Goal: Task Accomplishment & Management: Use online tool/utility

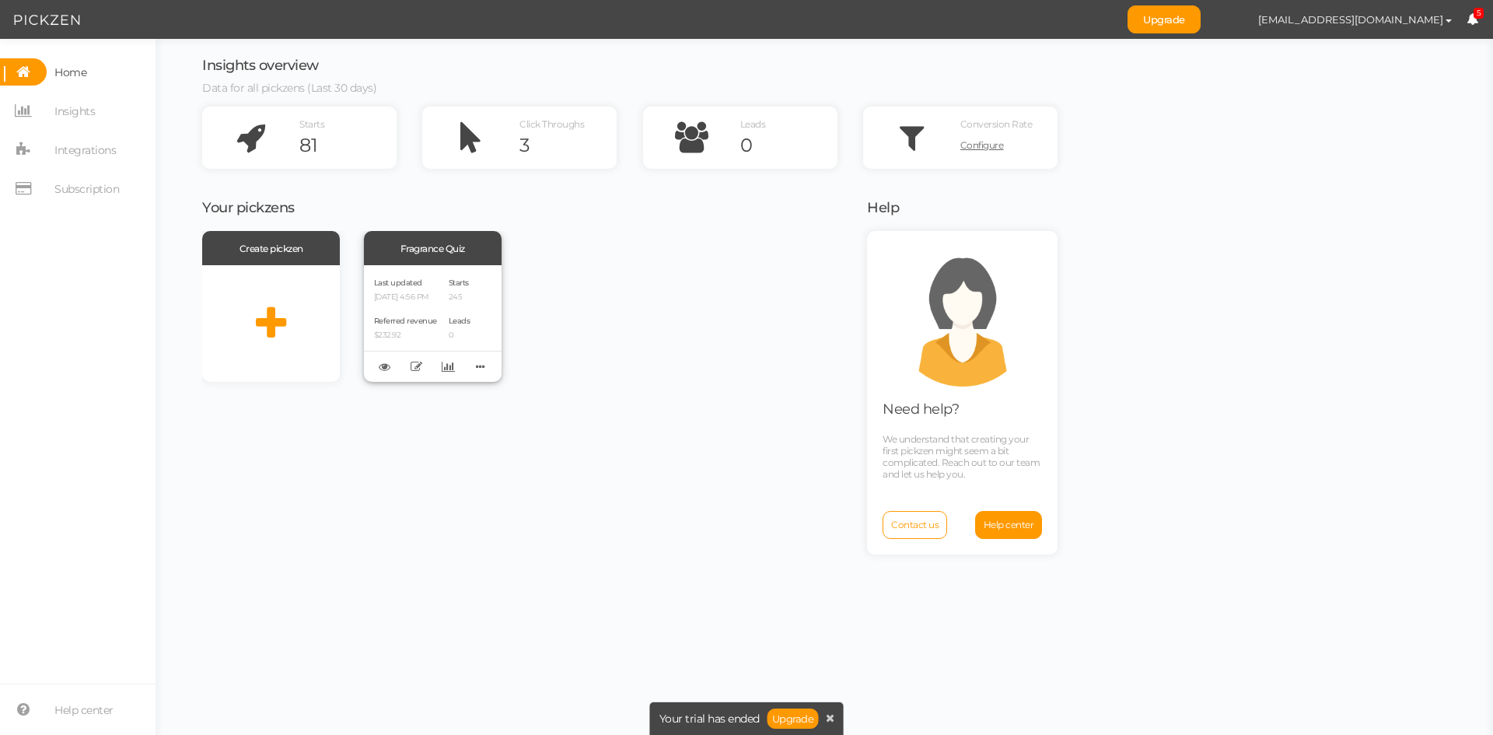
click at [451, 293] on div "Last updated [DATE] 4:56 PM Referred revenue $232.92 Starts 245 Leads 0" at bounding box center [433, 323] width 138 height 117
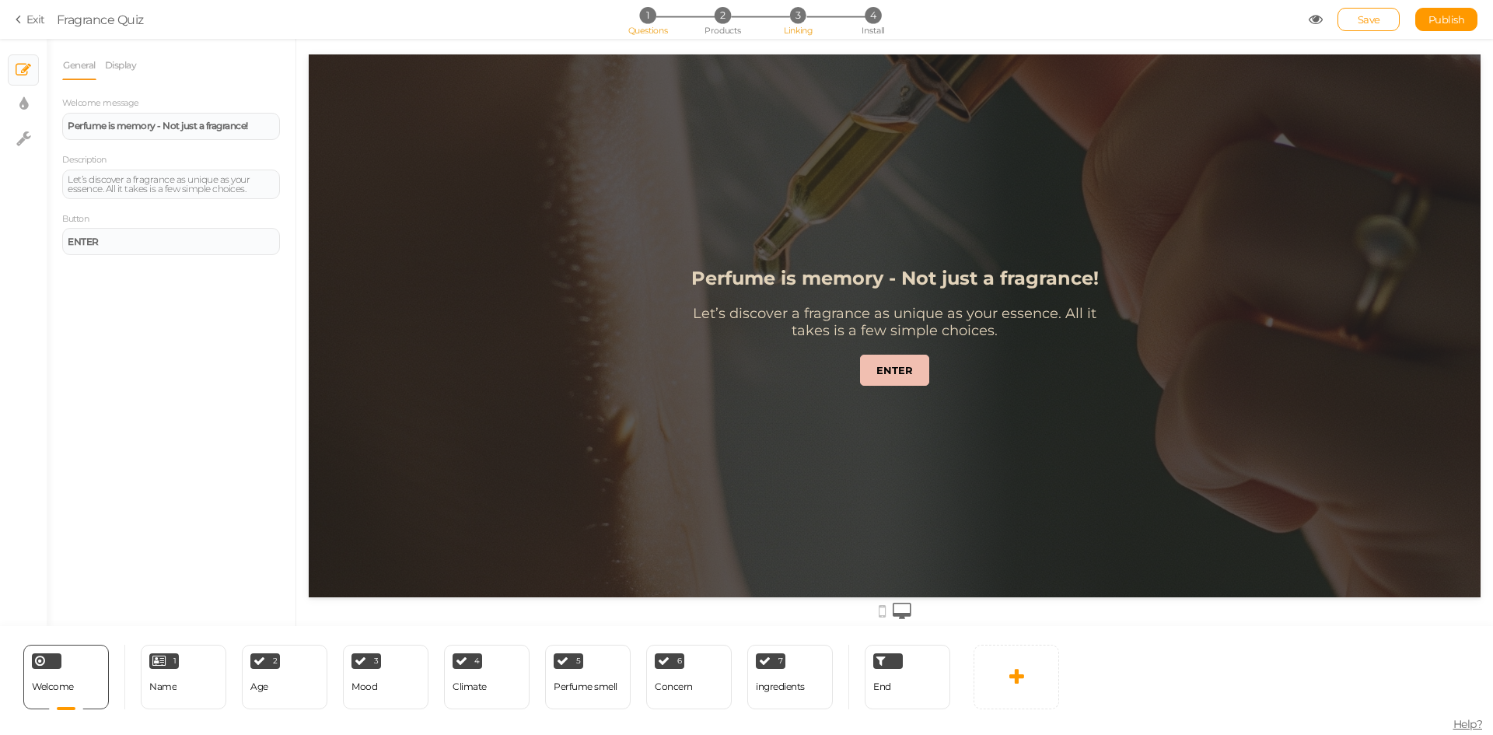
click at [803, 31] on span "Linking" at bounding box center [798, 30] width 28 height 11
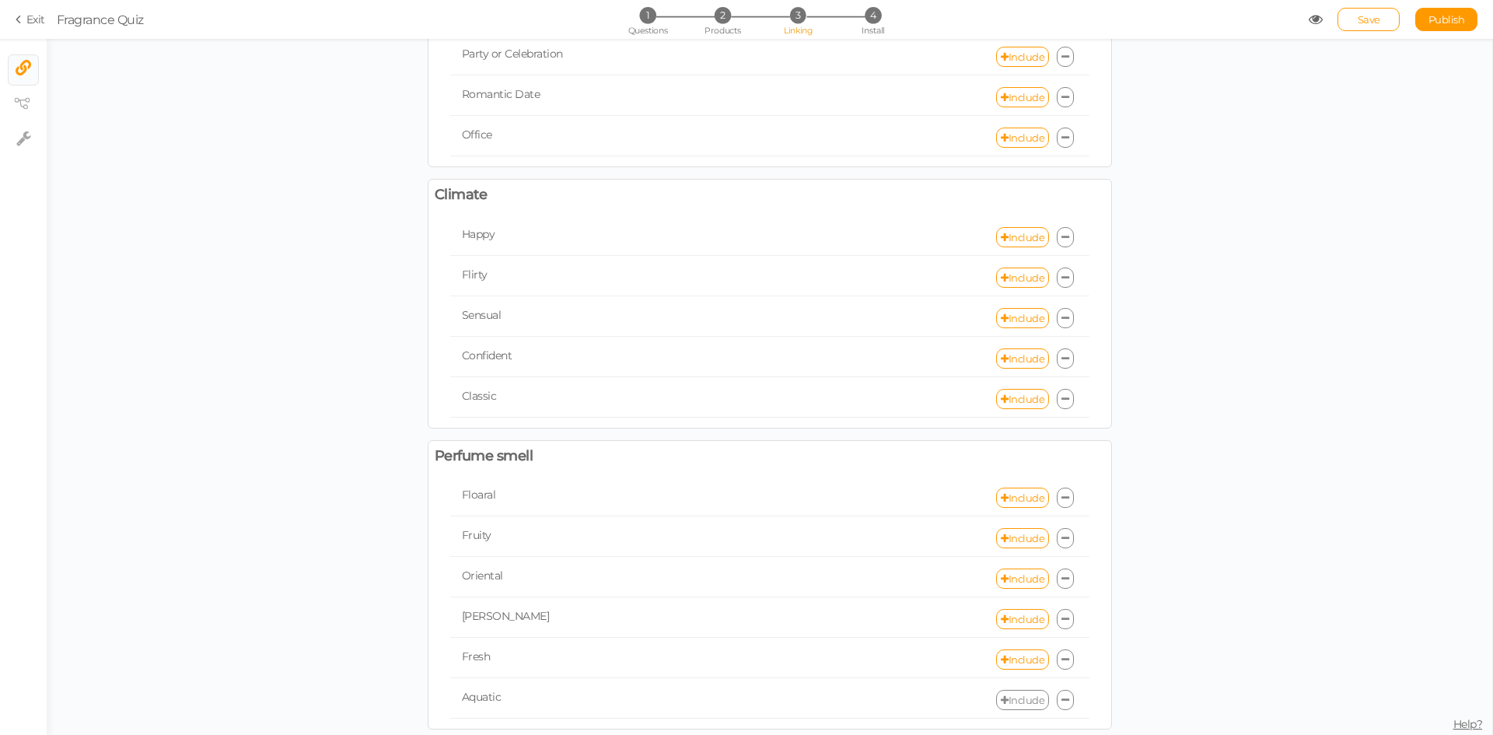
scroll to position [466, 0]
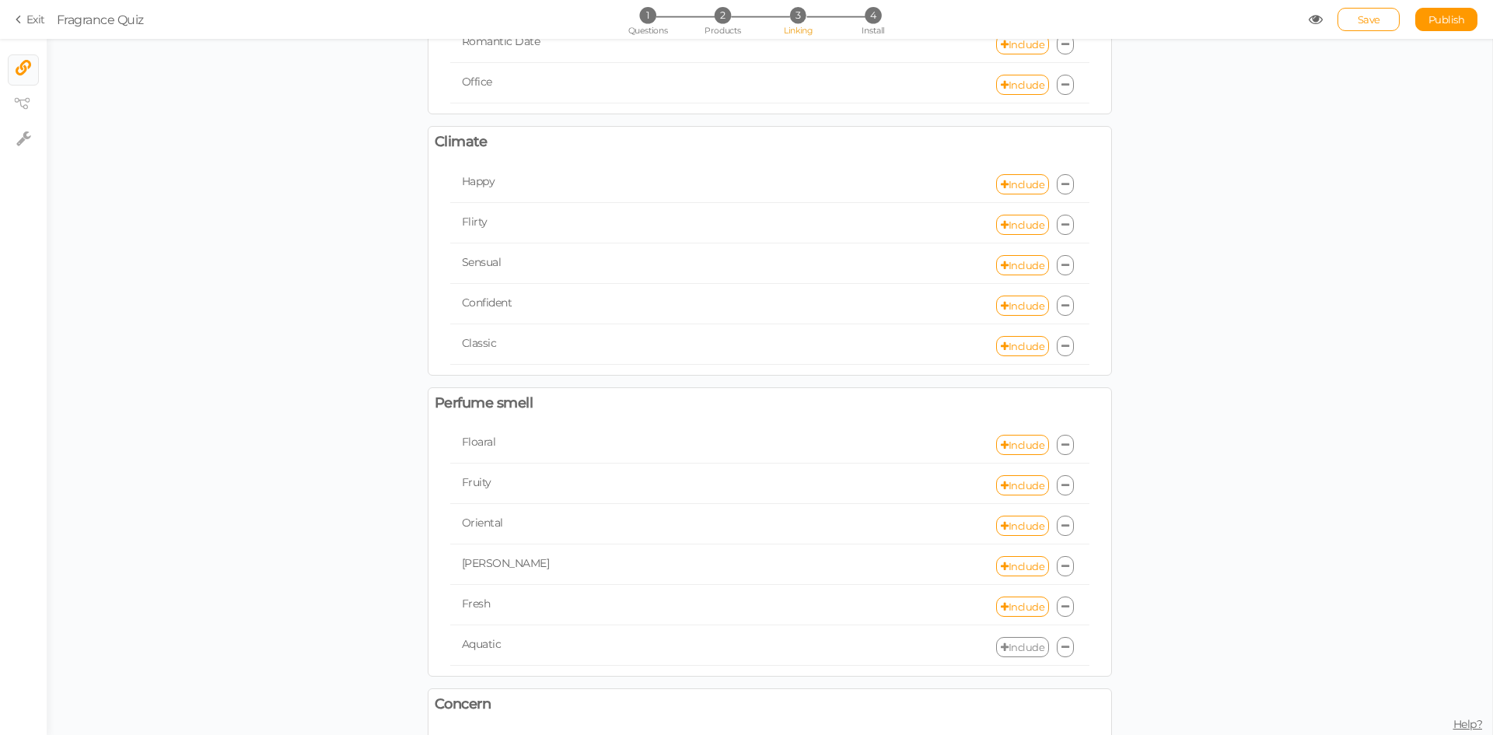
click at [881, 0] on section "Exit Fragrance Quiz 1 Questions 2 Products 3 Linking 4 Install Save Publish Vie…" at bounding box center [746, 19] width 1493 height 39
click at [870, 16] on span "4" at bounding box center [872, 15] width 16 height 16
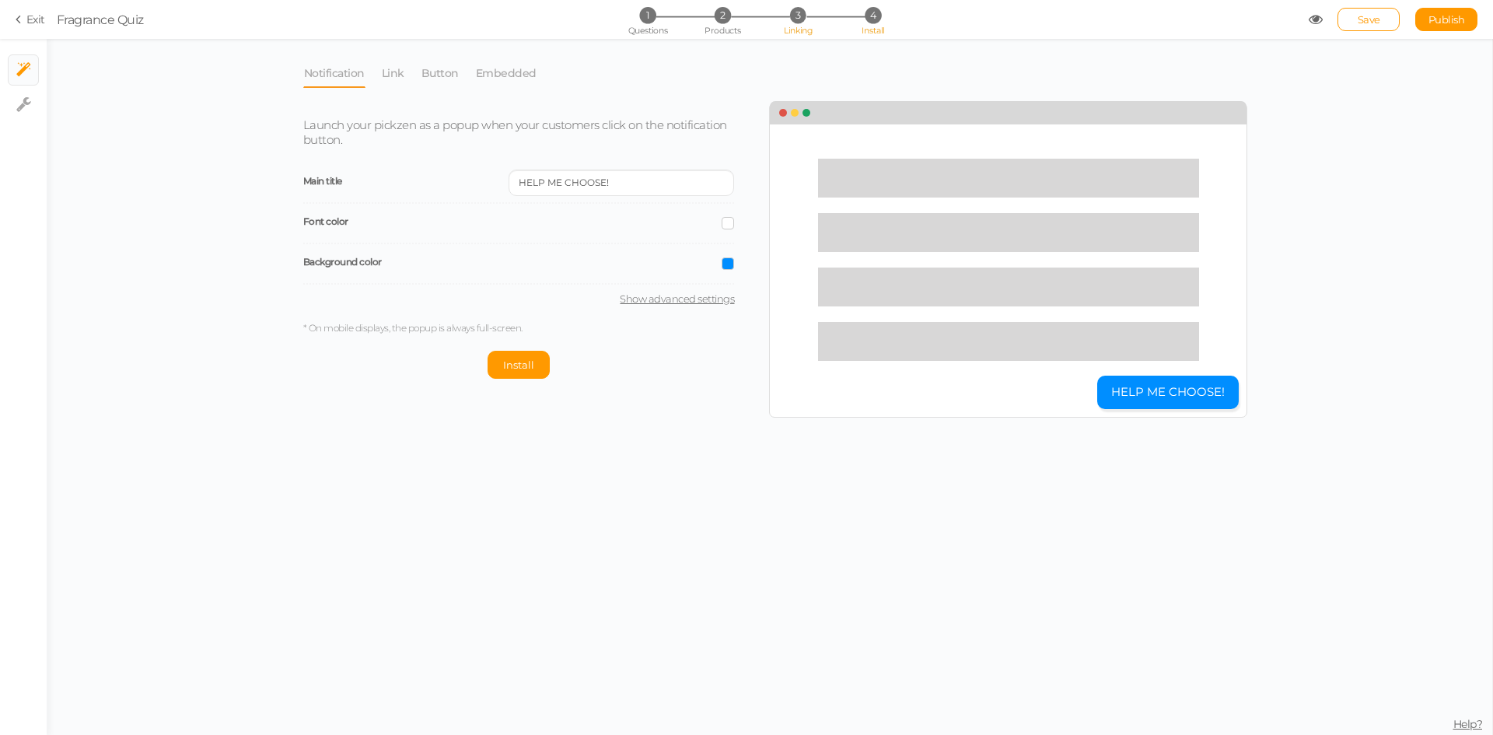
click at [796, 27] on span "Linking" at bounding box center [798, 30] width 28 height 11
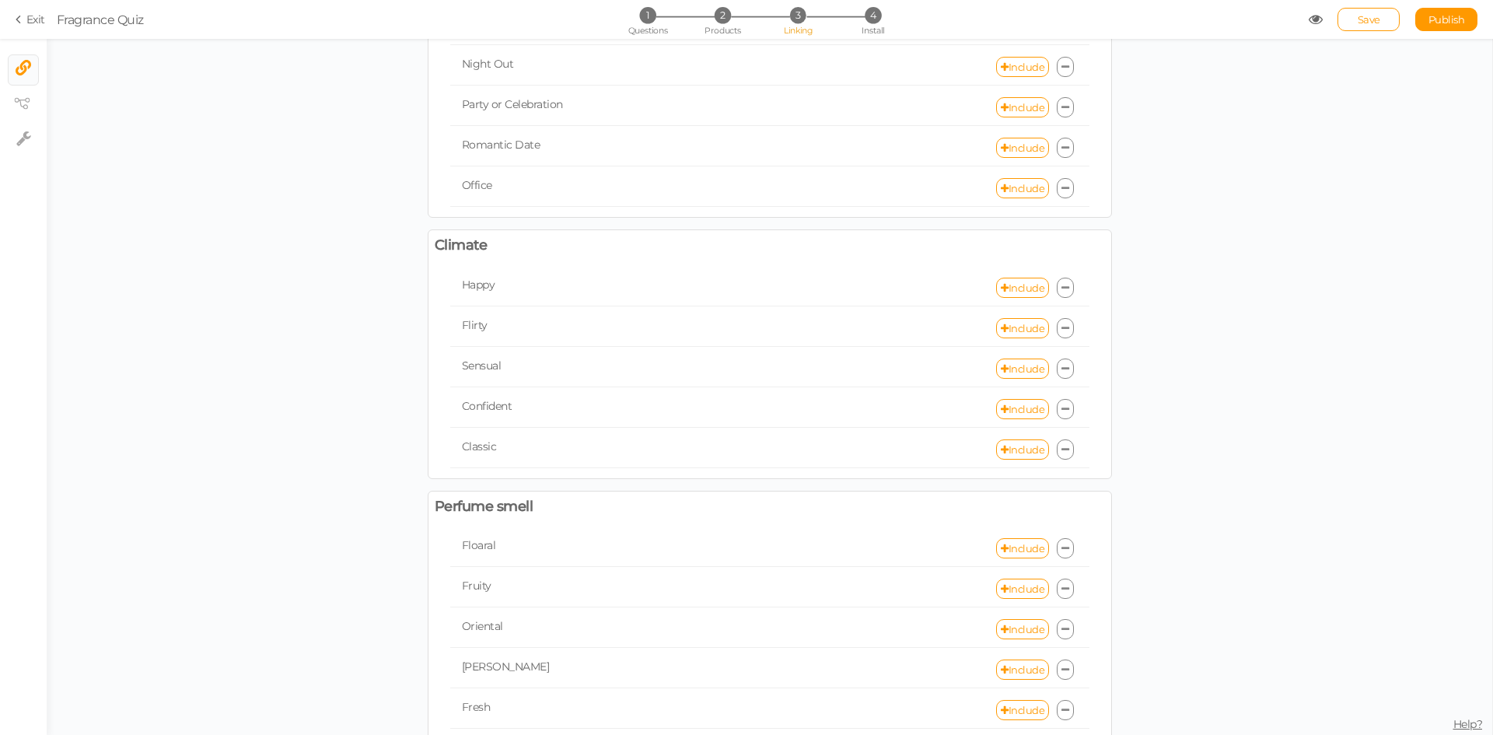
scroll to position [389, 0]
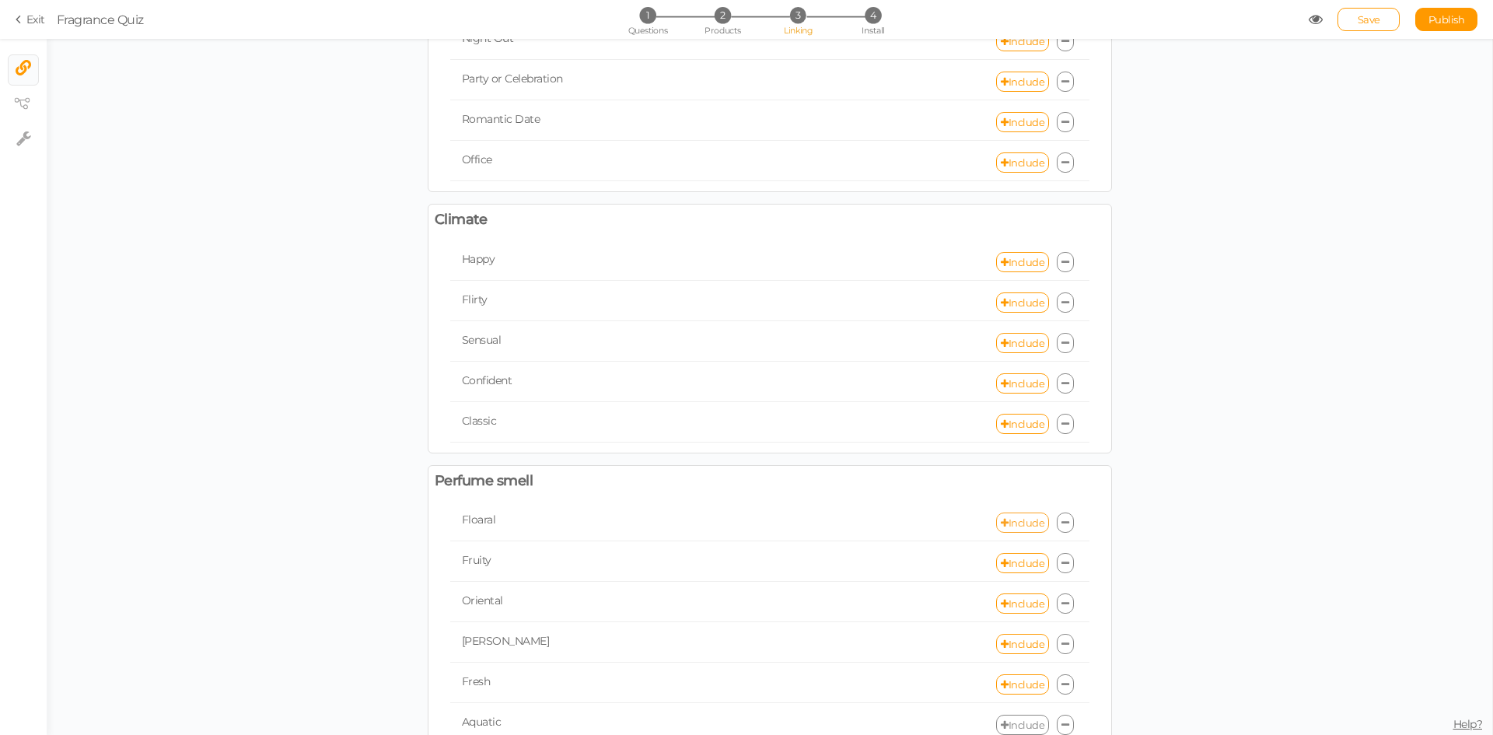
click at [1018, 526] on link "Include" at bounding box center [1022, 522] width 53 height 20
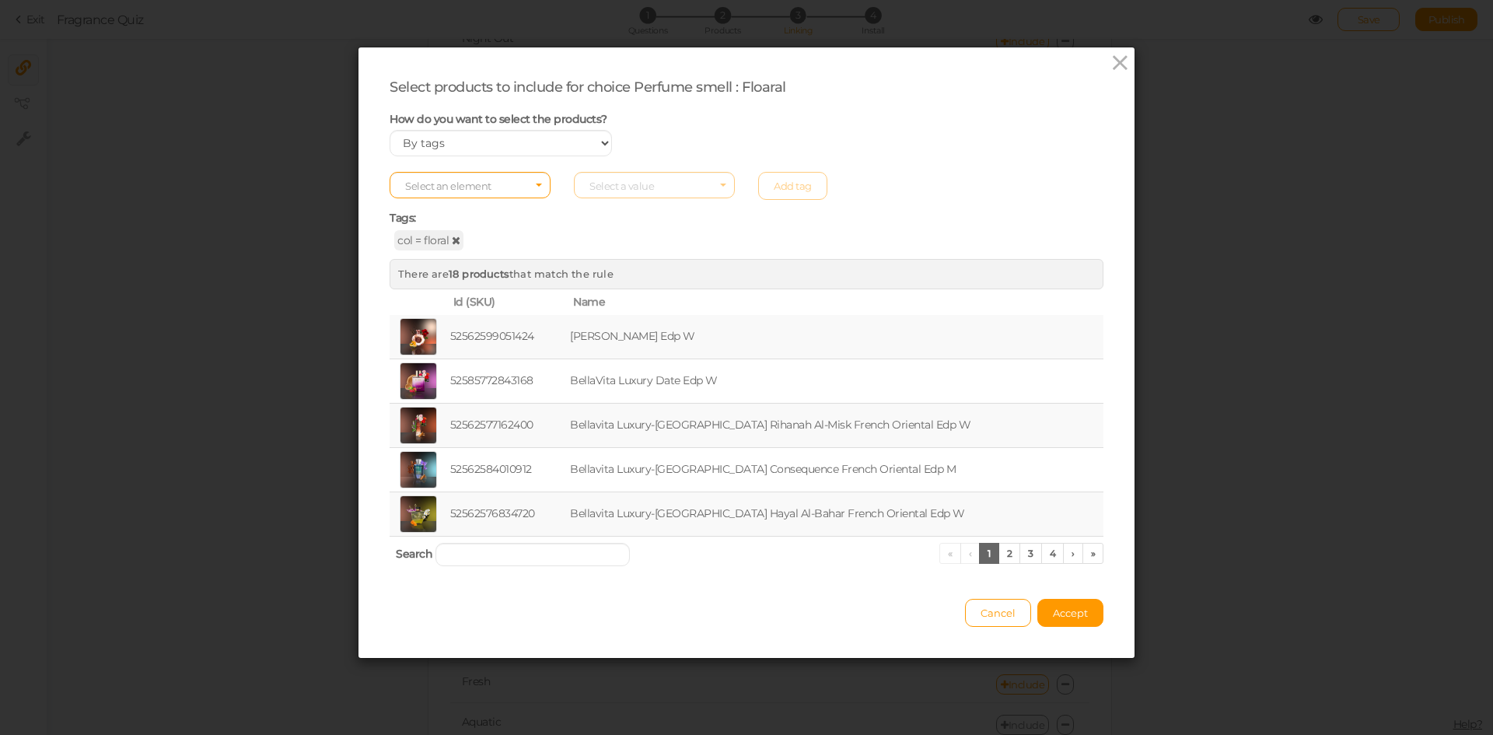
click at [452, 239] on icon at bounding box center [456, 240] width 9 height 11
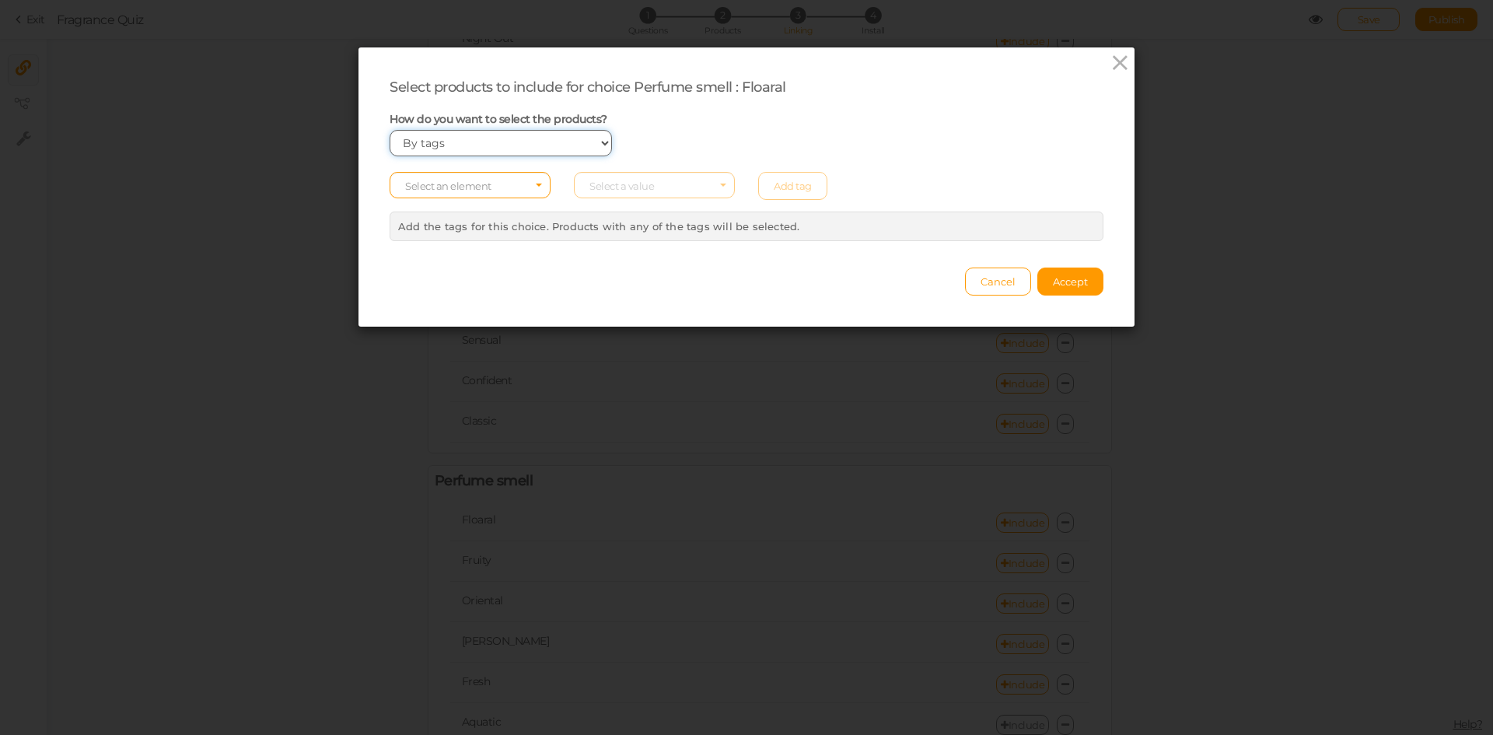
click at [491, 141] on select "Manually By tags By price" at bounding box center [500, 143] width 222 height 26
select select "manual"
click at [389, 130] on select "Manually By tags By price" at bounding box center [500, 143] width 222 height 26
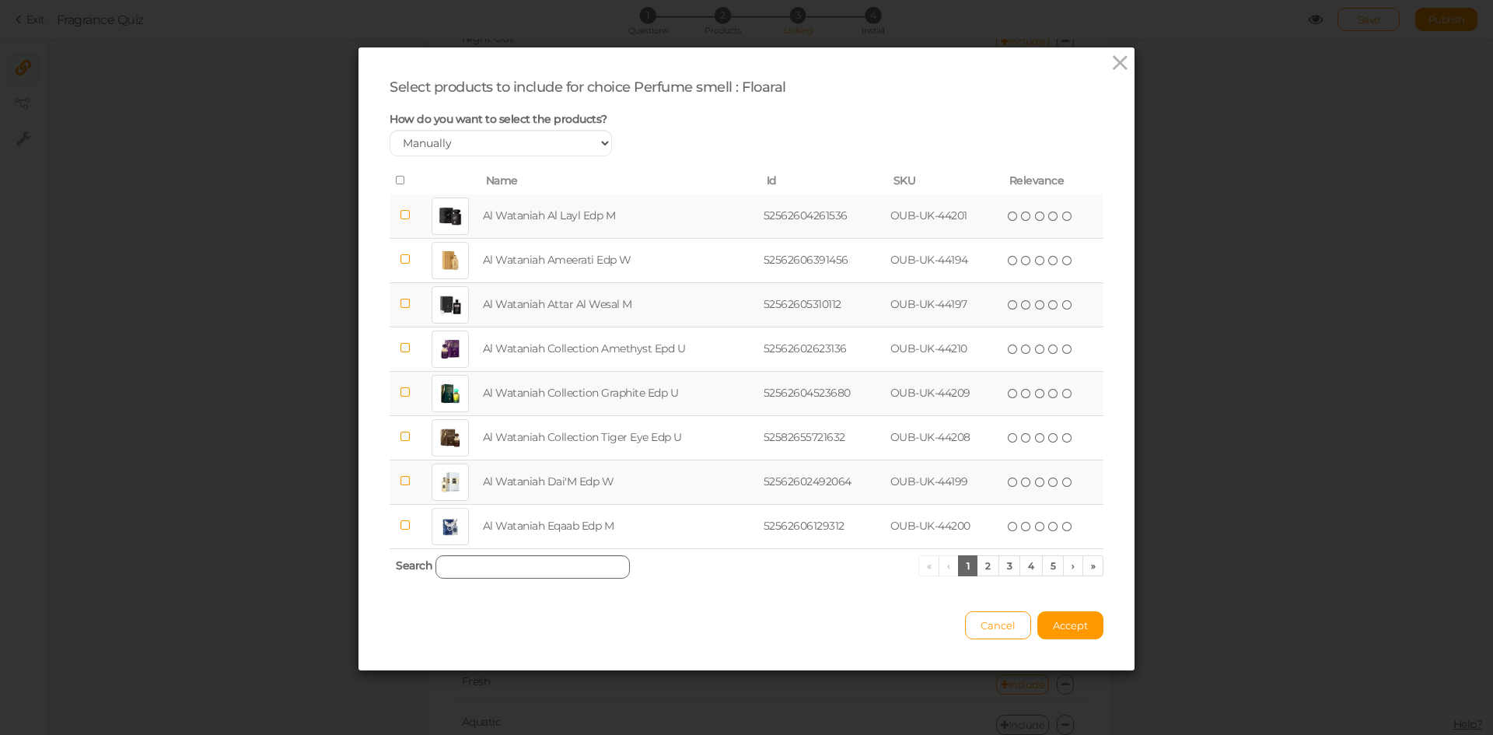
drag, startPoint x: 494, startPoint y: 581, endPoint x: 491, endPoint y: 568, distance: 12.8
click at [494, 580] on th "Search « ‹ 1 2 3 4 5 › »" at bounding box center [746, 566] width 714 height 37
click at [491, 568] on input "search" at bounding box center [532, 566] width 194 height 23
paste input "Al Wataniah Ameerati"
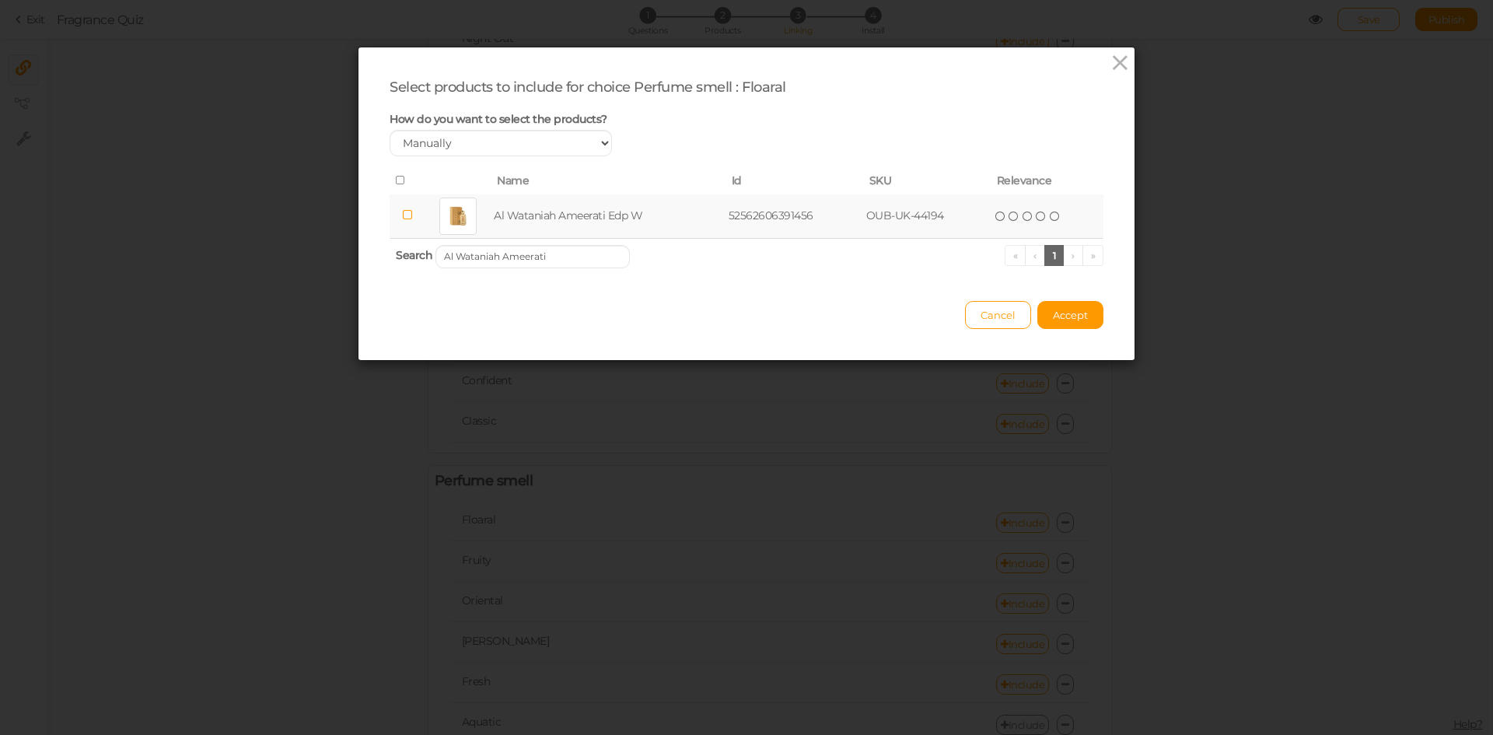
click at [404, 219] on icon at bounding box center [407, 215] width 11 height 12
click at [541, 258] on input "Al Wataniah Ameerati" at bounding box center [532, 256] width 194 height 23
paste input "ttar Al Wesal"
type input "Al Wataniah Attar Al Wesal"
click at [404, 215] on icon at bounding box center [407, 215] width 11 height 12
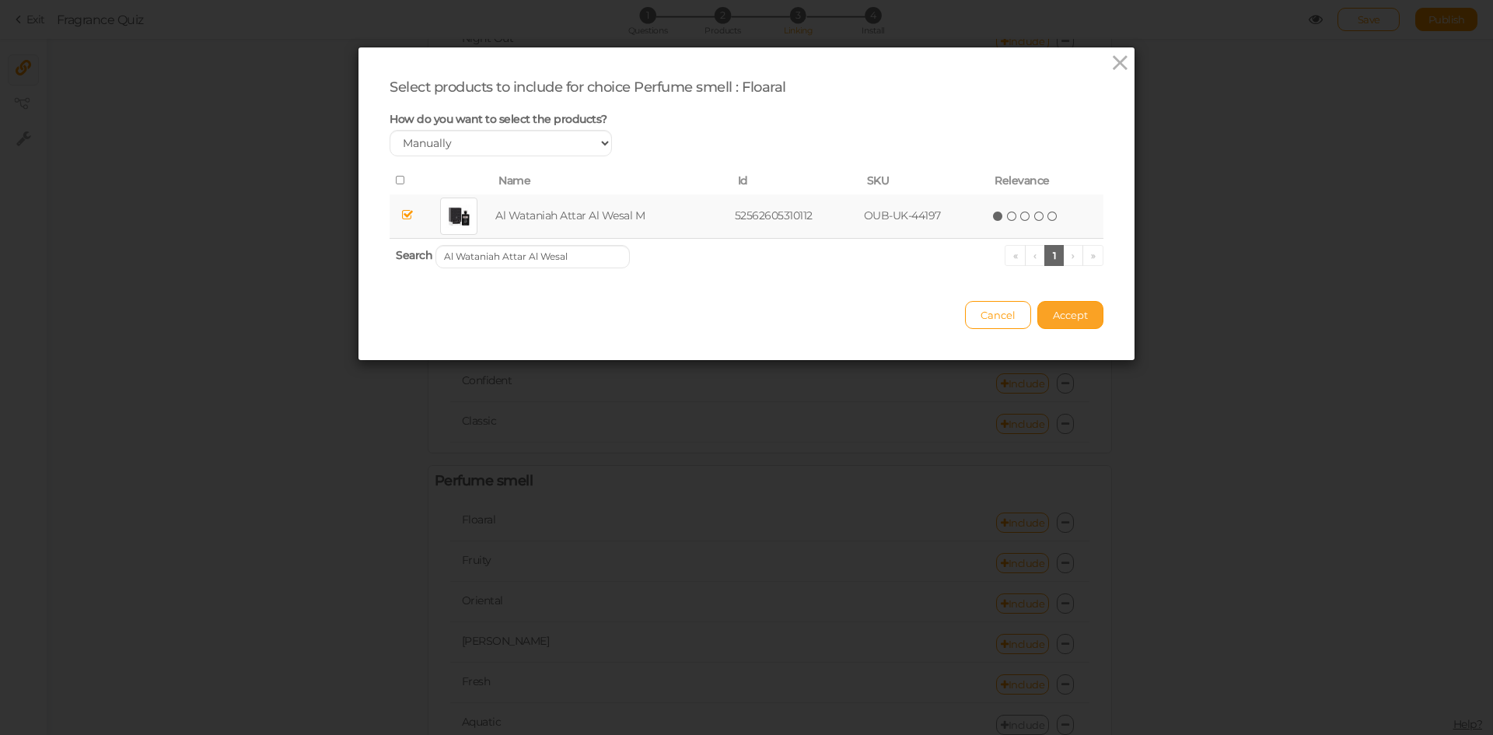
click at [1066, 323] on button "Accept" at bounding box center [1070, 315] width 66 height 28
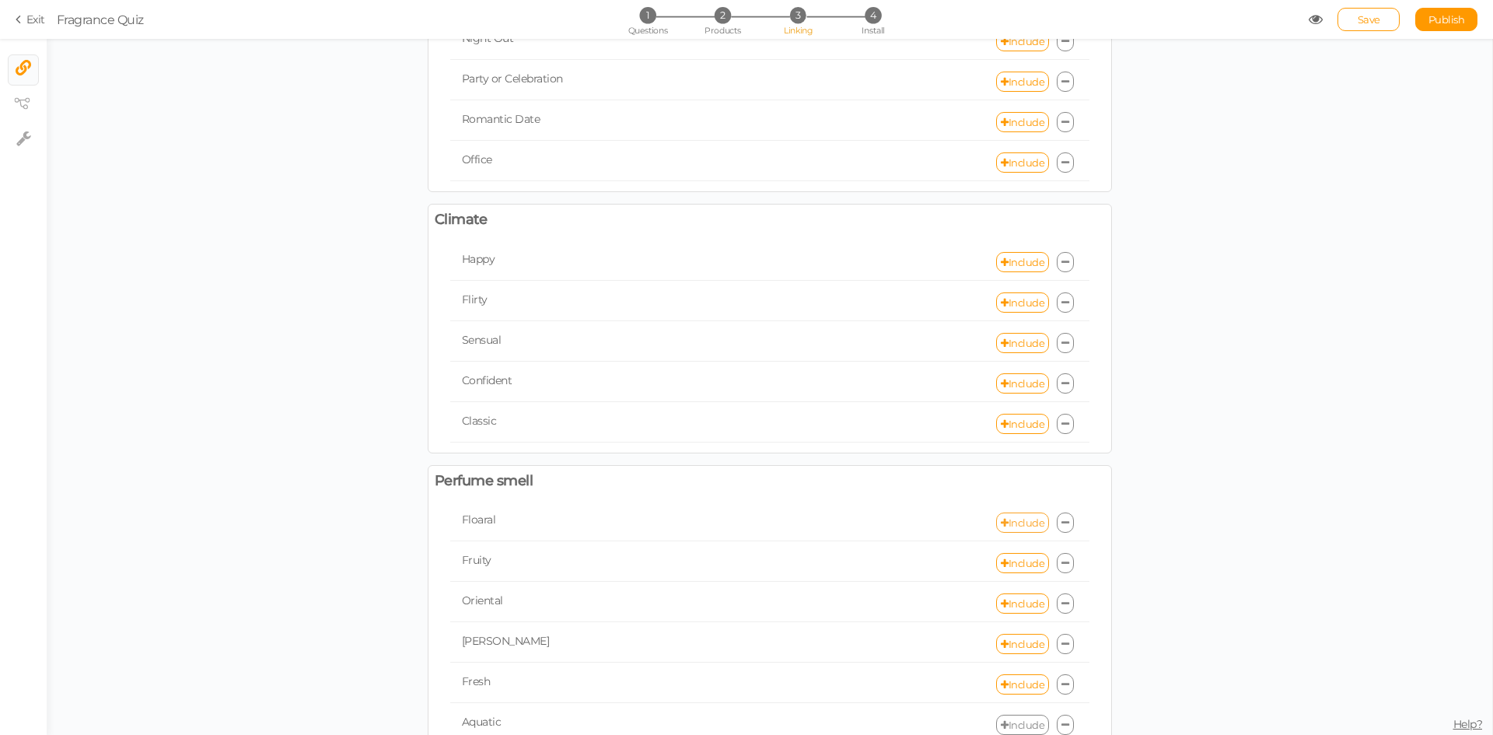
click at [1008, 525] on link "Include" at bounding box center [1022, 522] width 53 height 20
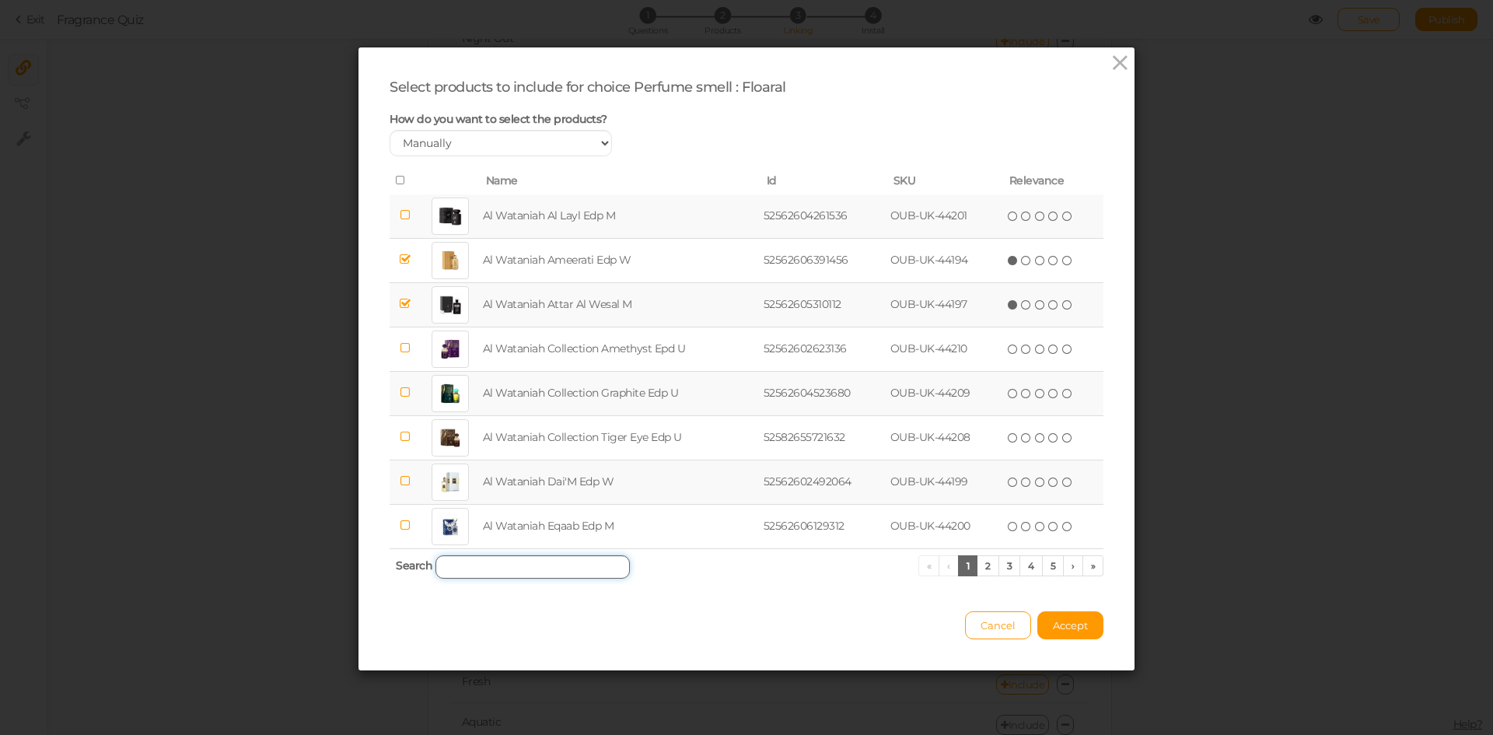
click at [487, 562] on input "search" at bounding box center [532, 566] width 194 height 23
paste input "Al Wataniah Collection Amethyst"
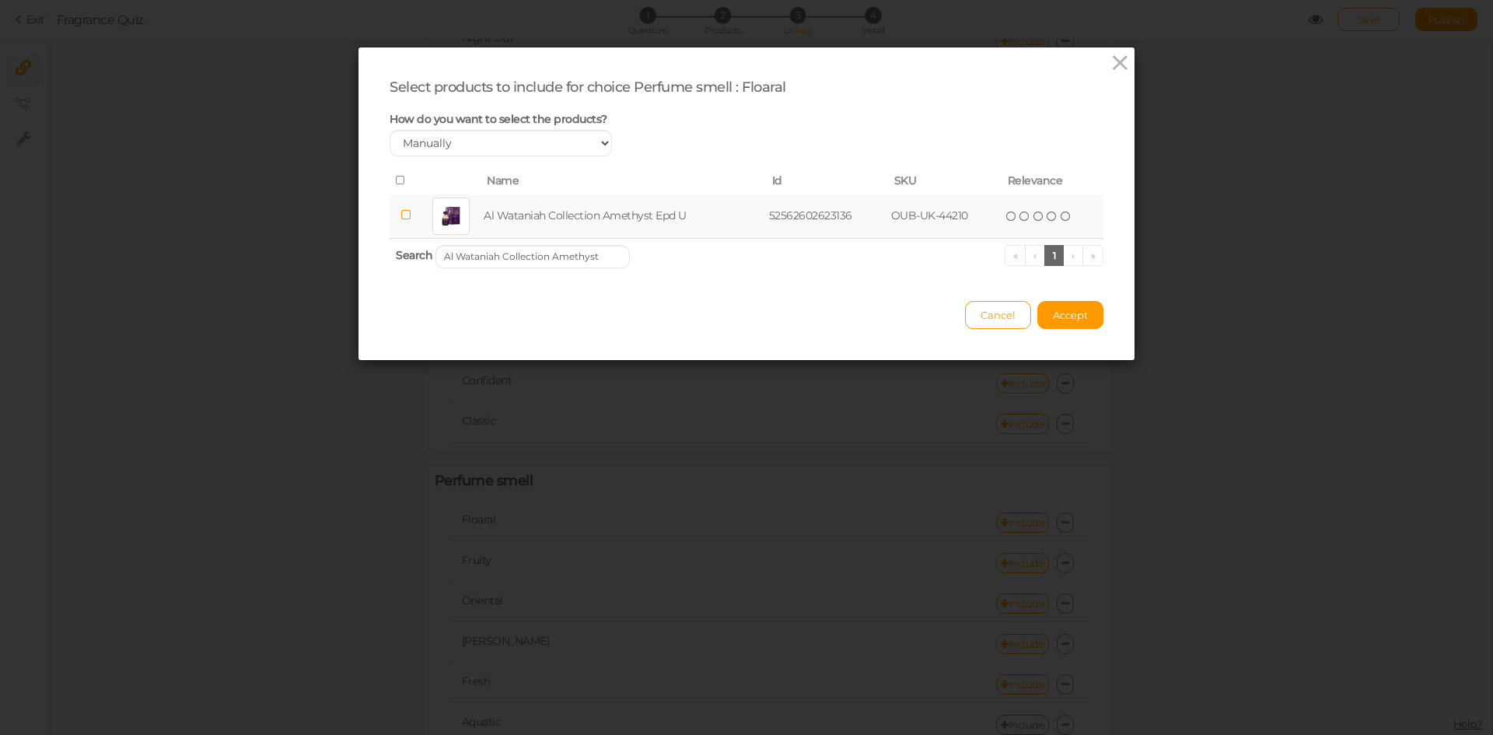
click at [400, 216] on icon at bounding box center [405, 215] width 11 height 12
click at [521, 254] on input "Al Wataniah Collection Amethyst" at bounding box center [532, 256] width 194 height 23
paste input "Eternal Nada"
click at [401, 211] on icon at bounding box center [406, 215] width 11 height 12
click at [520, 248] on input "Al Wataniah Eternal Nada" at bounding box center [532, 256] width 194 height 23
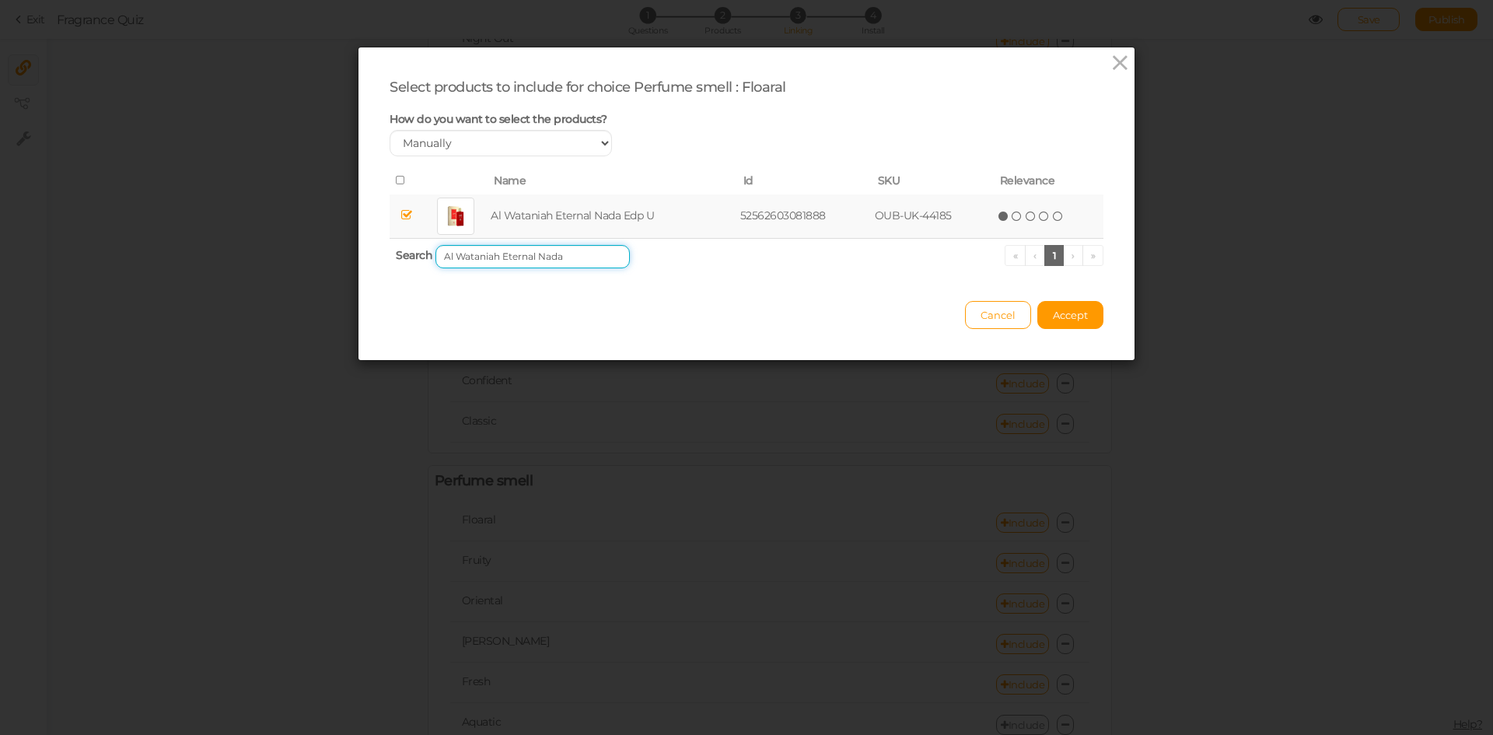
paste input "Rawaee Monarch"
click at [400, 218] on icon at bounding box center [404, 215] width 11 height 12
click at [533, 257] on input "Al Wataniah Eternal Rawaee Monarch" at bounding box center [532, 256] width 194 height 23
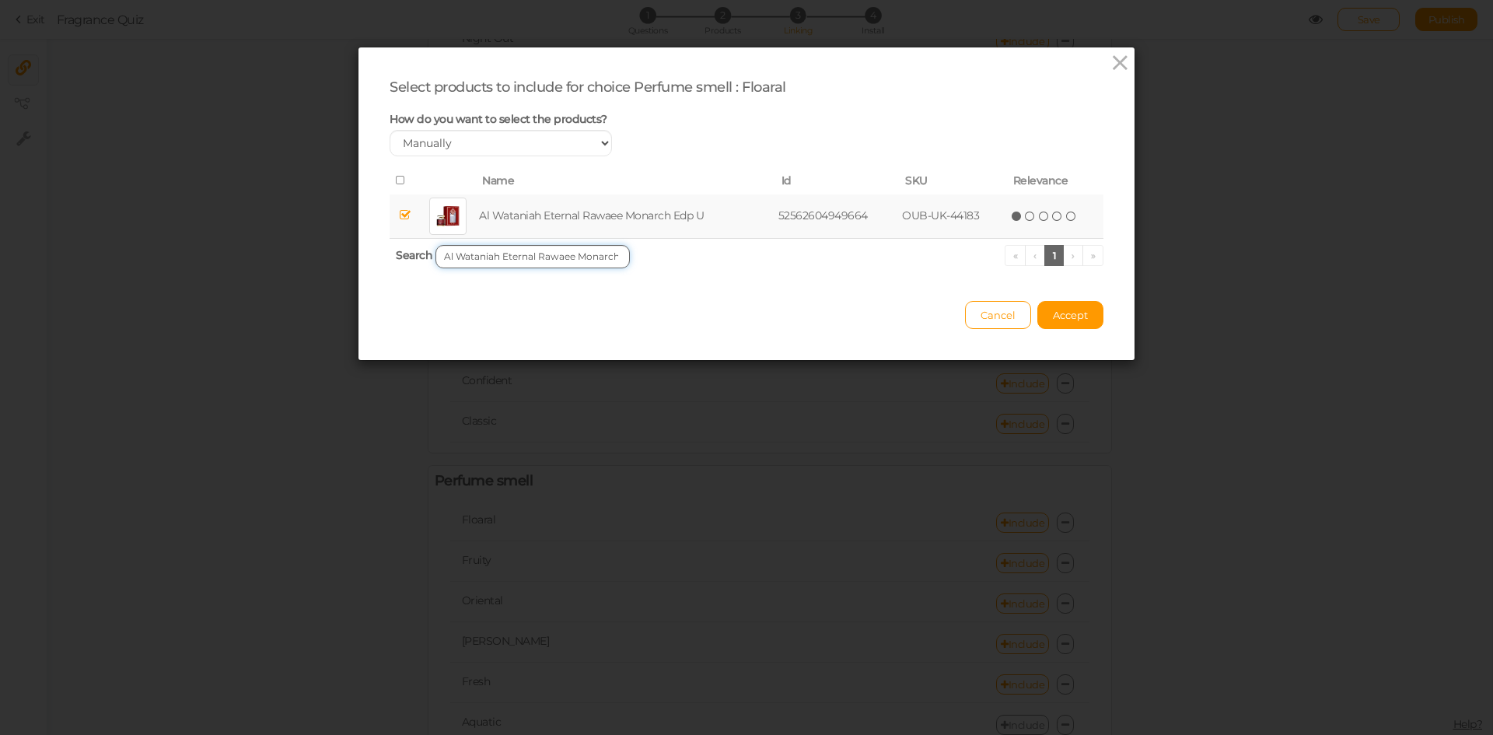
paste input "[PERSON_NAME]"
click at [406, 222] on td at bounding box center [403, 216] width 28 height 44
click at [577, 246] on input "Al Wataniah Eternal Rawaee [PERSON_NAME]" at bounding box center [532, 256] width 194 height 23
paste input "oohi"
click at [402, 215] on icon at bounding box center [406, 215] width 11 height 12
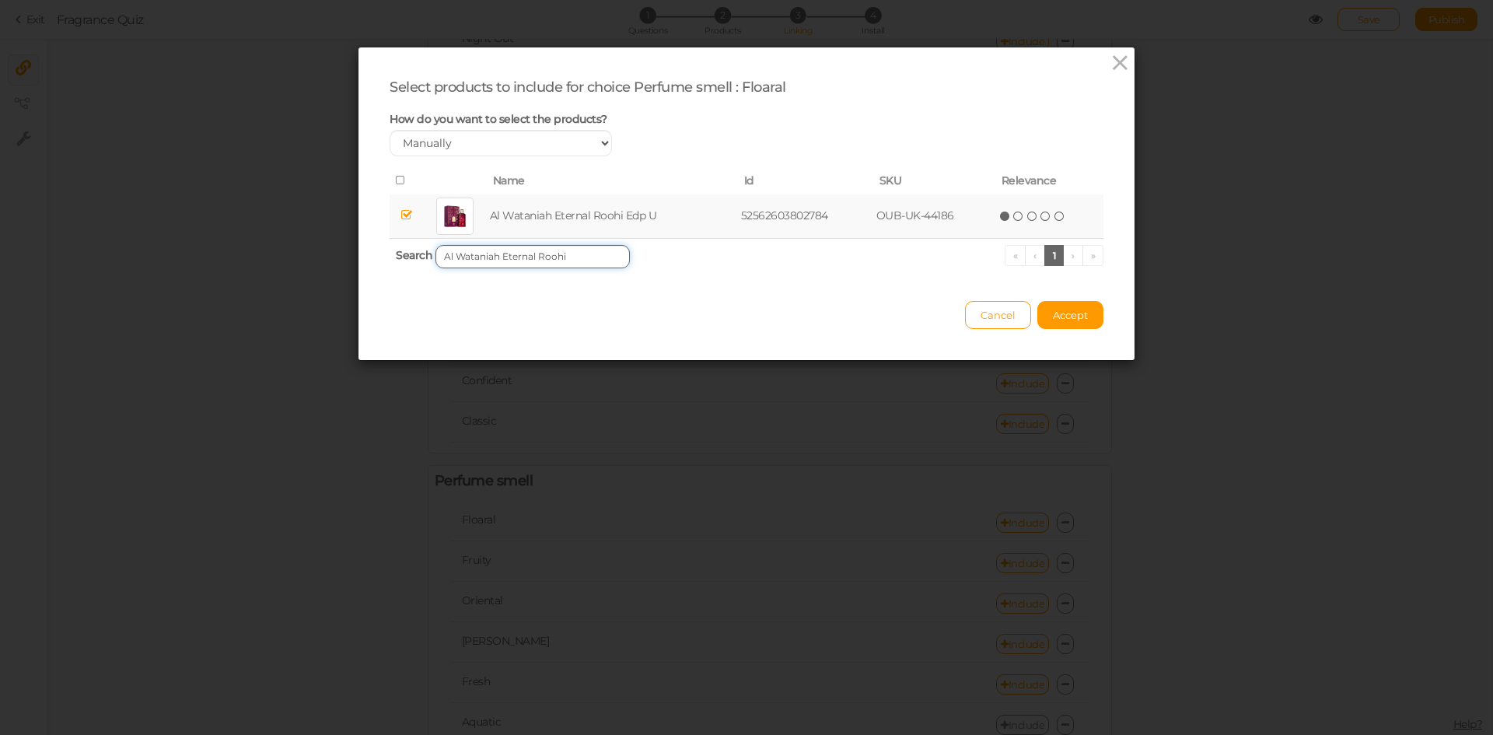
click at [542, 249] on input "Al Wataniah Eternal Roohi" at bounding box center [532, 256] width 194 height 23
paste input "[PERSON_NAME]"
click at [401, 215] on icon at bounding box center [406, 215] width 11 height 12
click at [552, 255] on input "Al Wataniah Eternal Sophia" at bounding box center [532, 256] width 194 height 23
paste input "Hayat"
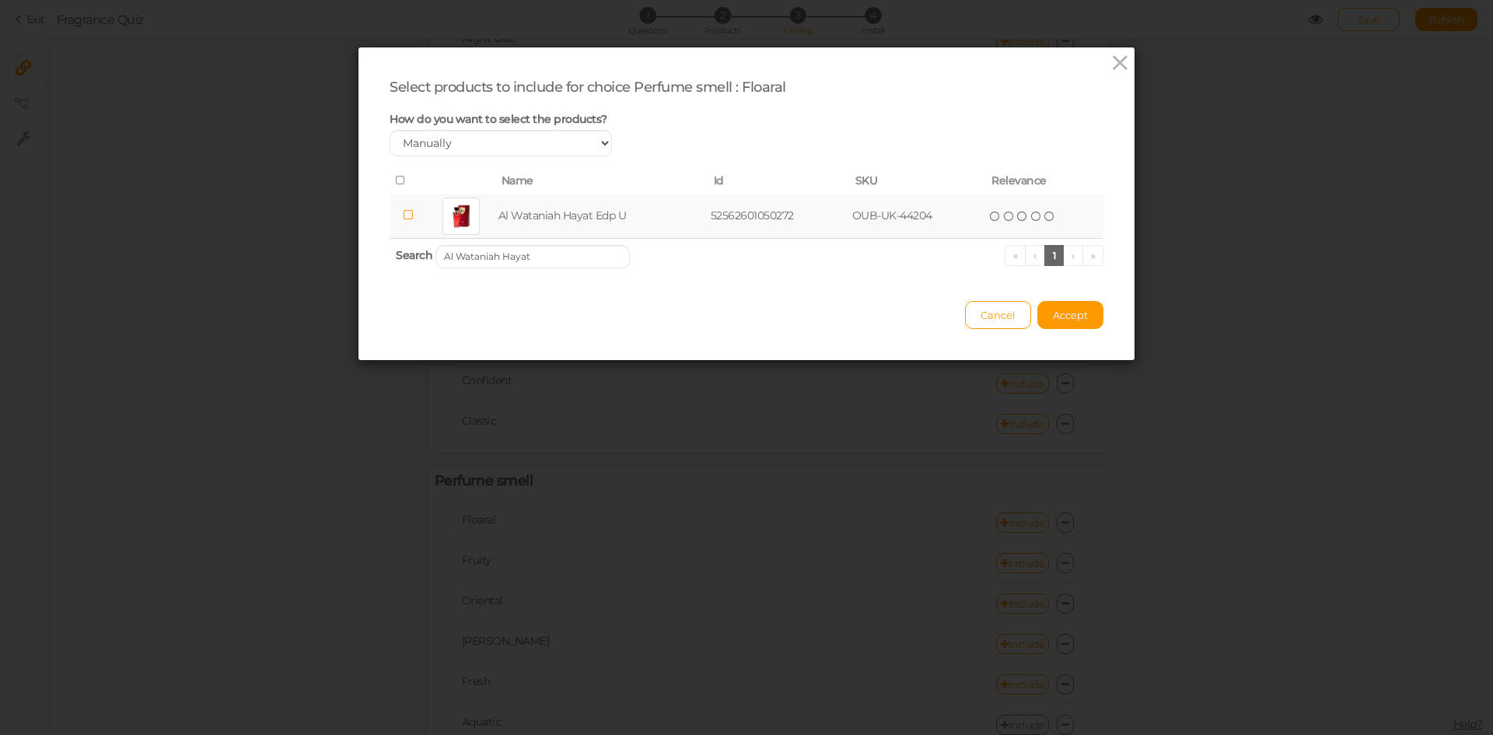
click at [403, 216] on icon at bounding box center [408, 215] width 11 height 12
click at [558, 254] on input "Al Wataniah Hayat" at bounding box center [532, 256] width 194 height 23
paste input "ouse of Oud"
type input "Al Wataniah House of Oud"
click at [401, 216] on icon at bounding box center [406, 215] width 11 height 12
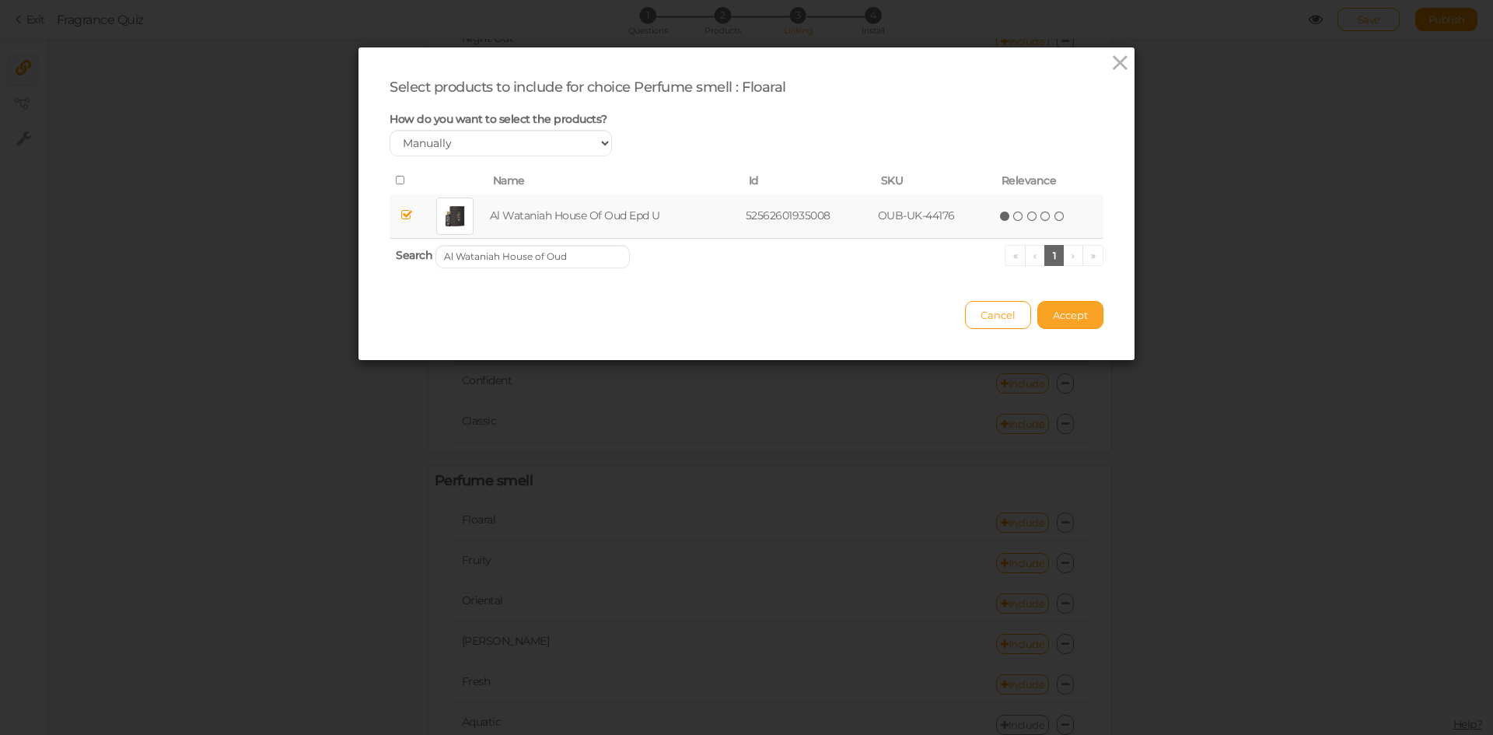
click at [1057, 304] on button "Accept" at bounding box center [1070, 315] width 66 height 28
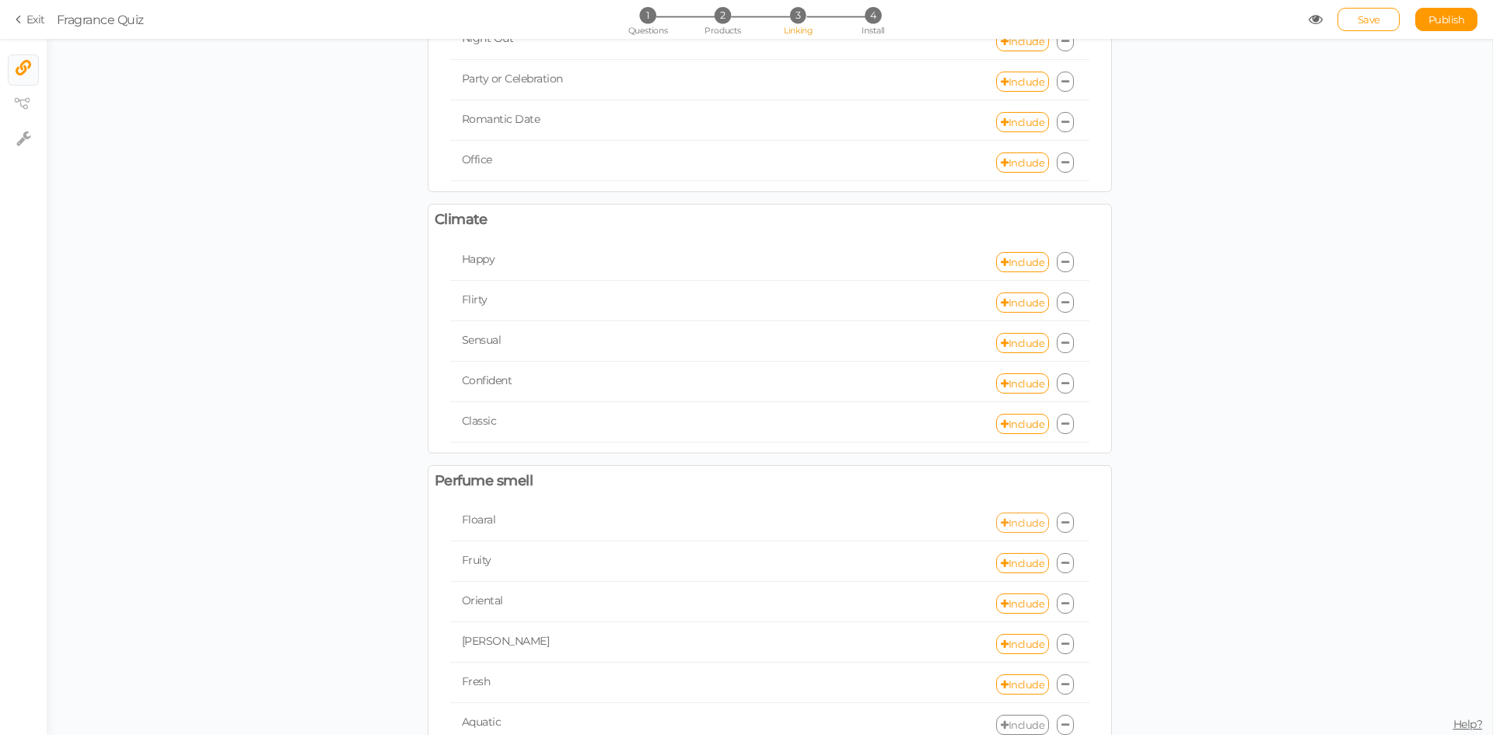
click at [1010, 526] on link "Include" at bounding box center [1022, 522] width 53 height 20
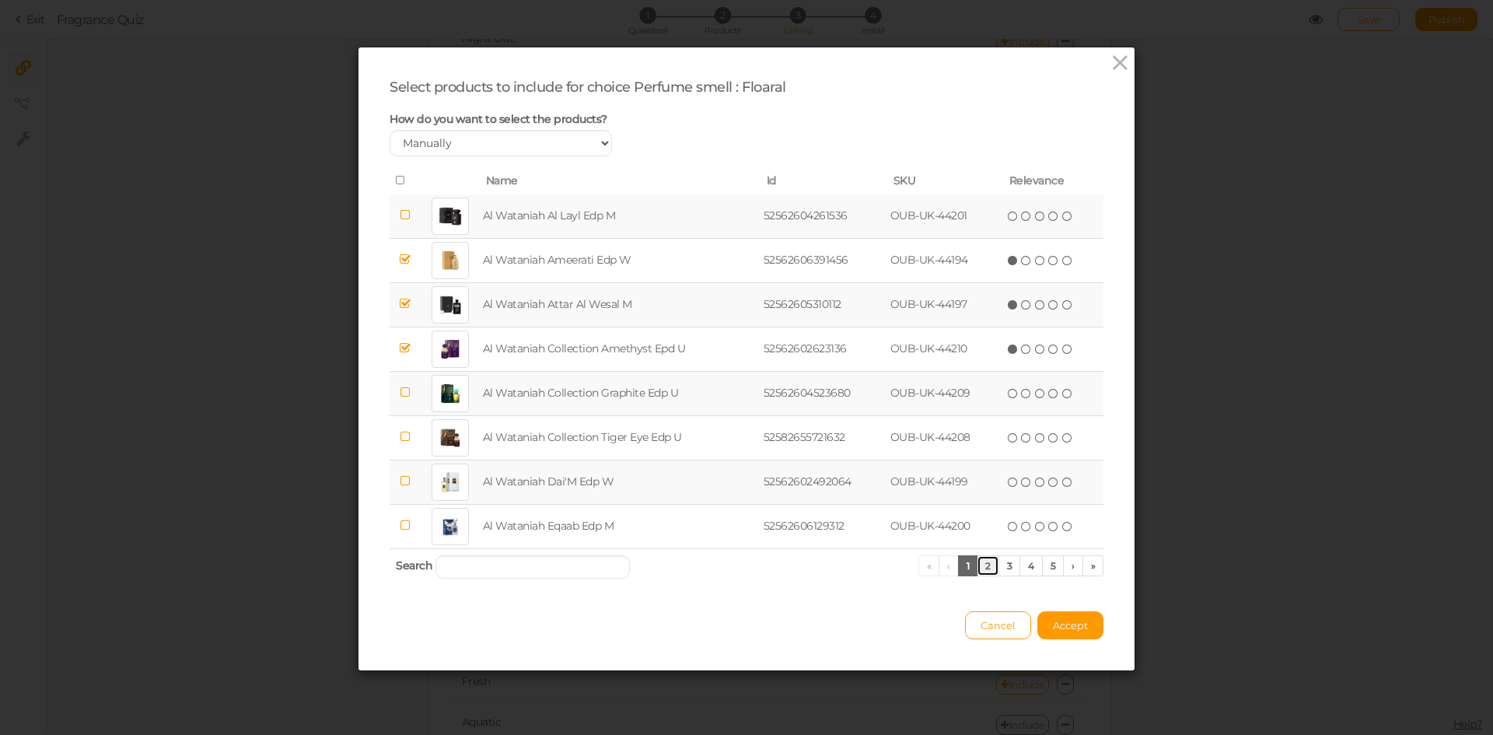
click at [982, 567] on link "2" at bounding box center [987, 565] width 23 height 21
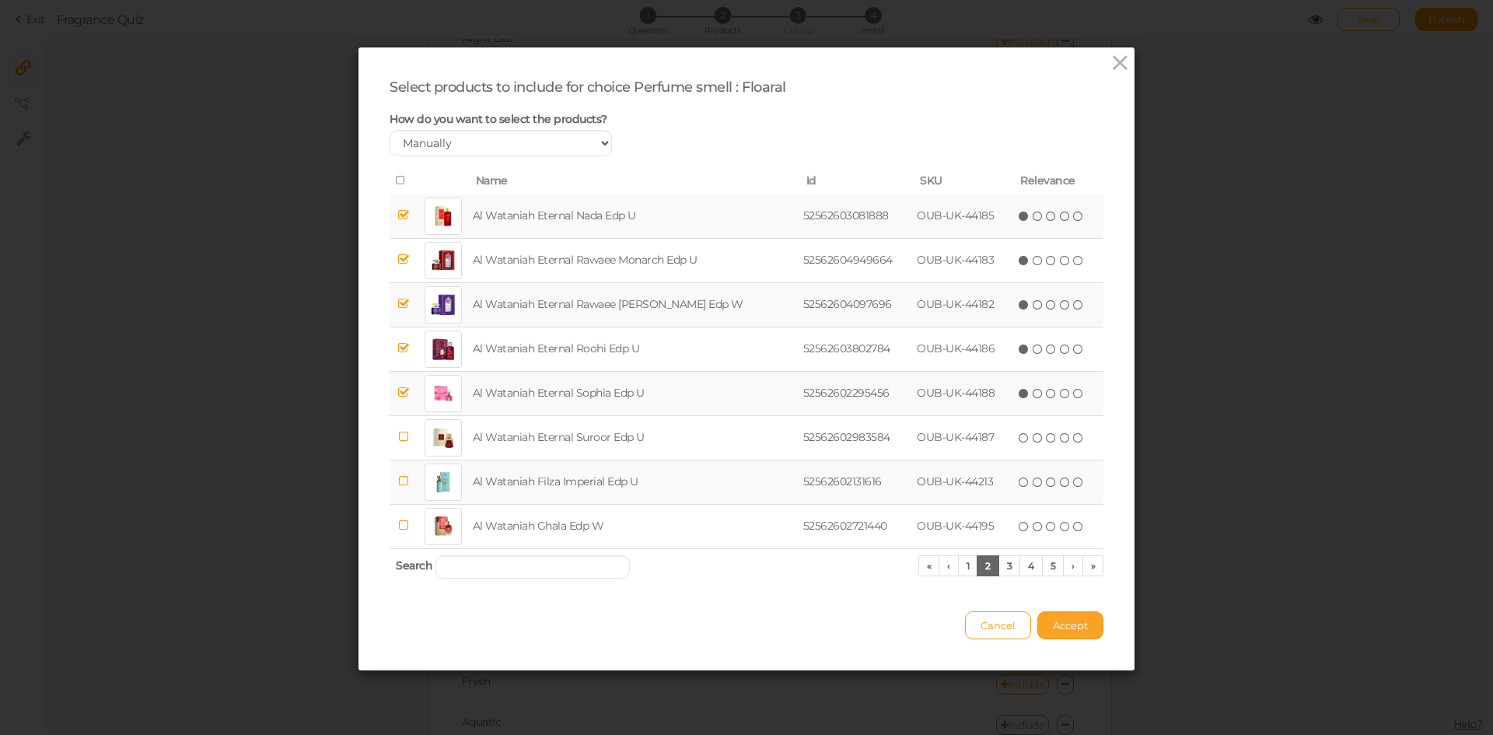
click at [1053, 620] on span "Accept" at bounding box center [1070, 625] width 35 height 12
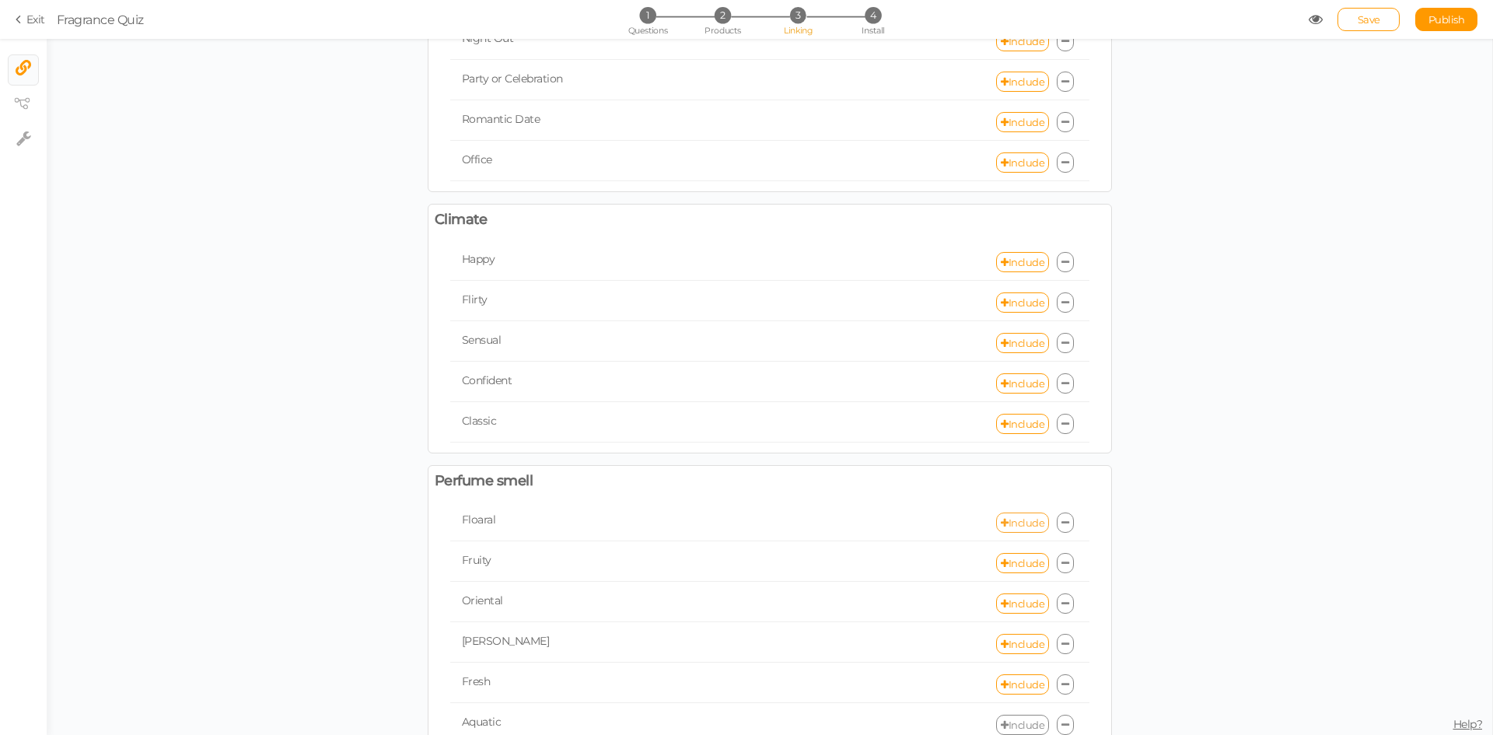
click at [1013, 519] on link "Include" at bounding box center [1022, 522] width 53 height 20
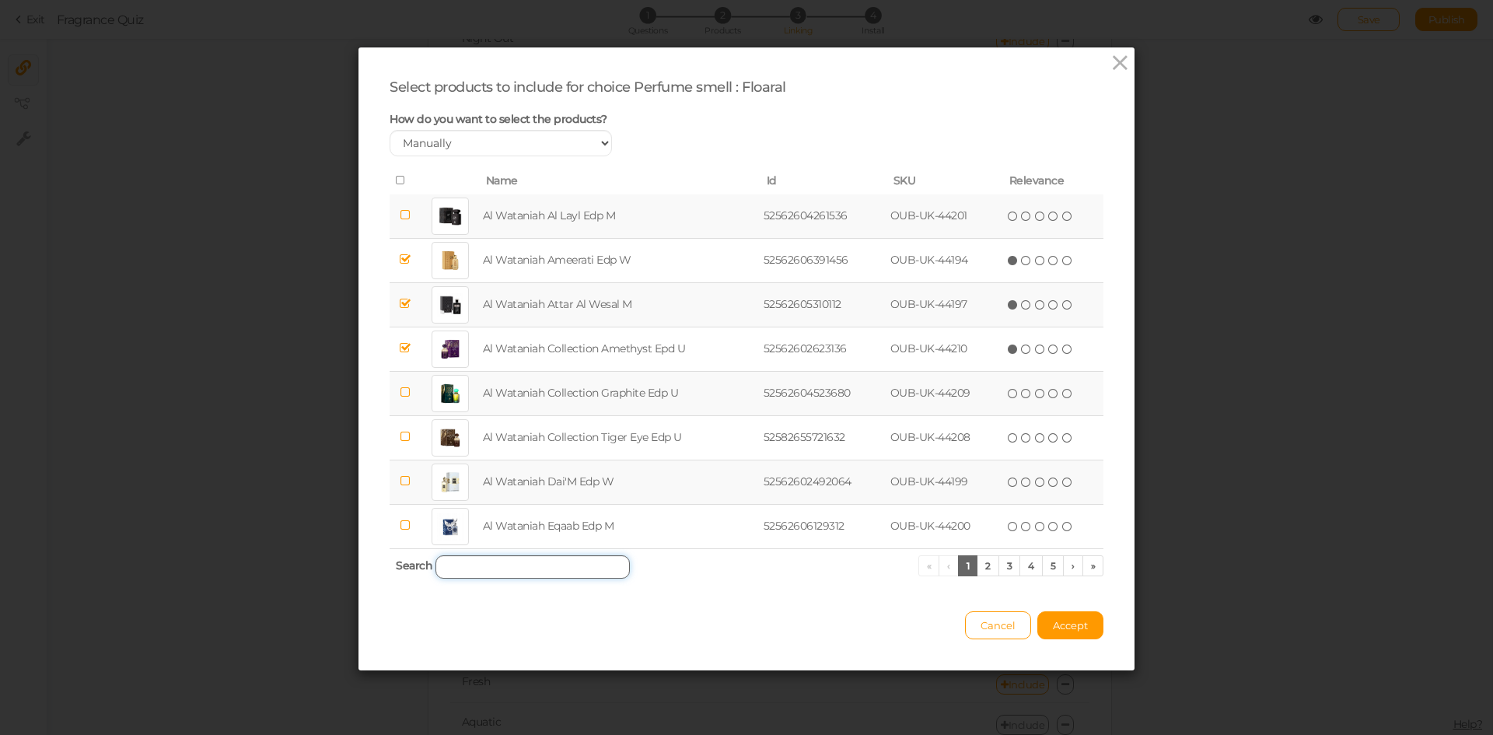
click at [515, 558] on input "search" at bounding box center [532, 566] width 194 height 23
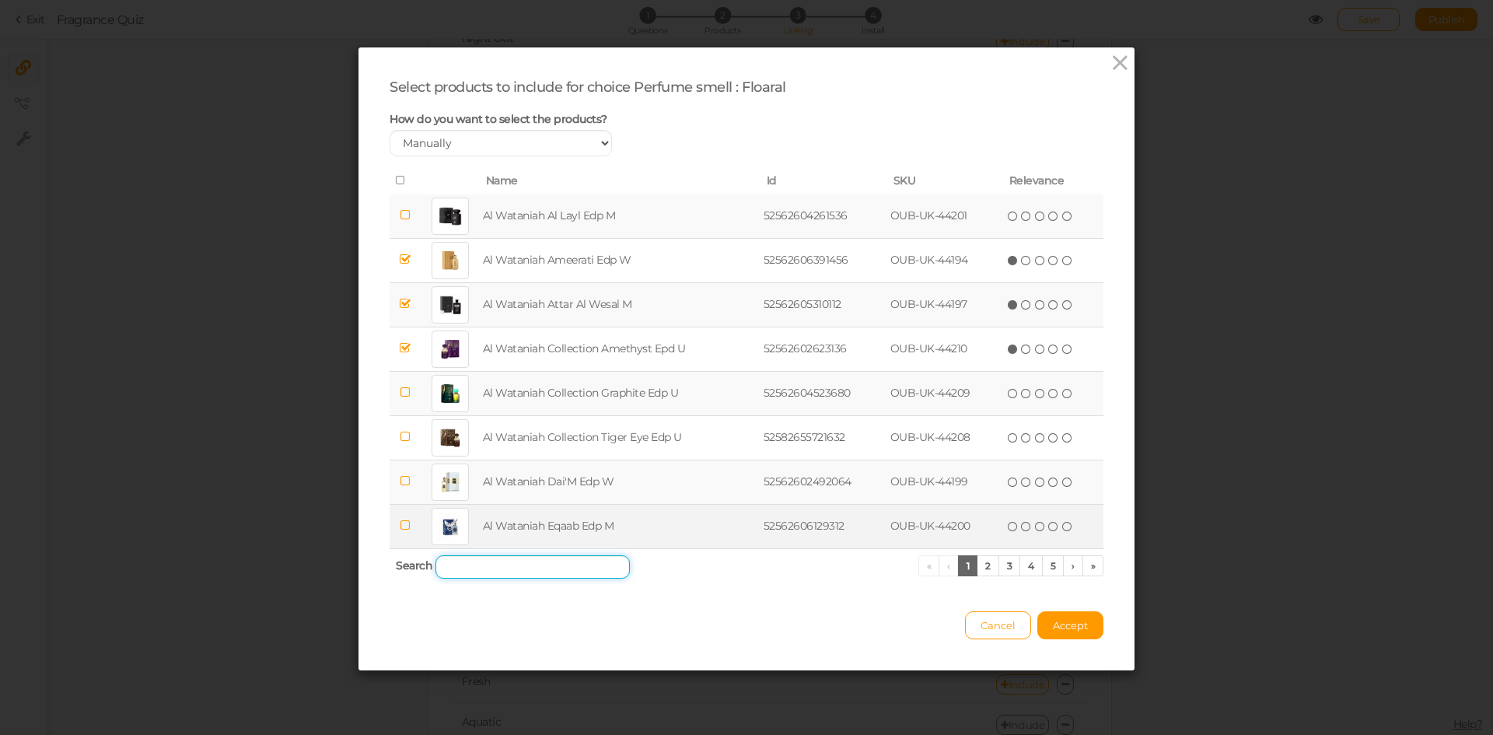
paste input "Al Wataniah House of Oud"
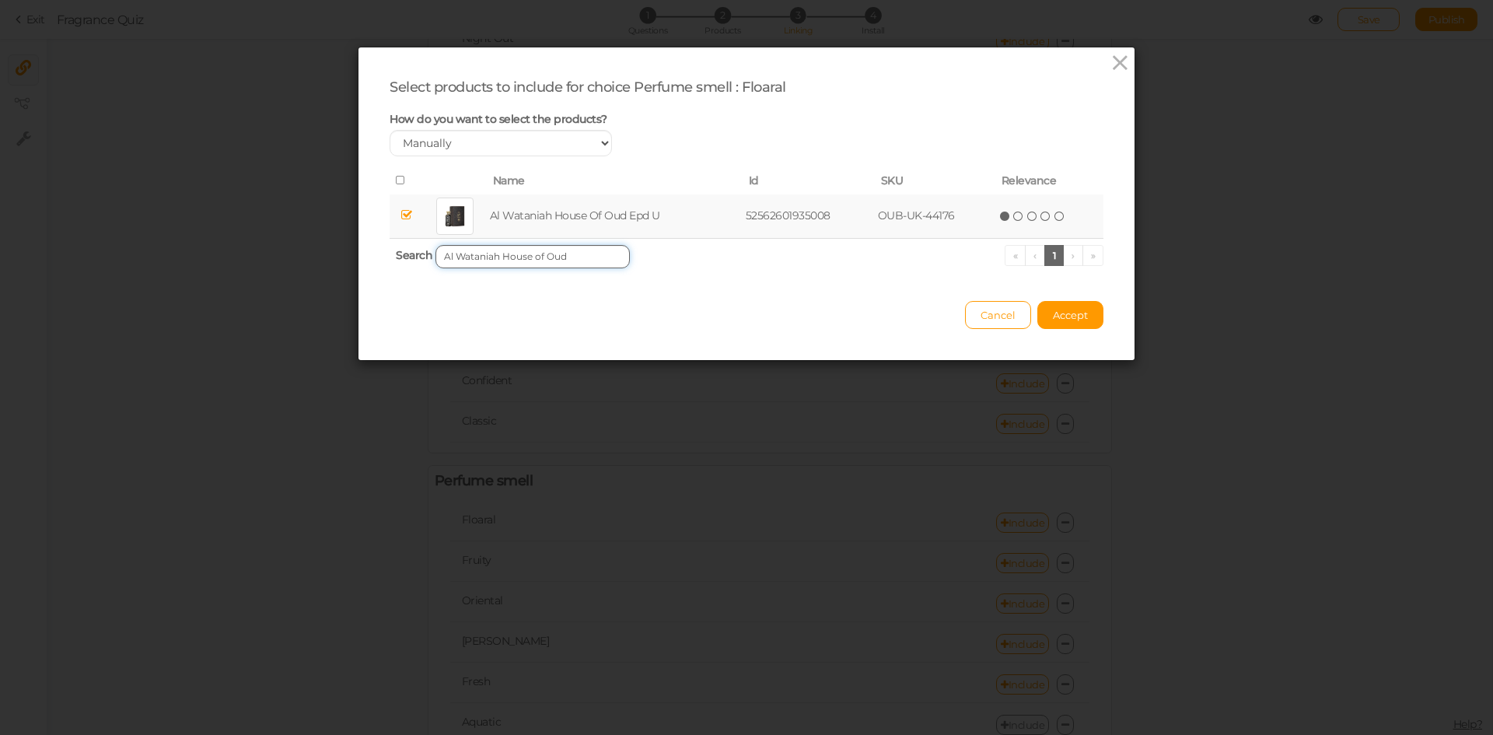
click at [534, 259] on input "Al Wataniah House of Oud" at bounding box center [532, 256] width 194 height 23
paste input "Kayaan Classic"
click at [401, 211] on icon at bounding box center [406, 215] width 11 height 12
click at [575, 261] on input "Al Wataniah Kayaan Classic" at bounding box center [532, 256] width 194 height 23
paste input "Gold"
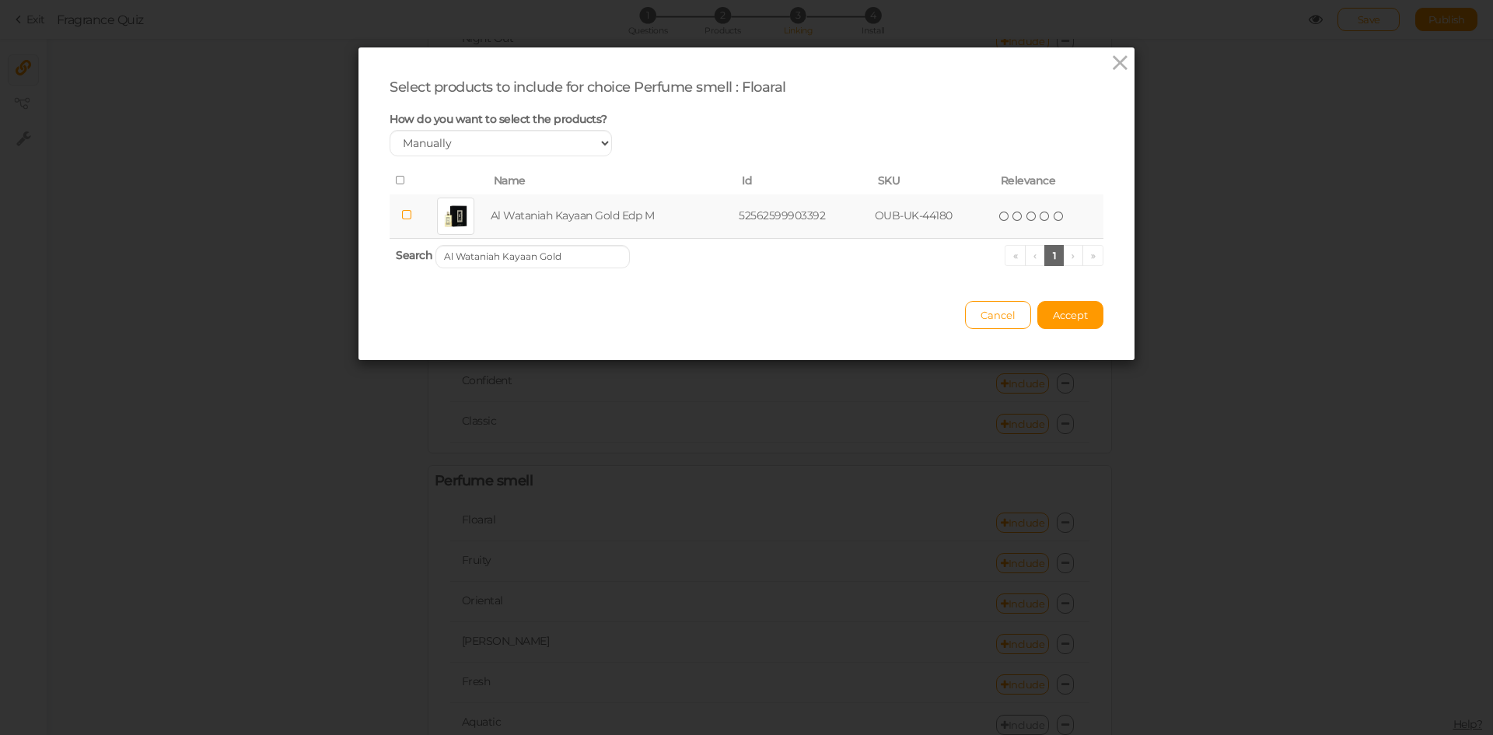
click at [403, 216] on icon at bounding box center [406, 215] width 11 height 12
click at [563, 251] on input "Al Wataniah Kayaan Gold" at bounding box center [532, 256] width 194 height 23
paste input "Rose Mystery Intense"
click at [400, 212] on icon at bounding box center [405, 215] width 11 height 12
click at [574, 254] on input "Al Wataniah Rose Mystery Intense" at bounding box center [532, 256] width 194 height 23
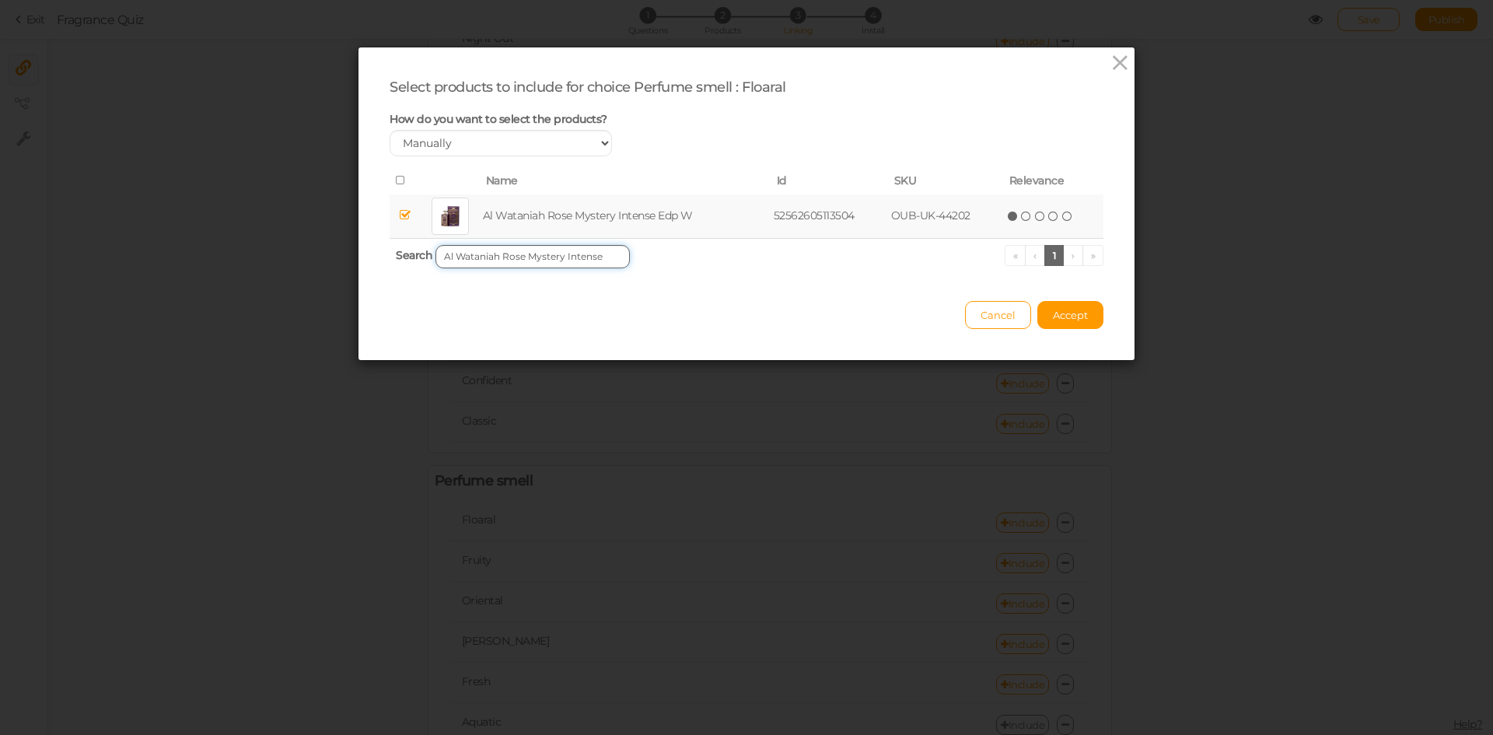
paste input "Tiara Pink"
click at [408, 217] on td at bounding box center [406, 216] width 35 height 44
click at [578, 256] on input "Al Wataniah Tiara Pink" at bounding box center [532, 256] width 194 height 23
paste input "Da'im"
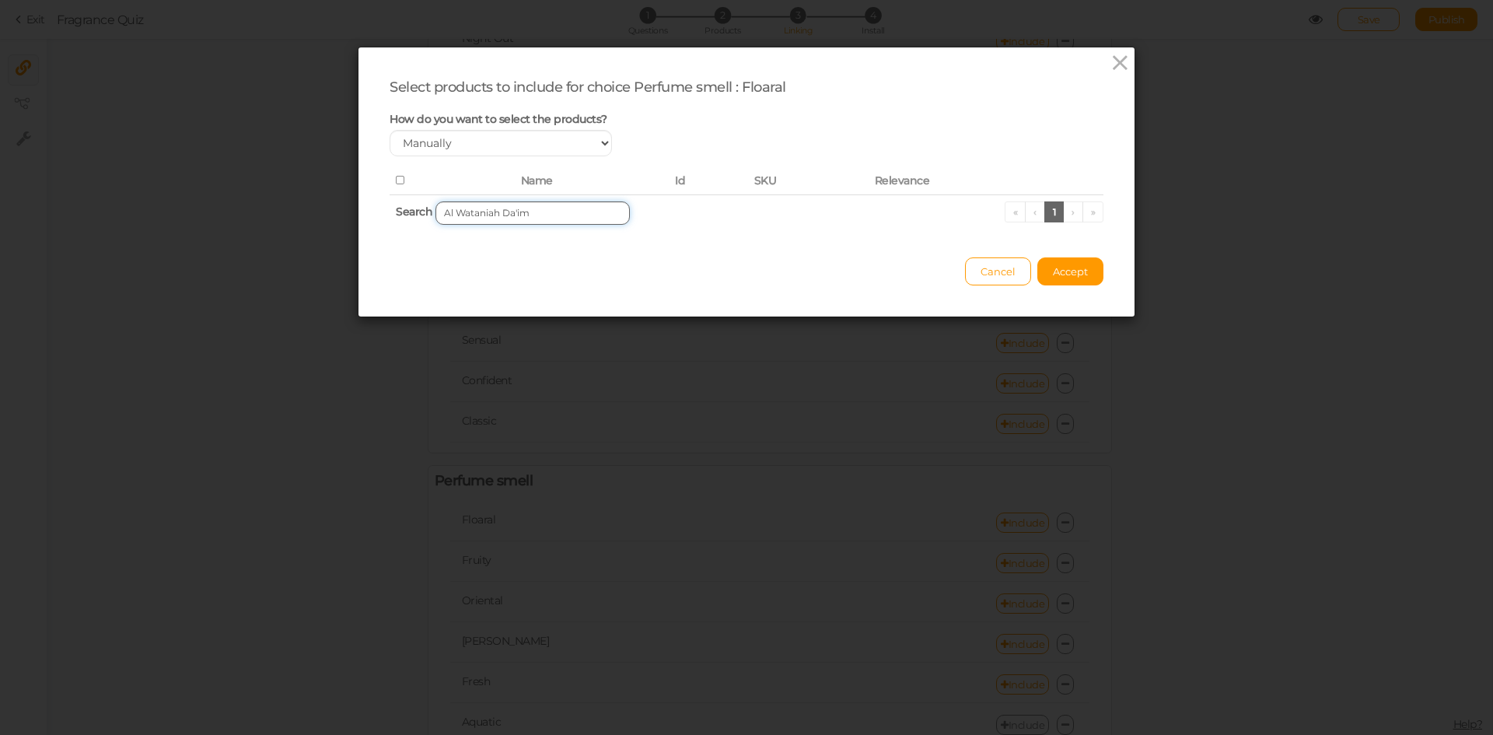
drag, startPoint x: 509, startPoint y: 215, endPoint x: 551, endPoint y: 215, distance: 42.0
click at [551, 215] on input "Al Wataniah Da'im" at bounding box center [532, 212] width 194 height 23
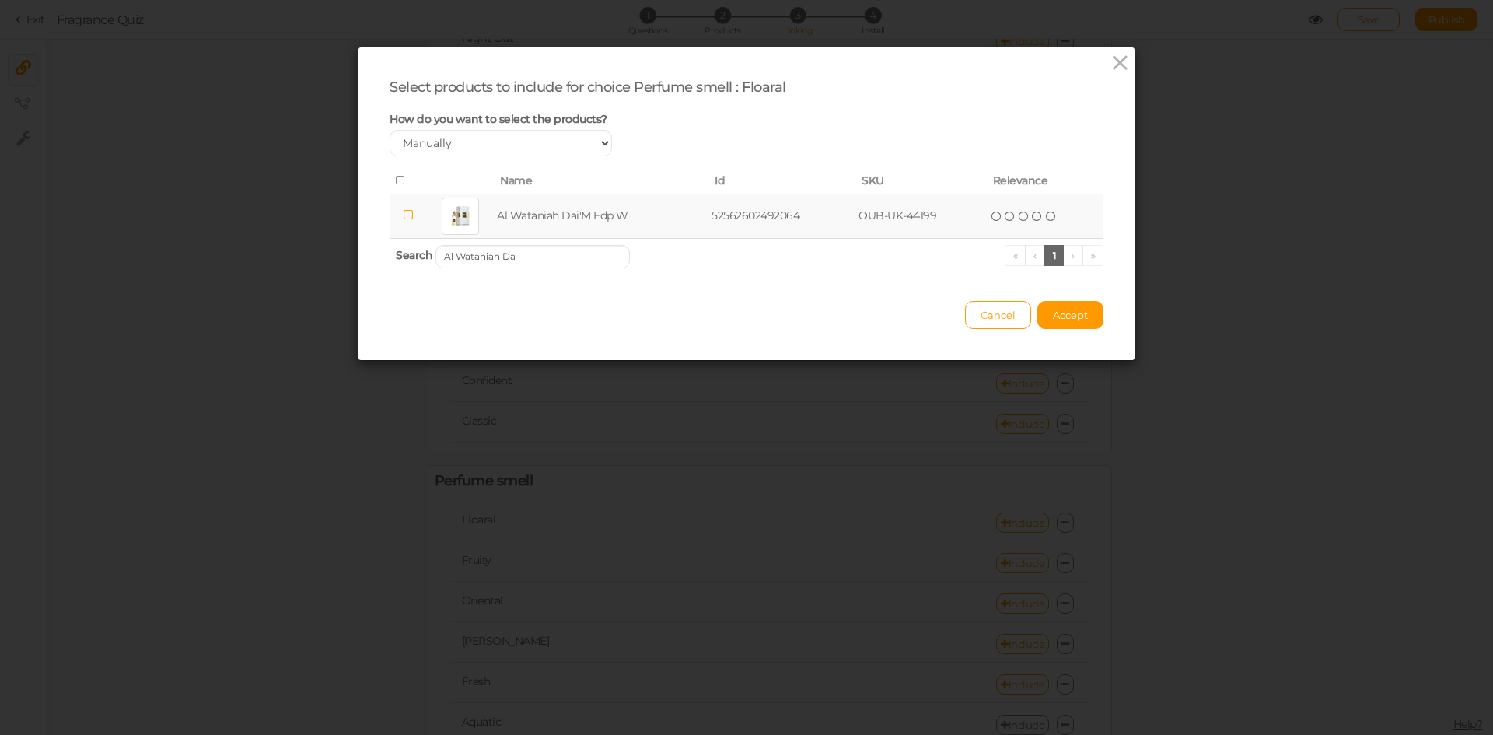
click at [417, 214] on td at bounding box center [407, 216] width 37 height 44
click at [508, 257] on input "Al Wataniah Da" at bounding box center [532, 256] width 194 height 23
paste input "Eqaab"
click at [403, 223] on td at bounding box center [407, 216] width 37 height 44
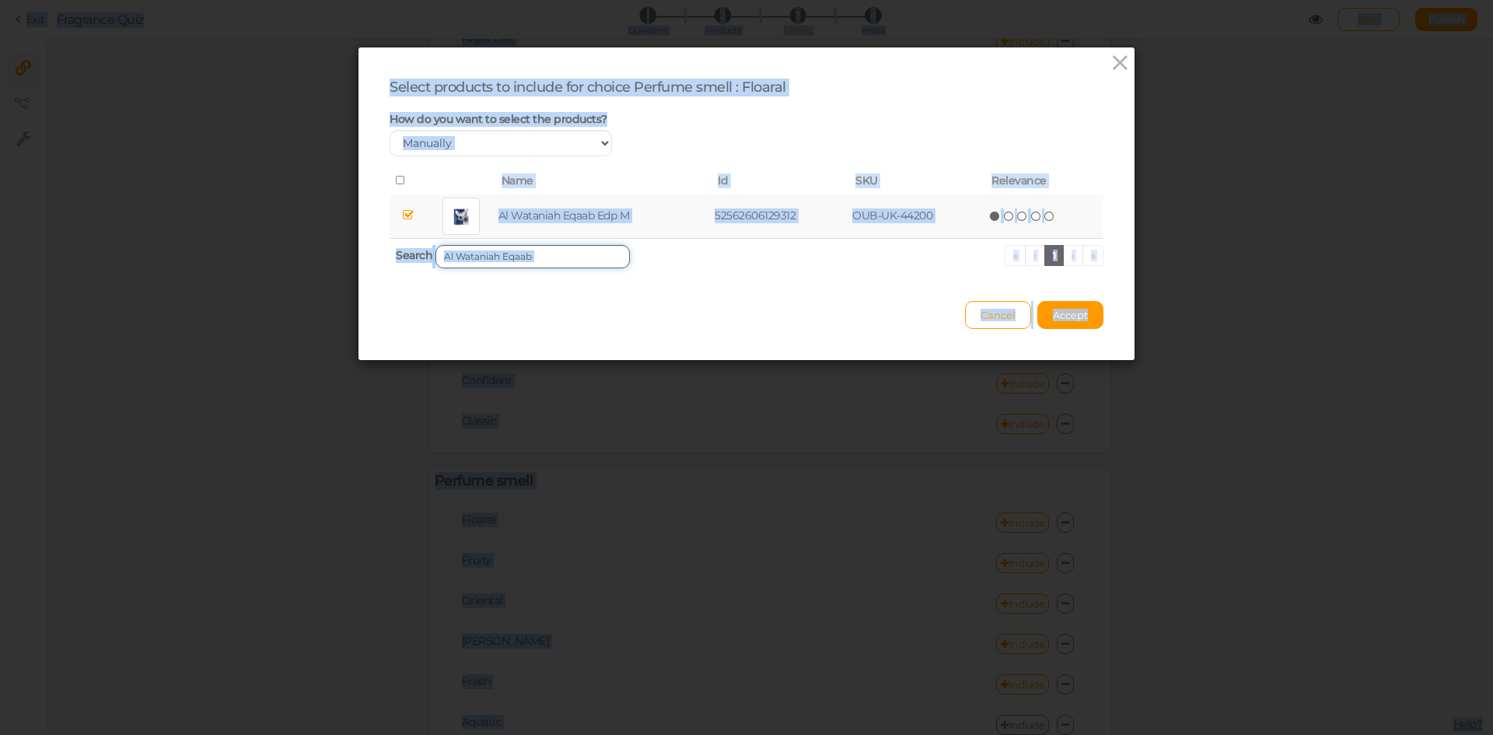
click at [526, 258] on input "Al Wataniah Eqaab" at bounding box center [532, 256] width 194 height 23
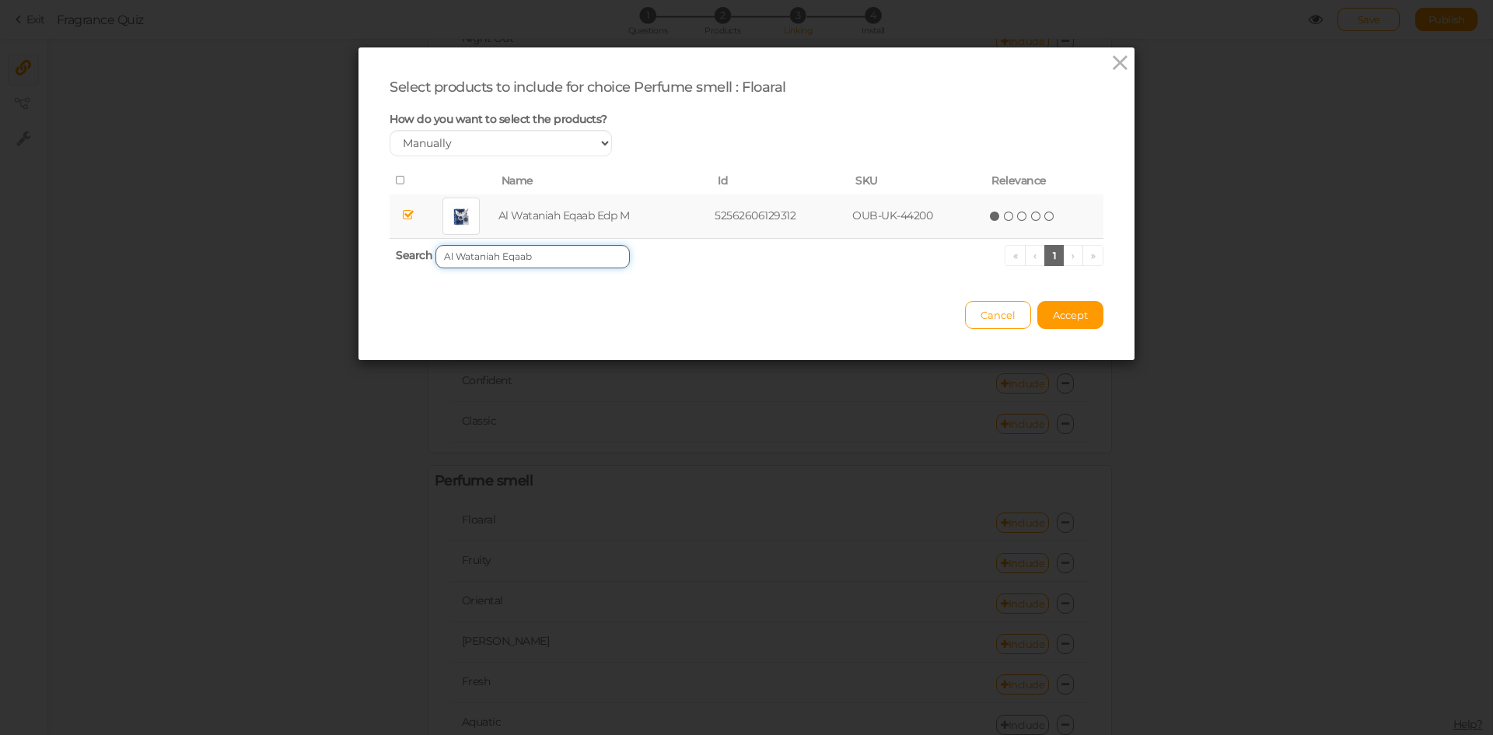
paste input "Al Wataniah [PERSON_NAME]"
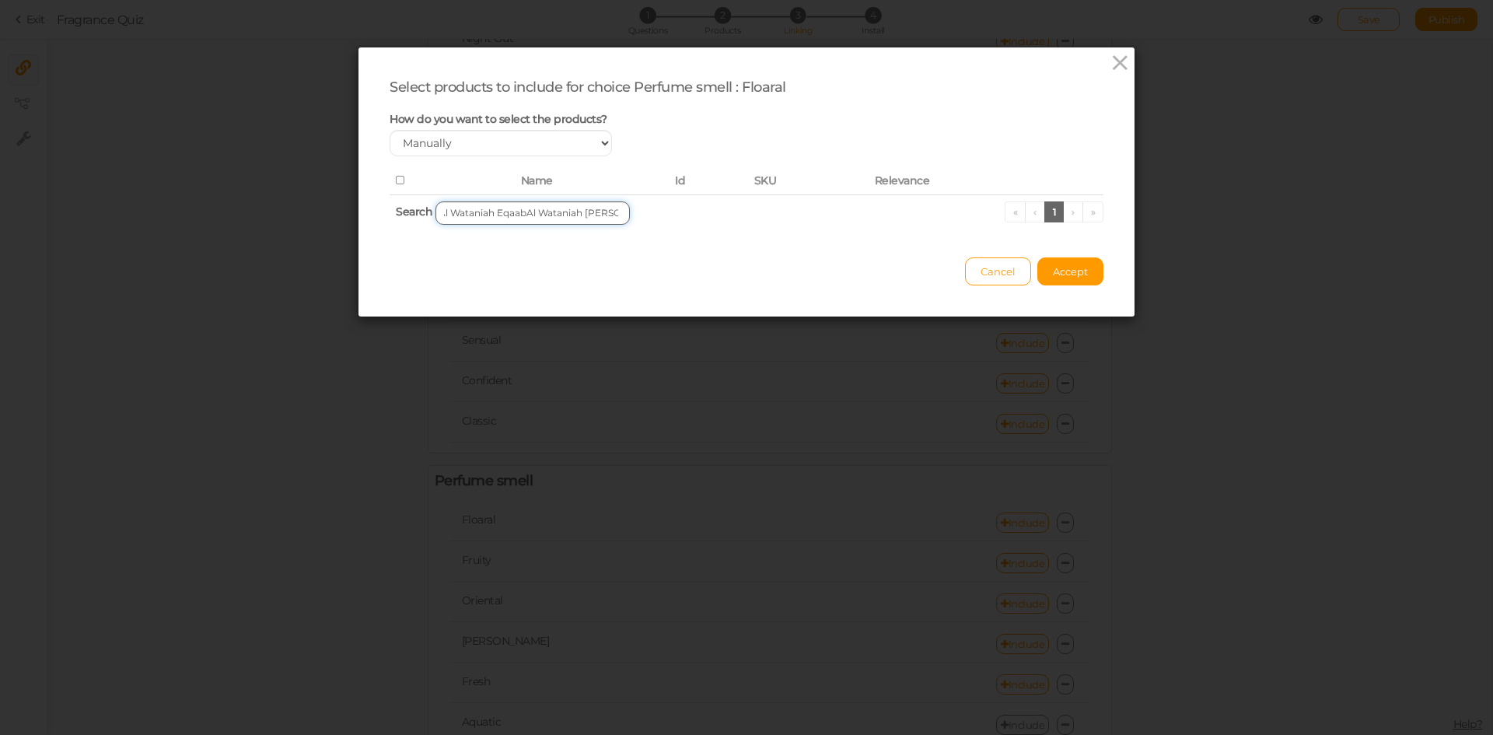
click at [520, 208] on input "Al Wataniah EqaabAl Wataniah [PERSON_NAME]" at bounding box center [532, 212] width 194 height 23
paste input "search"
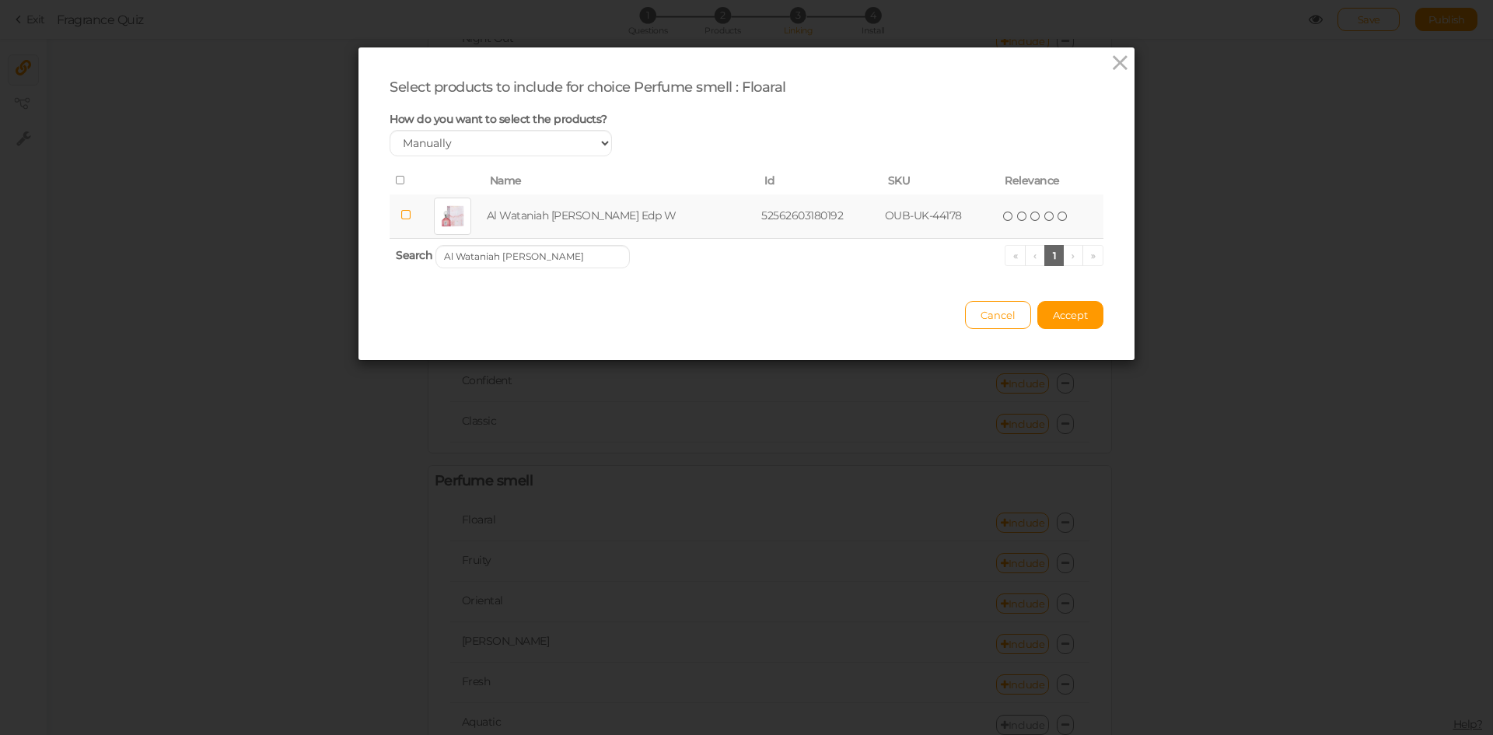
click at [413, 215] on td at bounding box center [405, 216] width 33 height 44
click at [548, 253] on input "Al Wataniah [PERSON_NAME]" at bounding box center [532, 256] width 194 height 23
paste input "houq"
click at [402, 219] on icon at bounding box center [407, 215] width 11 height 12
click at [577, 254] on input "Al Wataniah Shouq" at bounding box center [532, 256] width 194 height 23
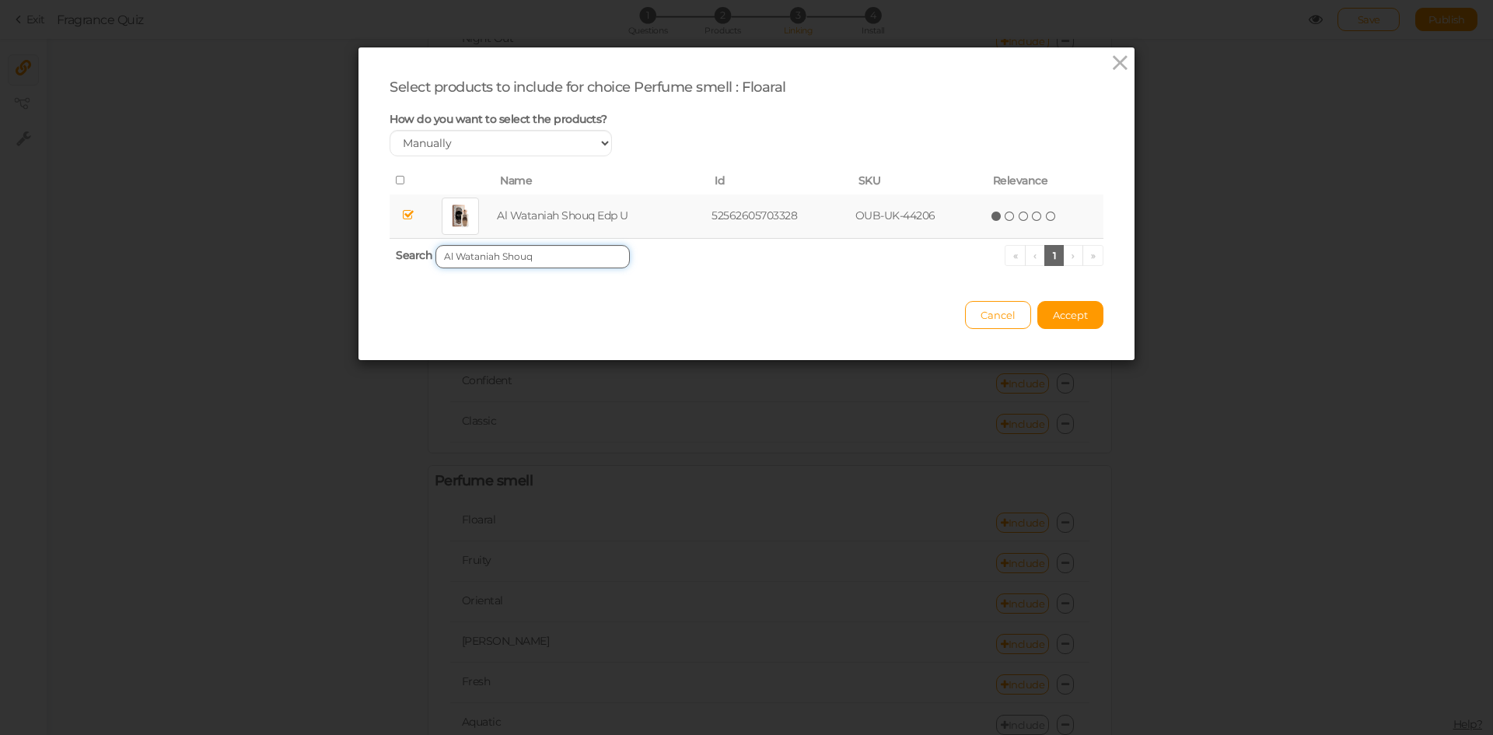
paste input "Thahaani"
click at [417, 216] on td at bounding box center [407, 216] width 36 height 44
click at [544, 260] on input "Al Wataniah Thahaani" at bounding box center [532, 256] width 194 height 23
paste input "ibyan"
type input "Al Wataniah Tibyan"
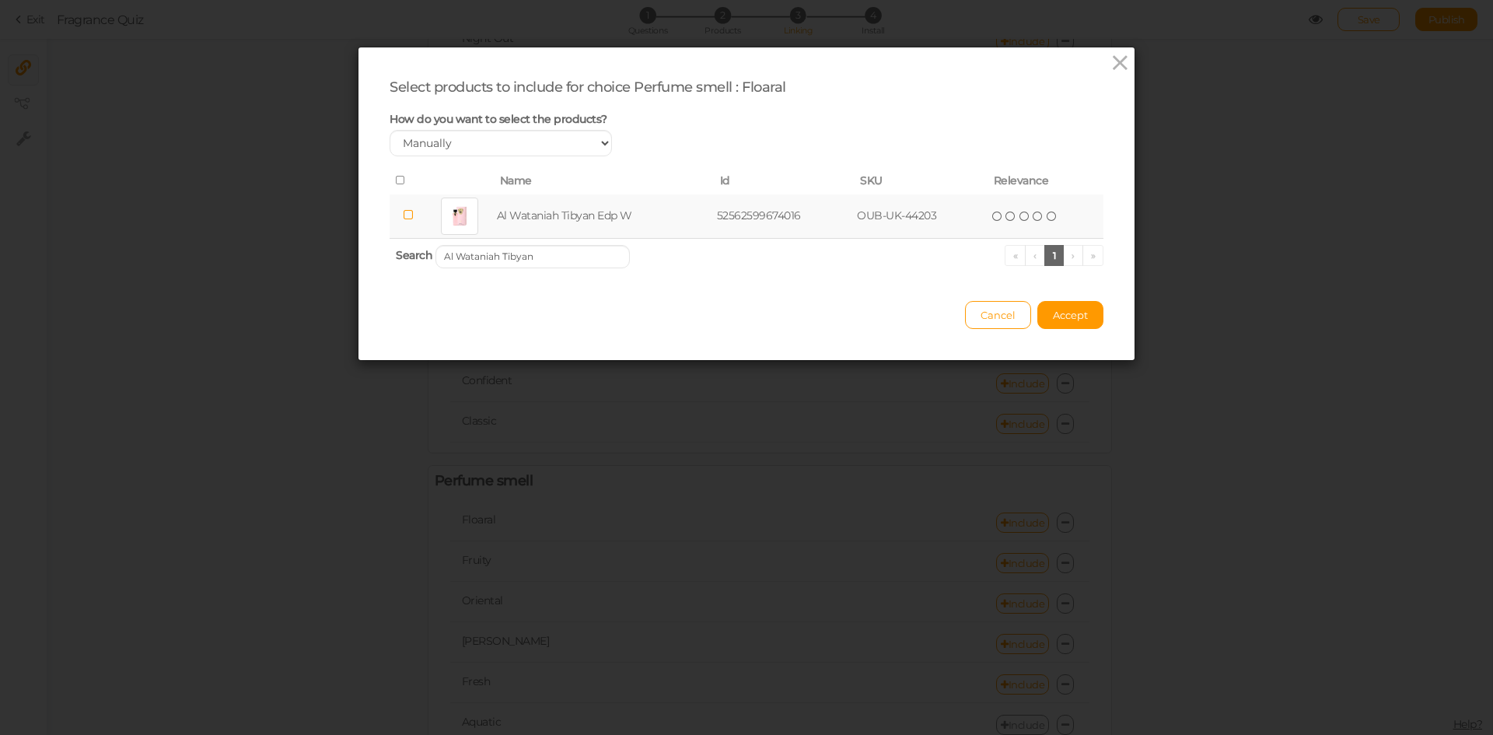
click at [395, 224] on td at bounding box center [407, 216] width 37 height 44
click at [1070, 311] on span "Accept" at bounding box center [1070, 315] width 35 height 12
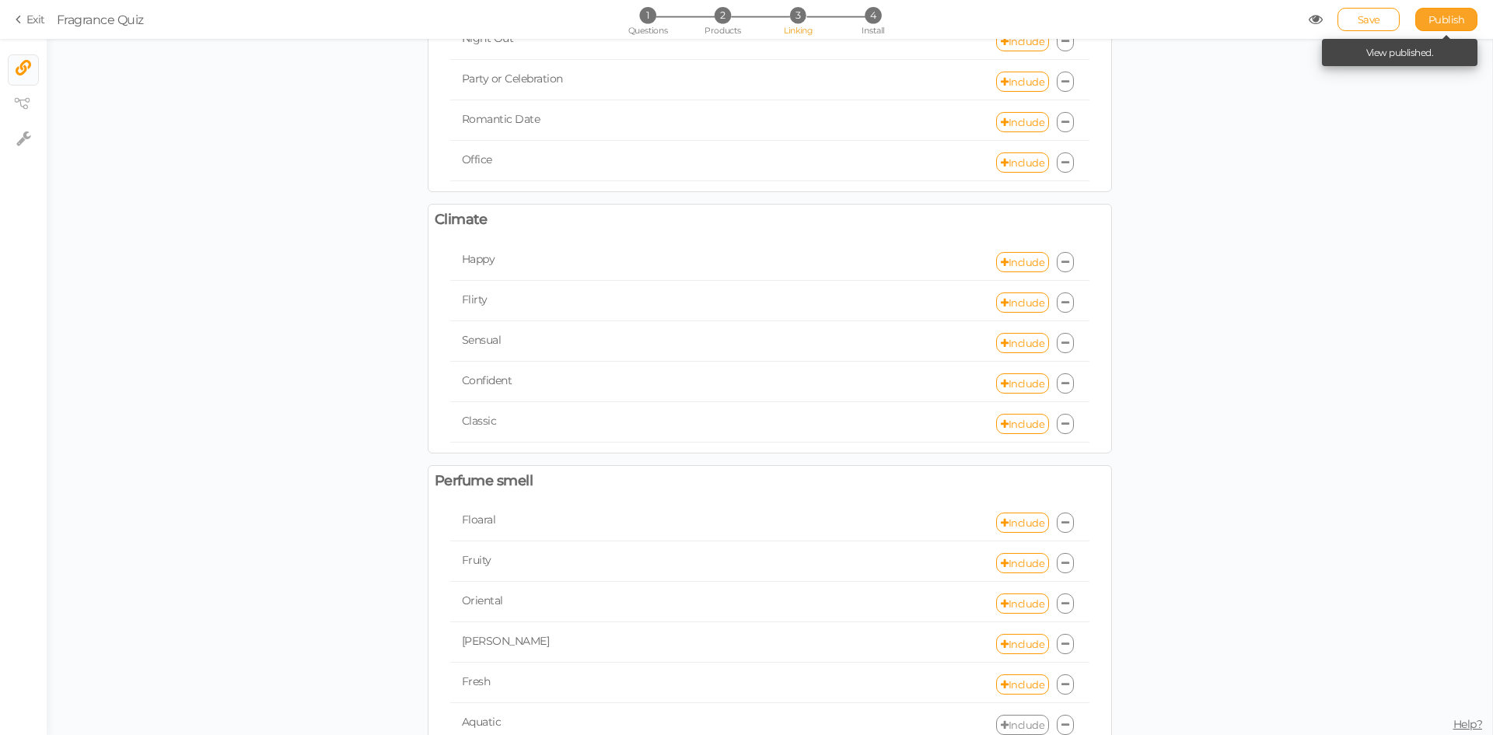
click at [1451, 15] on span "Publish" at bounding box center [1446, 19] width 37 height 12
click at [1016, 522] on link "Include" at bounding box center [1022, 522] width 53 height 20
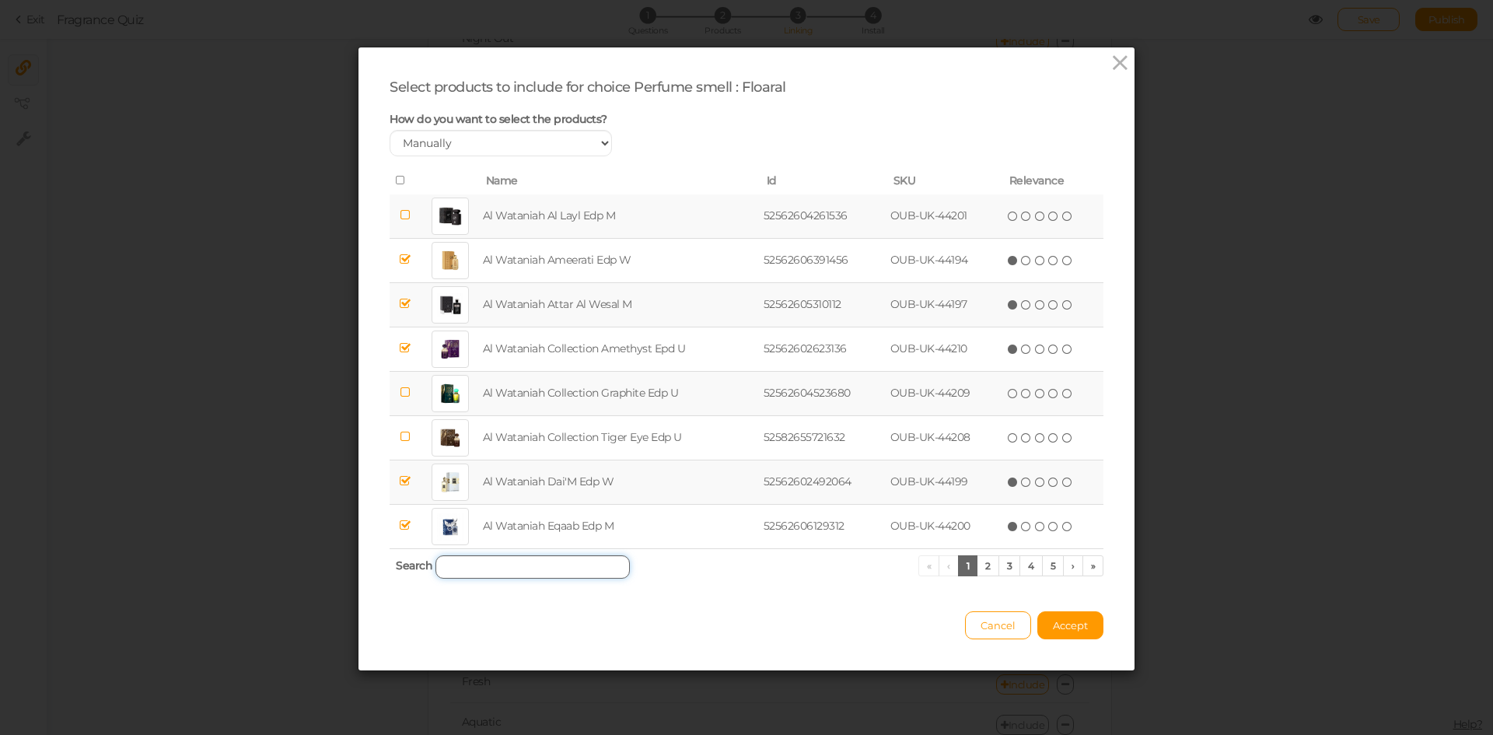
click at [515, 567] on input "search" at bounding box center [532, 566] width 194 height 23
paste input "AURORA DELICATE ROSE"
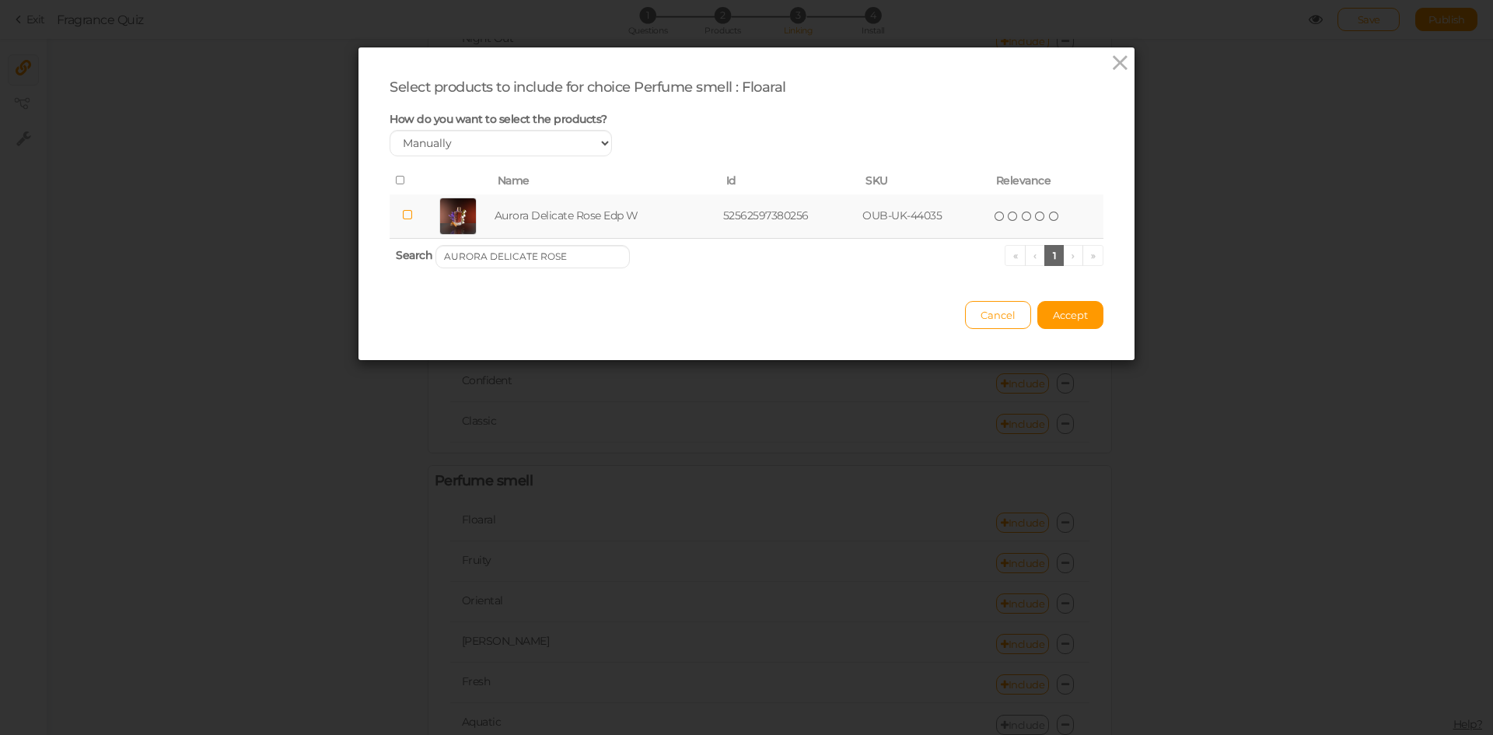
click at [391, 204] on td at bounding box center [407, 216] width 36 height 44
click at [544, 260] on input "AURORA DELICATE ROSE" at bounding box center [532, 256] width 194 height 23
paste input "ROMANCE D'AMOUR HOT"
click at [408, 209] on td at bounding box center [405, 216] width 33 height 44
click at [584, 251] on input "AURORA ROMANCE D'AMOUR HOT" at bounding box center [532, 256] width 194 height 23
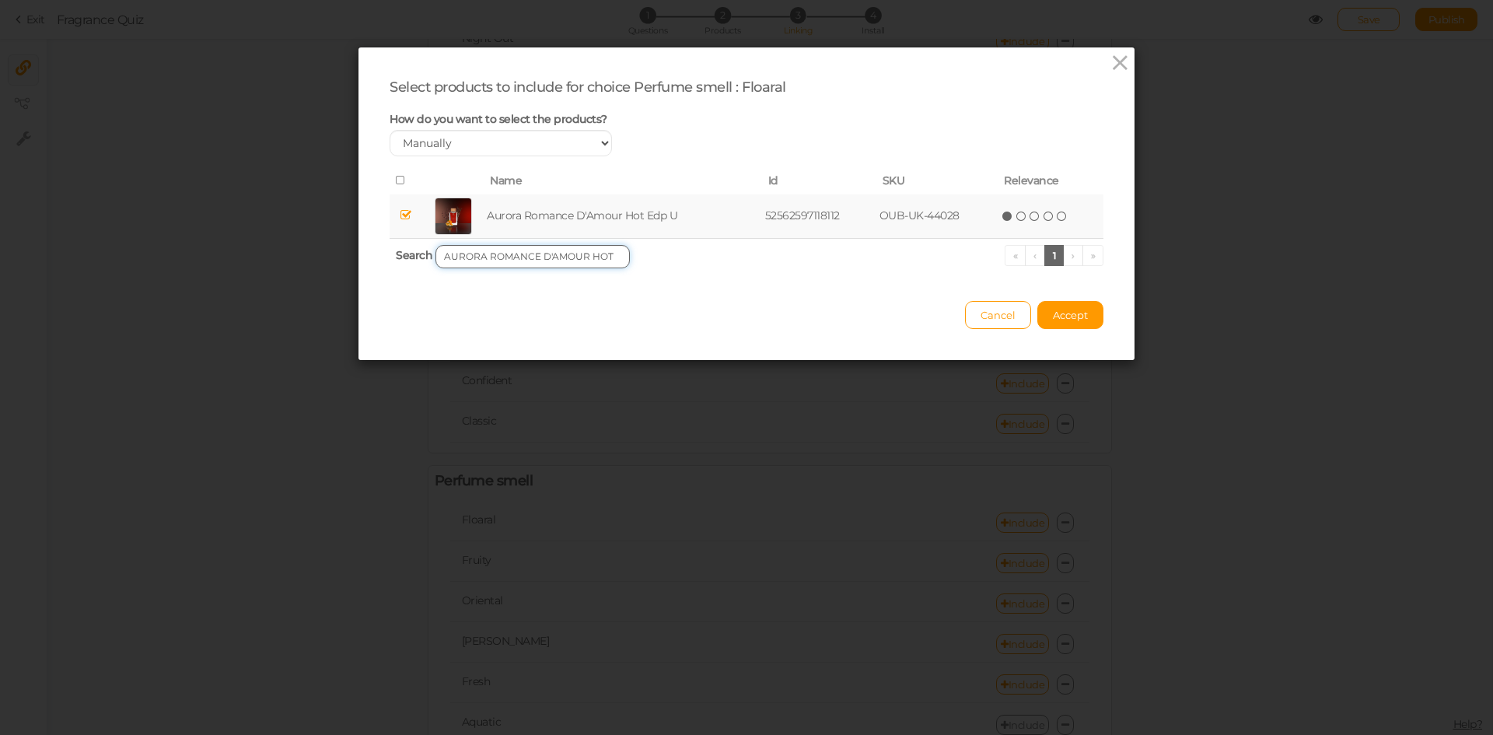
paste input "[PERSON_NAME]"
click at [519, 257] on input "[PERSON_NAME]" at bounding box center [532, 256] width 194 height 23
paste input "GEMINI + GEMINI BLOOM"
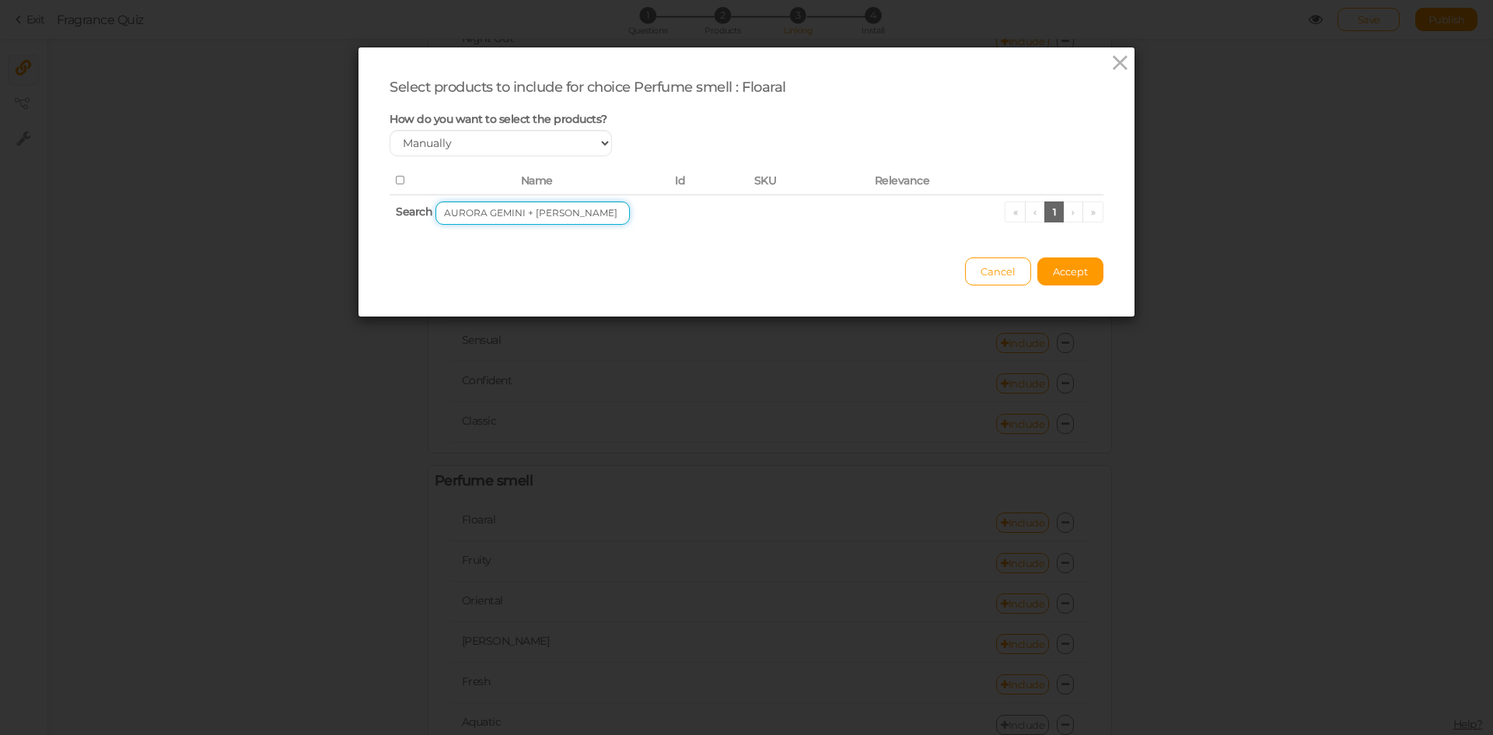
drag, startPoint x: 515, startPoint y: 215, endPoint x: 627, endPoint y: 210, distance: 111.3
click at [627, 210] on th "Search AURORA GEMINI + GEMINI BLOOM « ‹ 1 › »" at bounding box center [746, 212] width 714 height 37
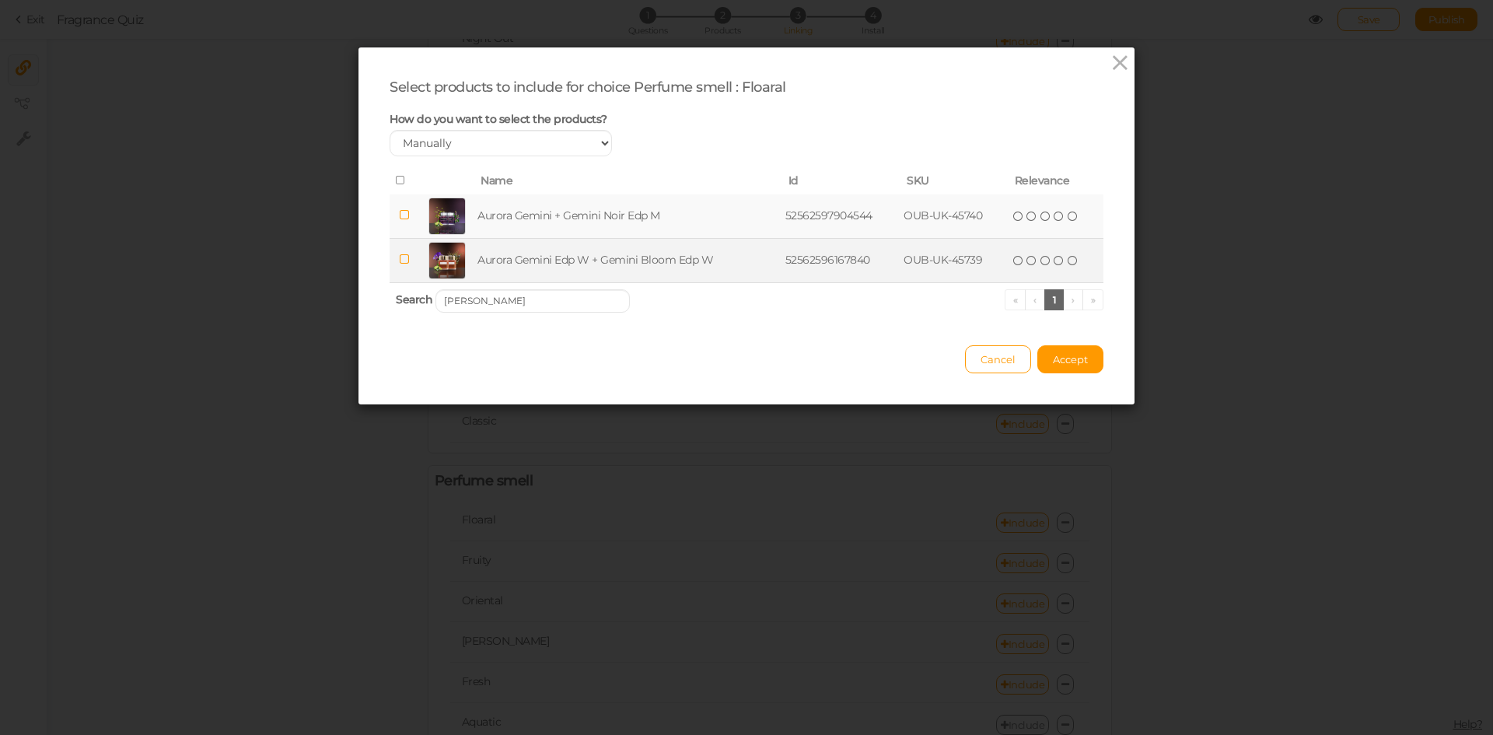
click at [559, 254] on td "Aurora Gemini Edp W + Gemini Bloom Edp W" at bounding box center [627, 260] width 307 height 44
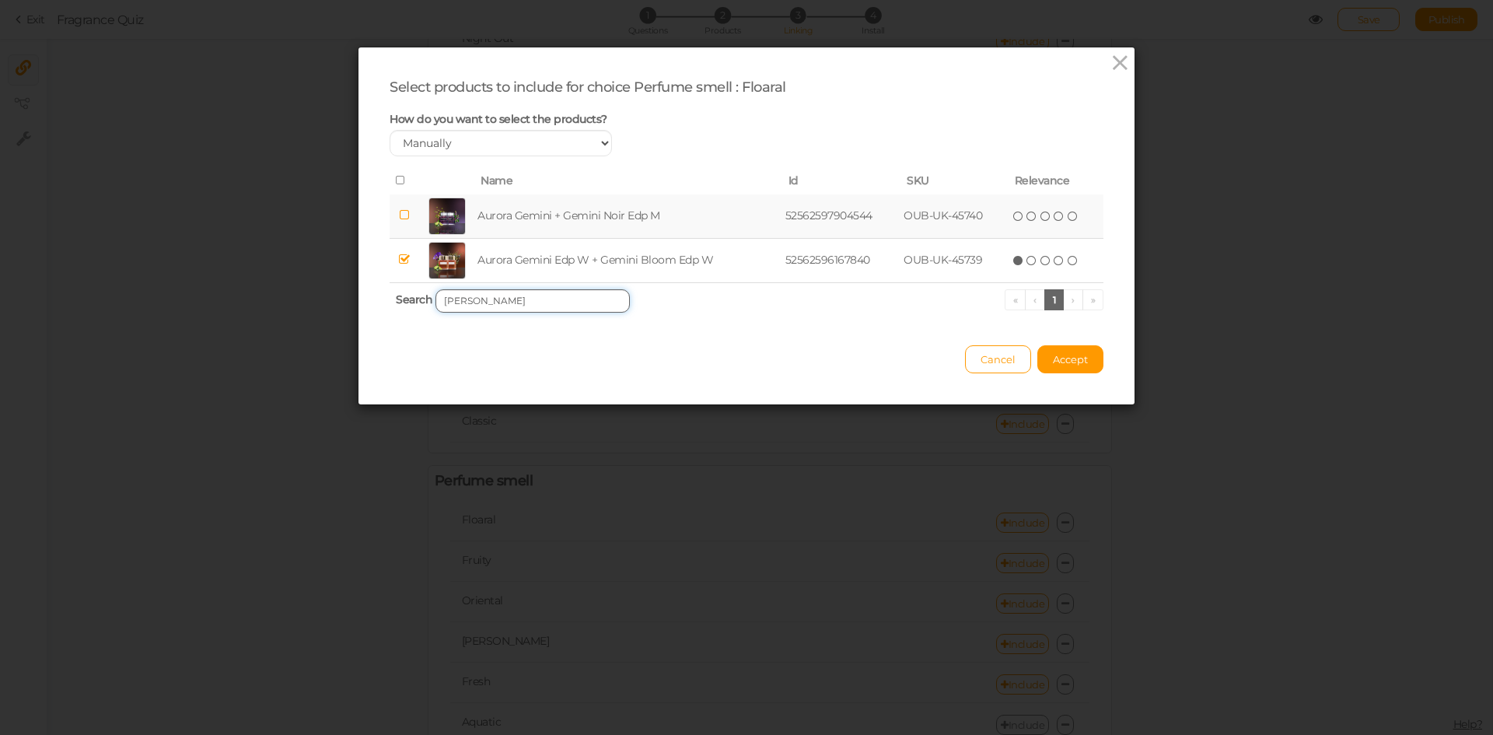
click at [548, 291] on input "[PERSON_NAME]" at bounding box center [532, 300] width 194 height 23
paste input "Habanera PINK"
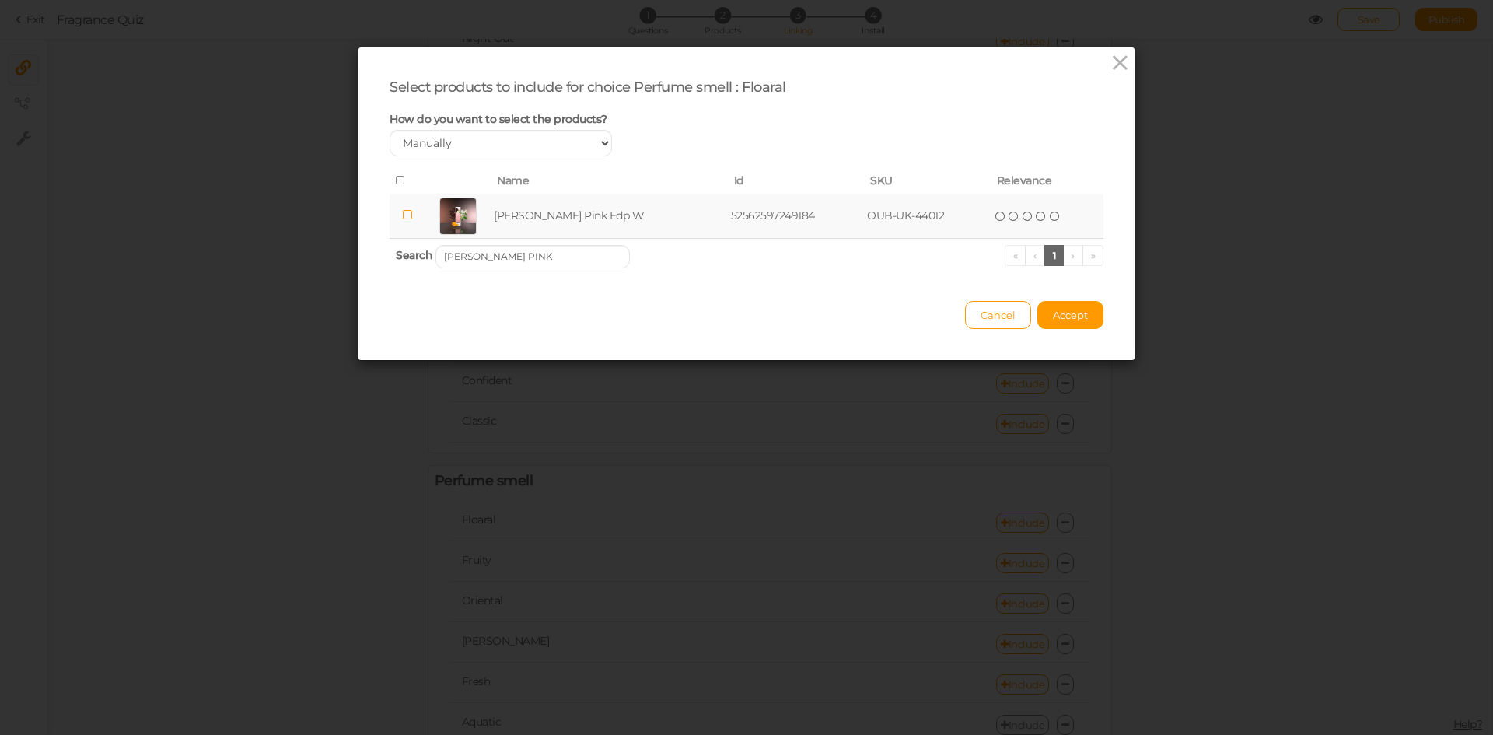
drag, startPoint x: 535, startPoint y: 215, endPoint x: 552, endPoint y: 217, distance: 17.2
click at [536, 215] on td "[PERSON_NAME] Pink Edp W" at bounding box center [609, 216] width 236 height 44
click at [582, 252] on input "[PERSON_NAME] PINK" at bounding box center [532, 256] width 194 height 23
paste input "RED"
click at [403, 224] on td at bounding box center [407, 216] width 36 height 44
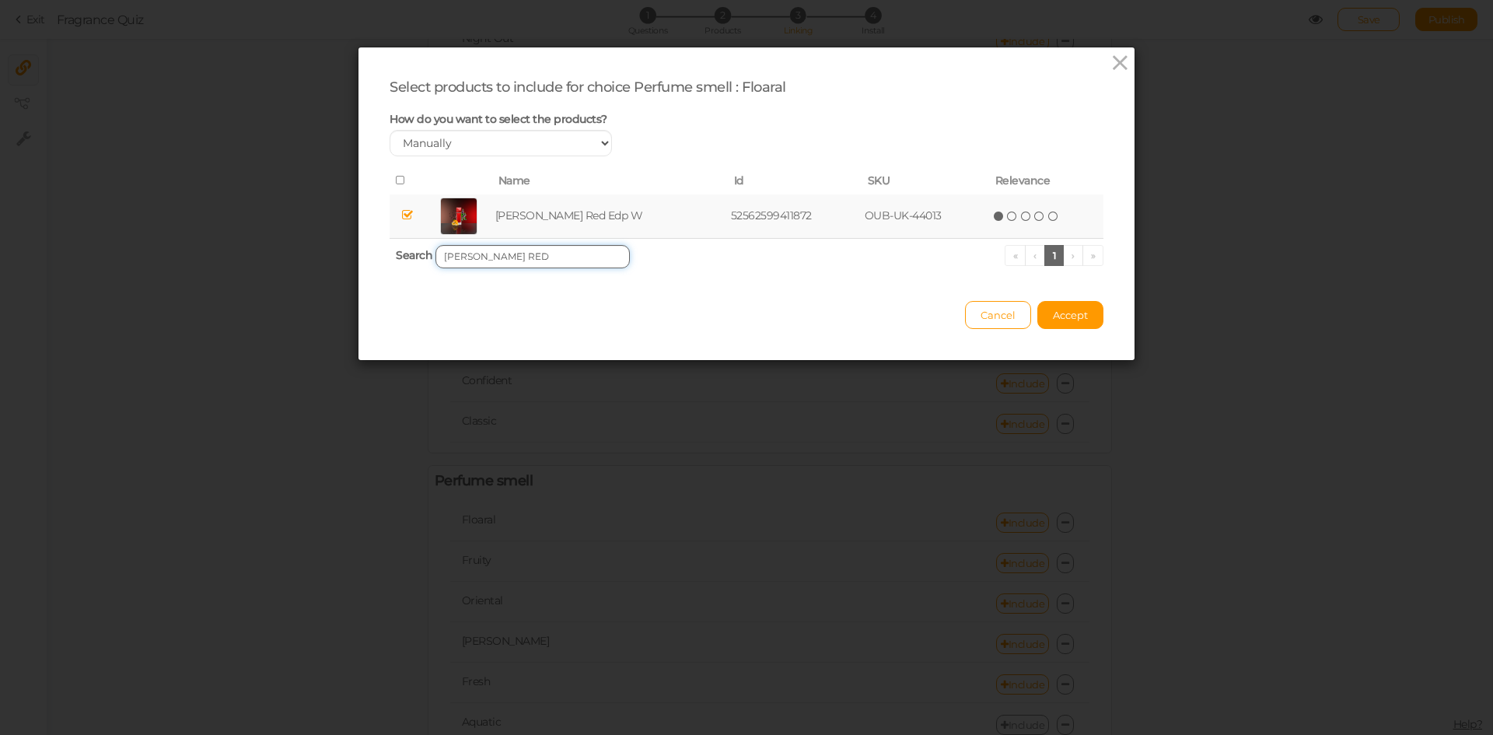
click at [555, 249] on input "[PERSON_NAME] RED" at bounding box center [532, 256] width 194 height 23
paste input "GEMINI + GEMINI NOIR"
type input "AURORA GEMINI + GEMINI NOIR"
click at [401, 222] on td at bounding box center [405, 216] width 33 height 44
click at [1053, 309] on span "Accept" at bounding box center [1070, 315] width 35 height 12
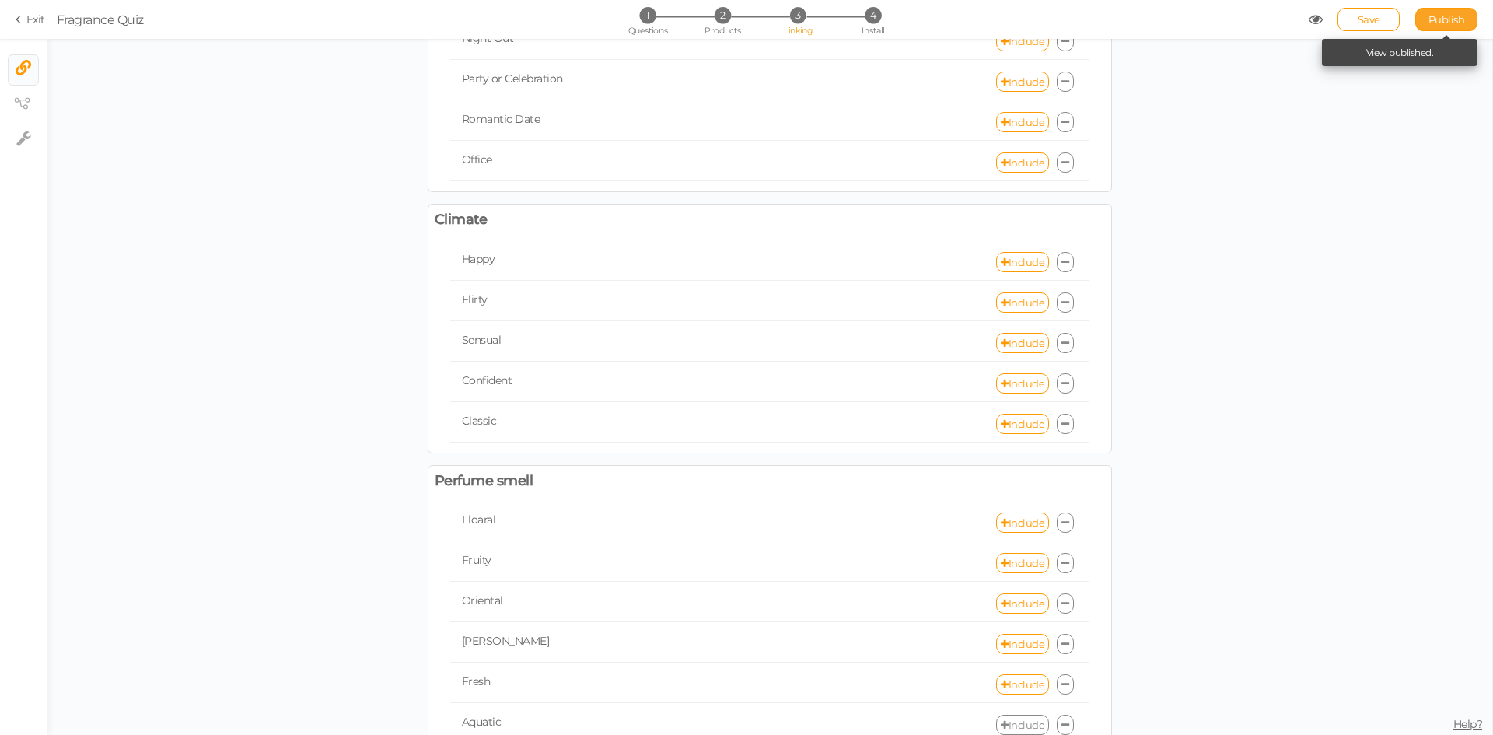
click at [1445, 18] on span "Publish" at bounding box center [1446, 19] width 37 height 12
click at [1027, 519] on link "Include" at bounding box center [1022, 522] width 53 height 20
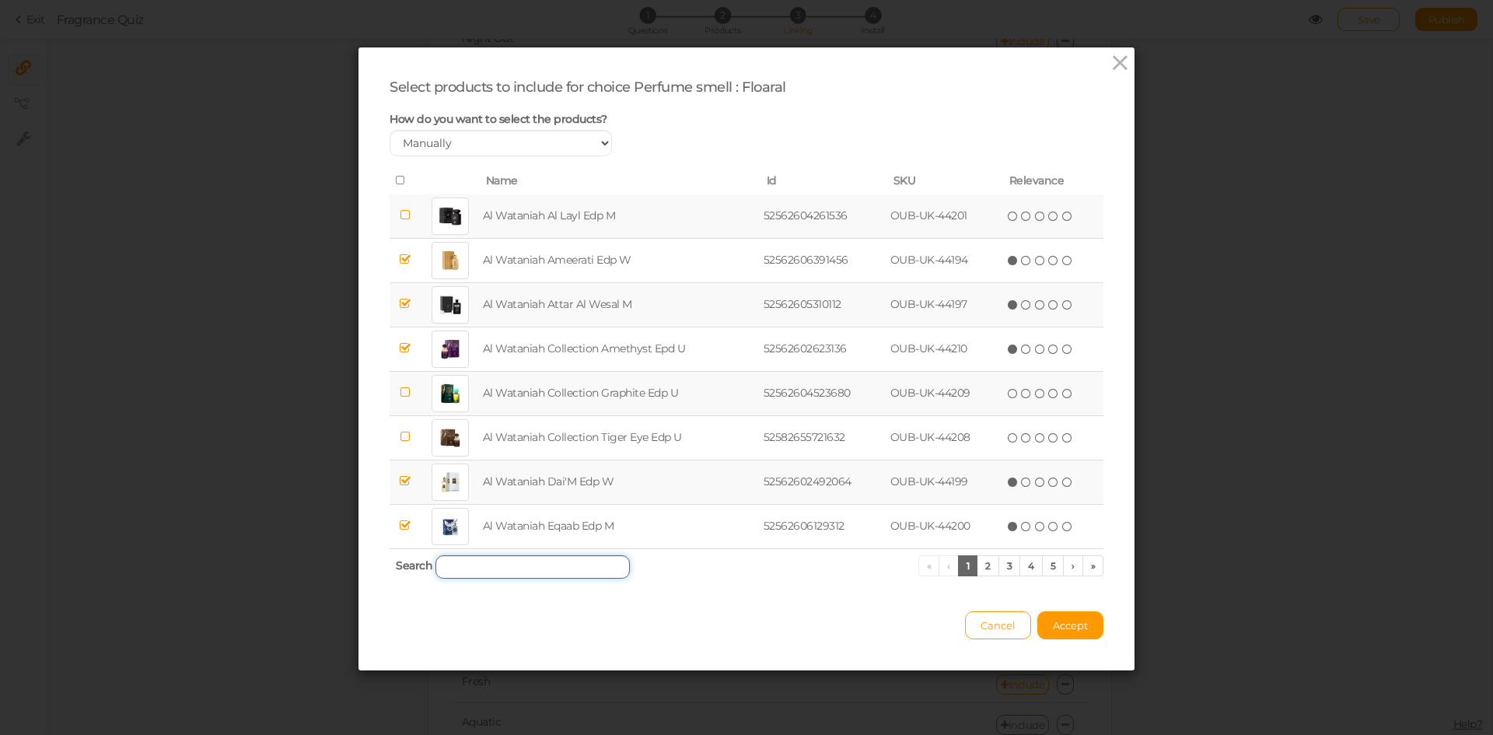
click at [505, 567] on input "search" at bounding box center [532, 566] width 194 height 23
paste input "NASEEM AURA"
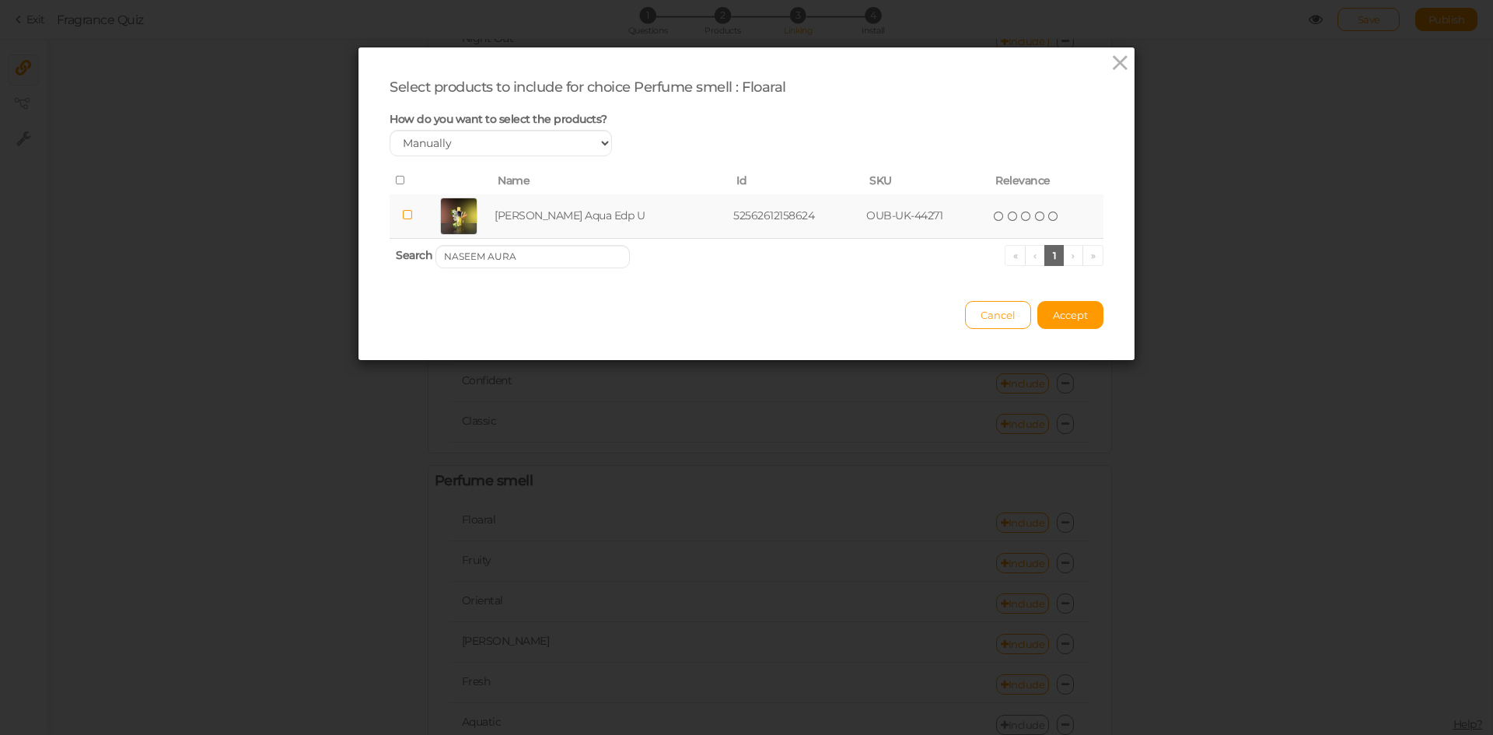
click at [417, 214] on td at bounding box center [407, 216] width 36 height 44
click at [564, 246] on input "NASEEM AURA" at bounding box center [532, 256] width 194 height 23
paste input "[PERSON_NAME]"
click at [484, 223] on td at bounding box center [456, 216] width 65 height 44
click at [542, 257] on input "[PERSON_NAME]" at bounding box center [532, 256] width 194 height 23
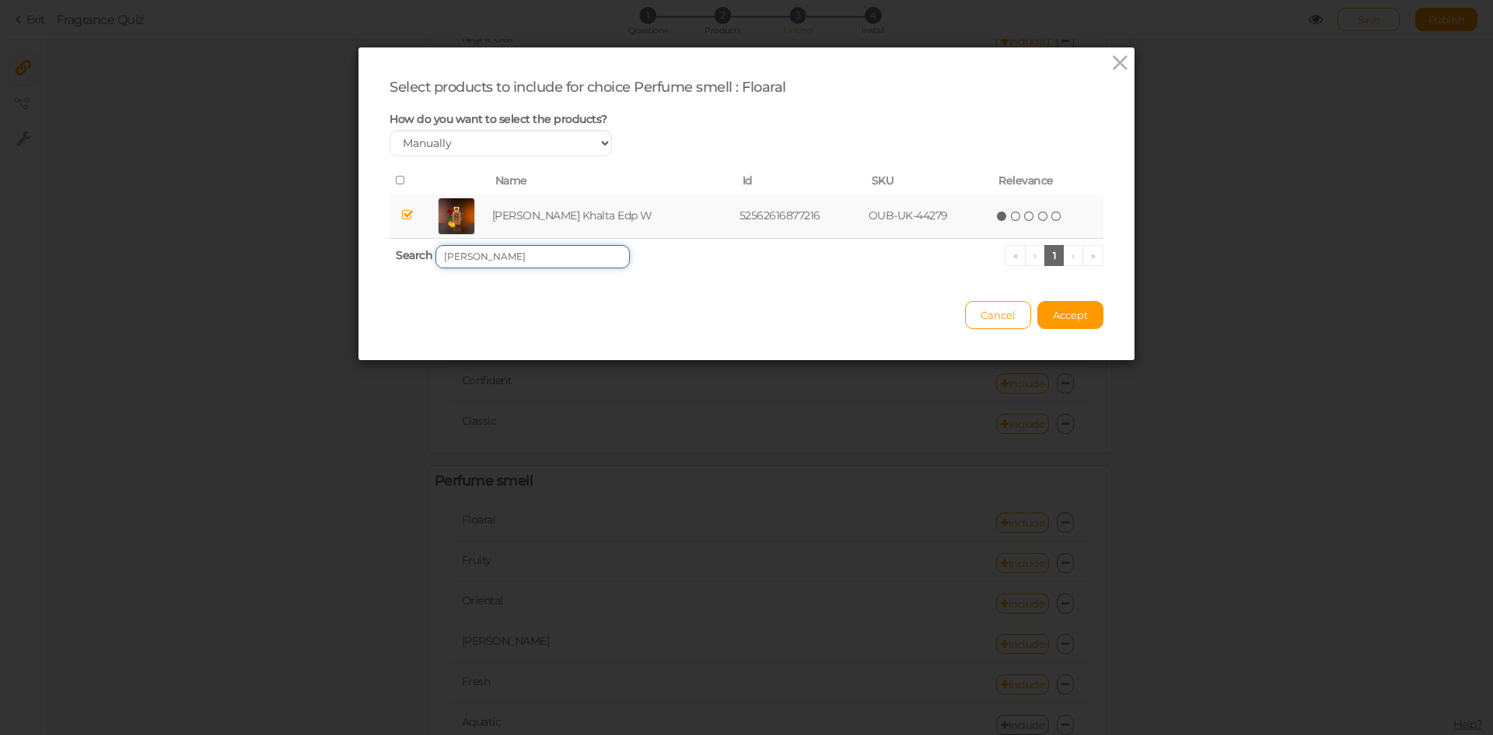
paste input "IVINE"
click at [396, 224] on td at bounding box center [407, 216] width 37 height 44
click at [528, 246] on input "[PERSON_NAME]" at bounding box center [532, 256] width 194 height 23
paste input "HYPNOTIC PASSION"
click at [410, 220] on td at bounding box center [405, 216] width 32 height 44
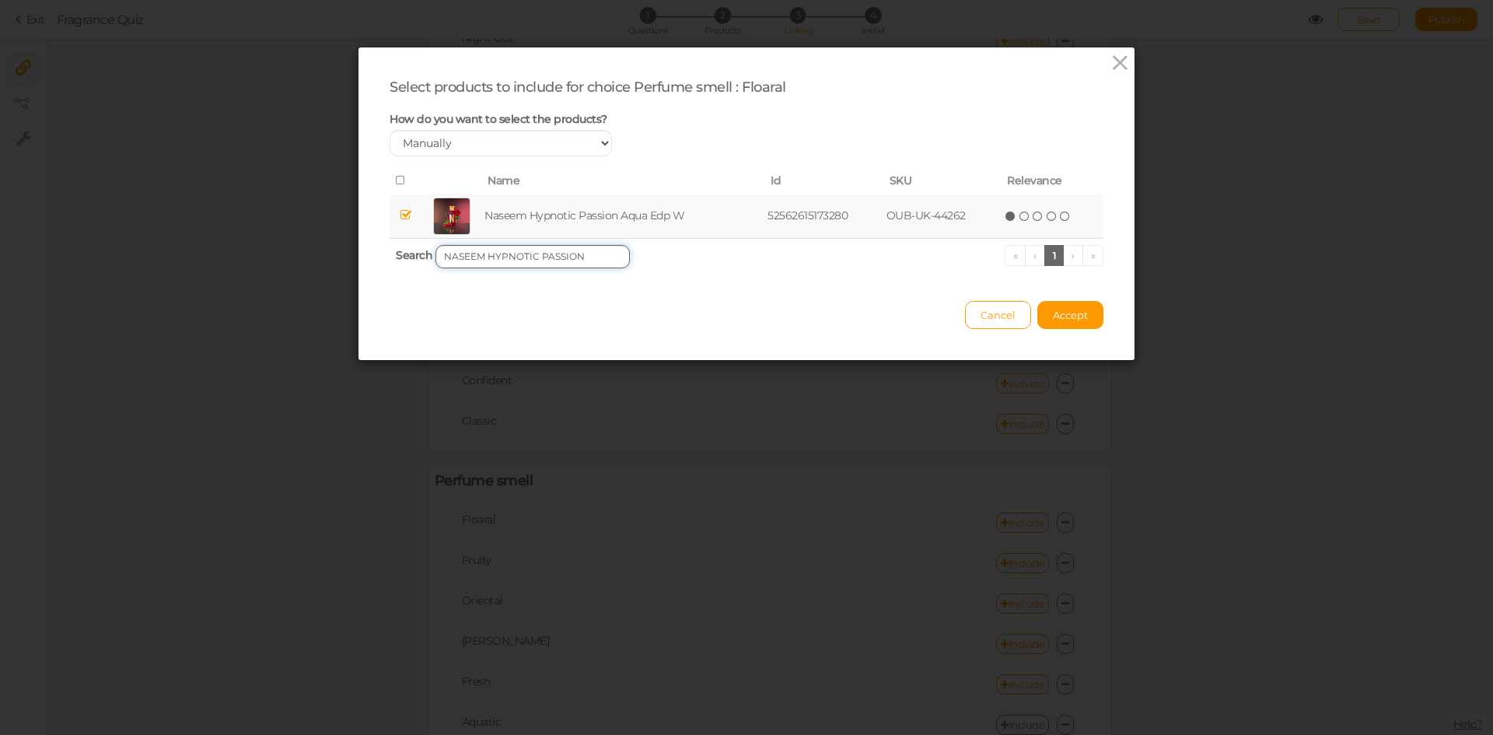
click at [583, 245] on input "NASEEM HYPNOTIC PASSION" at bounding box center [532, 256] width 194 height 23
paste input "[PERSON_NAME]"
click at [424, 208] on td at bounding box center [456, 216] width 65 height 44
click at [565, 257] on input "[PERSON_NAME]" at bounding box center [532, 256] width 194 height 23
paste input "LOVE ME NOW"
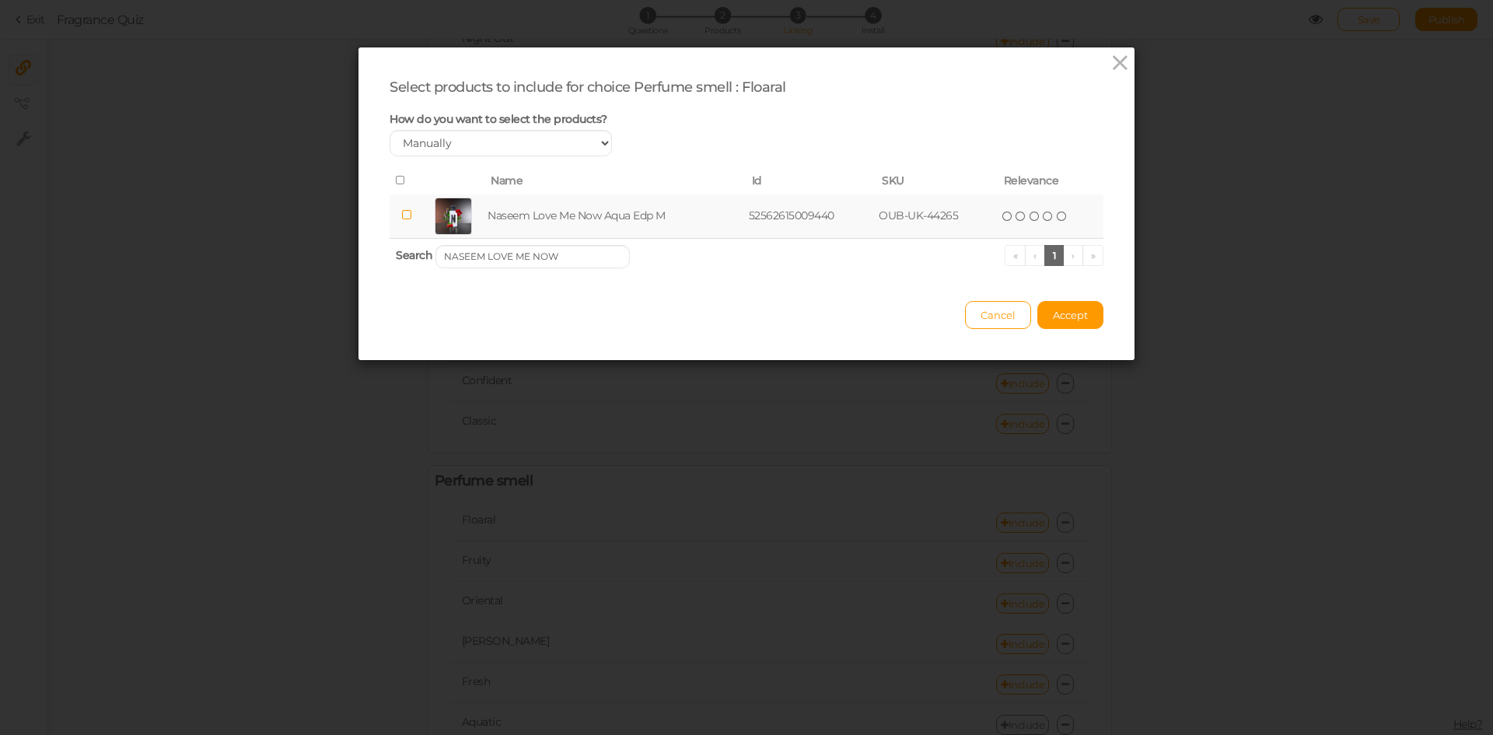
click at [392, 216] on td at bounding box center [405, 216] width 33 height 44
click at [564, 248] on input "NASEEM LOVE ME NOW" at bounding box center [532, 256] width 194 height 23
paste input "TASNEEM KHALTA"
click at [407, 212] on td at bounding box center [407, 216] width 37 height 44
click at [551, 257] on input "[PERSON_NAME]" at bounding box center [532, 256] width 194 height 23
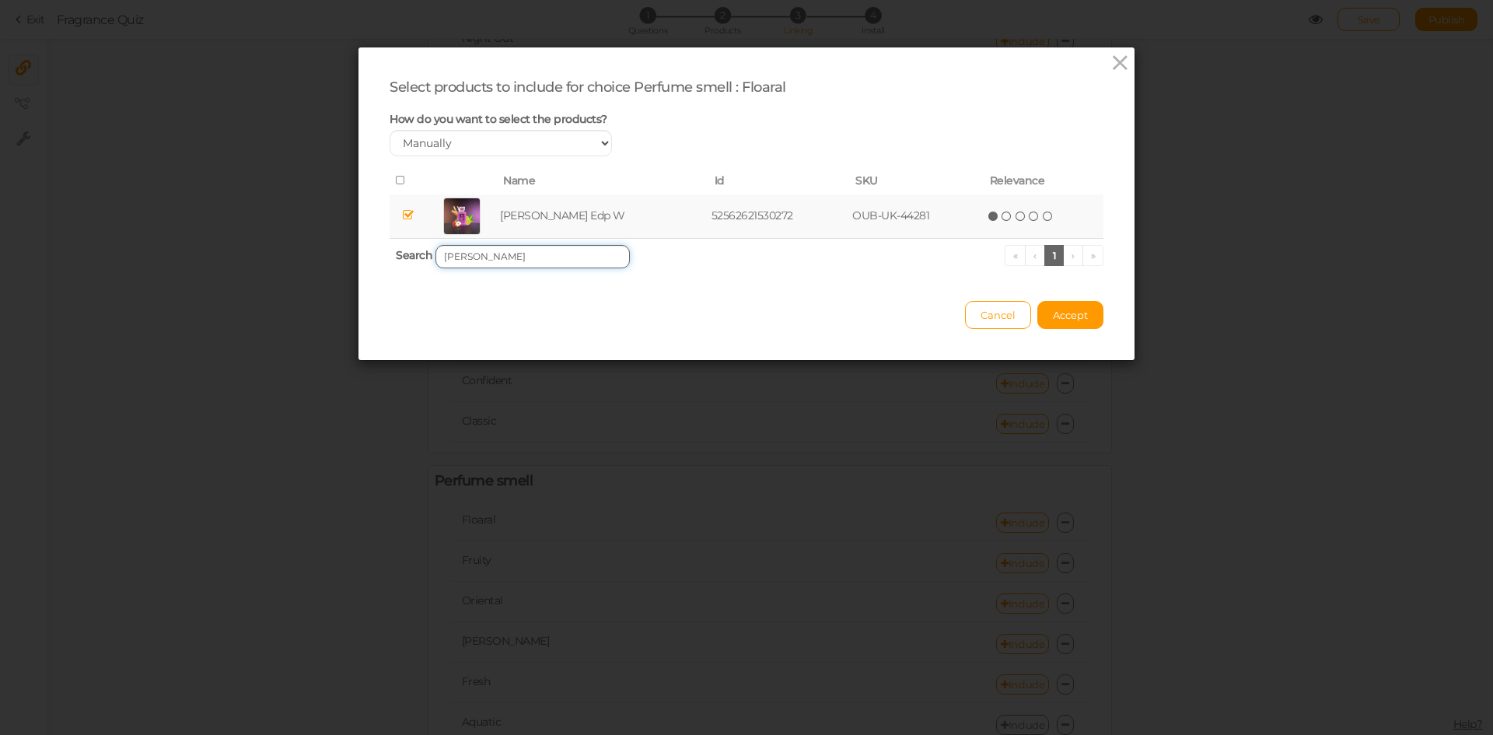
paste input "WHISPERS"
click at [410, 217] on td at bounding box center [406, 216] width 34 height 44
click at [536, 254] on input "[PERSON_NAME]" at bounding box center [532, 256] width 194 height 23
paste input "PURPLE BLUE"
type input "NASEEM PURPLE BLUE"
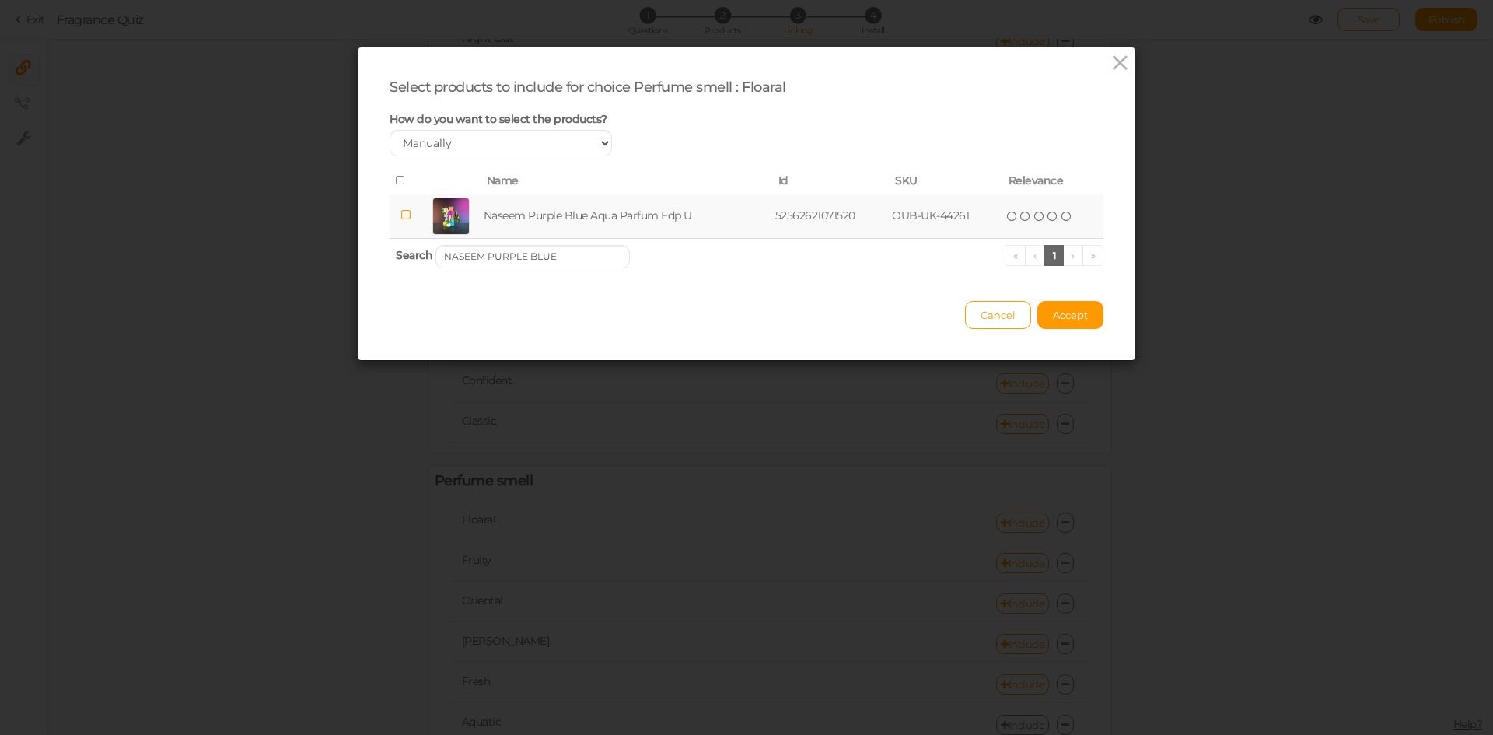
click at [400, 222] on span at bounding box center [405, 215] width 11 height 15
click at [1082, 315] on button "Accept" at bounding box center [1070, 315] width 66 height 28
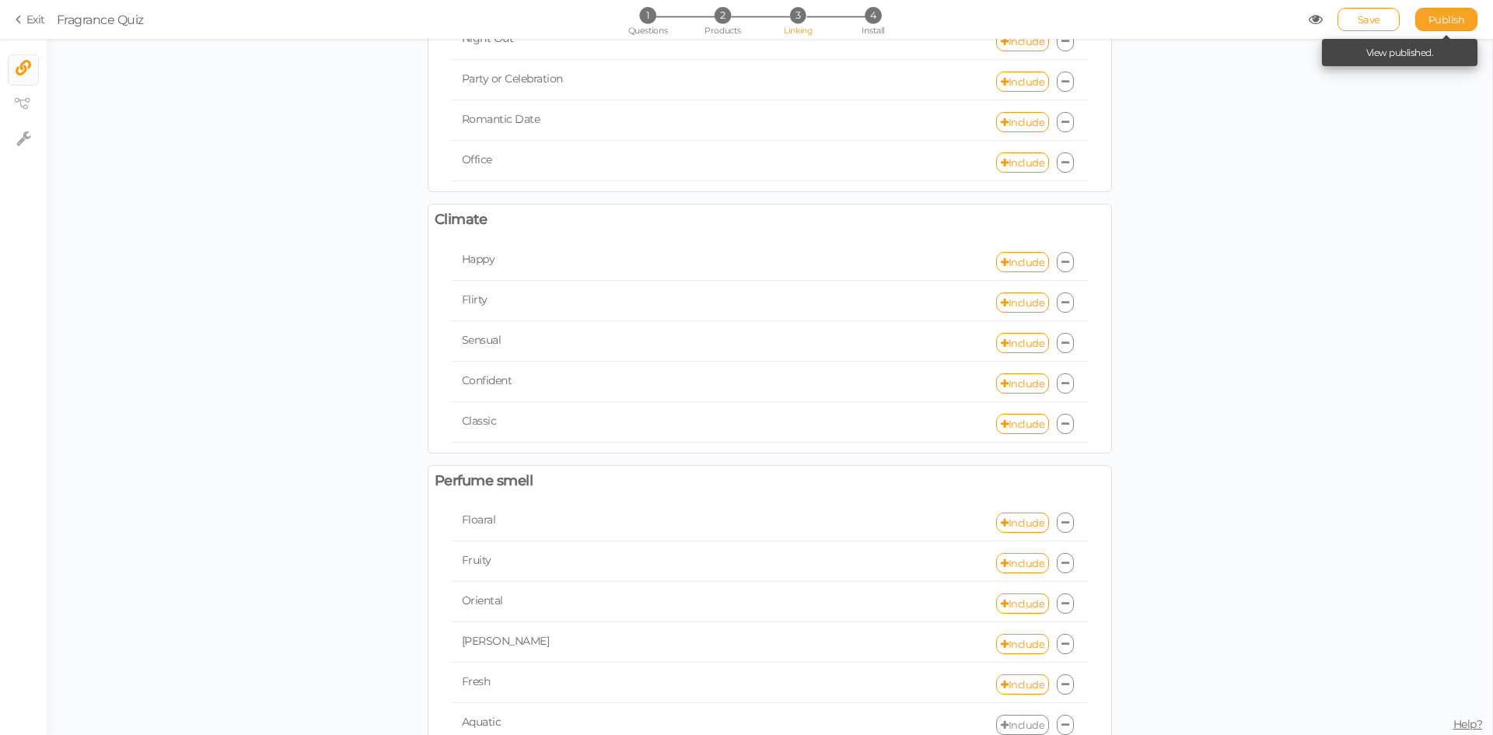
click at [1438, 20] on span "Publish" at bounding box center [1446, 19] width 37 height 12
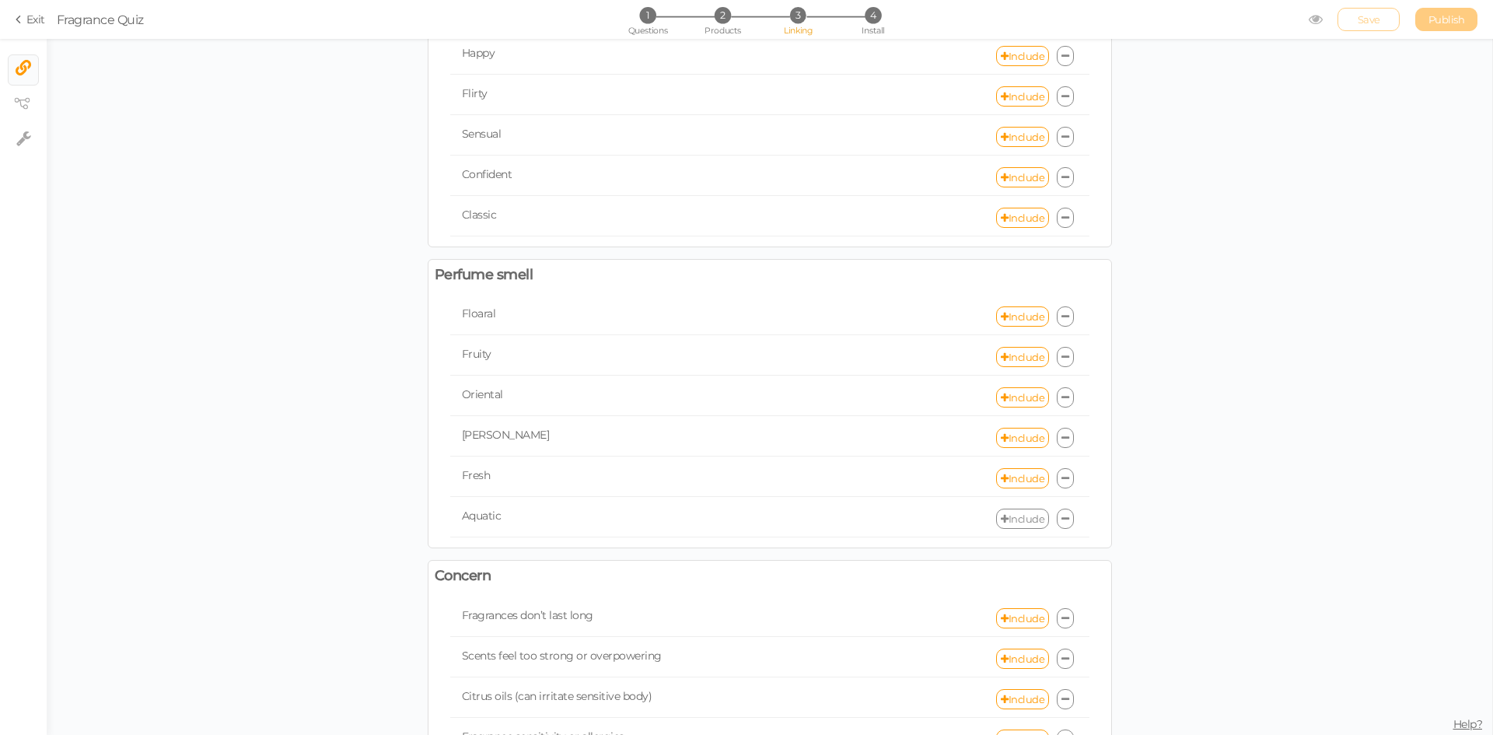
scroll to position [622, 0]
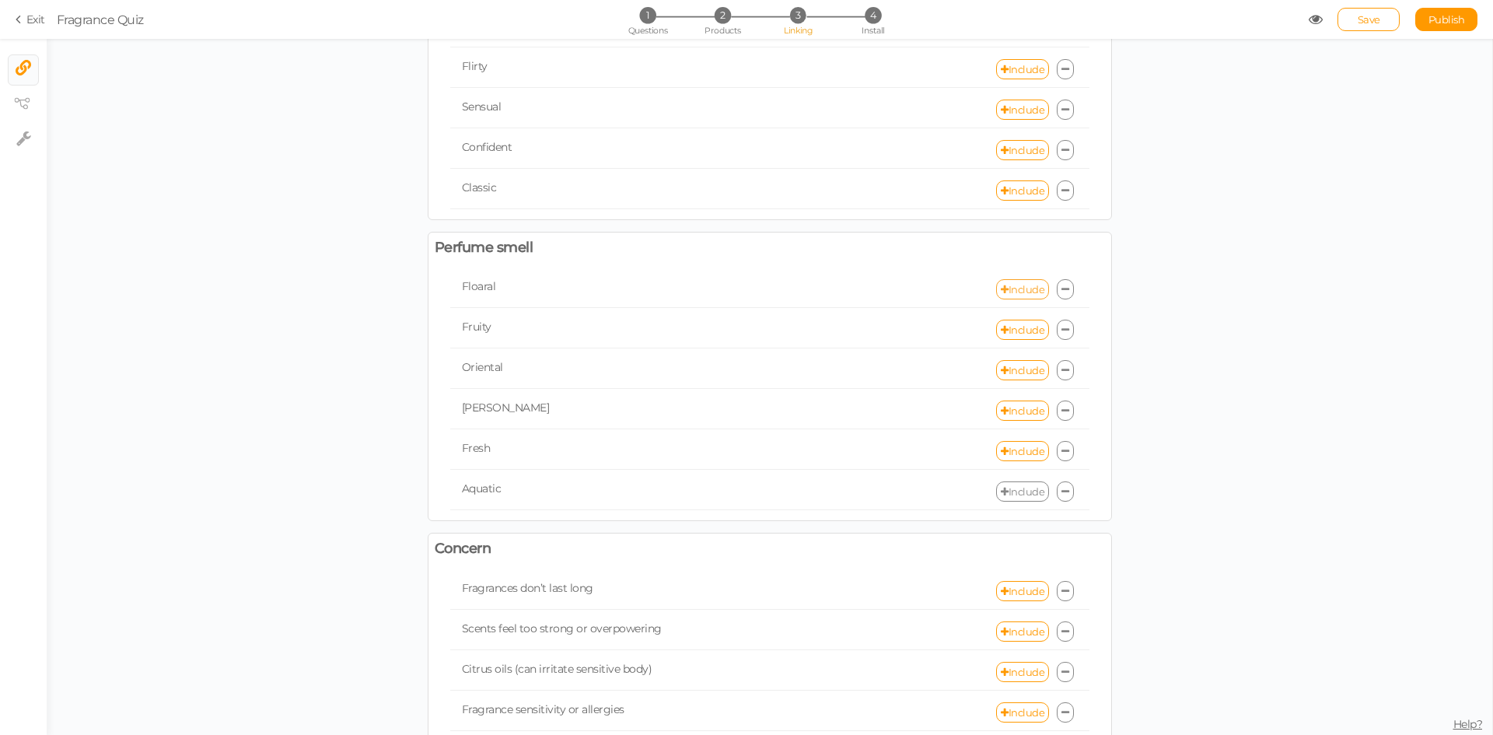
click at [1015, 290] on link "Include" at bounding box center [1022, 289] width 53 height 20
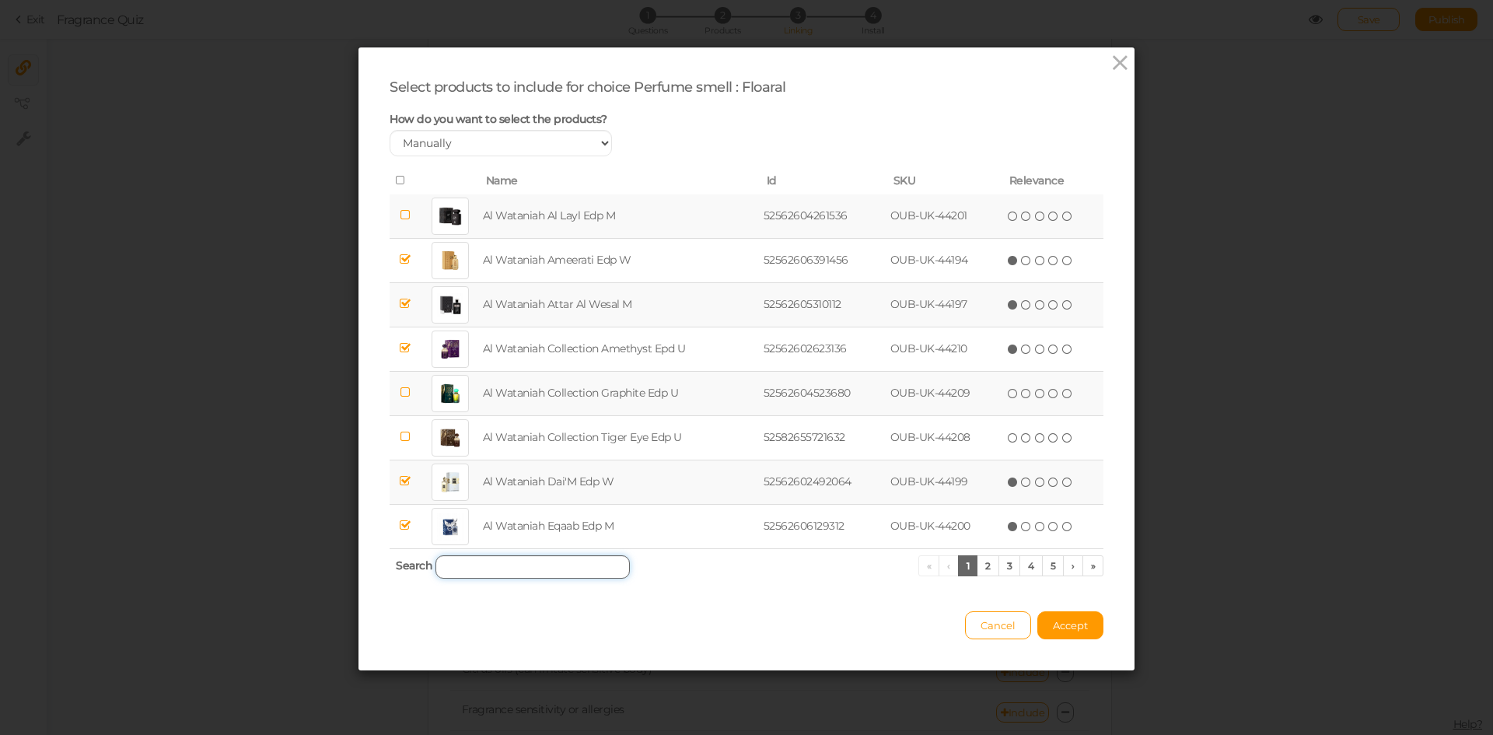
click at [518, 576] on input "search" at bounding box center [532, 566] width 194 height 23
paste input "PARIS CORNER EMIR TRILLIUM"
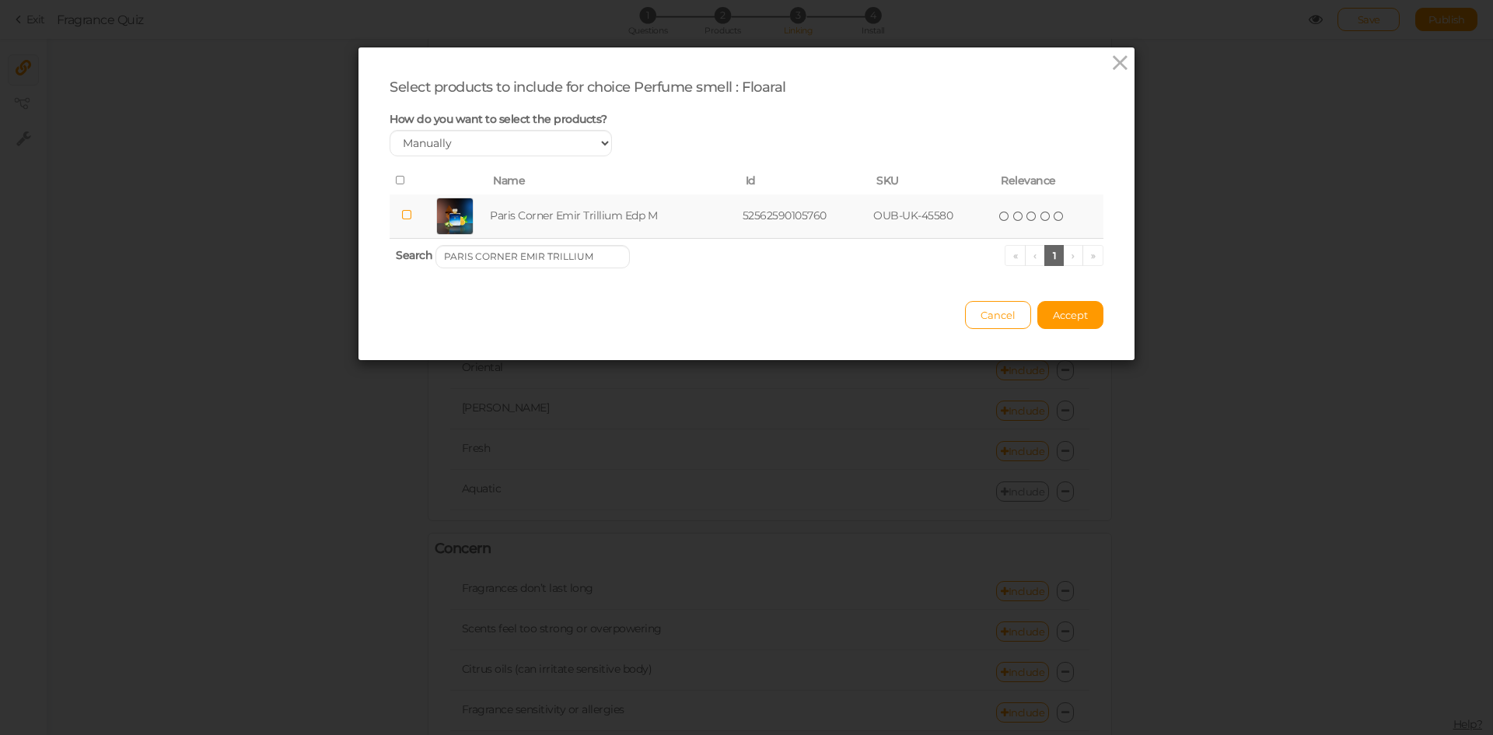
click at [487, 226] on td "Paris Corner Emir Trillium Edp M" at bounding box center [613, 216] width 252 height 44
click at [525, 263] on input "PARIS CORNER EMIR TRILLIUM" at bounding box center [532, 256] width 194 height 23
paste input "TERNAL ELEGANCE"
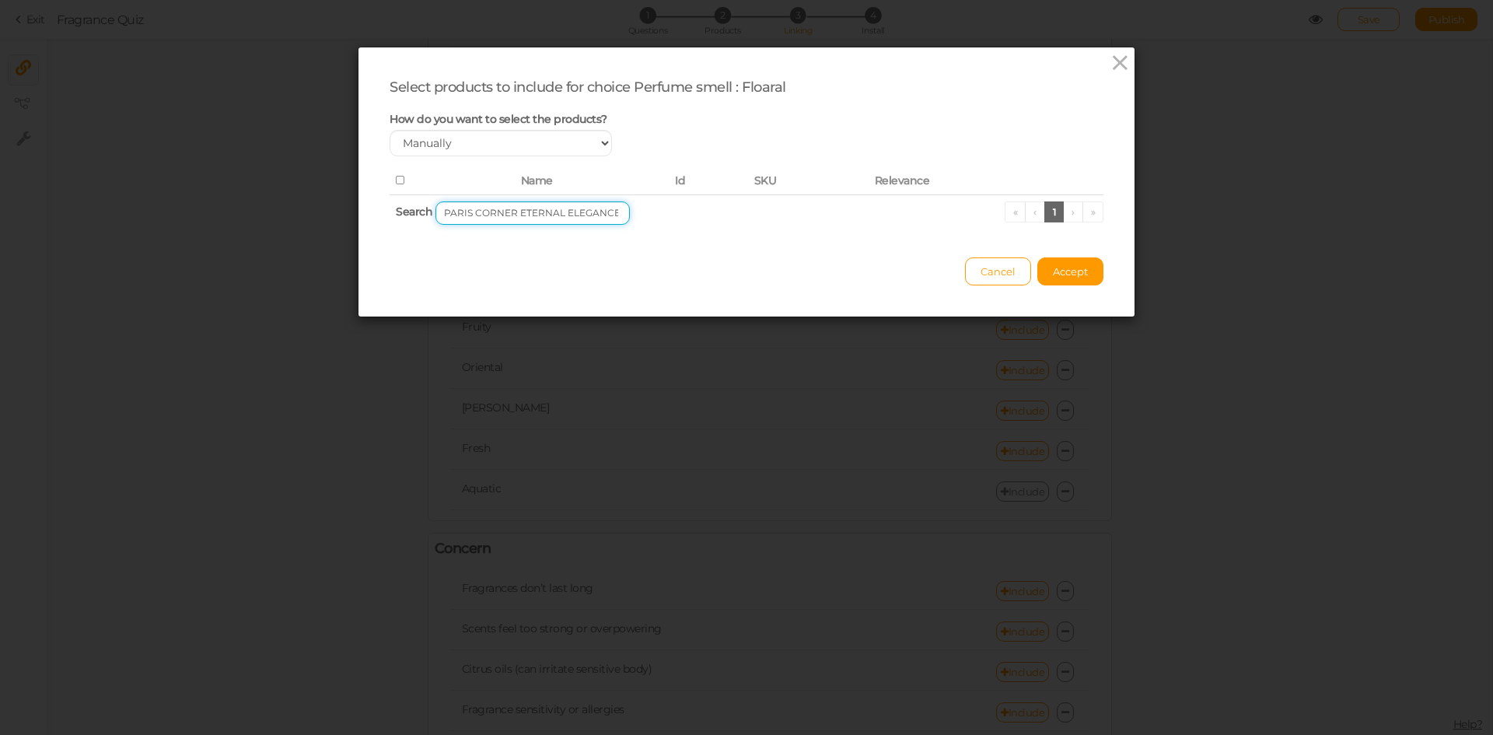
drag, startPoint x: 554, startPoint y: 215, endPoint x: 632, endPoint y: 212, distance: 78.6
click at [632, 212] on th "Search PARIS CORNER ETERNAL ELEGANCE « ‹ 1 › »" at bounding box center [746, 212] width 714 height 37
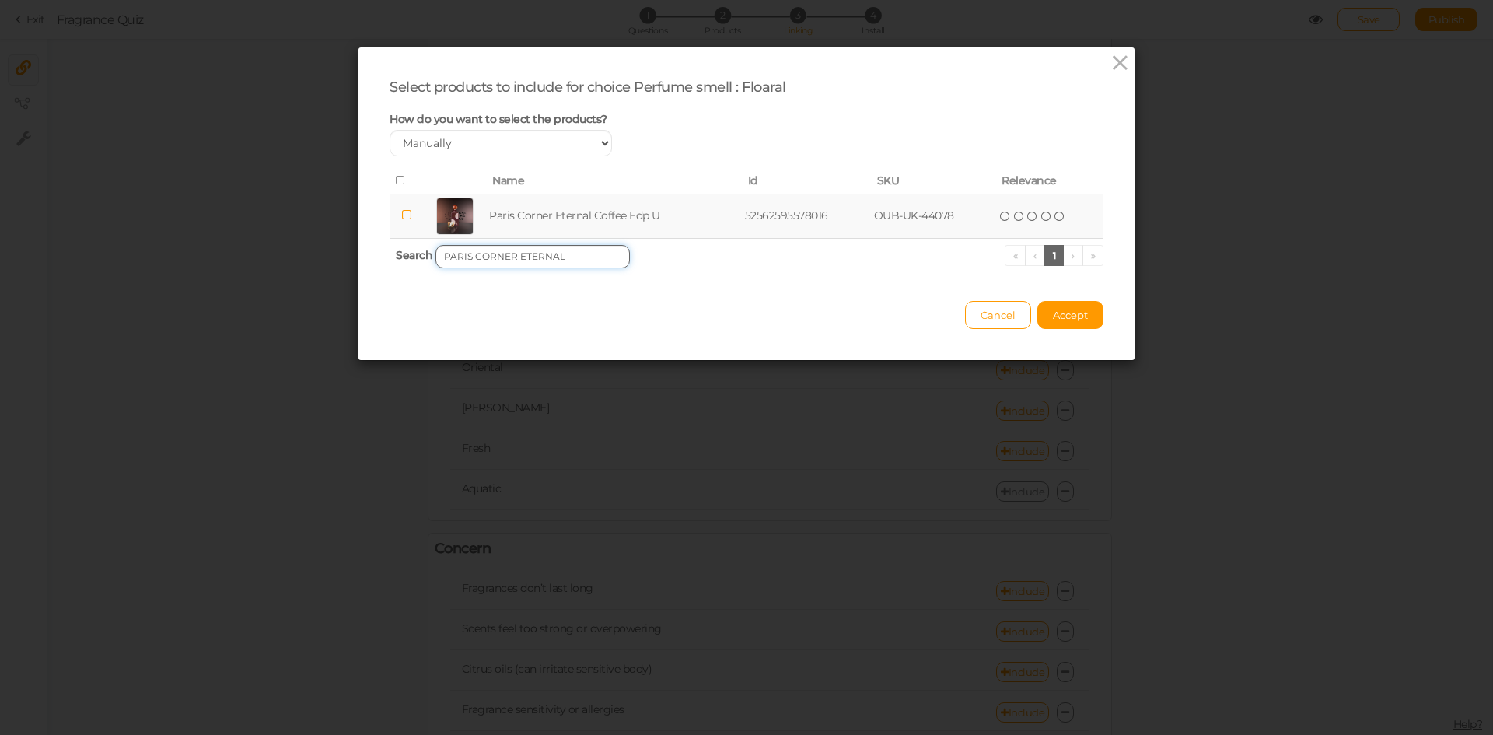
click at [572, 253] on input "PARIS CORNER ETERNAL" at bounding box center [532, 256] width 194 height 23
paste input "IRISCO NIRVANA"
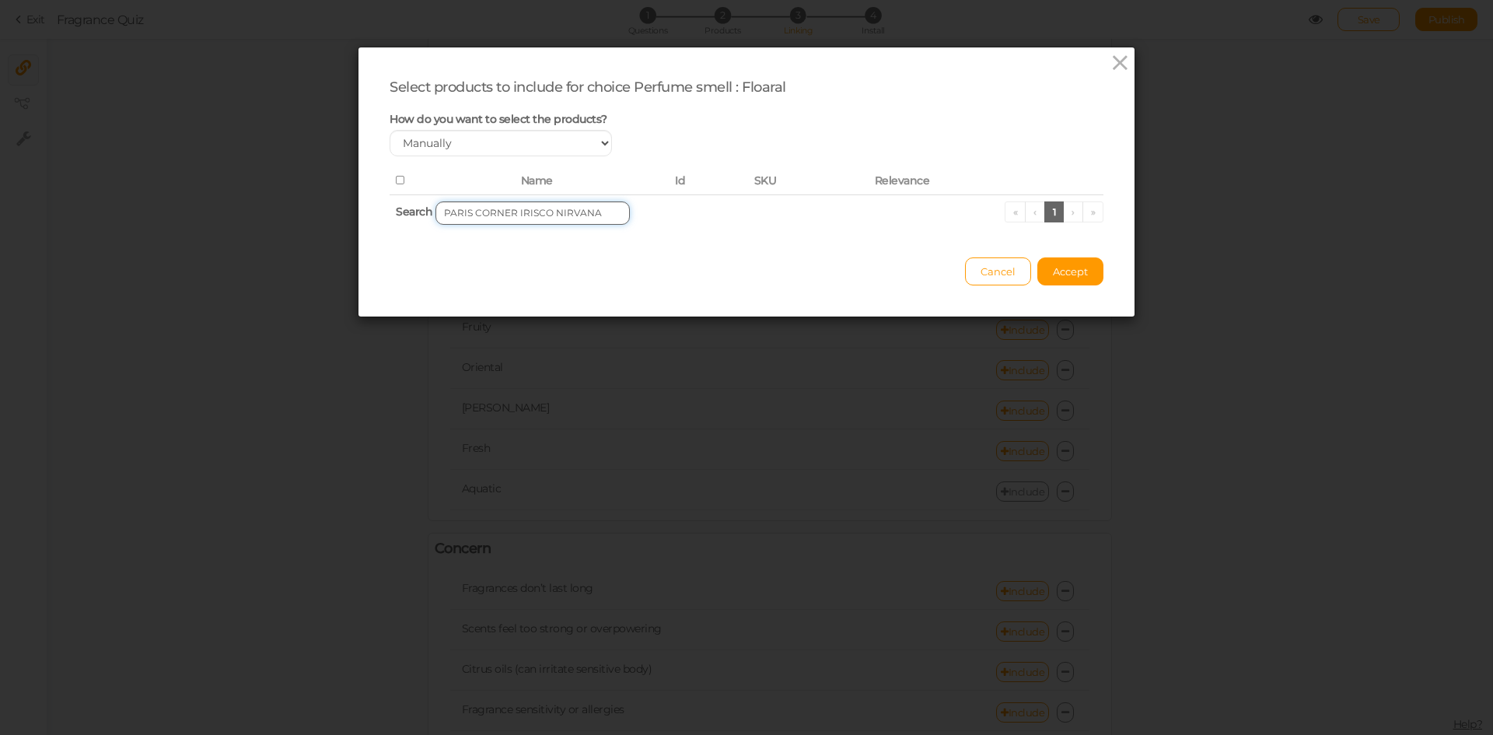
drag, startPoint x: 543, startPoint y: 214, endPoint x: 611, endPoint y: 215, distance: 67.7
click at [611, 215] on input "PARIS CORNER IRISCO NIRVANA" at bounding box center [532, 212] width 194 height 23
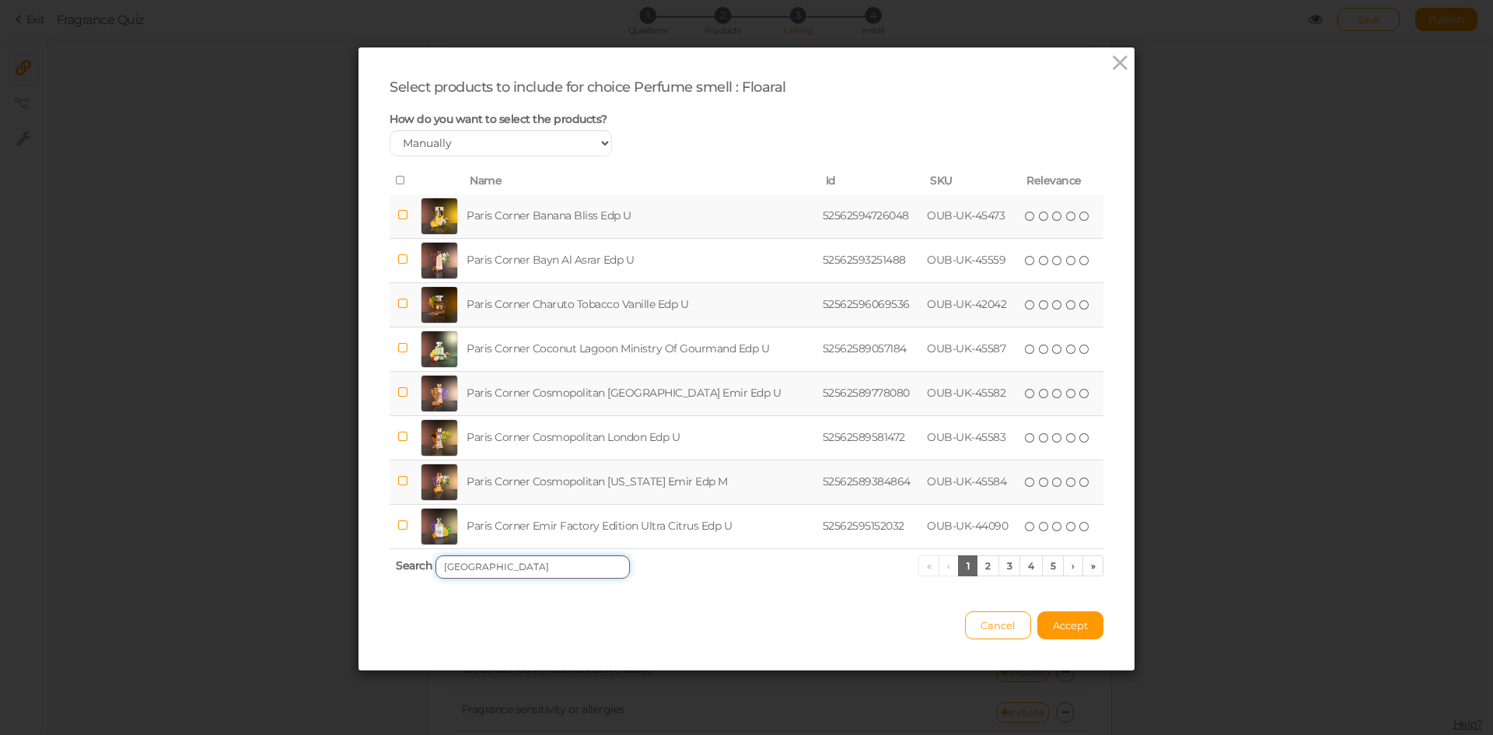
click at [544, 561] on input "[GEOGRAPHIC_DATA]" at bounding box center [532, 566] width 194 height 23
paste input "NIRVANA"
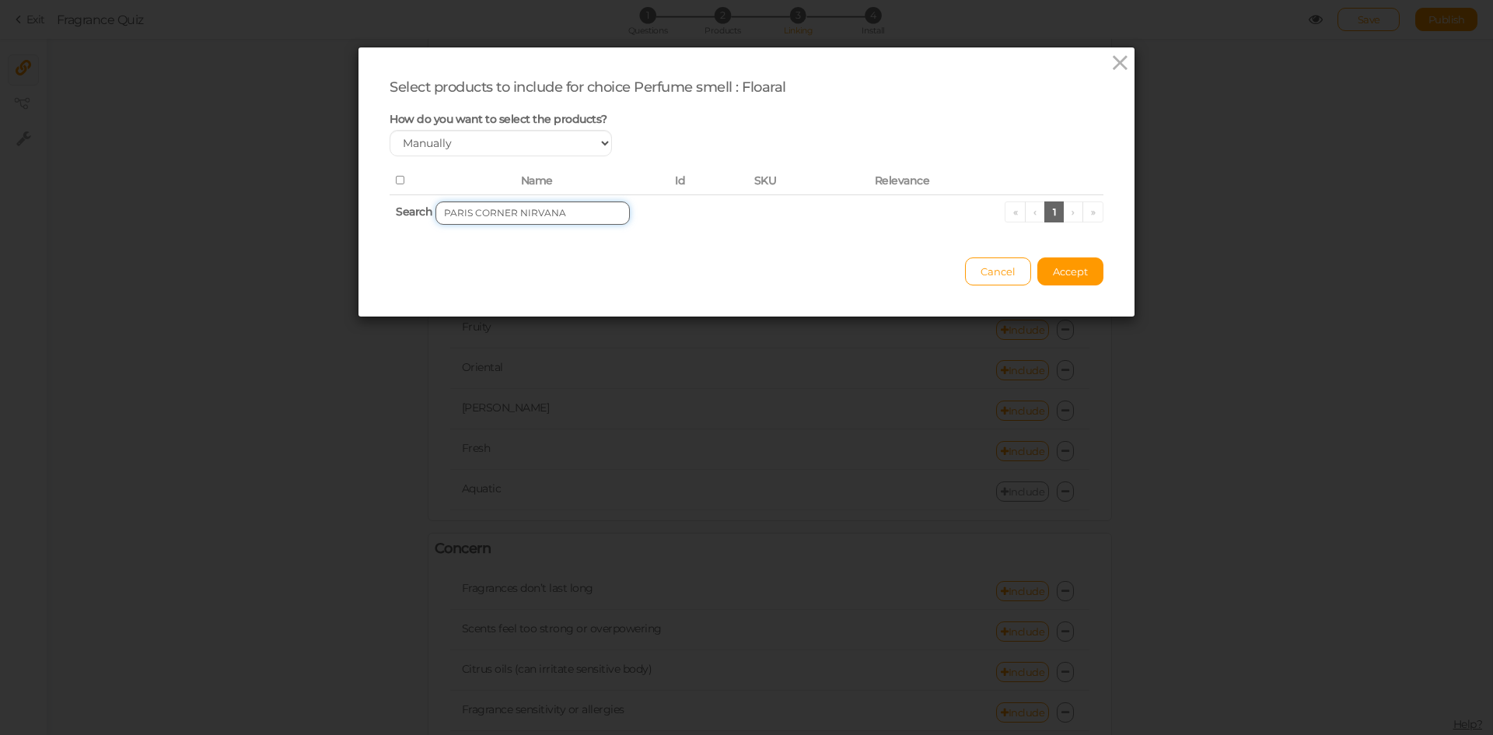
click at [538, 215] on input "PARIS CORNER NIRVANA" at bounding box center [532, 212] width 194 height 23
paste input "MAGIC OUD IN DARK ROSES"
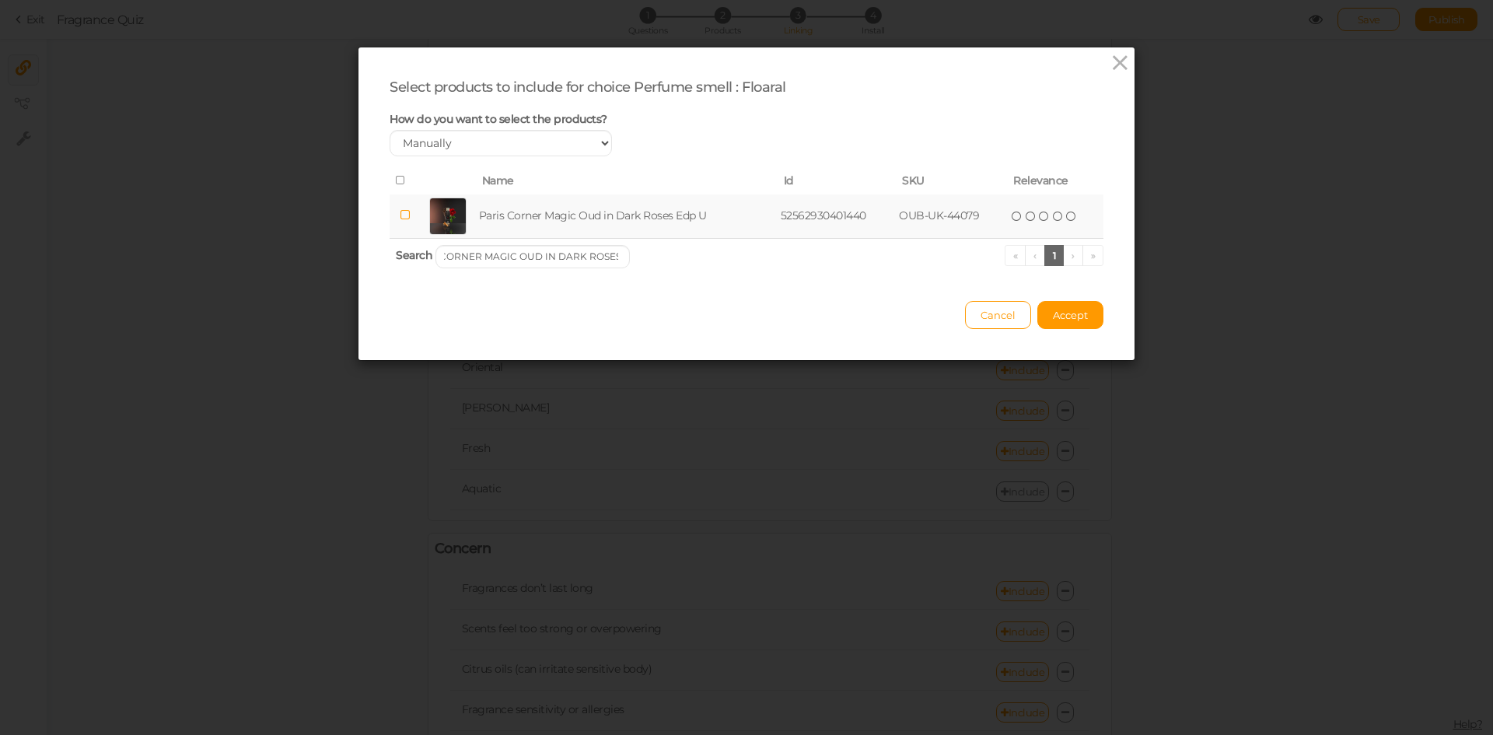
click at [527, 212] on td "Paris Corner Magic Oud in Dark Roses Edp U" at bounding box center [627, 216] width 302 height 44
click at [548, 257] on input "PARIS CORNER MAGIC OUD IN DARK ROSES" at bounding box center [532, 256] width 194 height 23
paste input "[PERSON_NAME] ALHAMBRA BLUSH"
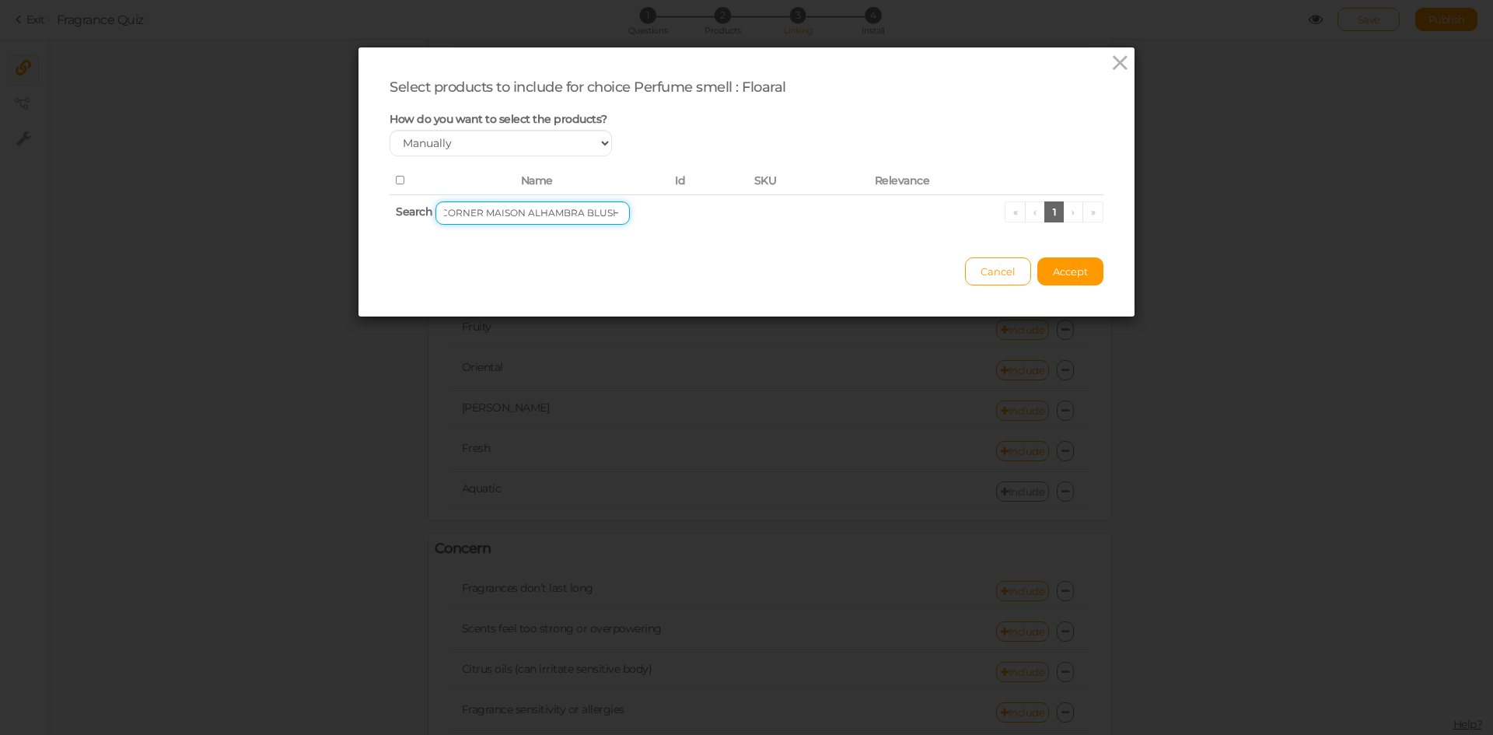
drag, startPoint x: 575, startPoint y: 215, endPoint x: 671, endPoint y: 216, distance: 96.4
click at [671, 216] on th "Search PARIS CORNER MAISON ALHAMBRA BLUSH « ‹ 1 › »" at bounding box center [746, 212] width 714 height 37
click at [561, 214] on input "PARIS CORNER MAISON" at bounding box center [532, 212] width 194 height 23
paste input "QISSA PINK"
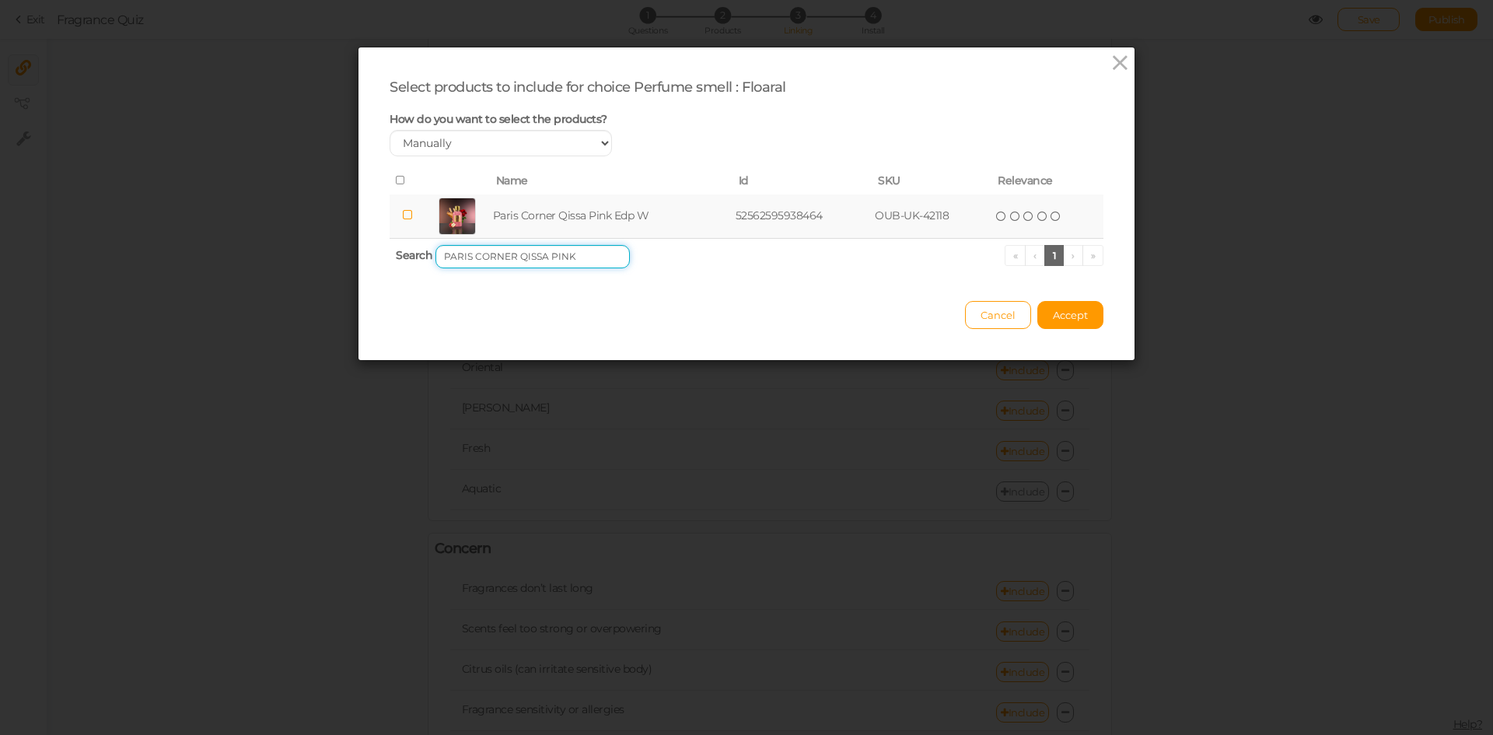
type input "PARIS CORNER QISSA PINK"
click at [553, 217] on td "Paris Corner Qissa Pink Edp W" at bounding box center [611, 216] width 243 height 44
click at [1069, 316] on span "Accept" at bounding box center [1070, 315] width 35 height 12
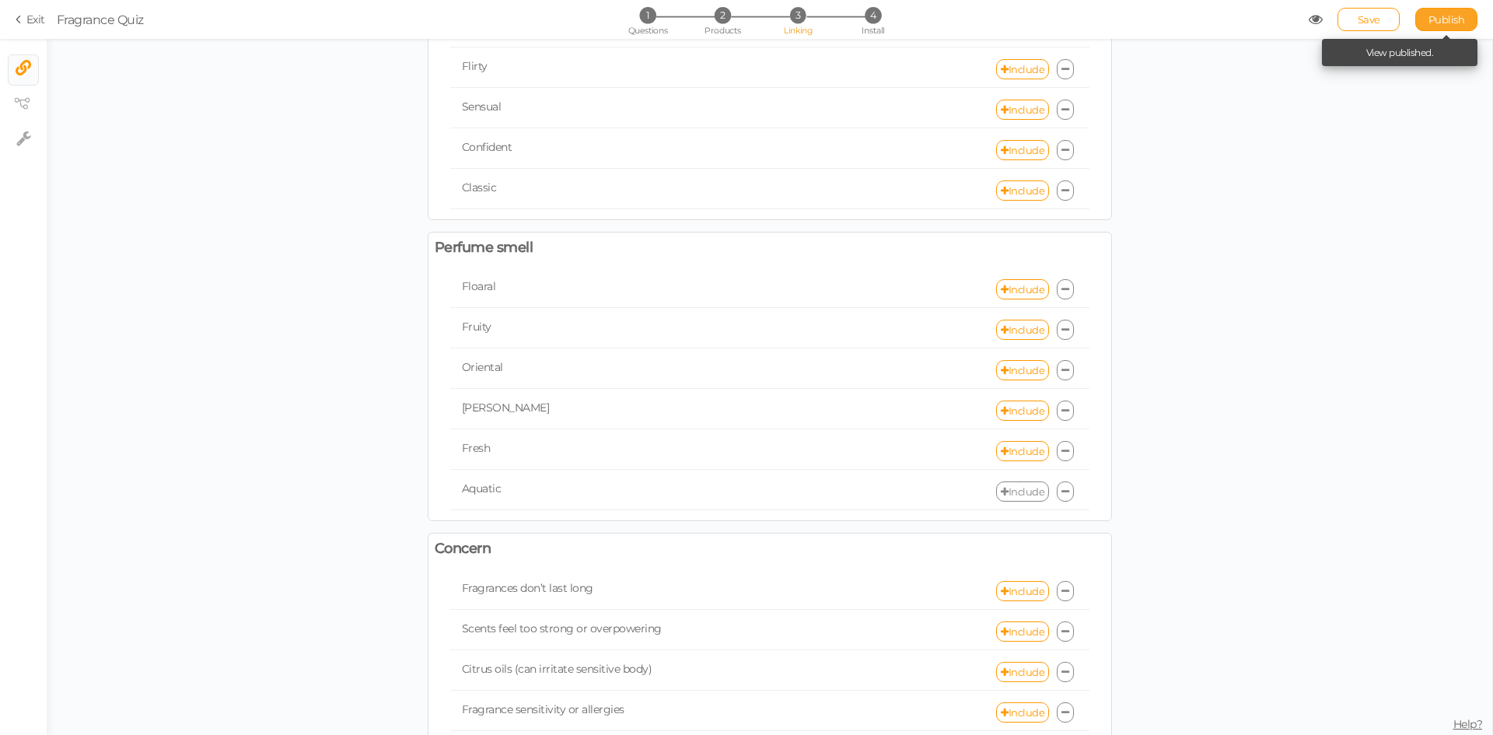
click at [1435, 23] on span "Publish" at bounding box center [1446, 19] width 37 height 12
click at [1001, 289] on icon at bounding box center [1005, 290] width 8 height 10
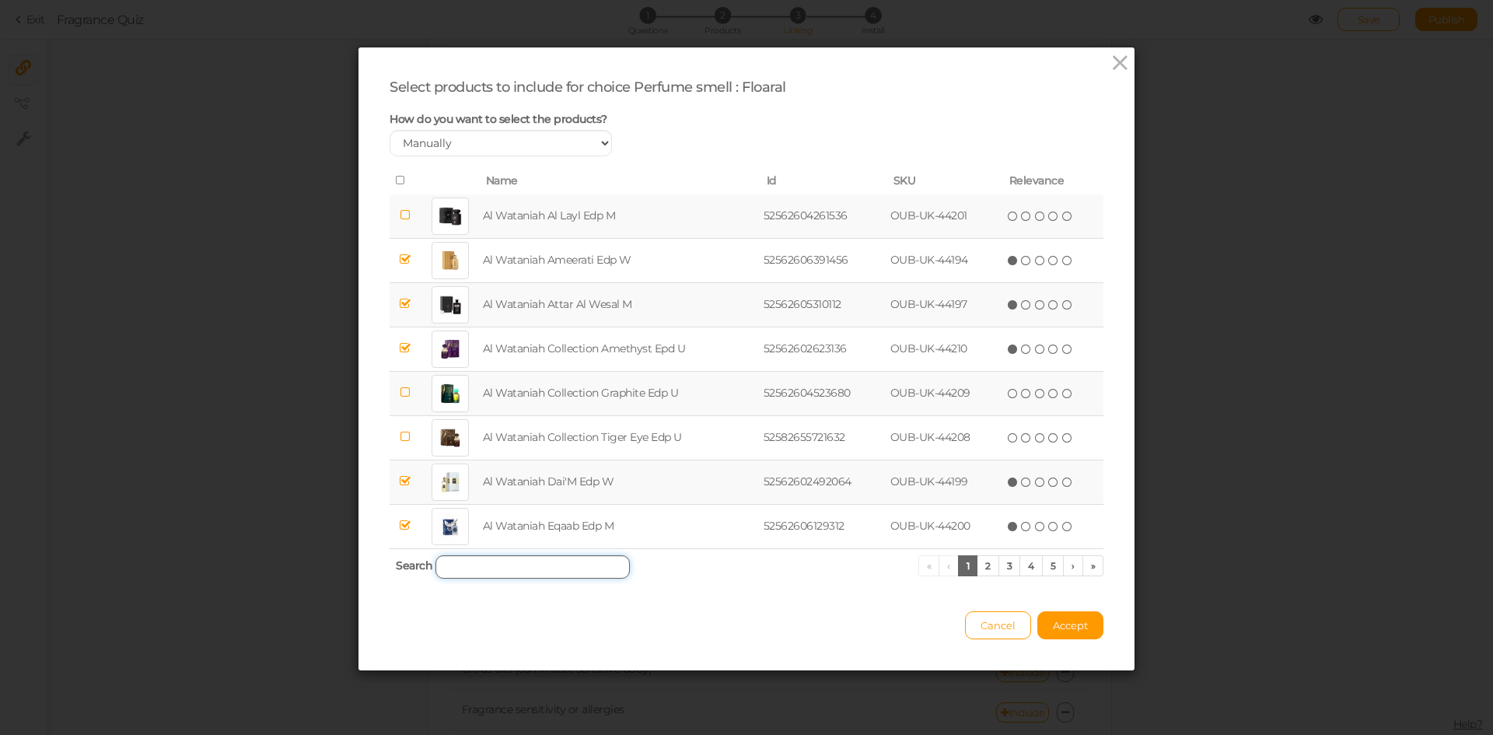
click at [494, 570] on input "search" at bounding box center [532, 566] width 194 height 23
paste input "BELLAVITA DATE WOMEN PERFUME"
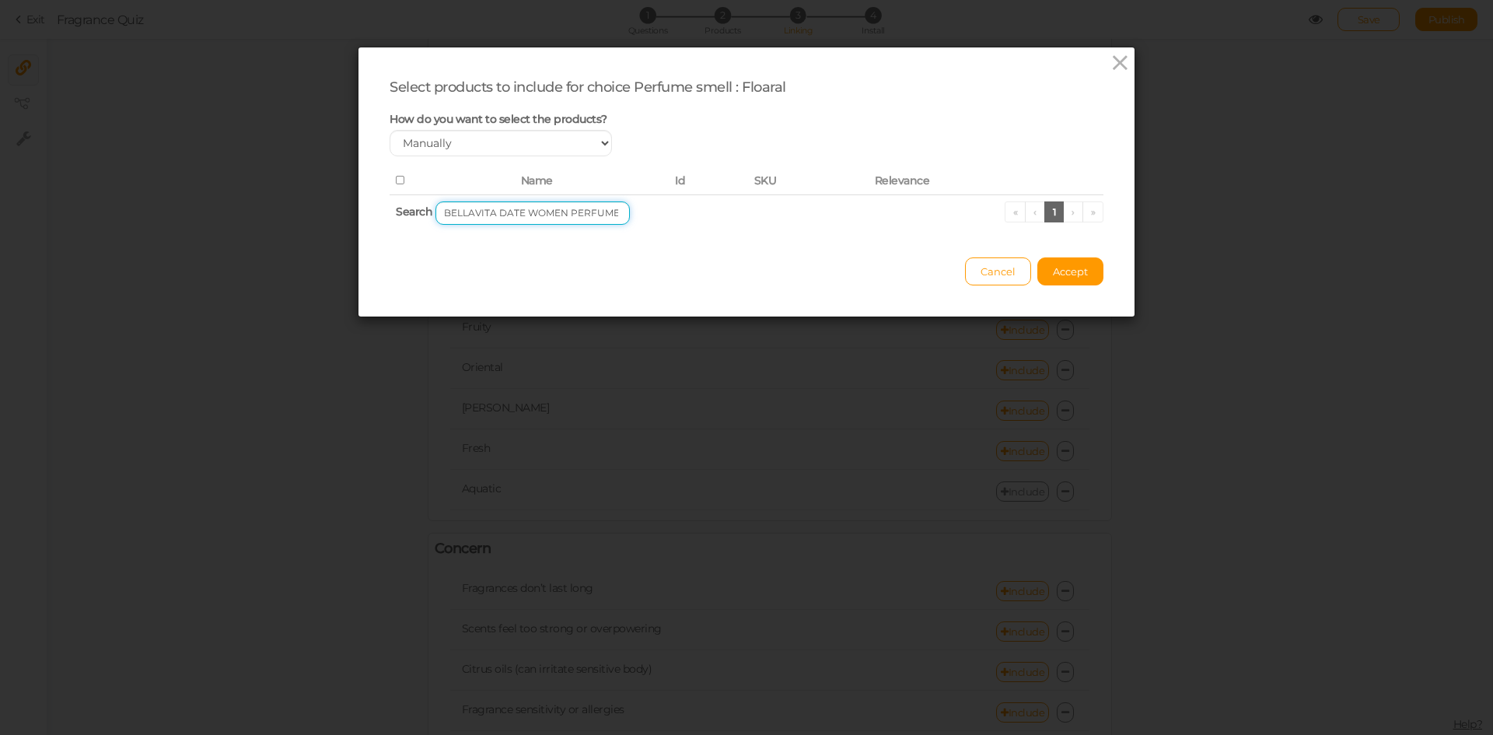
drag, startPoint x: 559, startPoint y: 214, endPoint x: 634, endPoint y: 211, distance: 74.7
click at [634, 211] on th "Search BELLAVITA DATE WOMEN PERFUME « ‹ 1 › »" at bounding box center [746, 212] width 714 height 37
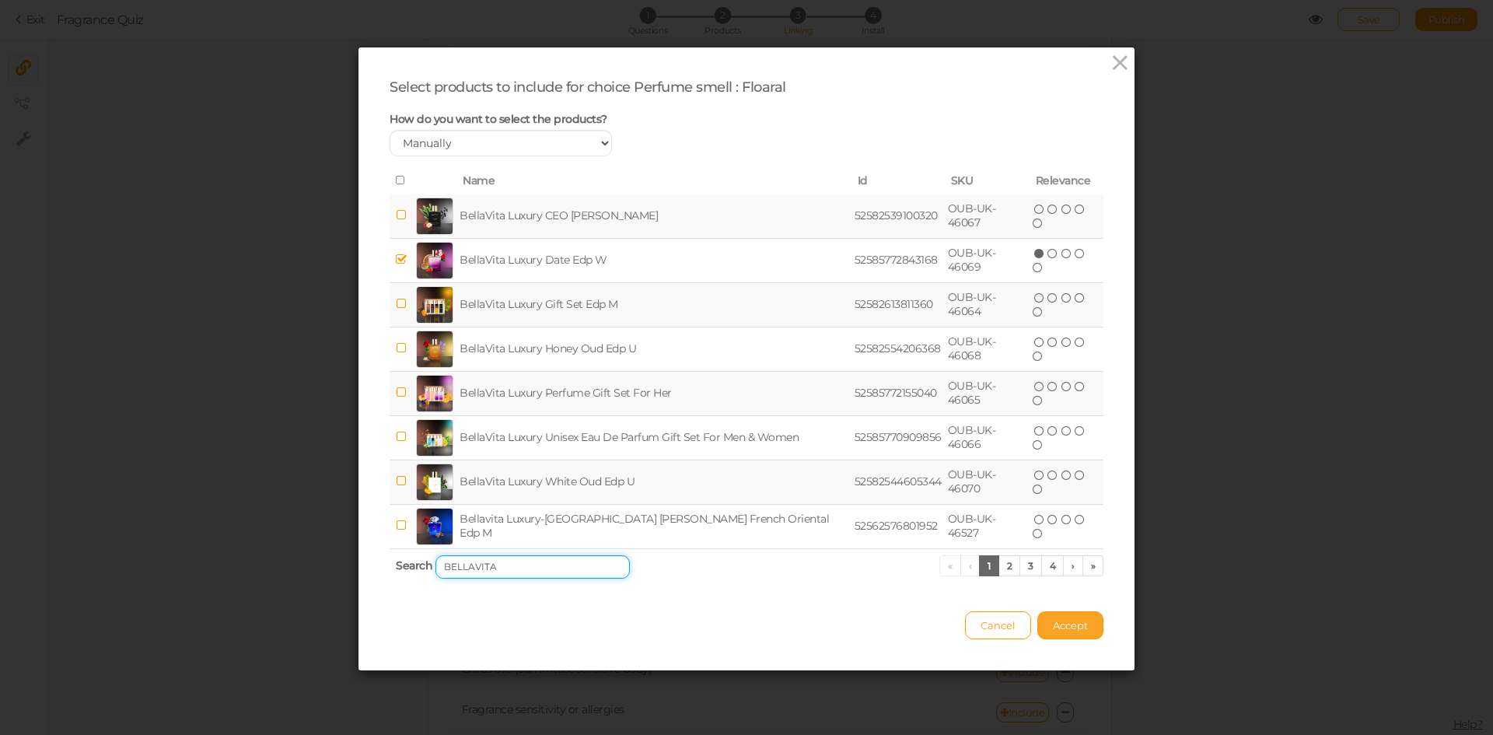
type input "BELLAVITA"
click at [1057, 626] on span "Accept" at bounding box center [1070, 625] width 35 height 12
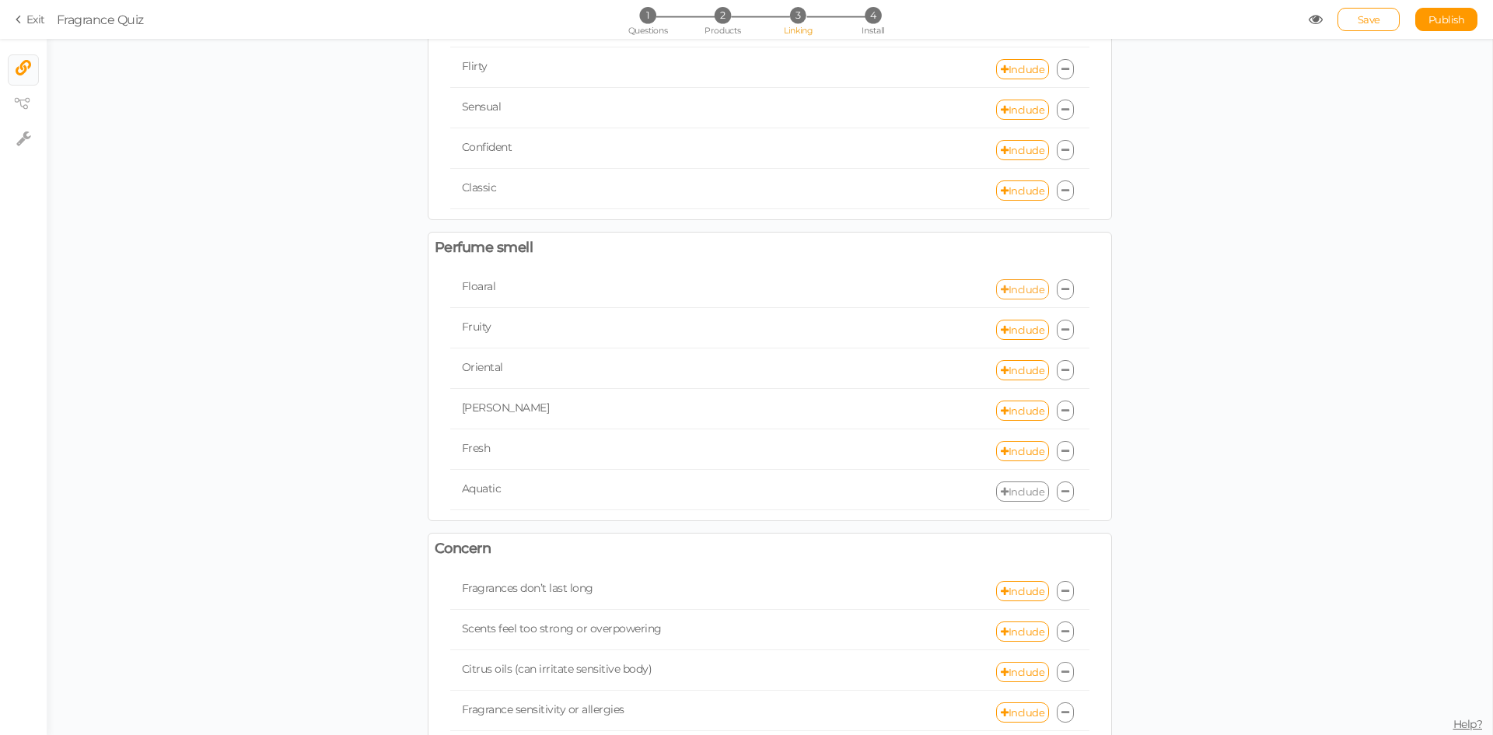
click at [1012, 286] on link "Include" at bounding box center [1022, 289] width 53 height 20
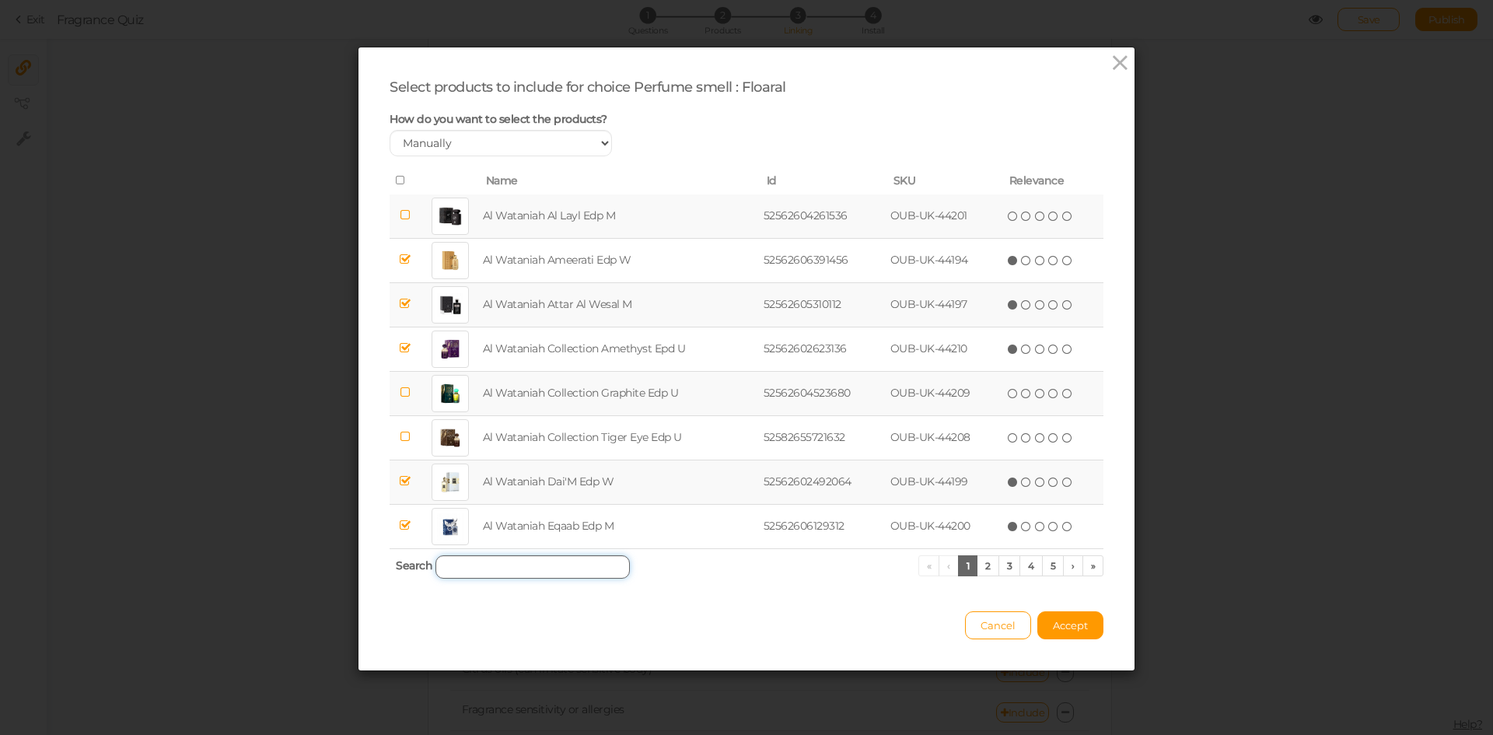
click at [473, 570] on input "search" at bounding box center [532, 566] width 194 height 23
paste input "BELLAVITA LUXURY GIFT SET WOMAN PERFUME"
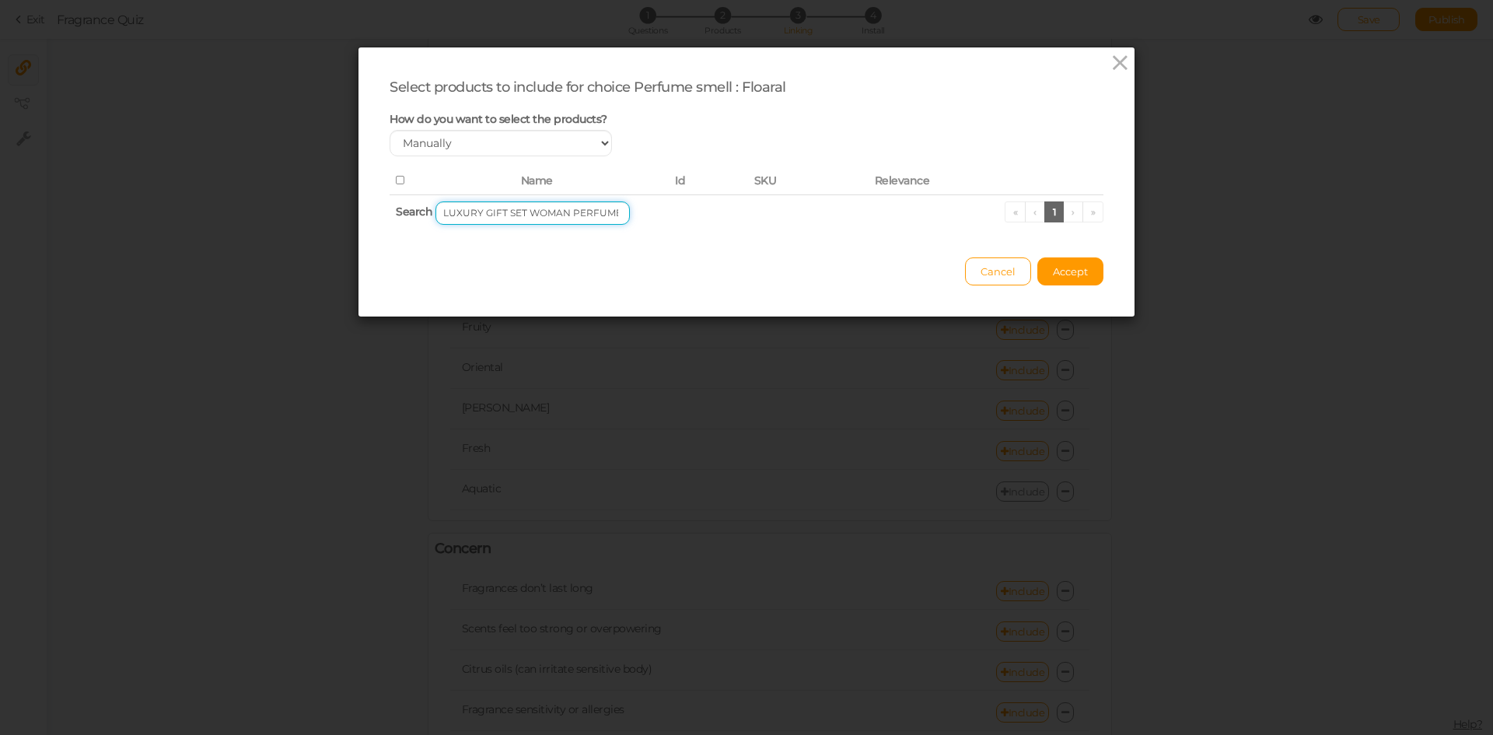
drag, startPoint x: 516, startPoint y: 215, endPoint x: 645, endPoint y: 216, distance: 129.1
click at [645, 216] on th "Search BELLAVITA LUXURY GIFT SET WOMAN PERFUME « ‹ 1 › »" at bounding box center [746, 212] width 714 height 37
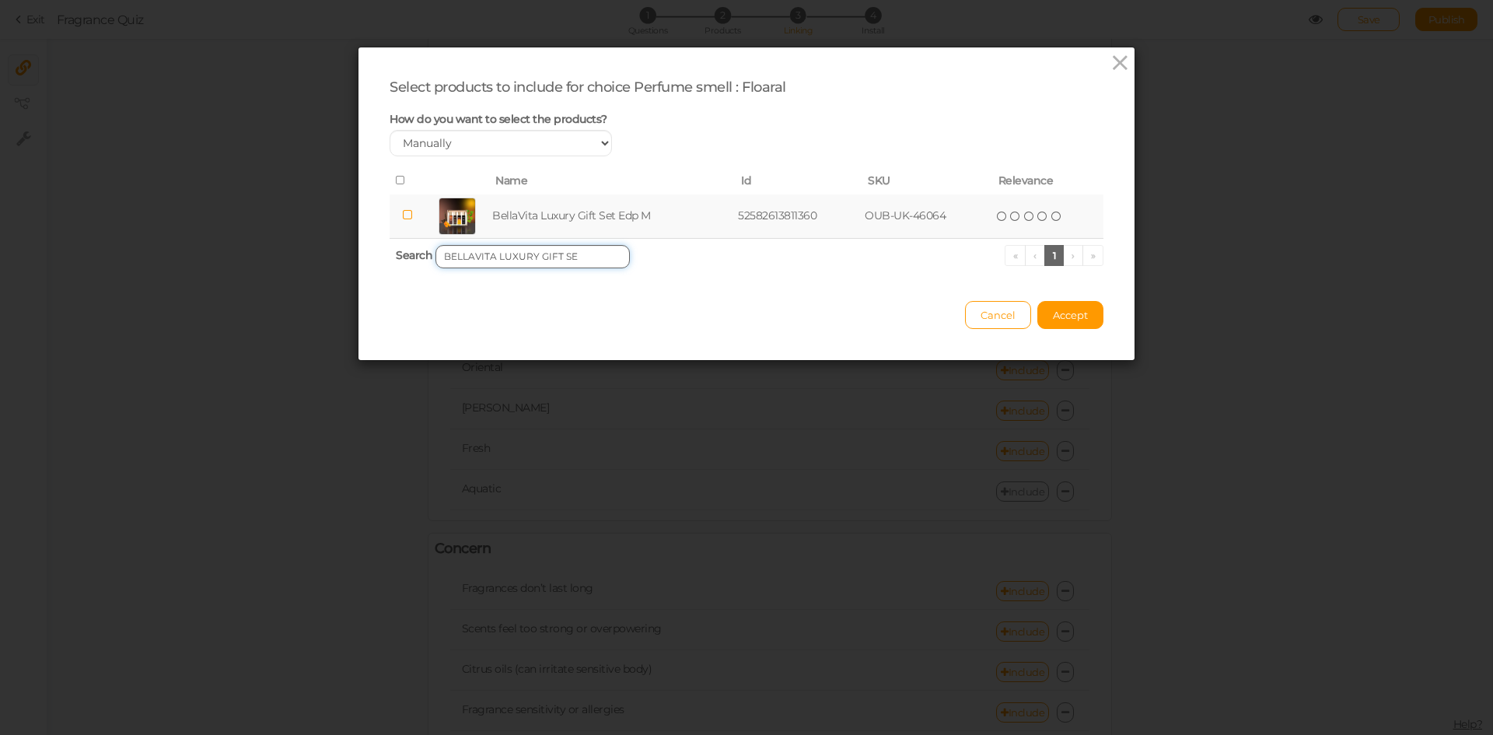
drag, startPoint x: 529, startPoint y: 258, endPoint x: 616, endPoint y: 262, distance: 87.9
click at [616, 262] on input "BELLAVITA LUXURY GIFT SE" at bounding box center [532, 256] width 194 height 23
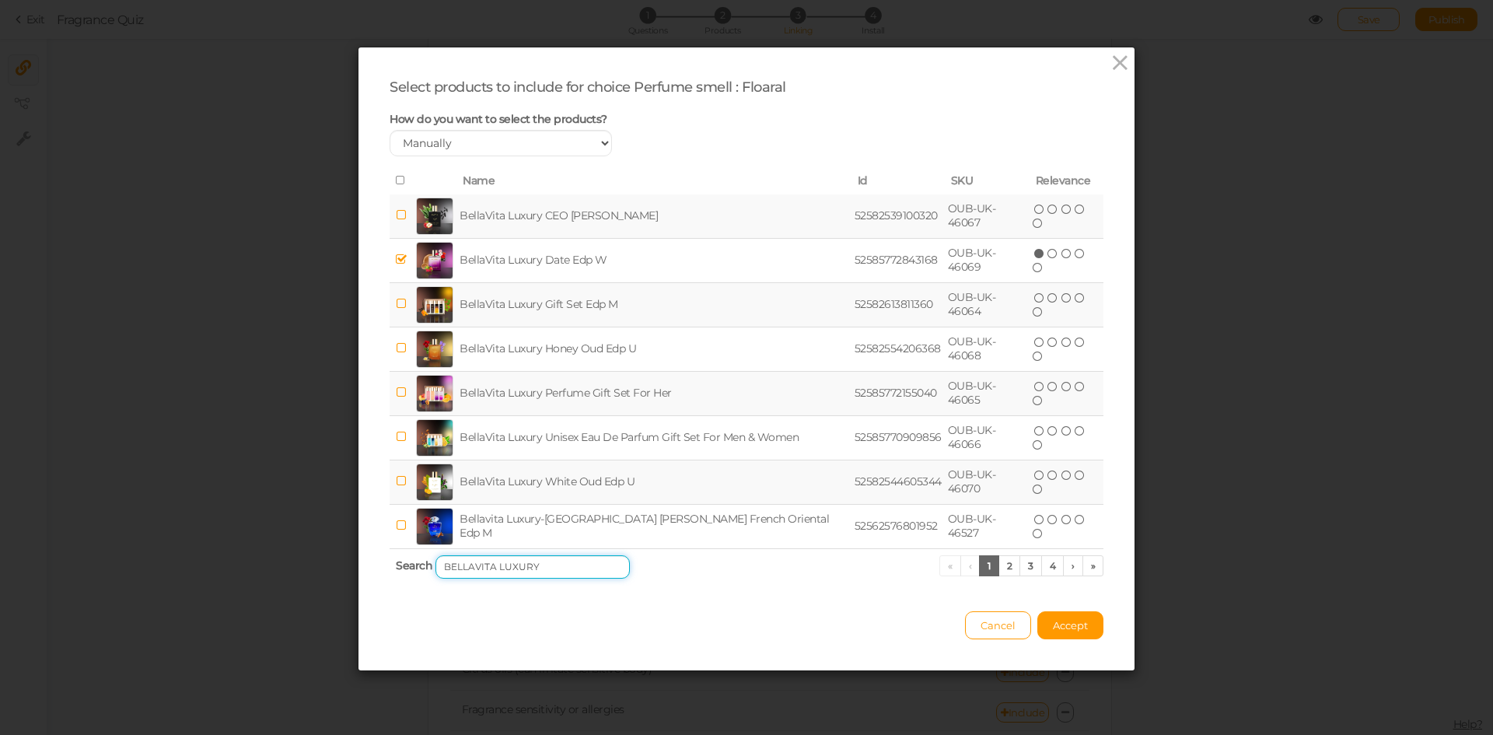
type input "BELLAVITA LUXURY"
click at [567, 393] on td "BellaVita Luxury Perfume Gift Set For Her" at bounding box center [653, 393] width 395 height 44
click at [1057, 625] on span "Accept" at bounding box center [1070, 625] width 35 height 12
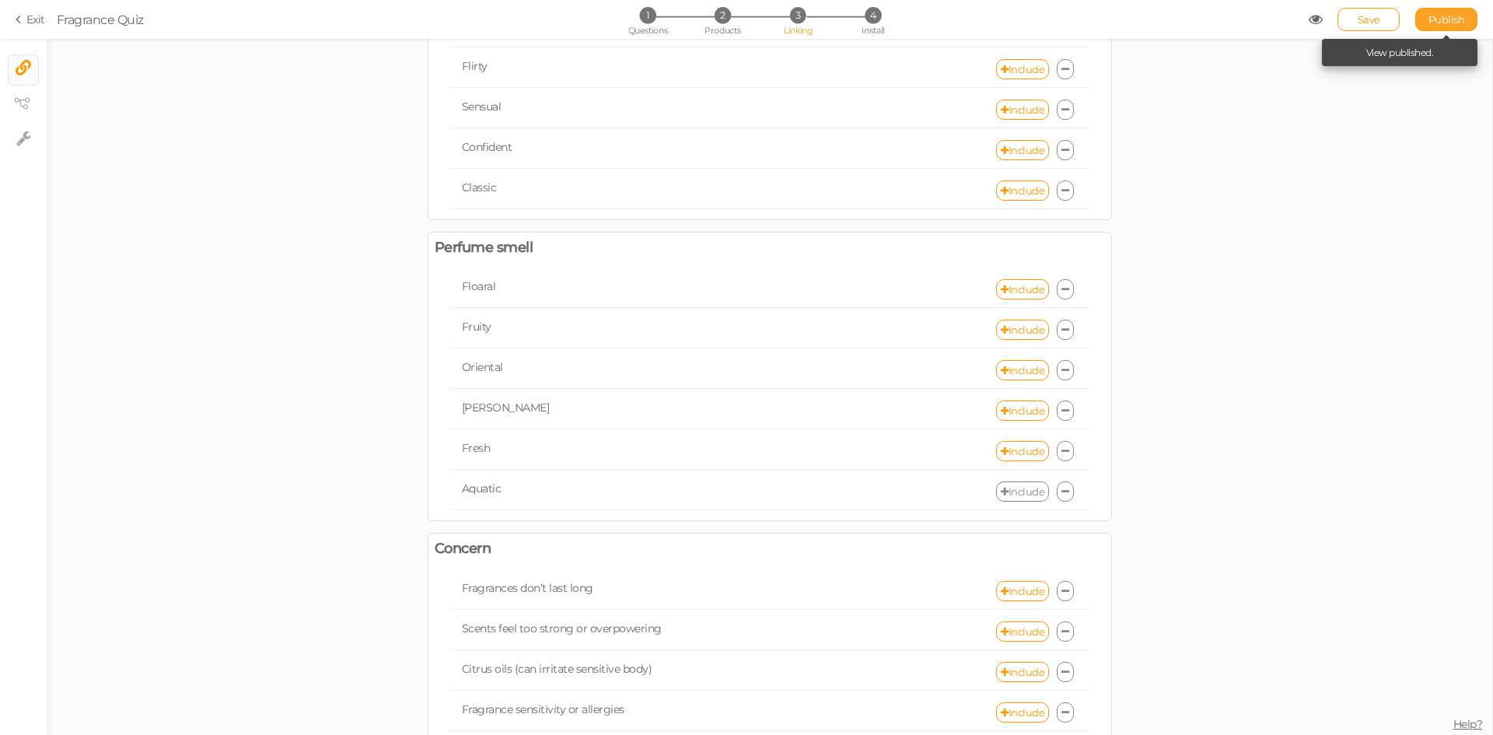
click at [1433, 23] on span "Publish" at bounding box center [1446, 19] width 37 height 12
click at [1016, 285] on link "Include" at bounding box center [1022, 289] width 53 height 20
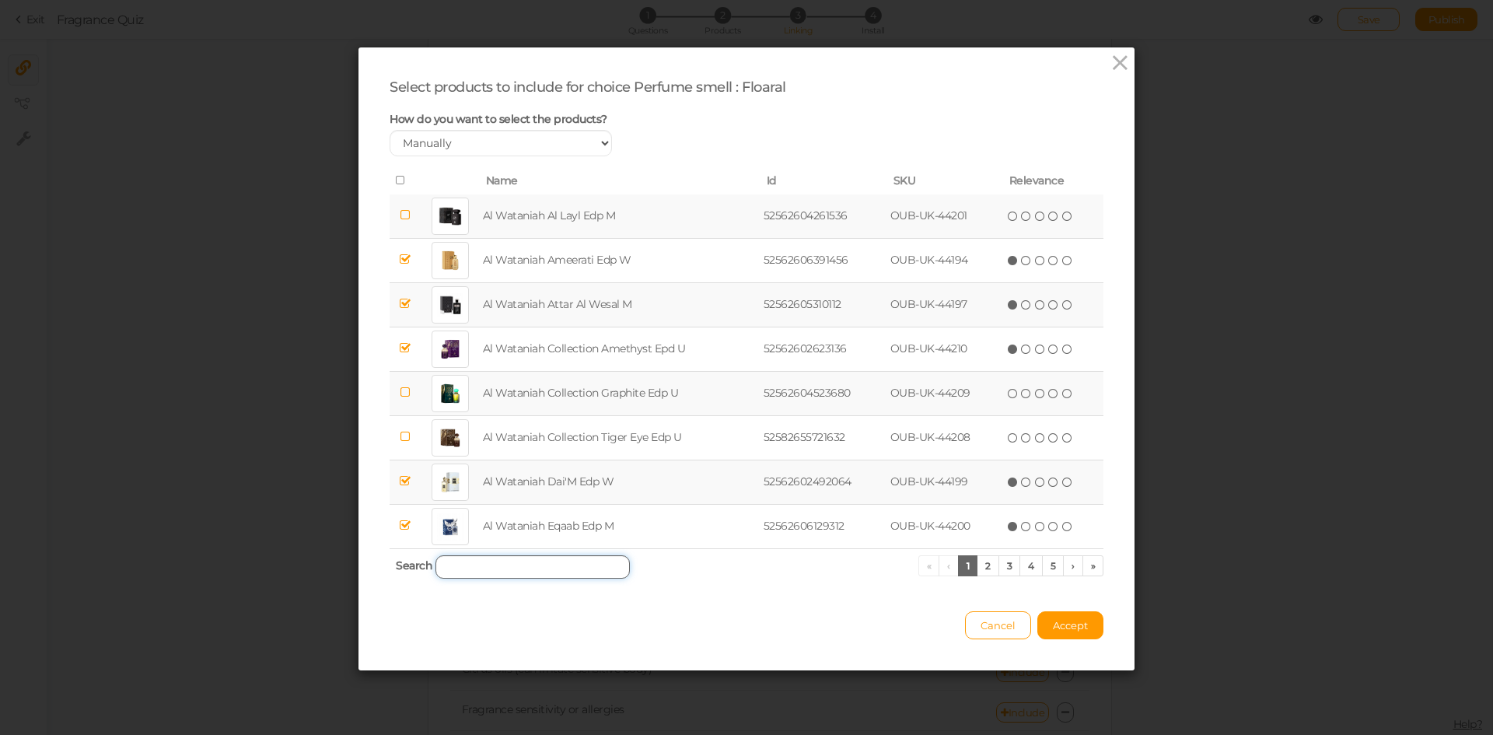
click at [577, 559] on input "search" at bounding box center [532, 566] width 194 height 23
paste input "BellaVita Luxury [PERSON_NAME]"
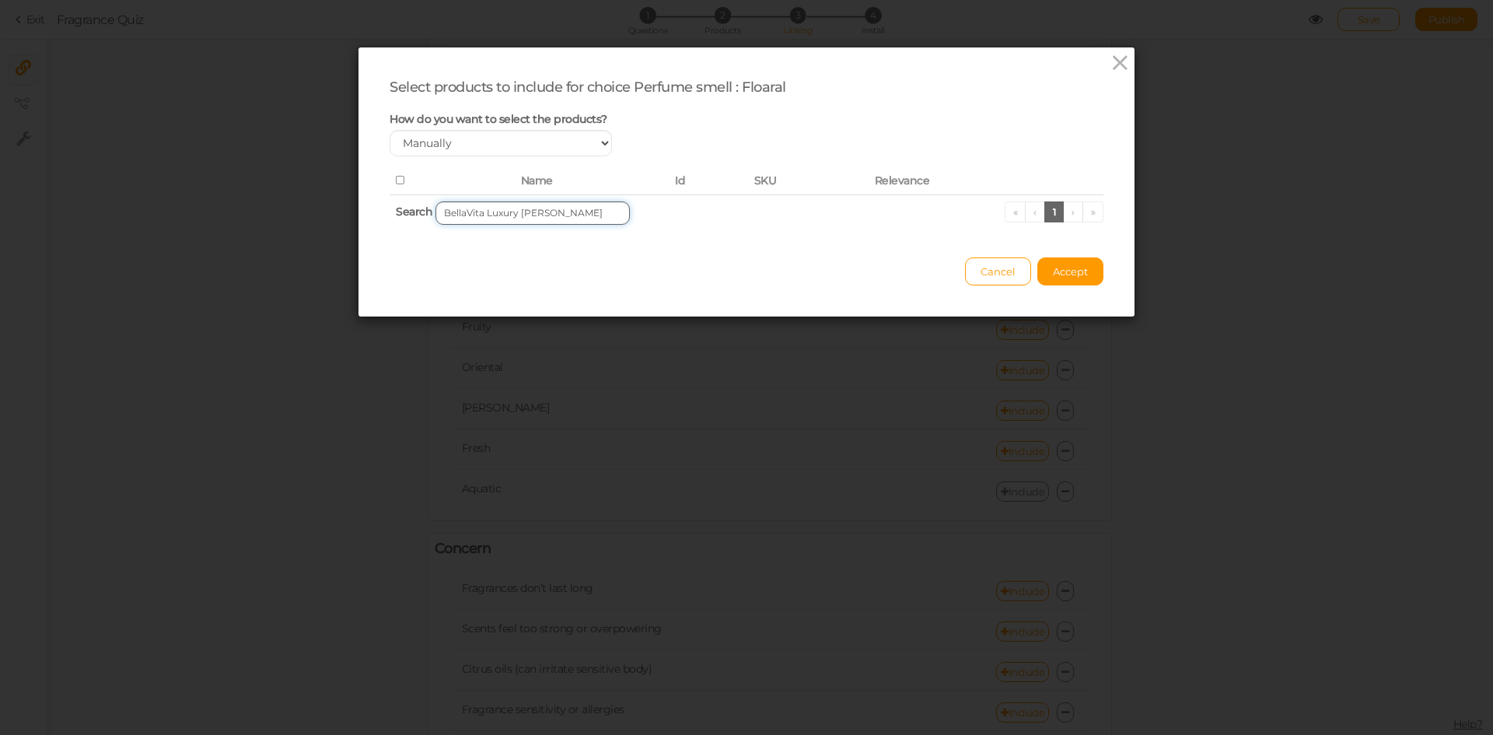
click at [512, 211] on input "BellaVita Luxury [PERSON_NAME]" at bounding box center [532, 212] width 194 height 23
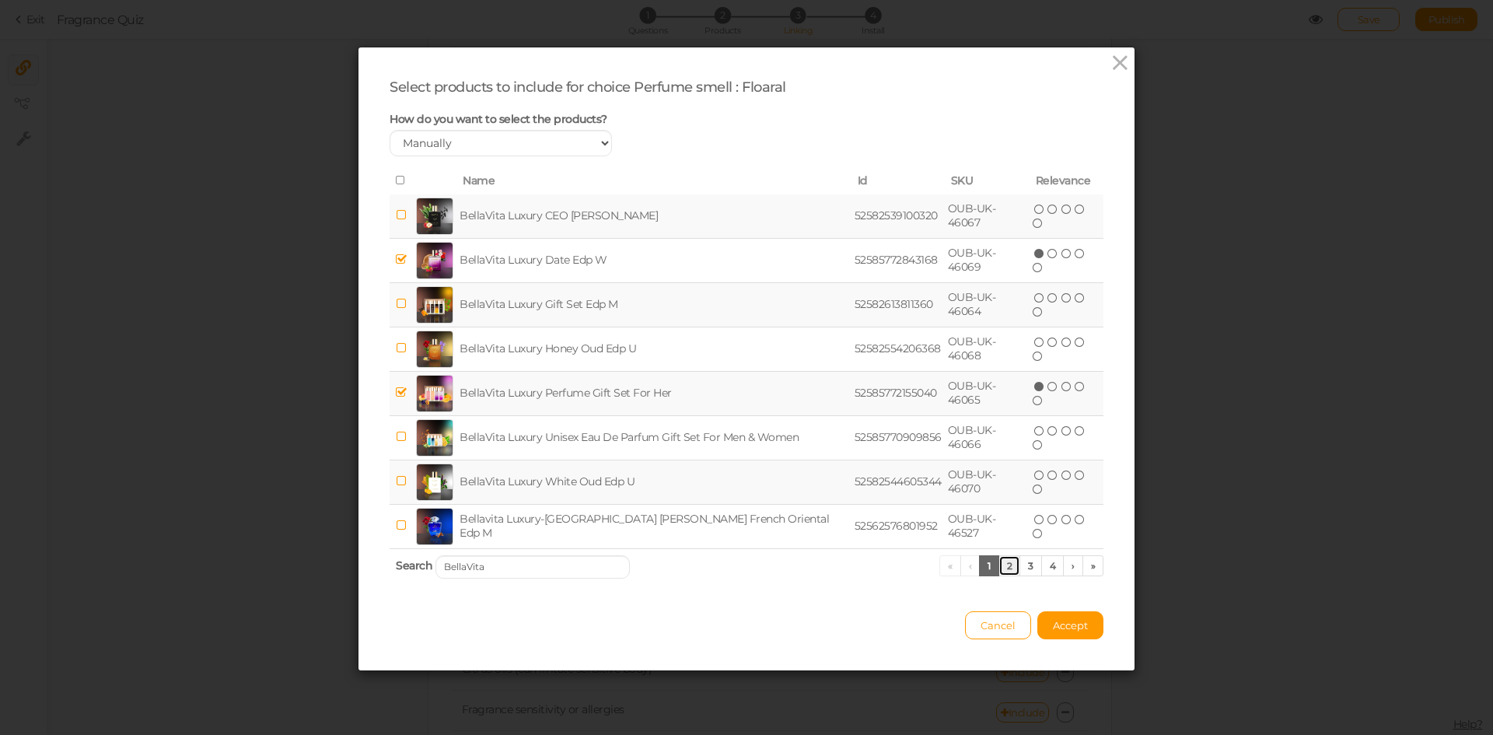
click at [998, 567] on link "2" at bounding box center [1009, 565] width 23 height 21
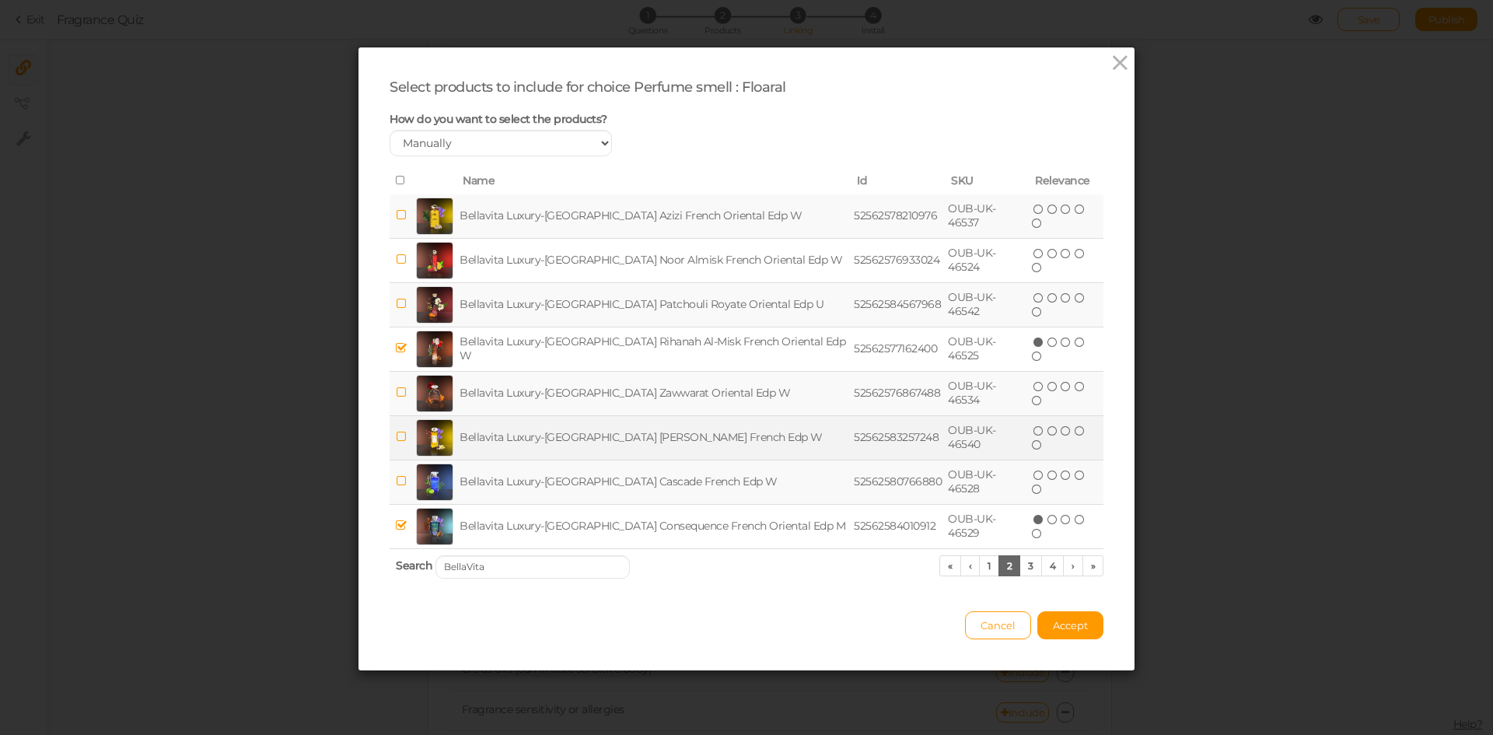
click at [397, 438] on icon at bounding box center [401, 437] width 11 height 12
click at [509, 563] on input "BellaVita" at bounding box center [532, 566] width 194 height 23
paste input "HUB LOVE"
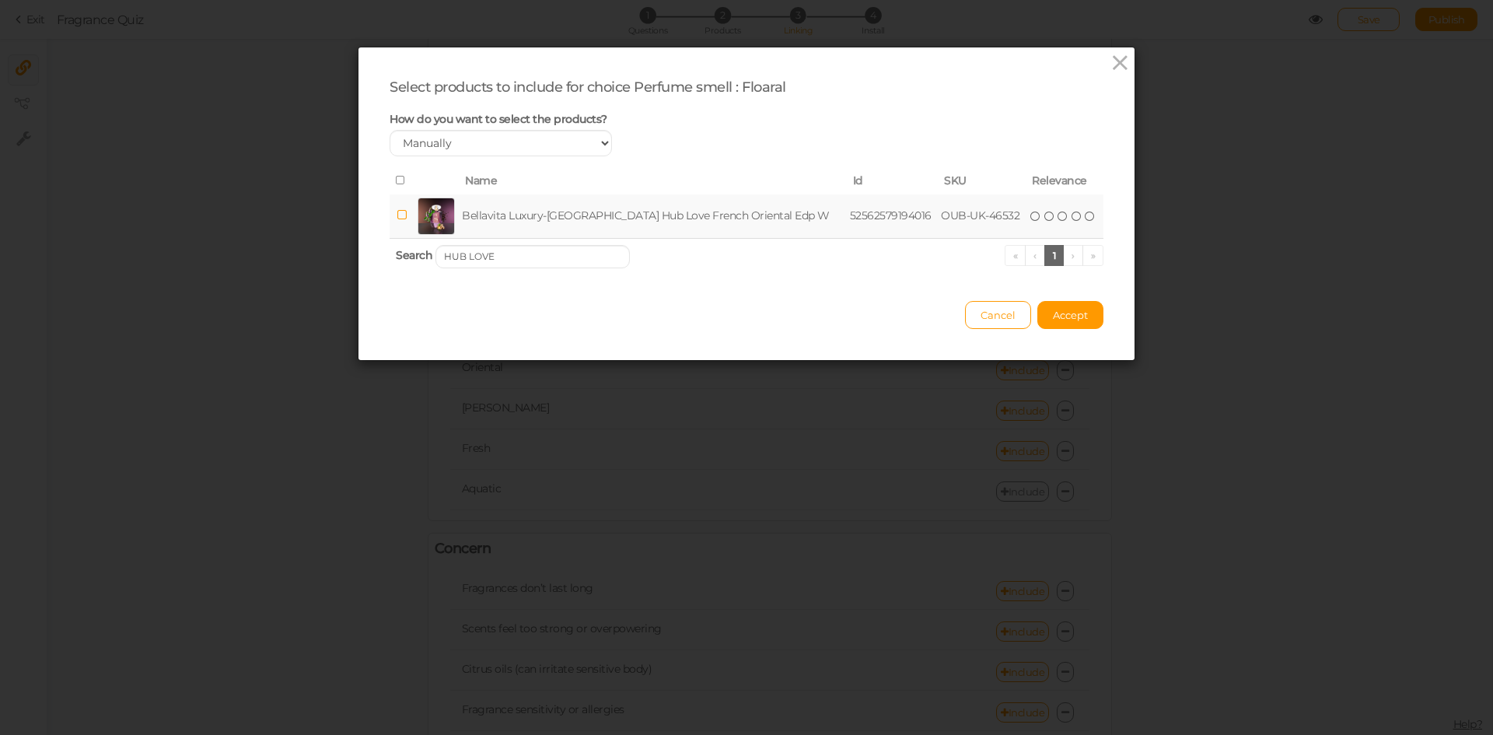
click at [501, 226] on td "Bellavita Luxury-[GEOGRAPHIC_DATA] Hub Love French Oriental Edp W" at bounding box center [653, 216] width 388 height 44
click at [524, 260] on input "HUB LOVE" at bounding box center [532, 256] width 194 height 23
paste input "[DEMOGRAPHIC_DATA] BOSS FEMM"
click at [514, 216] on td "Bellavita Luxury-UAE [DEMOGRAPHIC_DATA] Boss Femme French Edp W" at bounding box center [654, 216] width 393 height 44
click at [524, 218] on td "Bellavita Luxury-UAE [DEMOGRAPHIC_DATA] Boss Femme French Edp W" at bounding box center [654, 216] width 393 height 44
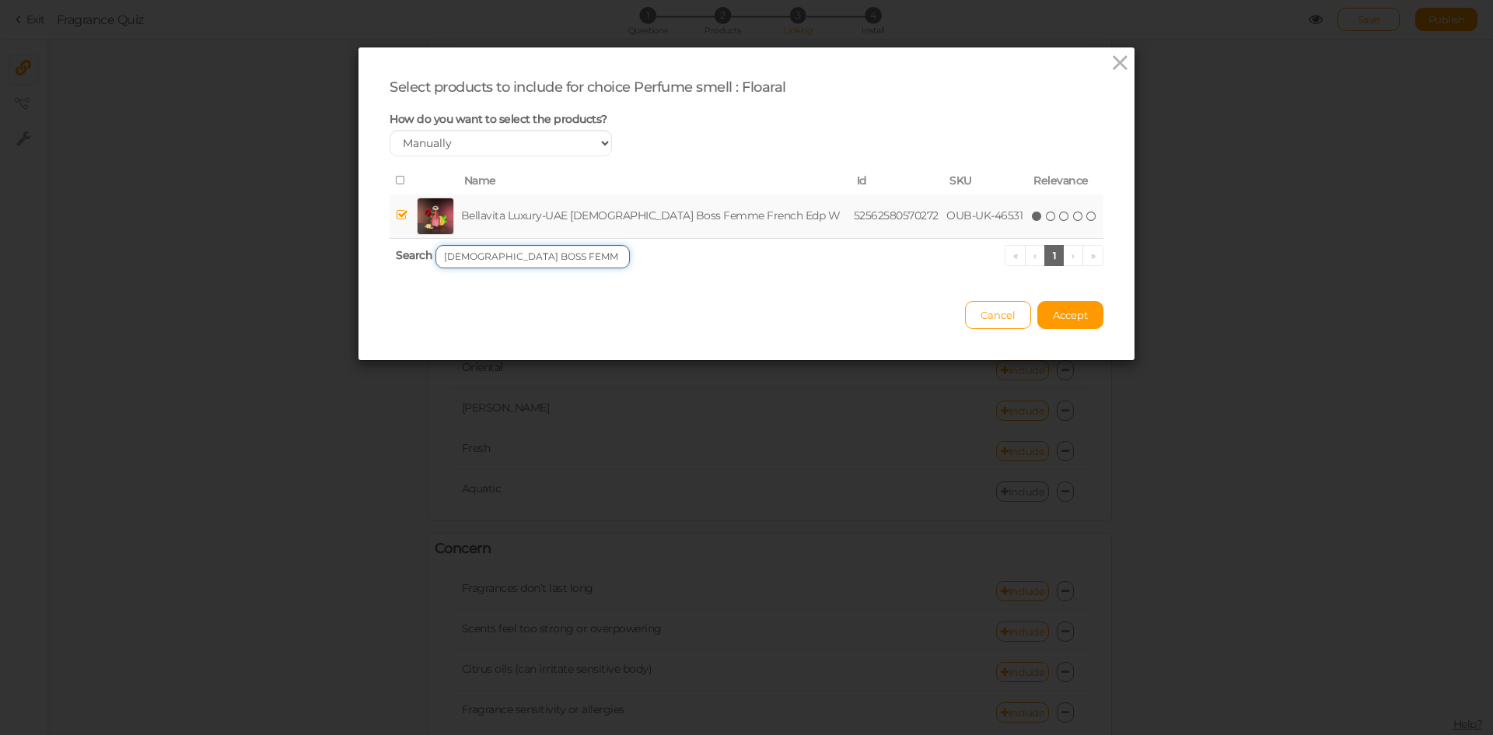
click at [562, 257] on input "[DEMOGRAPHIC_DATA] BOSS FEMME" at bounding box center [532, 256] width 194 height 23
paste input "MAGNIFIQU"
click at [557, 215] on td "Bellavita Luxury-[GEOGRAPHIC_DATA] Magnifique French Edp W" at bounding box center [646, 216] width 368 height 44
click at [529, 255] on input "MAGNIFIQUE" at bounding box center [532, 256] width 194 height 23
paste input "TIMELESS FLORA"
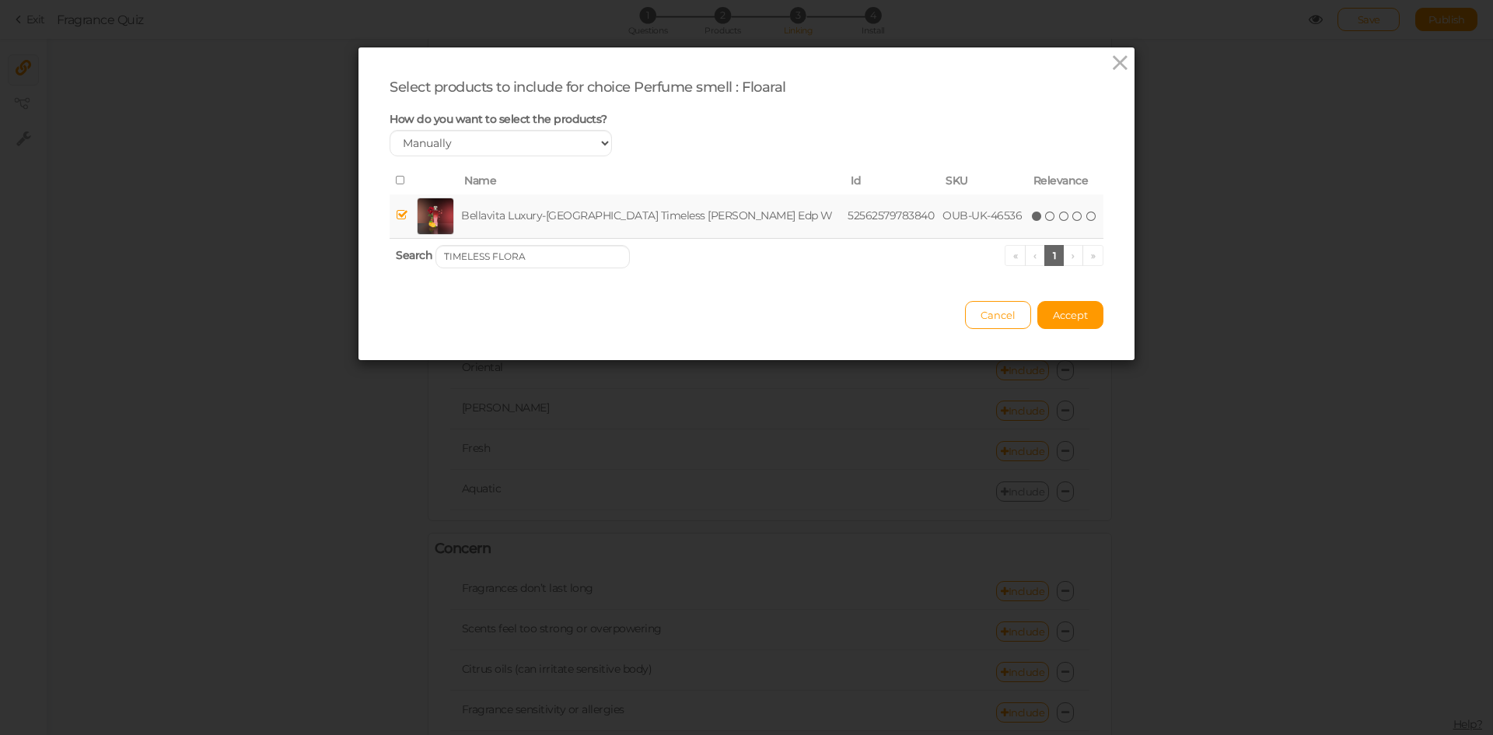
click at [524, 213] on td "Bellavita Luxury-[GEOGRAPHIC_DATA] Timeless [PERSON_NAME] Edp W" at bounding box center [651, 216] width 386 height 44
click at [547, 255] on input "TIMELESS FLORA" at bounding box center [532, 256] width 194 height 23
paste input "URBANE WOMAN"
click at [554, 253] on input "URBANE" at bounding box center [532, 256] width 194 height 23
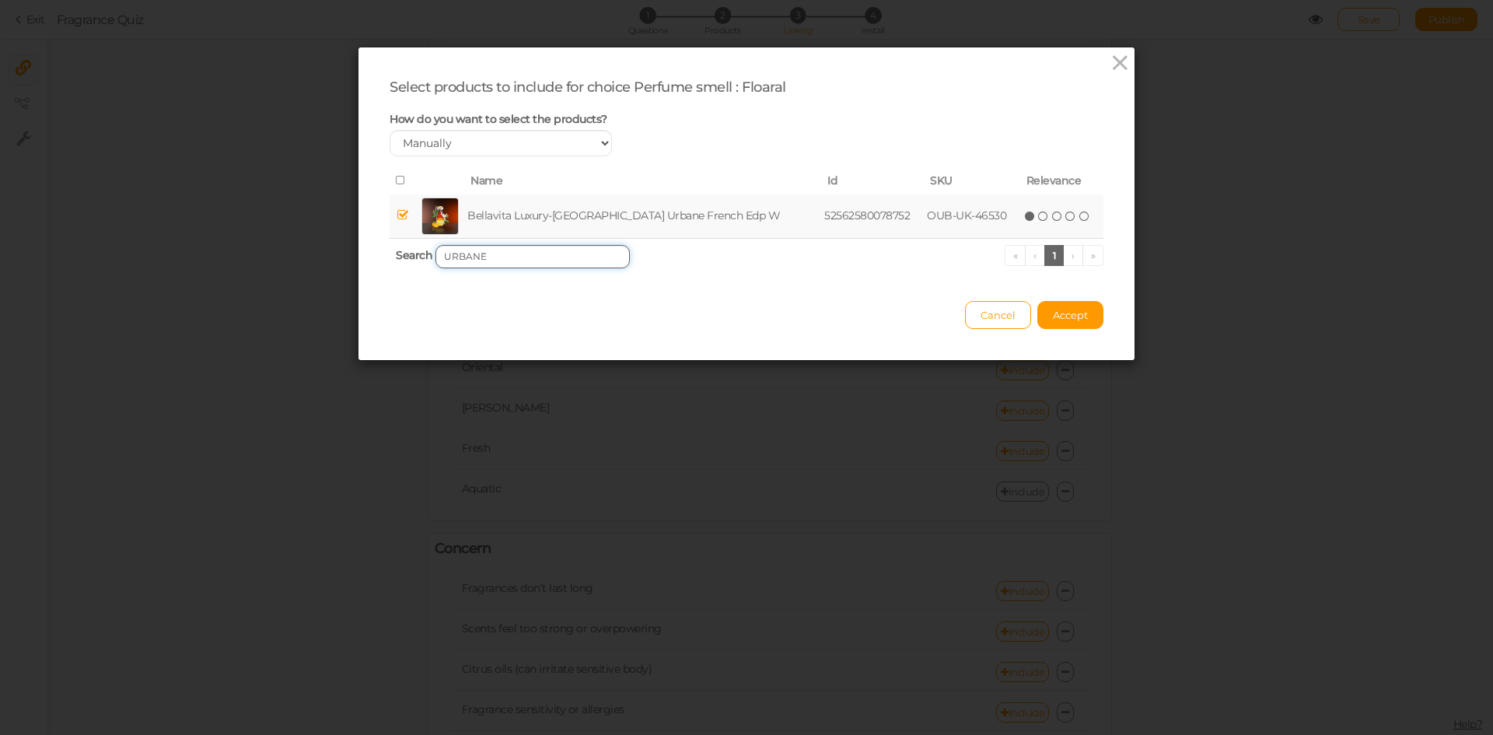
paste input "AZIZI"
type input "AZIZI"
click at [551, 215] on td "Bellavita Luxury-[GEOGRAPHIC_DATA] Azizi French Oriental Edp W" at bounding box center [648, 216] width 375 height 44
click at [1065, 314] on span "Accept" at bounding box center [1070, 315] width 35 height 12
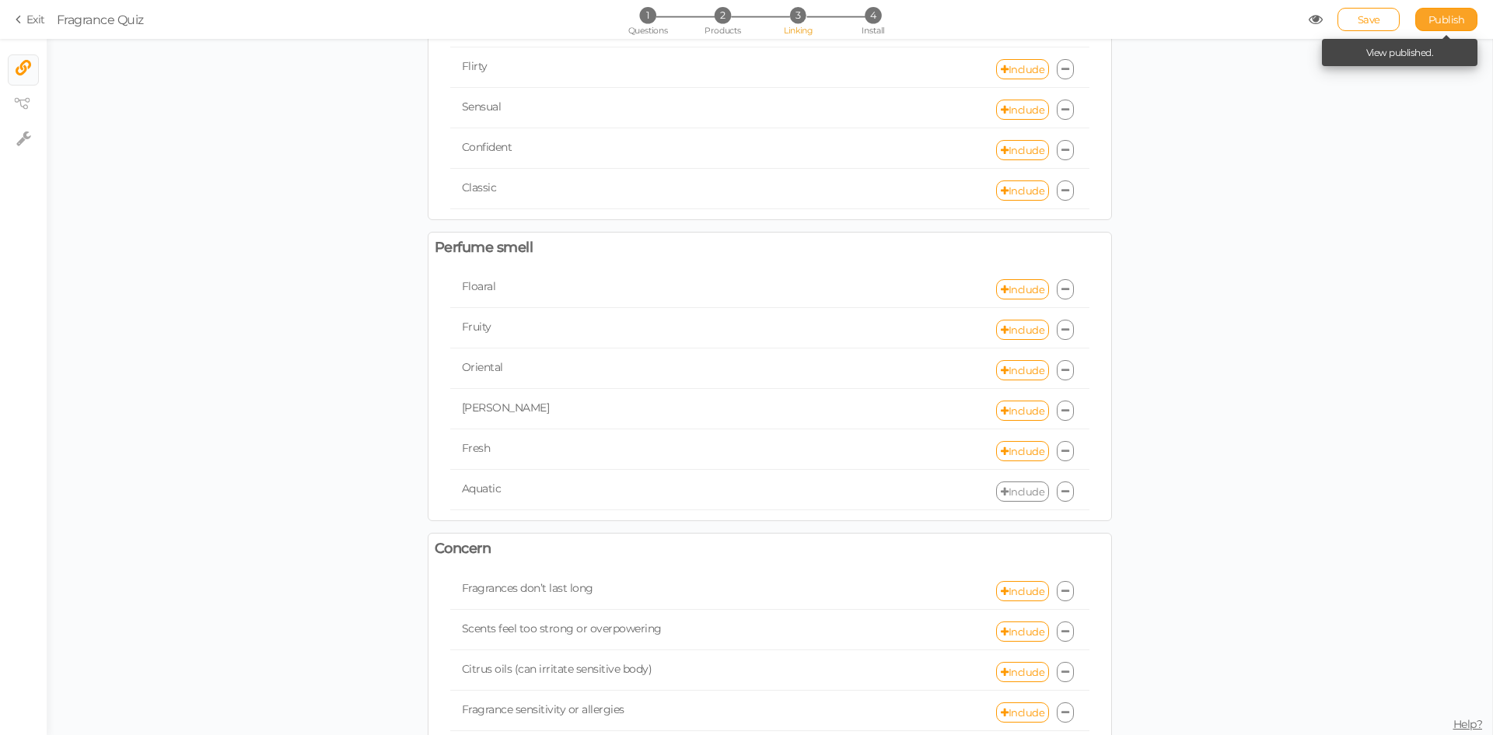
click at [1433, 24] on span "Publish" at bounding box center [1446, 19] width 37 height 12
click at [1004, 291] on link "Include" at bounding box center [1022, 289] width 53 height 20
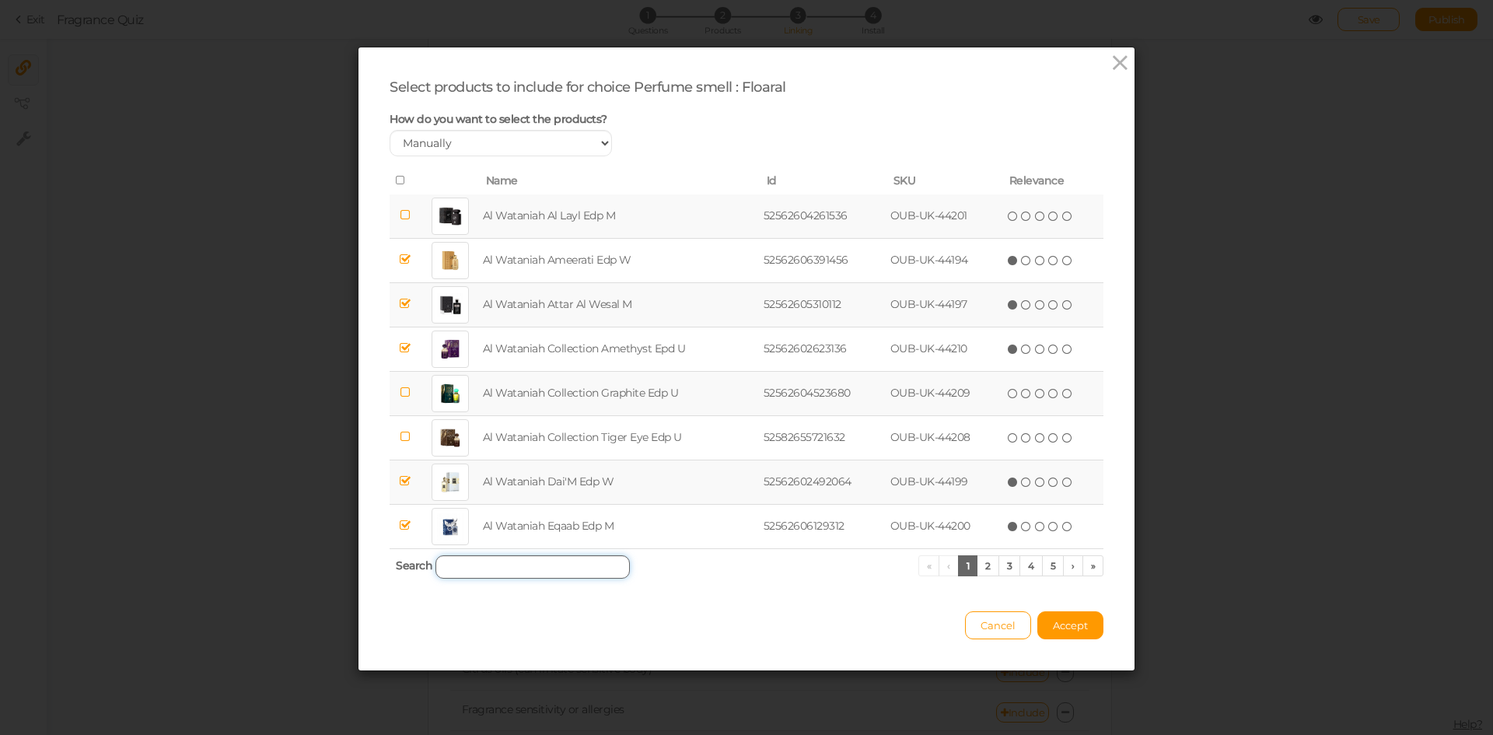
click at [496, 561] on input "search" at bounding box center [532, 566] width 194 height 23
paste input "AMAROUGE"
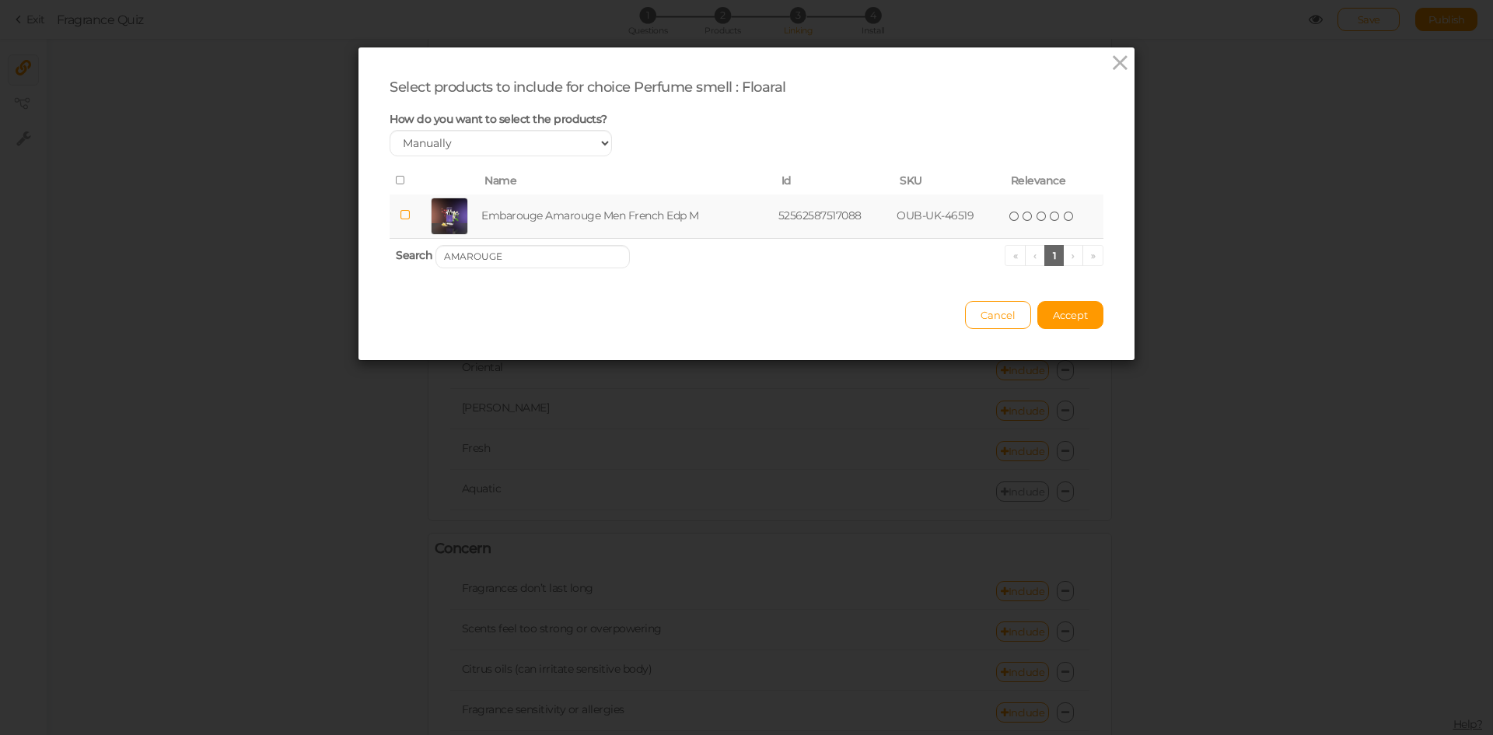
click at [554, 199] on td "Embarouge Amarouge Men French Edp M" at bounding box center [626, 216] width 297 height 44
click at [557, 262] on input "AMAROUGE" at bounding box center [532, 256] width 194 height 23
paste input "LUMIORA"
type input "LUMIORA"
click at [537, 214] on td "Embarouge Lumiora Unisex Oriental Edp W" at bounding box center [627, 216] width 300 height 44
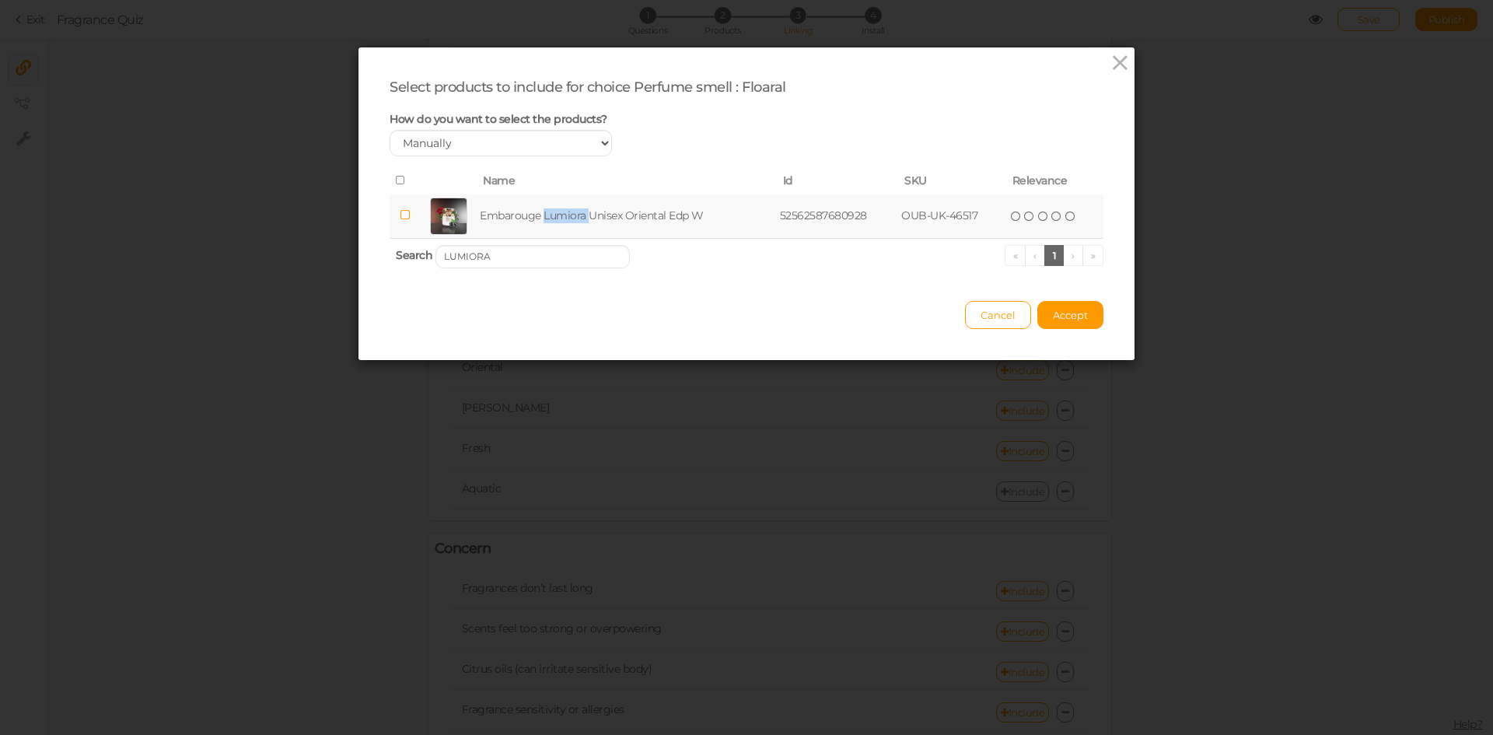
click at [537, 214] on td "Embarouge Lumiora Unisex Oriental Edp W" at bounding box center [627, 216] width 300 height 44
click at [1063, 302] on button "Accept" at bounding box center [1070, 315] width 66 height 28
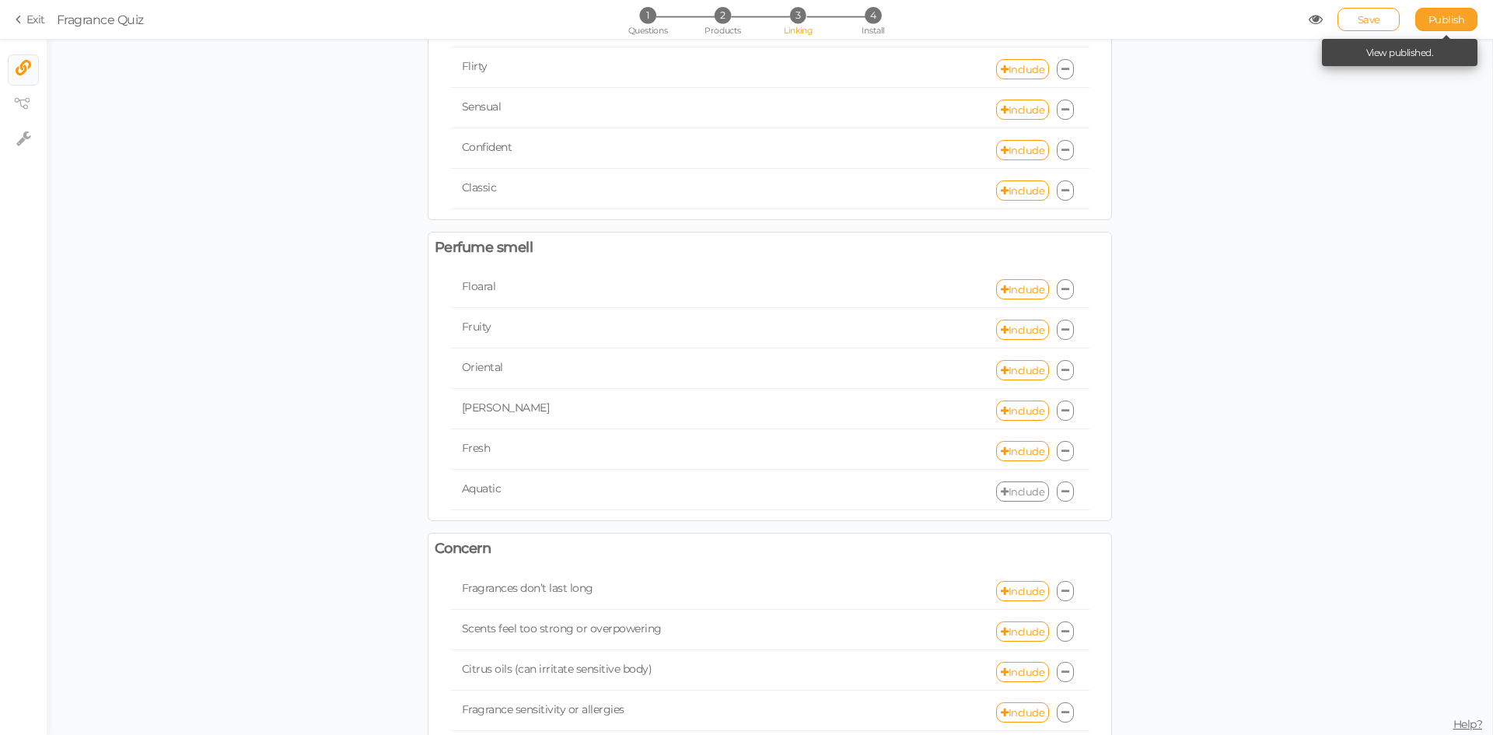
click at [1430, 21] on span "Publish" at bounding box center [1446, 19] width 37 height 12
click at [1034, 288] on link "Include" at bounding box center [1022, 289] width 53 height 20
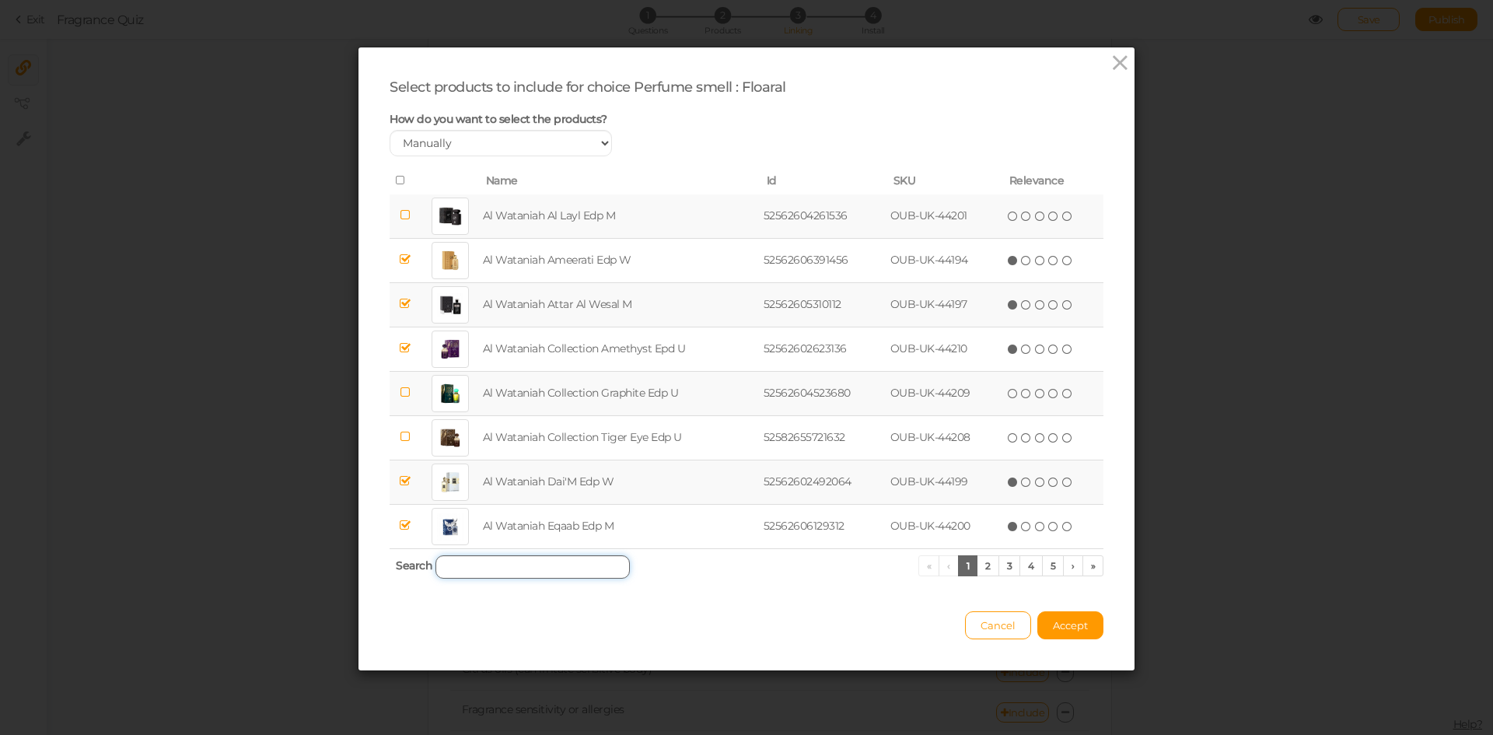
paste input "[PERSON_NAME]"
click at [477, 573] on input "[PERSON_NAME]" at bounding box center [532, 566] width 194 height 23
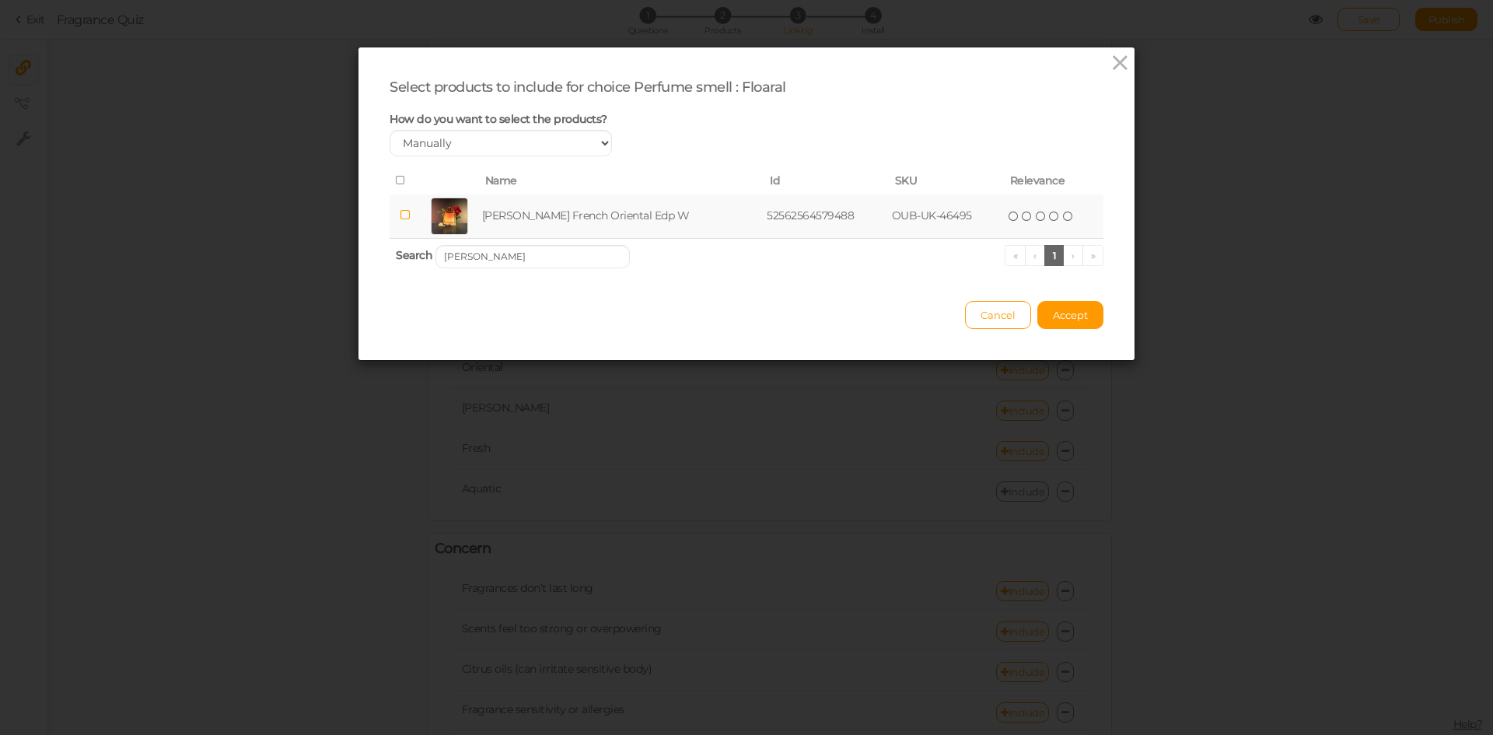
click at [548, 224] on td "[PERSON_NAME] French Oriental Edp W" at bounding box center [621, 216] width 285 height 44
click at [575, 259] on input "[PERSON_NAME]" at bounding box center [532, 256] width 194 height 23
paste input "LA BEAUTÉ"
click at [530, 258] on input "KENAZ LA" at bounding box center [532, 256] width 194 height 23
paste input "[PERSON_NAME]"
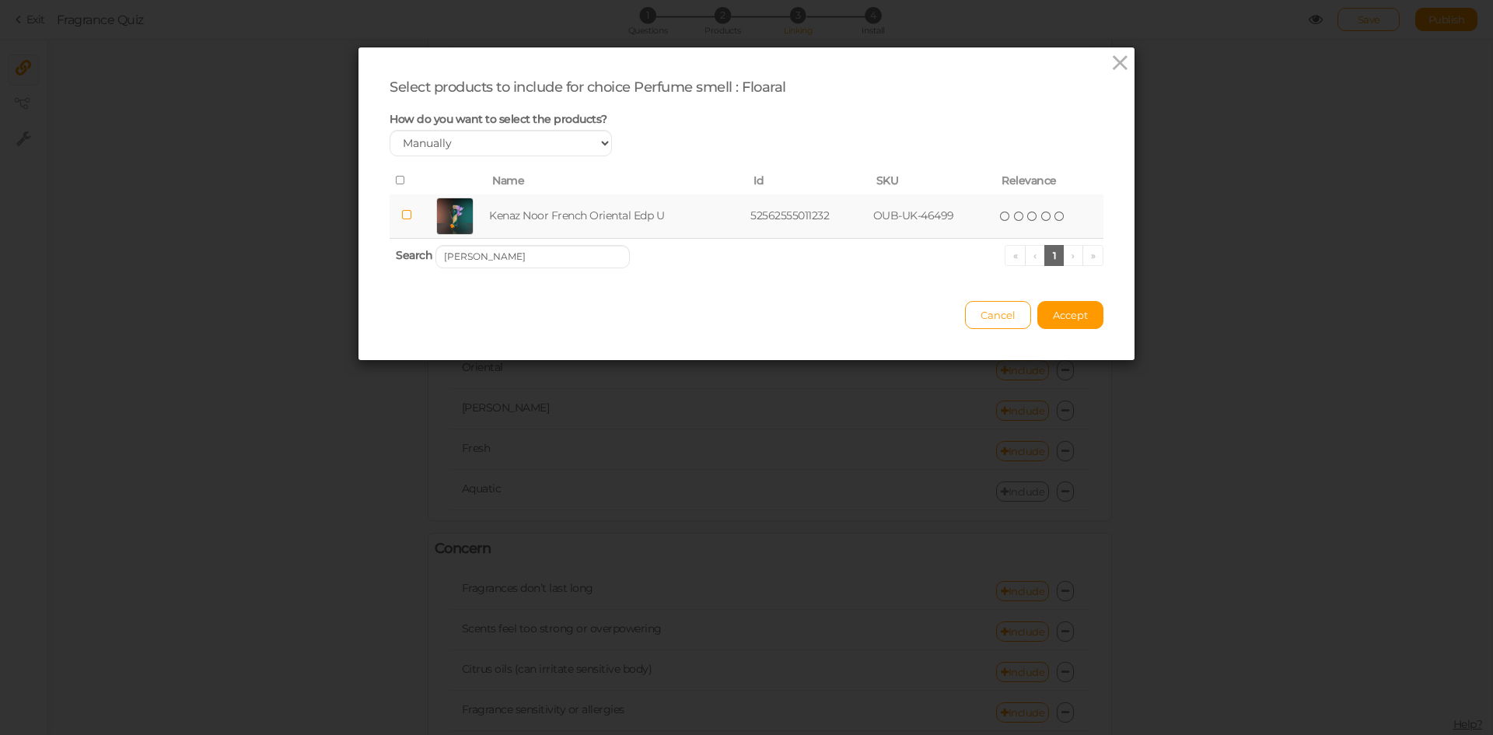
click at [529, 221] on td "Kenaz Noor French Oriental Edp U" at bounding box center [616, 216] width 261 height 44
click at [543, 249] on input "[PERSON_NAME]" at bounding box center [532, 256] width 194 height 23
paste input "FORTUNA"
type input "[PERSON_NAME]"
click at [550, 220] on td "[PERSON_NAME] French Edp W" at bounding box center [611, 216] width 249 height 44
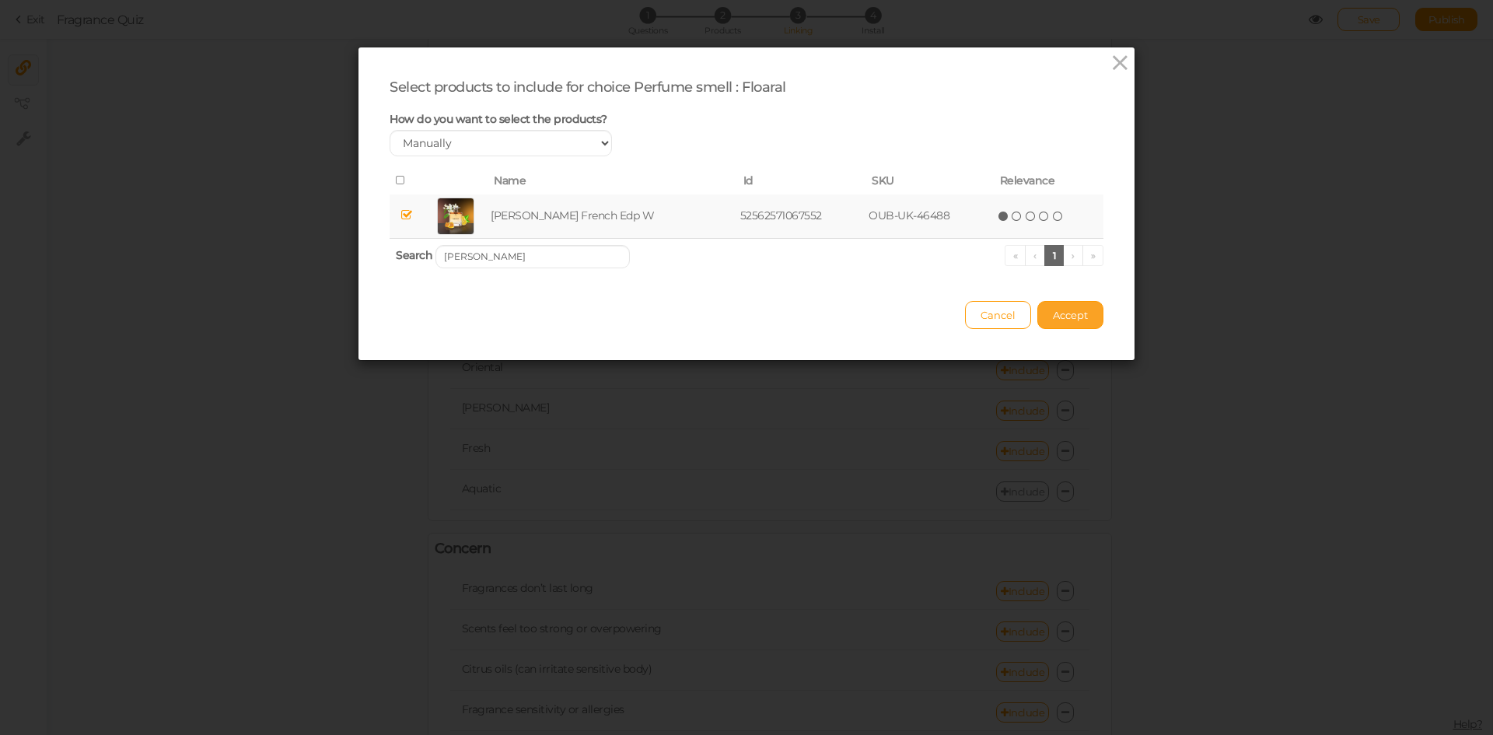
click at [1053, 317] on span "Accept" at bounding box center [1070, 315] width 35 height 12
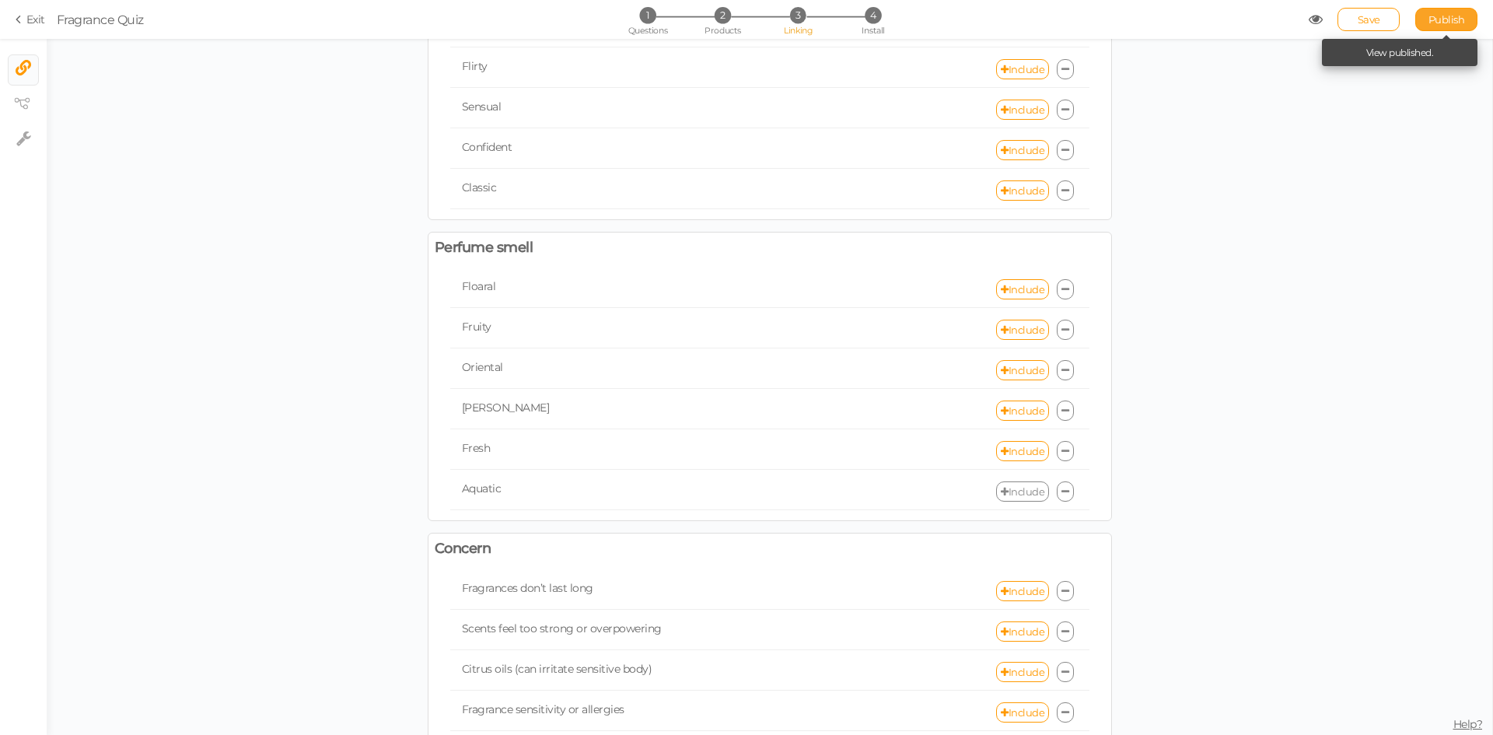
click at [1445, 21] on span "Publish" at bounding box center [1446, 19] width 37 height 12
click at [1015, 284] on link "Include" at bounding box center [1022, 289] width 53 height 20
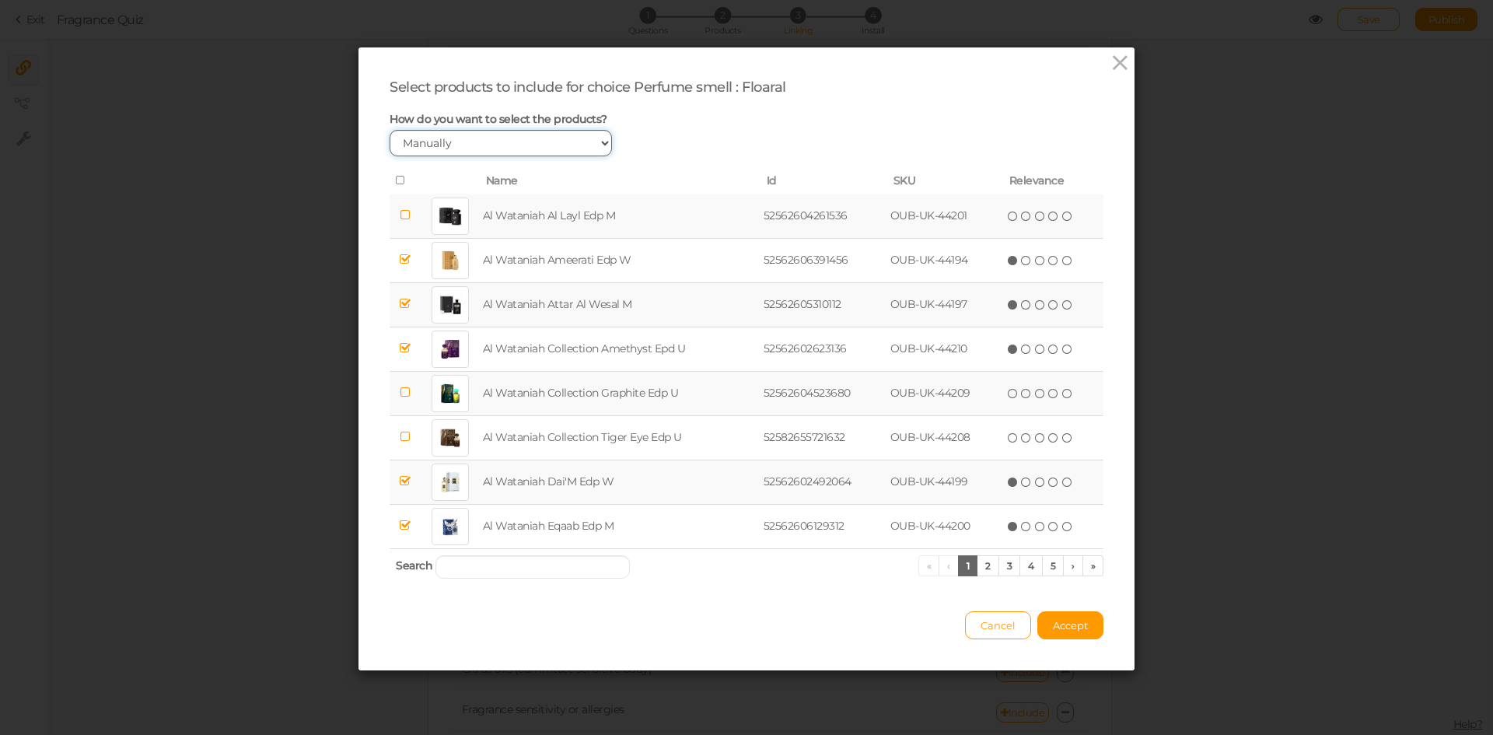
click at [598, 140] on select "Manually By tags By price" at bounding box center [500, 143] width 222 height 26
click at [1112, 64] on icon at bounding box center [1120, 62] width 23 height 23
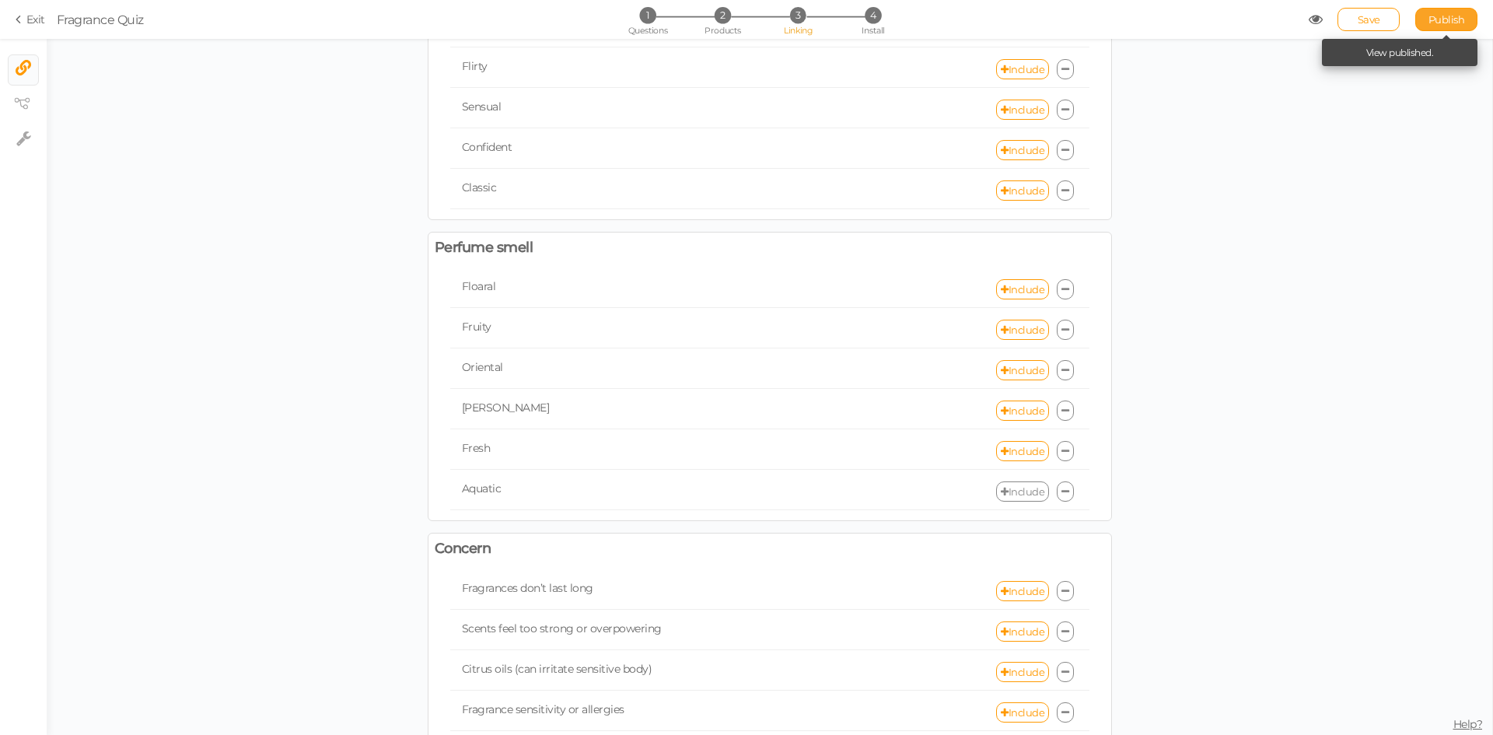
click at [1437, 24] on span "Publish" at bounding box center [1446, 19] width 37 height 12
click at [1005, 334] on link "Include" at bounding box center [1022, 330] width 53 height 20
select select "expr"
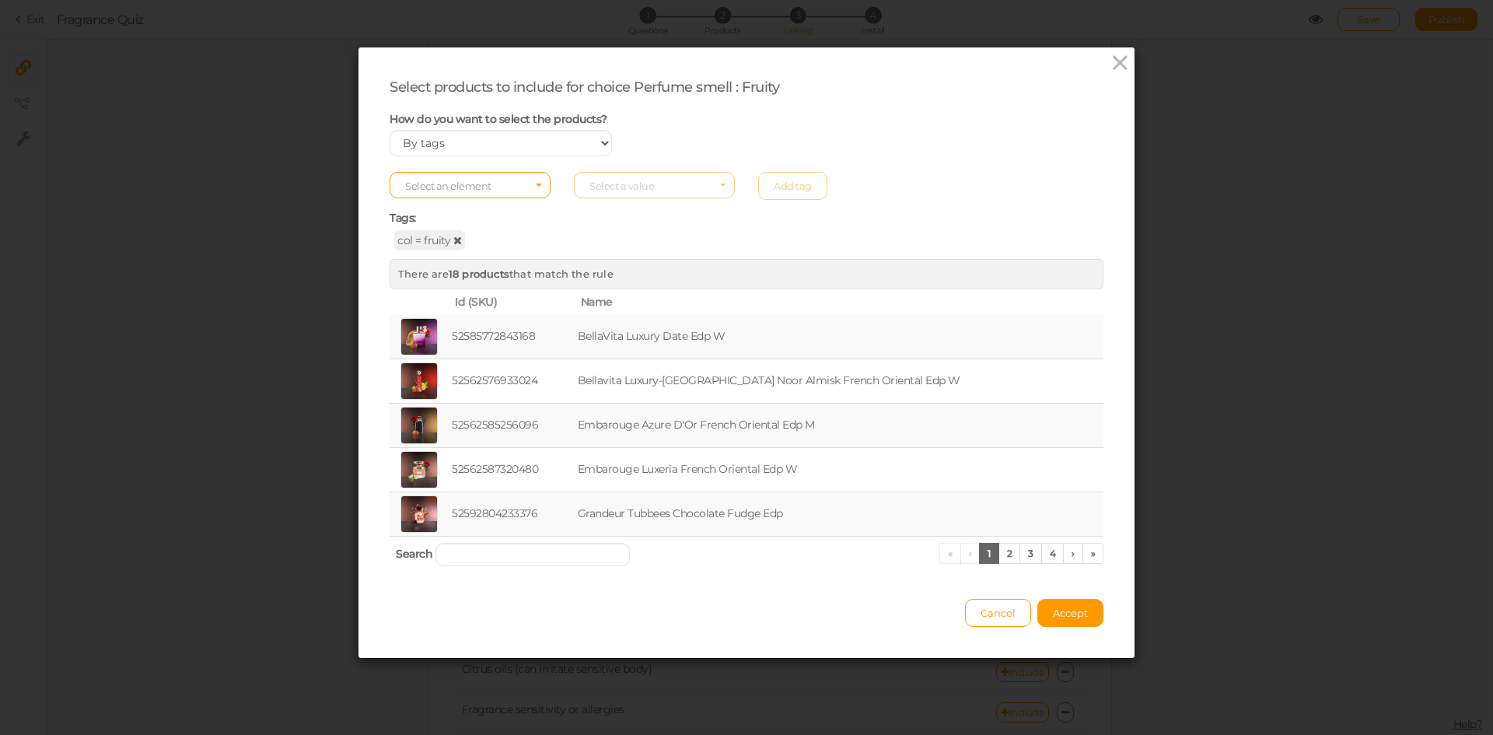
click at [453, 238] on icon at bounding box center [457, 240] width 9 height 11
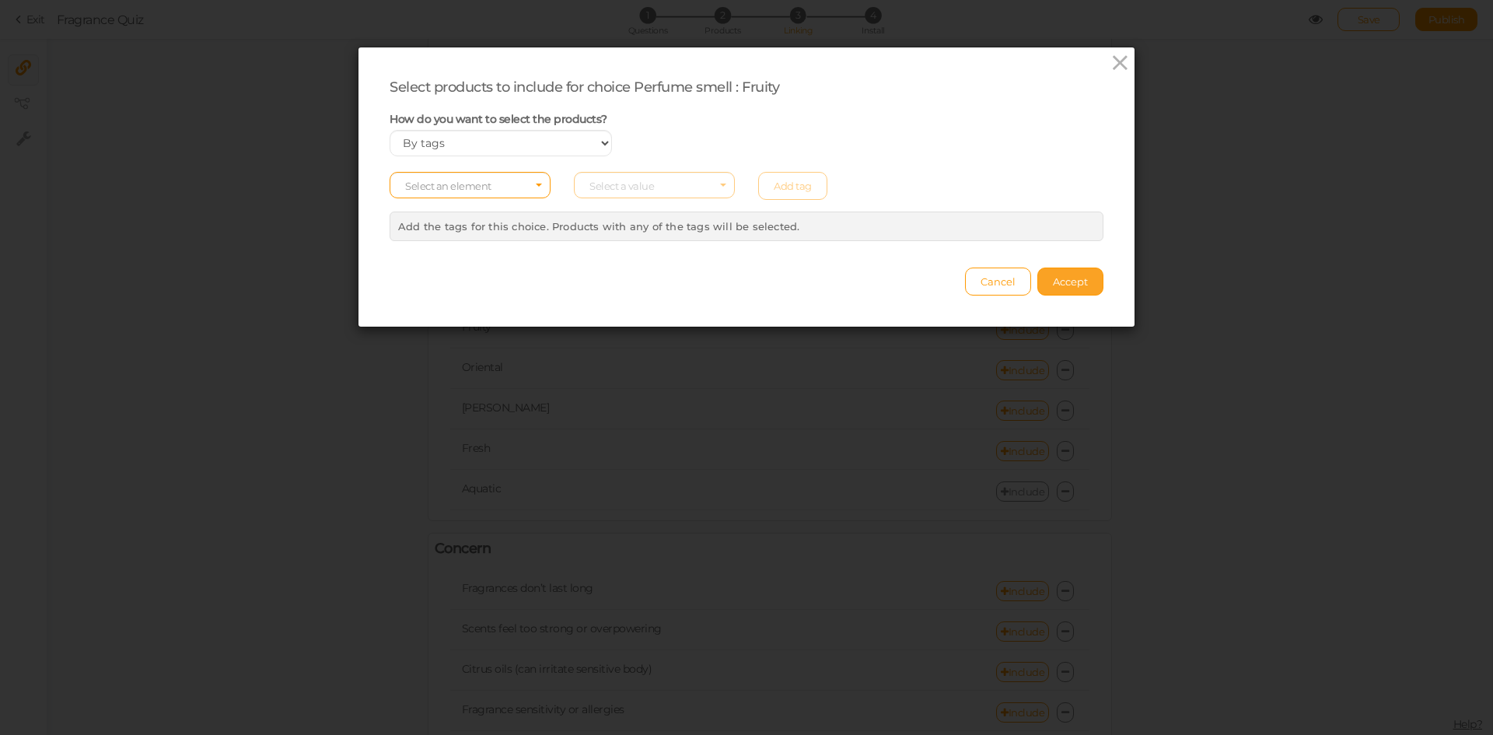
click at [1067, 282] on span "Accept" at bounding box center [1070, 281] width 35 height 12
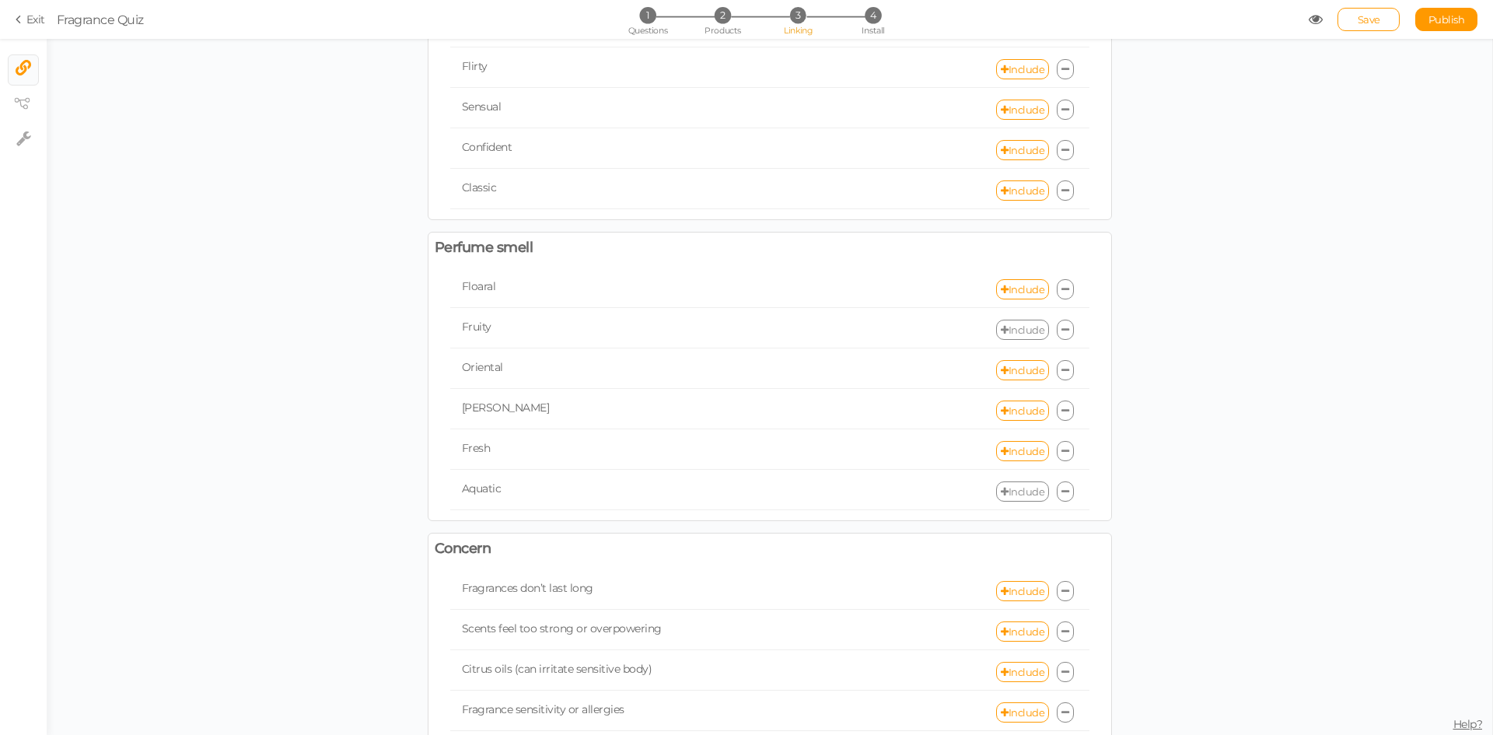
click at [1006, 335] on link "Include" at bounding box center [1022, 330] width 53 height 20
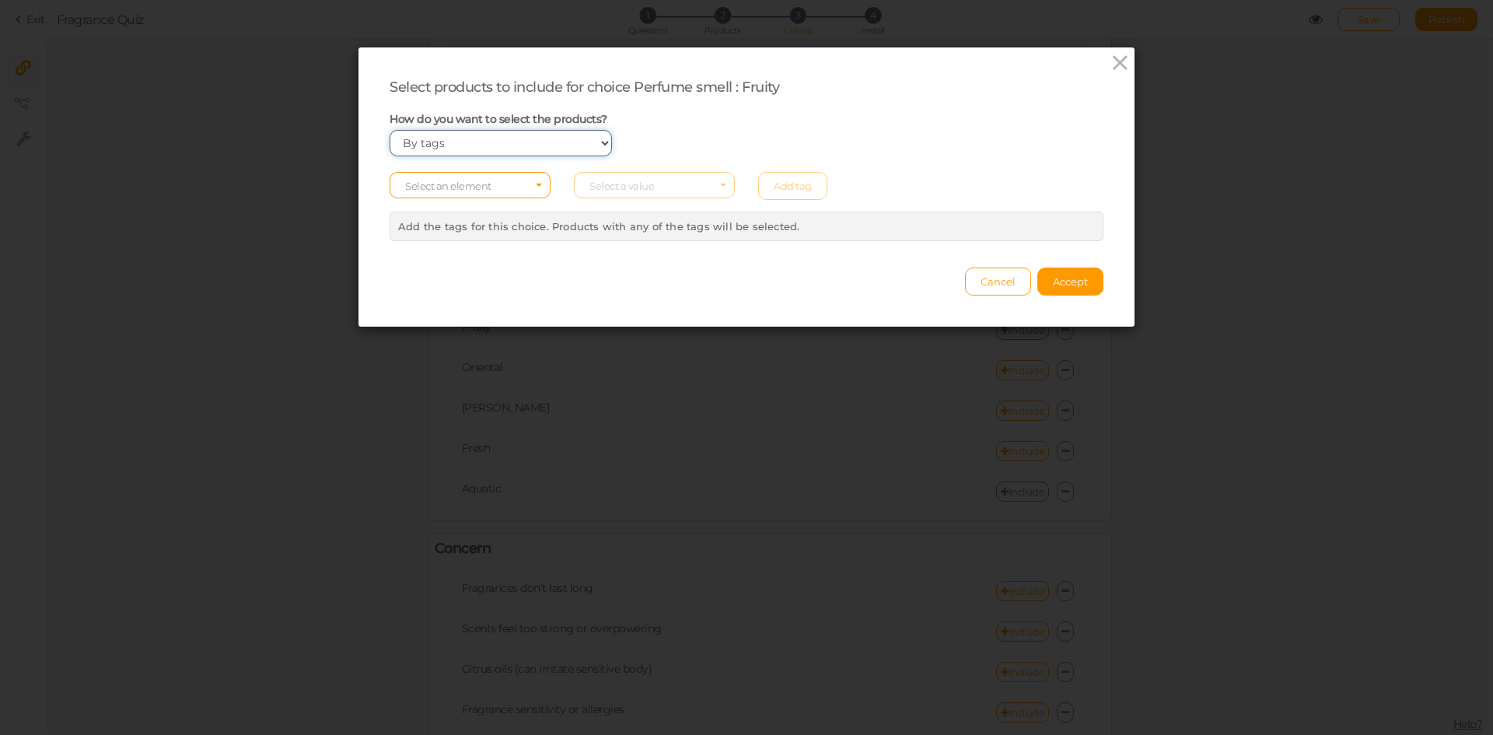
click at [549, 145] on select "Manually By tags By price" at bounding box center [500, 143] width 222 height 26
select select "manual"
click at [389, 130] on select "Manually By tags By price" at bounding box center [500, 143] width 222 height 26
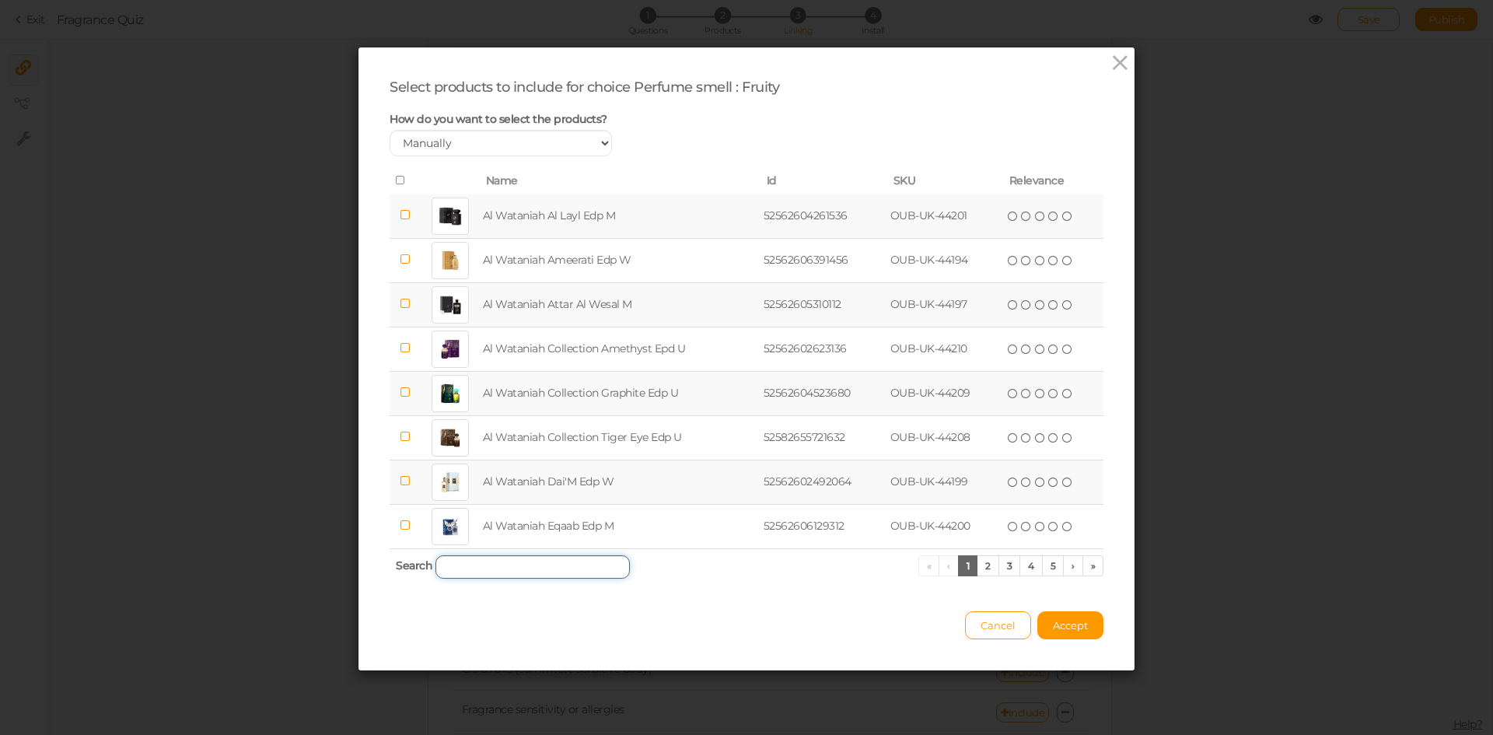
click at [481, 568] on input "search" at bounding box center [532, 566] width 194 height 23
paste input "Al Wataniah Al Layl"
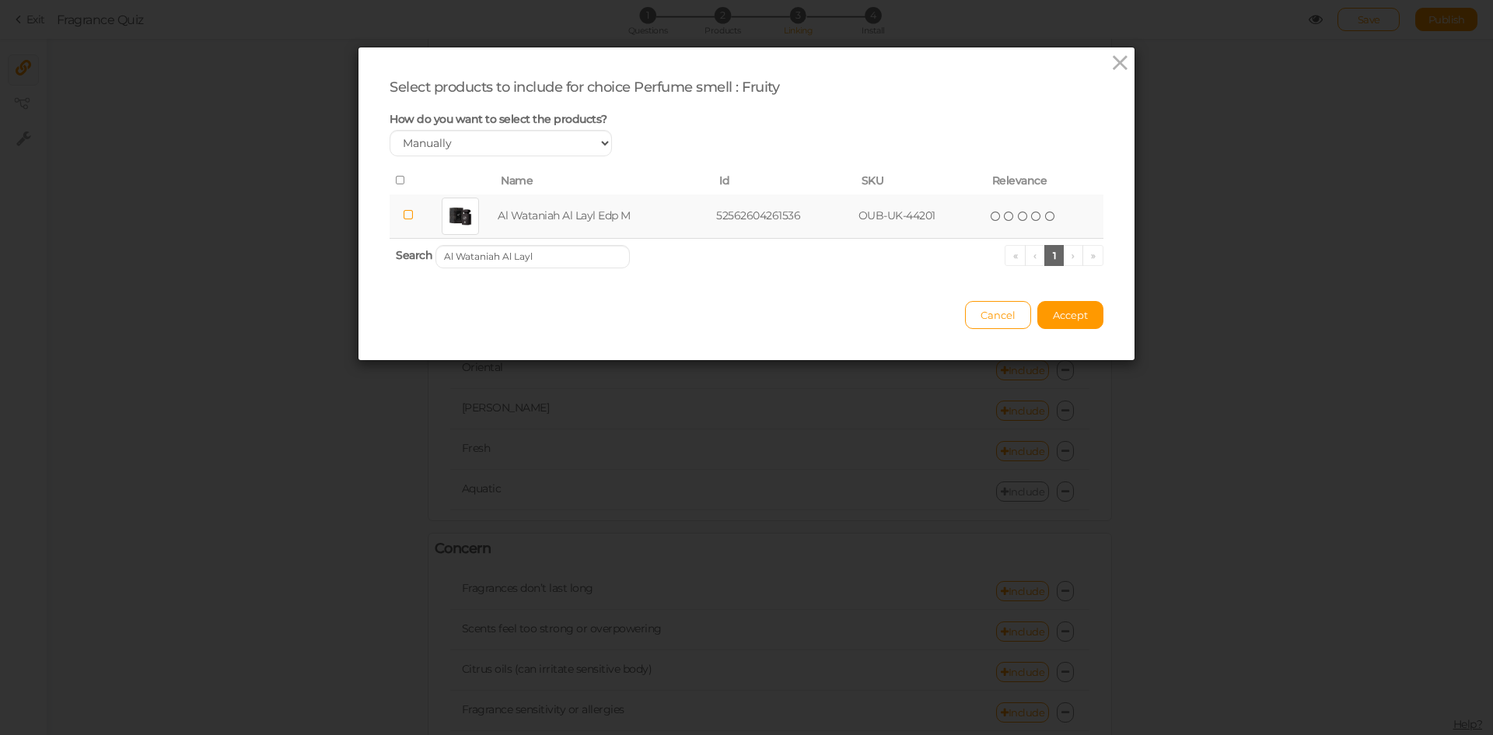
click at [543, 225] on td "Al Wataniah Al Layl Edp M" at bounding box center [603, 216] width 218 height 44
click at [548, 262] on input "Al Wataniah Al Layl" at bounding box center [532, 256] width 194 height 23
paste input "Collection Amethyst"
click at [543, 220] on td "Al Wataniah Collection Amethyst Epd U" at bounding box center [622, 216] width 285 height 44
click at [572, 251] on input "Al Wataniah Collection Amethyst" at bounding box center [532, 256] width 194 height 23
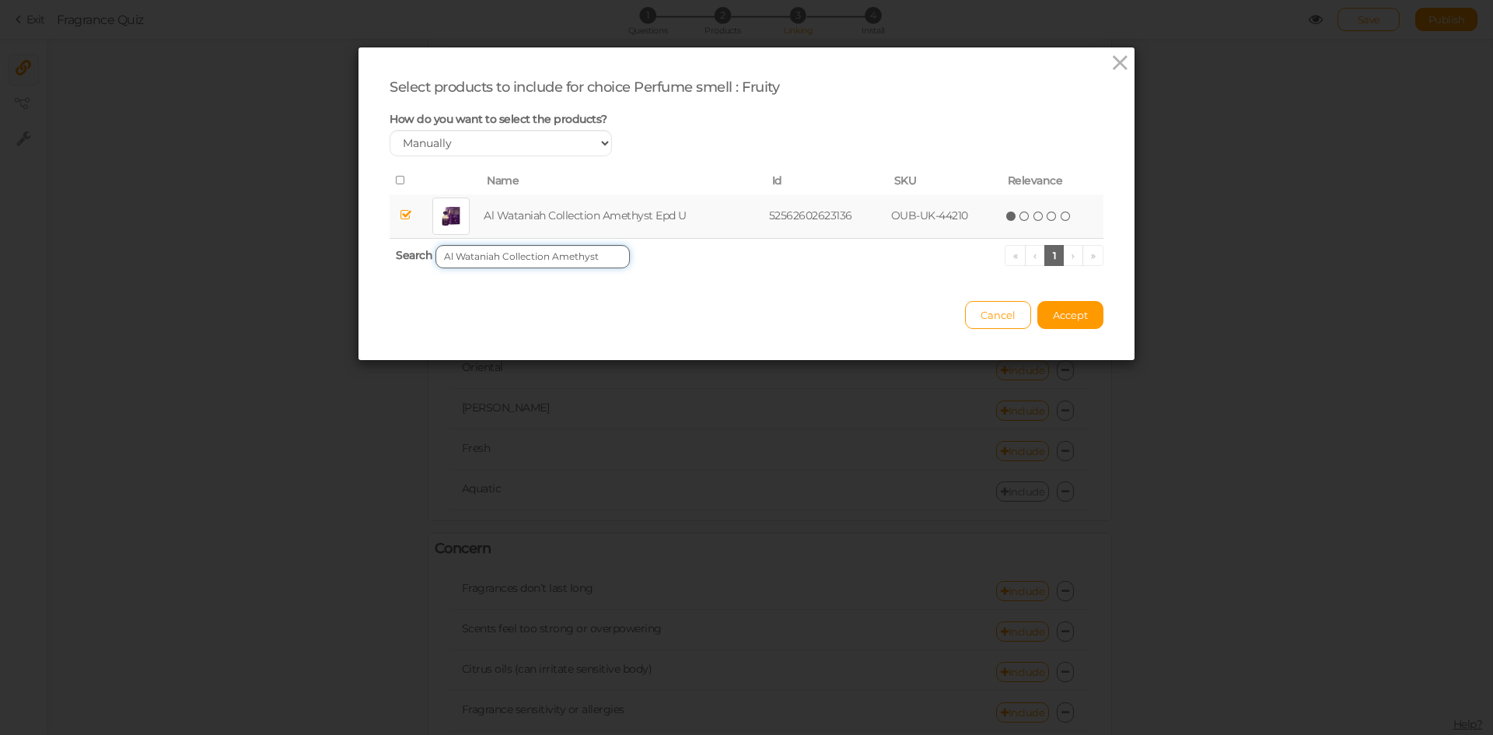
paste input "Da'im"
click at [542, 222] on td "Al Wataniah Dai'M Edp W" at bounding box center [601, 216] width 215 height 44
click at [543, 263] on input "Al Wataniah Da" at bounding box center [532, 256] width 194 height 23
paste input "Eqaab"
click at [531, 225] on td "Al Wataniah Eqaab Edp M" at bounding box center [603, 216] width 217 height 44
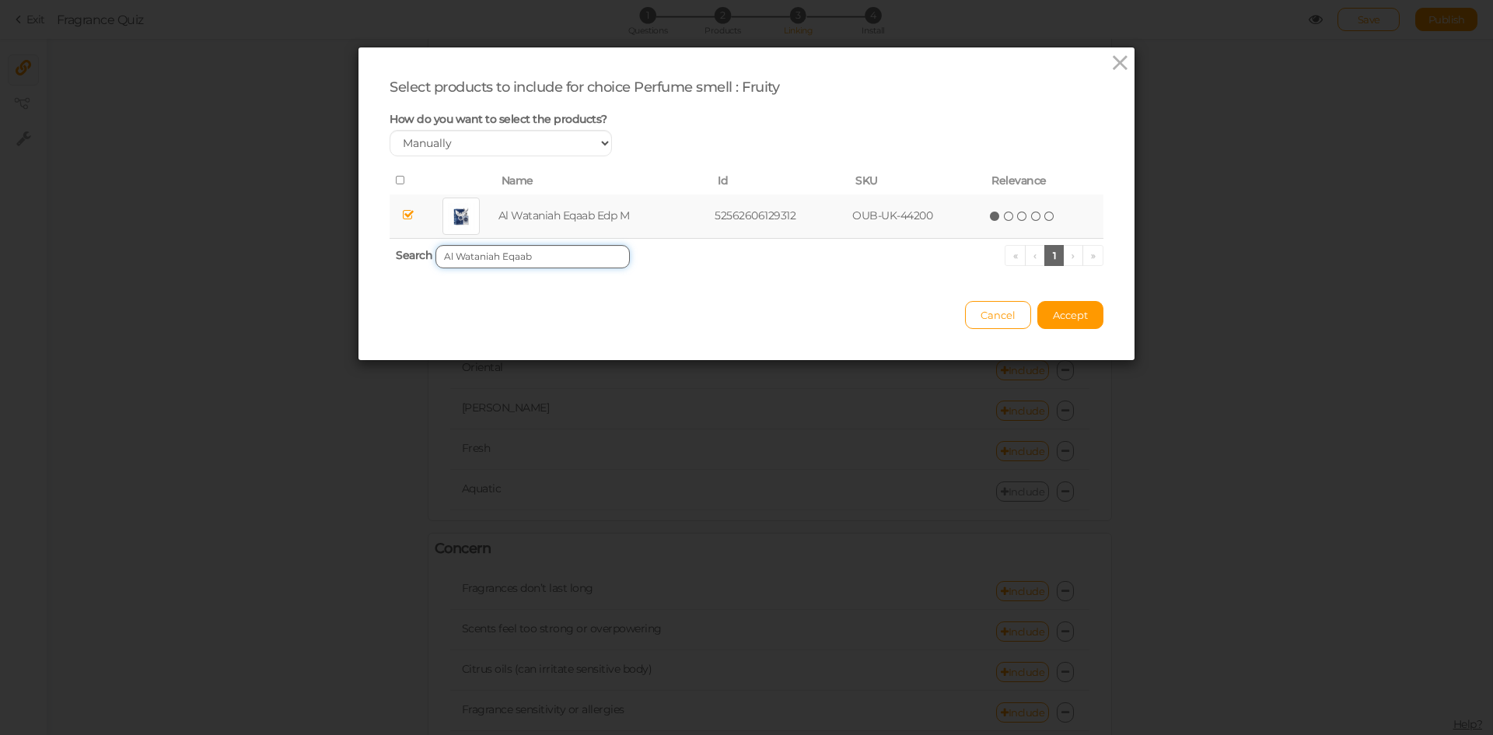
click at [564, 264] on input "Al Wataniah Eqaab" at bounding box center [532, 256] width 194 height 23
paste input "ternal Rawaee Monarch"
click at [536, 215] on td "Al Wataniah Eternal Rawaee Monarch Edp U" at bounding box center [625, 216] width 299 height 44
click at [554, 256] on input "Al Wataniah Eternal Rawaee Monarch" at bounding box center [532, 256] width 194 height 23
paste input "[PERSON_NAME]"
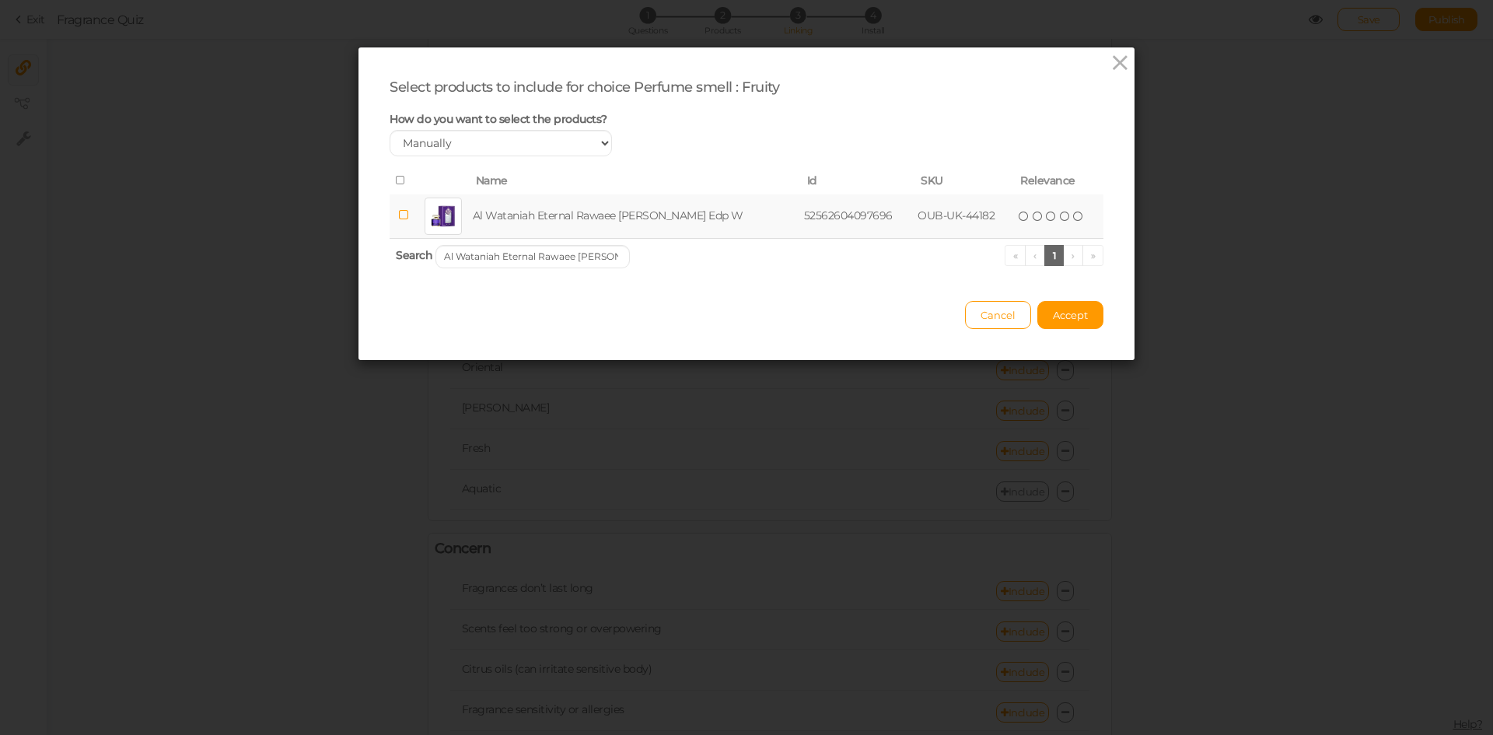
click at [554, 233] on td "Al Wataniah Eternal Rawaee [PERSON_NAME] Edp W" at bounding box center [635, 216] width 331 height 44
click at [488, 248] on input "Al Wataniah Eternal Rawaee [PERSON_NAME]" at bounding box center [532, 256] width 194 height 23
paste input "Sophi"
click at [497, 215] on td "Al Wataniah Eternal Sophia Edp U" at bounding box center [614, 216] width 257 height 44
click at [479, 257] on input "Al Wataniah Eternal Sophia" at bounding box center [532, 256] width 194 height 23
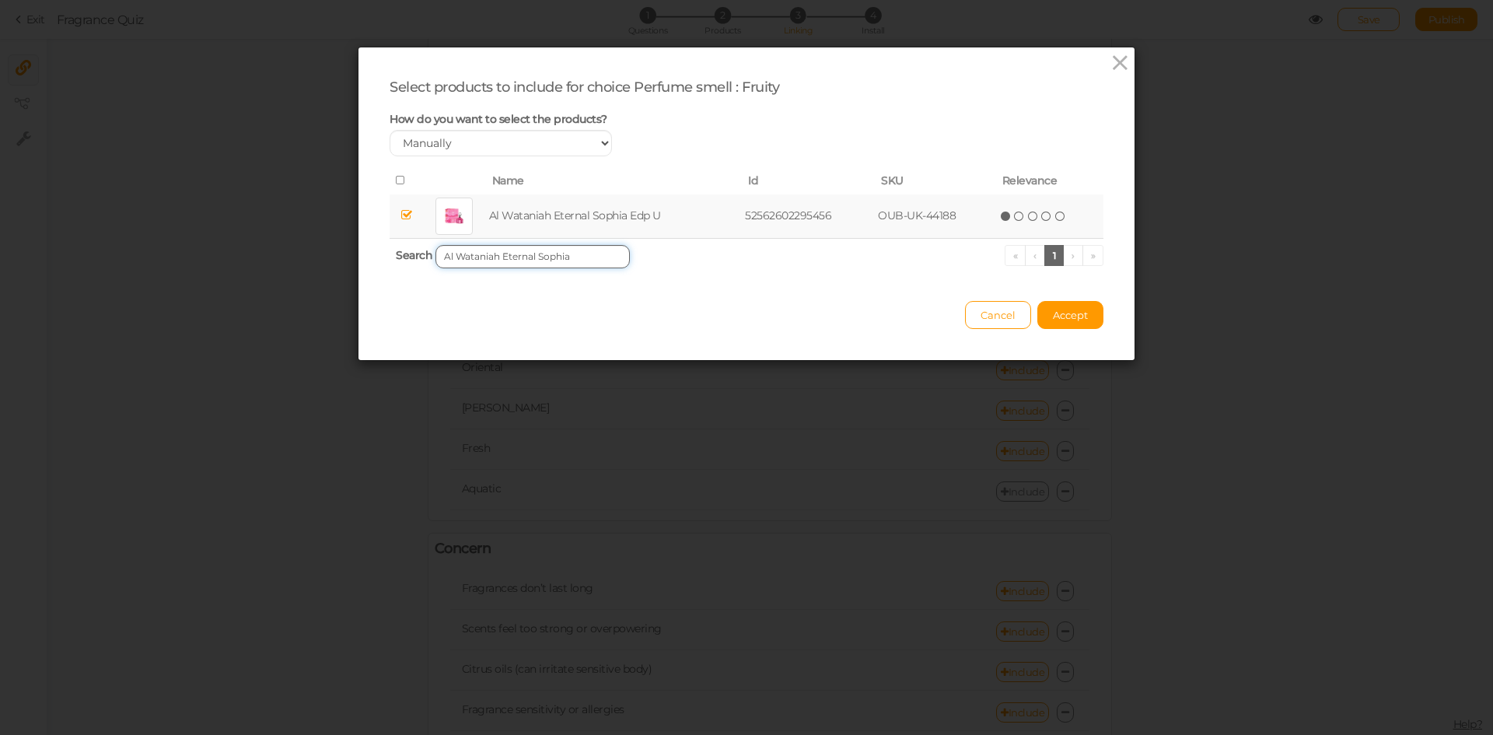
paste input "uroor"
click at [501, 218] on td "Al Wataniah Eternal Suroor Edp U" at bounding box center [614, 216] width 257 height 44
click at [563, 254] on input "Al Wataniah Eternal Suroor" at bounding box center [532, 256] width 194 height 23
paste input "Kayaan Gold"
click at [536, 224] on td "Al Wataniah Kayaan Gold Edp M" at bounding box center [611, 216] width 249 height 44
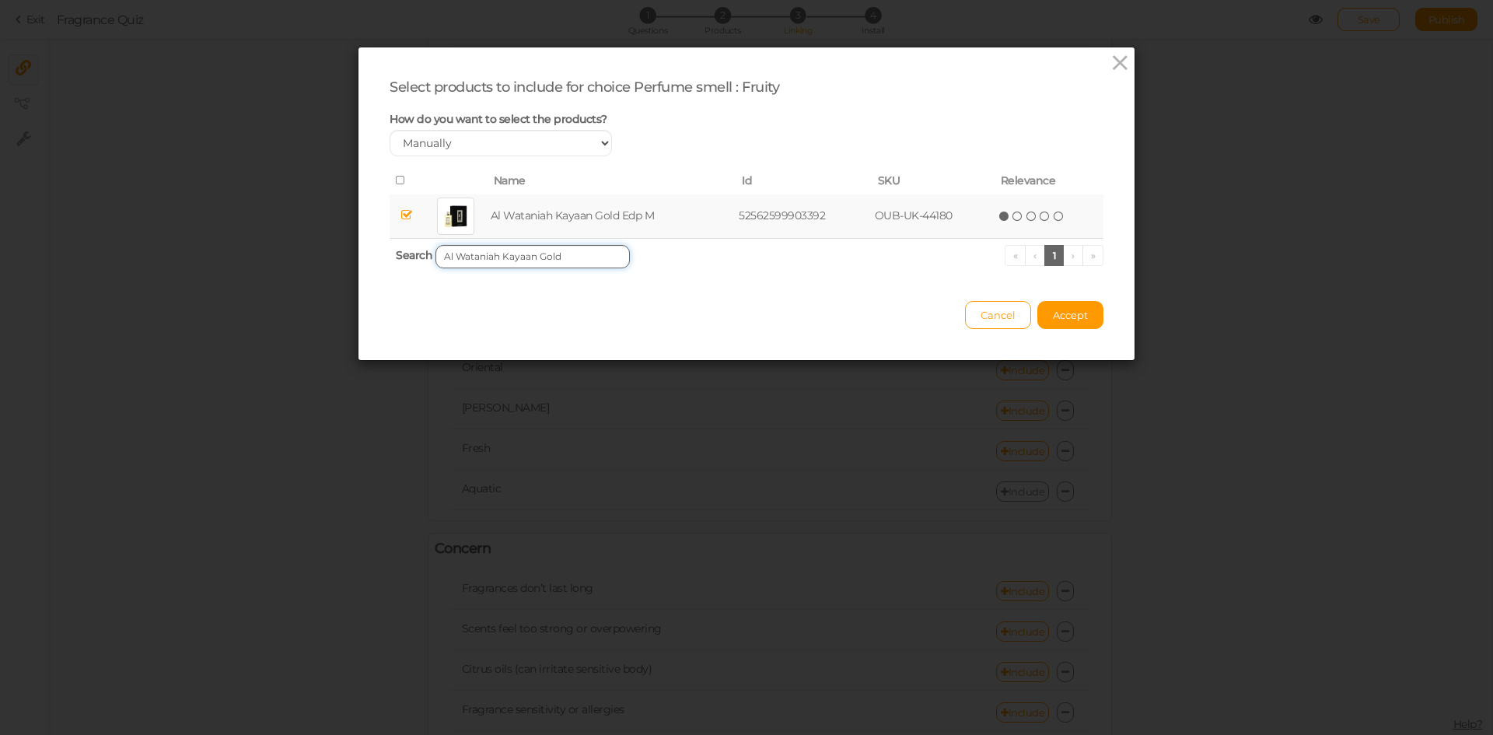
click at [557, 256] on input "Al Wataniah Kayaan Gold" at bounding box center [532, 256] width 194 height 23
paste input "Thahaani"
type input "Al Wataniah Thahaani"
click at [552, 206] on td "Al Wataniah Thahaani Edp U" at bounding box center [606, 216] width 229 height 44
click at [1056, 316] on span "Accept" at bounding box center [1070, 315] width 35 height 12
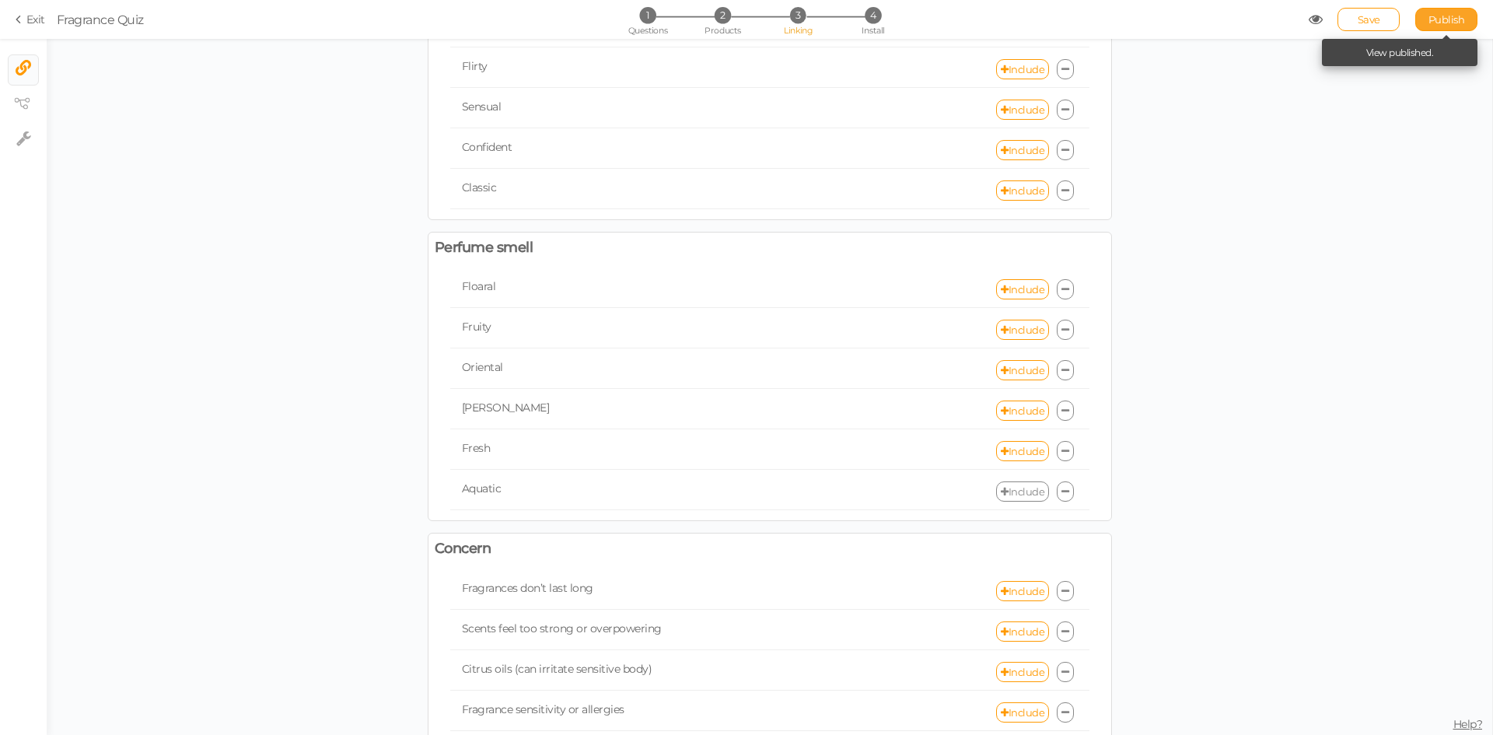
click at [1438, 17] on span "Publish" at bounding box center [1446, 19] width 37 height 12
click at [1001, 330] on link "Include" at bounding box center [1022, 330] width 53 height 20
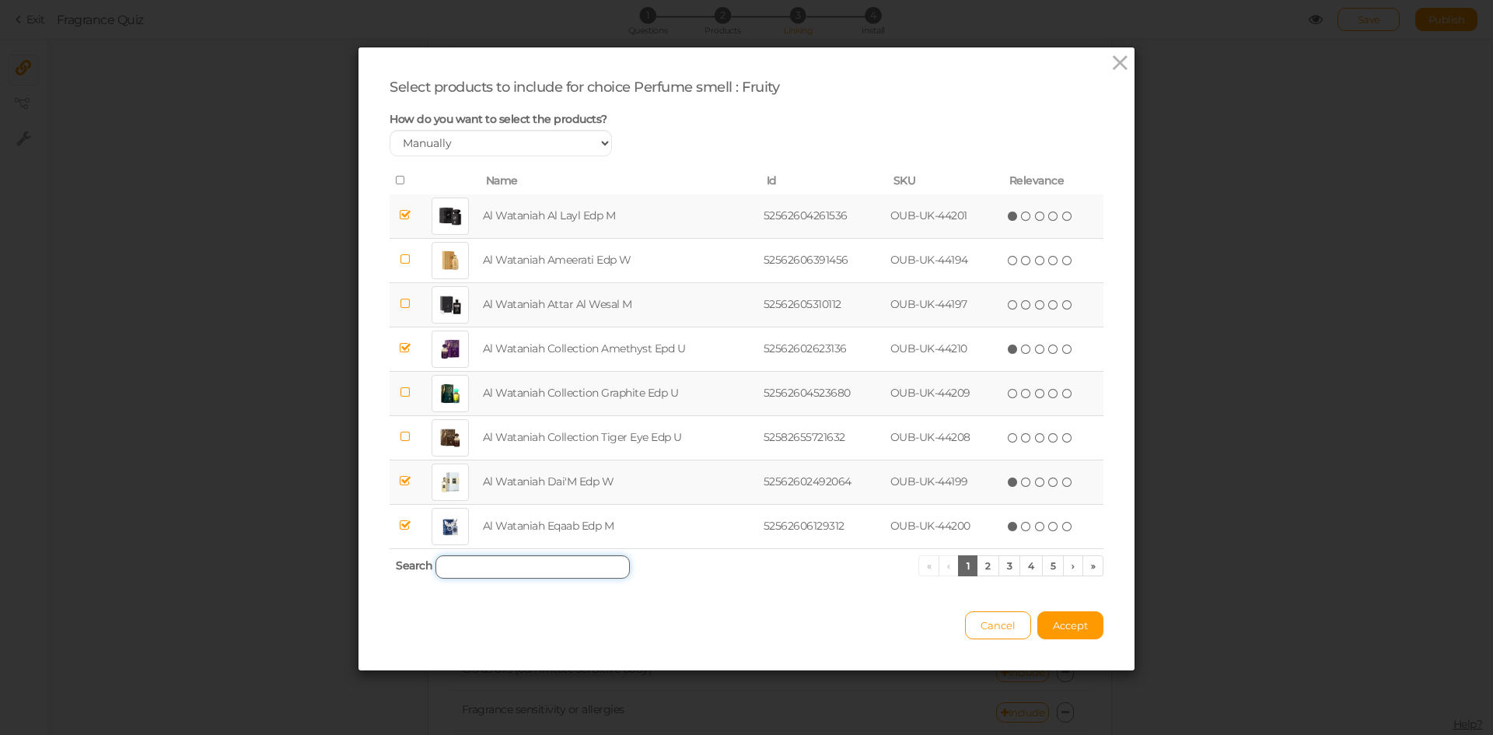
click at [564, 568] on input "search" at bounding box center [532, 566] width 194 height 23
paste input "[PERSON_NAME] IN THE [PERSON_NAME]"
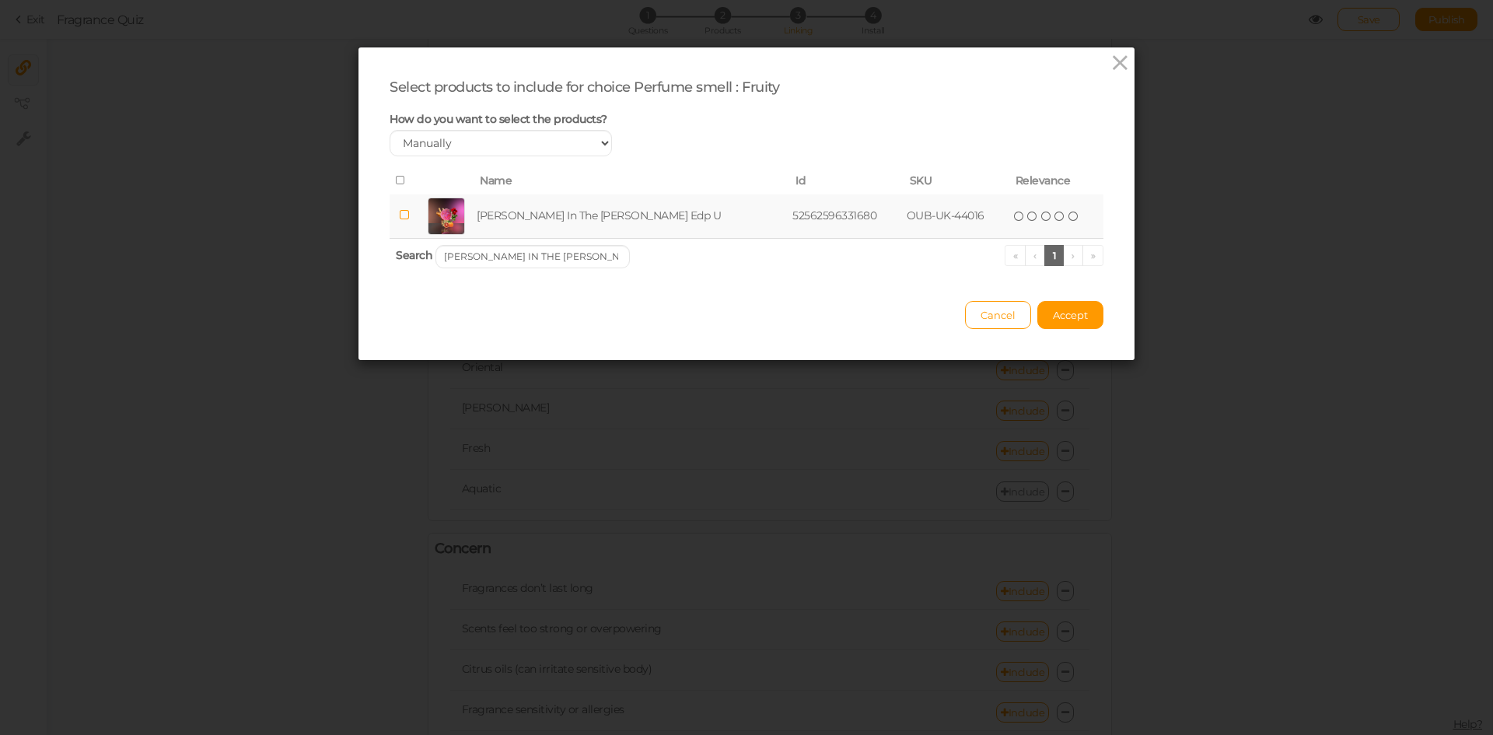
click at [503, 201] on td "[PERSON_NAME] In The [PERSON_NAME] Edp U" at bounding box center [631, 216] width 316 height 44
click at [591, 250] on input "[PERSON_NAME] IN THE [PERSON_NAME]" at bounding box center [532, 256] width 194 height 23
paste input "DECIDUOUS SUMMER"
click at [572, 225] on td "Aurora Deciduous Summer Edp W" at bounding box center [615, 216] width 262 height 44
click at [576, 253] on input "AURORA DECIDUOUS SUMMER" at bounding box center [532, 256] width 194 height 23
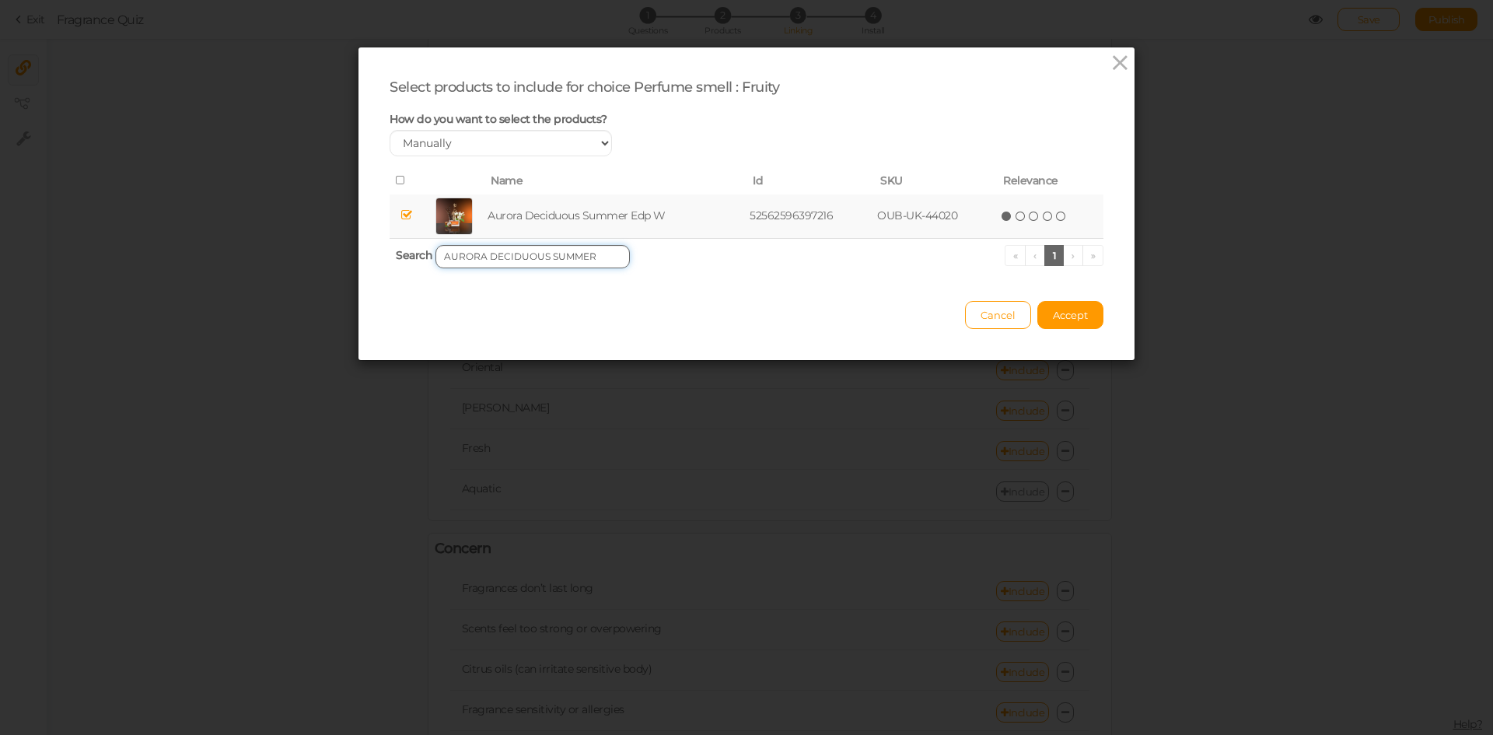
paste input "GEMINI + GEMINI BLOOM"
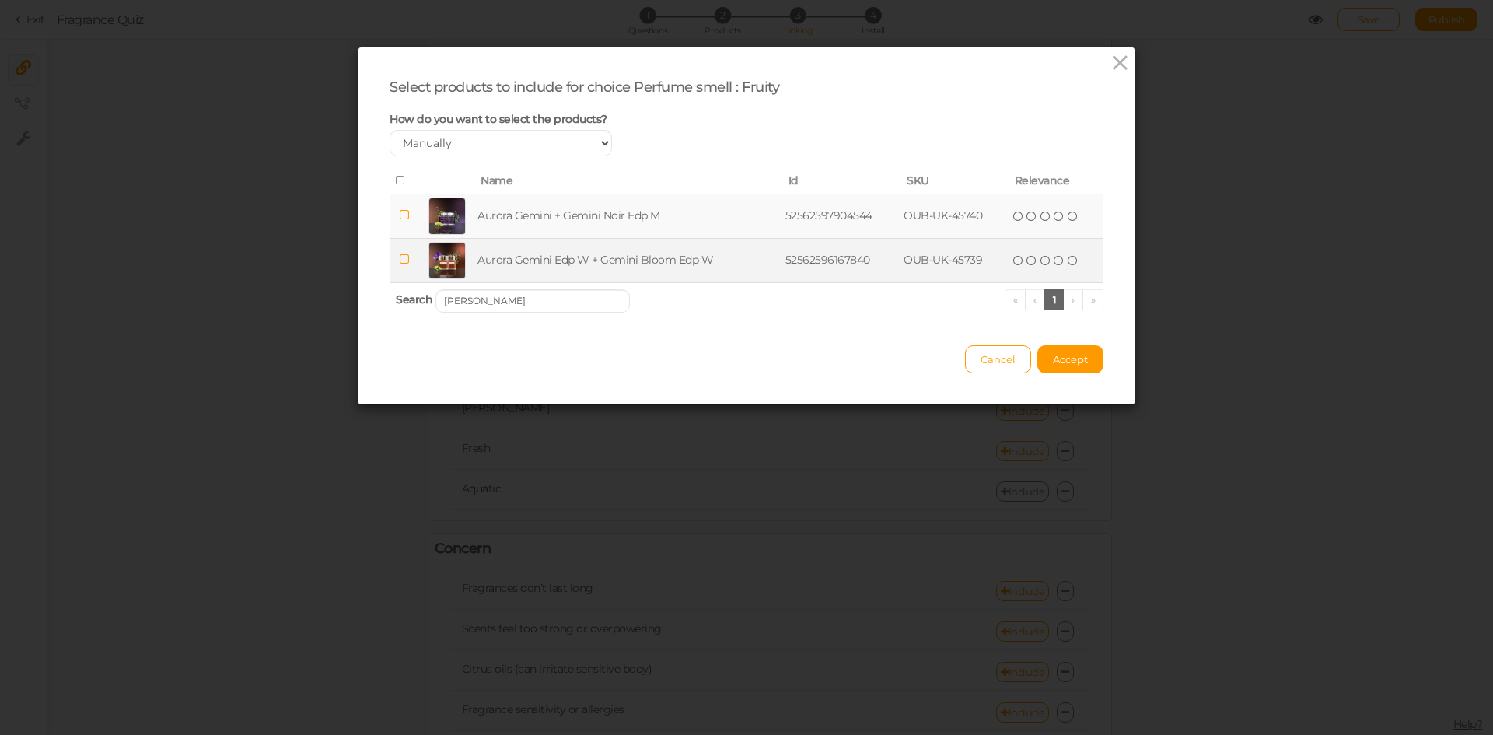
click at [571, 260] on td "Aurora Gemini Edp W + Gemini Bloom Edp W" at bounding box center [627, 260] width 307 height 44
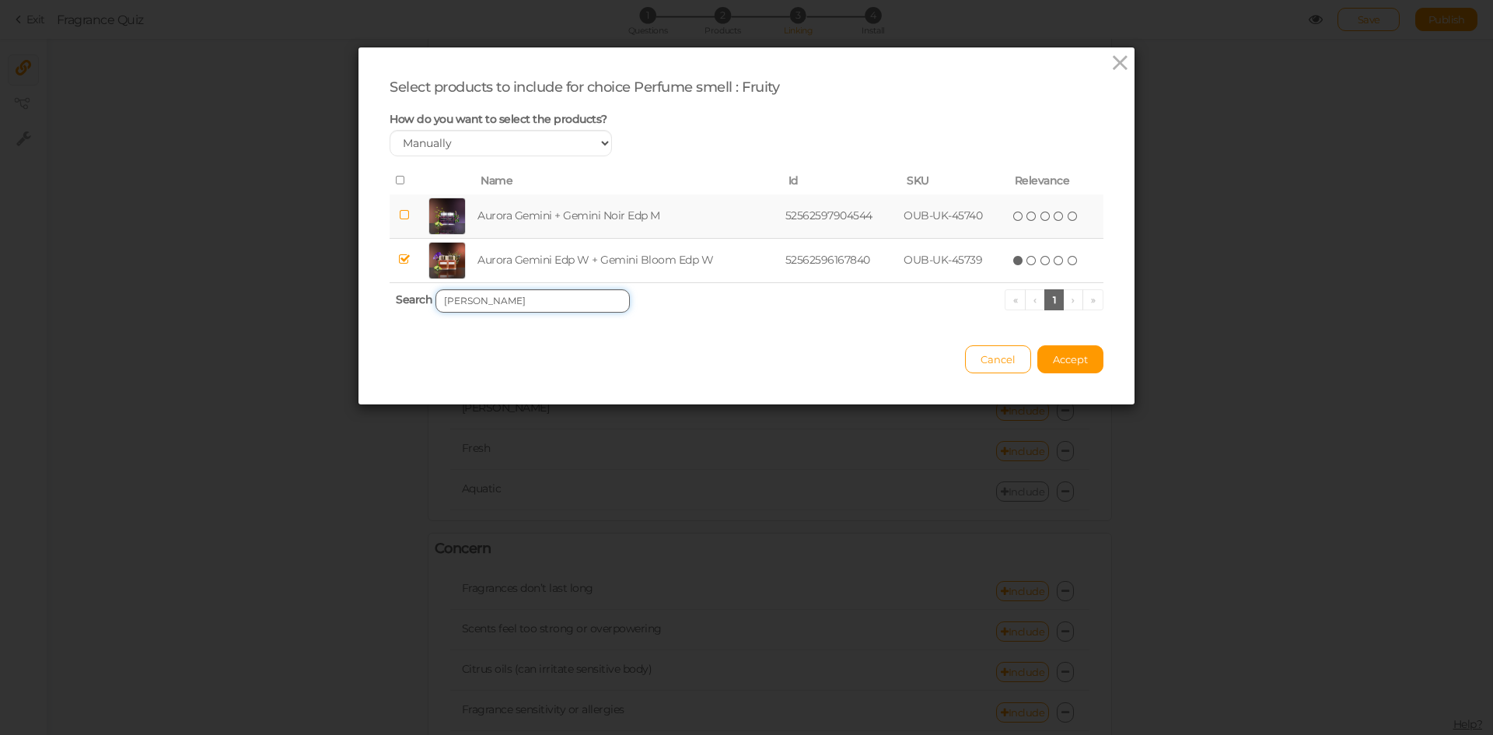
click at [594, 292] on input "[PERSON_NAME]" at bounding box center [532, 300] width 194 height 23
paste input "Habanera RED"
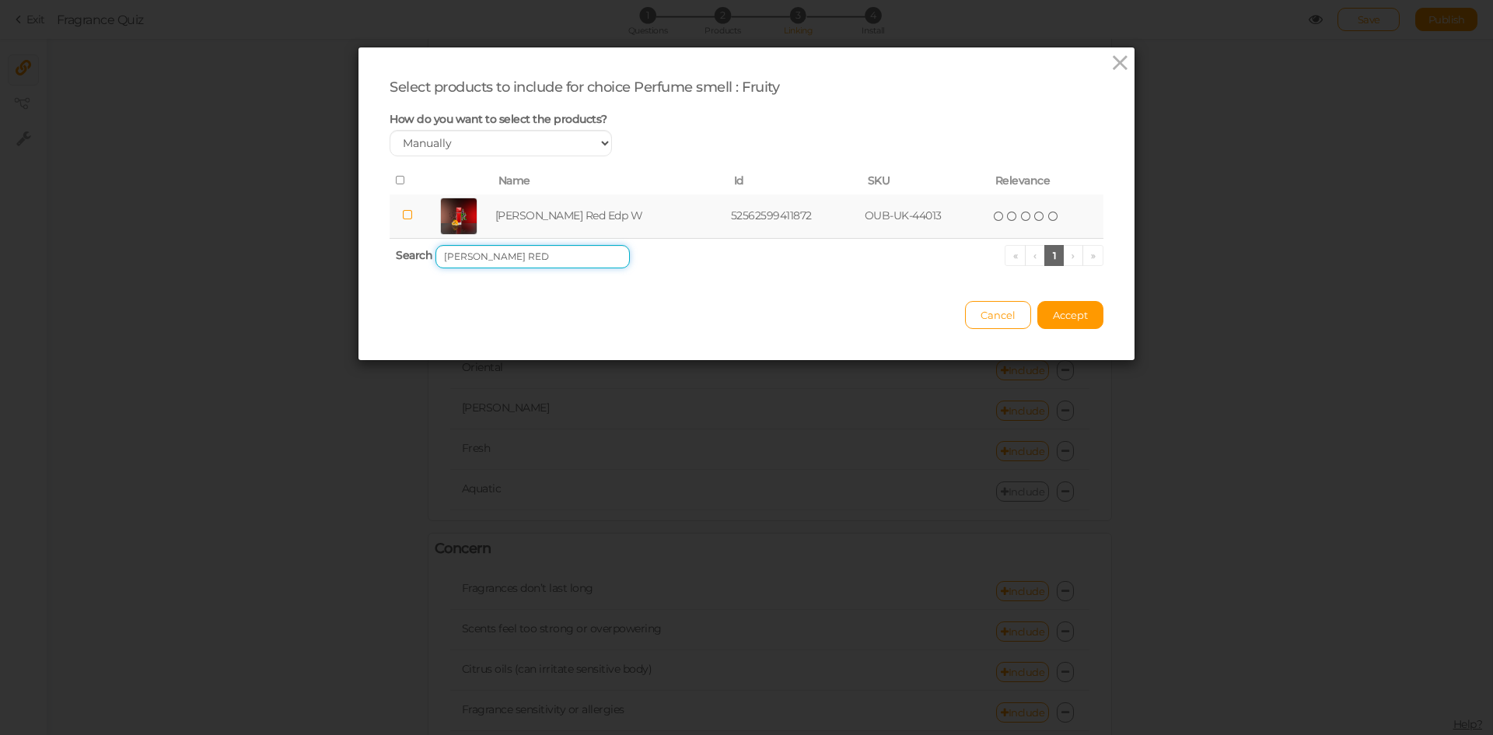
type input "[PERSON_NAME] RED"
click at [570, 213] on td "[PERSON_NAME] Red Edp W" at bounding box center [610, 216] width 236 height 44
click at [1072, 316] on span "Accept" at bounding box center [1070, 315] width 35 height 12
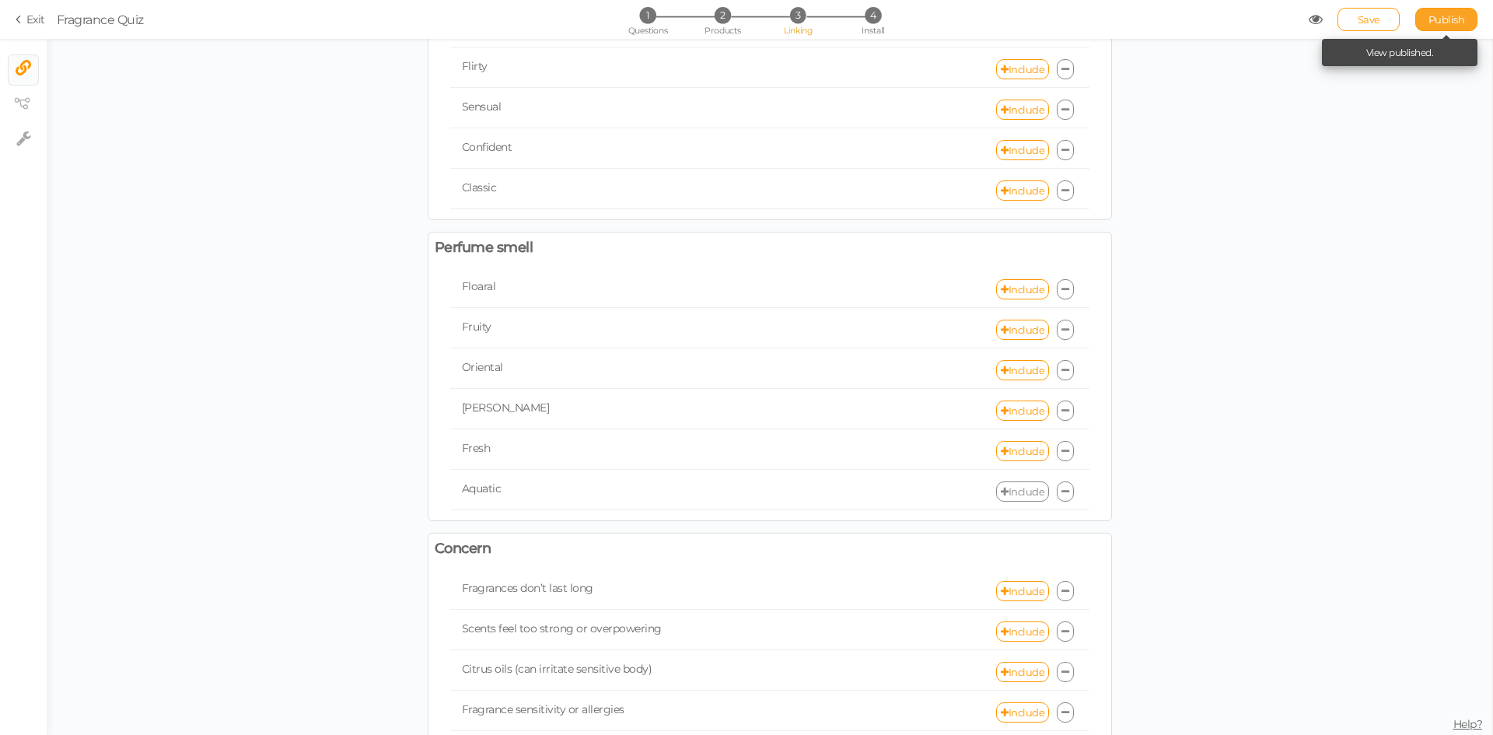
click at [1434, 19] on span "Publish" at bounding box center [1446, 19] width 37 height 12
click at [1012, 323] on link "Include" at bounding box center [1022, 330] width 53 height 20
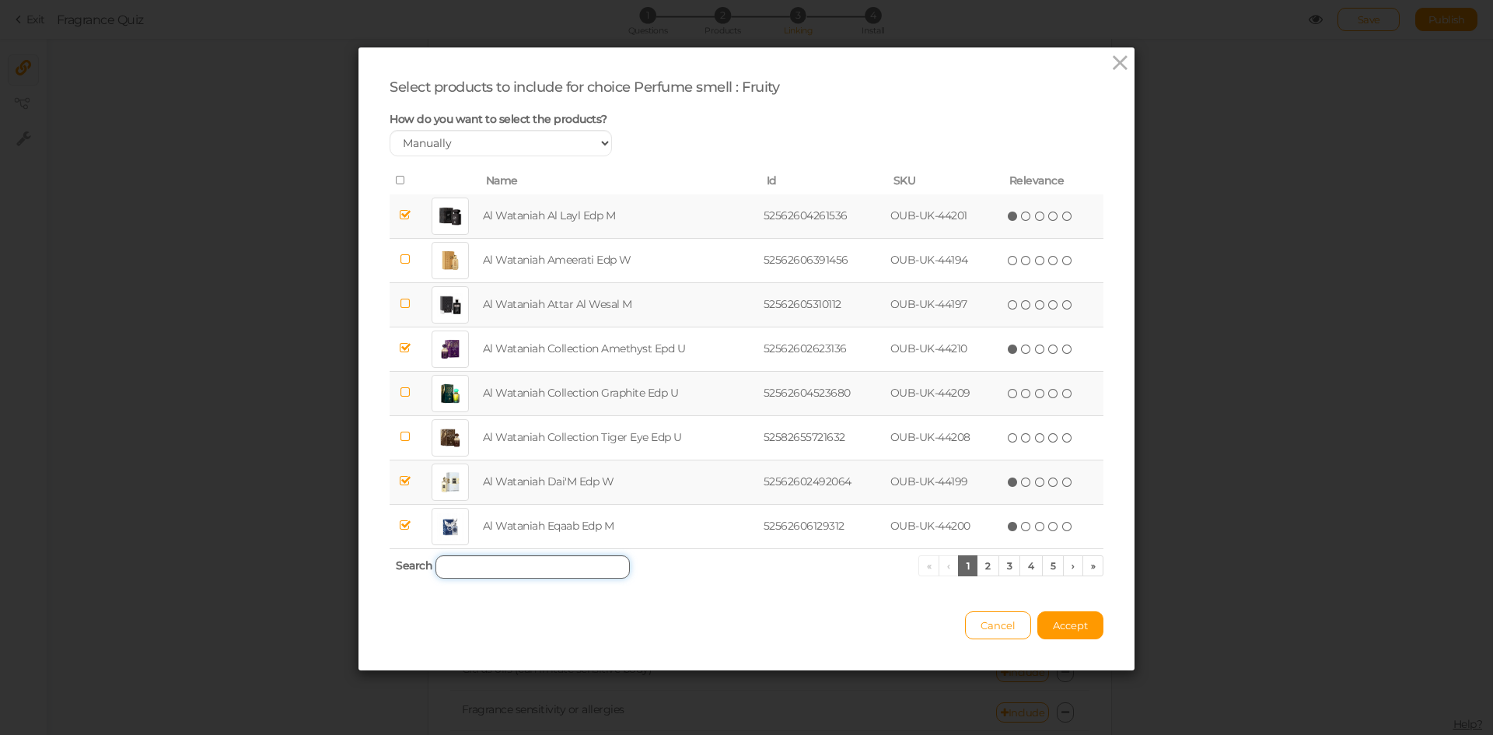
click at [502, 572] on input "search" at bounding box center [532, 566] width 194 height 23
paste input "NASEEM LOVE ME NOW"
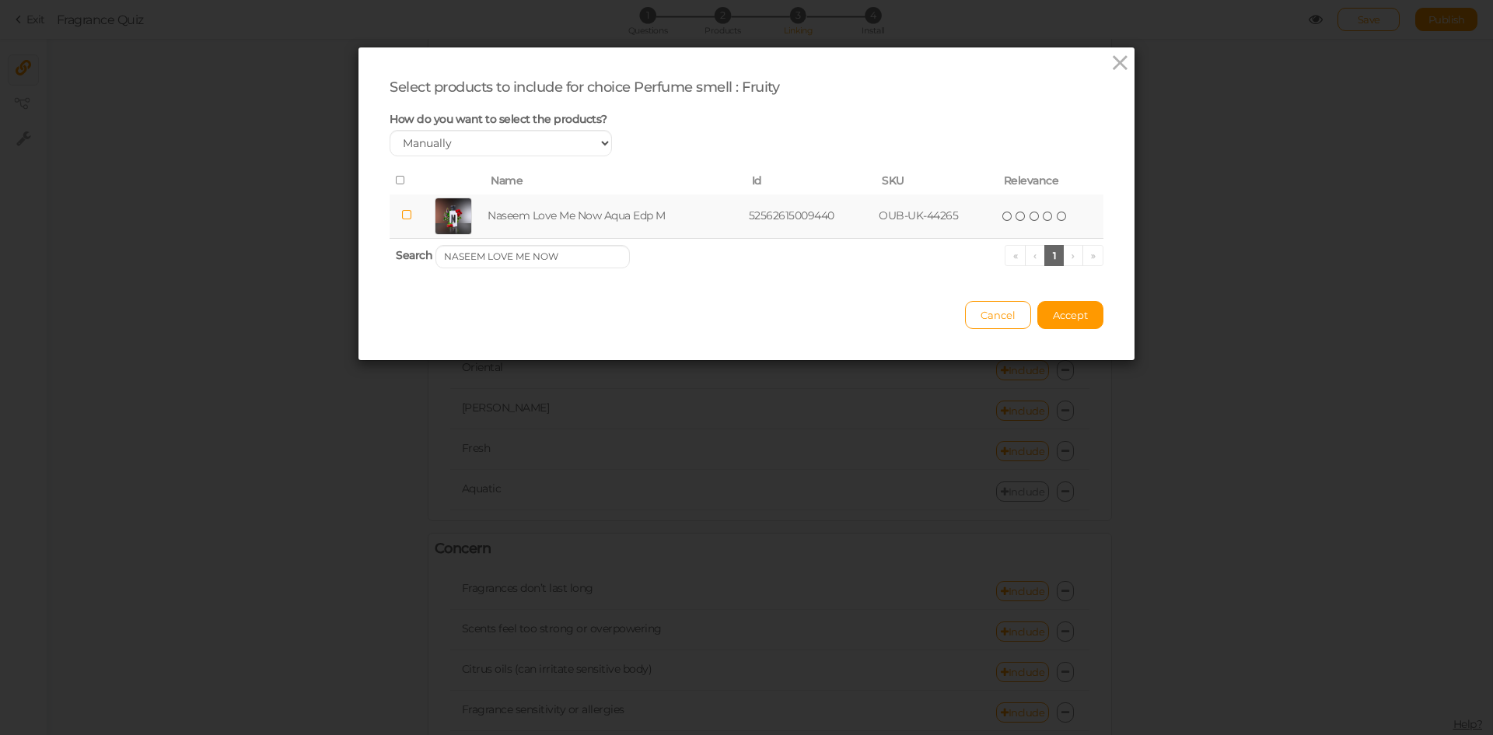
click at [492, 215] on td "Naseem Love Me Now Aqua Edp M" at bounding box center [614, 216] width 261 height 44
click at [564, 253] on input "NASEEM LOVE ME NOW" at bounding box center [532, 256] width 194 height 23
paste input "SADAAT KHALTA"
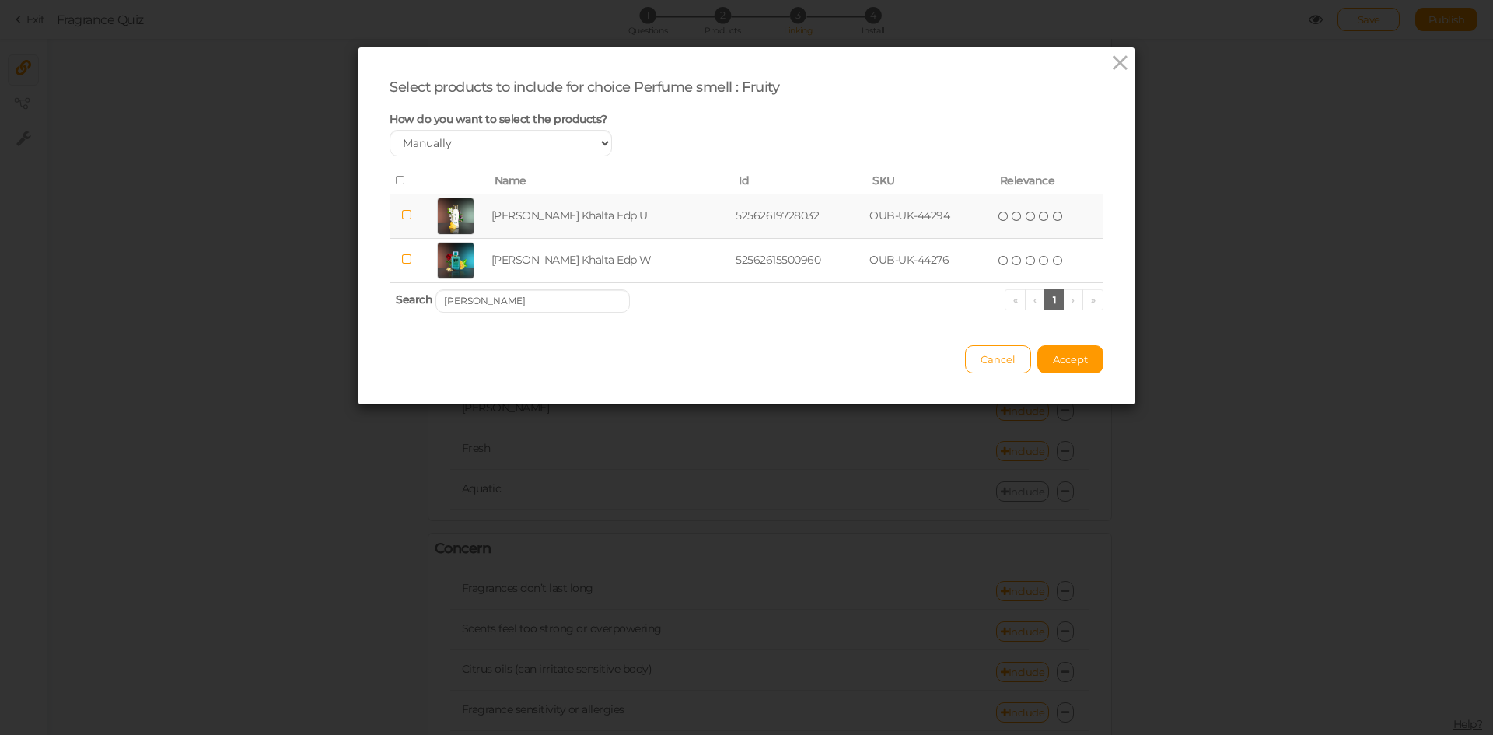
click at [613, 221] on td "[PERSON_NAME] Khalta Edp U" at bounding box center [610, 216] width 245 height 44
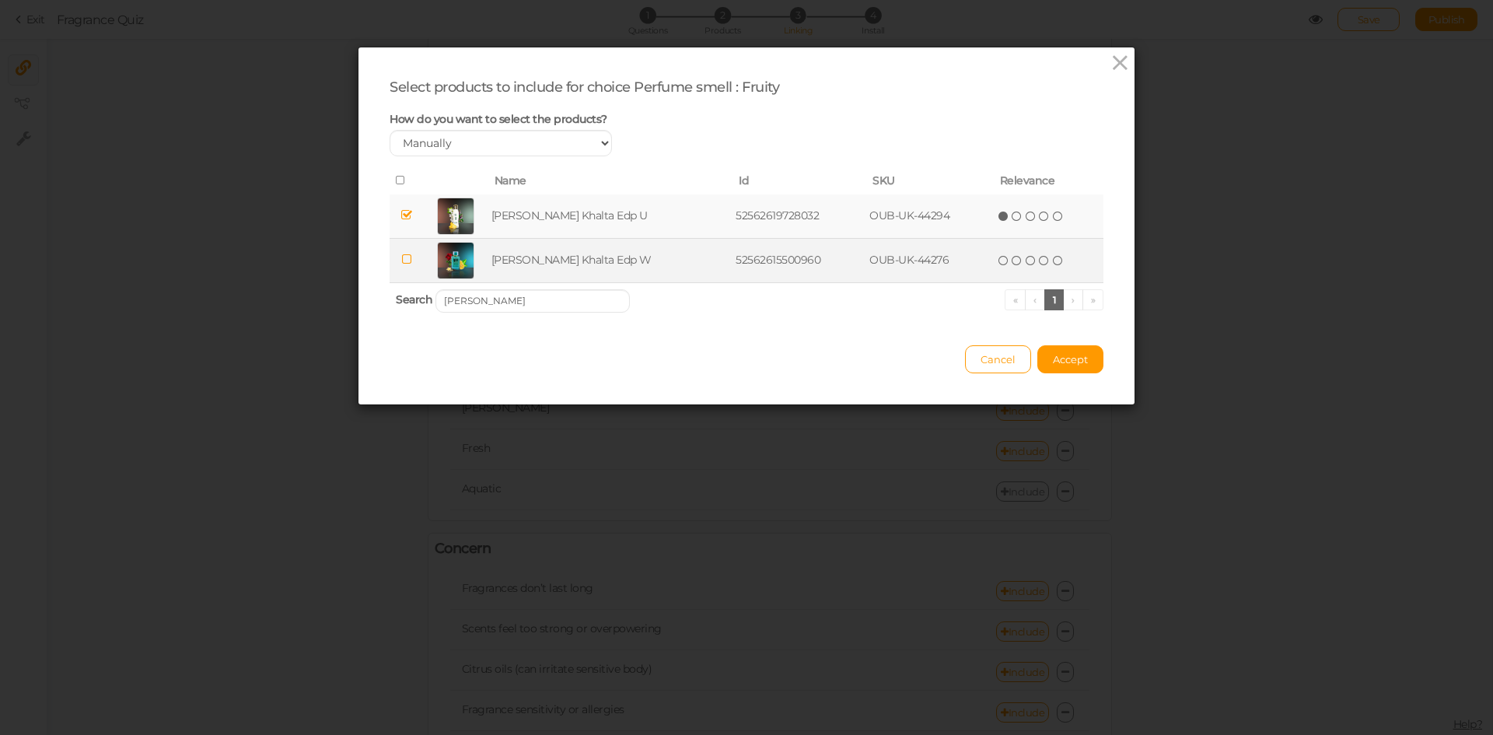
click at [620, 264] on td "[PERSON_NAME] Khalta Edp W" at bounding box center [610, 260] width 245 height 44
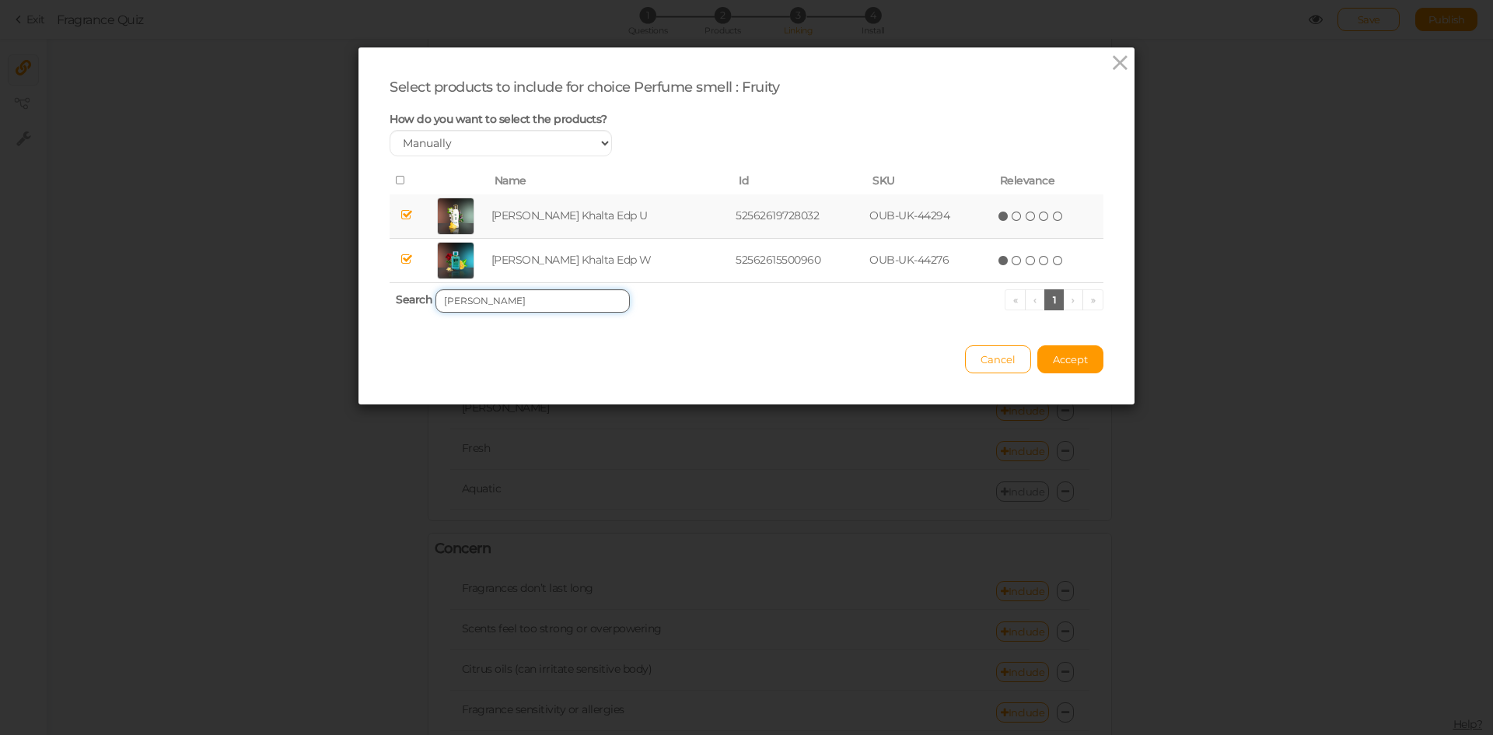
click at [540, 300] on input "[PERSON_NAME]" at bounding box center [532, 300] width 194 height 23
paste input "HABAB"
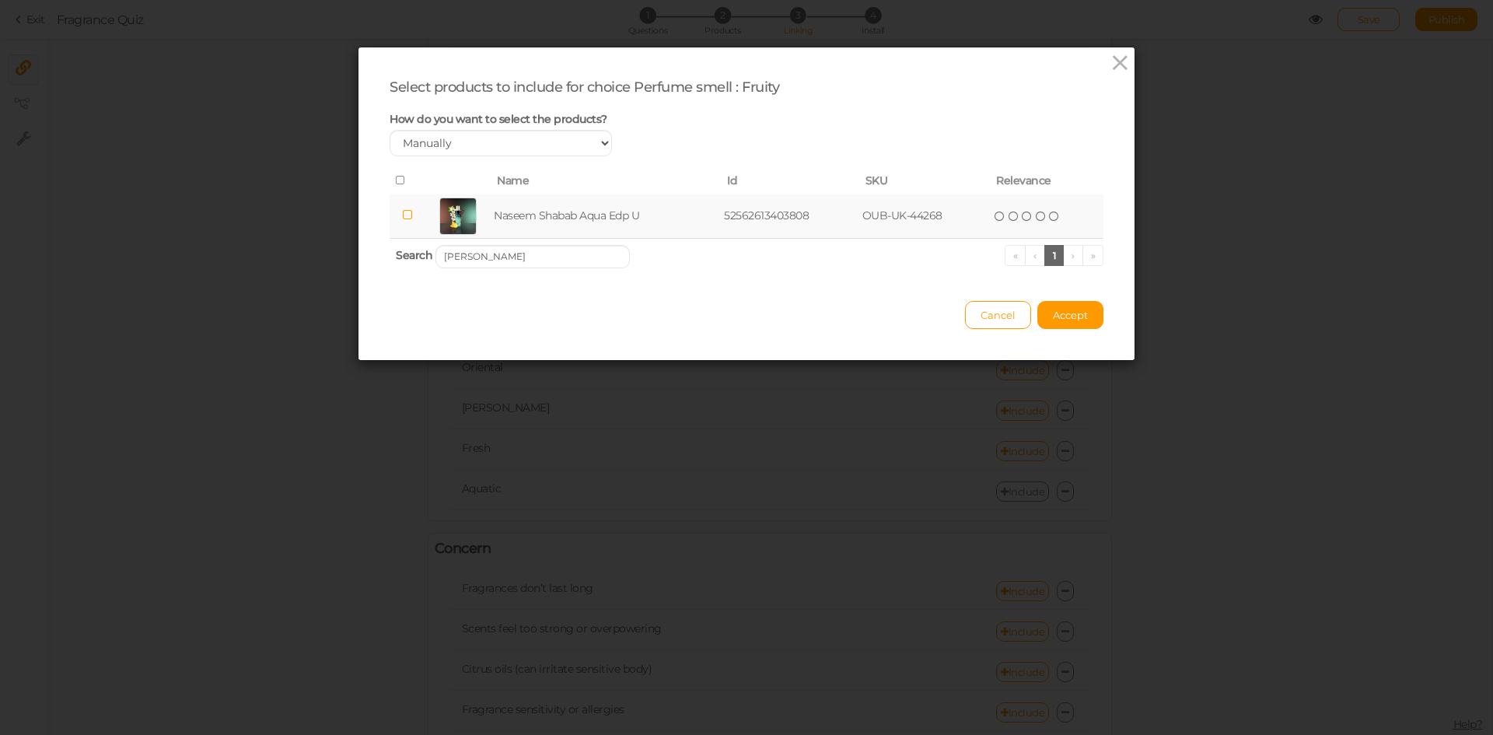
click at [548, 219] on td "Naseem Shabab Aqua Edp U" at bounding box center [606, 216] width 230 height 44
click at [562, 258] on input "[PERSON_NAME]" at bounding box center [532, 256] width 194 height 23
paste input "UMMER 69"
type input "NASEEM SUMMER 69"
click at [541, 208] on td "Naseem Summer 69 Aqua Edp U" at bounding box center [612, 216] width 253 height 44
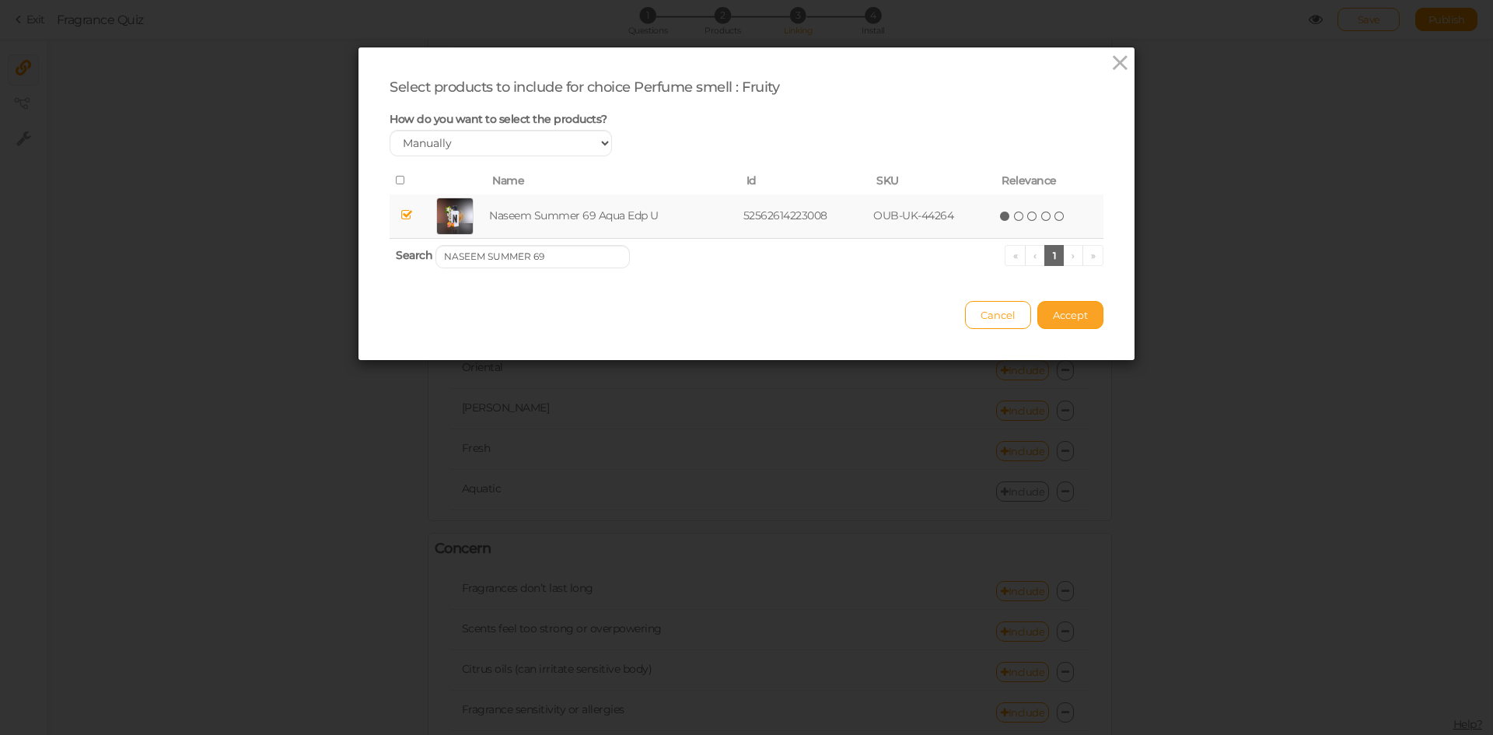
click at [1054, 317] on span "Accept" at bounding box center [1070, 315] width 35 height 12
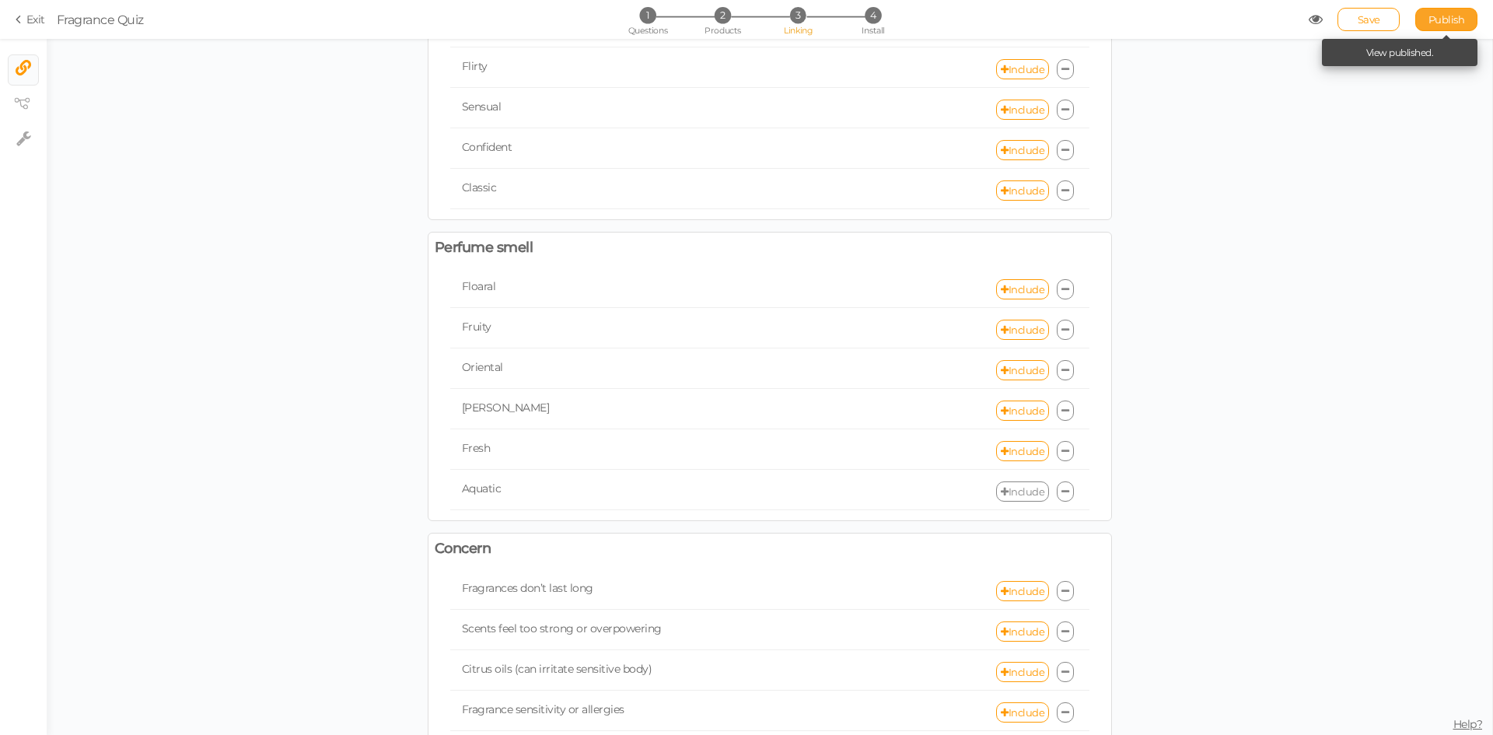
click at [1453, 19] on span "Publish" at bounding box center [1446, 19] width 37 height 12
click at [1021, 327] on link "Include" at bounding box center [1022, 330] width 53 height 20
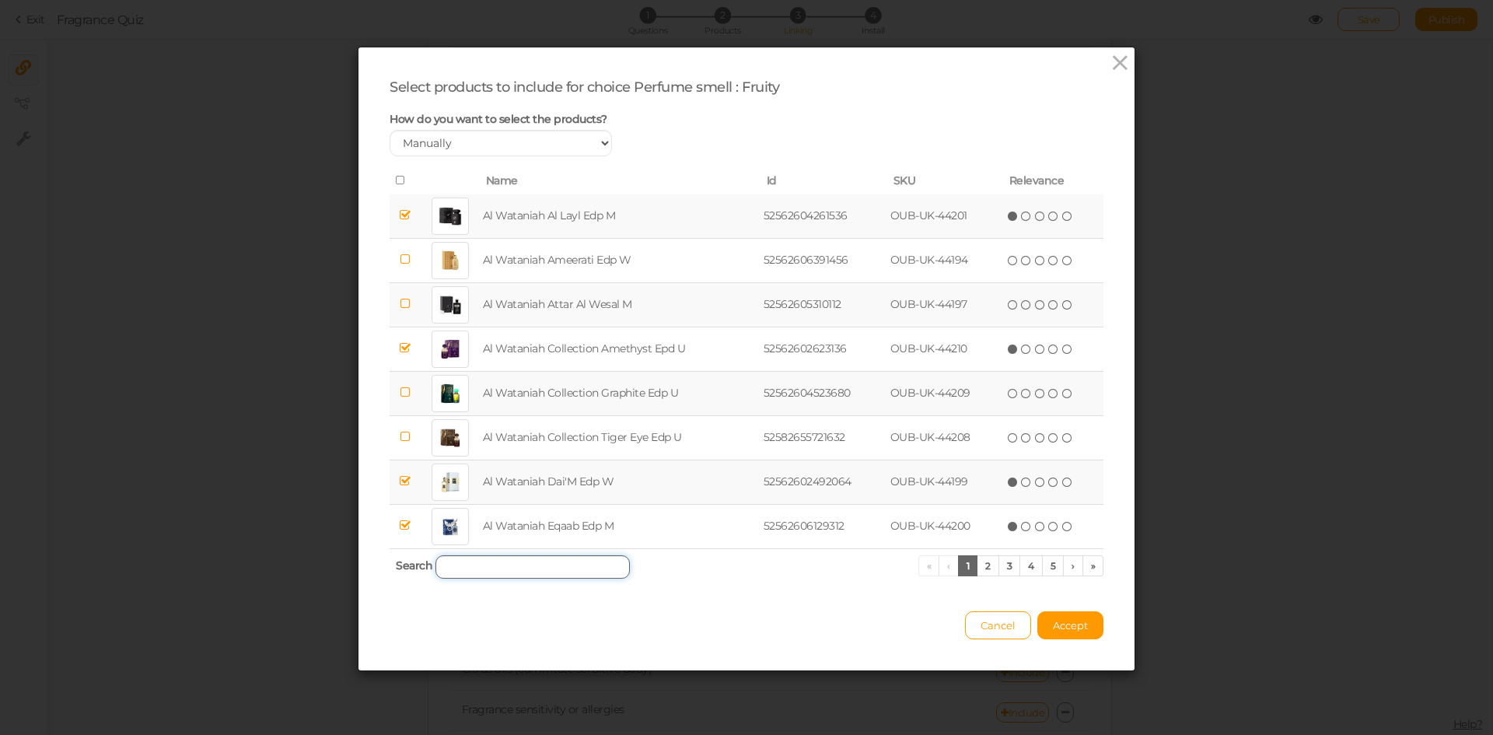
click at [507, 561] on input "search" at bounding box center [532, 566] width 194 height 23
paste input "PARIS CORNER BANANA BLISS"
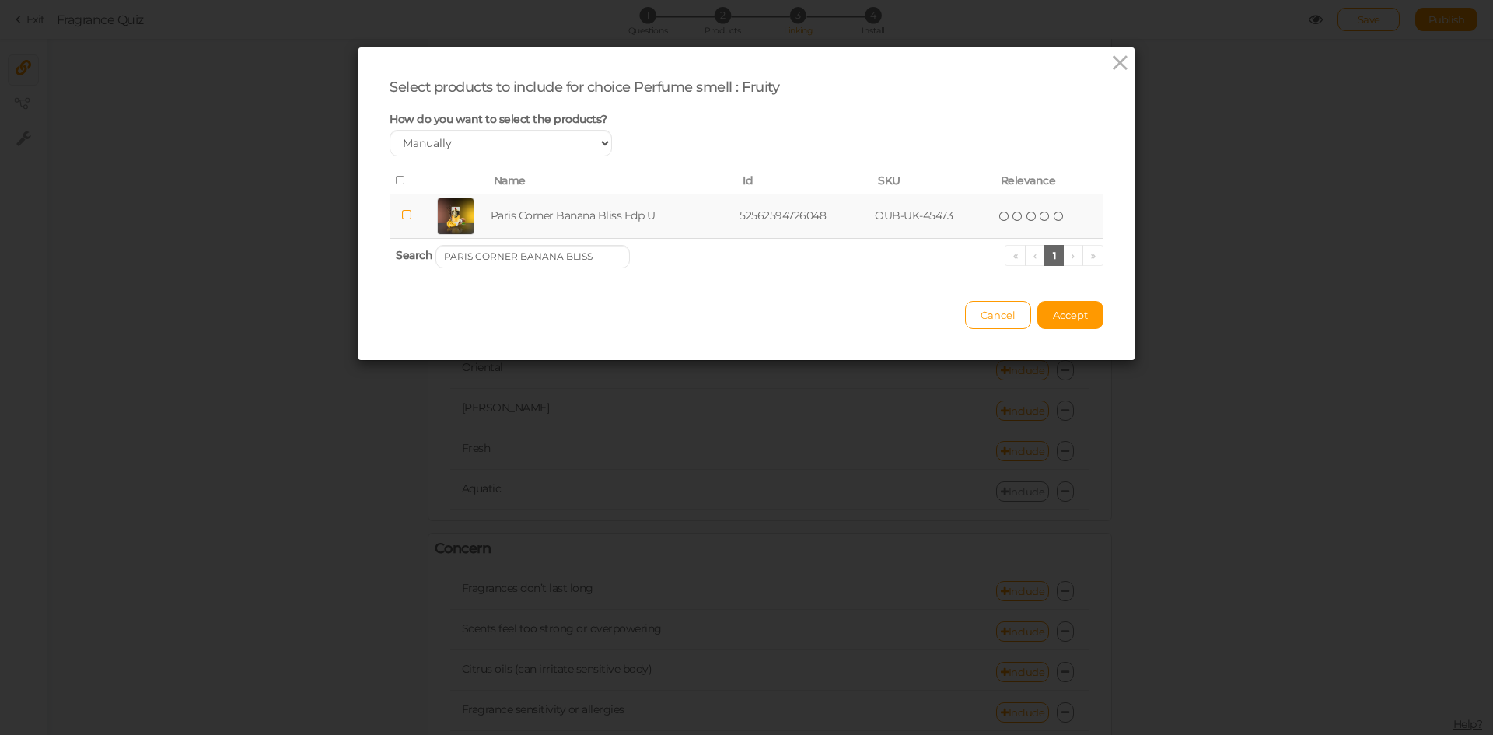
click at [522, 219] on td "Paris Corner Banana Bliss Edp U" at bounding box center [612, 216] width 250 height 44
click at [561, 256] on input "PARIS CORNER BANANA BLISS" at bounding box center [532, 256] width 194 height 23
paste input "EMIR [PERSON_NAME]"
click at [554, 215] on td "Paris Corner Emir Juicy Melange Edp U" at bounding box center [619, 216] width 278 height 44
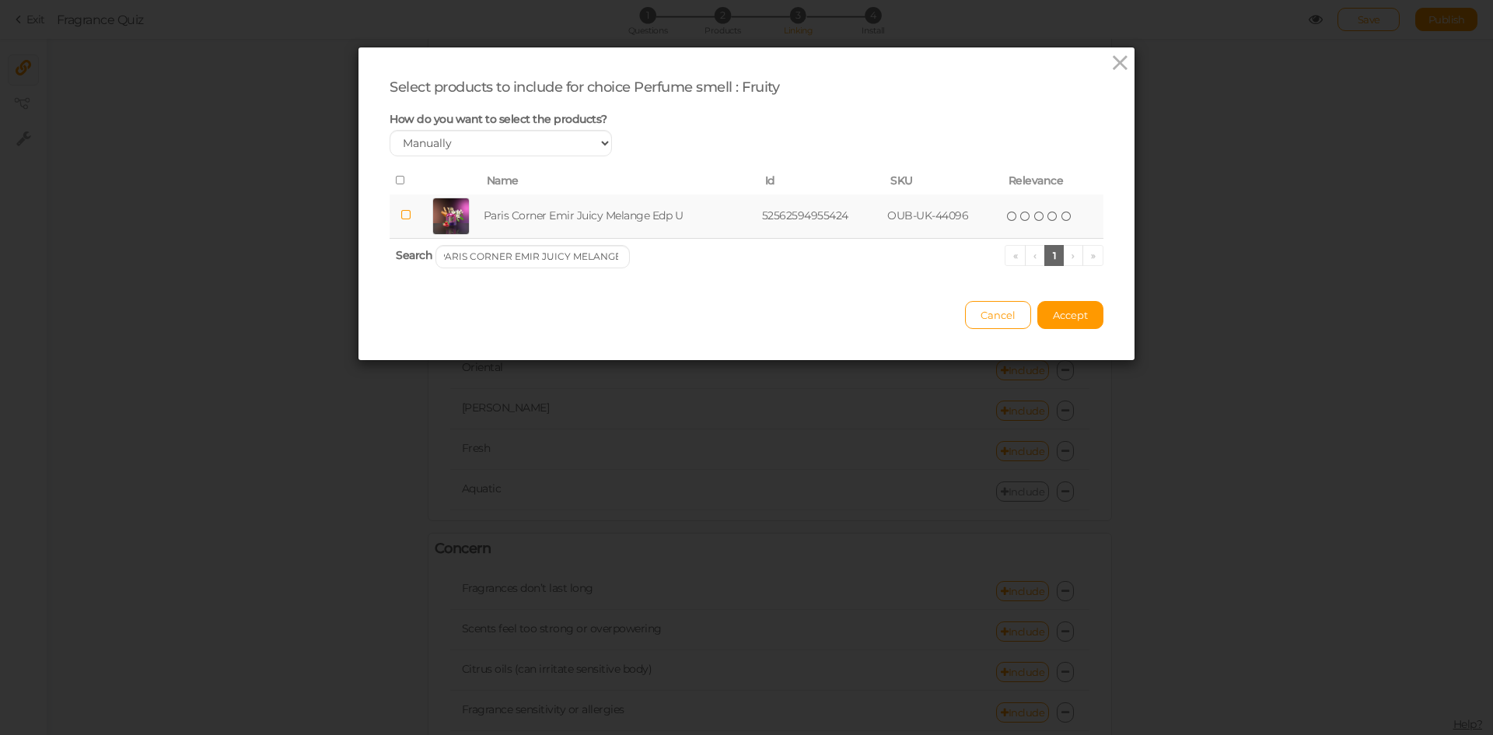
scroll to position [0, 0]
click at [534, 261] on input "PARIS CORNER EMIR JUICY MELANGE" at bounding box center [532, 256] width 194 height 23
paste input "[PERSON_NAME] MINISTRY OF GOURMAND"
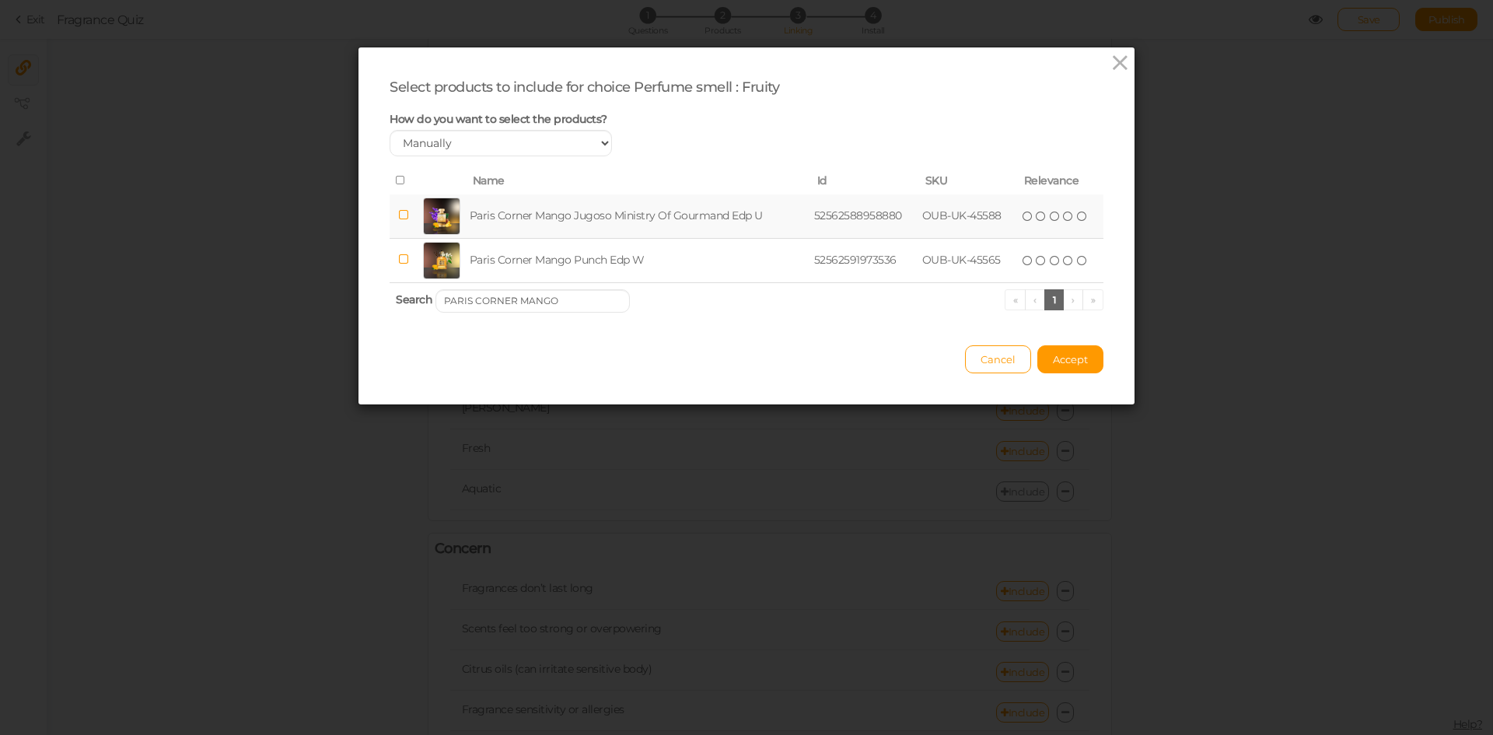
click at [564, 210] on td "Paris Corner Mango Jugoso Ministry Of Gourmand Edp U" at bounding box center [638, 216] width 344 height 44
click at [582, 295] on input "PARIS CORNER MANGO" at bounding box center [532, 300] width 194 height 23
paste input "PUNCH"
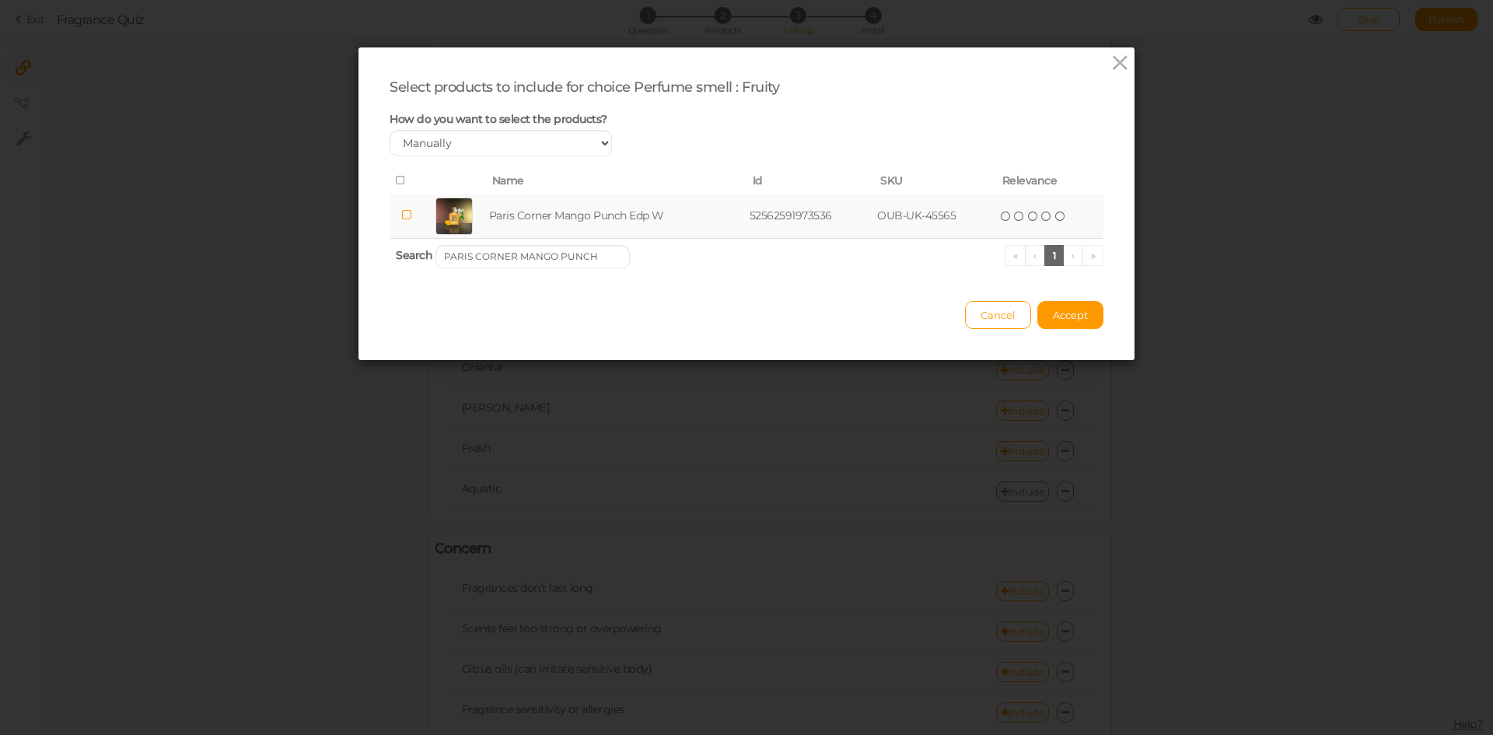
click at [578, 218] on td "Paris Corner Mango Punch Edp W" at bounding box center [616, 216] width 260 height 44
click at [562, 252] on input "PARIS CORNER MANGO PUNCH" at bounding box center [532, 256] width 194 height 23
paste input "IRCA COCO LUS"
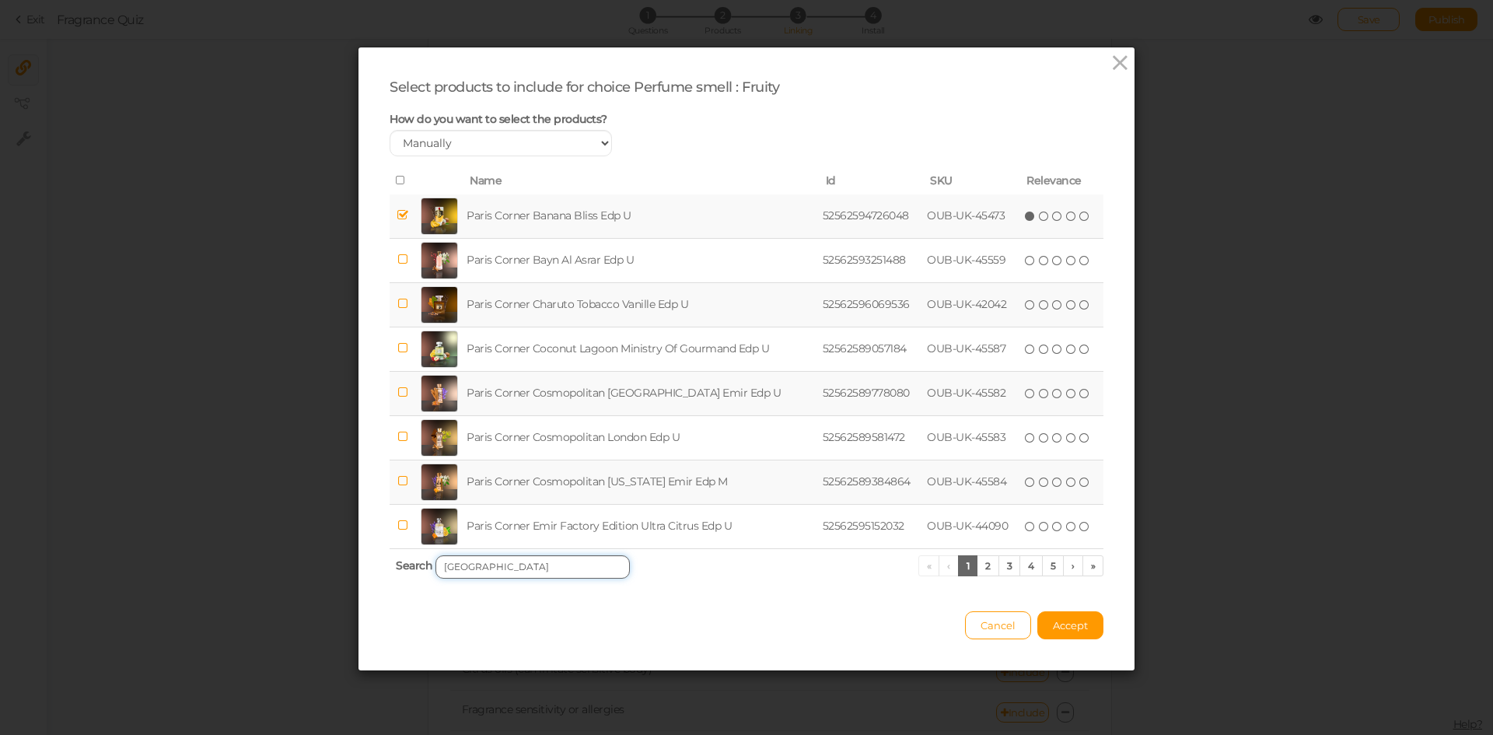
click at [533, 568] on input "[GEOGRAPHIC_DATA]" at bounding box center [532, 566] width 194 height 23
paste input "[PERSON_NAME]"
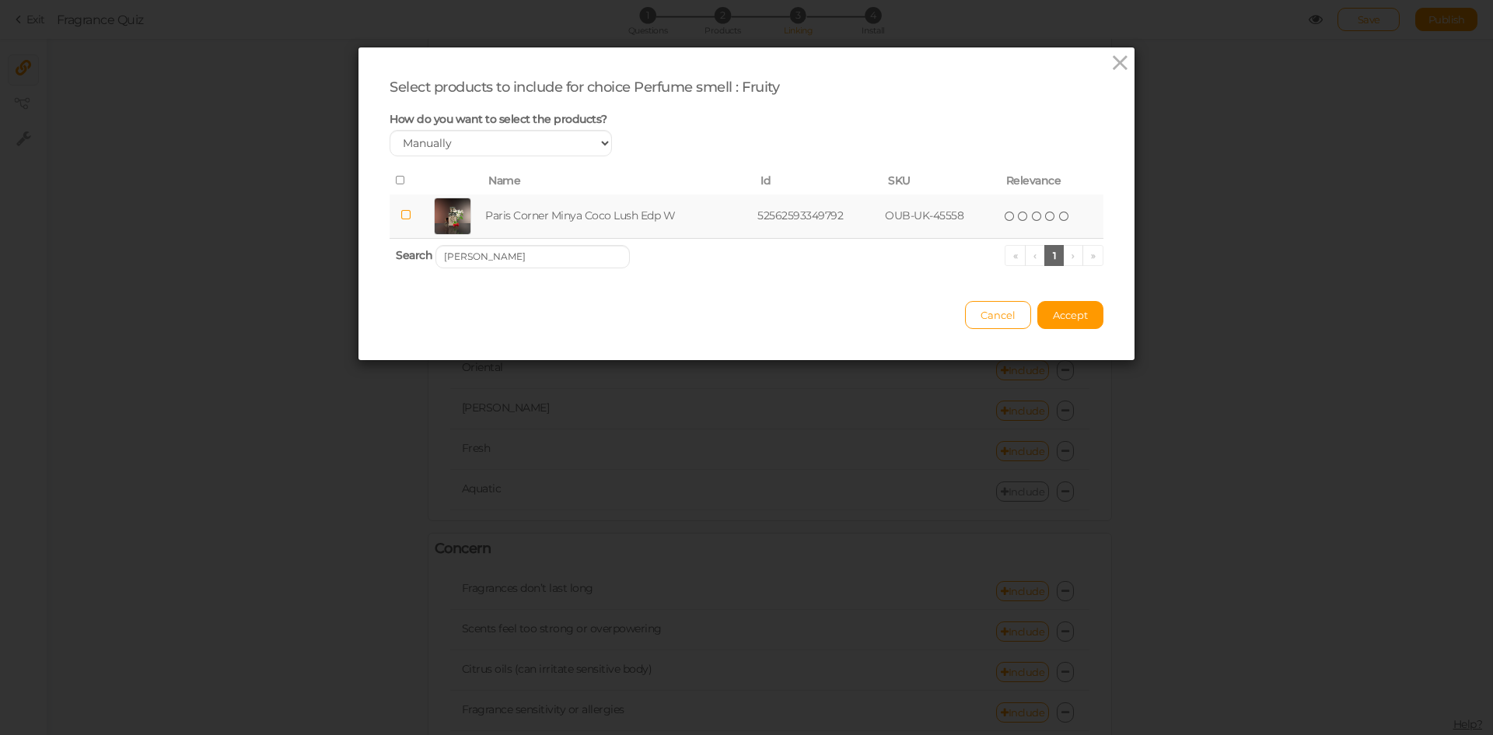
click at [516, 208] on td "Paris Corner Minya Coco Lush Edp W" at bounding box center [618, 216] width 272 height 44
click at [537, 246] on input "[PERSON_NAME]" at bounding box center [532, 256] width 194 height 23
paste input "PARIS CORNER OPHIDIAN BLACK CHERRY"
click at [553, 202] on td "Paris Corner Ophidian Black Cherry Edp U" at bounding box center [626, 216] width 294 height 44
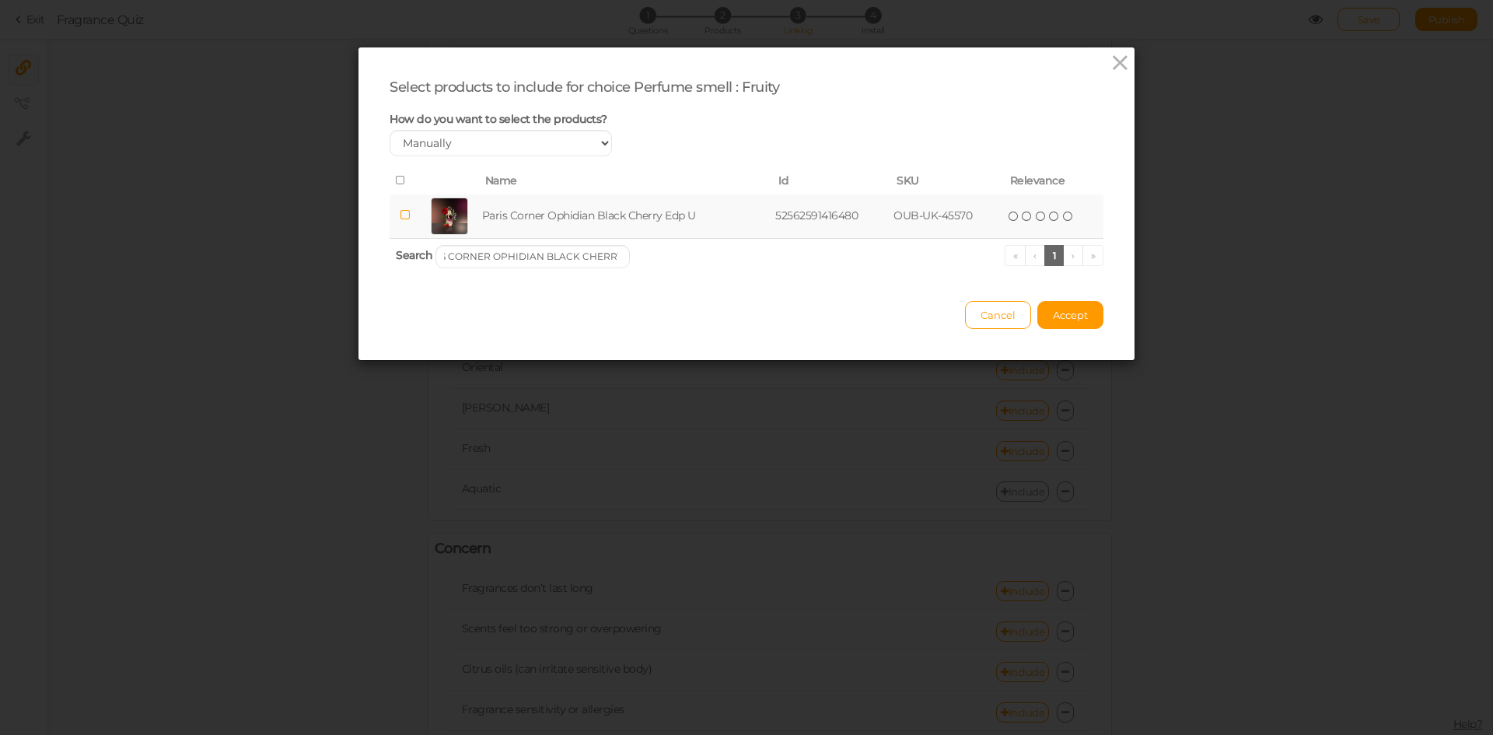
scroll to position [0, 0]
click at [558, 255] on input "PARIS CORNER OPHIDIAN BLACK CHERRY" at bounding box center [532, 256] width 194 height 23
paste input "MANGO BLISS"
click at [562, 211] on td "Paris Corner Ophidian [PERSON_NAME] Edp U" at bounding box center [630, 216] width 311 height 44
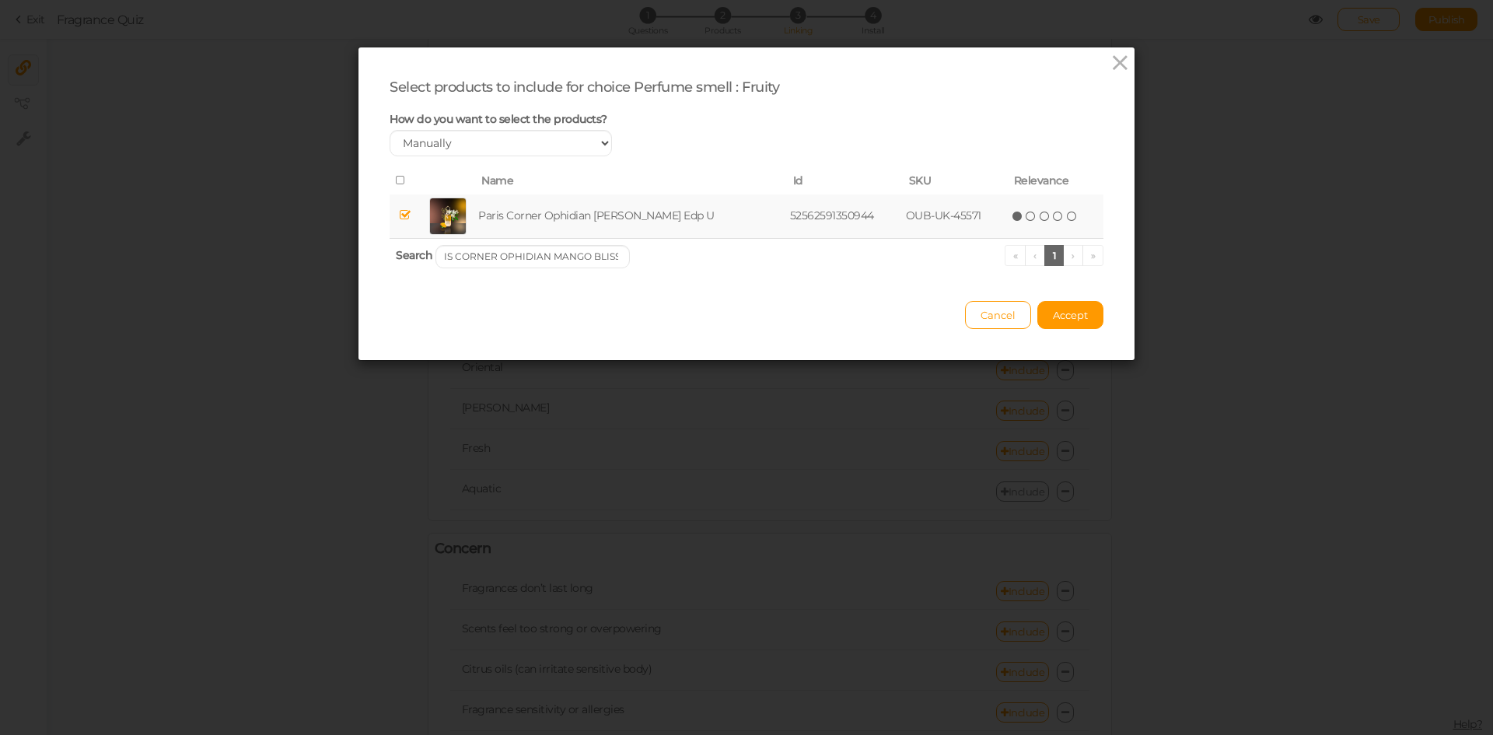
scroll to position [0, 0]
click at [595, 248] on input "PARIS CORNER OPHIDIAN MANGO BLISS" at bounding box center [532, 256] width 194 height 23
paste input "SUPER CRUSH"
click at [581, 220] on td "Paris Corner Super Crush Edp M" at bounding box center [610, 216] width 247 height 44
click at [613, 248] on input "PARIS CORNER SUPER CRUSH" at bounding box center [532, 256] width 194 height 23
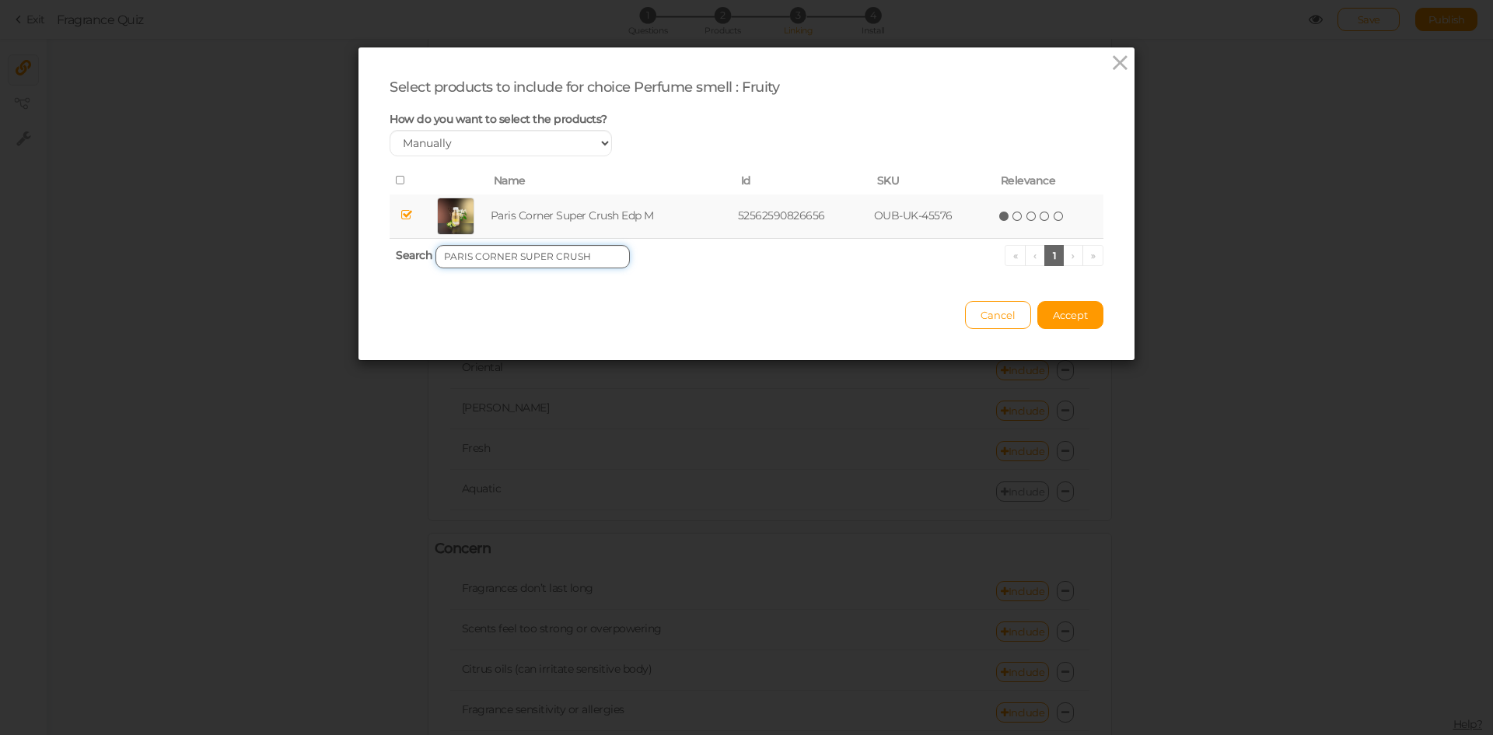
paste input "QISSA PINK"
type input "PARIS CORNER QISSA PINK"
click at [561, 215] on td "Paris Corner Qissa Pink Edp W" at bounding box center [611, 216] width 243 height 44
click at [1063, 319] on span "Accept" at bounding box center [1070, 315] width 35 height 12
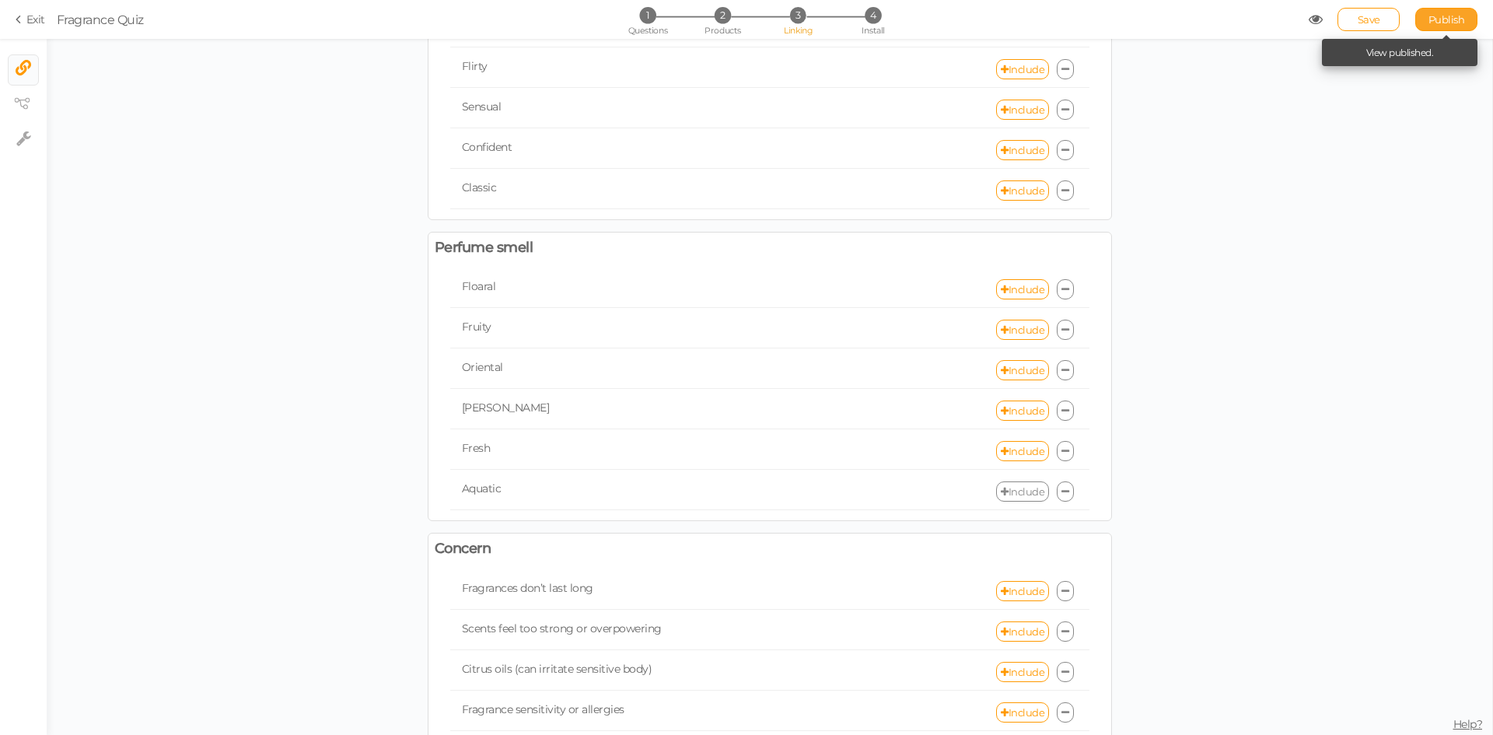
click at [1437, 27] on link "Publish" at bounding box center [1446, 19] width 62 height 23
click at [1017, 292] on link "Include" at bounding box center [1022, 289] width 53 height 20
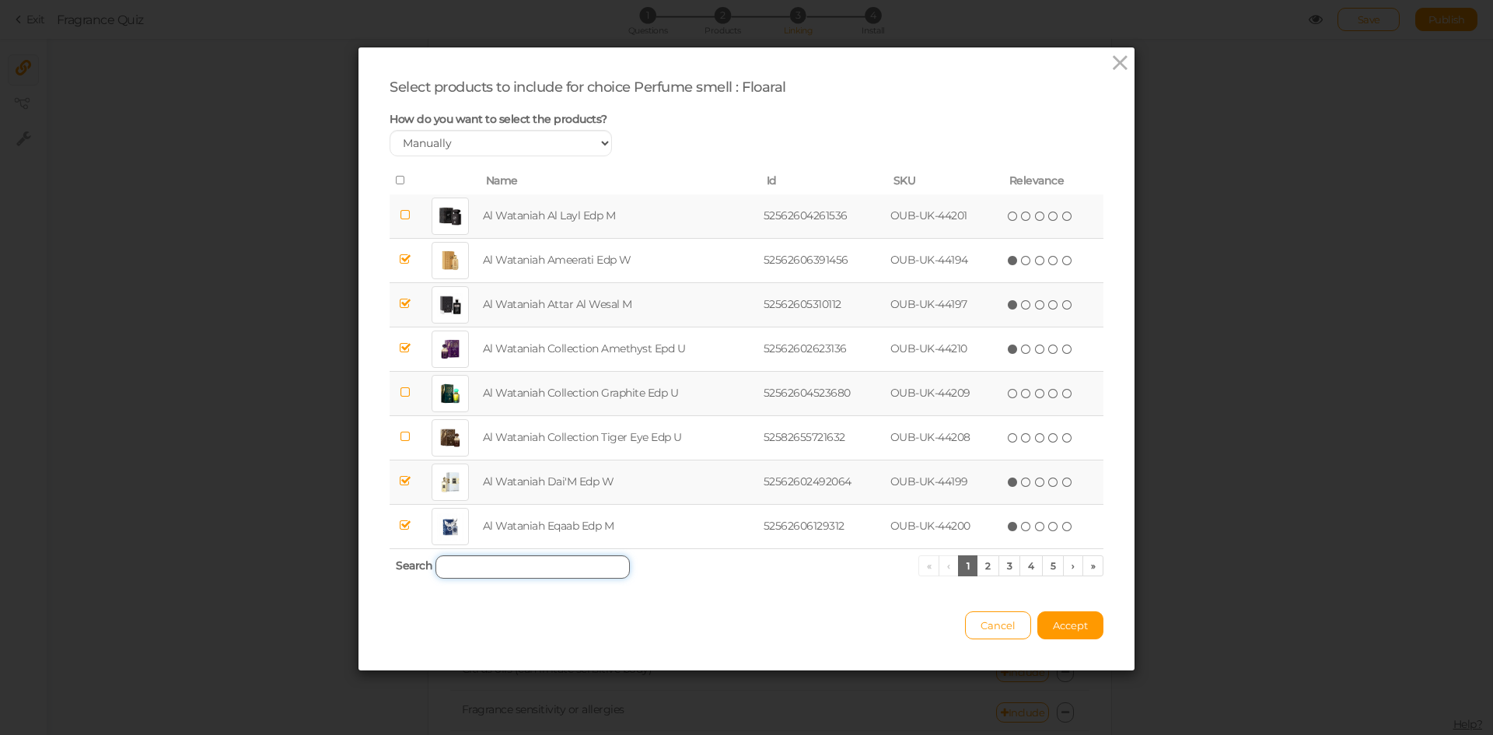
paste input "NIRVANA"
click at [569, 565] on input "search" at bounding box center [532, 566] width 194 height 23
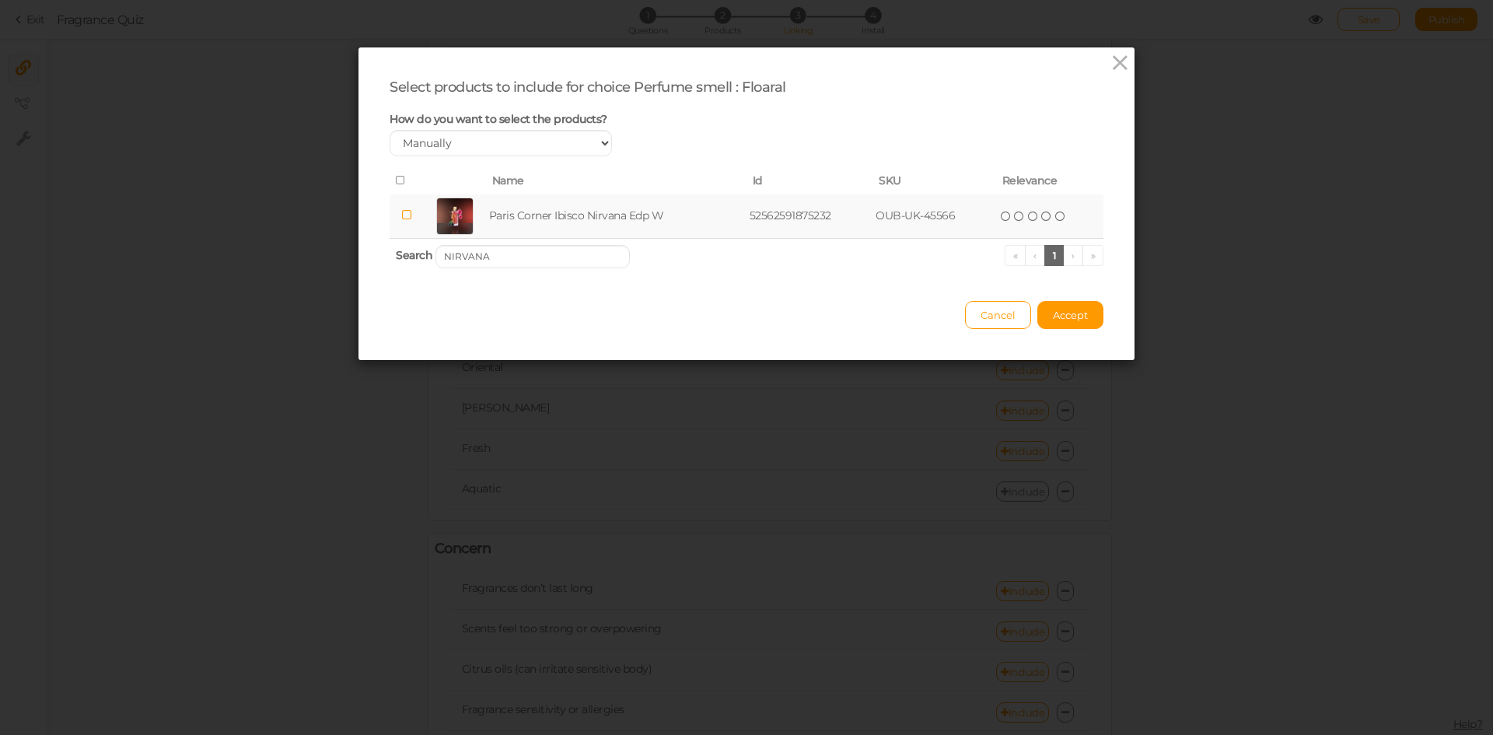
click at [571, 215] on td "Paris Corner Ibisco Nirvana Edp W" at bounding box center [616, 216] width 260 height 44
click at [576, 249] on input "NIRVANA" at bounding box center [532, 256] width 194 height 23
paste input "ALHAMBRA BLUSH"
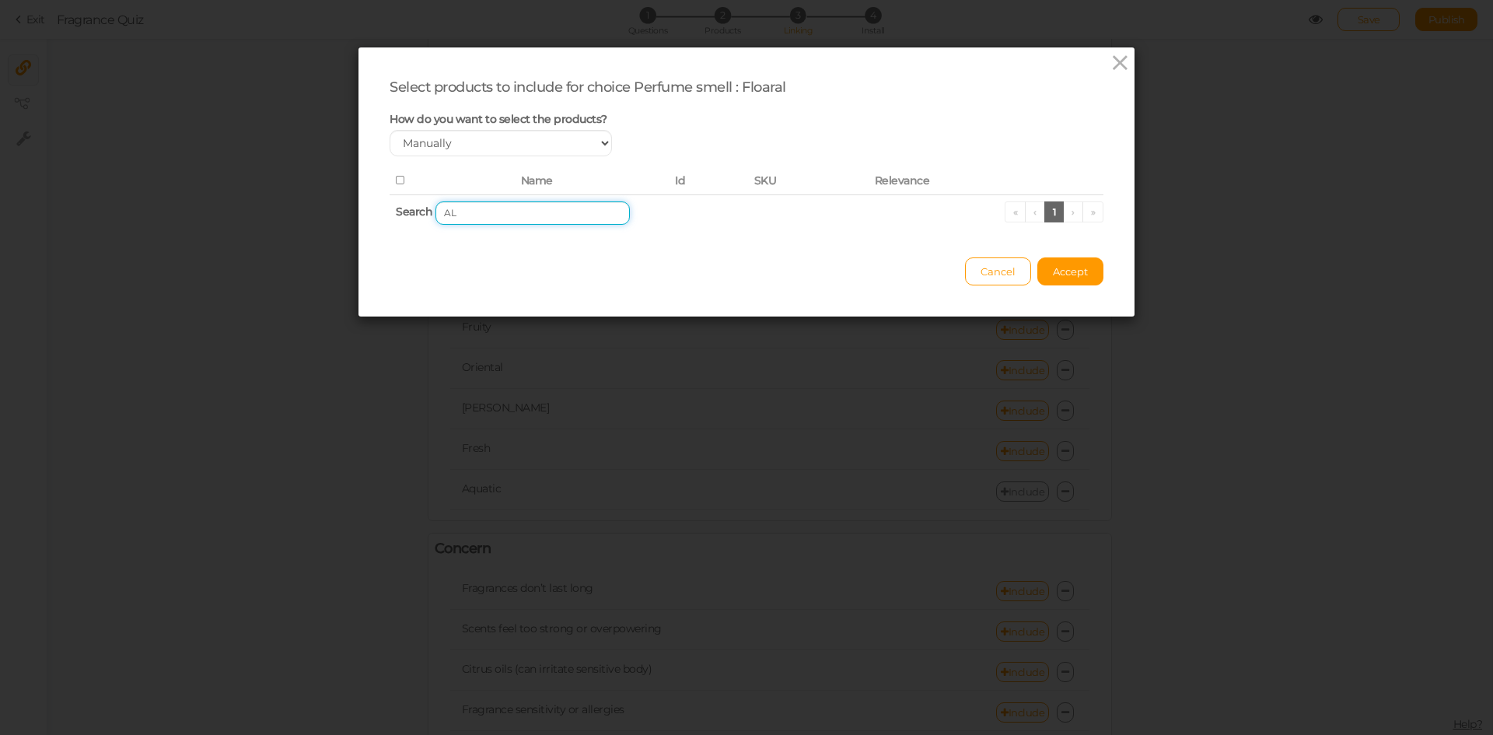
type input "A"
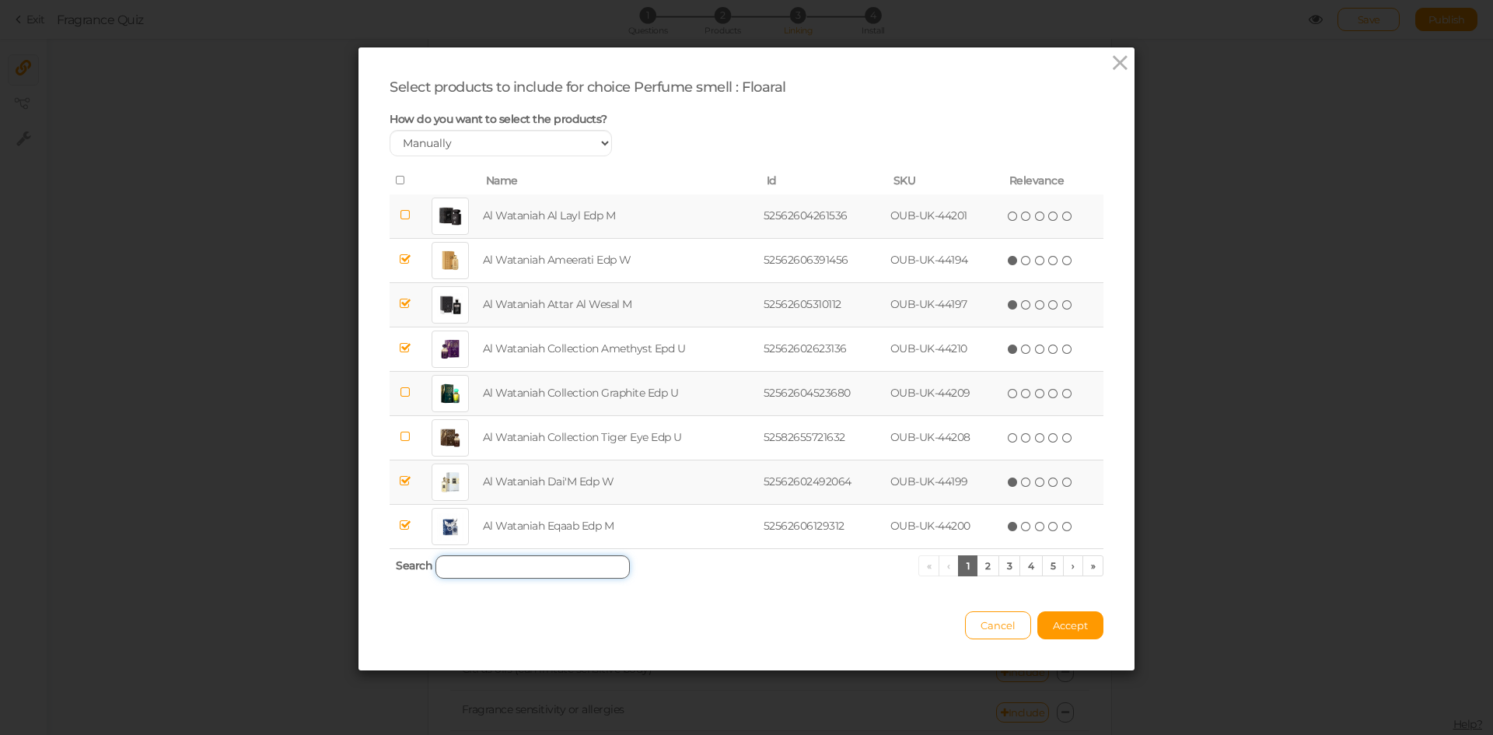
click at [495, 561] on input "search" at bounding box center [532, 566] width 194 height 23
paste input "MAISON"
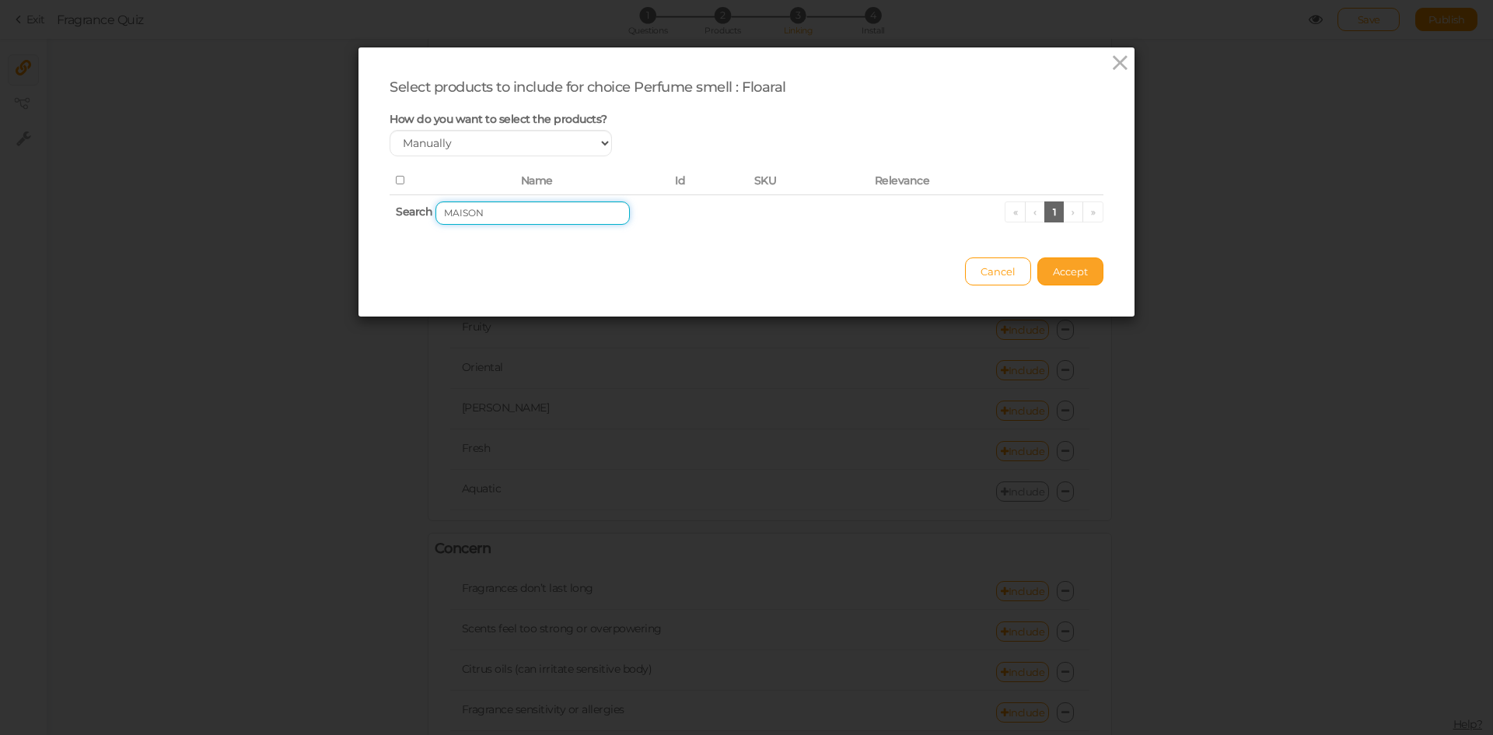
type input "MAISON"
click at [1060, 272] on span "Accept" at bounding box center [1070, 271] width 35 height 12
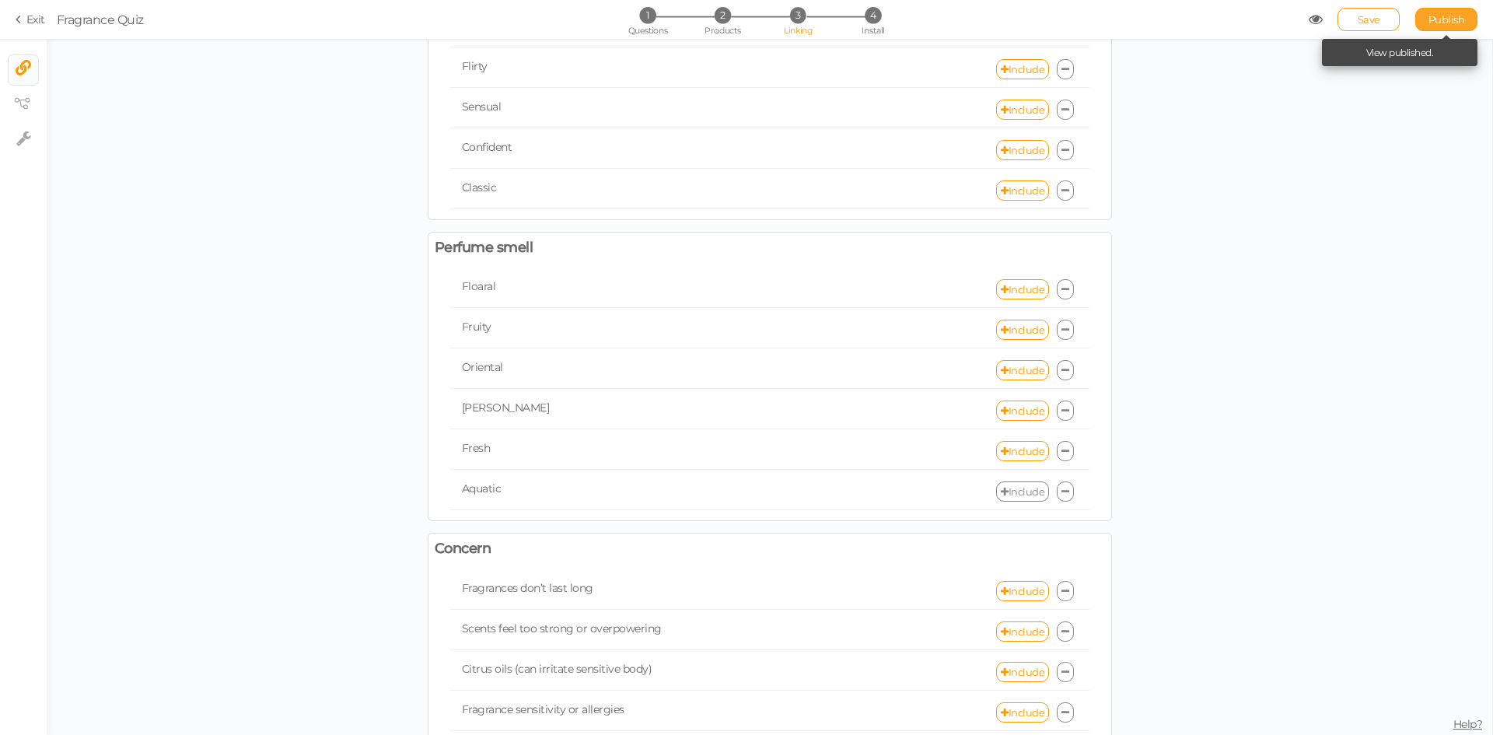
click at [1454, 17] on span "Publish" at bounding box center [1446, 19] width 37 height 12
click at [1025, 325] on link "Include" at bounding box center [1022, 330] width 53 height 20
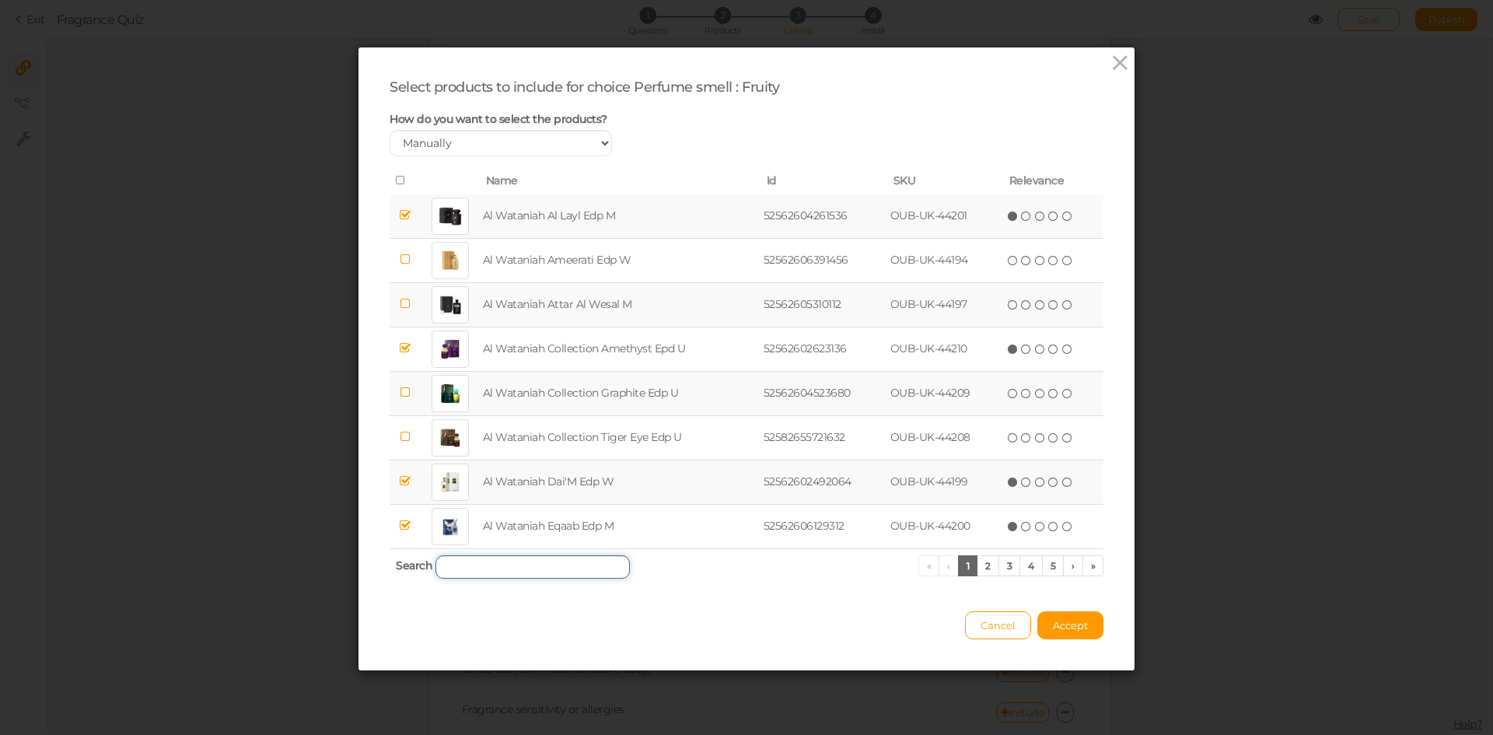
click at [556, 561] on input "search" at bounding box center [532, 566] width 194 height 23
paste input "BELLAVITA DATE"
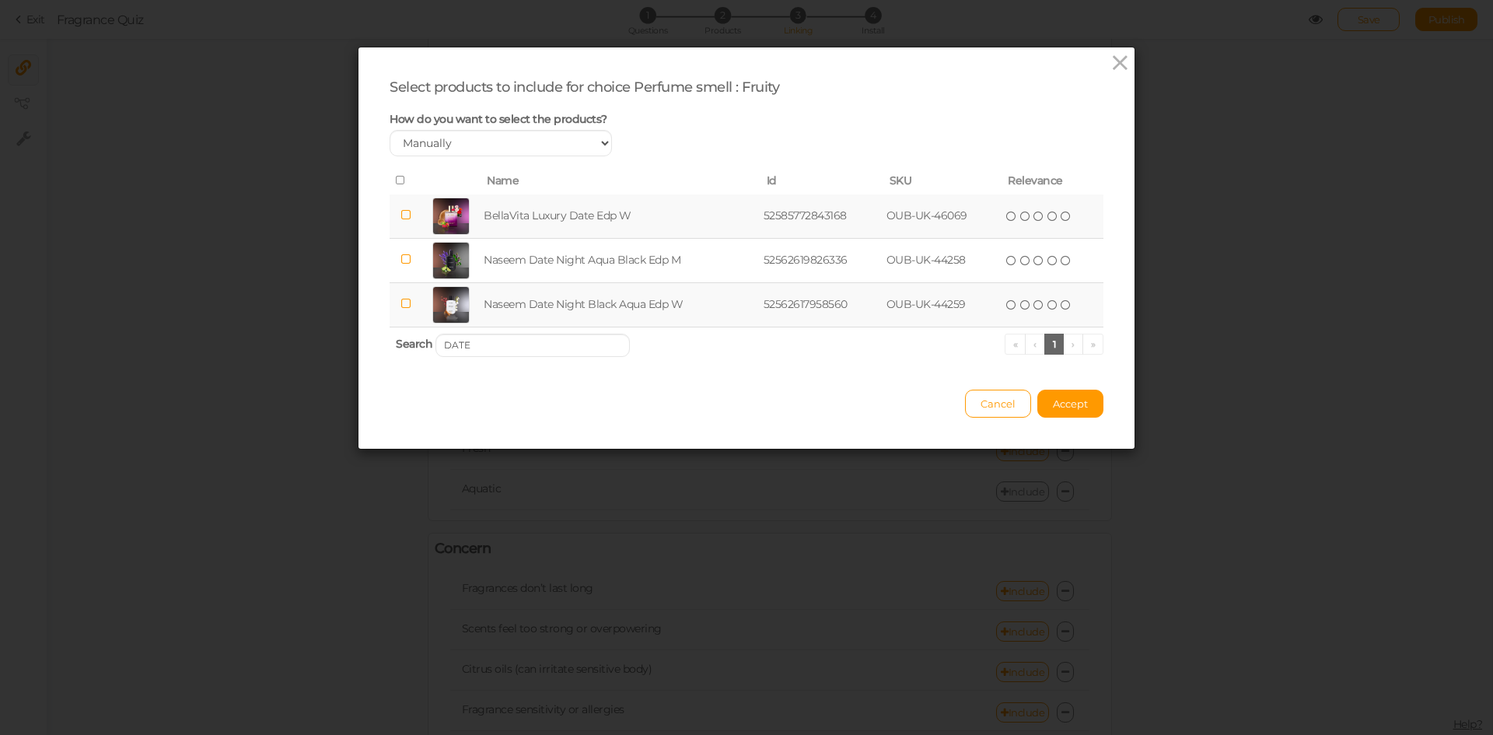
click at [588, 201] on td "BellaVita Luxury Date Edp W" at bounding box center [620, 216] width 280 height 44
click at [568, 340] on input "DATE" at bounding box center [532, 345] width 194 height 23
paste input "GIFT SET"
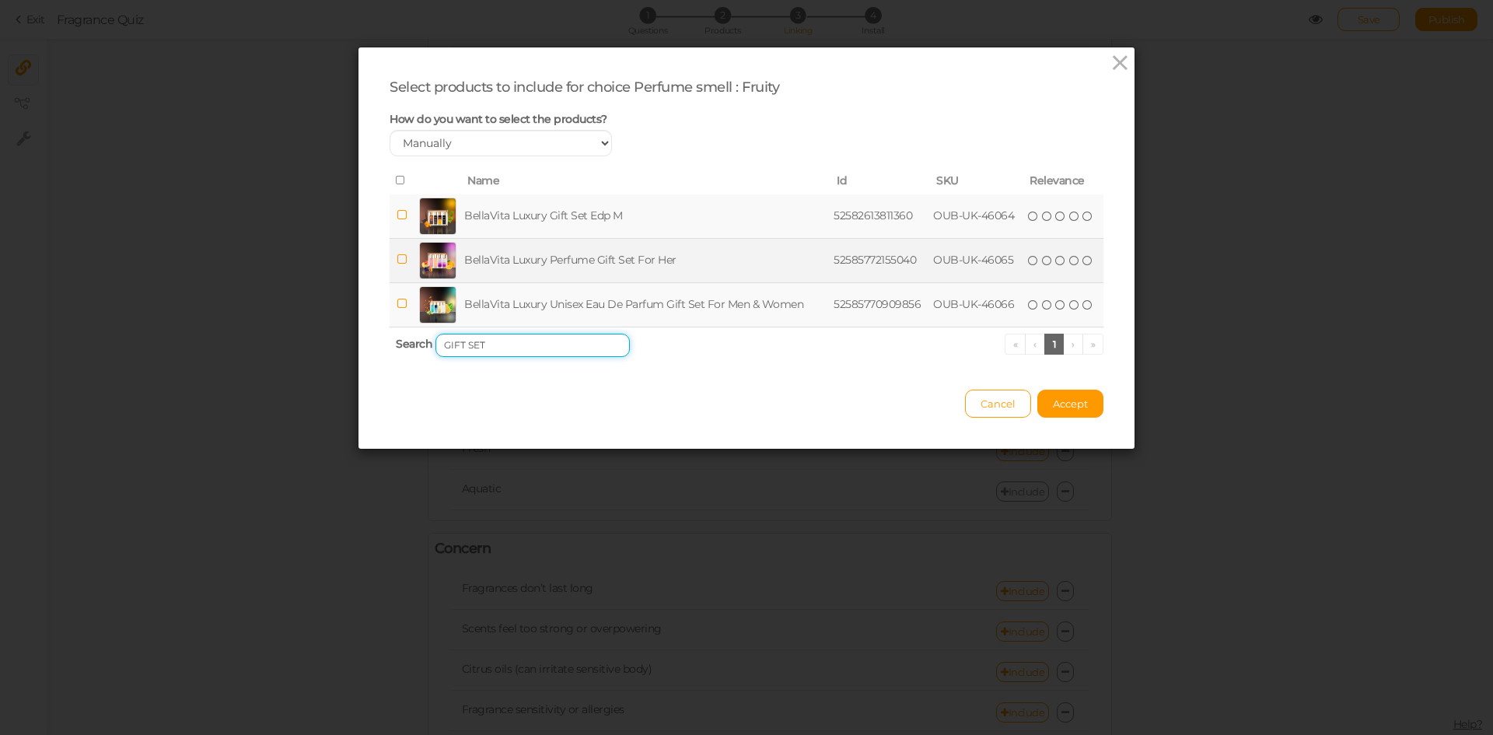
type input "GIFT SET"
click at [564, 265] on td "BellaVita Luxury Perfume Gift Set For Her" at bounding box center [645, 260] width 369 height 44
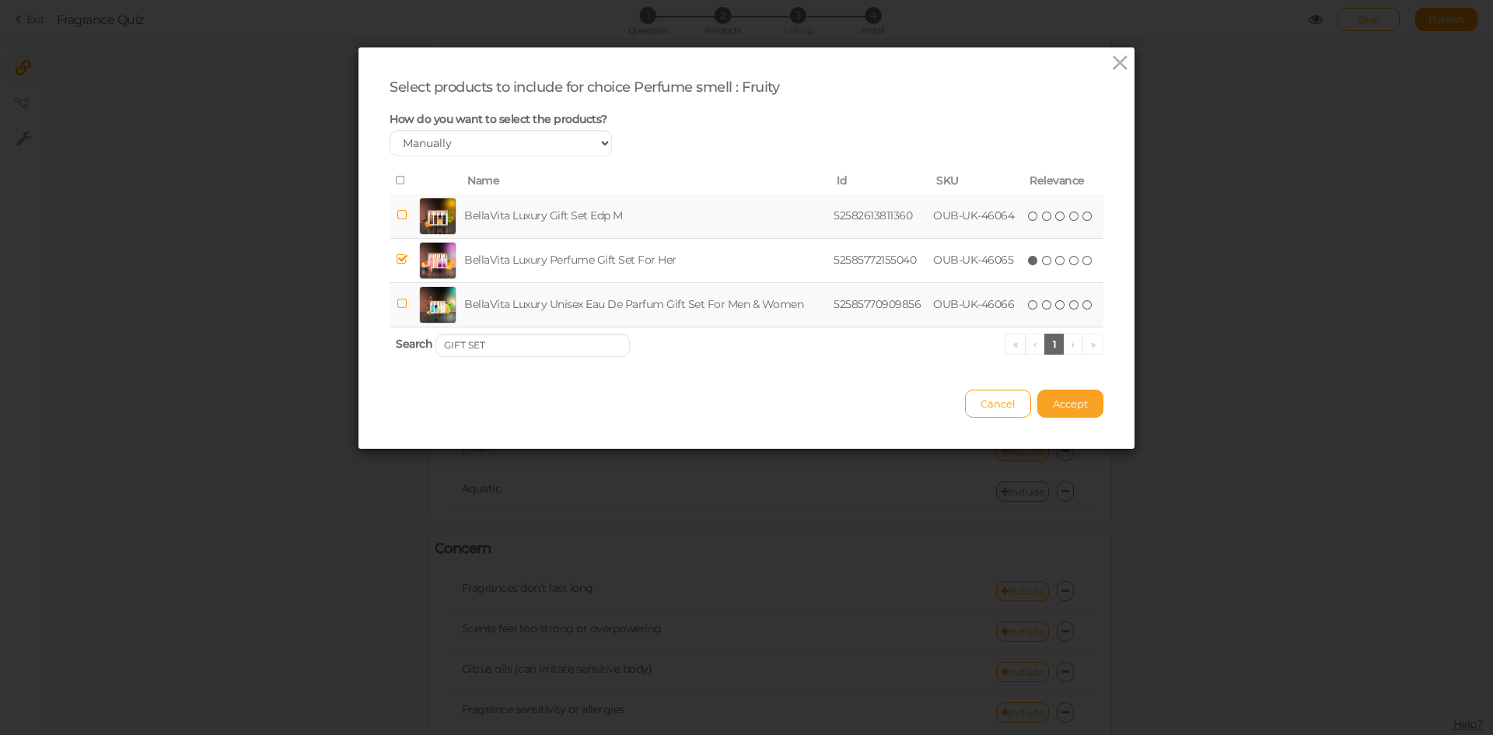
click at [1055, 404] on span "Accept" at bounding box center [1070, 403] width 35 height 12
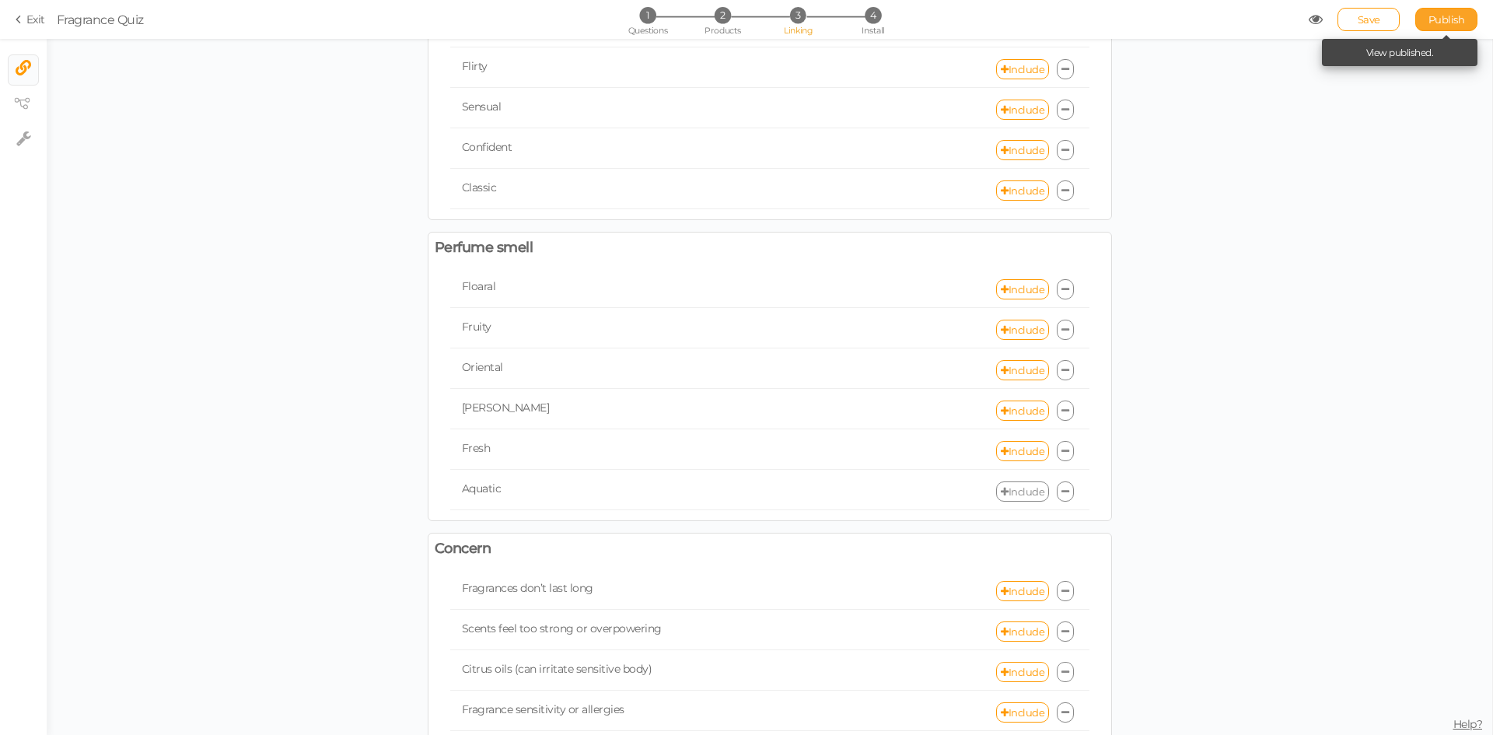
click at [1452, 21] on span "Publish" at bounding box center [1446, 19] width 37 height 12
click at [1008, 330] on link "Include" at bounding box center [1022, 330] width 53 height 20
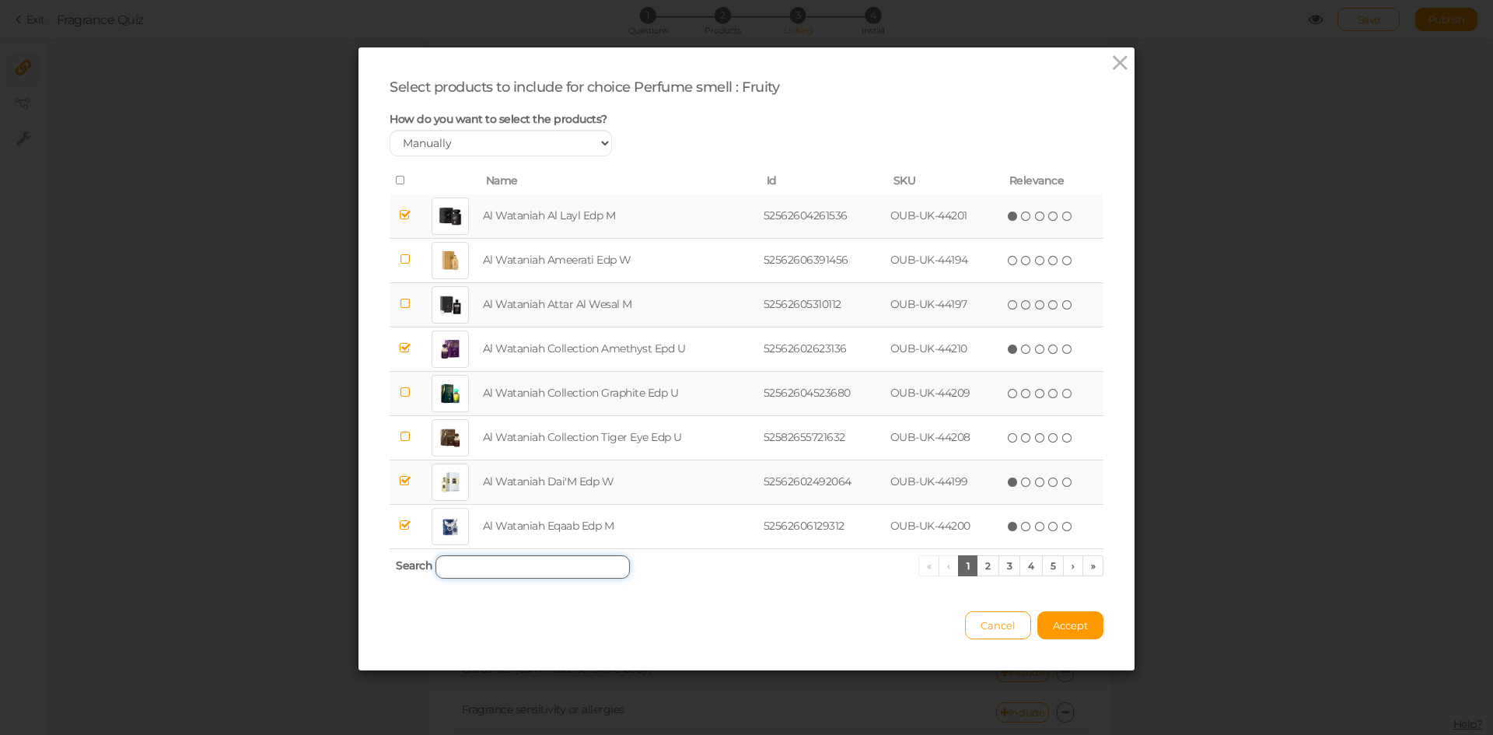
paste input "[PERSON_NAME]"
click at [491, 555] on input "[PERSON_NAME]" at bounding box center [532, 566] width 194 height 23
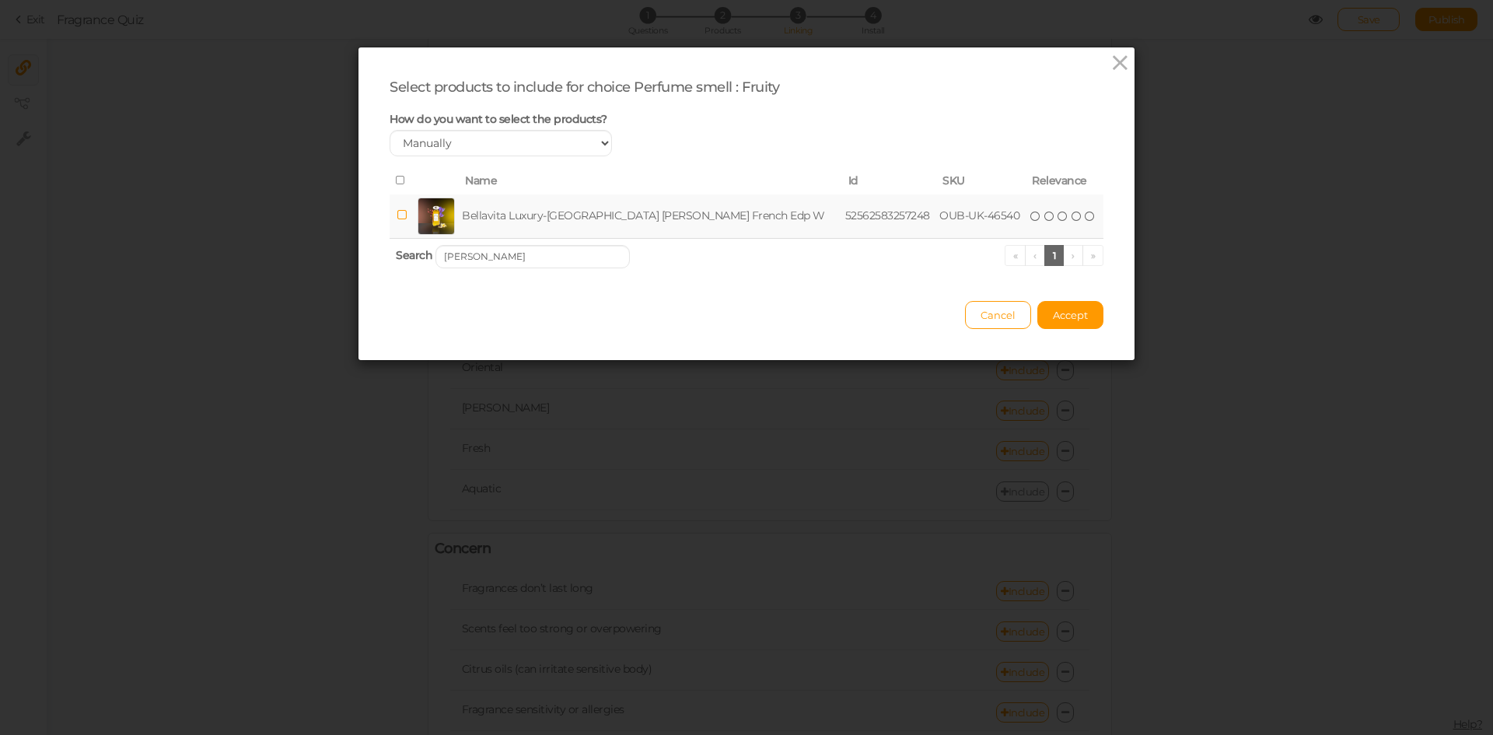
click at [480, 229] on td "Bellavita Luxury-[GEOGRAPHIC_DATA] [PERSON_NAME] French Edp W" at bounding box center [650, 216] width 382 height 44
click at [530, 257] on input "[PERSON_NAME]" at bounding box center [532, 256] width 194 height 23
paste input "FARAHAT"
click at [529, 222] on td "Bellavita Luxury-[GEOGRAPHIC_DATA] Farahat Oriental Edp W" at bounding box center [645, 216] width 362 height 44
click at [590, 255] on input "FARAHAT" at bounding box center [532, 256] width 194 height 23
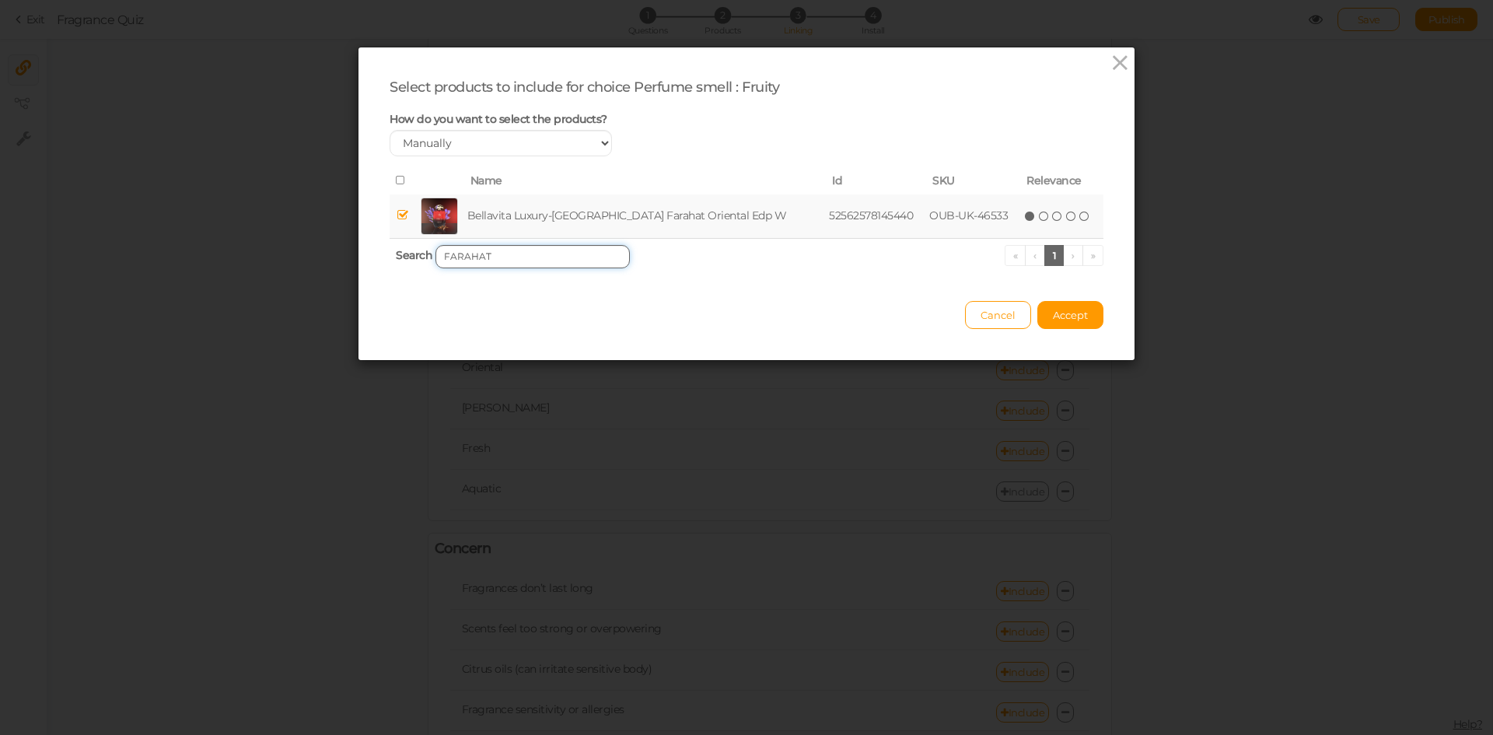
paste input "HUB LOVE"
type input "HUB LOVE"
click at [552, 206] on td "Bellavita Luxury-[GEOGRAPHIC_DATA] Hub Love French Oriental Edp W" at bounding box center [653, 216] width 388 height 44
click at [1054, 306] on button "Accept" at bounding box center [1070, 315] width 66 height 28
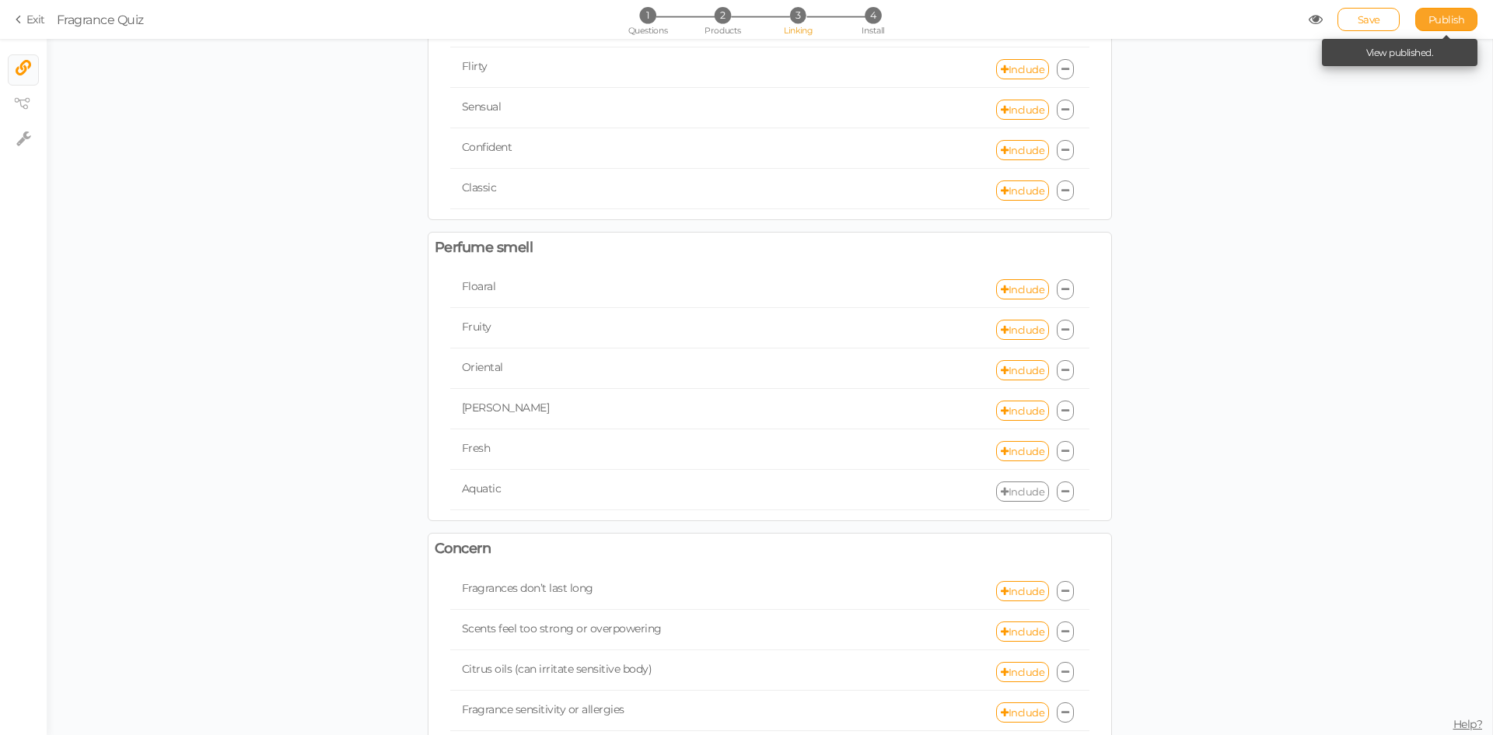
drag, startPoint x: 1437, startPoint y: 34, endPoint x: 1434, endPoint y: 25, distance: 9.8
click at [1434, 25] on section "Exit Fragrance Quiz 1 Questions 2 Products 3 Linking 4 Install Save Publish Vie…" at bounding box center [746, 19] width 1493 height 39
click at [1434, 25] on span "Publish" at bounding box center [1446, 19] width 37 height 12
click at [1001, 371] on icon at bounding box center [1005, 370] width 8 height 10
select select "expr"
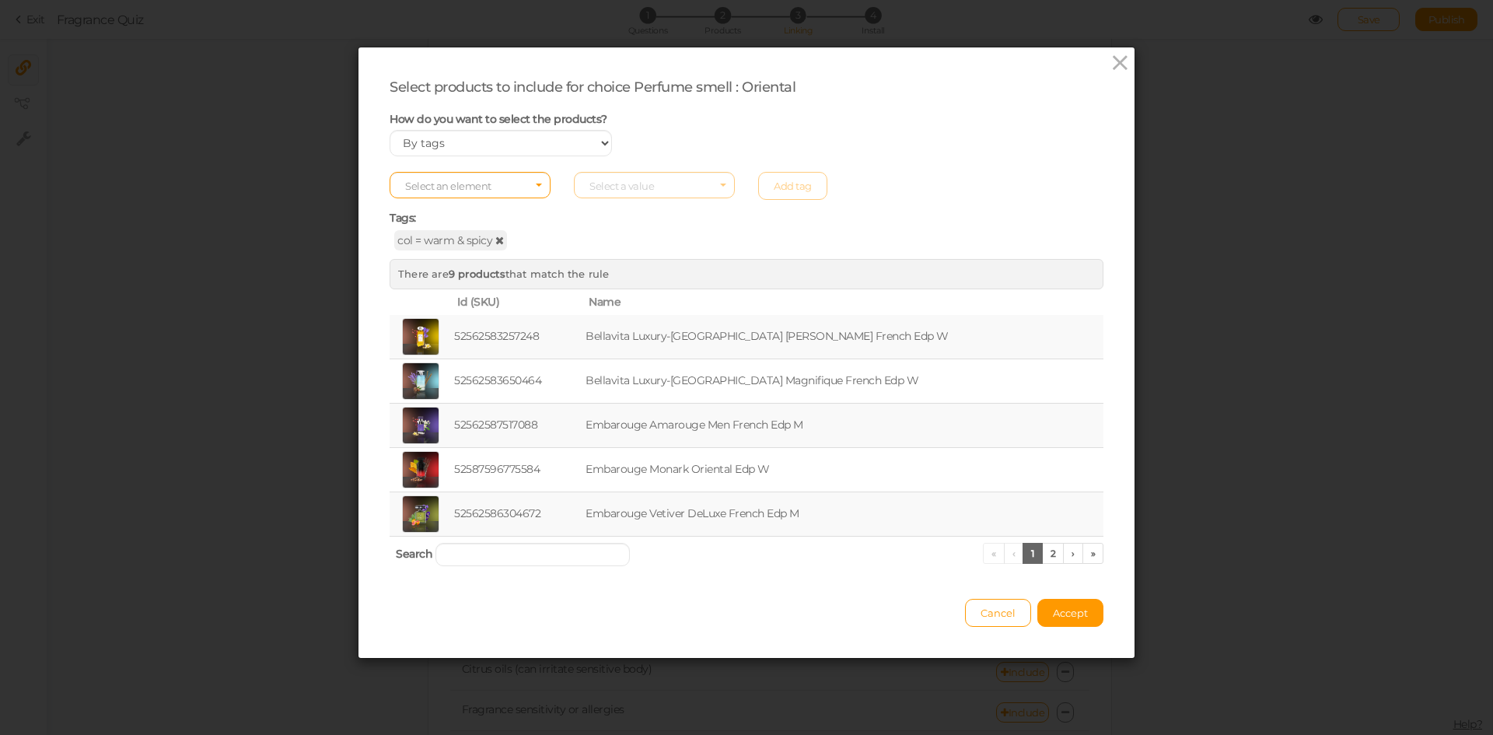
click at [495, 236] on icon at bounding box center [499, 240] width 9 height 11
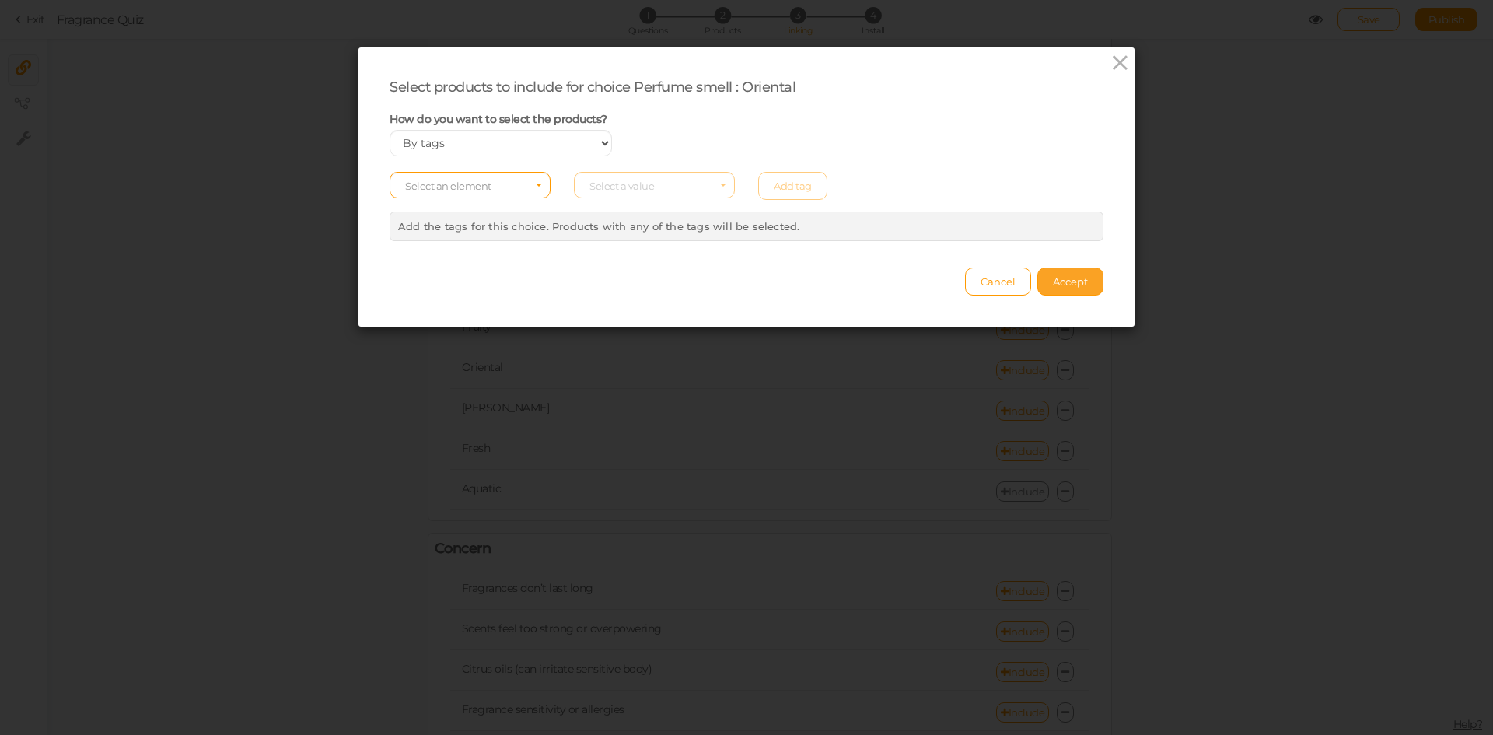
click at [1059, 287] on span "Accept" at bounding box center [1070, 281] width 35 height 12
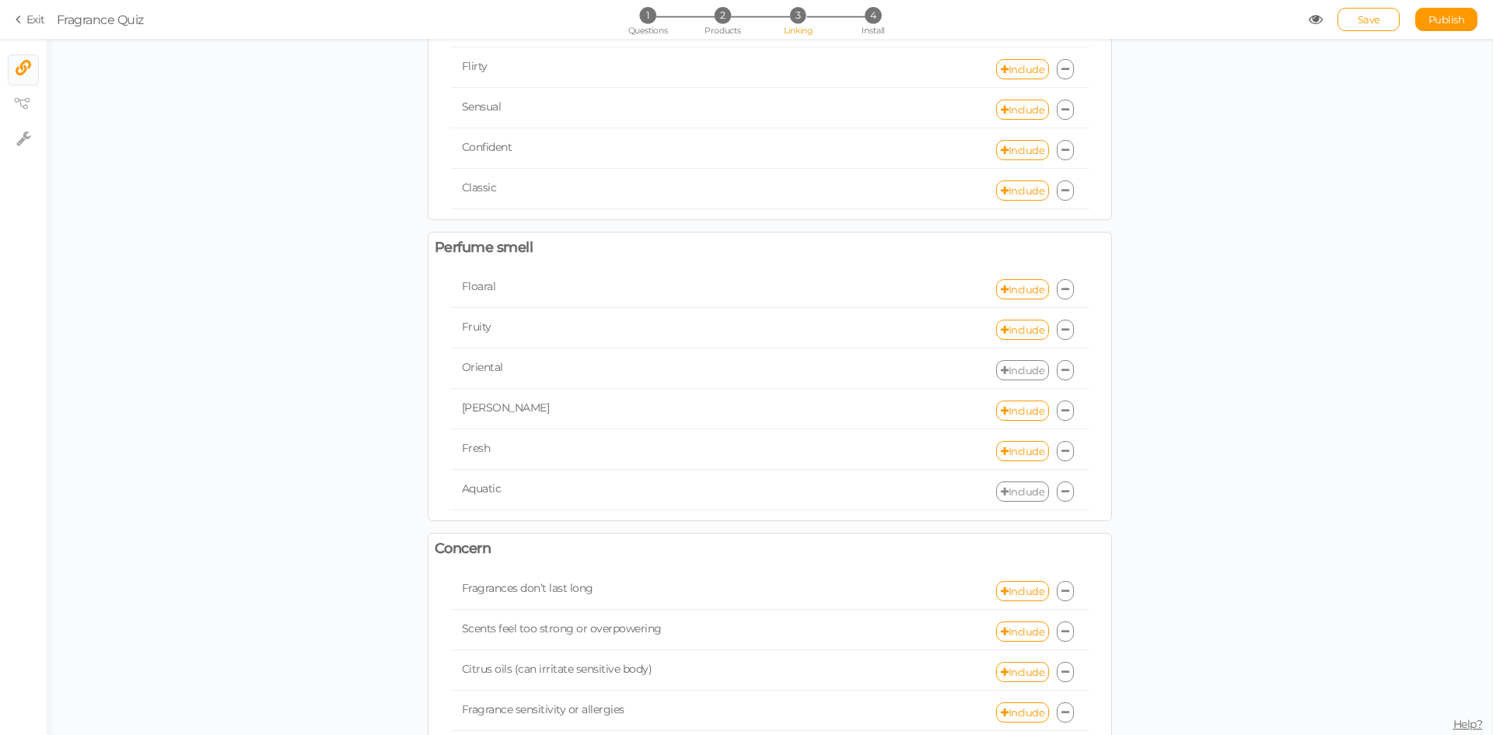
click at [1020, 367] on link "Include" at bounding box center [1022, 370] width 53 height 20
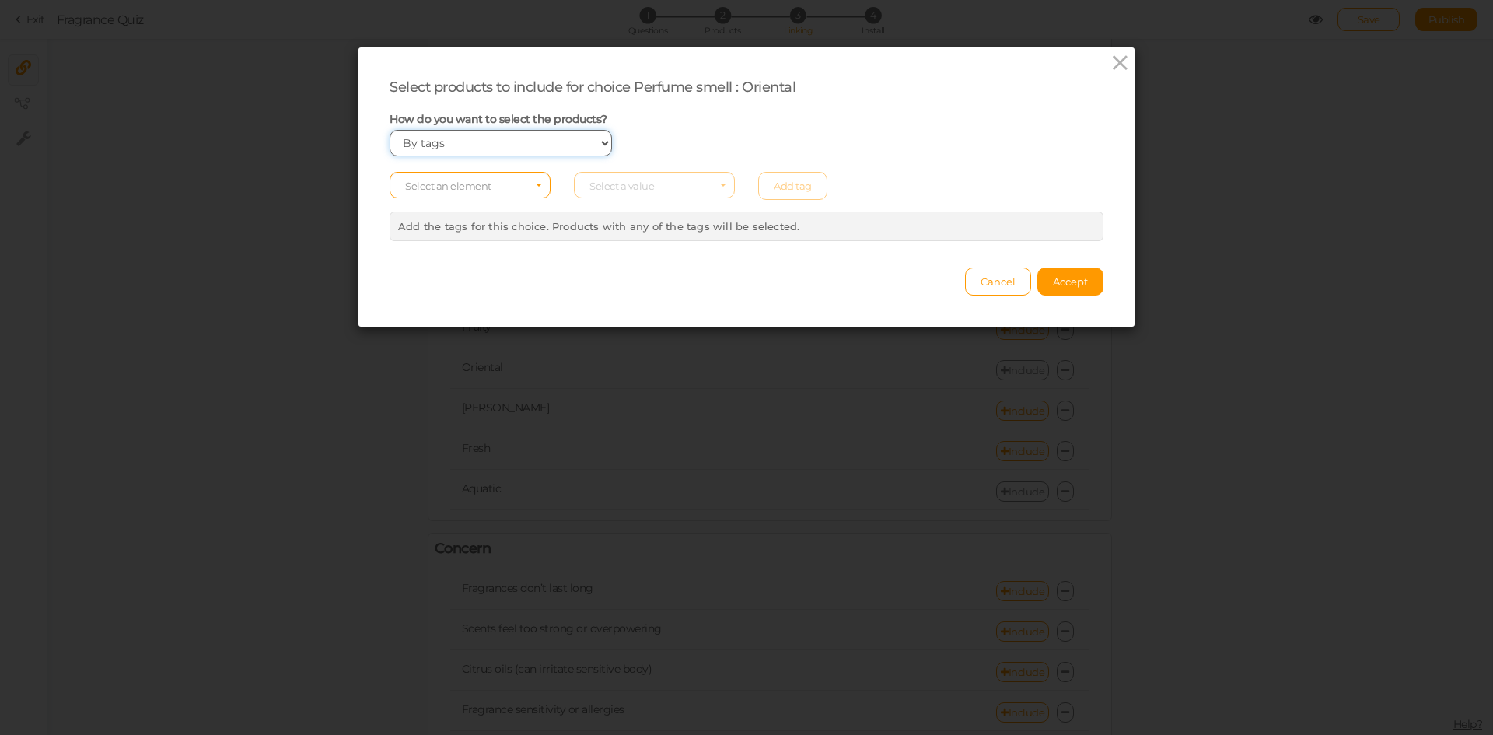
click at [500, 142] on select "Manually By tags By price" at bounding box center [500, 143] width 222 height 26
select select "manual"
click at [389, 130] on select "Manually By tags By price" at bounding box center [500, 143] width 222 height 26
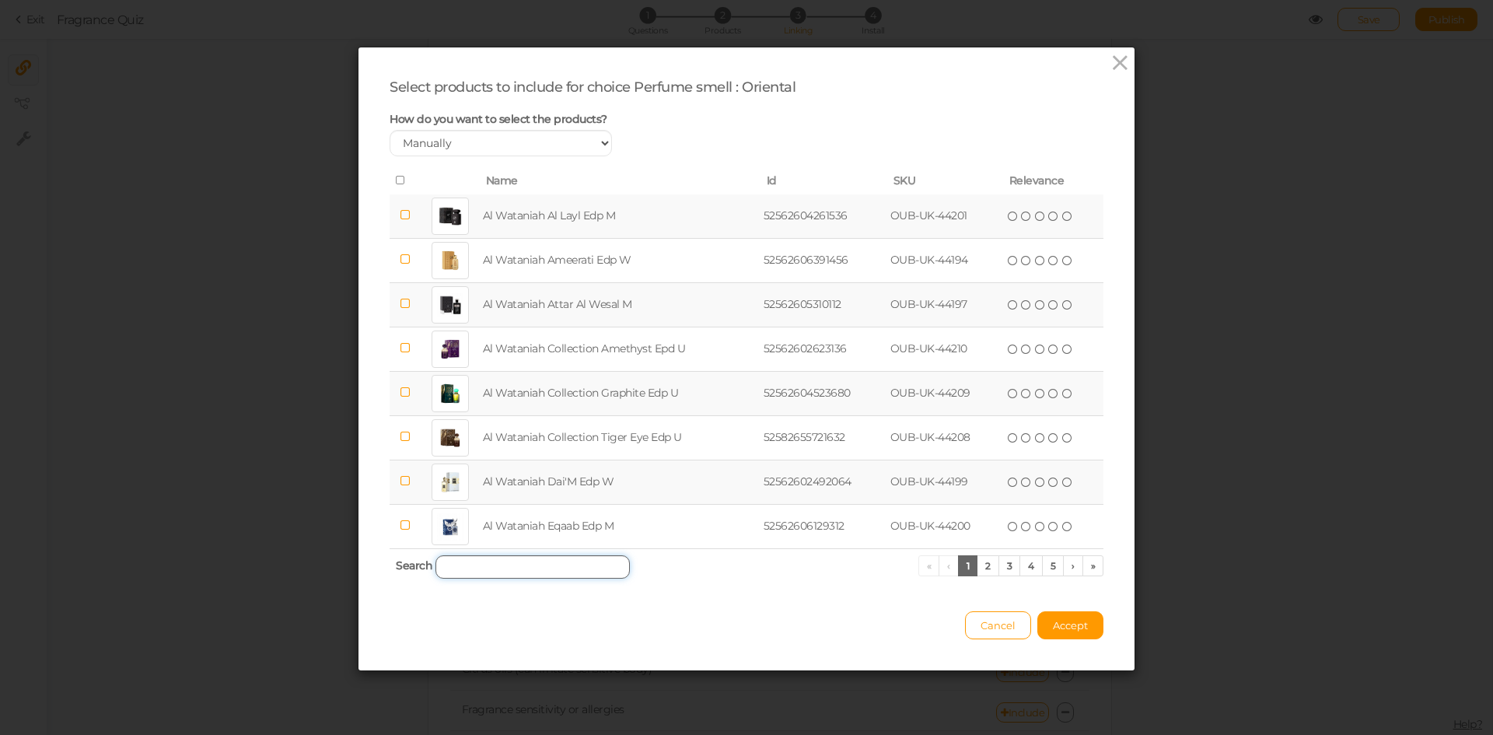
click at [487, 575] on input "search" at bounding box center [532, 566] width 194 height 23
paste input "Al Wataniah Attar Al Wesal"
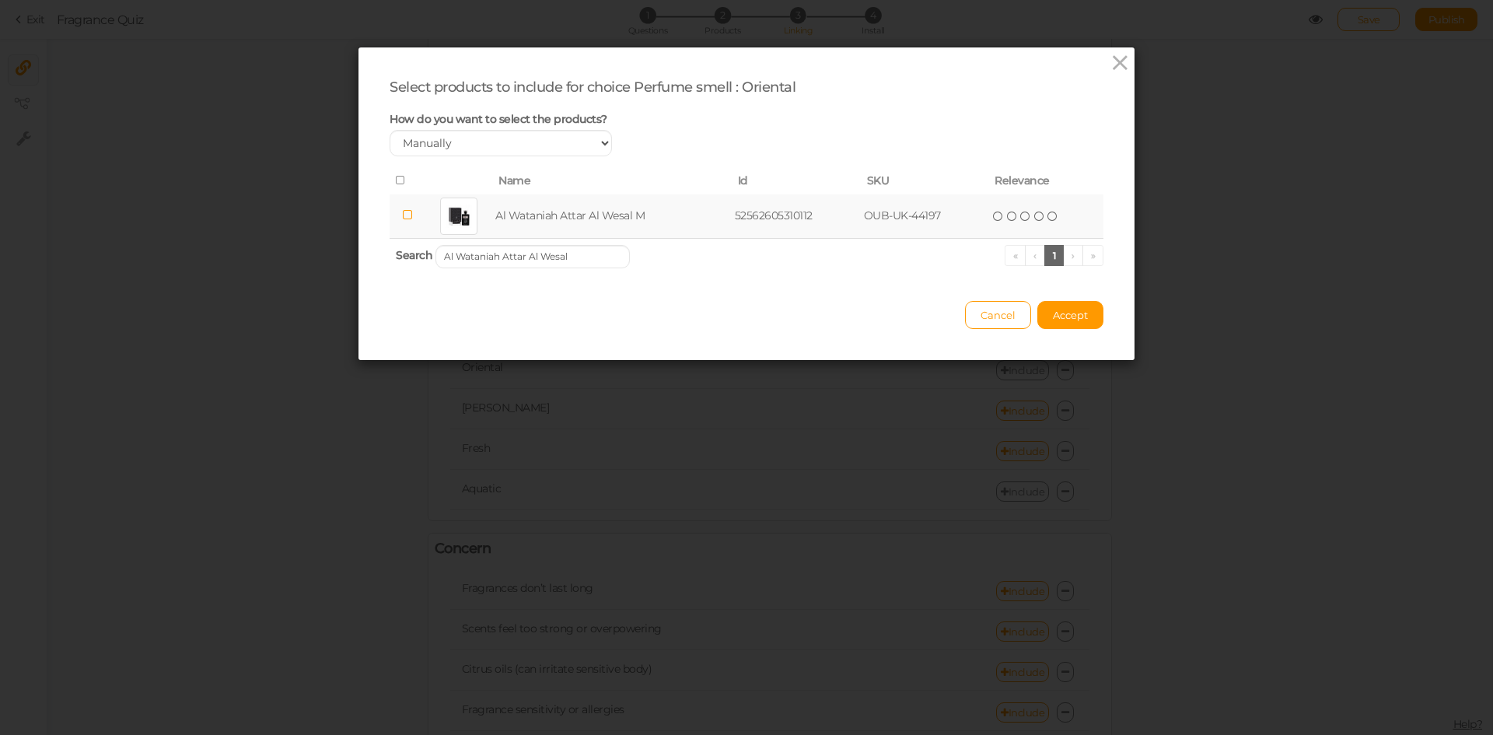
click at [536, 200] on td "Al Wataniah Attar Al Wesal M" at bounding box center [611, 216] width 239 height 44
click at [545, 257] on input "Al Wataniah Attar Al Wesal" at bounding box center [532, 256] width 194 height 23
paste input "Collection Amethyst"
click at [538, 211] on td "Al Wataniah Collection Amethyst Epd U" at bounding box center [622, 216] width 285 height 44
click at [561, 258] on input "Al Wataniah Collection Amethyst" at bounding box center [532, 256] width 194 height 23
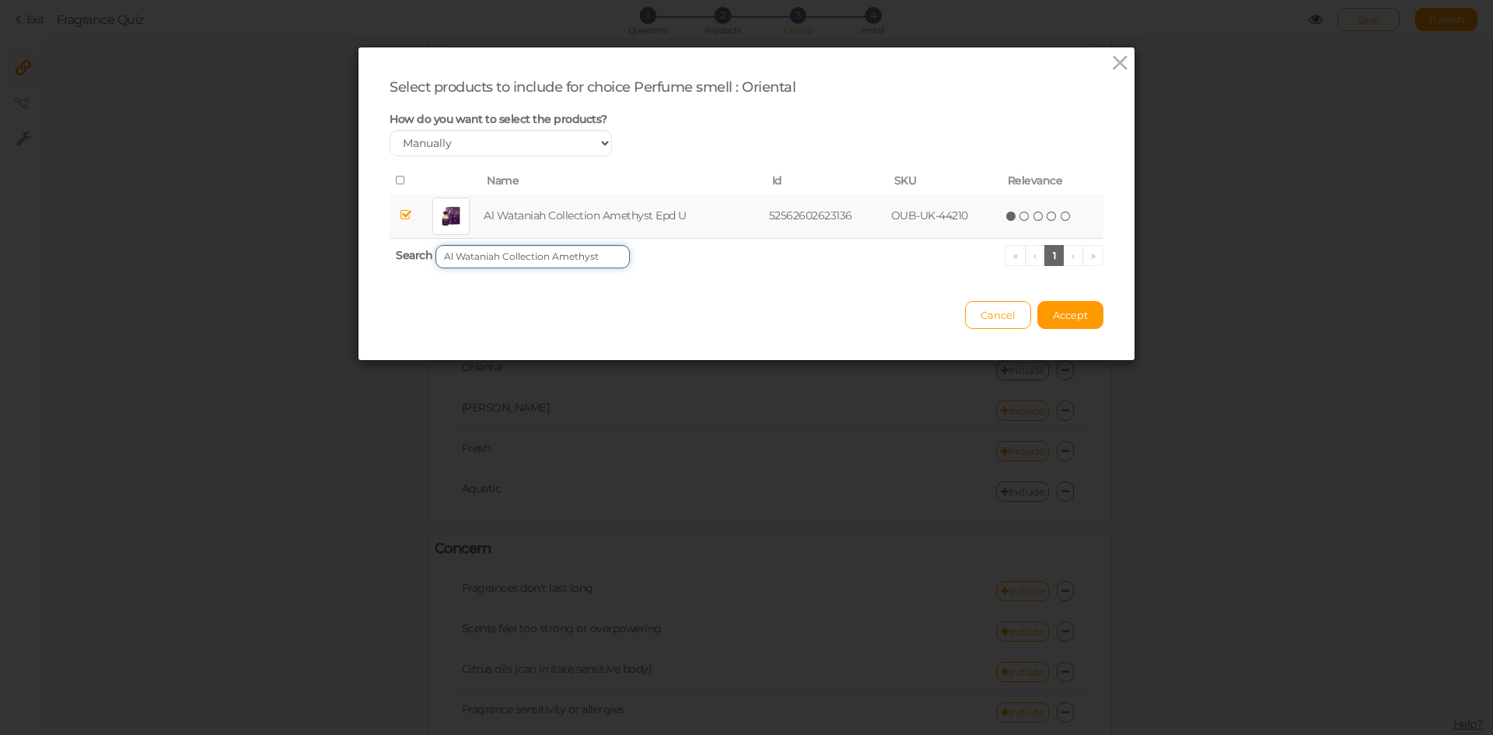
paste input "Eternal Nada"
click at [557, 208] on td "Al Wataniah Eternal Nada Edp U" at bounding box center [611, 216] width 249 height 44
click at [575, 245] on input "Al Wataniah Eternal Nada" at bounding box center [532, 256] width 194 height 23
paste input "Roohi"
click at [564, 215] on td "Al Wataniah Eternal Roohi Edp U" at bounding box center [612, 216] width 251 height 44
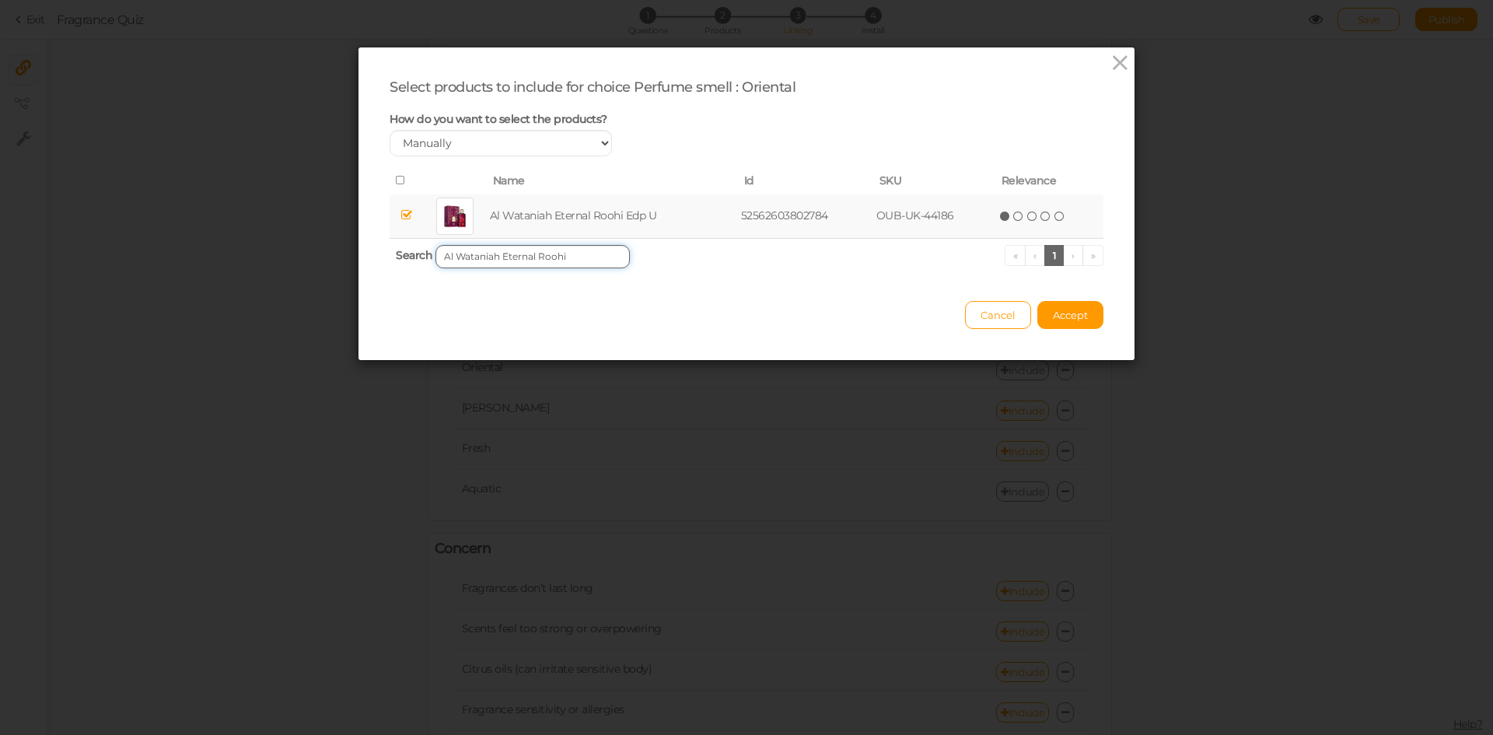
click at [578, 259] on input "Al Wataniah Eternal Roohi" at bounding box center [532, 256] width 194 height 23
paste
click at [586, 211] on td "Al Wataniah Filza Imperial Edp U" at bounding box center [616, 216] width 255 height 44
click at [575, 256] on input "Al Wataniah Filza Imperial" at bounding box center [532, 256] width 194 height 23
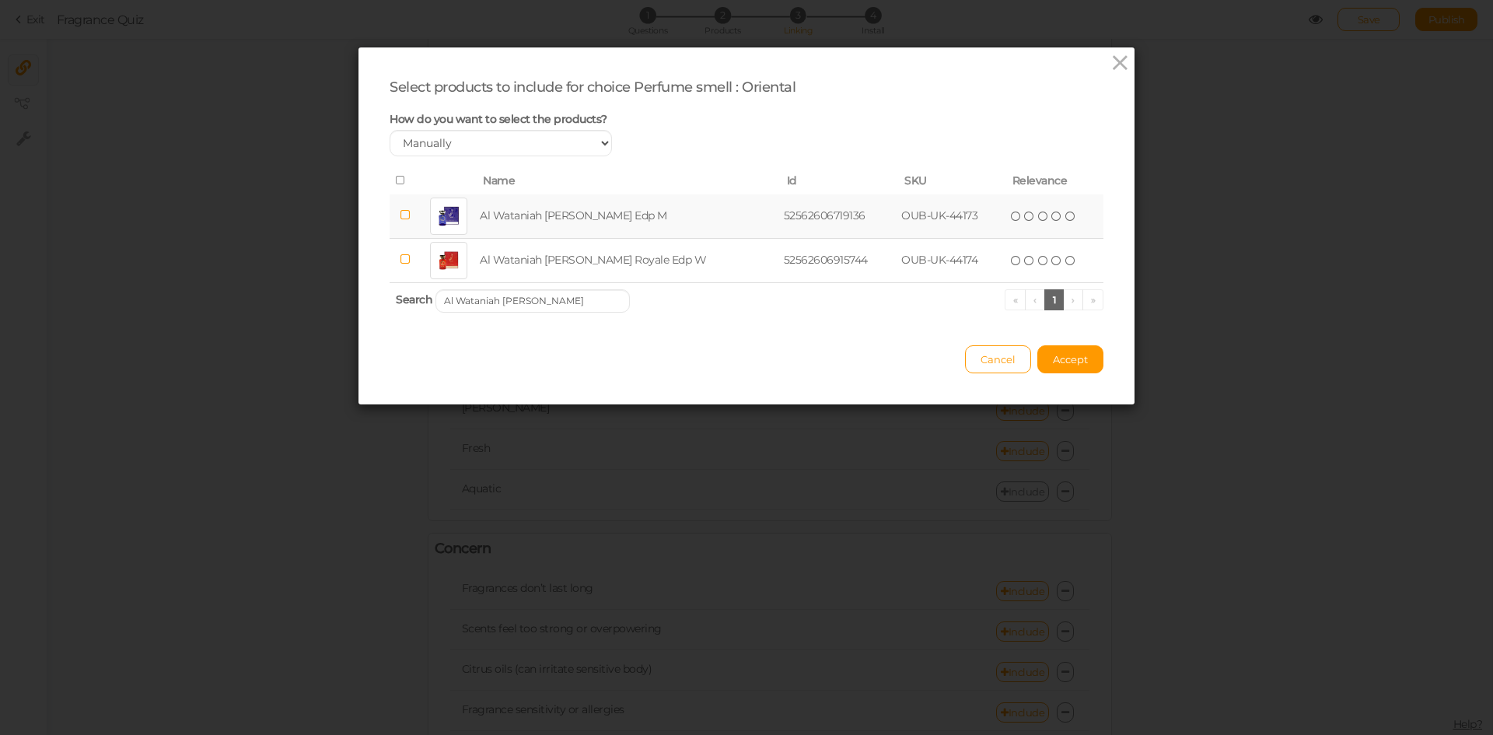
click at [616, 217] on td "Al Wataniah [PERSON_NAME] Edp M" at bounding box center [628, 216] width 303 height 44
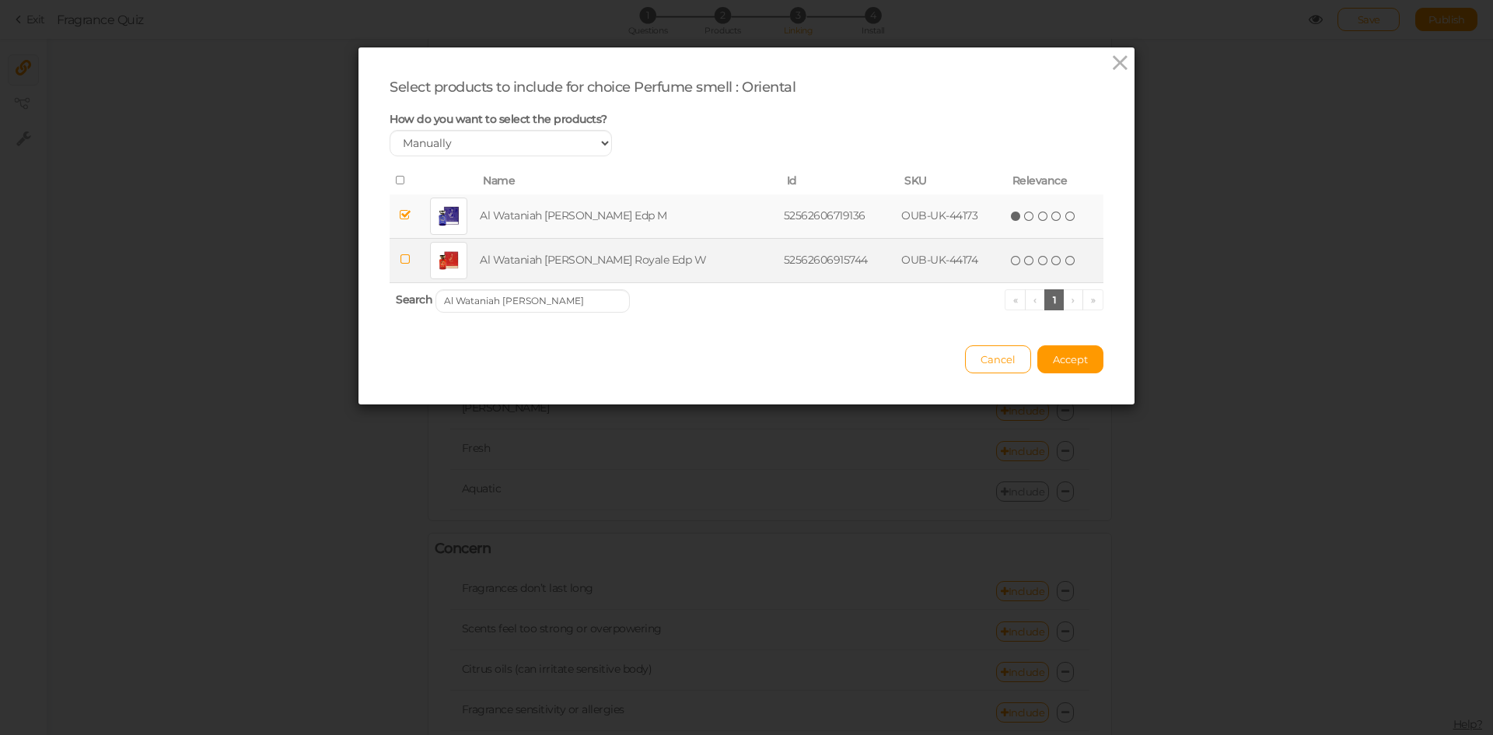
click at [609, 246] on td "Al Wataniah [PERSON_NAME] Royale Edp W" at bounding box center [628, 260] width 303 height 44
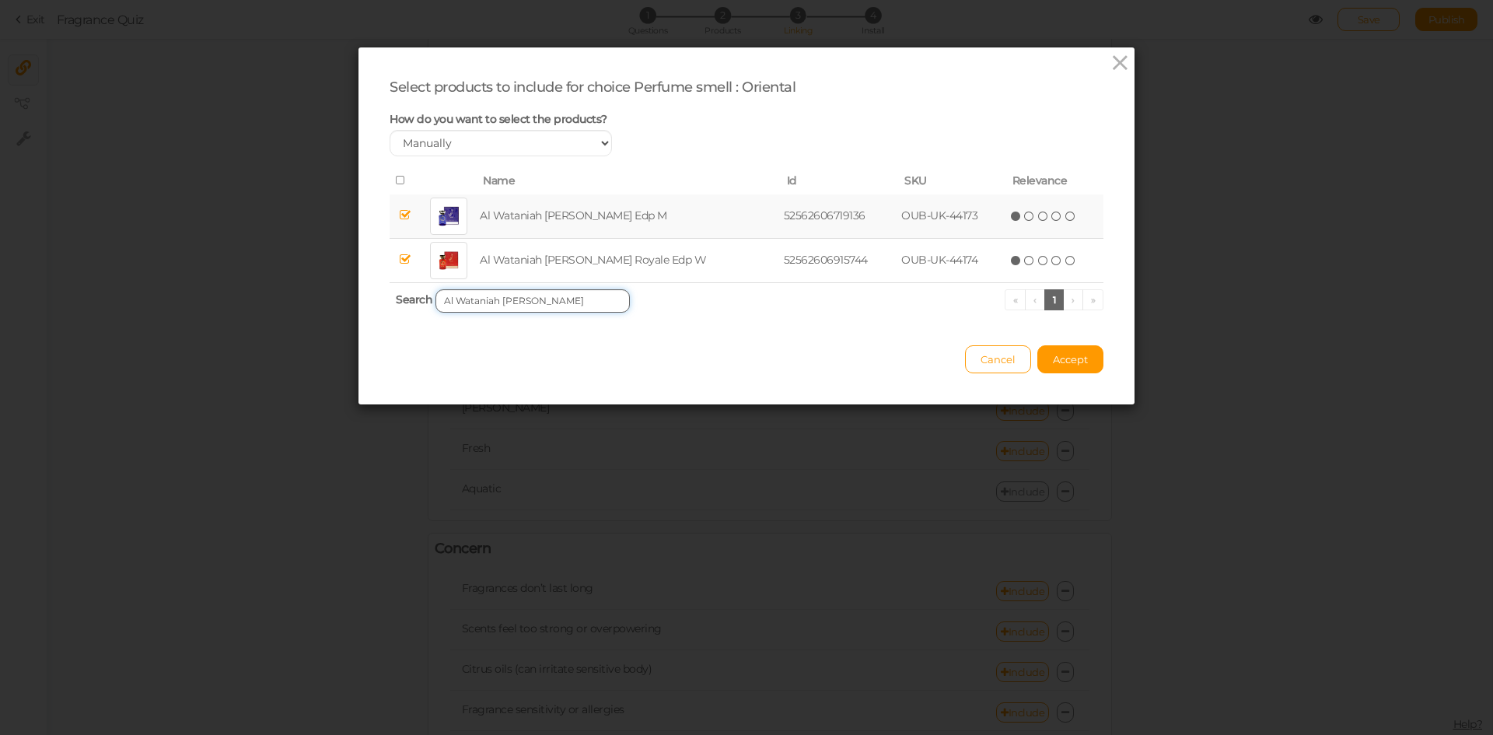
click at [549, 302] on input "Al Wataniah [PERSON_NAME]" at bounding box center [532, 300] width 194 height 23
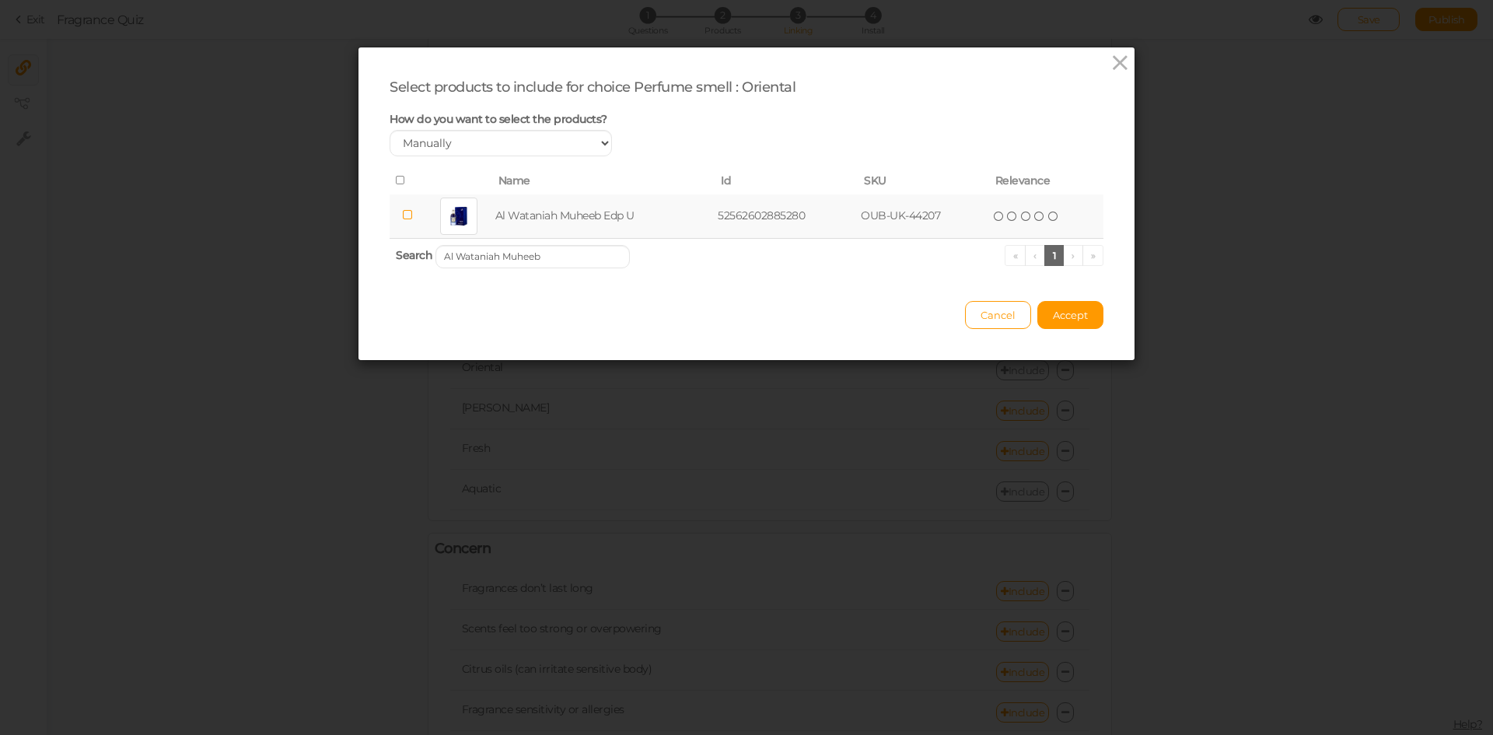
click at [561, 216] on td "Al Wataniah Muheeb Edp U" at bounding box center [603, 216] width 223 height 44
click at [548, 252] on input "Al Wataniah Muheeb" at bounding box center [532, 256] width 194 height 23
click at [547, 213] on td "Al Wataniah Oud Mystery Intense Edp U" at bounding box center [622, 216] width 284 height 44
click at [589, 260] on input "Al Wataniah Oud Mystery Intense" at bounding box center [532, 256] width 194 height 23
click at [579, 218] on td "Al Wataniah Sultan [PERSON_NAME] Edp M" at bounding box center [629, 216] width 302 height 44
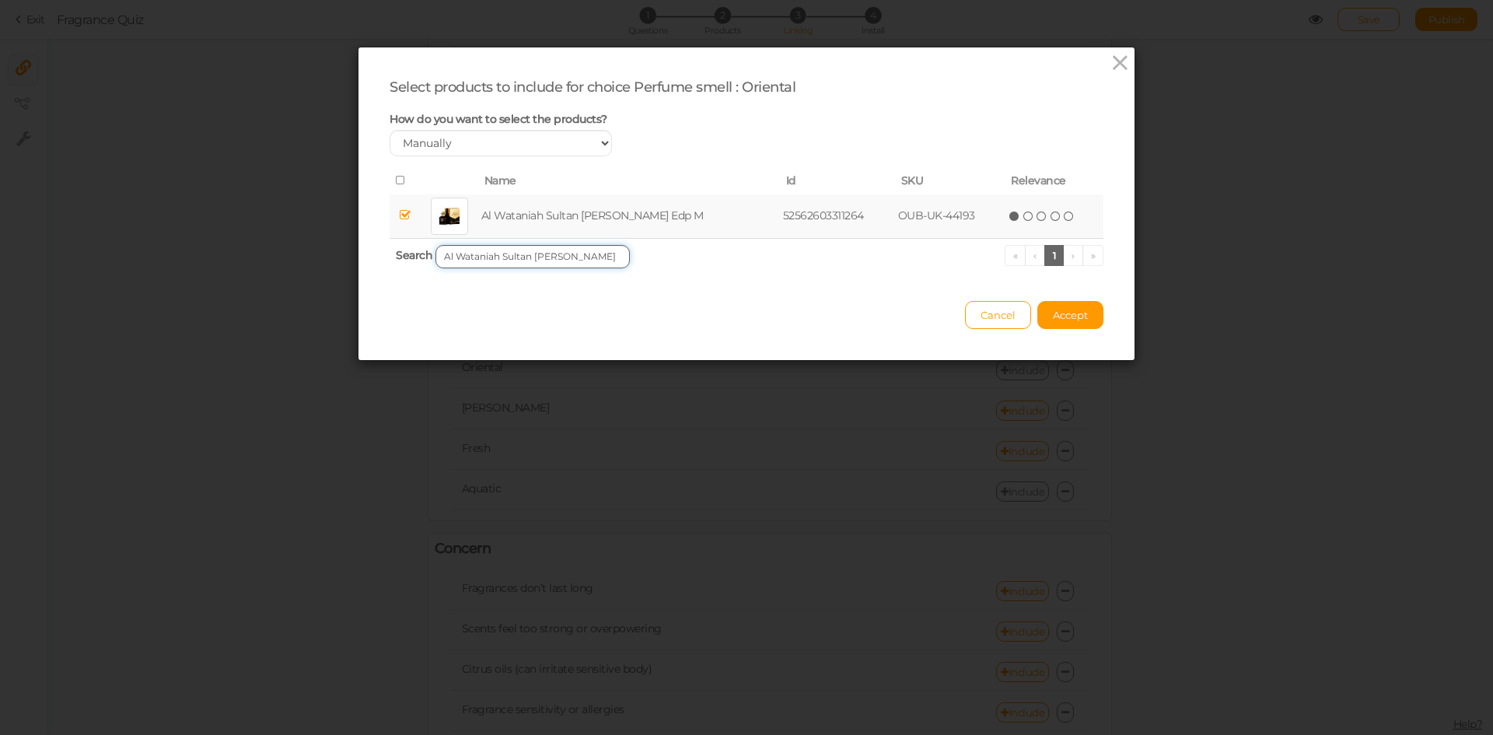
click at [571, 255] on input "Al Wataniah Sultan [PERSON_NAME]" at bounding box center [532, 256] width 194 height 23
click at [571, 216] on td "Al Wataniah Thahaani Edp U" at bounding box center [606, 216] width 229 height 44
click at [522, 251] on input "Al Wataniah Thahaani" at bounding box center [532, 256] width 194 height 23
type input "Al Wataniah Tibyan"
click at [519, 215] on td "Al Wataniah Tibyan Edp W" at bounding box center [604, 216] width 220 height 44
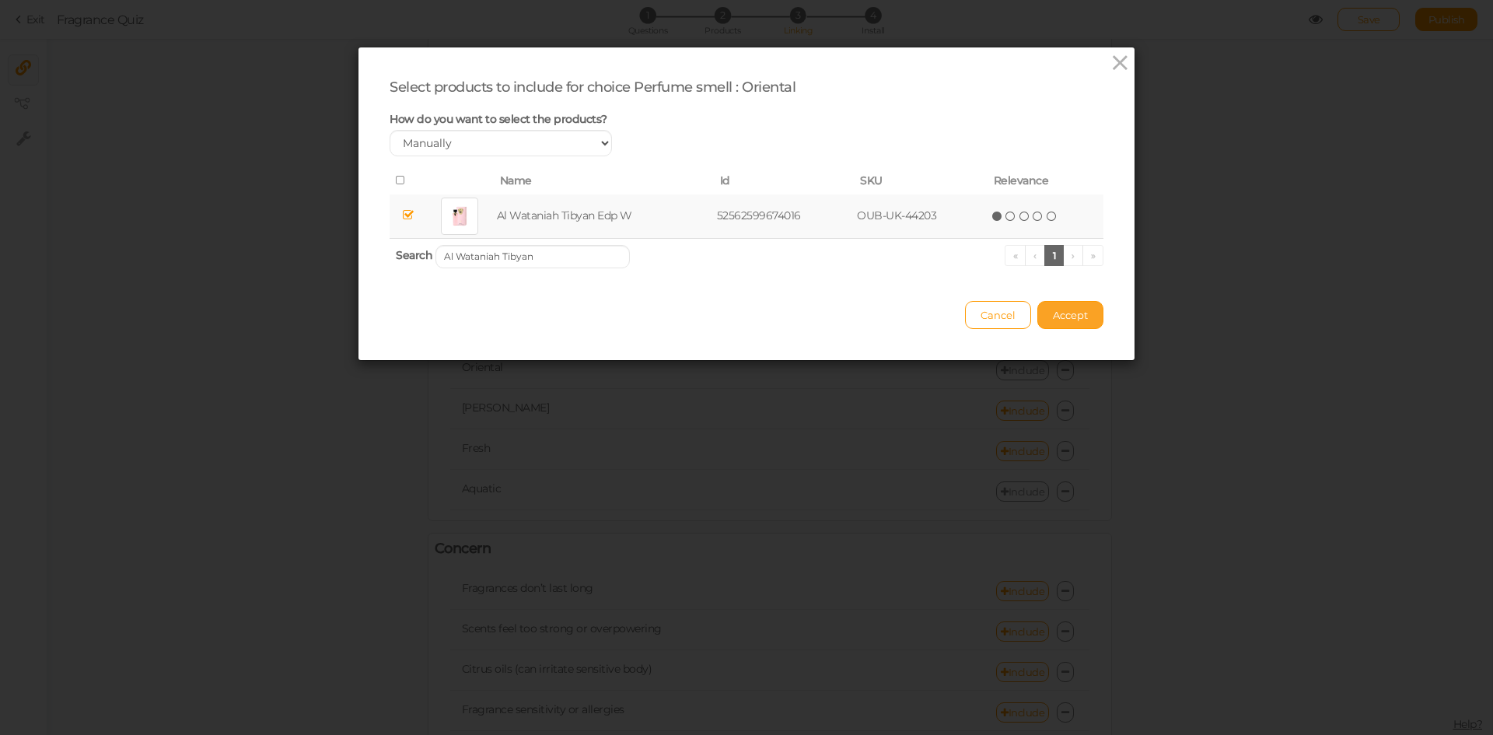
click at [1069, 322] on button "Accept" at bounding box center [1070, 315] width 66 height 28
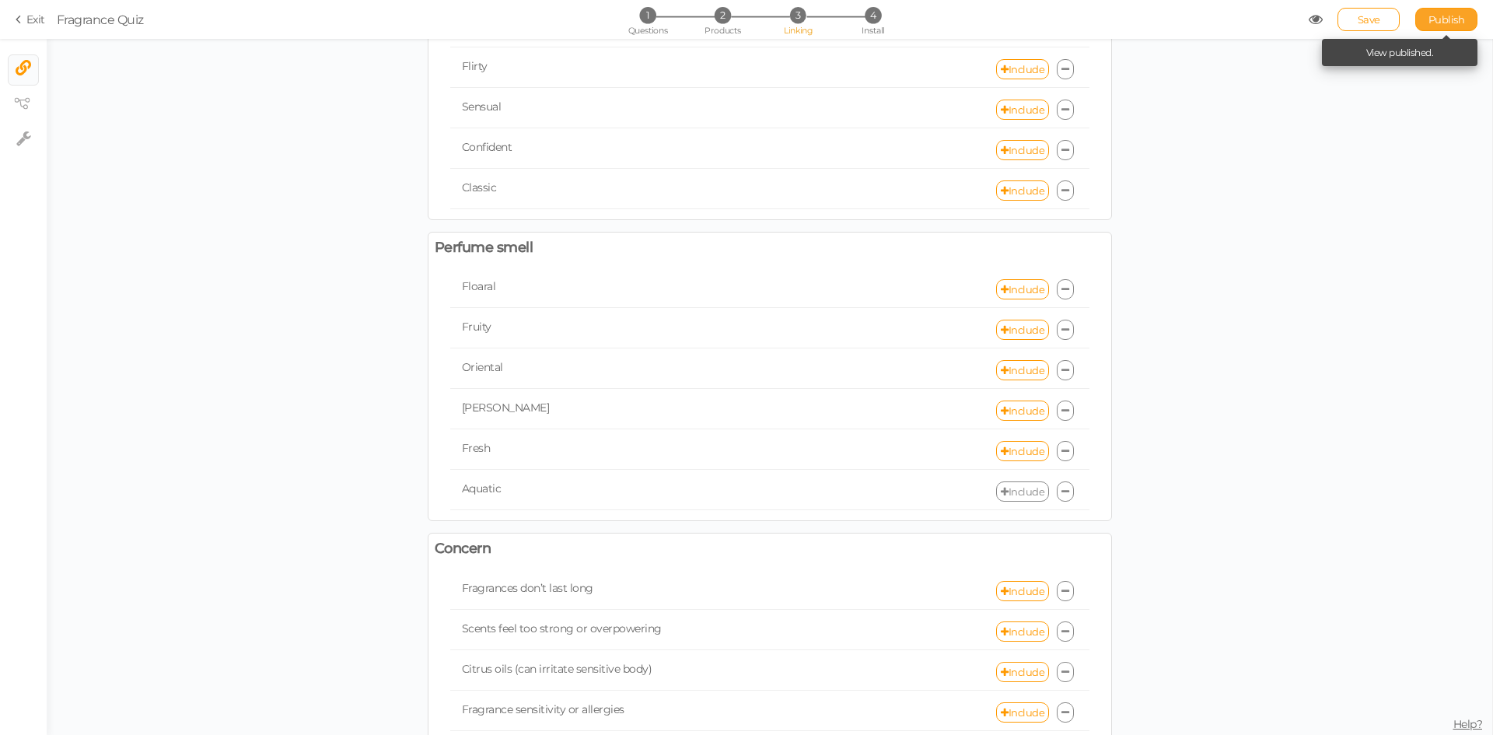
click at [1441, 13] on span "Publish" at bounding box center [1446, 19] width 37 height 12
click at [1012, 368] on link "Include" at bounding box center [1022, 370] width 53 height 20
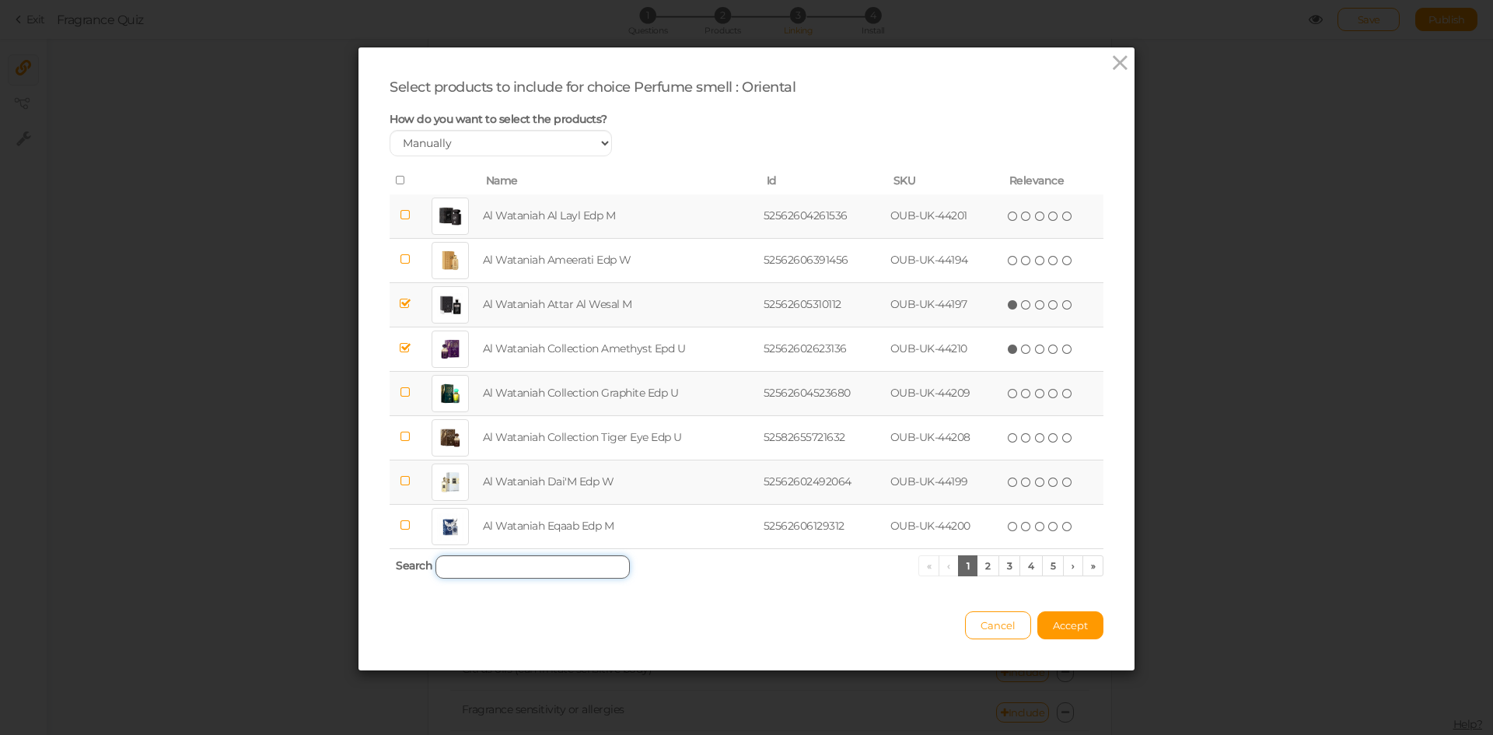
click at [539, 557] on input "search" at bounding box center [532, 566] width 194 height 23
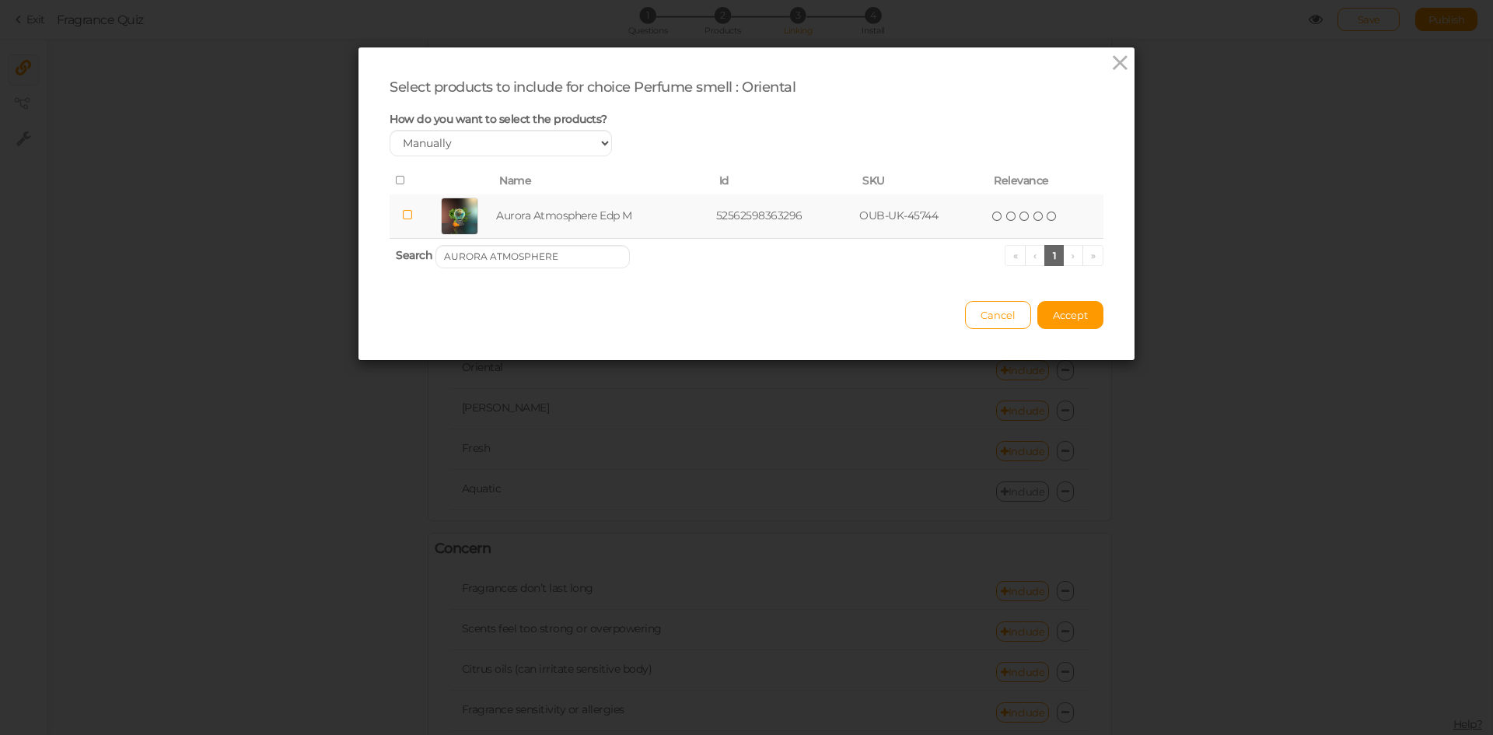
click at [535, 214] on td "Aurora Atmosphere Edp M" at bounding box center [603, 216] width 220 height 44
click at [505, 260] on input "AURORA ATMOSPHERE" at bounding box center [532, 256] width 194 height 23
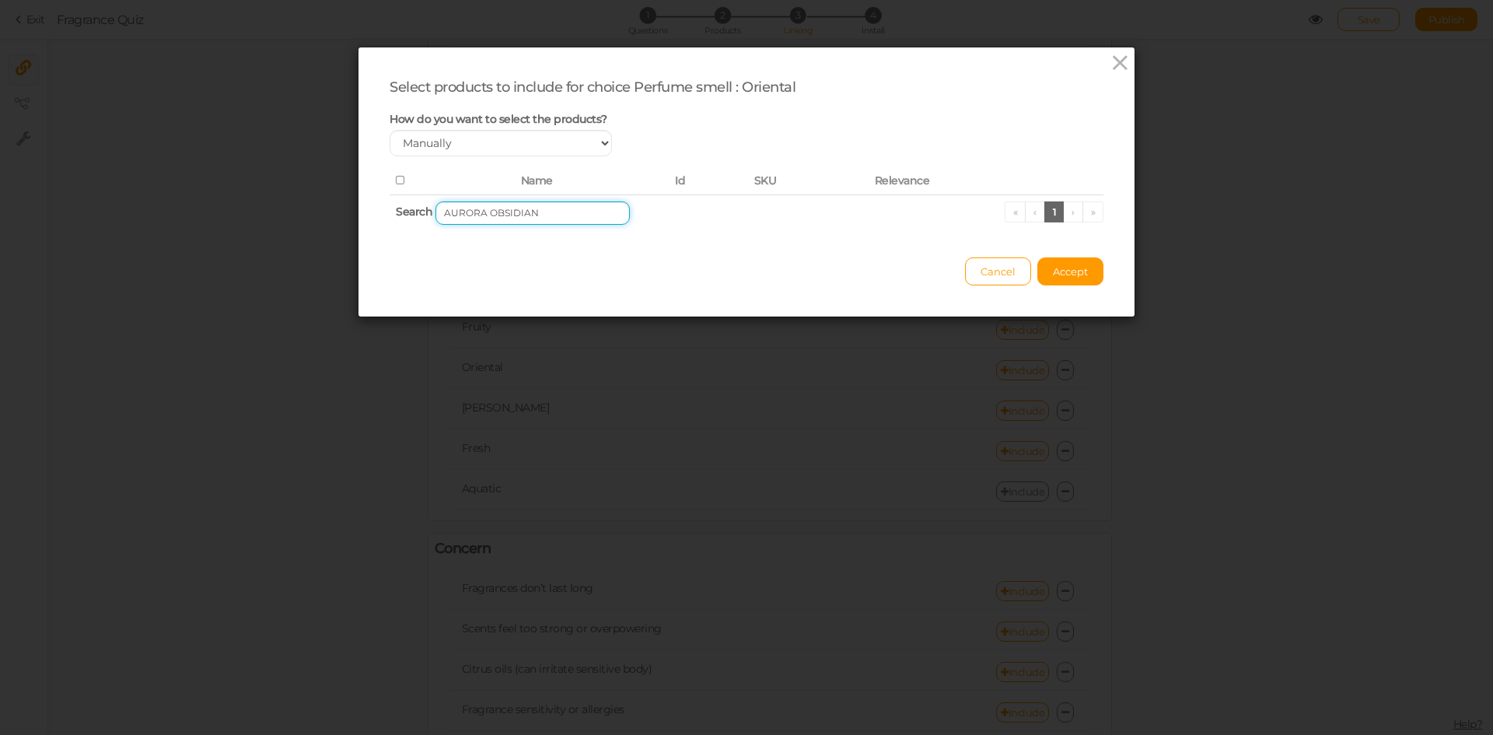
drag, startPoint x: 479, startPoint y: 213, endPoint x: 420, endPoint y: 207, distance: 59.4
click at [420, 207] on th "Search AURORA OBSIDIAN « ‹ 1 › »" at bounding box center [746, 212] width 714 height 37
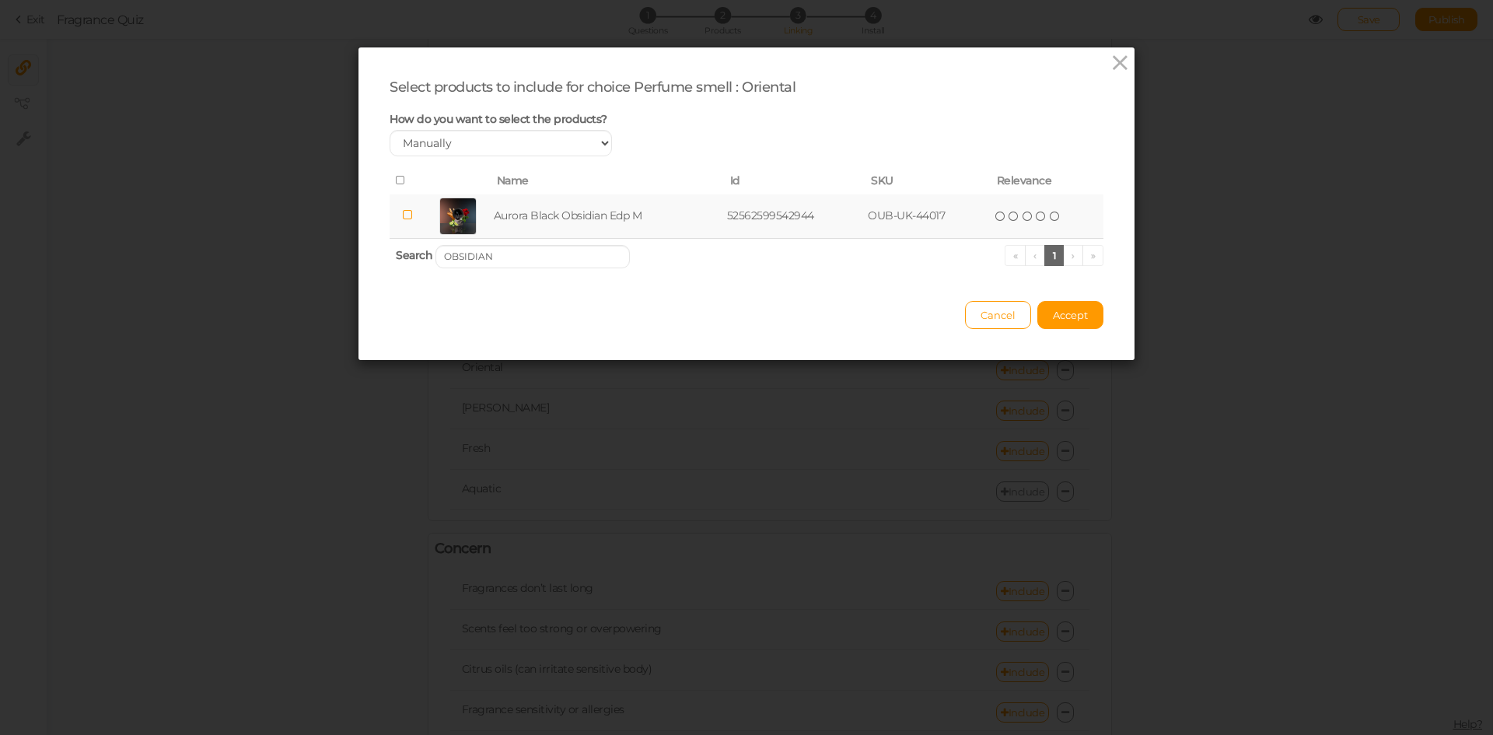
click at [534, 221] on td "Aurora Black Obsidian Edp M" at bounding box center [607, 216] width 233 height 44
click at [542, 253] on input "OBSIDIAN" at bounding box center [532, 256] width 194 height 23
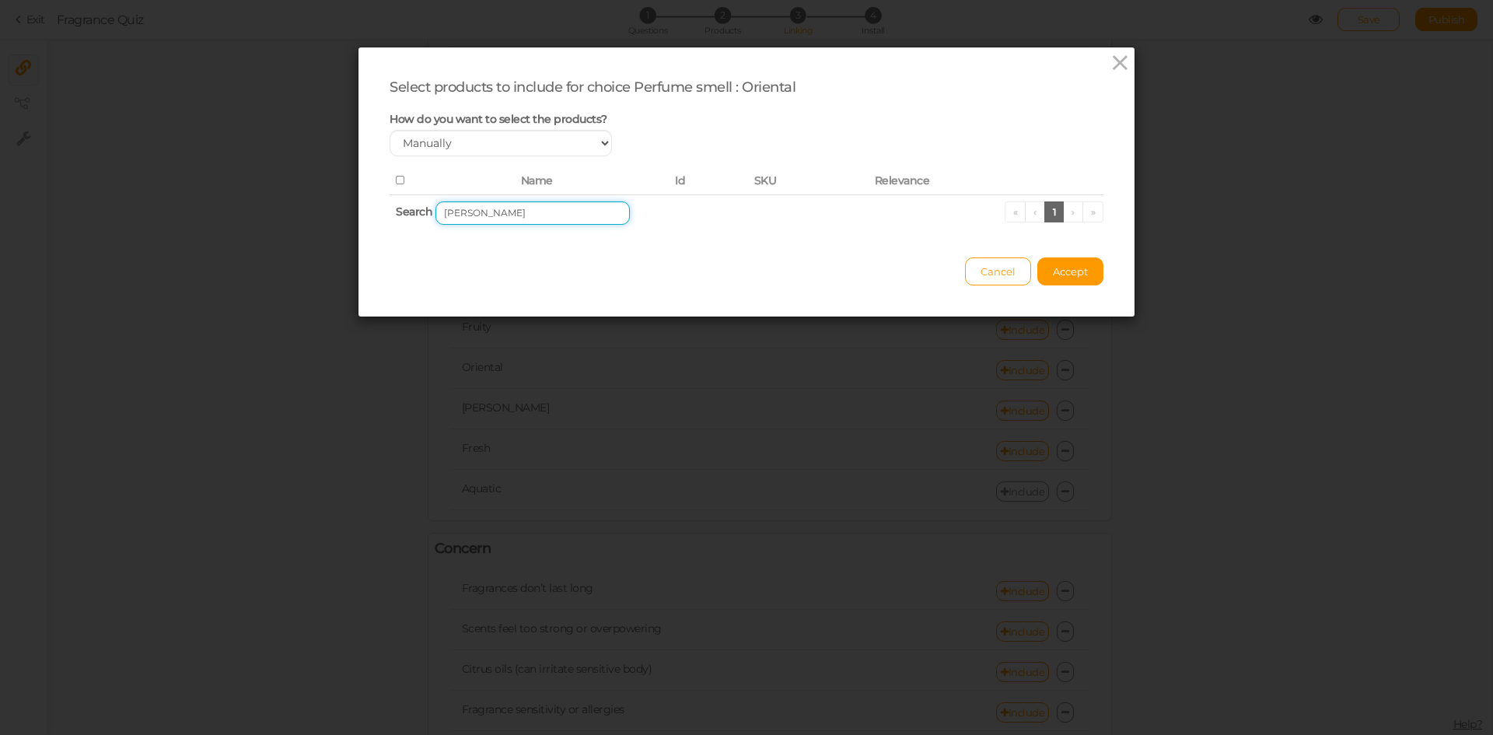
drag, startPoint x: 519, startPoint y: 213, endPoint x: 627, endPoint y: 213, distance: 107.3
click at [627, 213] on th "Search [PERSON_NAME] « ‹ 1 › »" at bounding box center [746, 212] width 714 height 37
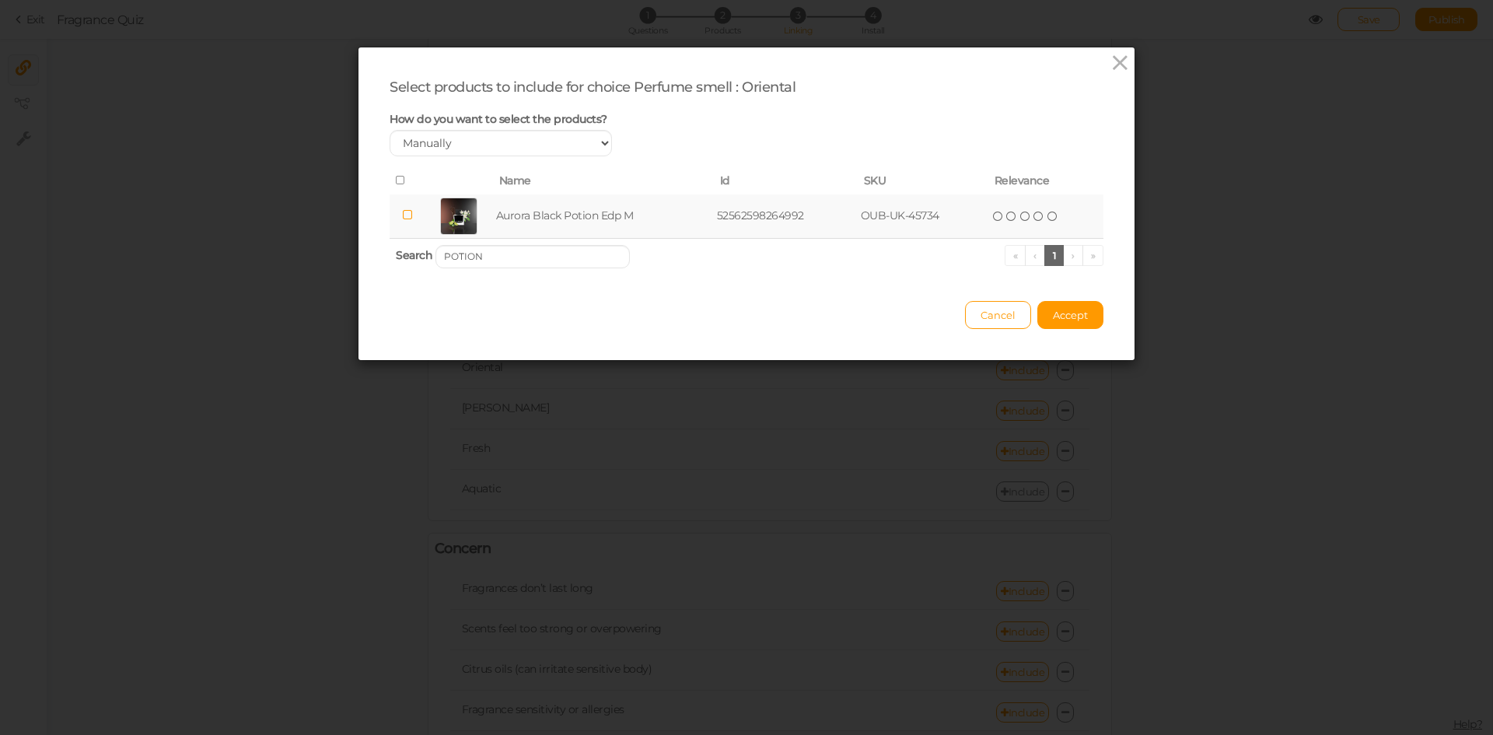
click at [623, 212] on td "Aurora Black Potion Edp M" at bounding box center [603, 216] width 221 height 44
click at [578, 246] on input "POTION" at bounding box center [532, 256] width 194 height 23
click at [576, 218] on td "Aurora Cafe Citadel Edp W" at bounding box center [602, 216] width 219 height 44
click at [585, 250] on input "CITADEL" at bounding box center [532, 256] width 194 height 23
click at [583, 215] on td "Aurora Forbidden Love Edp W" at bounding box center [610, 216] width 240 height 44
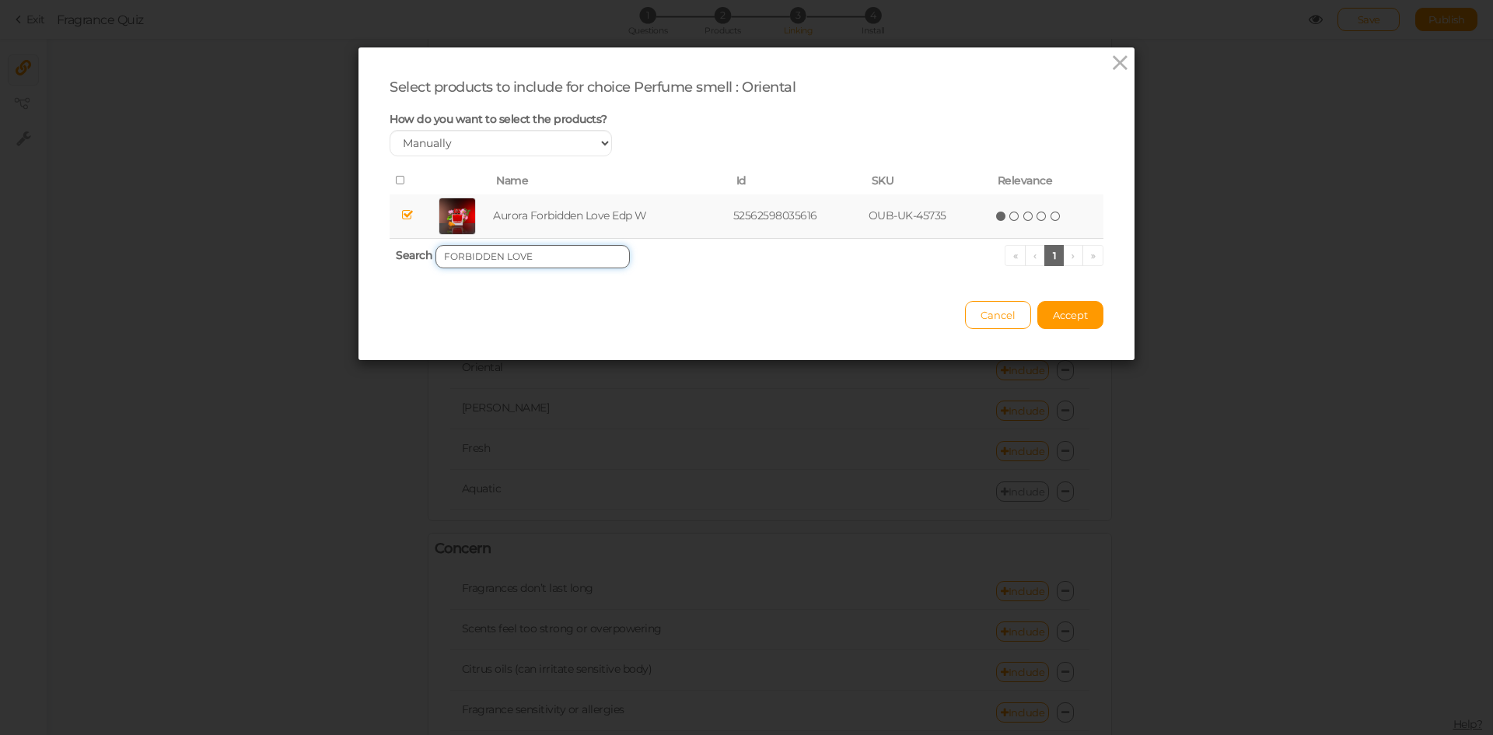
click at [532, 258] on input "FORBIDDEN LOVE" at bounding box center [532, 256] width 194 height 23
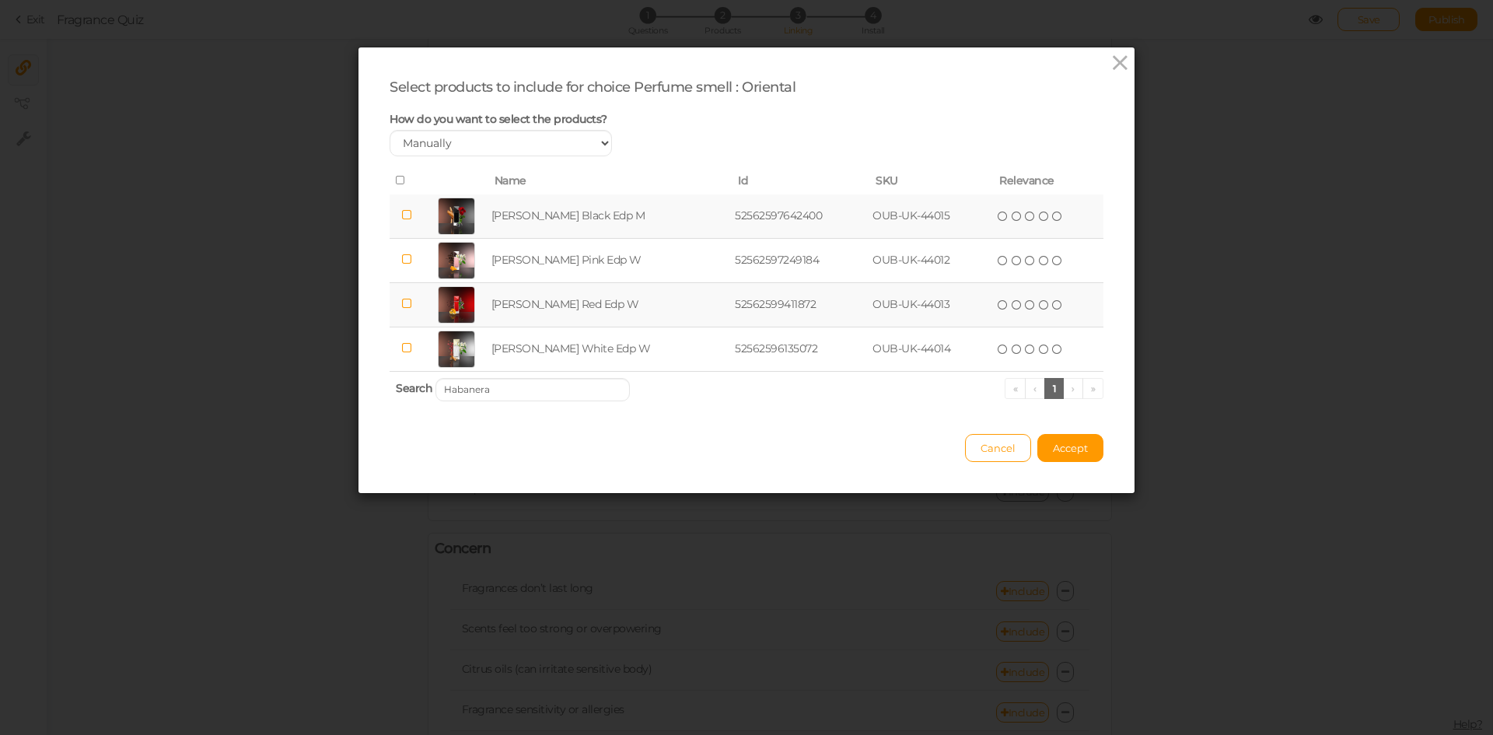
click at [610, 215] on td "[PERSON_NAME] Black Edp M" at bounding box center [609, 216] width 243 height 44
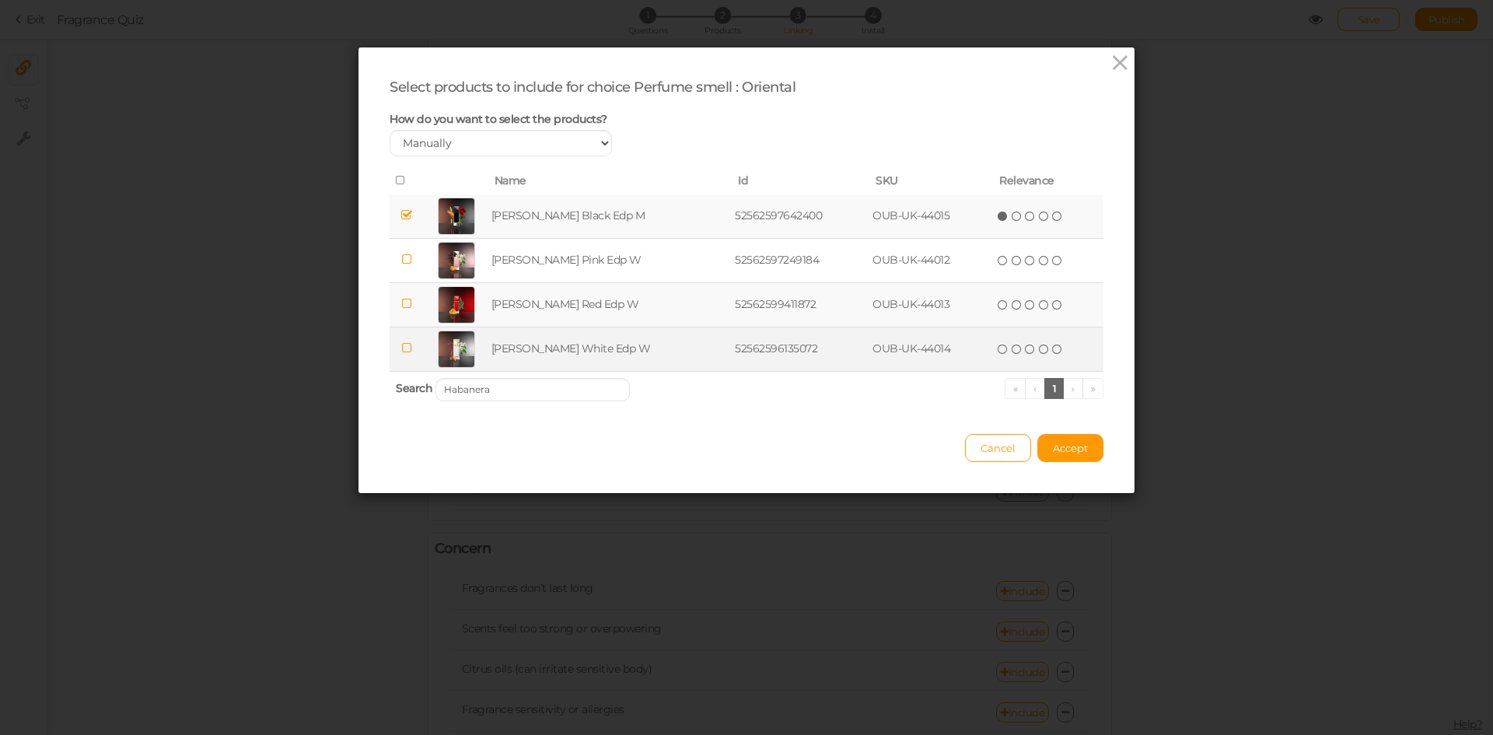
click at [594, 343] on td "[PERSON_NAME] White Edp W" at bounding box center [609, 349] width 243 height 44
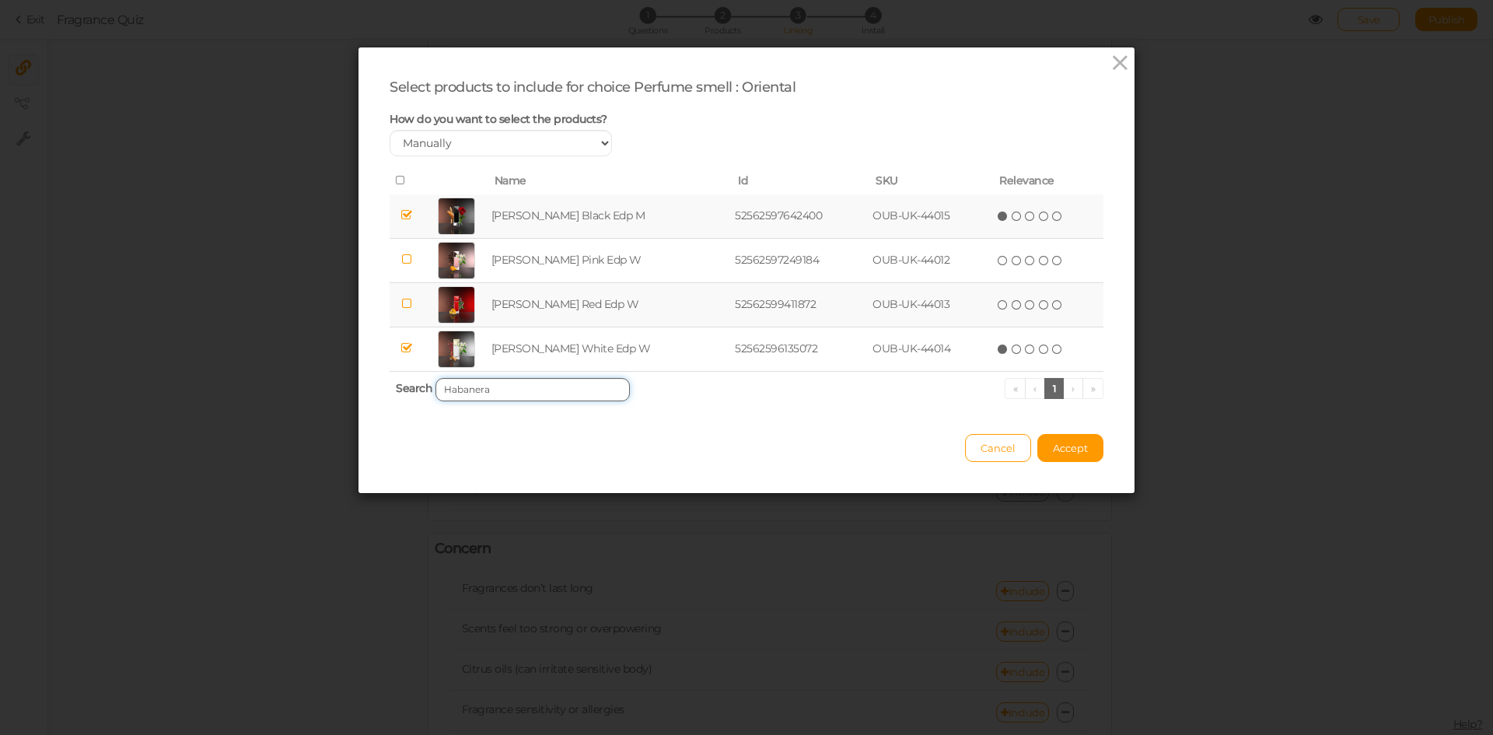
click at [484, 389] on input "Habanera" at bounding box center [532, 389] width 194 height 23
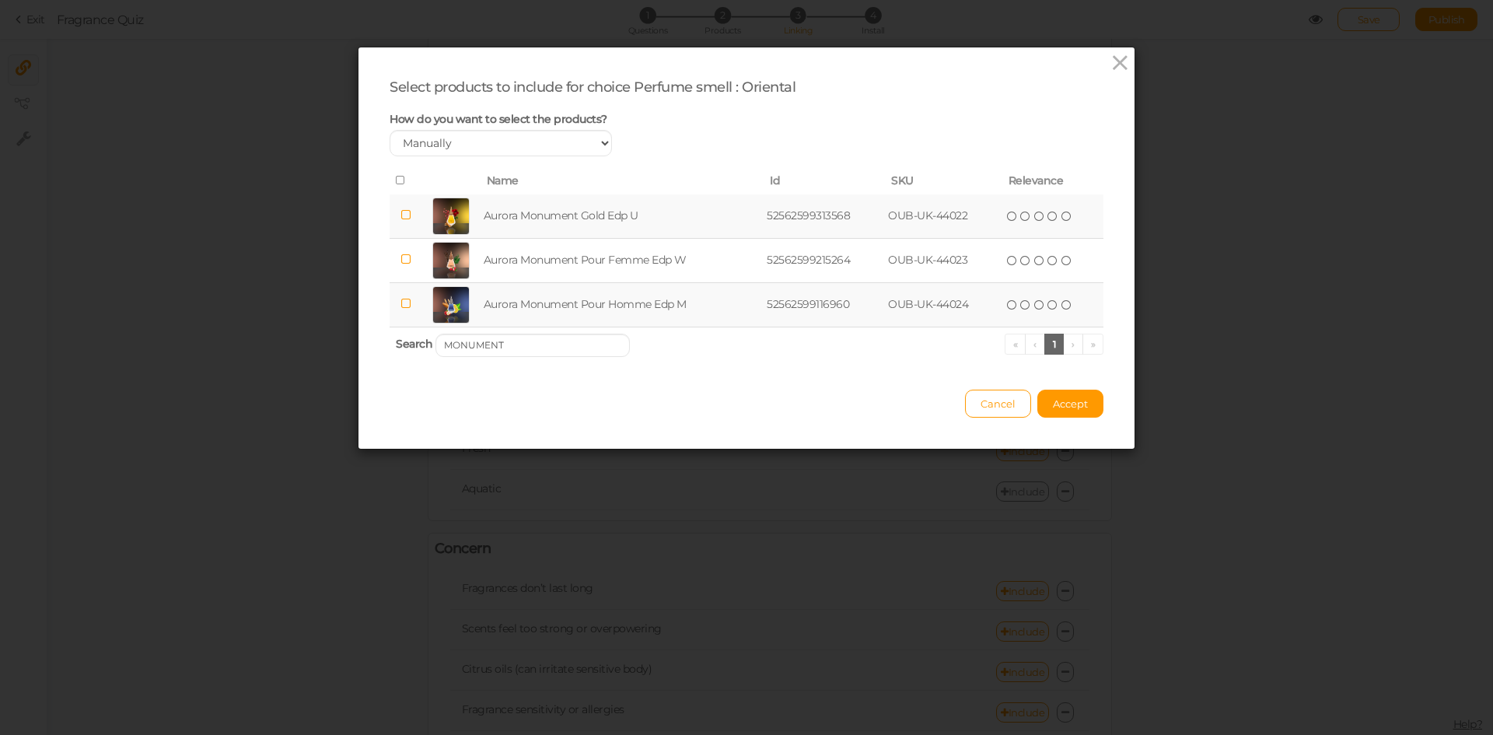
click at [562, 215] on td "Aurora Monument Gold Edp U" at bounding box center [622, 216] width 284 height 44
click at [605, 336] on input "MONUMENT" at bounding box center [532, 345] width 194 height 23
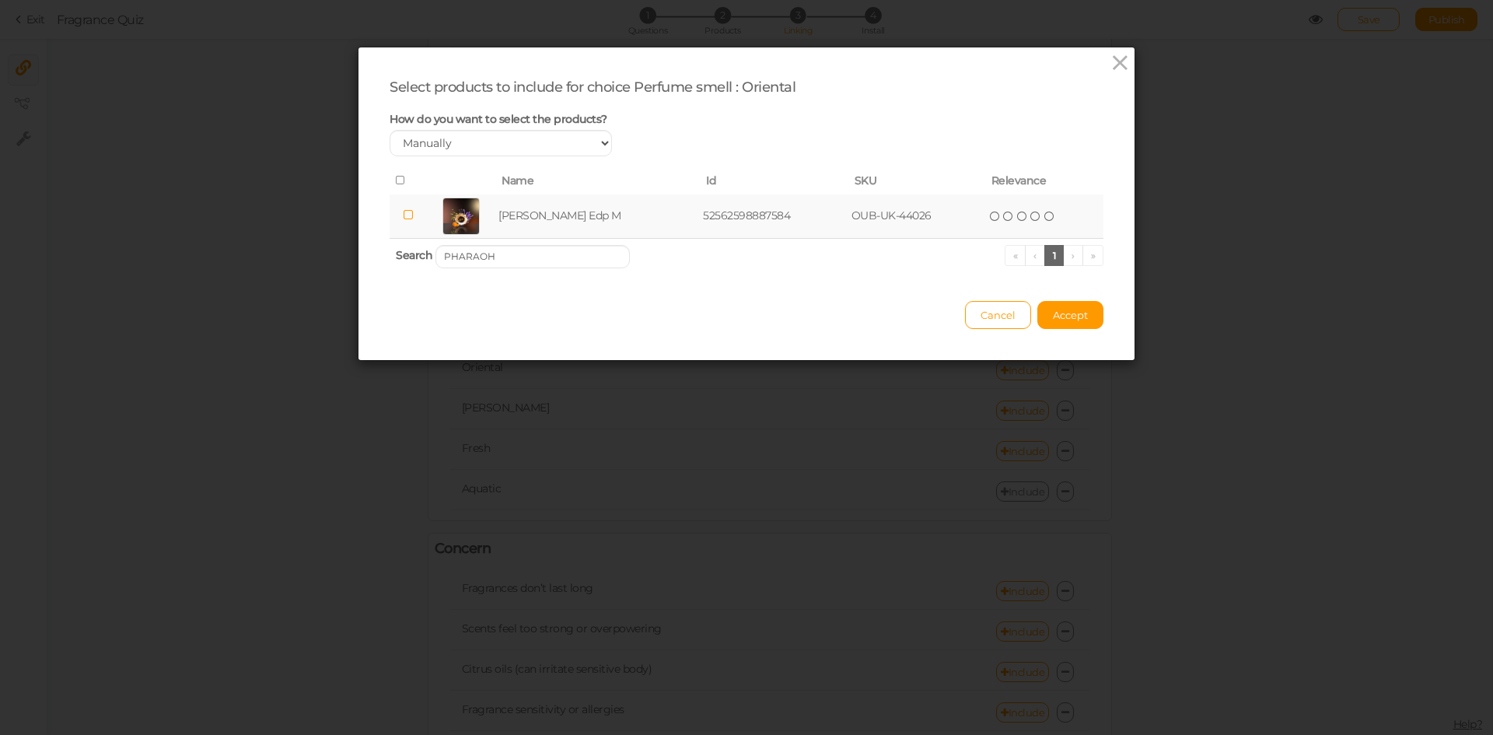
click at [578, 225] on td "[PERSON_NAME] Edp M" at bounding box center [597, 216] width 204 height 44
click at [540, 254] on input "PHARAOH" at bounding box center [532, 256] width 194 height 23
click at [550, 222] on td "[PERSON_NAME] Espresso Edp W" at bounding box center [614, 216] width 257 height 44
click at [544, 245] on input "VANILLA ESPRESSO" at bounding box center [532, 256] width 194 height 23
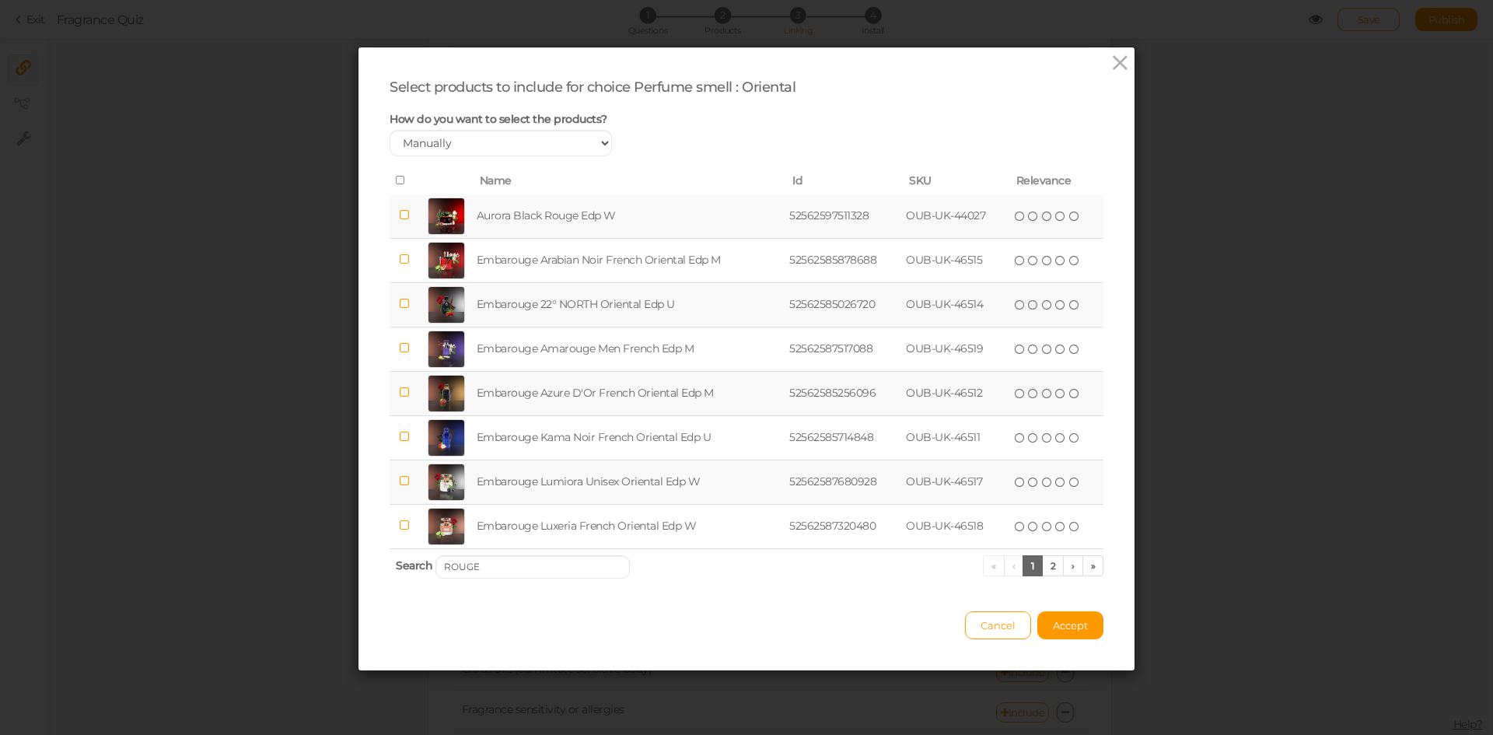
click at [540, 213] on td "Aurora Black Rouge Edp W" at bounding box center [629, 216] width 313 height 44
click at [510, 565] on input "ROUGE" at bounding box center [532, 566] width 194 height 23
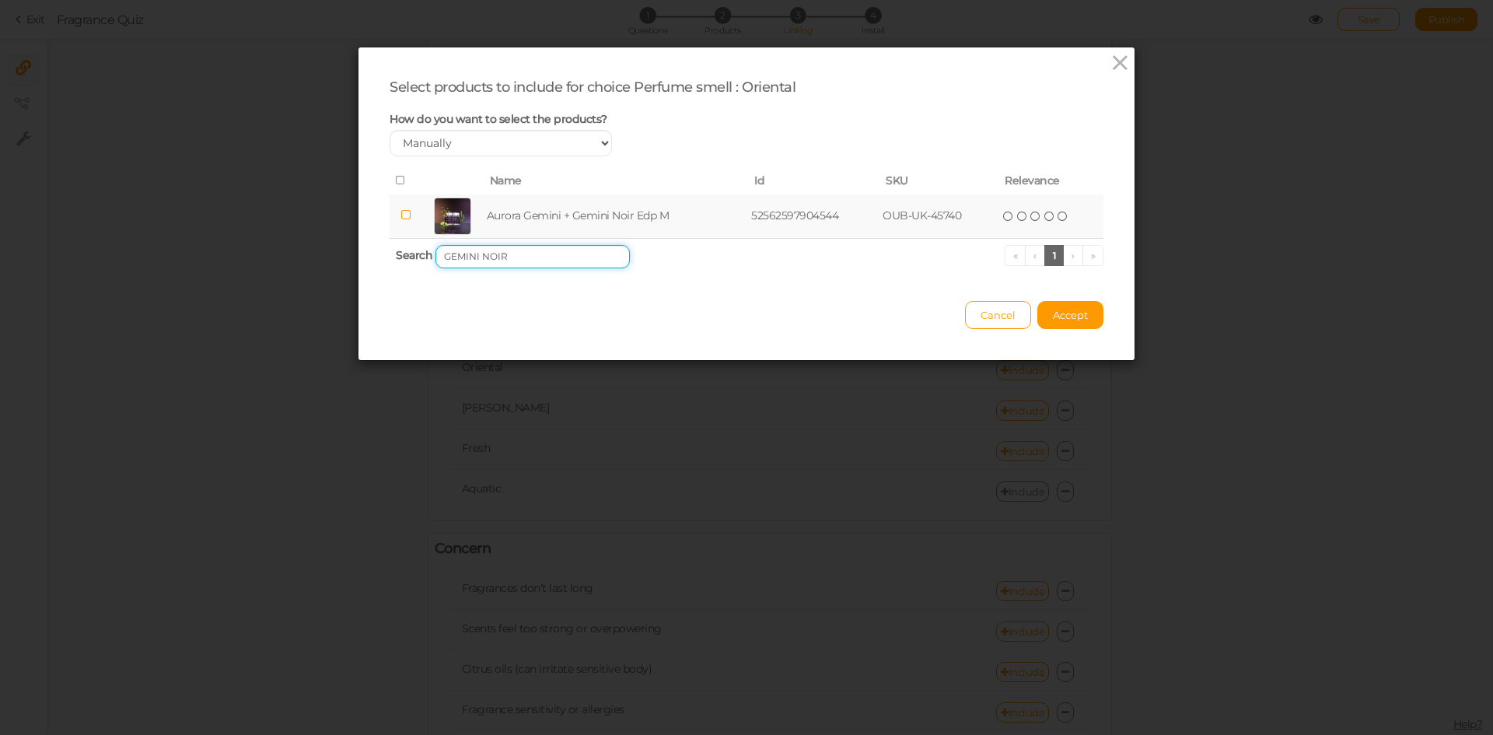
type input "GEMINI NOIR"
click at [616, 222] on td "Aurora Gemini + Gemini Noir Edp M" at bounding box center [616, 216] width 265 height 44
click at [1057, 304] on button "Accept" at bounding box center [1070, 315] width 66 height 28
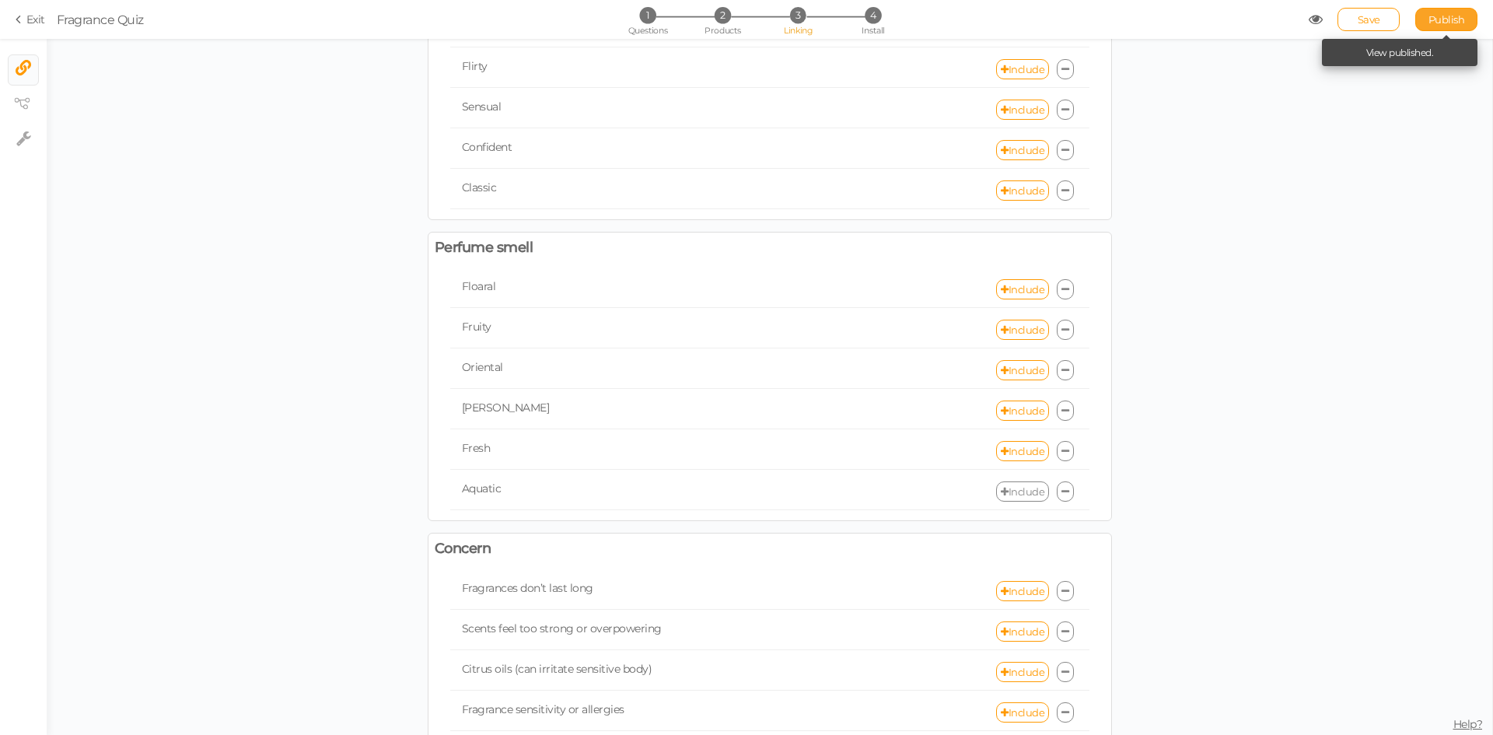
click at [1437, 23] on span "Publish" at bounding box center [1446, 19] width 37 height 12
click at [1022, 368] on link "Include" at bounding box center [1022, 370] width 53 height 20
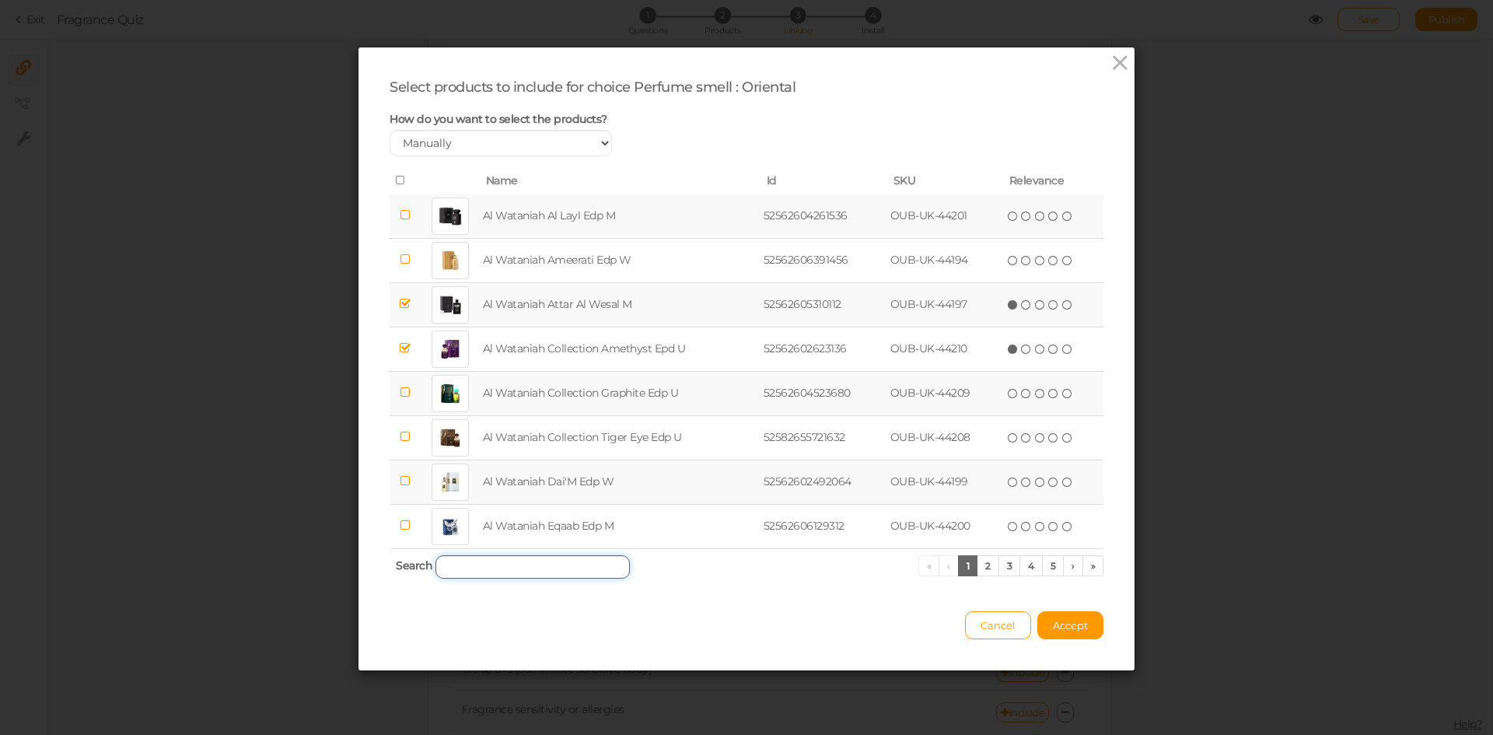
click at [524, 563] on input "search" at bounding box center [532, 566] width 194 height 23
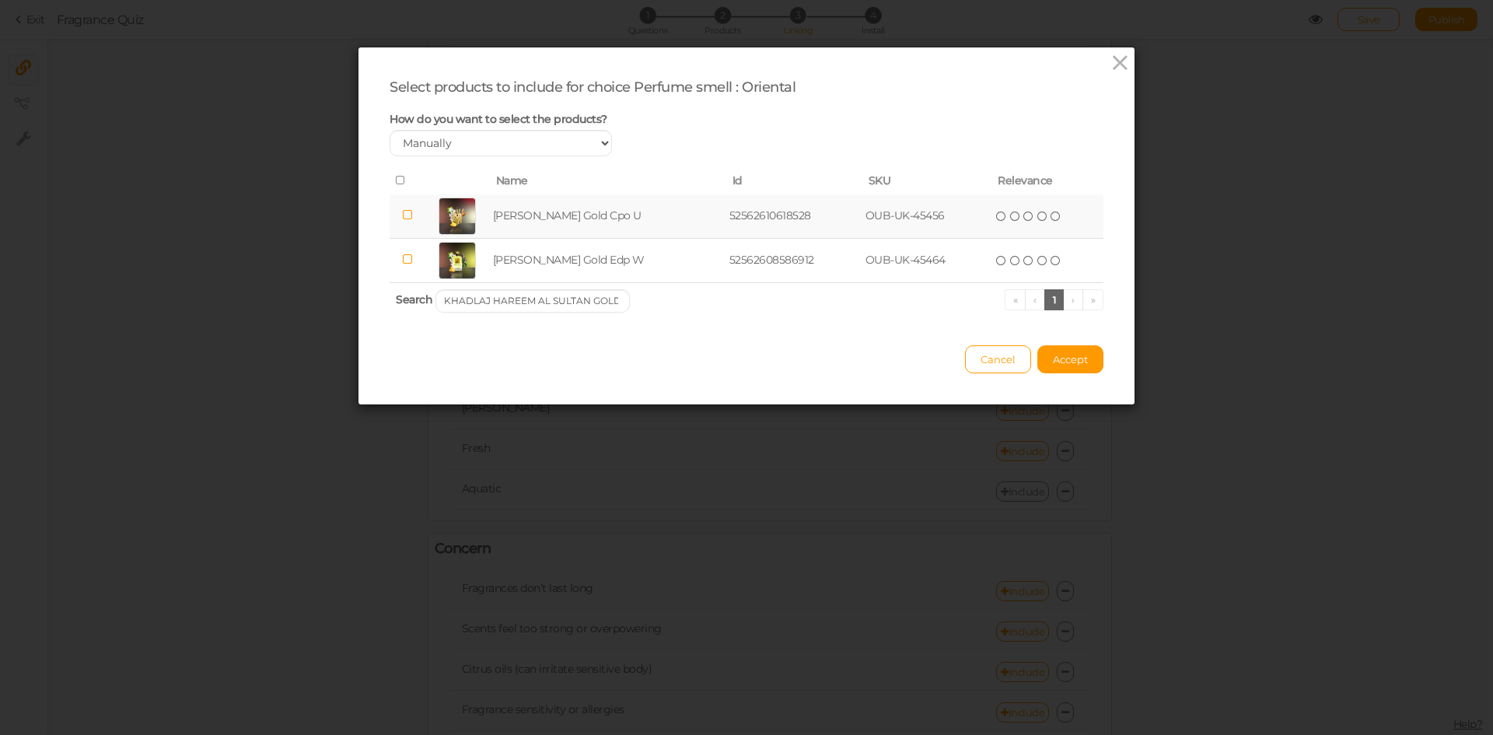
click at [583, 218] on td "[PERSON_NAME] Gold Cpo U" at bounding box center [608, 216] width 236 height 44
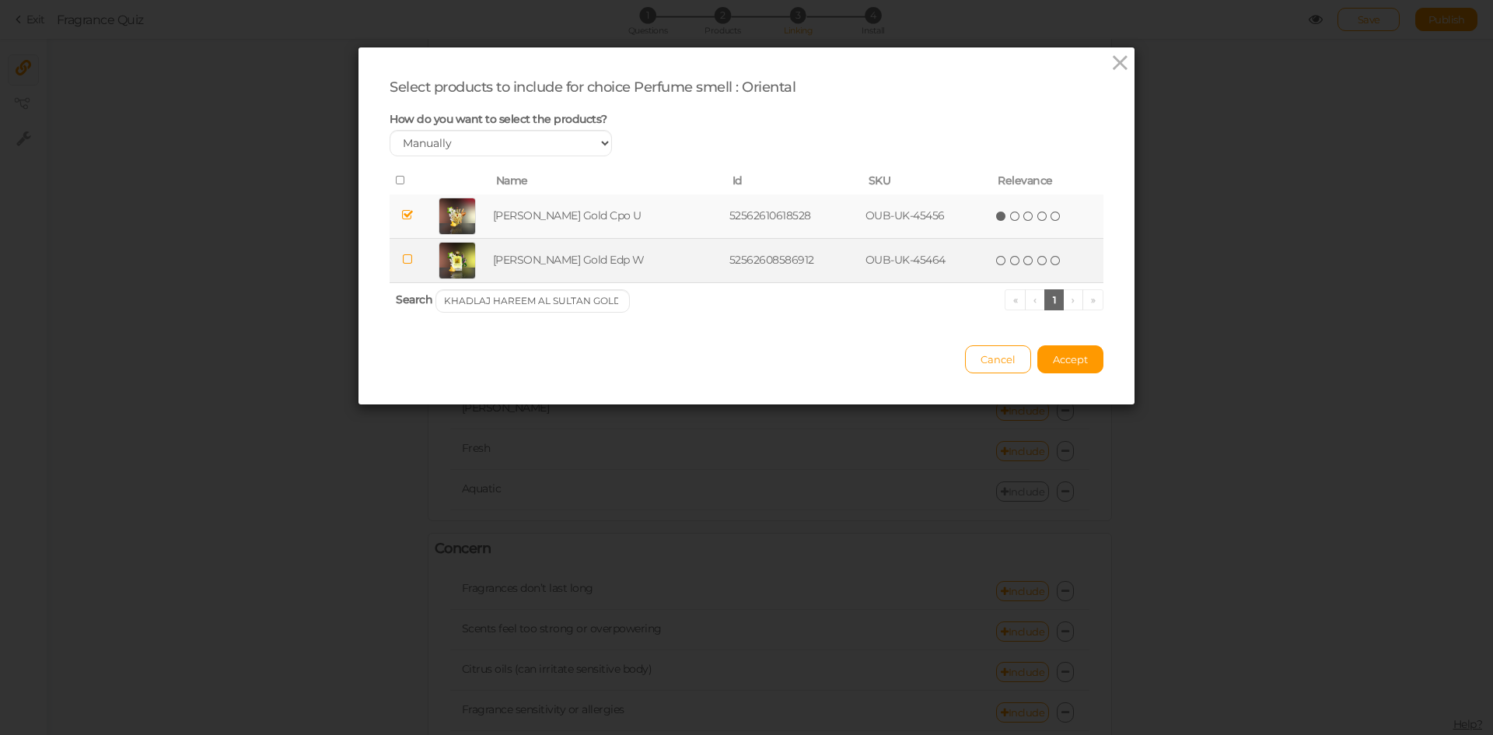
click at [586, 260] on td "[PERSON_NAME] Gold Edp W" at bounding box center [608, 260] width 236 height 44
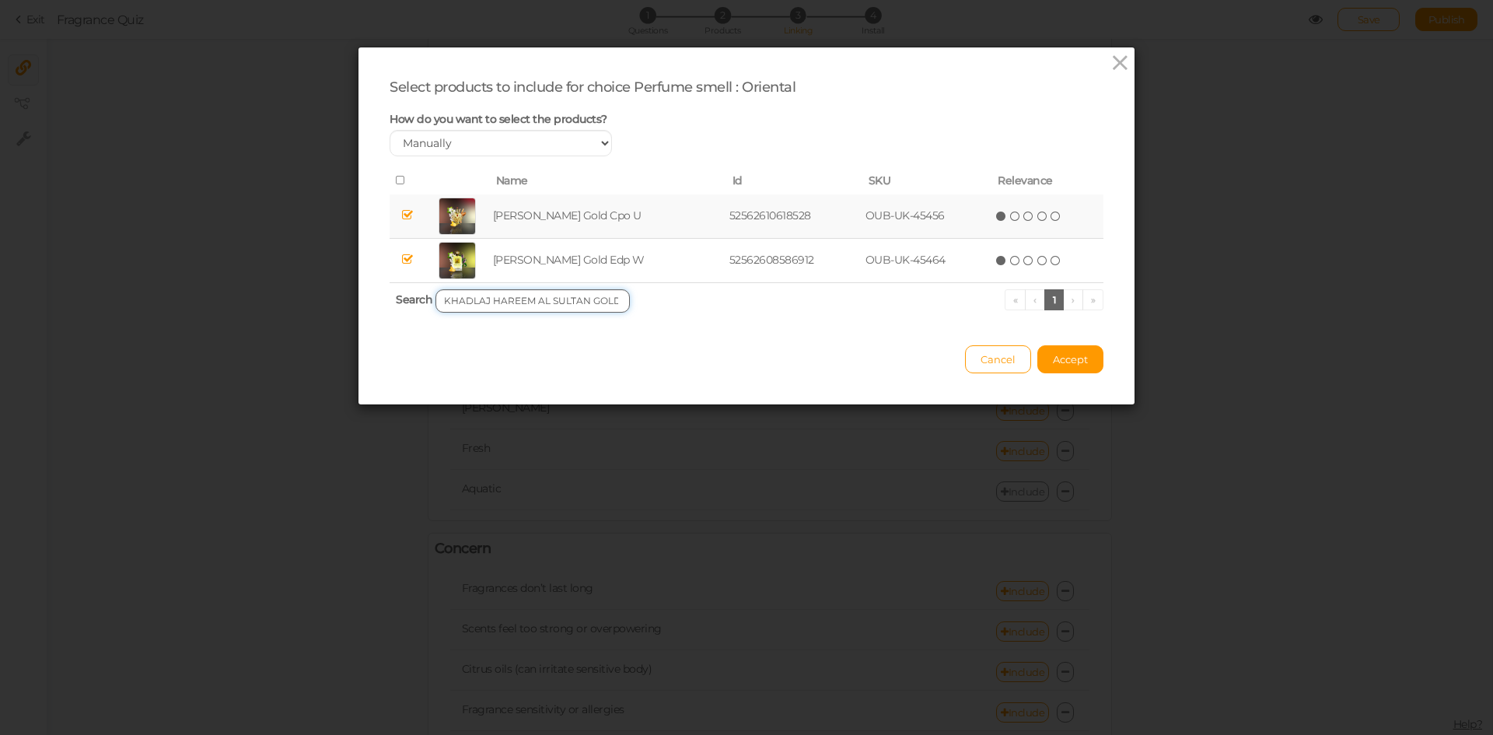
click at [570, 298] on input "KHADLAJ HAREEM AL SULTAN GOLD" at bounding box center [532, 300] width 194 height 23
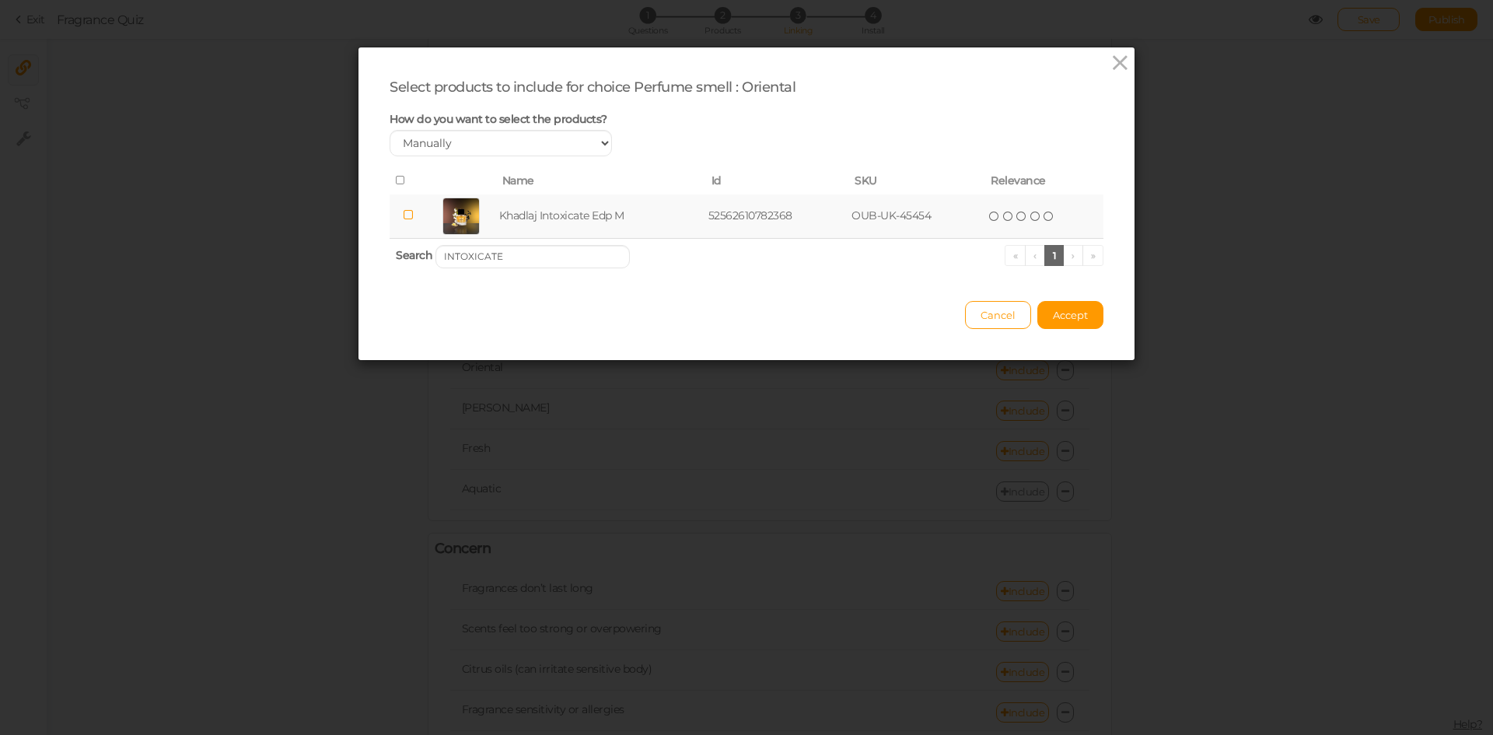
click at [576, 218] on td "Khadlaj Intoxicate Edp M" at bounding box center [600, 216] width 209 height 44
click at [553, 265] on input "INTOXICATE" at bounding box center [532, 256] width 194 height 23
click at [555, 213] on td "[PERSON_NAME] Black Edp M" at bounding box center [609, 216] width 239 height 44
click at [577, 253] on input "[PERSON_NAME]" at bounding box center [532, 256] width 194 height 23
type input "SHIYAAKA GOLD"
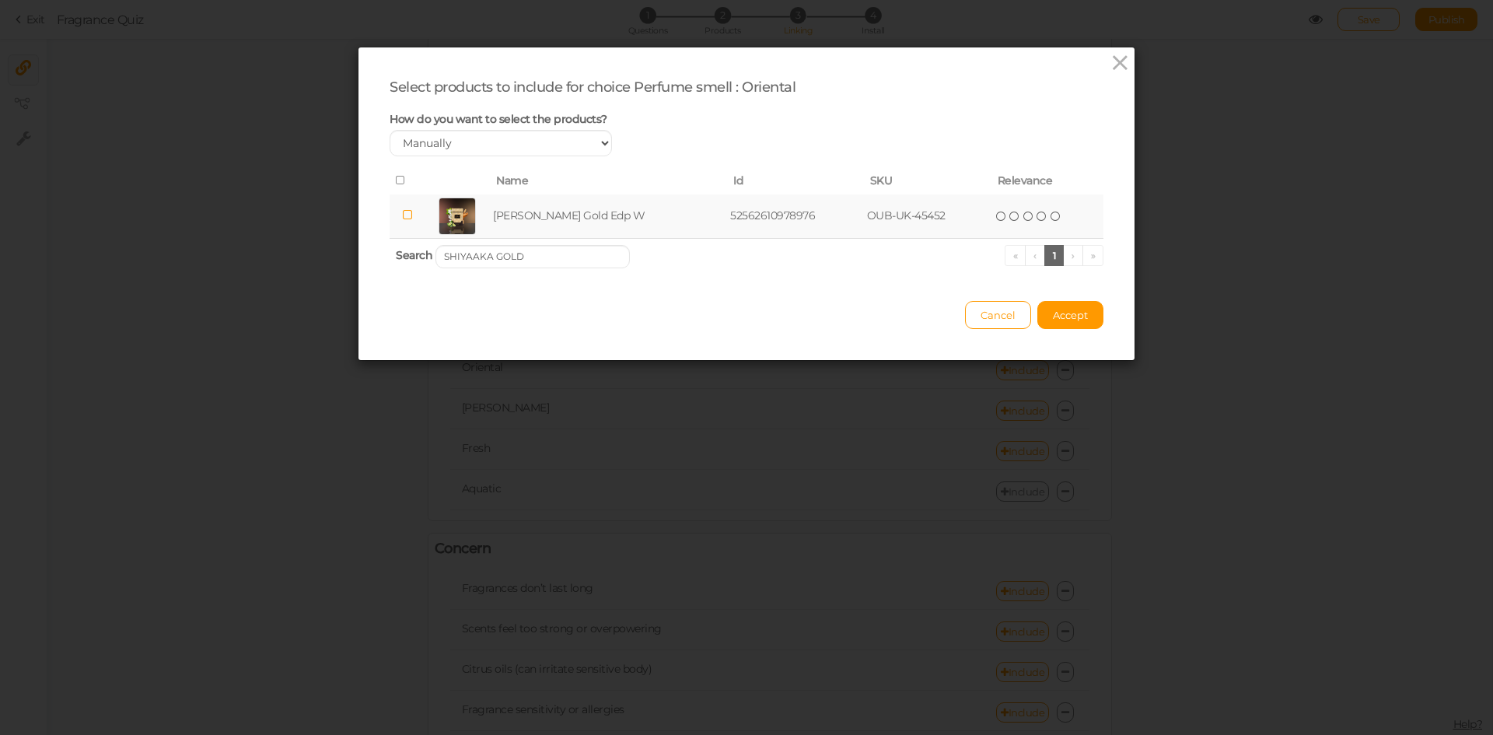
click at [579, 203] on td "[PERSON_NAME] Gold Edp W" at bounding box center [608, 216] width 237 height 44
click at [1077, 312] on span "Accept" at bounding box center [1070, 315] width 35 height 12
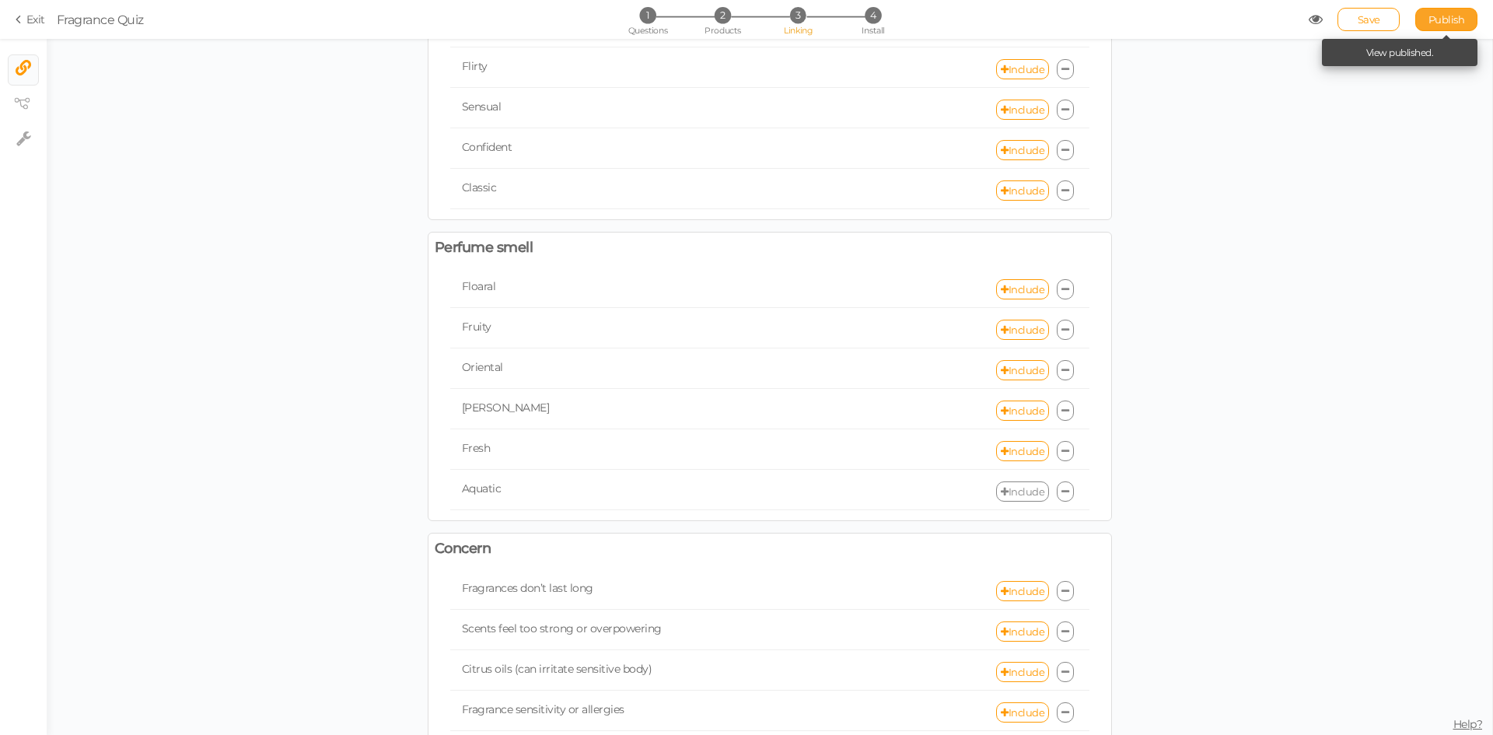
click at [1447, 21] on span "Publish" at bounding box center [1446, 19] width 37 height 12
click at [1015, 368] on link "Include" at bounding box center [1022, 370] width 53 height 20
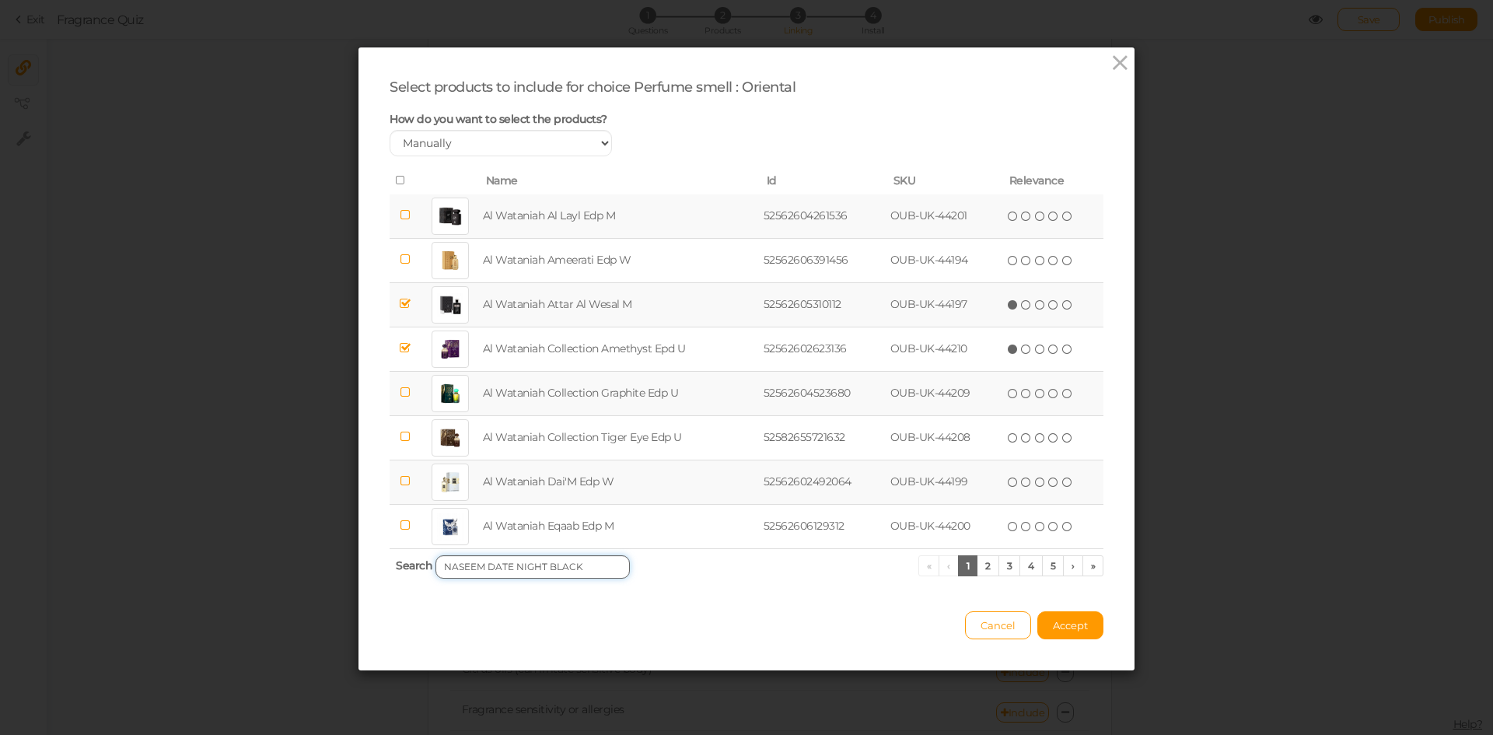
click at [465, 572] on input "NASEEM DATE NIGHT BLACK" at bounding box center [532, 566] width 194 height 23
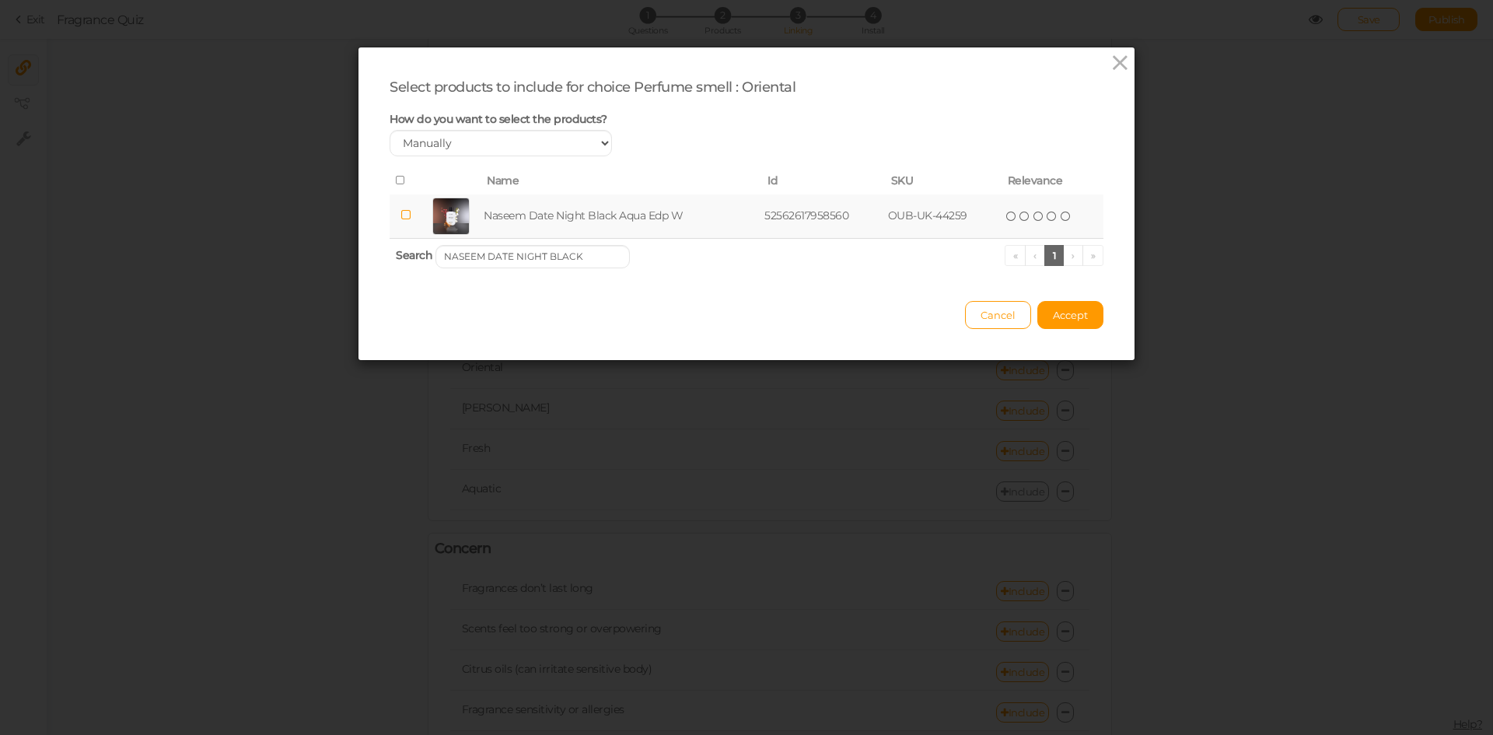
click at [585, 218] on td "Naseem Date Night Black Aqua Edp W" at bounding box center [620, 216] width 281 height 44
click at [559, 257] on input "NASEEM DATE NIGHT BLACK" at bounding box center [532, 256] width 194 height 23
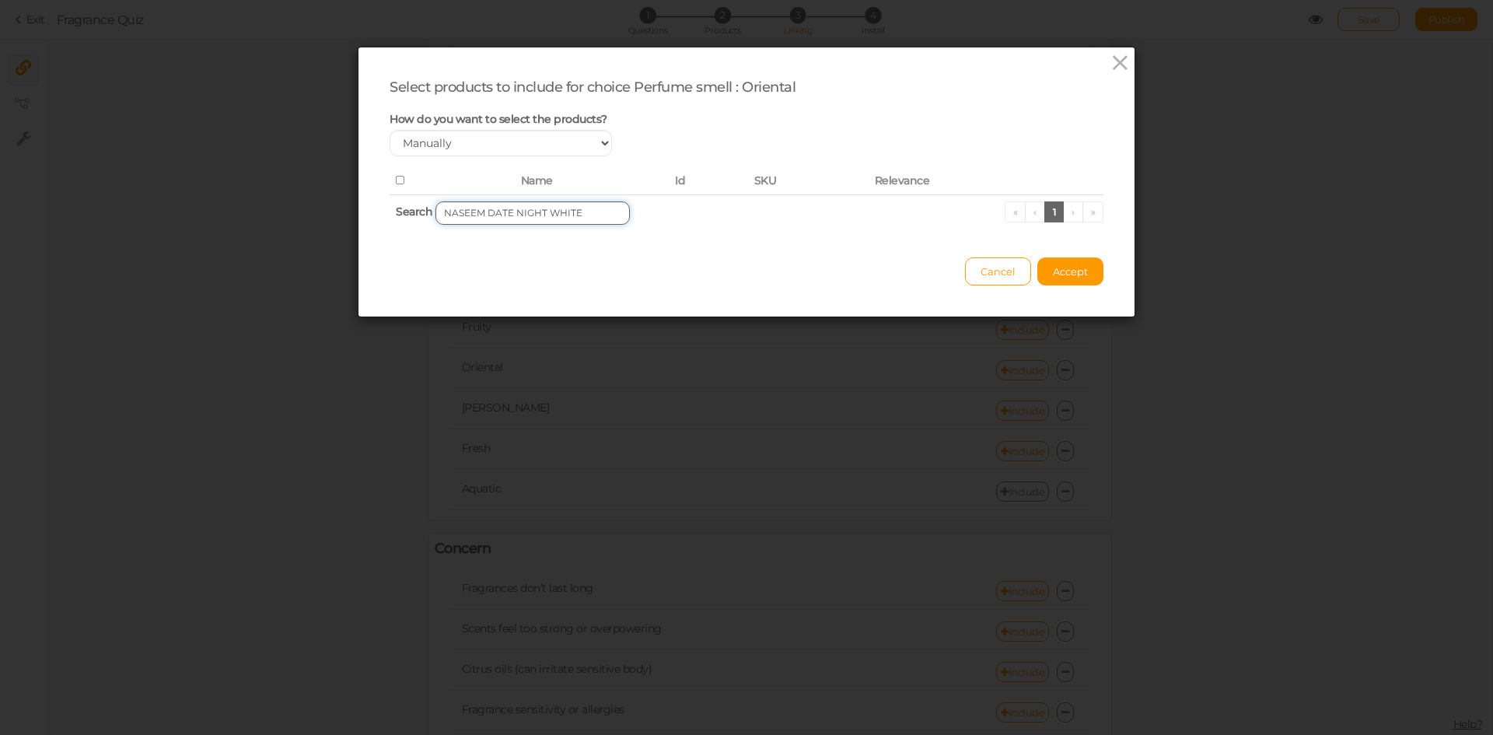
drag, startPoint x: 536, startPoint y: 213, endPoint x: 608, endPoint y: 210, distance: 72.4
click at [608, 210] on input "NASEEM DATE NIGHT WHITE" at bounding box center [532, 212] width 194 height 23
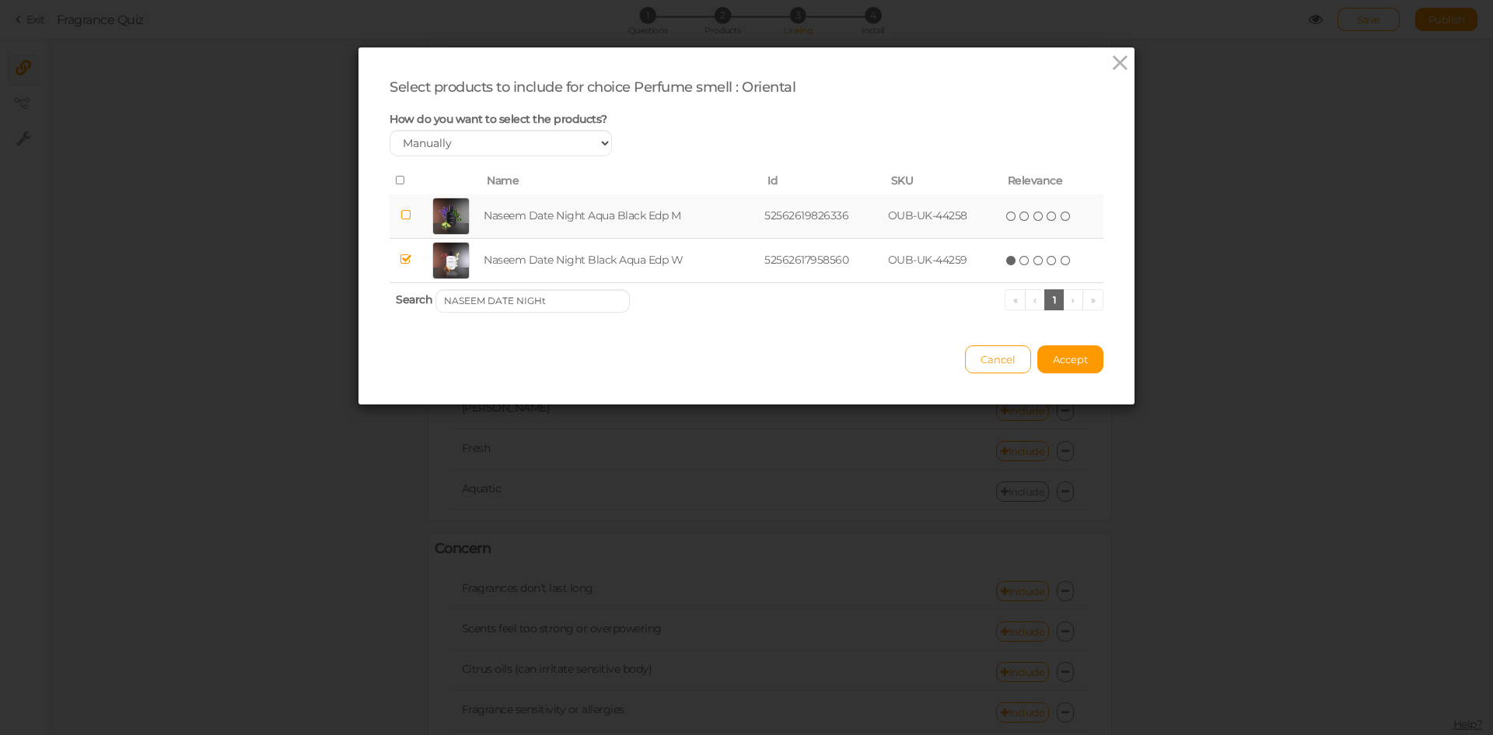
click at [594, 212] on td "Naseem Date Night Aqua Black Edp M" at bounding box center [620, 216] width 281 height 44
click at [558, 300] on input "NASEEM DATE NIGHt" at bounding box center [532, 300] width 194 height 23
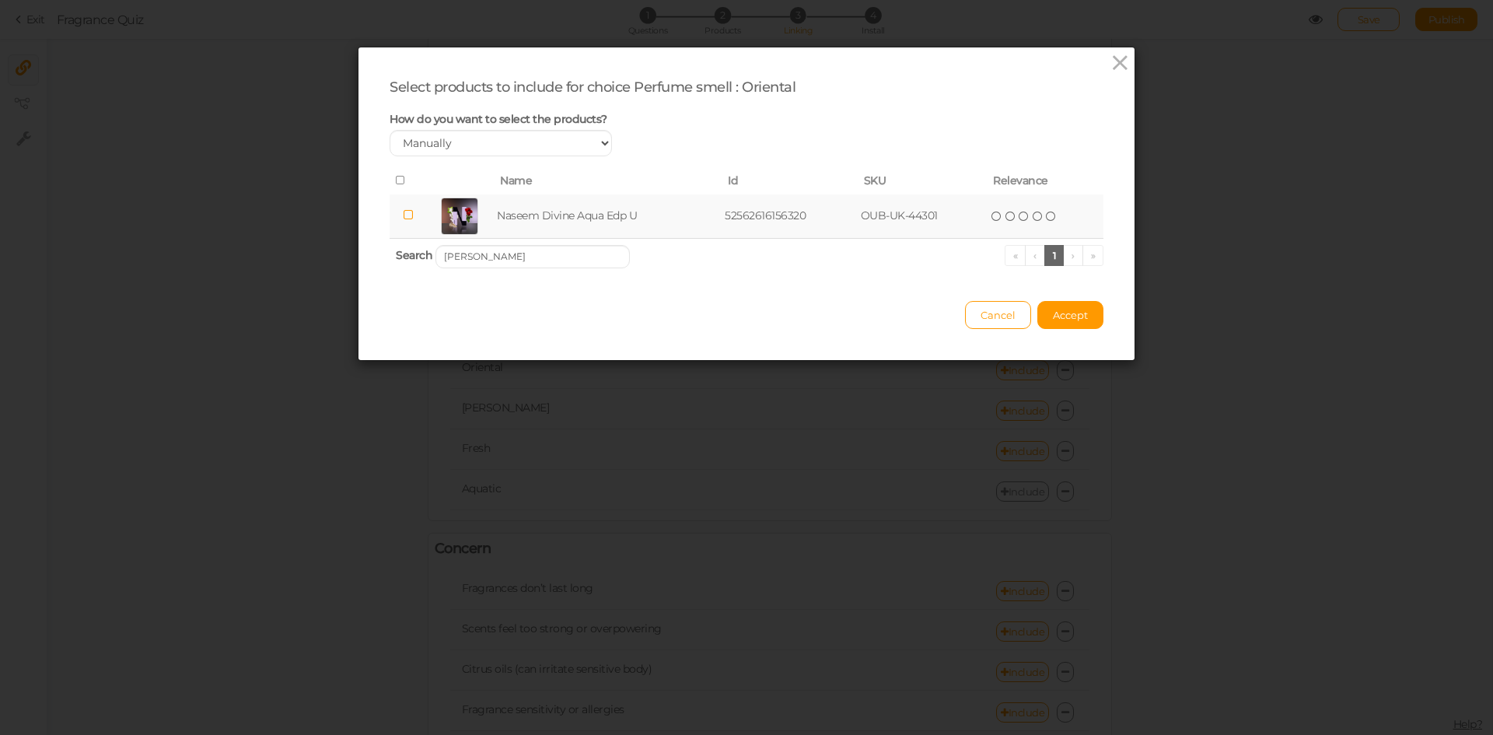
click at [585, 218] on td "Naseem Divine Aqua Edp U" at bounding box center [608, 216] width 228 height 44
click at [536, 251] on input "[PERSON_NAME]" at bounding box center [532, 256] width 194 height 23
click at [554, 212] on td "[PERSON_NAME] Vanilla Edp U" at bounding box center [612, 216] width 244 height 44
click at [533, 254] on input "[PERSON_NAME] VANILLA" at bounding box center [532, 256] width 194 height 23
click at [546, 224] on td "Naseem Hypnotic Passion Aqua Edp W" at bounding box center [622, 216] width 283 height 44
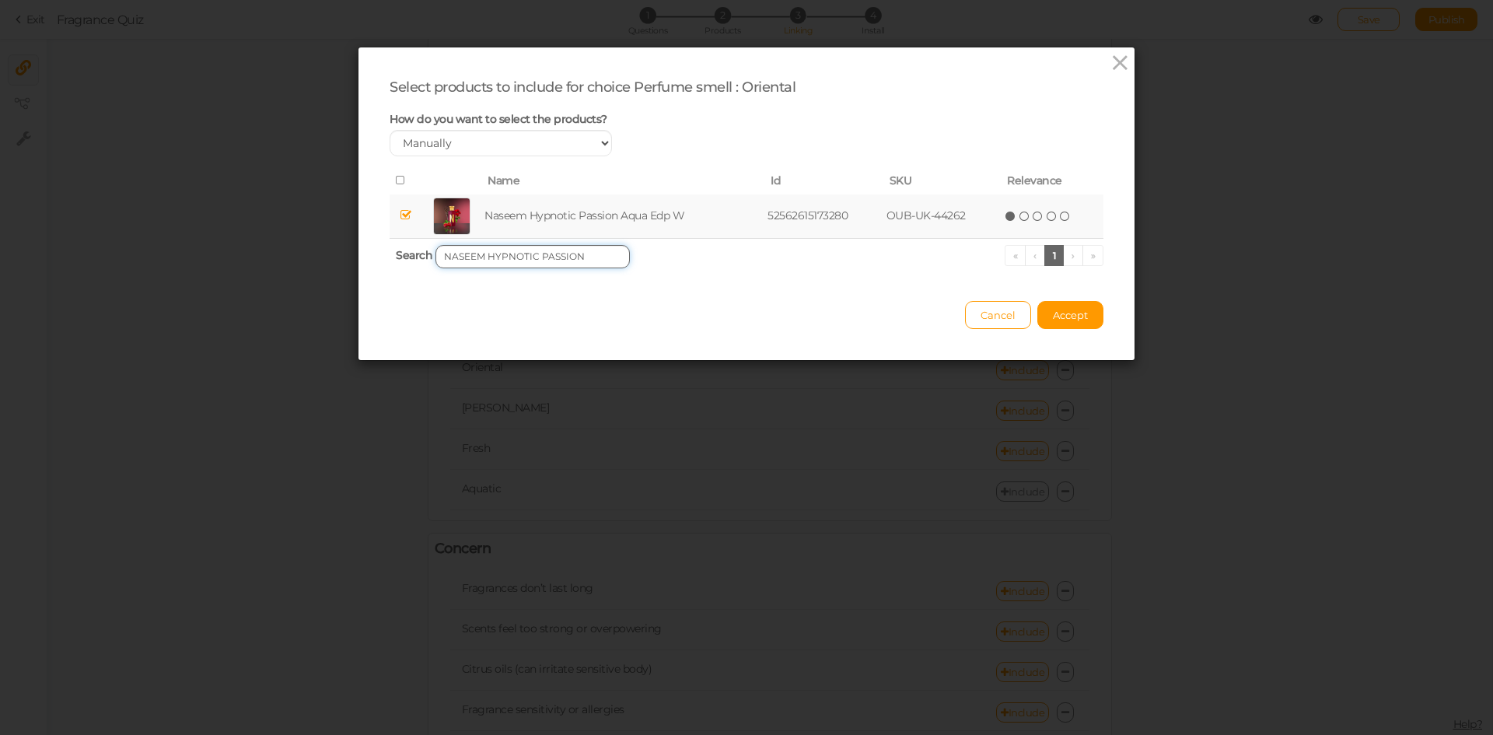
click at [577, 250] on input "NASEEM HYPNOTIC PASSION" at bounding box center [532, 256] width 194 height 23
click at [573, 220] on td "Naseem Inferno Aqua Edp M" at bounding box center [609, 216] width 233 height 44
click at [603, 254] on input "NASEEM INFERNO" at bounding box center [532, 256] width 194 height 23
click at [593, 215] on td "Naseem Jour & Nuit Edp U" at bounding box center [603, 216] width 219 height 44
click at [529, 260] on input "NASEEM JOUR & NUIT" at bounding box center [532, 256] width 194 height 23
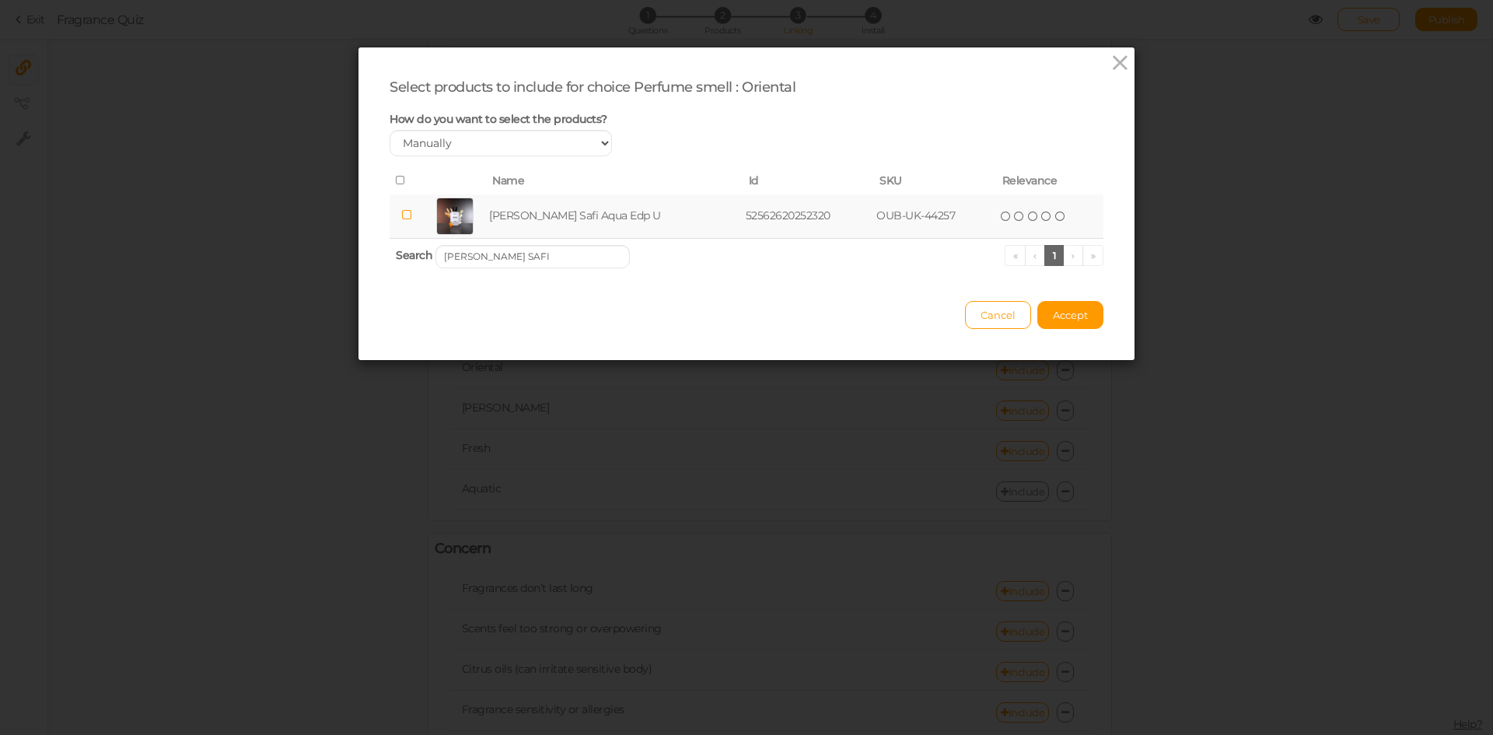
click at [559, 197] on td "[PERSON_NAME] Safi Aqua Edp U" at bounding box center [614, 216] width 257 height 44
click at [575, 254] on input "[PERSON_NAME] SAFI" at bounding box center [532, 256] width 194 height 23
click at [583, 207] on td "[PERSON_NAME] [PERSON_NAME] Khalta Edp U" at bounding box center [631, 216] width 316 height 44
click at [553, 253] on input "[PERSON_NAME] MUSK [PERSON_NAME] KHALTA" at bounding box center [532, 256] width 194 height 23
click at [561, 201] on td "Naseem Noir Edp M" at bounding box center [593, 216] width 182 height 44
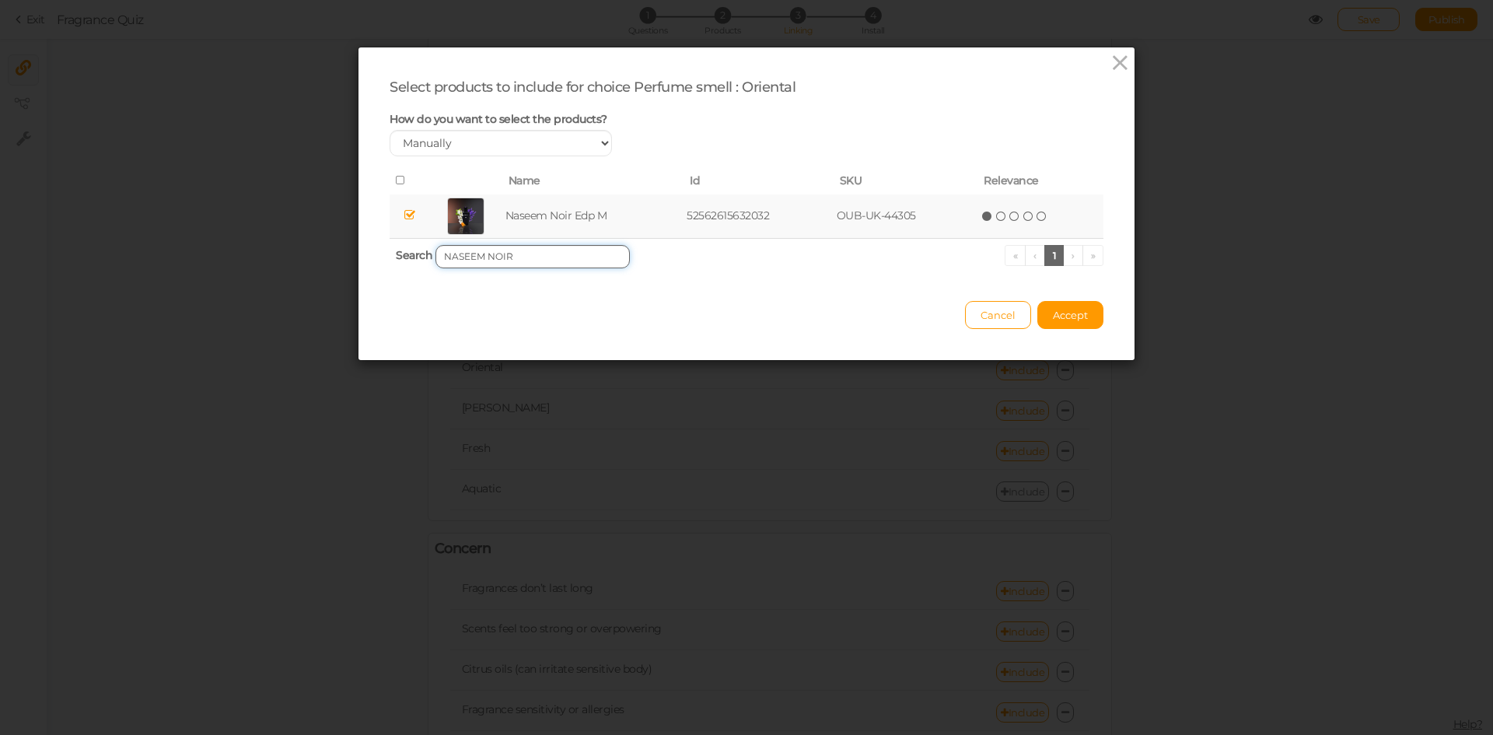
click at [550, 258] on input "NASEEM NOIR" at bounding box center [532, 256] width 194 height 23
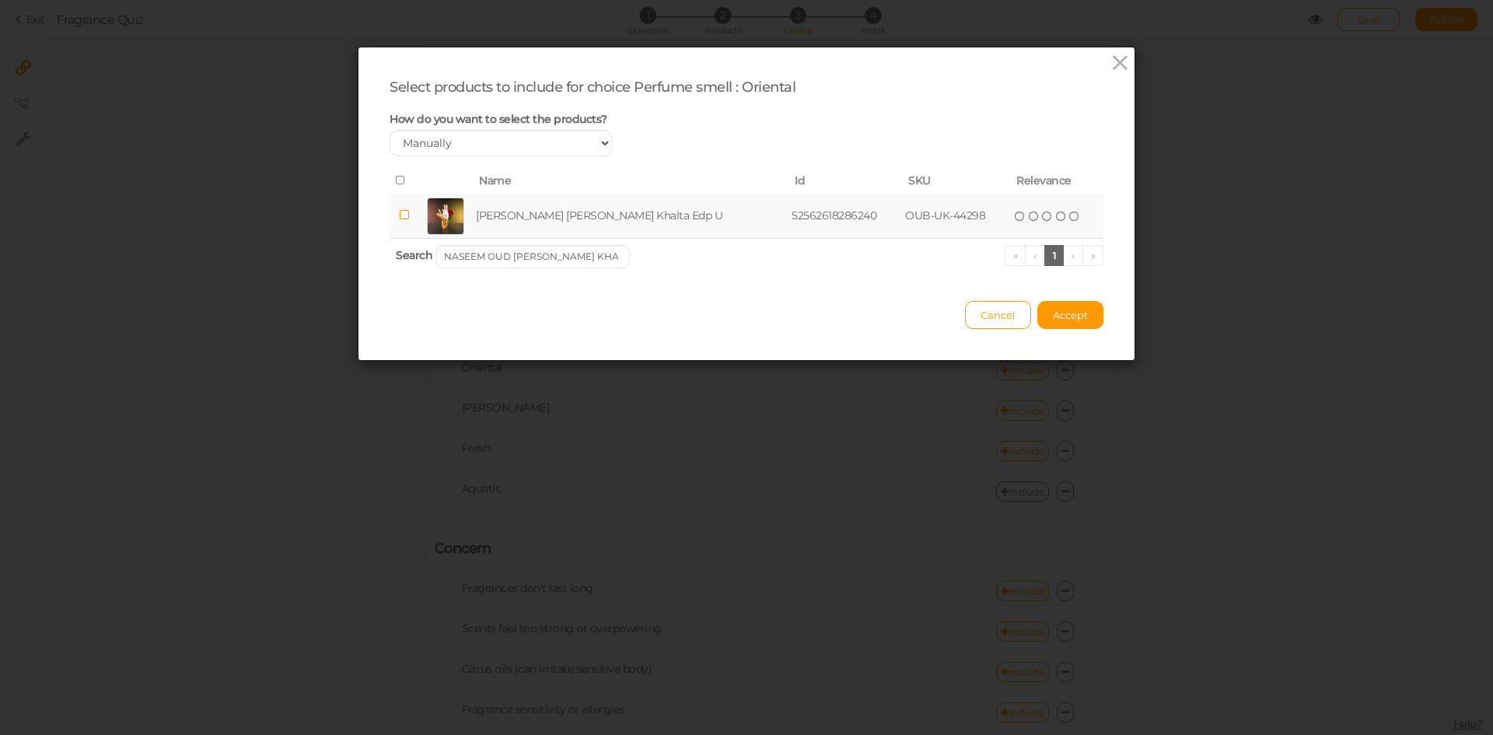
click at [568, 210] on td "[PERSON_NAME] [PERSON_NAME] Khalta Edp U" at bounding box center [631, 216] width 316 height 44
click at [564, 258] on input "NASEEM OUD [PERSON_NAME] KHALTA" at bounding box center [532, 256] width 194 height 23
click at [581, 219] on td "Naseem Paris Oud Aqua Parfum Edp U" at bounding box center [626, 216] width 286 height 44
click at [581, 255] on input "NASEEM PARIS OUD" at bounding box center [532, 256] width 194 height 23
click at [561, 211] on td "Naseem Aqua Aqua Edp U" at bounding box center [603, 216] width 219 height 44
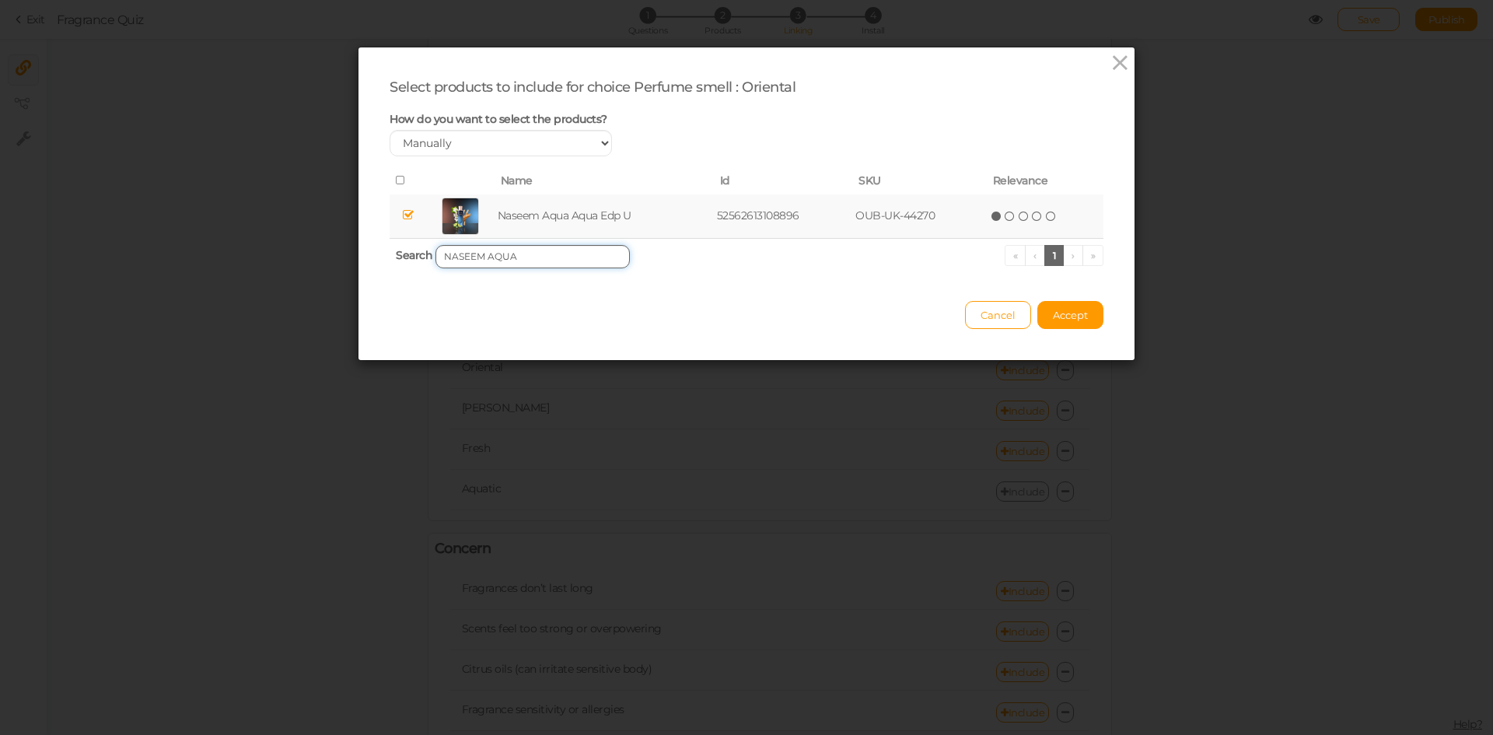
click at [527, 254] on input "NASEEM AQUA" at bounding box center [532, 256] width 194 height 23
type input "NASEEM PURPLE BLUE"
click at [540, 218] on td "Naseem Purple Blue Aqua Parfum Edp U" at bounding box center [626, 216] width 292 height 44
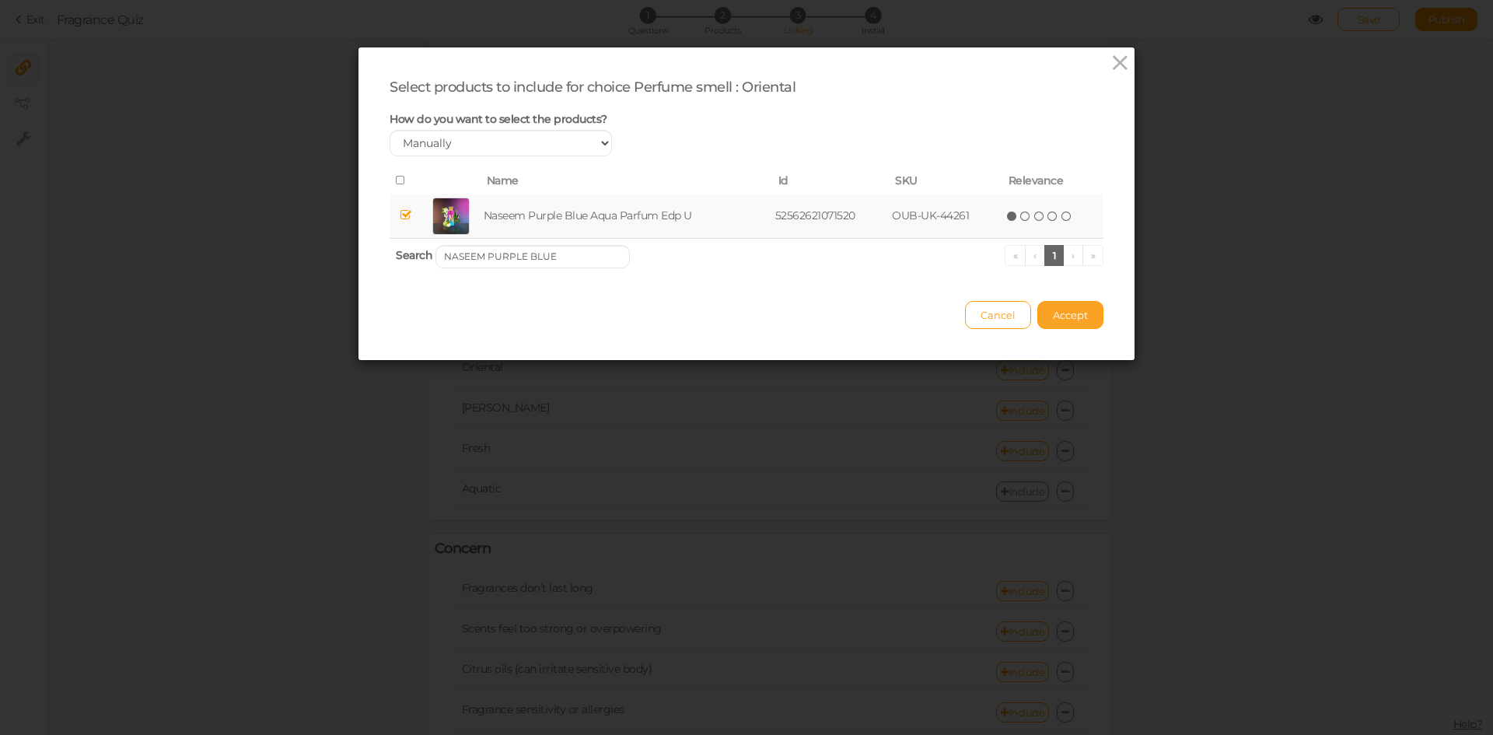
click at [1083, 323] on button "Accept" at bounding box center [1070, 315] width 66 height 28
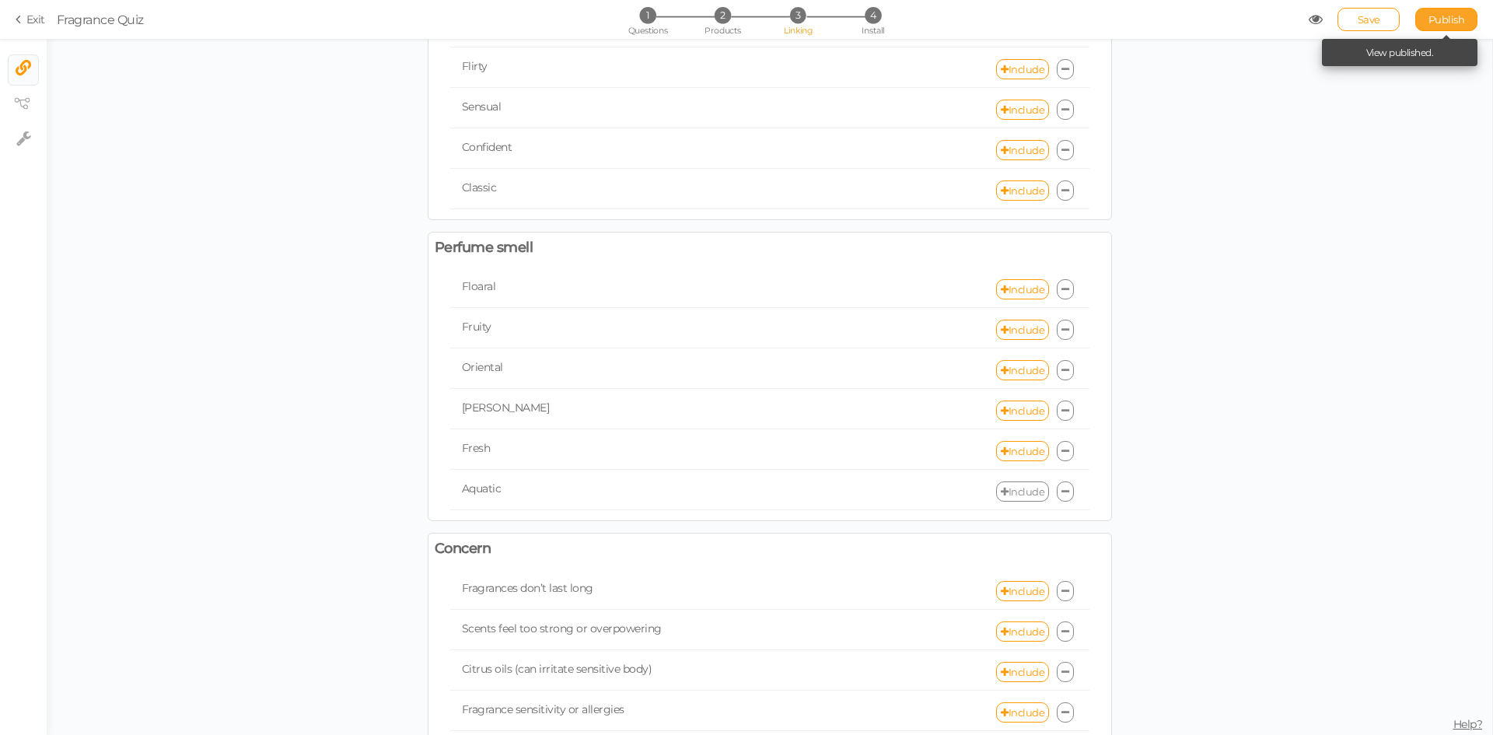
click at [1433, 19] on span "Publish" at bounding box center [1446, 19] width 37 height 12
click at [1007, 362] on link "Include" at bounding box center [1022, 370] width 53 height 20
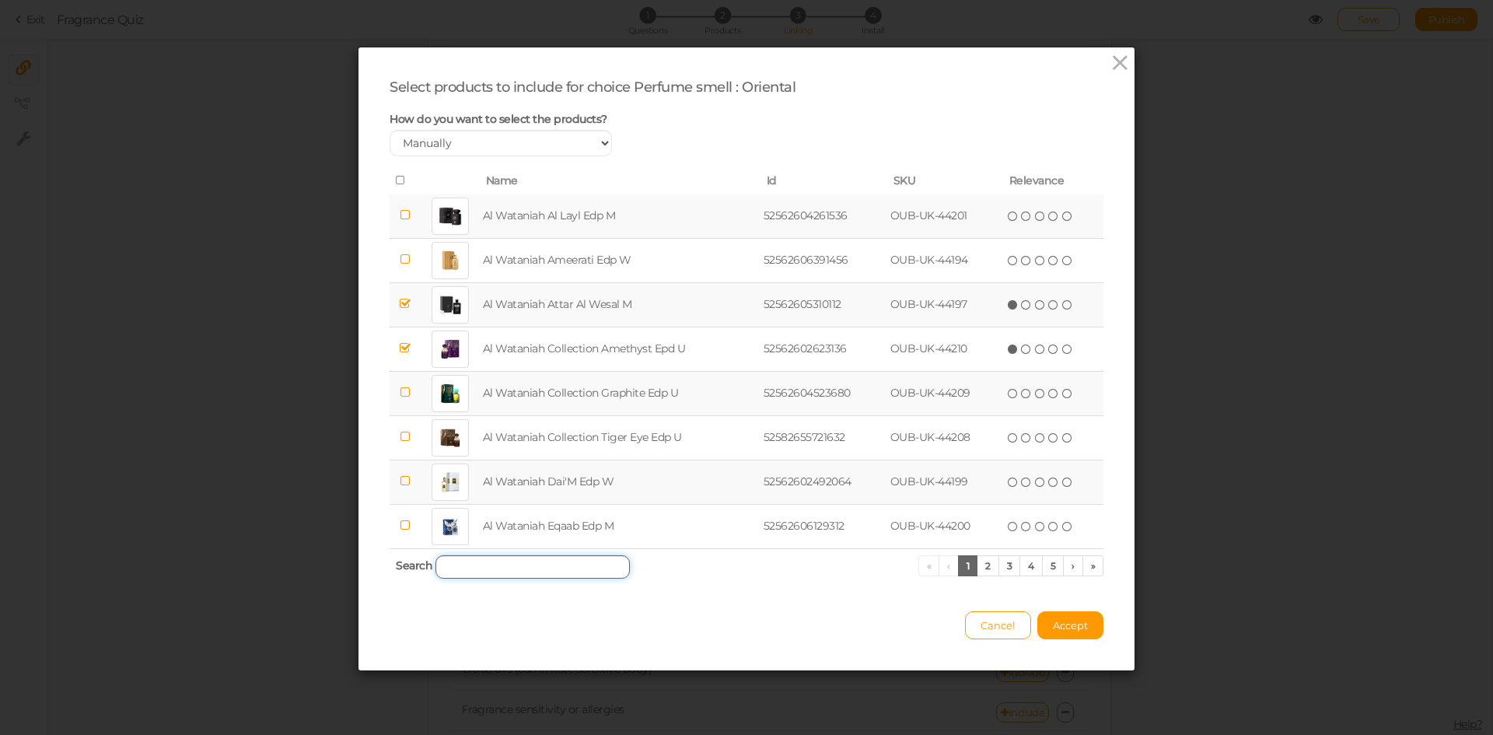
click at [524, 569] on input "search" at bounding box center [532, 566] width 194 height 23
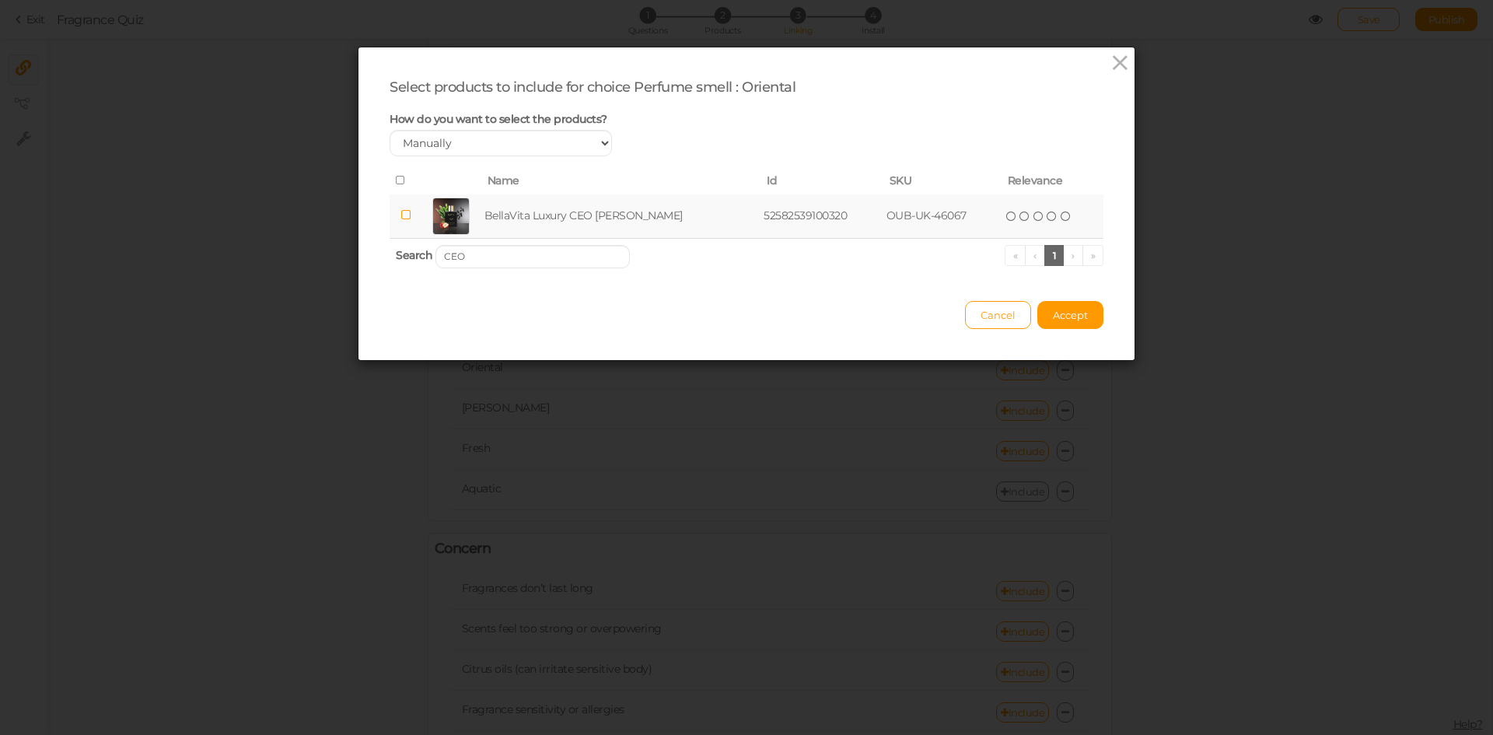
click at [517, 228] on td "BellaVita Luxury CEO [PERSON_NAME]" at bounding box center [621, 216] width 280 height 44
click at [550, 253] on input "CEO" at bounding box center [532, 256] width 194 height 23
click at [563, 215] on td "BellaVita Luxury Honey Oud Edp U" at bounding box center [613, 216] width 259 height 44
click at [563, 257] on input "HONEY OUD" at bounding box center [532, 256] width 194 height 23
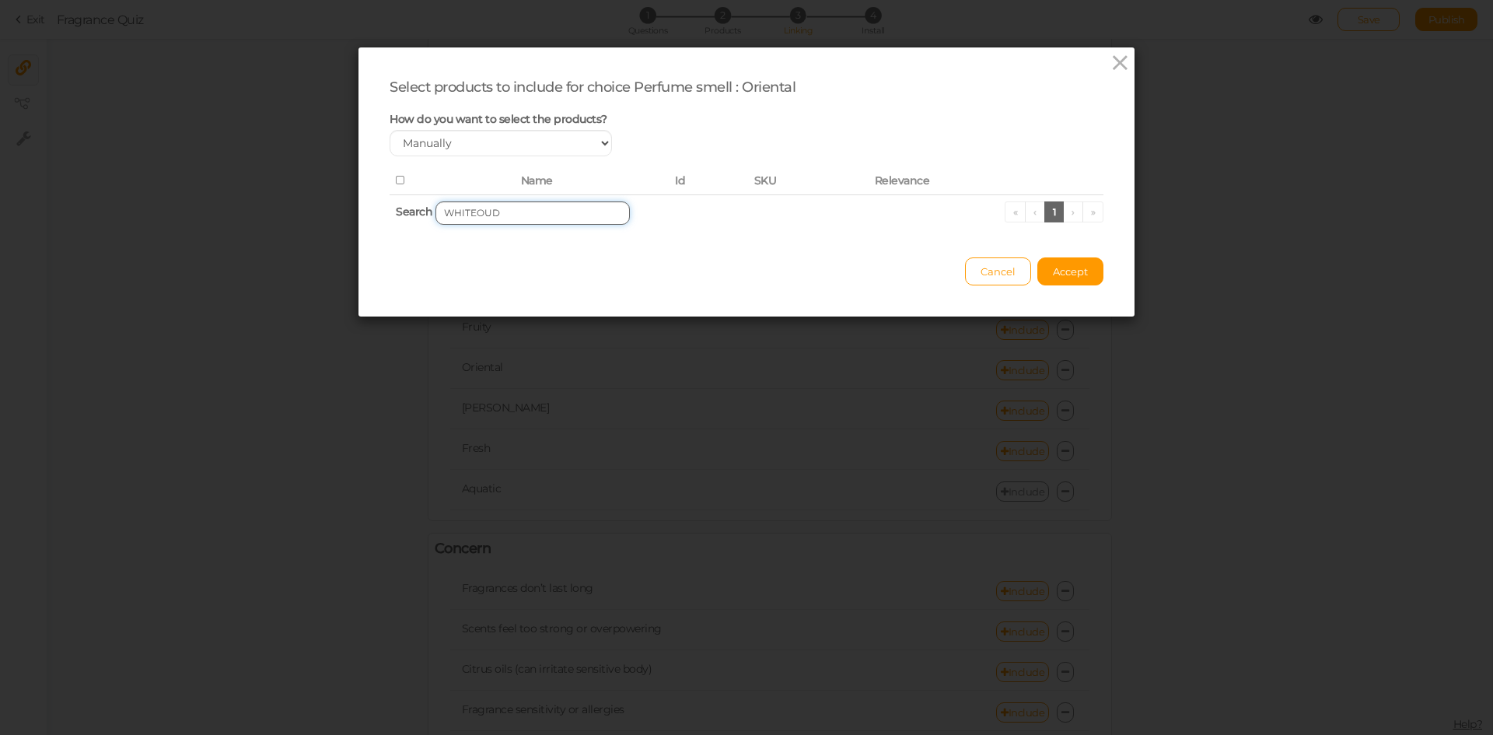
click at [468, 212] on input "WHITEOUD" at bounding box center [532, 212] width 194 height 23
click at [473, 214] on input "WHITEOUD" at bounding box center [532, 212] width 194 height 23
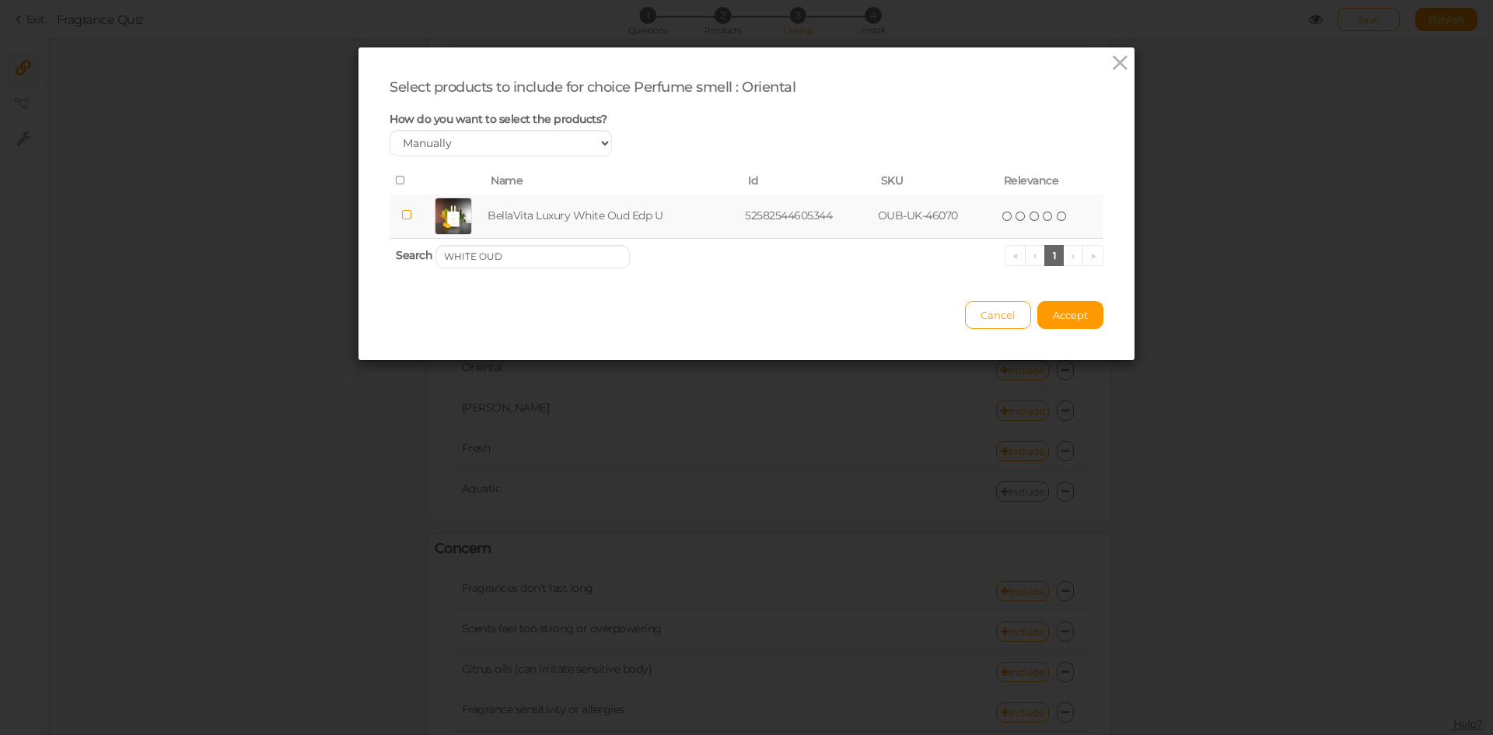
click at [508, 215] on td "BellaVita Luxury White Oud Edp U" at bounding box center [612, 216] width 257 height 44
click at [522, 250] on input "WHITE OUD" at bounding box center [532, 256] width 194 height 23
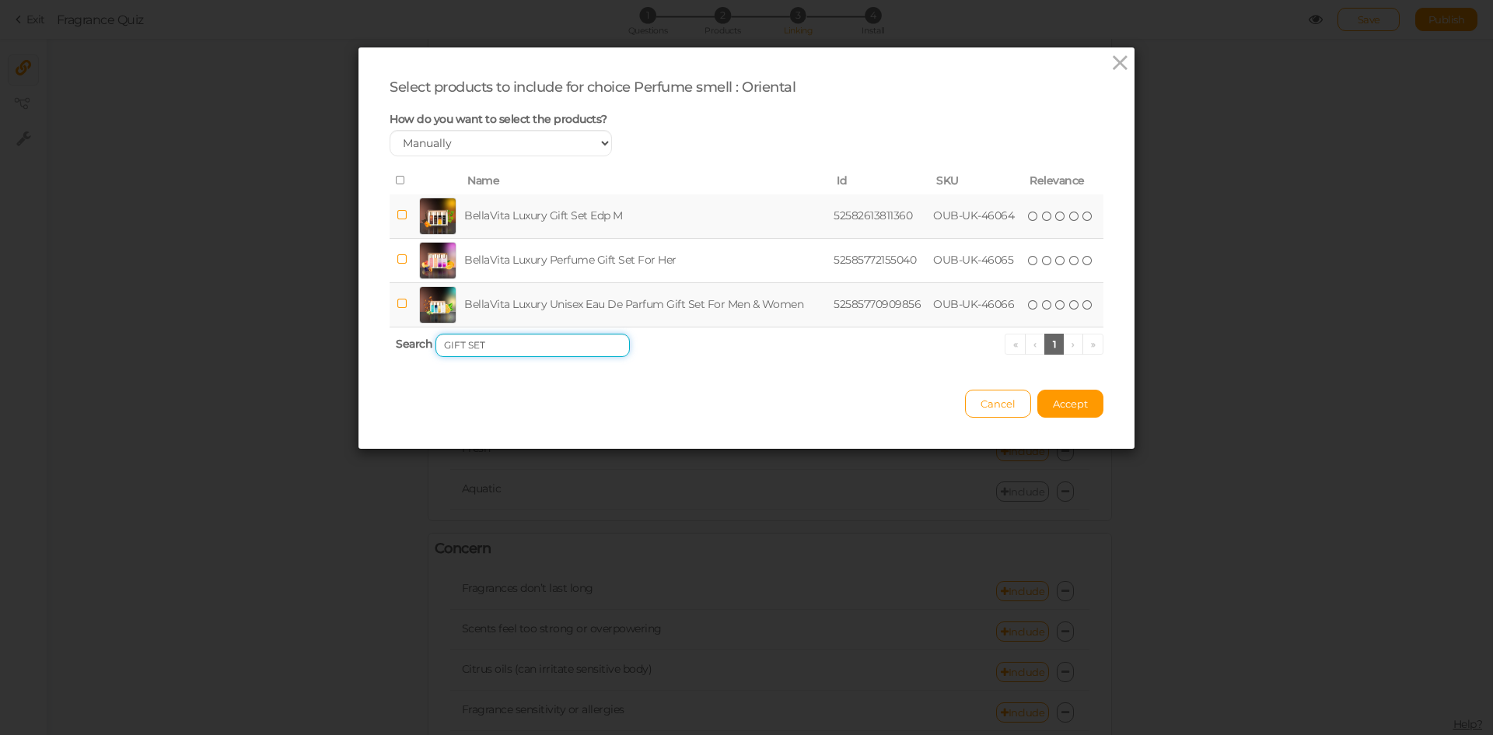
type input "GIFT SET"
click at [525, 207] on td "BellaVita Luxury Gift Set Edp M" at bounding box center [645, 216] width 369 height 44
click at [1057, 410] on button "Accept" at bounding box center [1070, 403] width 66 height 28
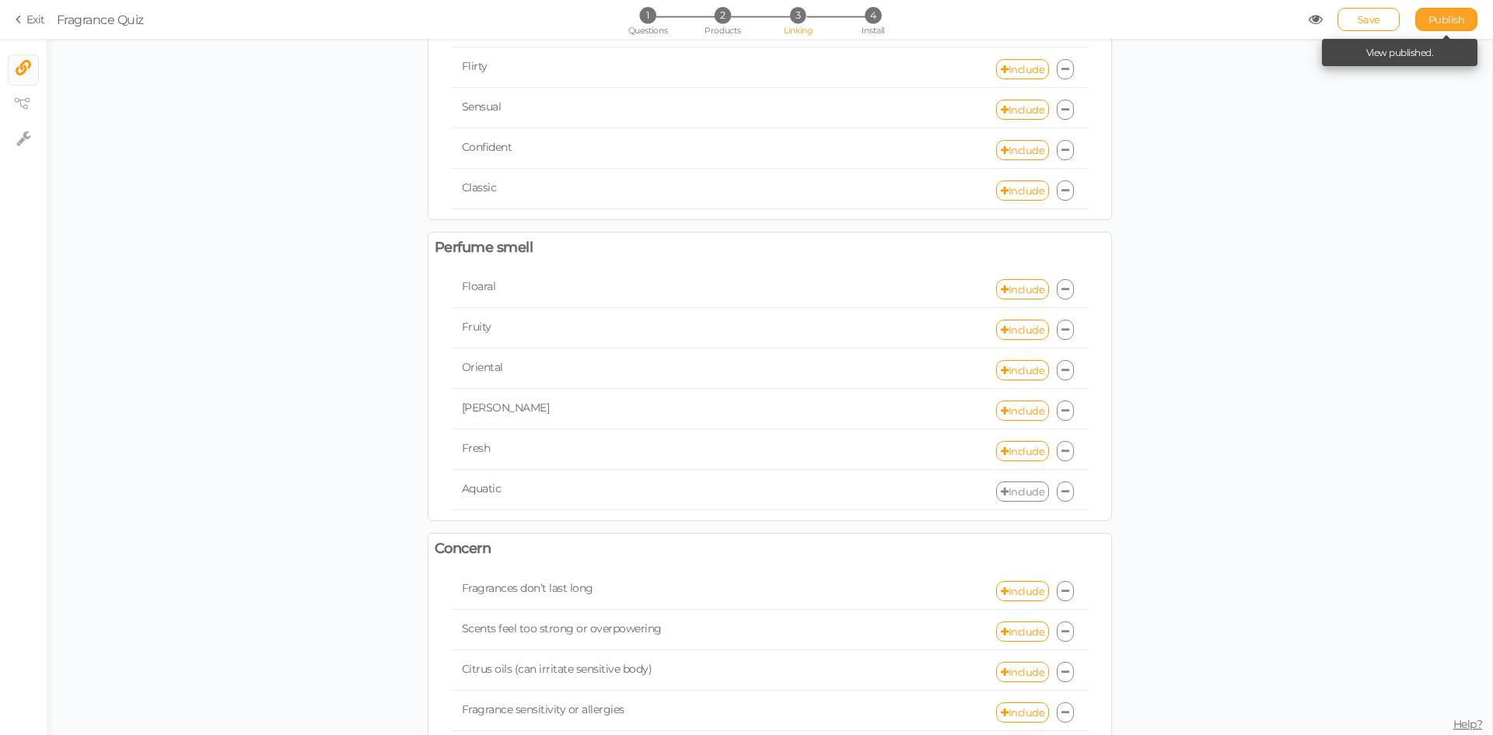
click at [1448, 22] on span "Publish" at bounding box center [1446, 19] width 37 height 12
click at [1022, 364] on link "Include" at bounding box center [1022, 370] width 53 height 20
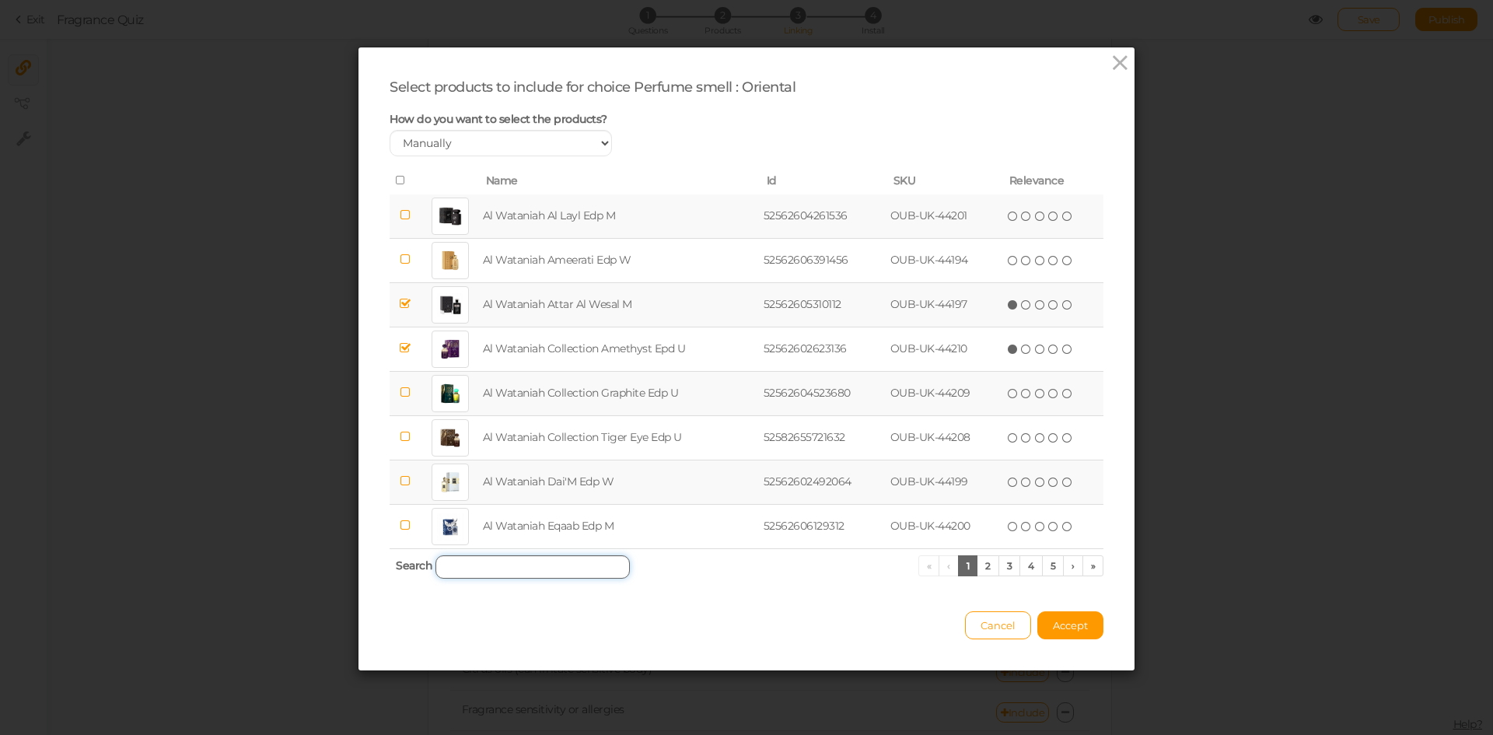
click at [478, 562] on input "search" at bounding box center [532, 566] width 194 height 23
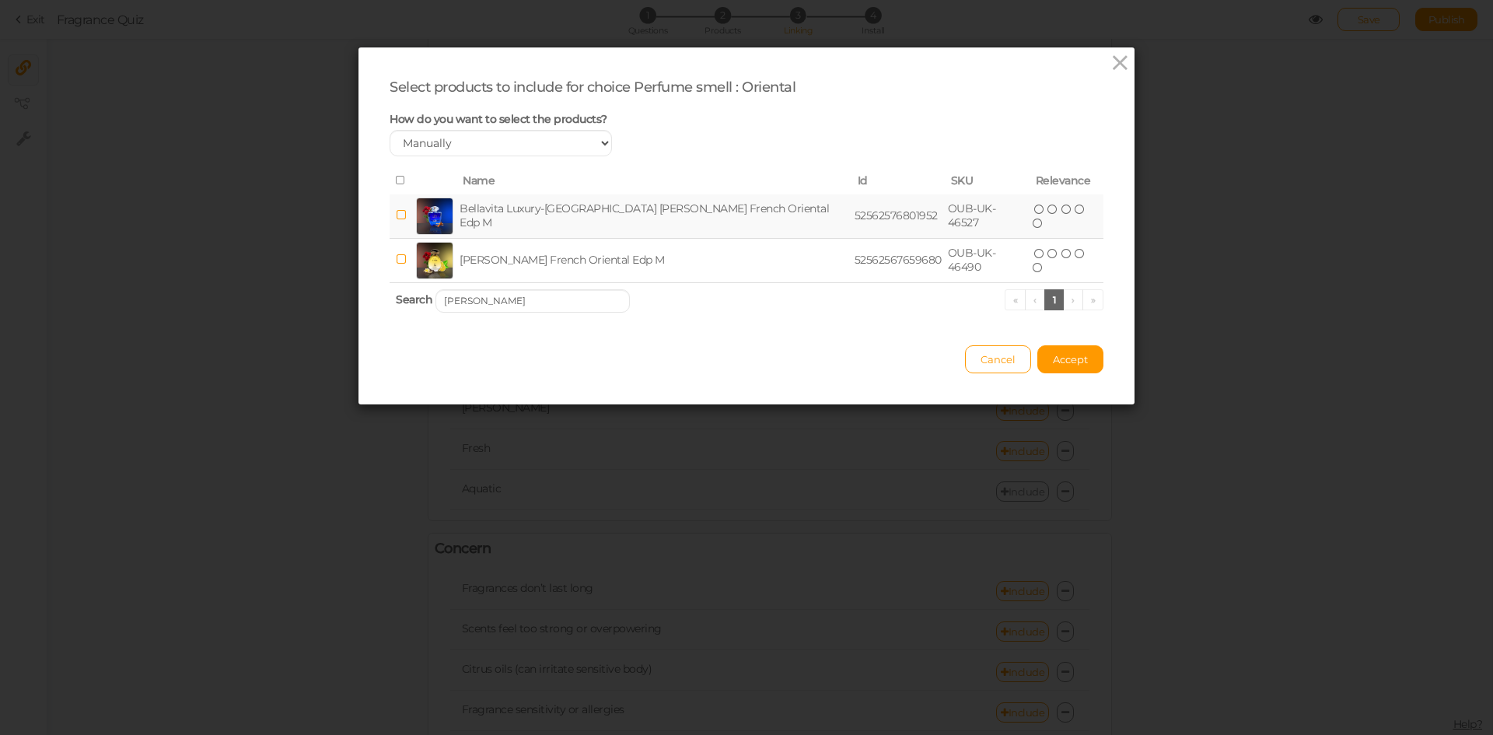
click at [534, 233] on td "Bellavita Luxury-[GEOGRAPHIC_DATA] [PERSON_NAME] French Oriental Edp M" at bounding box center [653, 216] width 395 height 44
click at [575, 308] on input "[PERSON_NAME]" at bounding box center [532, 300] width 194 height 23
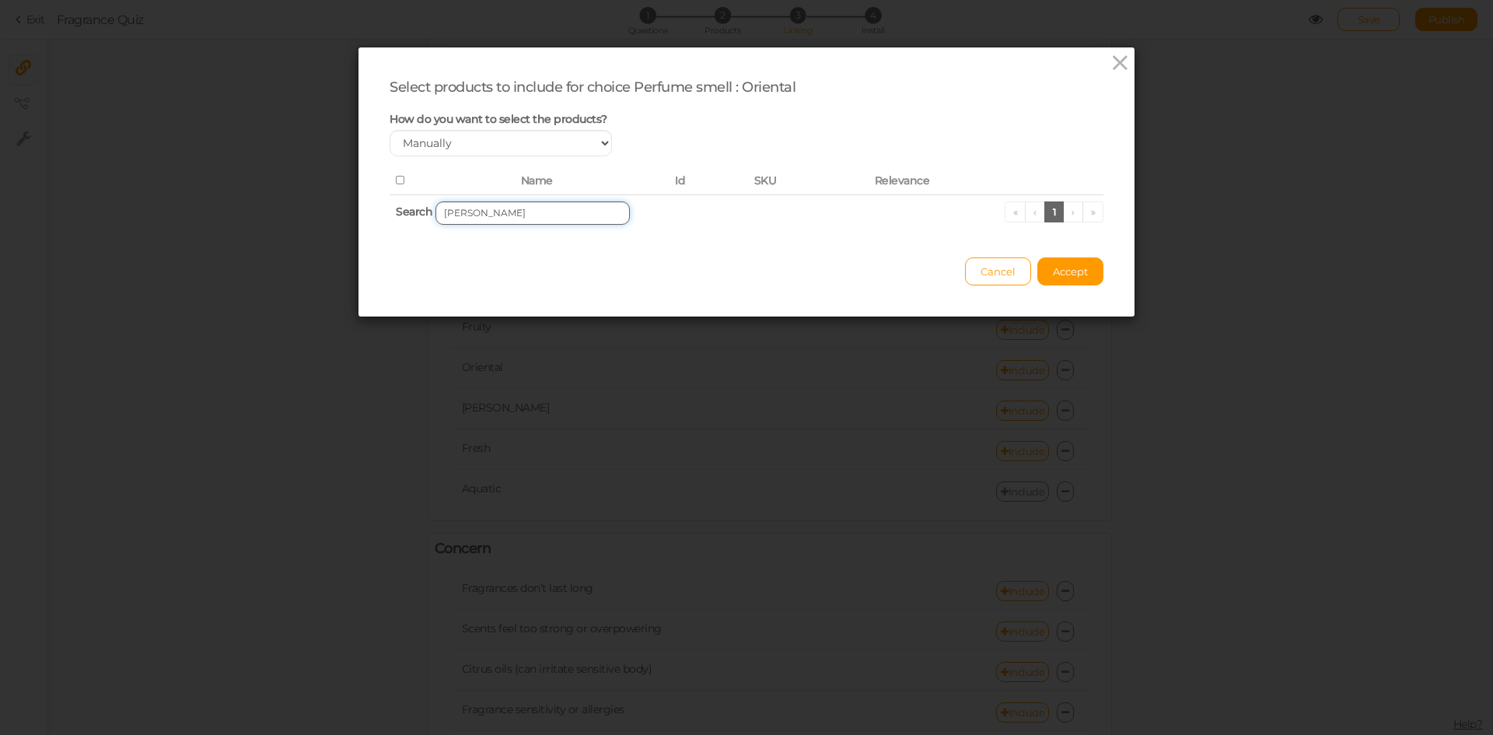
drag, startPoint x: 470, startPoint y: 218, endPoint x: 440, endPoint y: 209, distance: 30.8
click at [440, 209] on input "[PERSON_NAME]" at bounding box center [532, 212] width 194 height 23
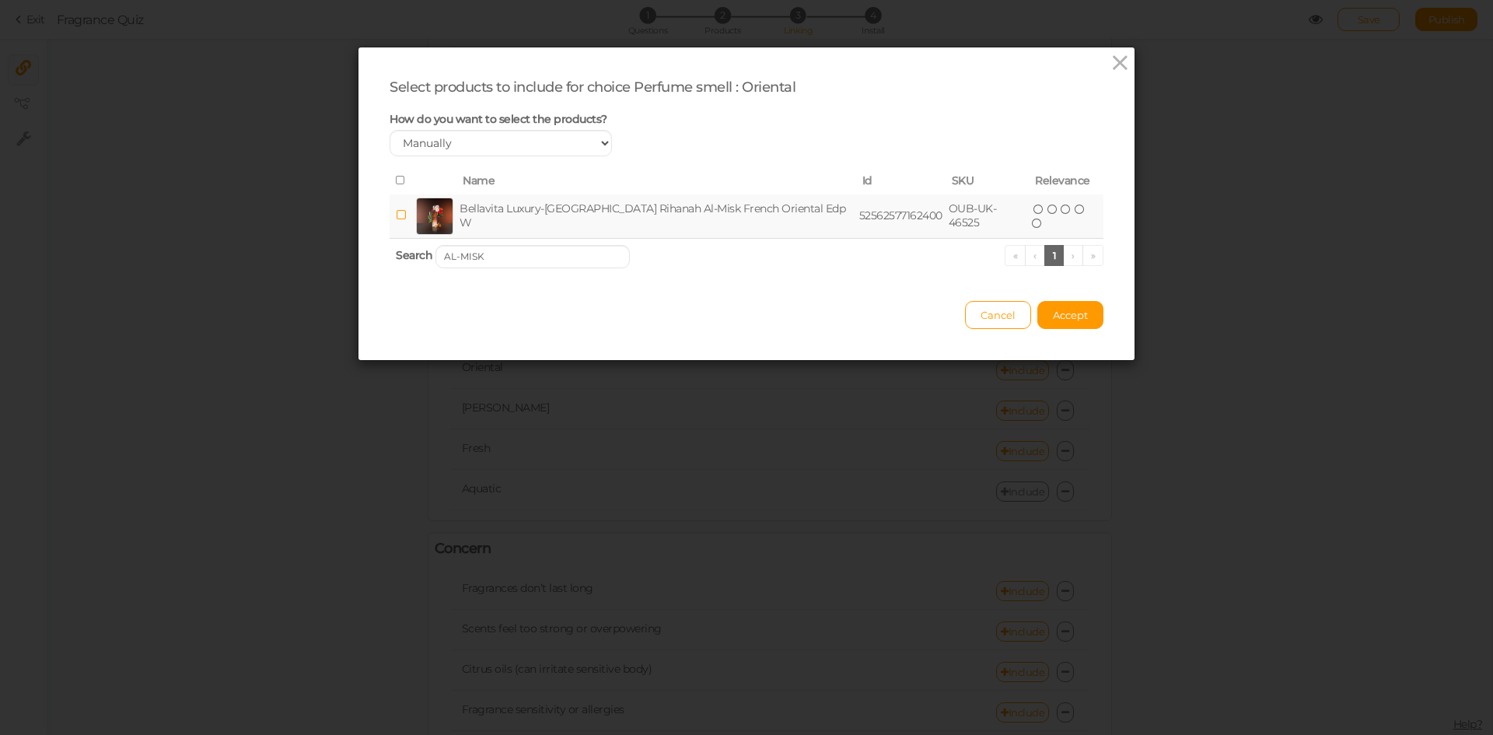
click at [499, 215] on td "Bellavita Luxury-[GEOGRAPHIC_DATA] Rihanah Al-Misk French Oriental Edp W" at bounding box center [656, 216] width 400 height 44
click at [554, 263] on input "AL-MISK" at bounding box center [532, 256] width 194 height 23
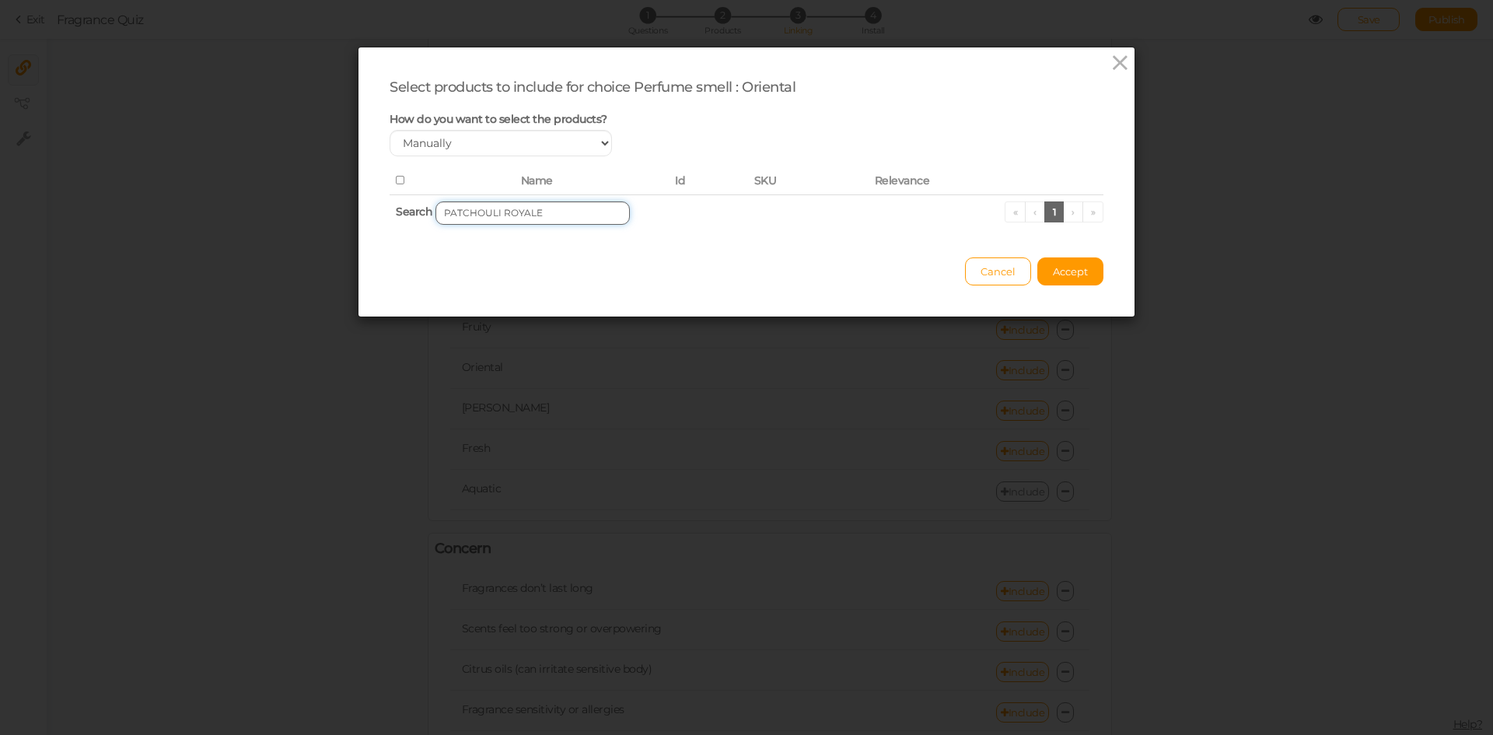
drag, startPoint x: 491, startPoint y: 212, endPoint x: 596, endPoint y: 216, distance: 104.2
click at [596, 216] on input "PATCHOULI ROYALE" at bounding box center [532, 212] width 194 height 23
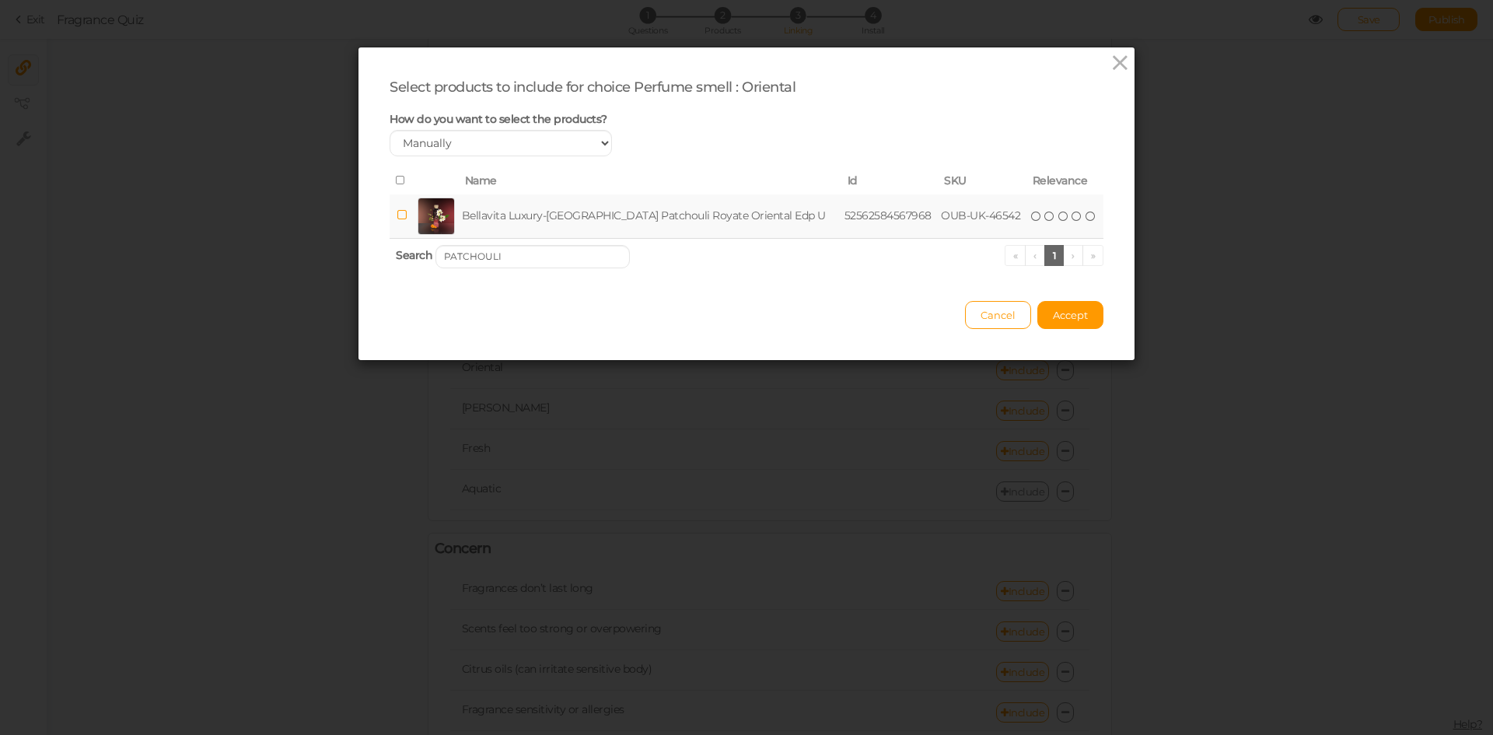
click at [570, 216] on td "Bellavita Luxury-[GEOGRAPHIC_DATA] Patchouli Royate Oriental Edp U" at bounding box center [650, 216] width 382 height 44
click at [555, 247] on input "PATCHOULI" at bounding box center [532, 256] width 194 height 23
click at [536, 255] on input "RIHANAH AL-MISK" at bounding box center [532, 256] width 194 height 23
click at [537, 227] on td "Bellavita Luxury-UAE [DEMOGRAPHIC_DATA] Boss Femme French Edp W" at bounding box center [654, 216] width 393 height 44
click at [538, 256] on input "[DEMOGRAPHIC_DATA] BOSS FEMME" at bounding box center [532, 256] width 194 height 23
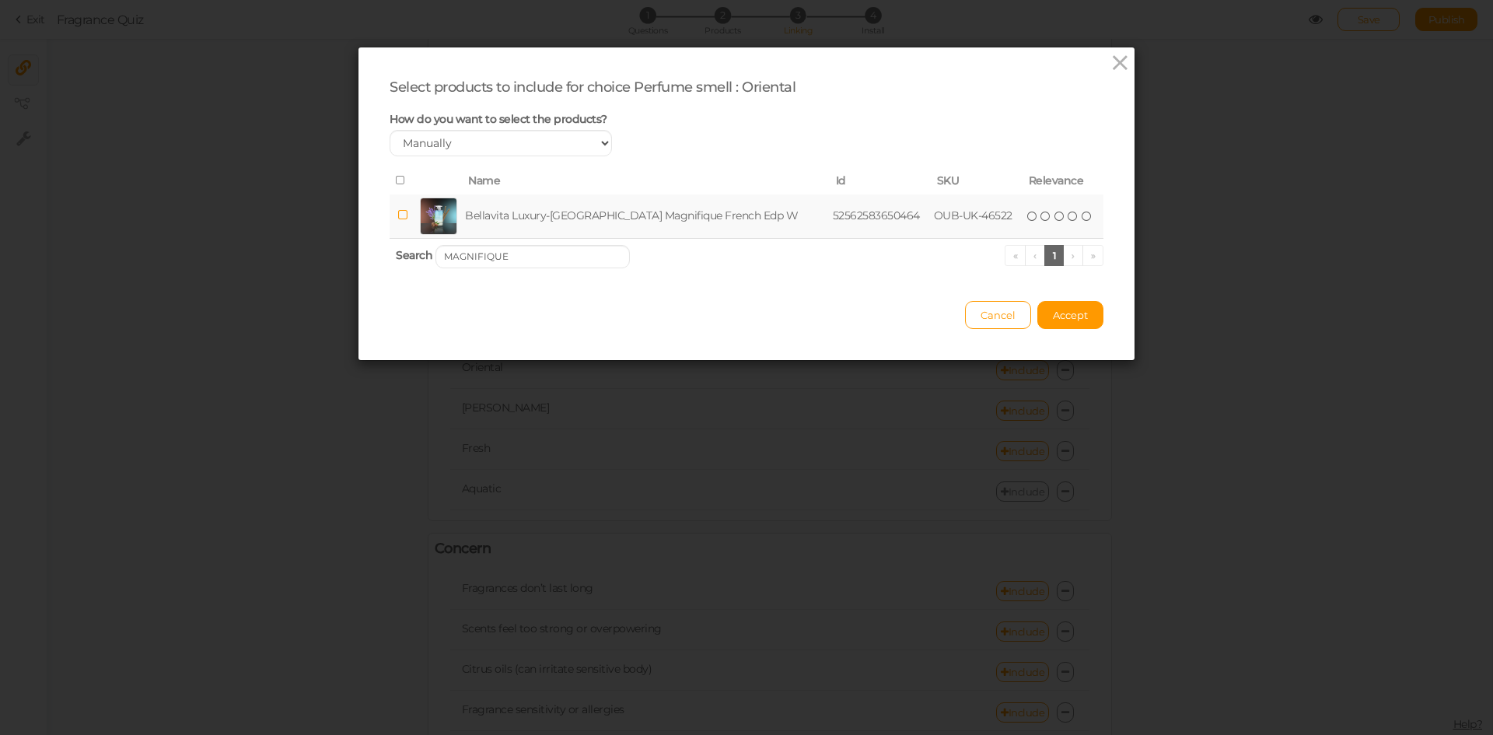
click at [525, 218] on td "Bellavita Luxury-[GEOGRAPHIC_DATA] Magnifique French Edp W" at bounding box center [646, 216] width 368 height 44
click at [508, 250] on input "MAGNIFIQUE" at bounding box center [532, 256] width 194 height 23
click at [521, 216] on td "Bellavita Luxury-[GEOGRAPHIC_DATA] [PERSON_NAME] Oriental Edp W" at bounding box center [653, 216] width 389 height 44
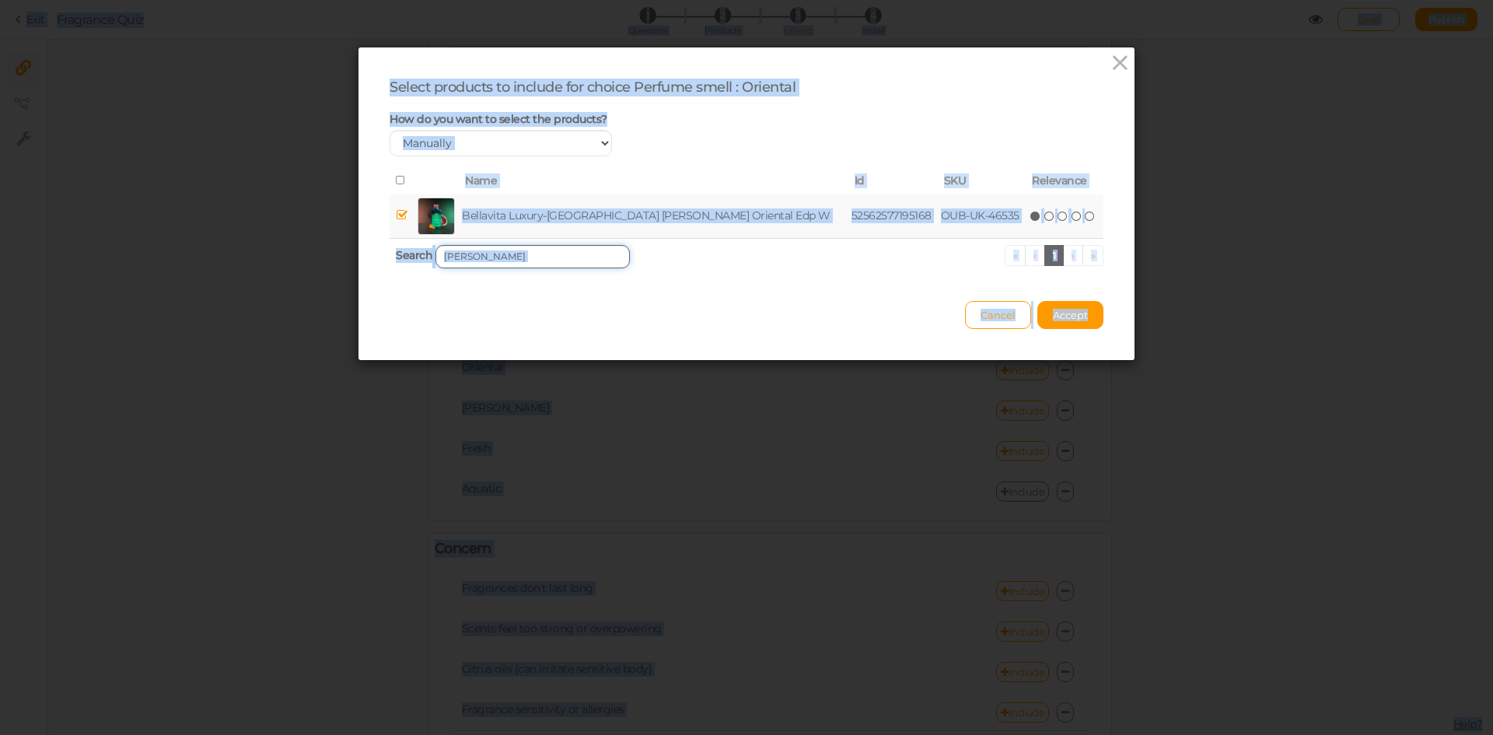
click at [513, 252] on input "[PERSON_NAME]" at bounding box center [532, 256] width 194 height 23
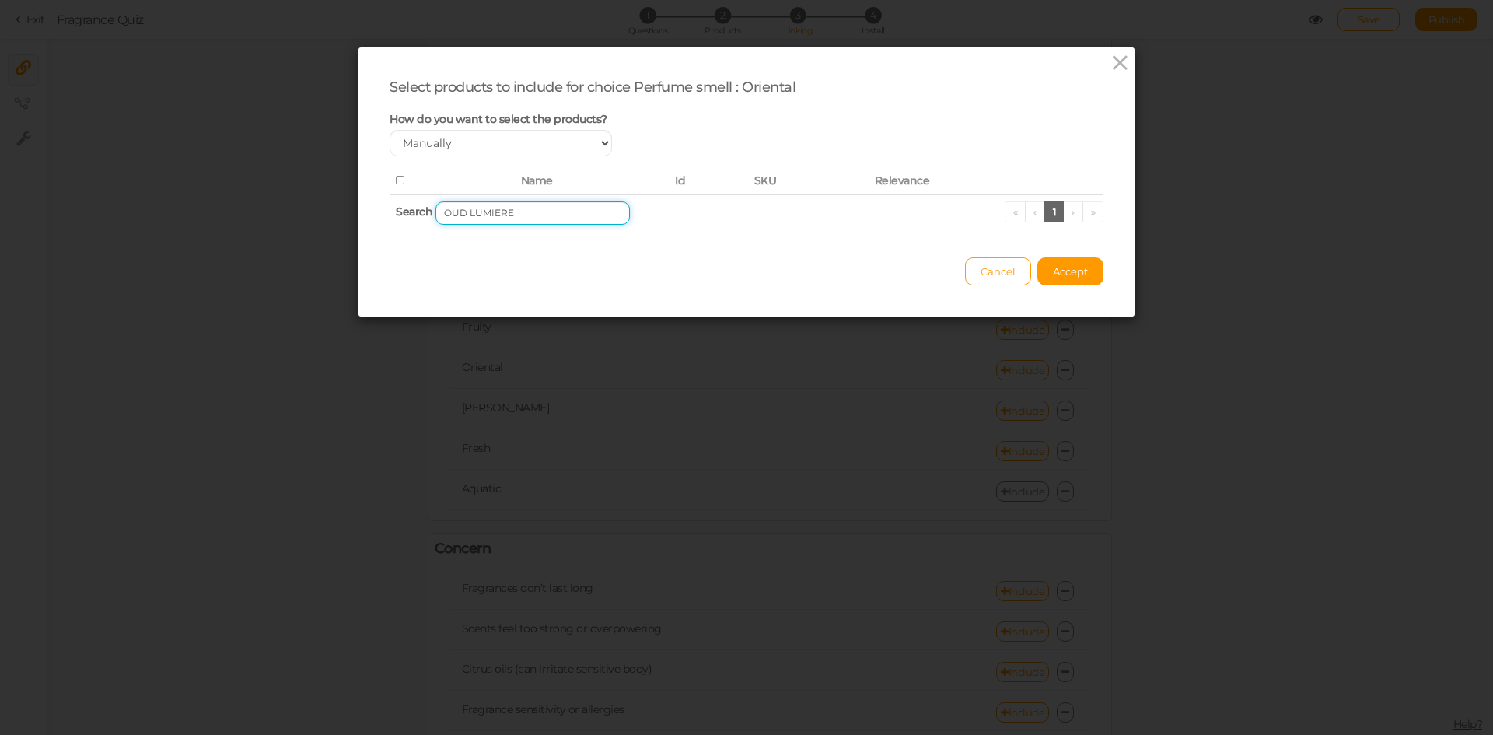
drag, startPoint x: 463, startPoint y: 214, endPoint x: 403, endPoint y: 204, distance: 59.8
click at [403, 204] on th "Search OUD LUMIERE « ‹ 1 › »" at bounding box center [746, 212] width 714 height 37
click at [518, 218] on input "LUMIERE" at bounding box center [532, 212] width 194 height 23
drag, startPoint x: 456, startPoint y: 215, endPoint x: 393, endPoint y: 205, distance: 63.8
click at [393, 205] on th "Search RIH AL-EMARAT « ‹ 1 › »" at bounding box center [746, 212] width 714 height 37
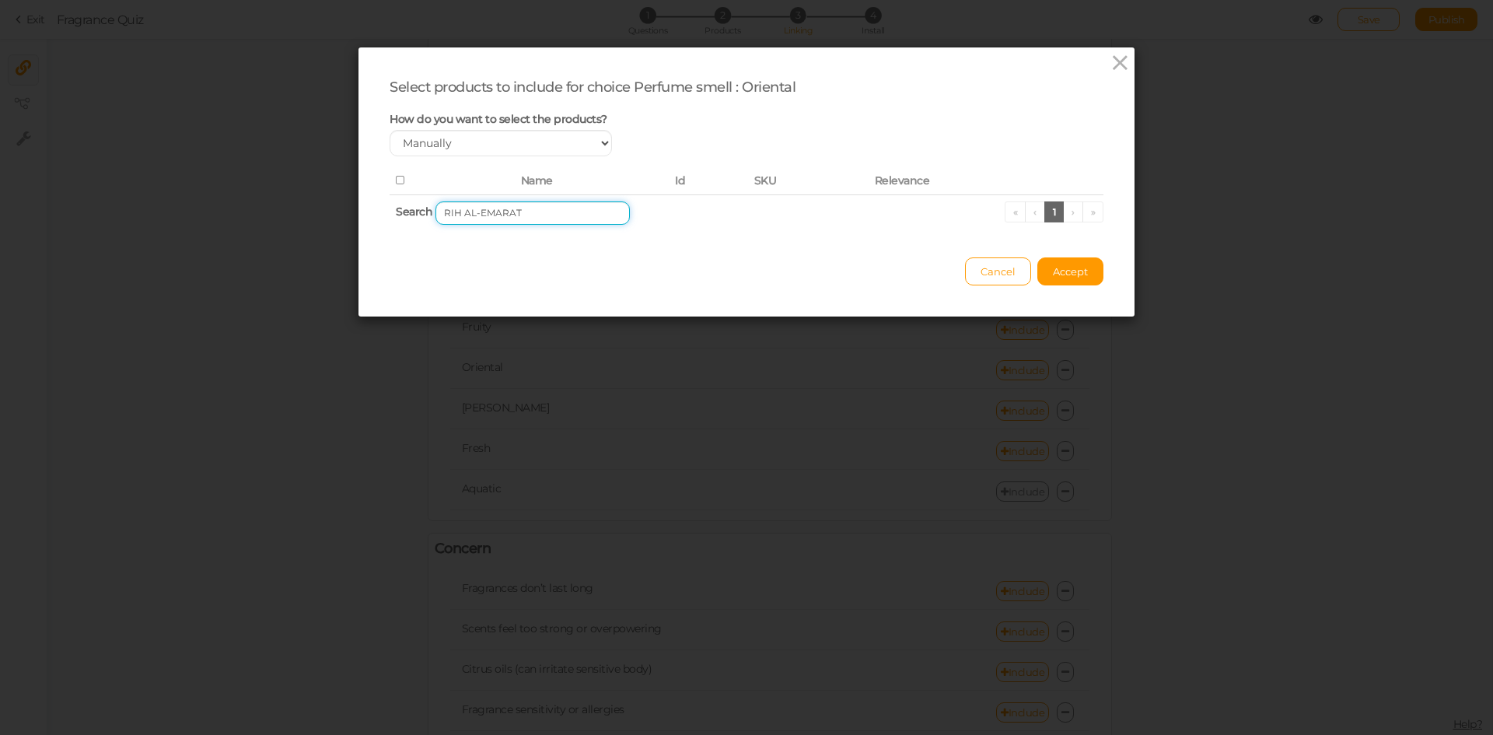
type input "AL-EMARAT"
drag, startPoint x: 529, startPoint y: 208, endPoint x: 323, endPoint y: 201, distance: 206.1
click at [323, 201] on div "Select products to include for choice Perfume smell : Oriental How do you want …" at bounding box center [746, 367] width 1493 height 735
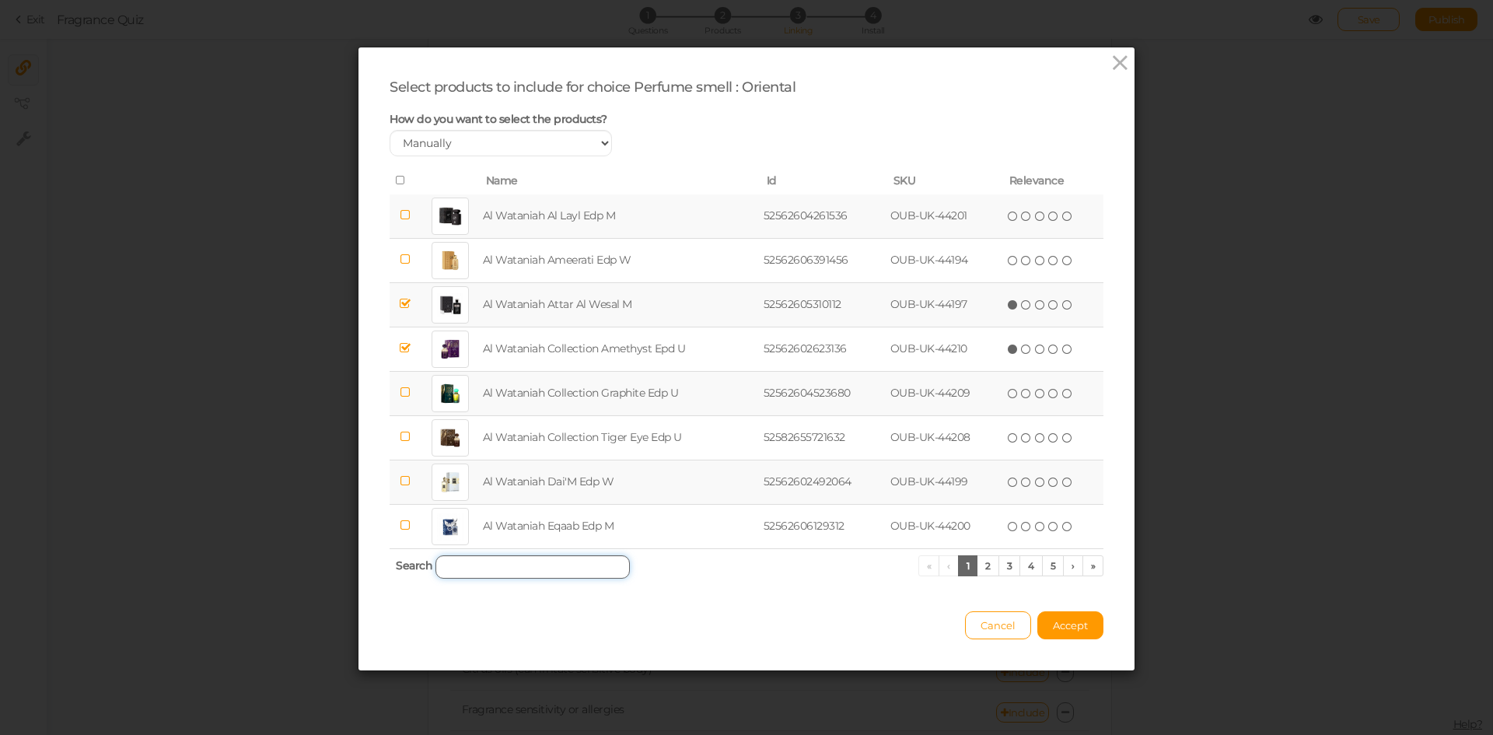
click at [501, 559] on input "search" at bounding box center [532, 566] width 194 height 23
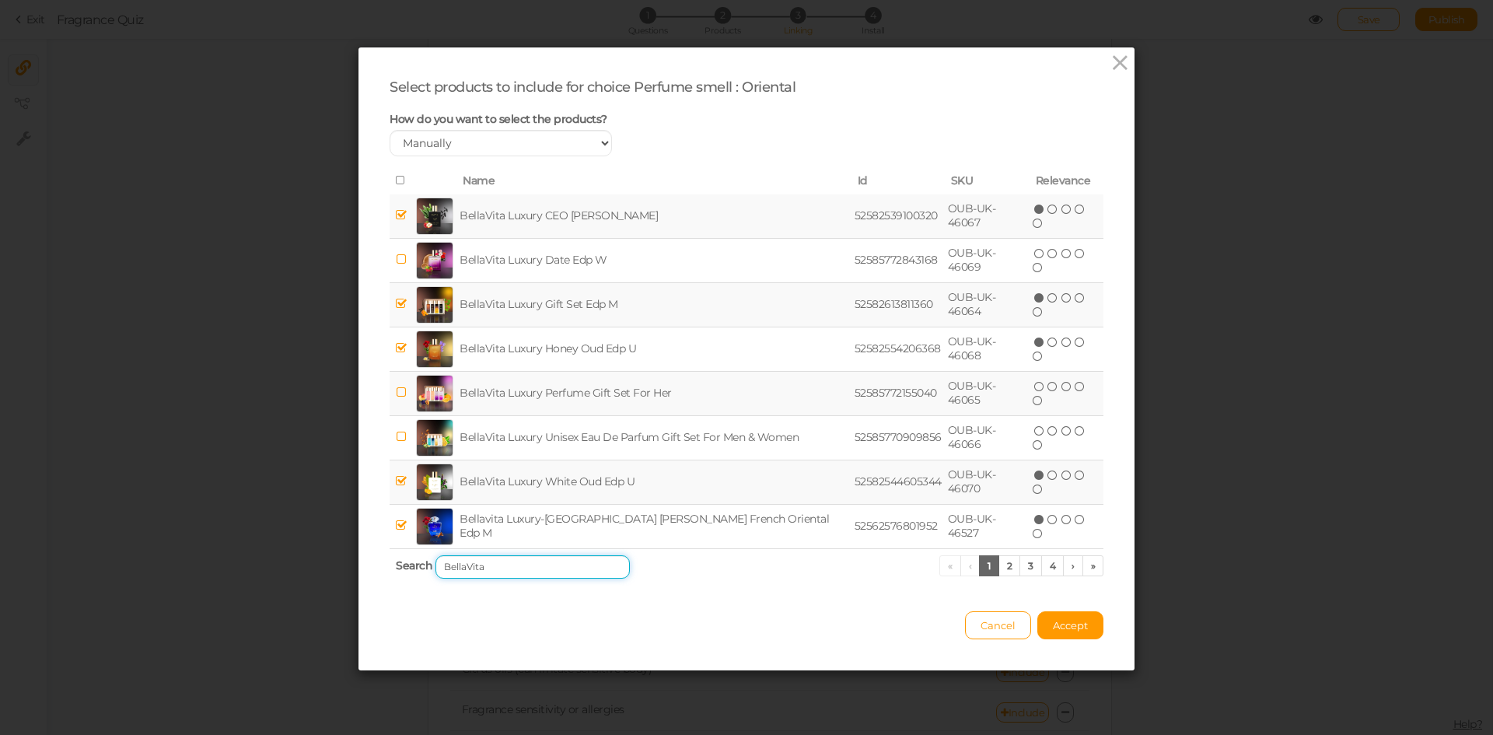
type input "BellaVita"
click at [999, 565] on link "2" at bounding box center [1009, 565] width 23 height 21
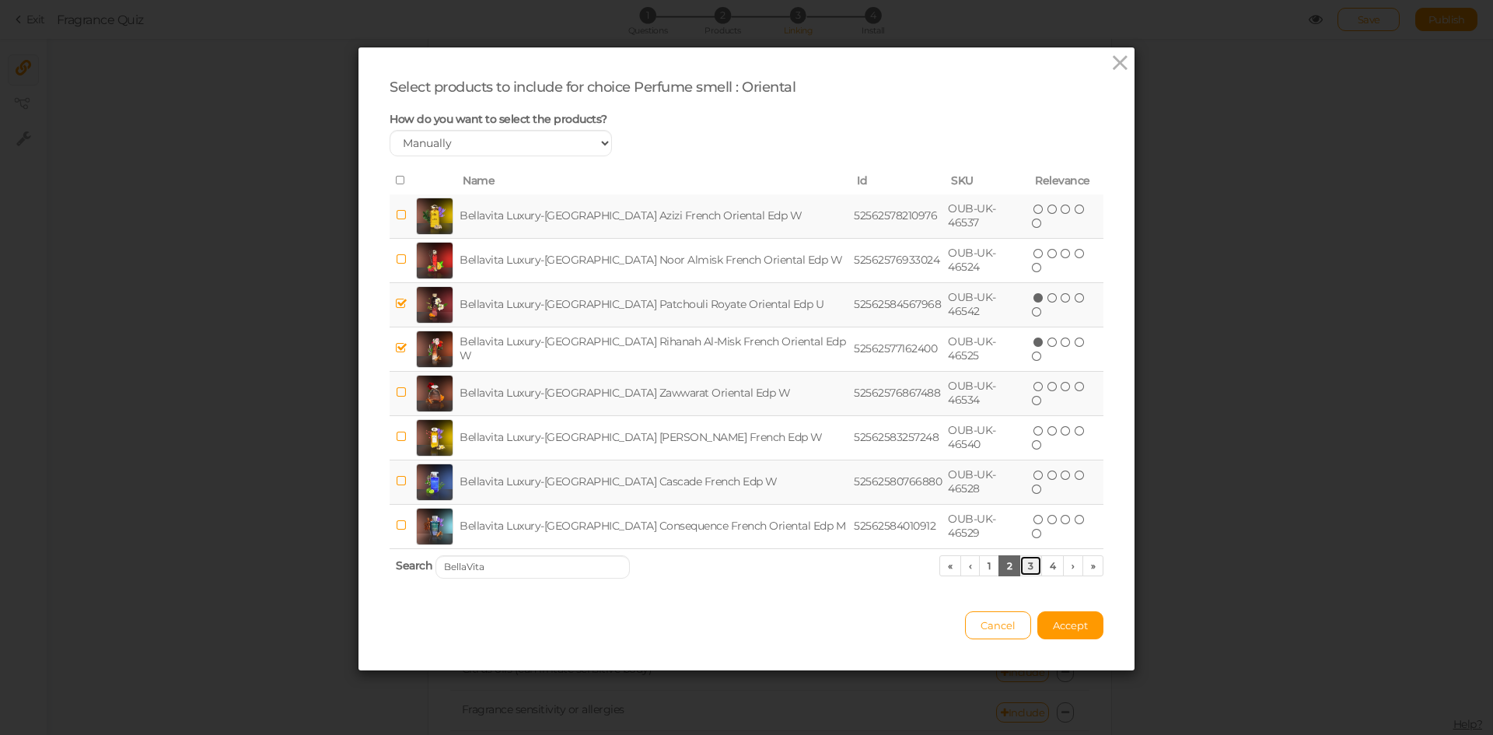
click at [1020, 570] on link "3" at bounding box center [1030, 565] width 23 height 21
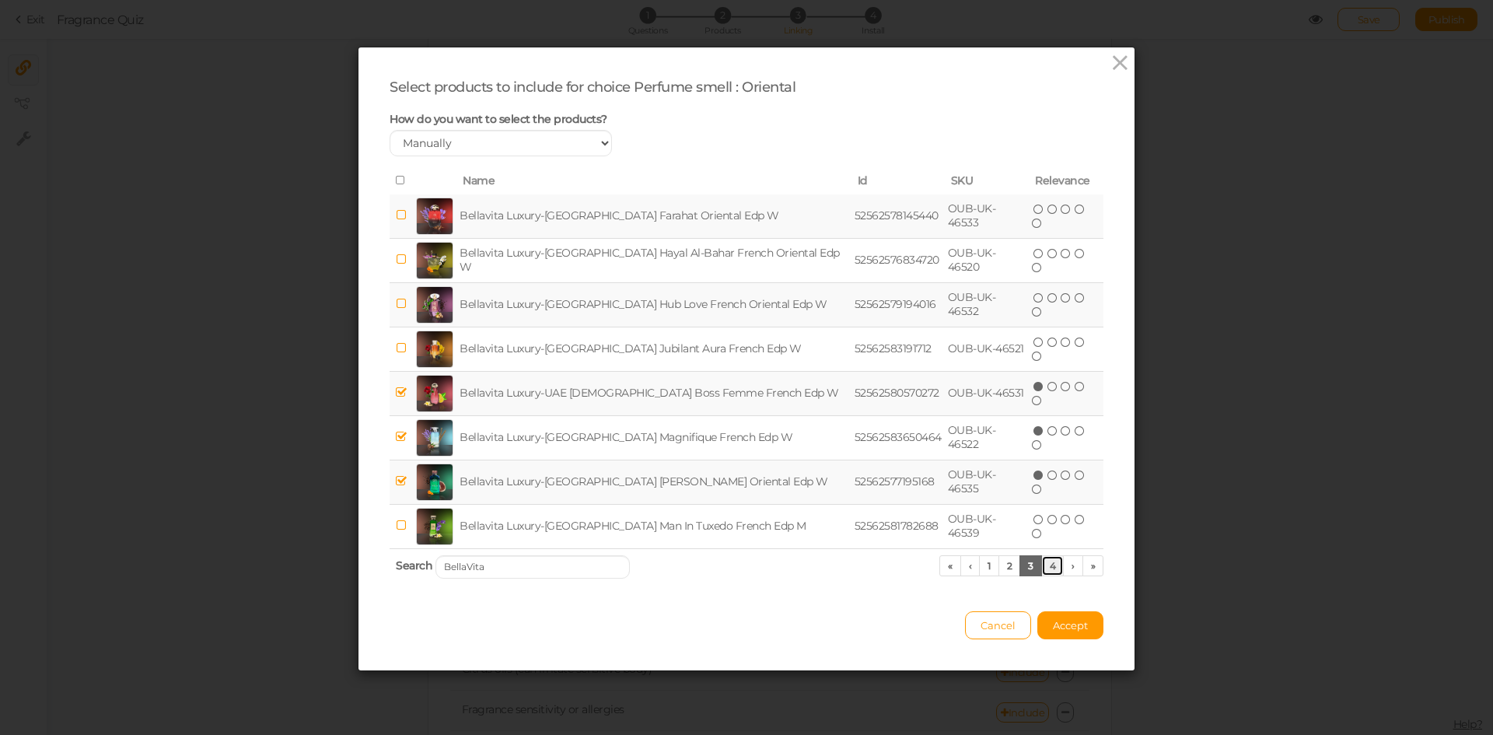
click at [1048, 566] on link "4" at bounding box center [1052, 565] width 23 height 21
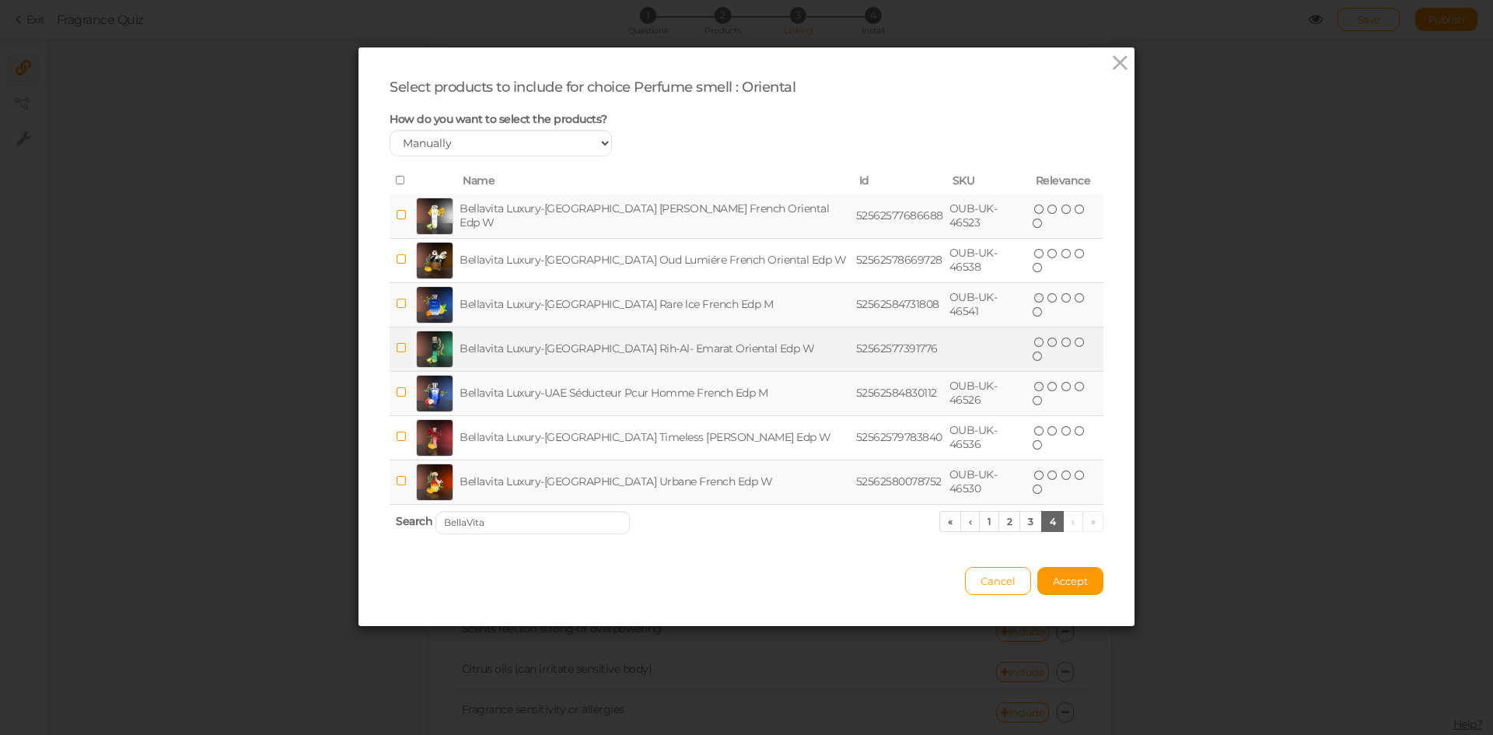
click at [614, 345] on td "Bellavita Luxury-[GEOGRAPHIC_DATA] Rih-Al- Emarat Oriental Edp W" at bounding box center [654, 349] width 396 height 44
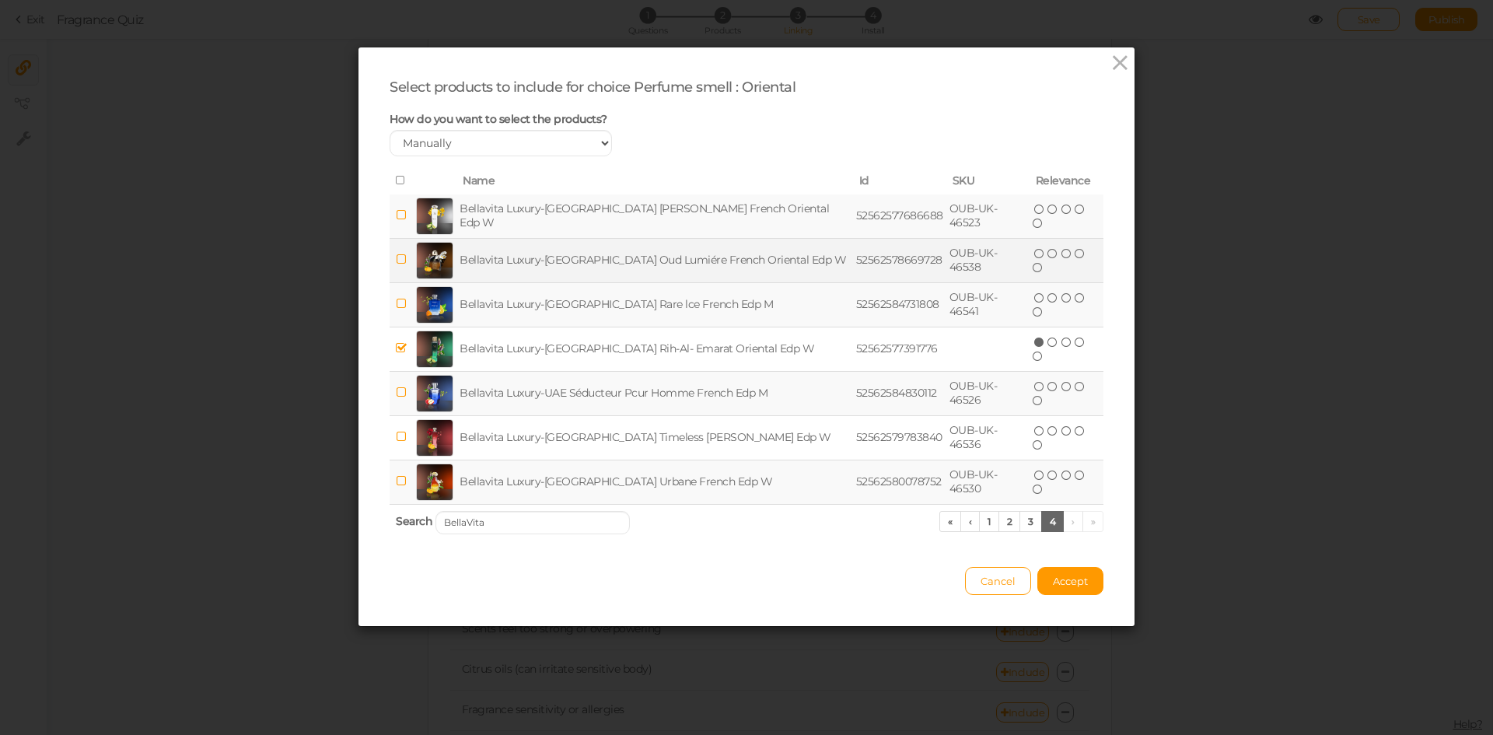
click at [612, 261] on td "Bellavita Luxury-[GEOGRAPHIC_DATA] Oud Lumiére French Oriental Edp W" at bounding box center [654, 260] width 396 height 44
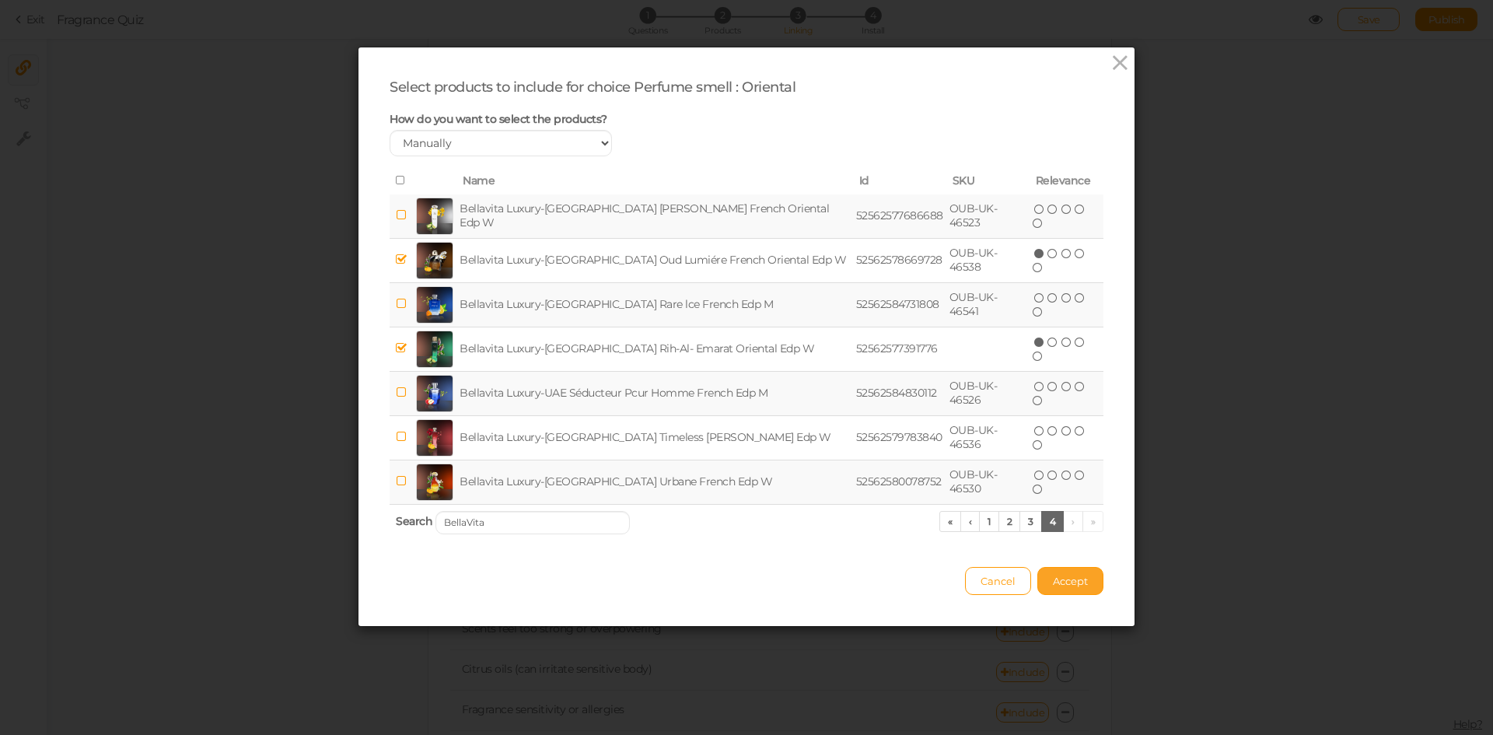
click at [1071, 578] on span "Accept" at bounding box center [1070, 581] width 35 height 12
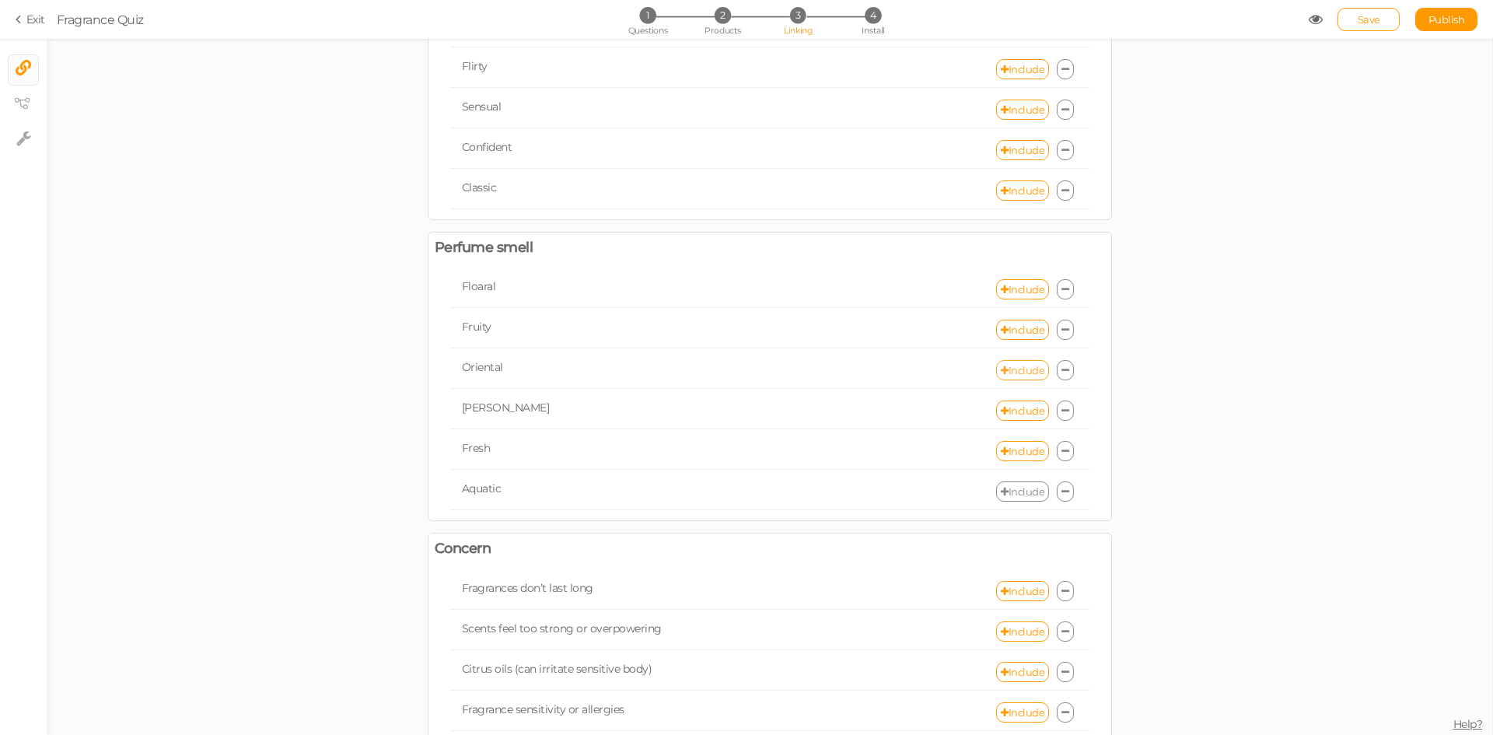
click at [1010, 369] on link "Include" at bounding box center [1022, 370] width 53 height 20
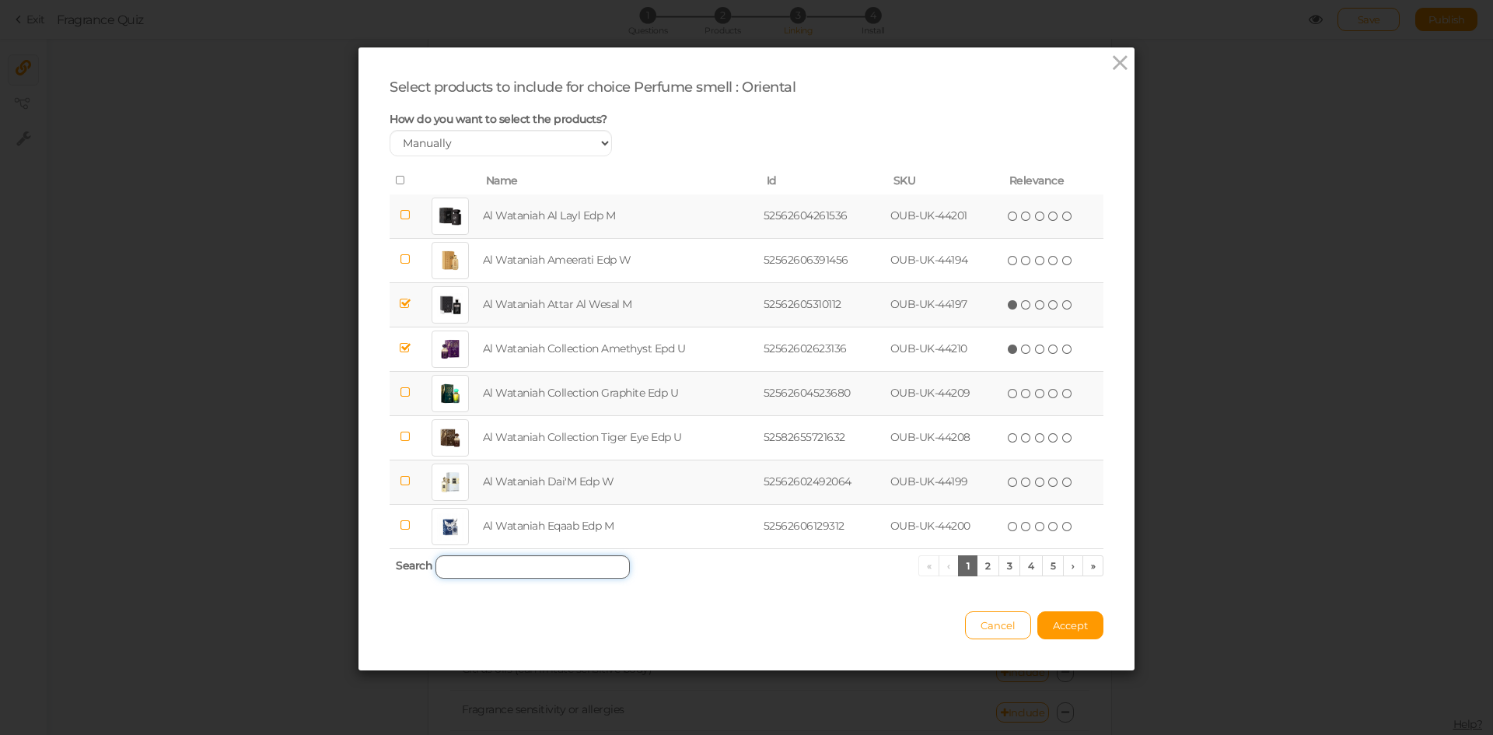
click at [537, 568] on input "search" at bounding box center [532, 566] width 194 height 23
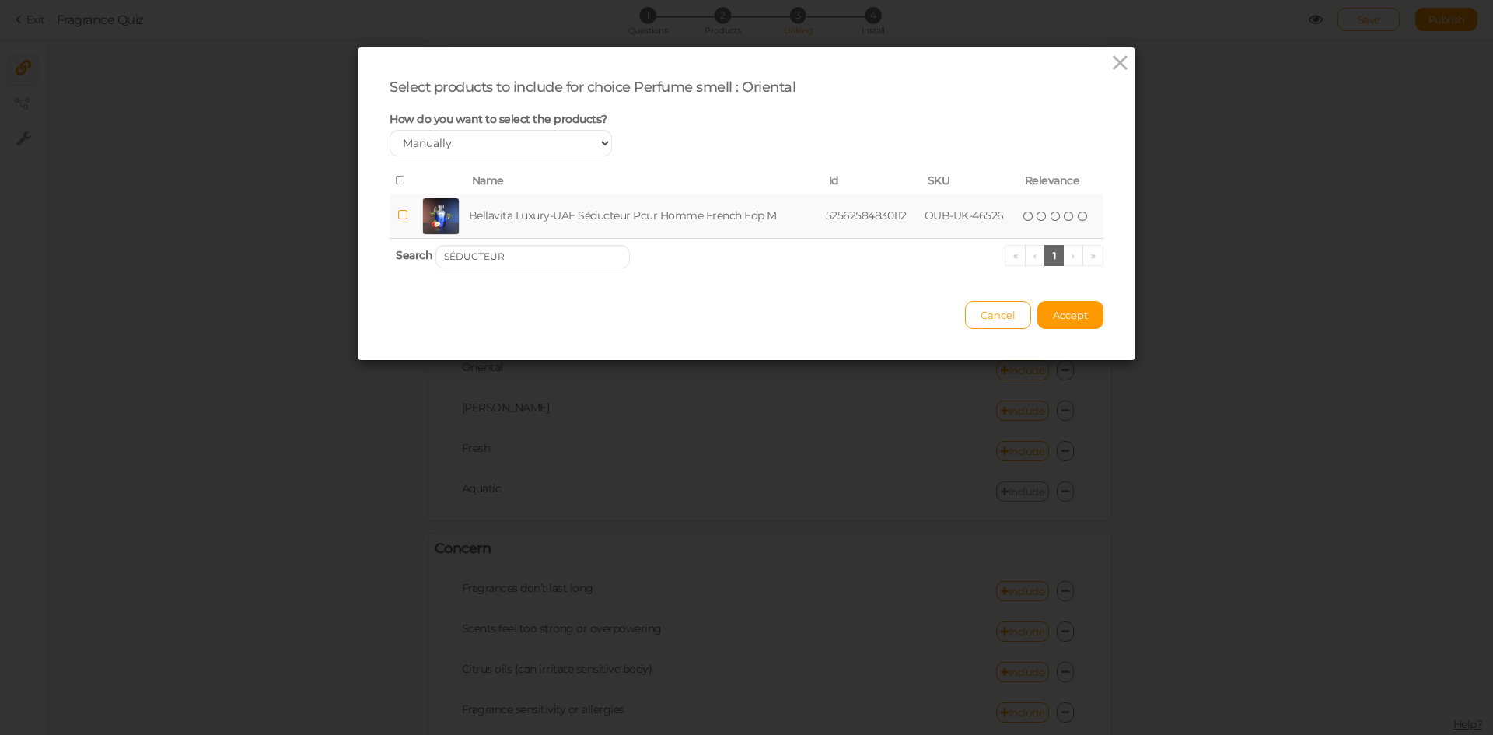
click at [536, 218] on td "Bellavita Luxury-UAE Séducteur Pcur Homme French Edp M" at bounding box center [644, 216] width 357 height 44
click at [543, 243] on th "Search SÉDUCTEUR « ‹ 1 › »" at bounding box center [746, 256] width 714 height 37
click at [543, 258] on input "SÉDUCTEUR" at bounding box center [532, 256] width 194 height 23
type input "CONSEQUENCE"
click at [533, 208] on td "Bellavita Luxury-[GEOGRAPHIC_DATA] Consequence French Oriental Edp M" at bounding box center [655, 216] width 396 height 44
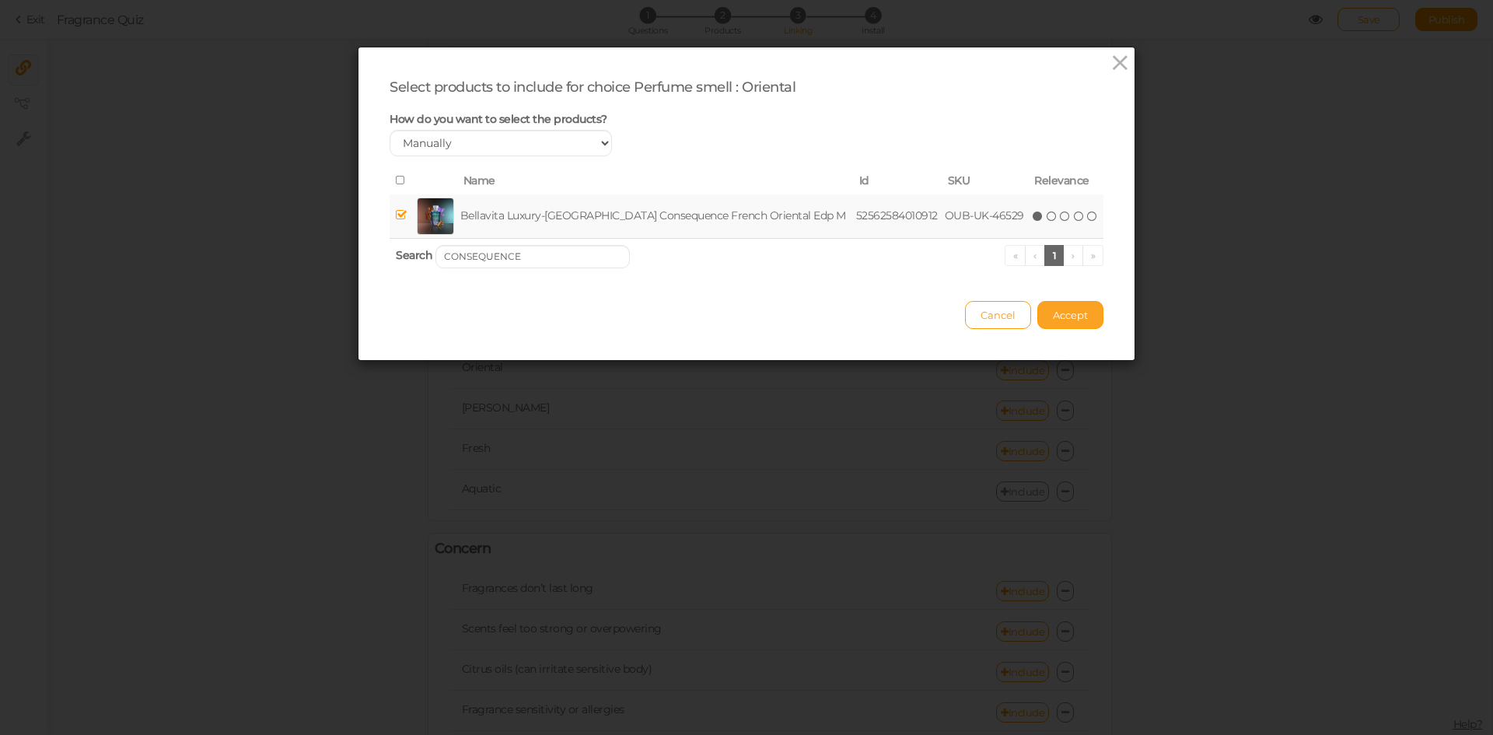
click at [1064, 310] on span "Accept" at bounding box center [1070, 315] width 35 height 12
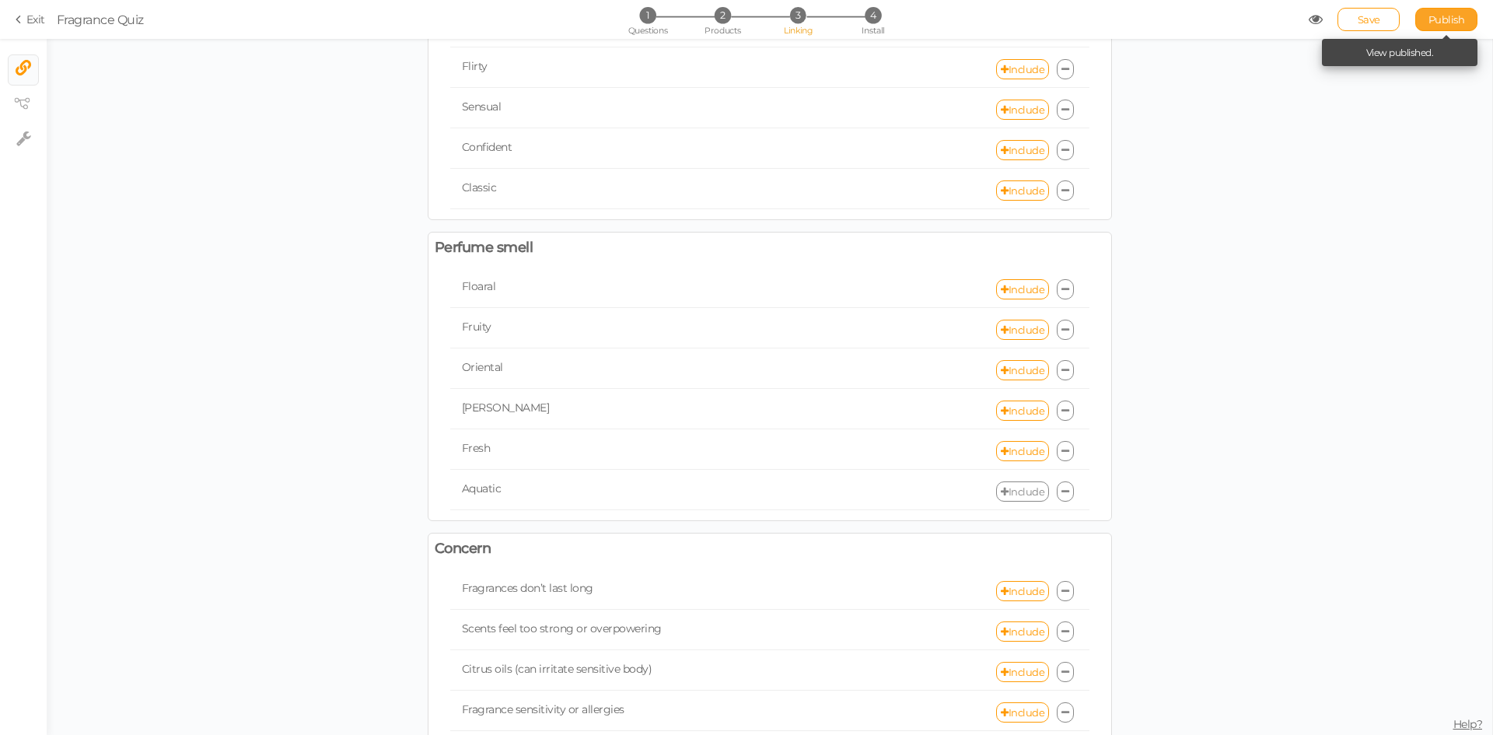
click at [1451, 8] on link "Publish" at bounding box center [1446, 19] width 62 height 23
click at [1011, 370] on link "Include" at bounding box center [1022, 370] width 53 height 20
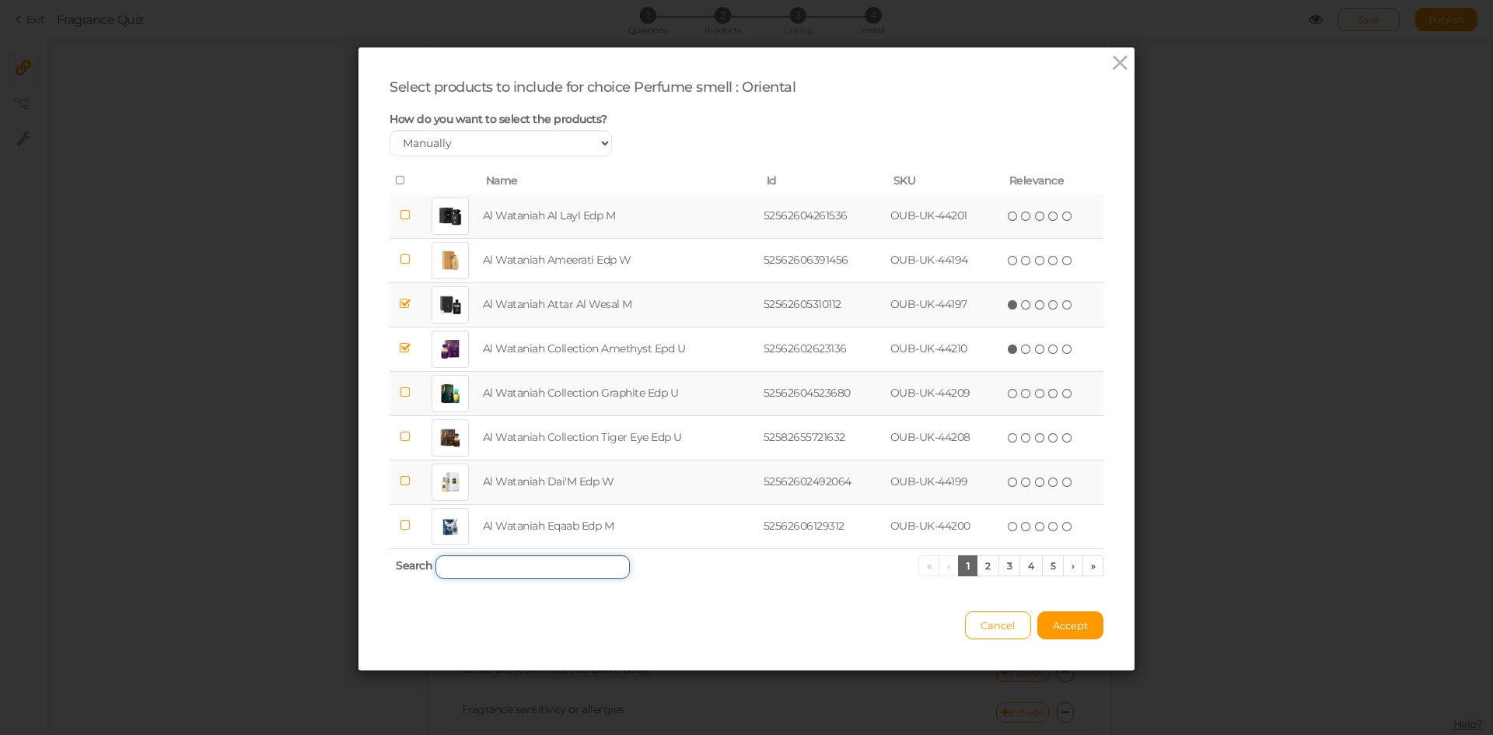
click at [484, 566] on input "search" at bounding box center [532, 566] width 194 height 23
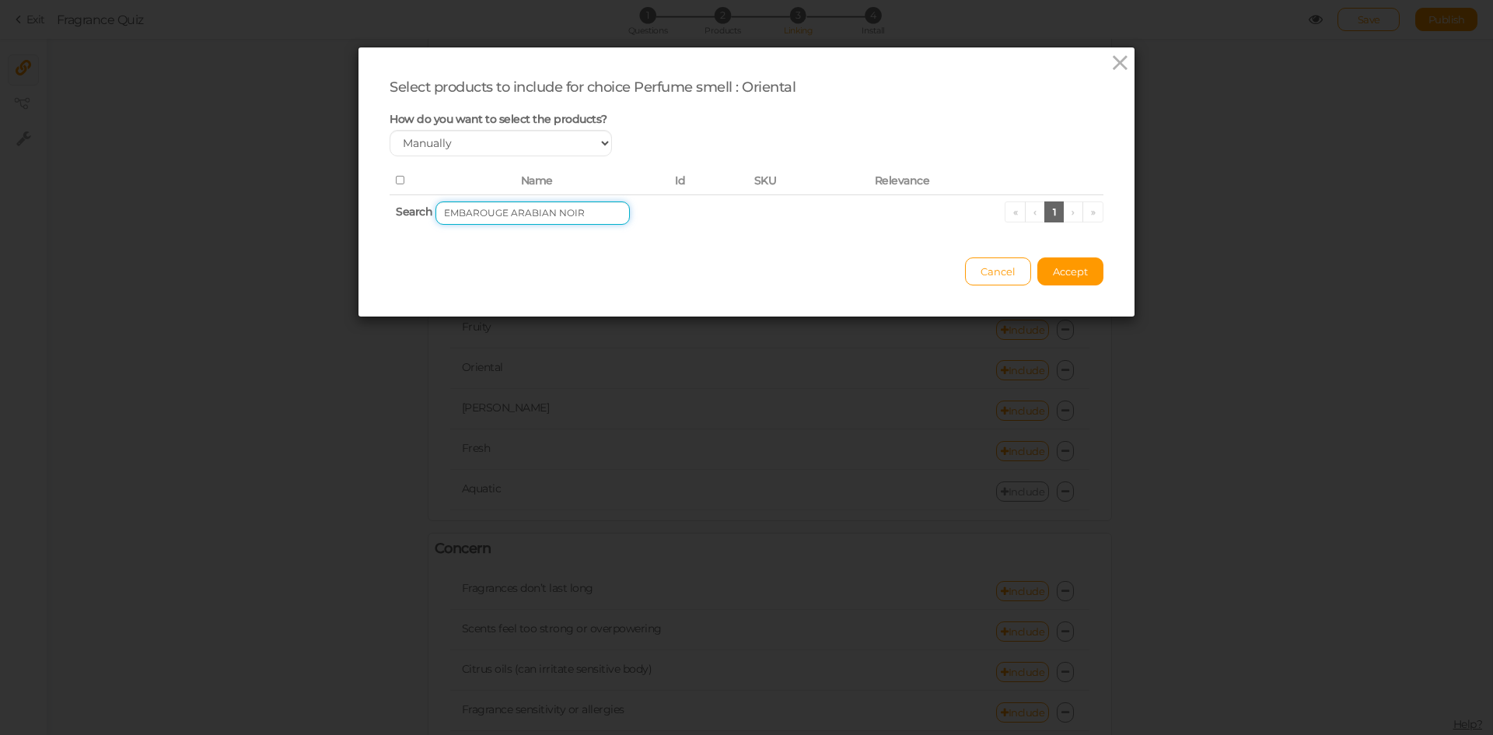
drag, startPoint x: 503, startPoint y: 215, endPoint x: 393, endPoint y: 213, distance: 110.4
click at [393, 213] on th "Search EMBAROUGE ARABIAN NOIR « ‹ 1 › »" at bounding box center [746, 212] width 714 height 37
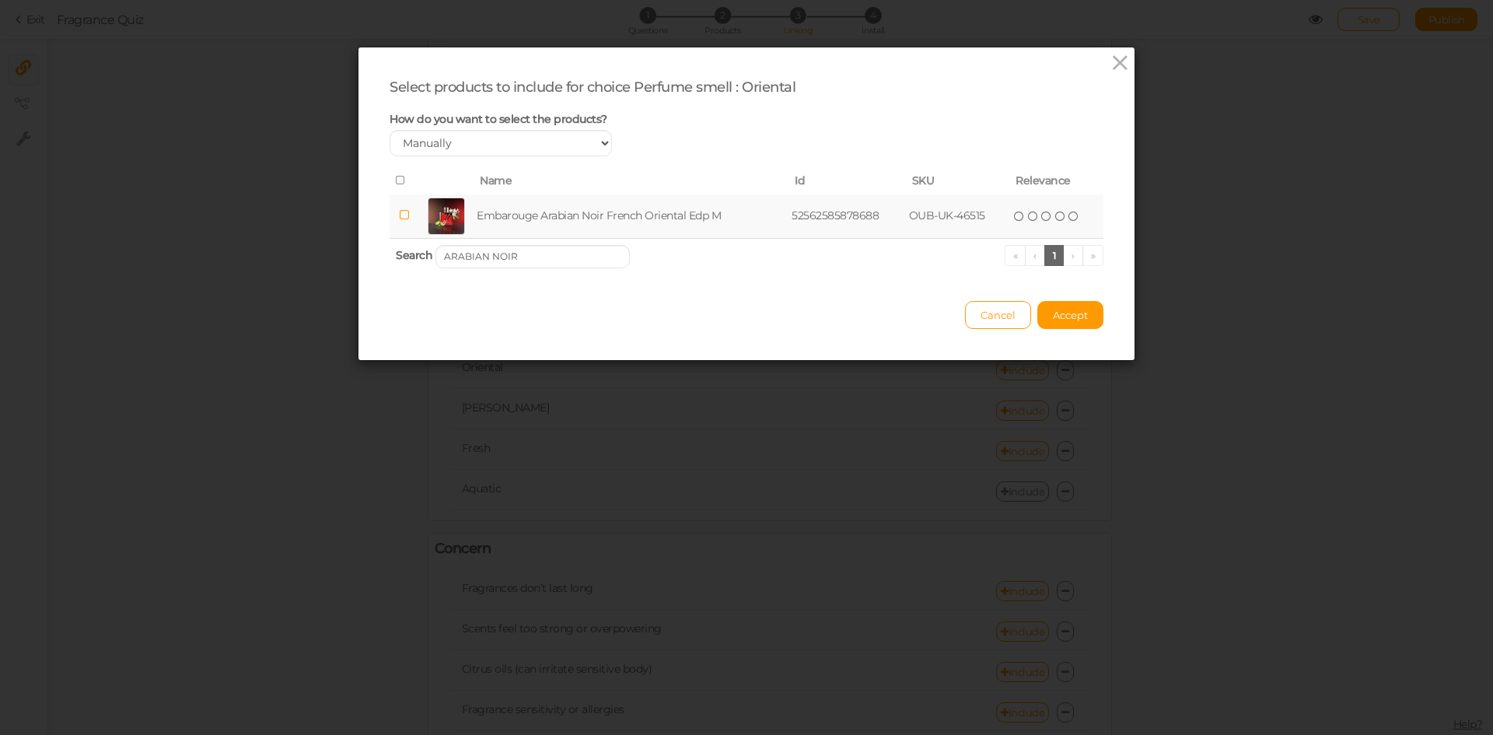
click at [419, 222] on td at bounding box center [446, 216] width 54 height 44
click at [593, 256] on input "ARABIAN NOIR" at bounding box center [532, 256] width 194 height 23
click at [556, 214] on td "Embarouge Amarouge Men French Edp M" at bounding box center [626, 216] width 297 height 44
click at [560, 264] on input "AMAROUGE" at bounding box center [532, 256] width 194 height 23
click at [548, 214] on td "Embarouge Kama Noir French Oriental Edp U" at bounding box center [631, 216] width 311 height 44
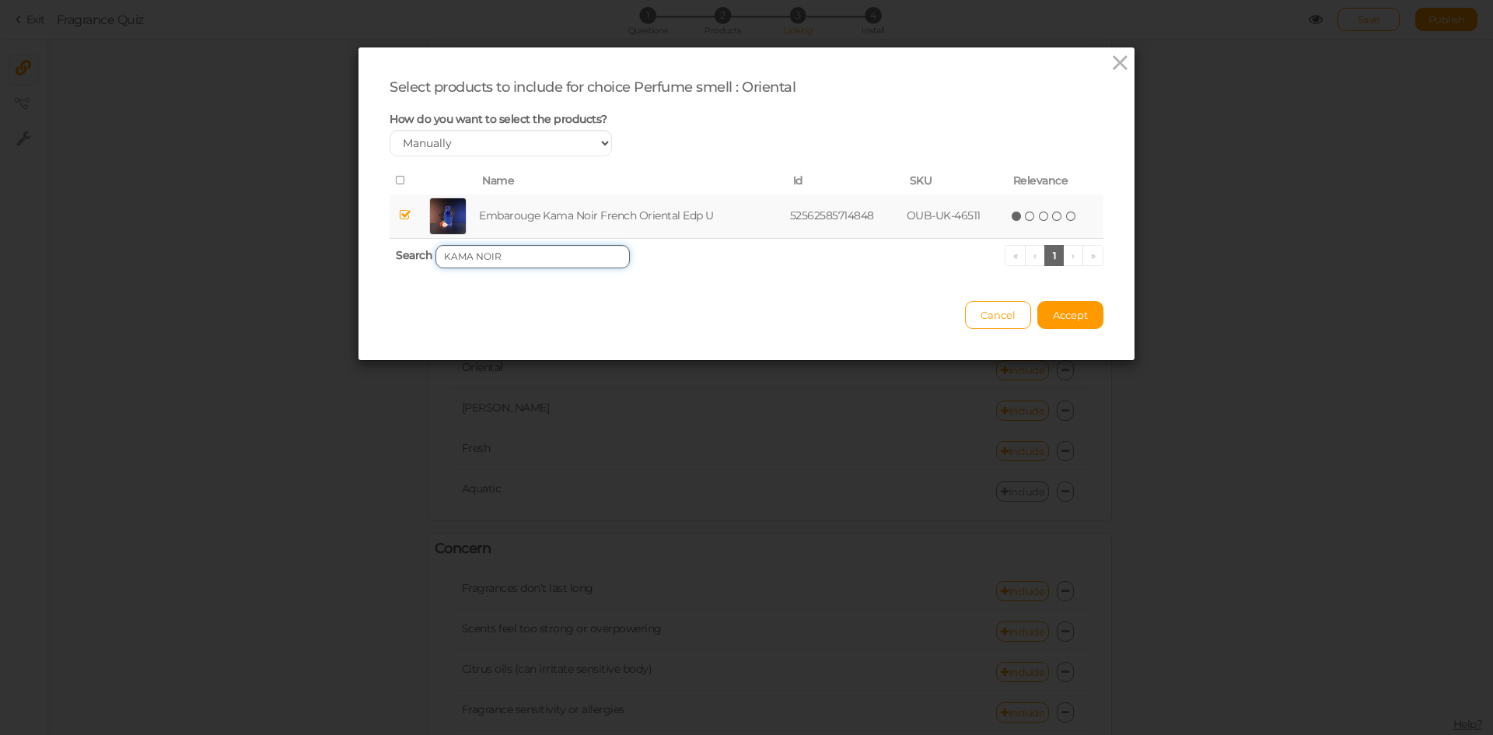
click at [537, 250] on input "KAMA NOIR" at bounding box center [532, 256] width 194 height 23
click at [529, 220] on td "Embarouge Luxeria French Oriental Edp W" at bounding box center [625, 216] width 297 height 44
click at [533, 253] on input "LUXERIA" at bounding box center [532, 256] width 194 height 23
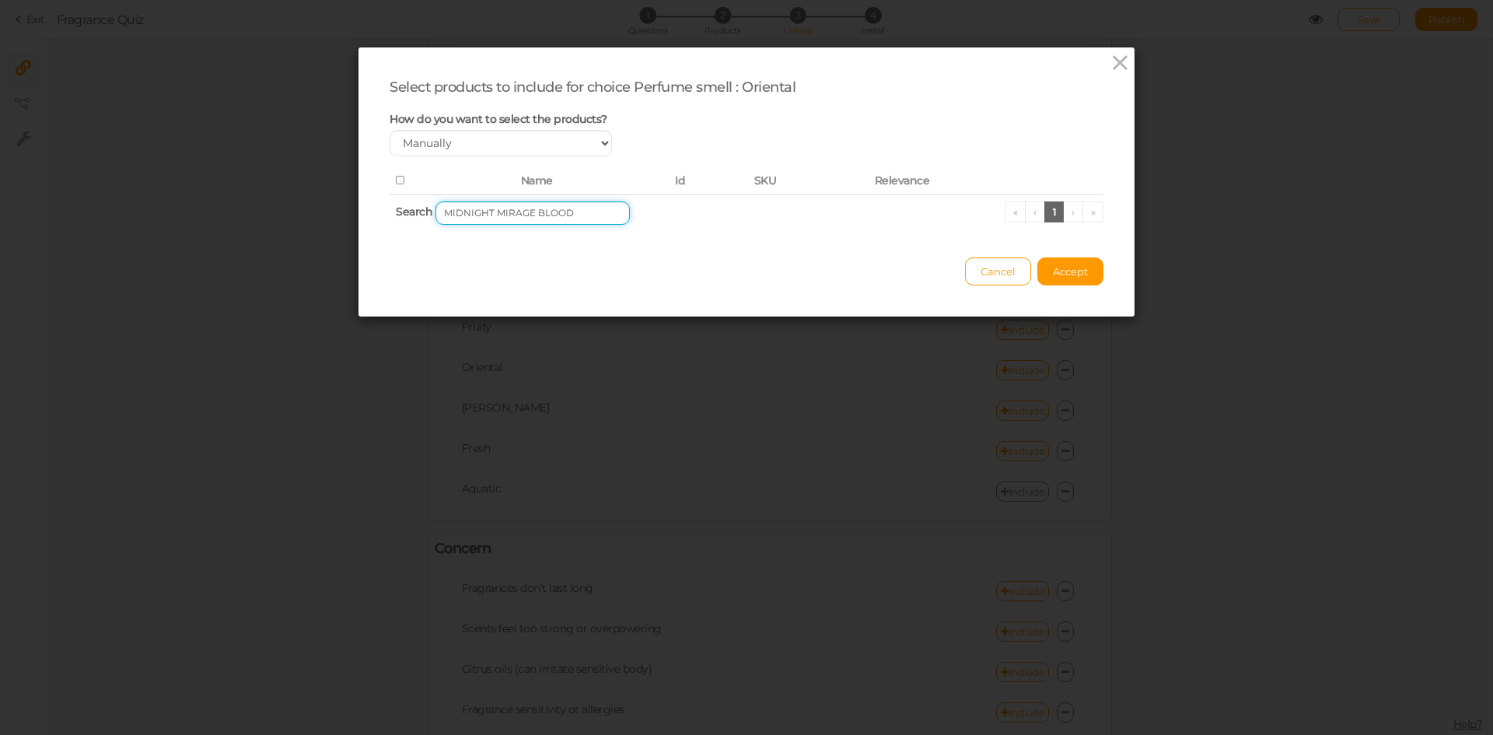
drag, startPoint x: 489, startPoint y: 213, endPoint x: 400, endPoint y: 215, distance: 88.6
click at [400, 215] on th "Search MIDNIGHT MIRAGE BLOOD « ‹ 1 › »" at bounding box center [746, 212] width 714 height 37
drag, startPoint x: 479, startPoint y: 215, endPoint x: 389, endPoint y: 202, distance: 90.4
click at [389, 202] on th "Search MIRAGE BLOOD « ‹ 1 › »" at bounding box center [746, 212] width 714 height 37
click at [492, 221] on input "BLOOD" at bounding box center [532, 212] width 194 height 23
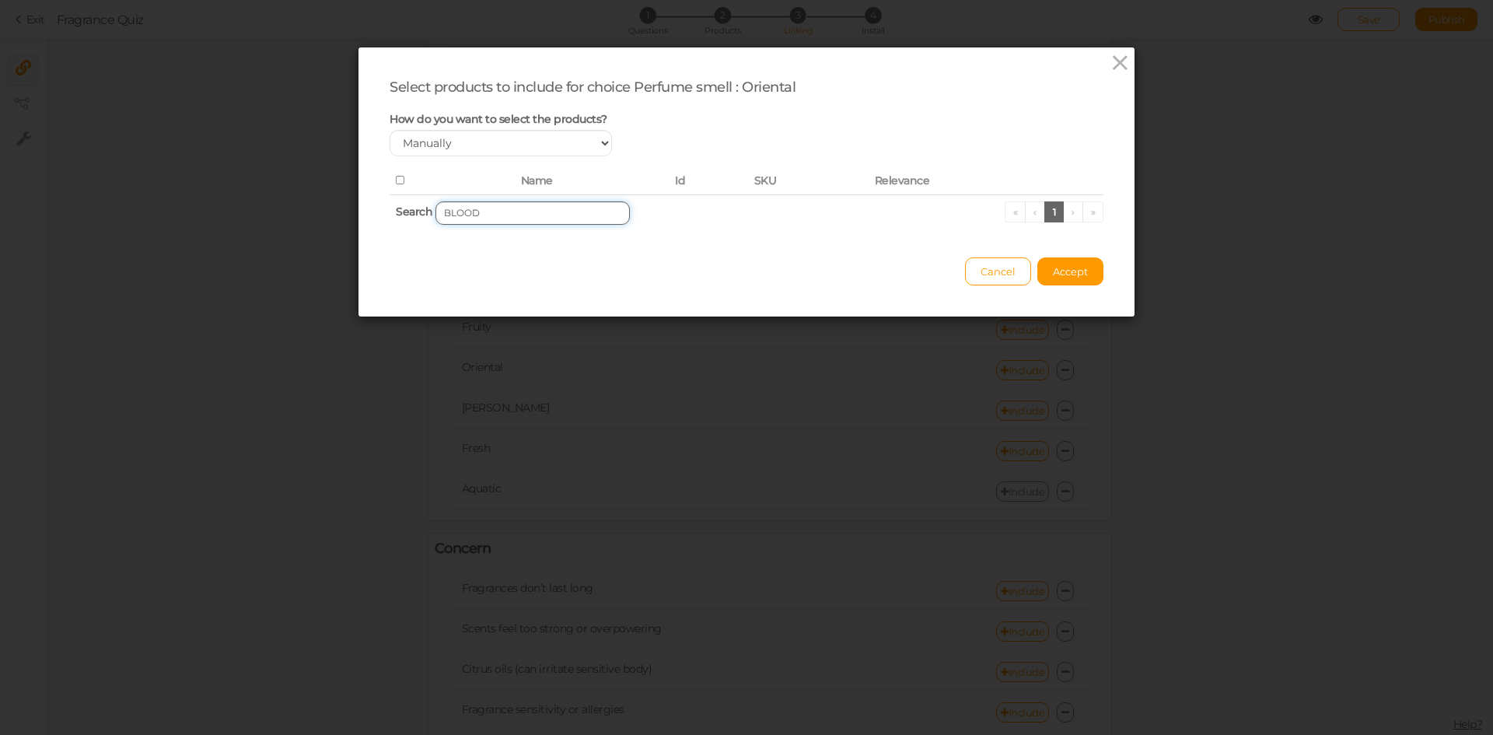
click at [525, 213] on input "BLOOD" at bounding box center [532, 212] width 194 height 23
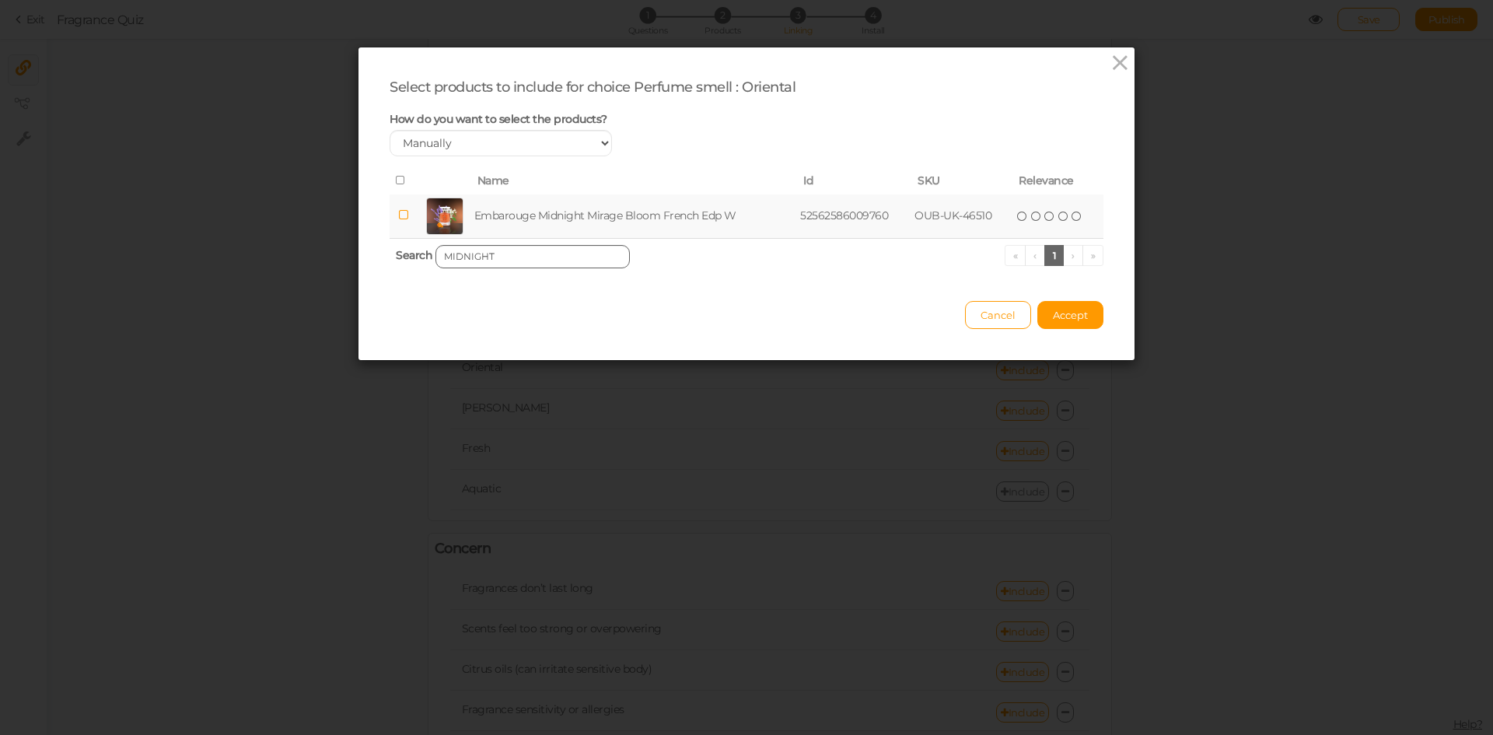
click at [525, 213] on td "Embarouge Midnight Mirage Bloom French Edp W" at bounding box center [634, 216] width 326 height 44
click at [540, 255] on input "MIDNIGHT" at bounding box center [532, 256] width 194 height 23
click at [549, 222] on td "Embarouge Monark Oriental Edp W" at bounding box center [616, 216] width 266 height 44
click at [515, 246] on input "MONARK" at bounding box center [532, 256] width 194 height 23
click at [538, 223] on td "Embarouge Oud Studio Oriental Edp U" at bounding box center [622, 216] width 282 height 44
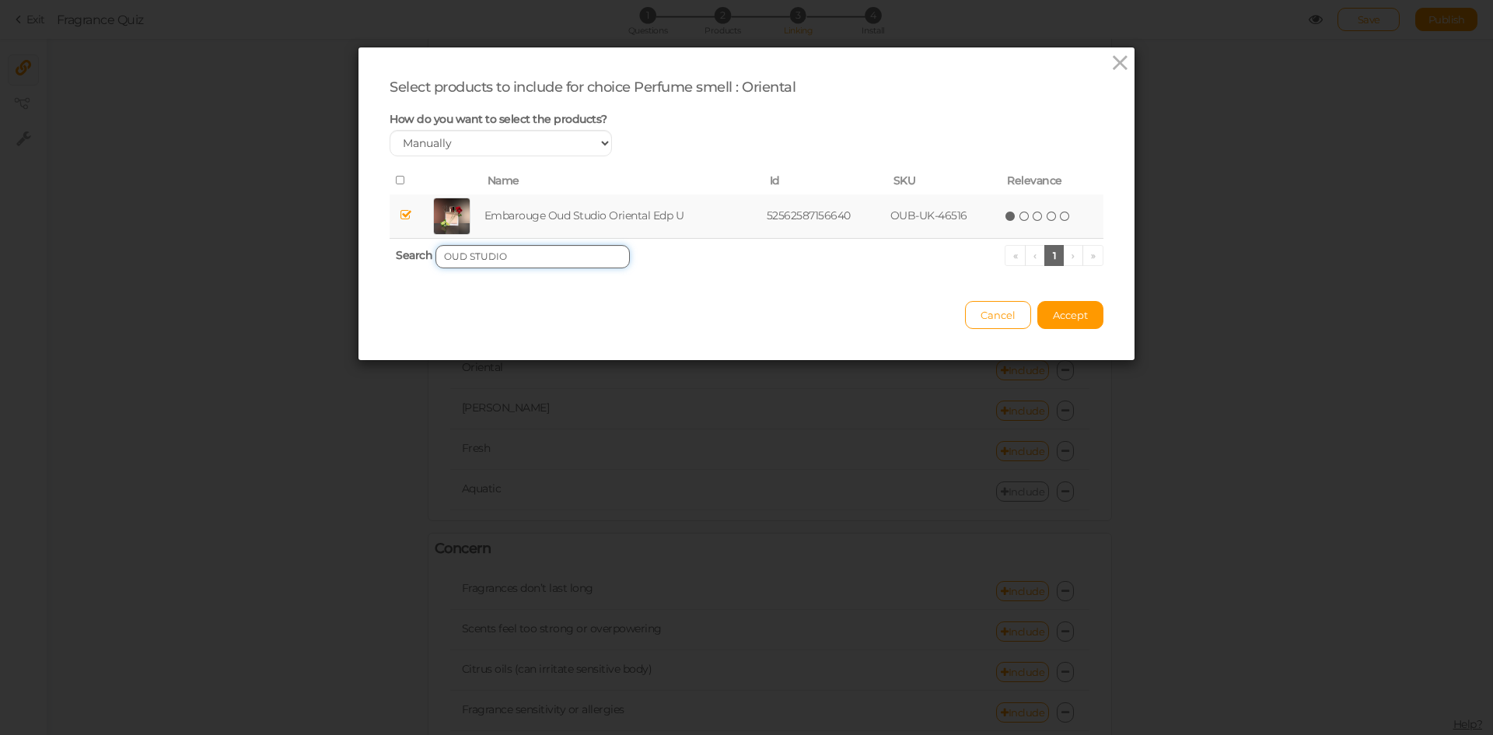
click at [555, 248] on input "OUD STUDIO" at bounding box center [532, 256] width 194 height 23
type input "URBAN OUD"
click at [548, 220] on td "Embarouge Urban Oud Oriental Edp U" at bounding box center [622, 216] width 281 height 44
click at [1061, 314] on span "Accept" at bounding box center [1070, 315] width 35 height 12
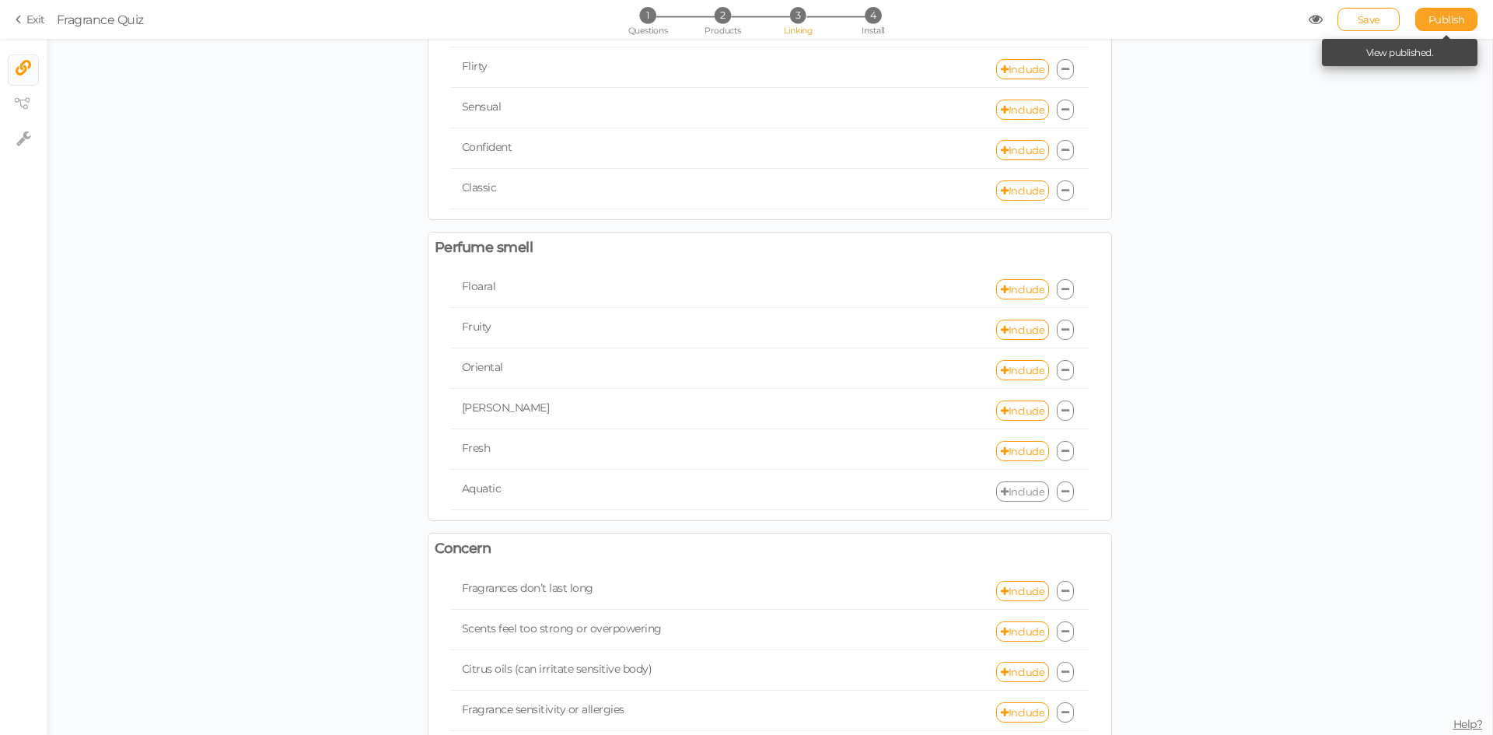
click at [1426, 19] on link "Publish" at bounding box center [1446, 19] width 62 height 23
click at [1010, 369] on link "Include" at bounding box center [1022, 370] width 53 height 20
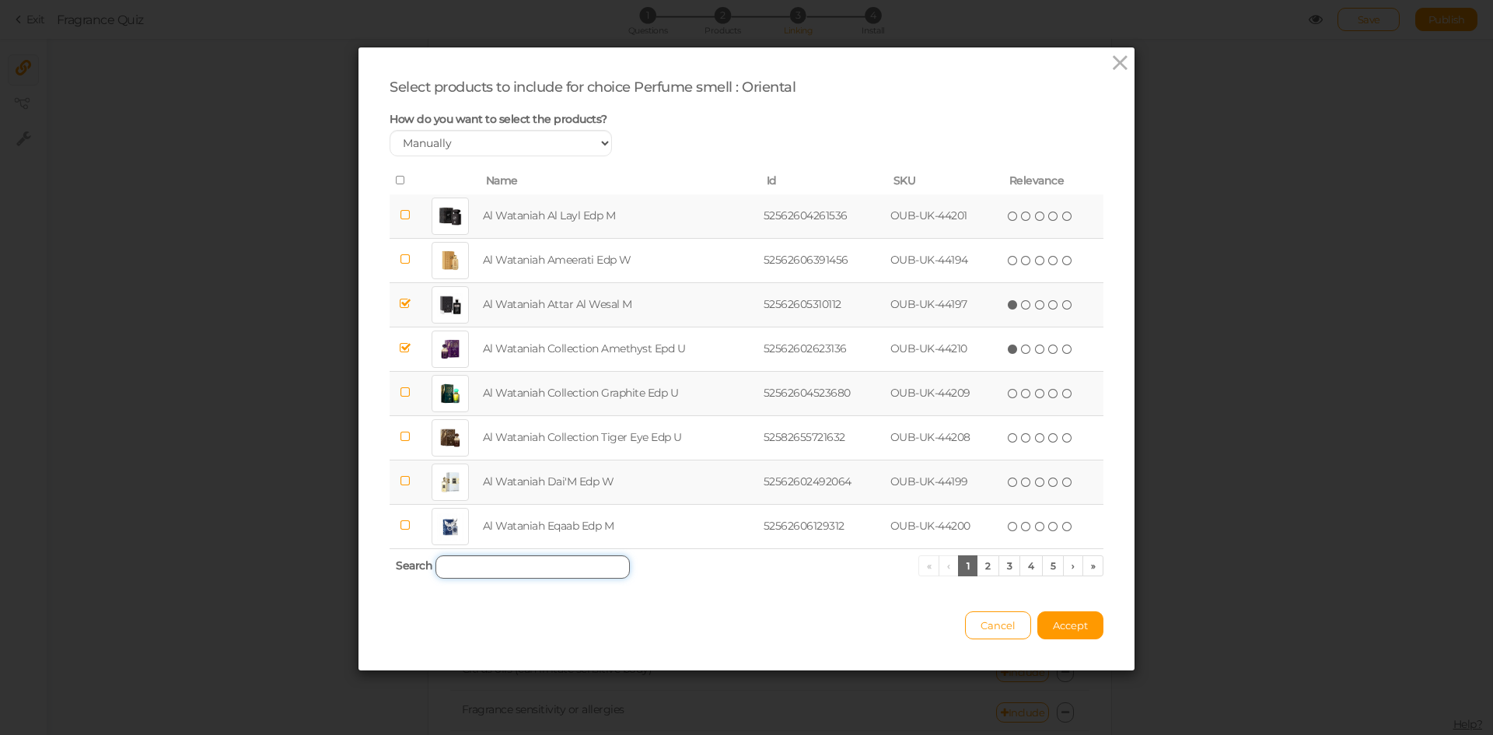
click at [494, 571] on input "search" at bounding box center [532, 566] width 194 height 23
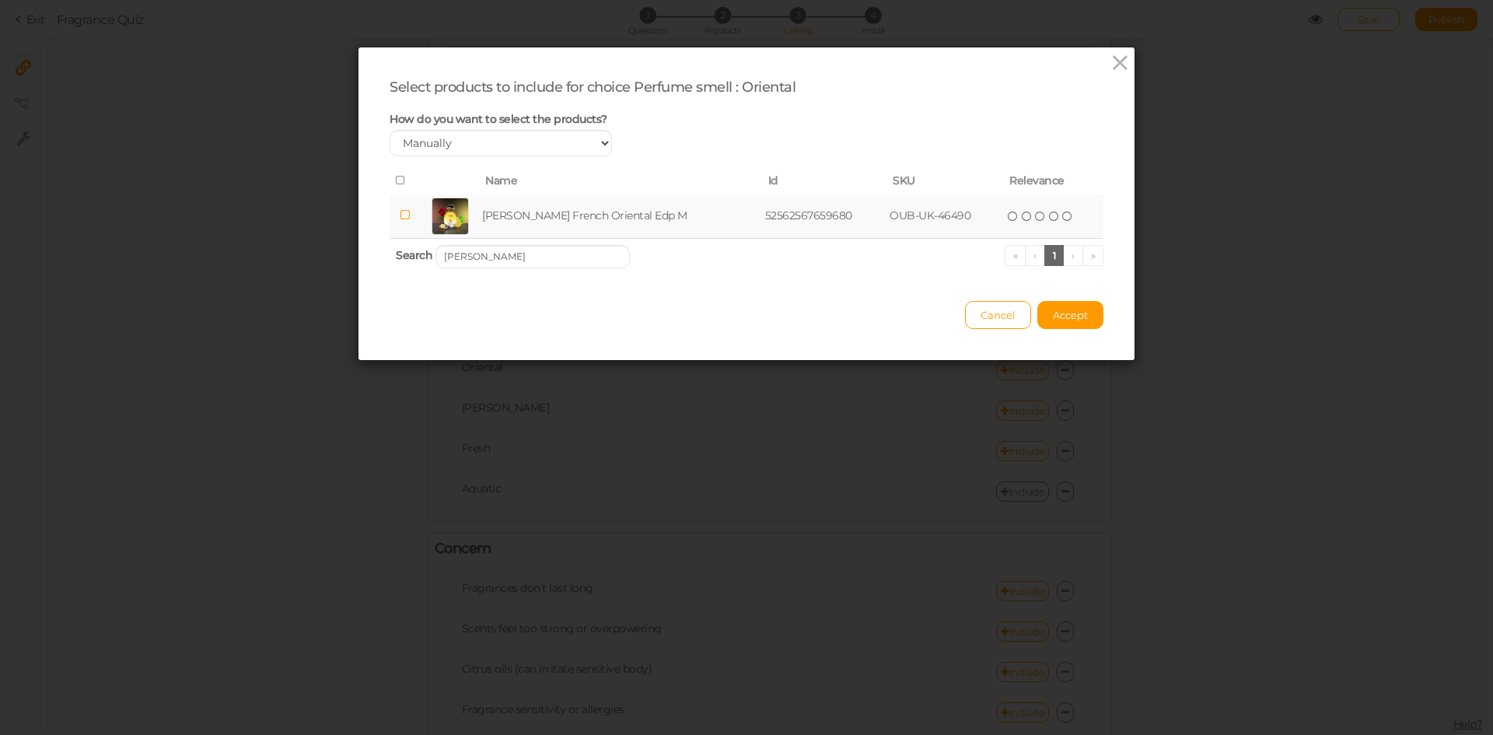
click at [525, 215] on td "[PERSON_NAME] French Oriental Edp M" at bounding box center [620, 216] width 283 height 44
click at [529, 254] on input "[PERSON_NAME]" at bounding box center [532, 256] width 194 height 23
click at [527, 204] on td "[PERSON_NAME] Oriental Edp U" at bounding box center [612, 216] width 250 height 44
click at [545, 263] on input "GHURAB" at bounding box center [532, 256] width 194 height 23
click at [550, 209] on td "[PERSON_NAME] Owhar Oriental Edp U" at bounding box center [623, 216] width 285 height 44
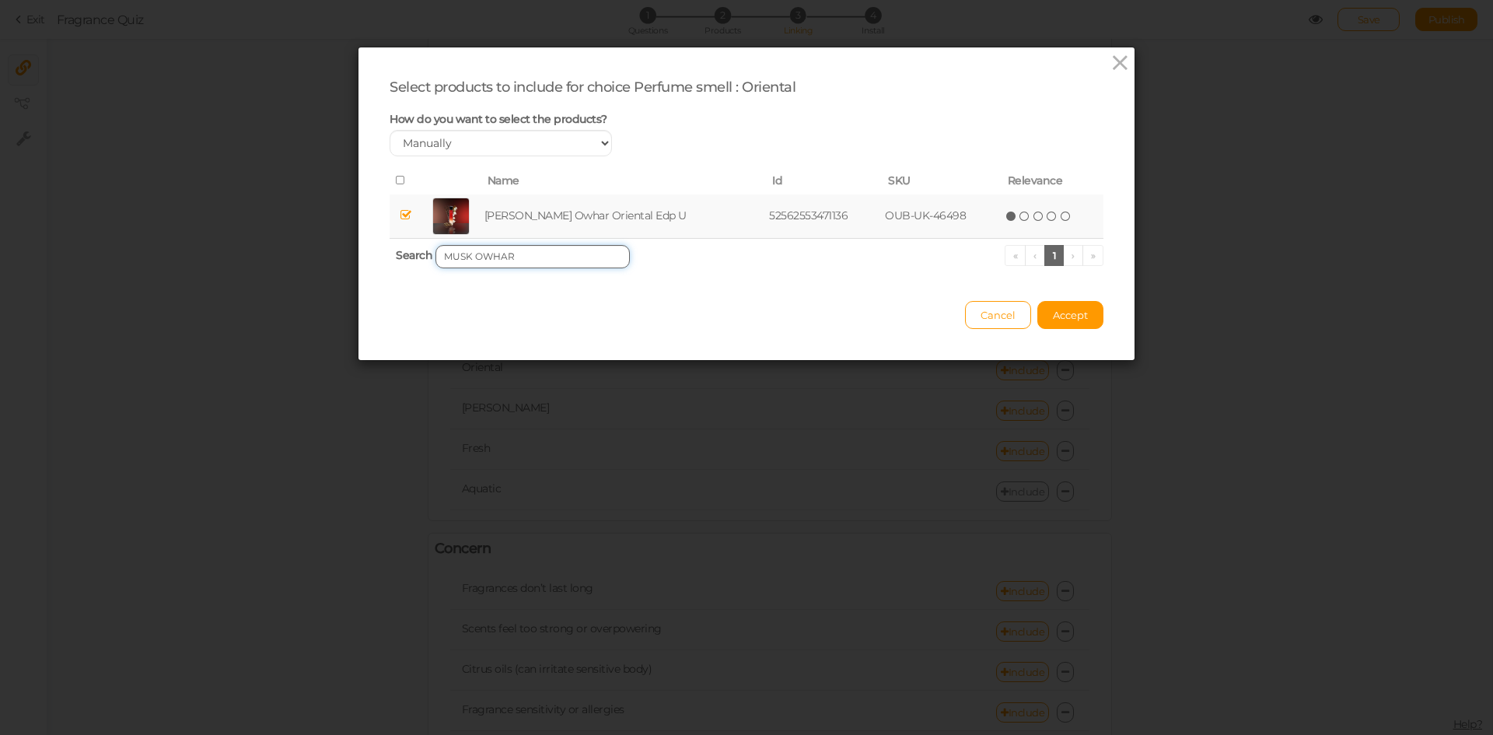
click at [576, 256] on input "MUSK OWHAR" at bounding box center [532, 256] width 194 height 23
click at [551, 213] on td "Kenaz Onyx Edge French Edp U" at bounding box center [609, 216] width 244 height 44
click at [521, 264] on input "ONYX EDGE" at bounding box center [532, 256] width 194 height 23
click at [536, 221] on td "Kenaz Oud [PERSON_NAME] Oriental Edp W" at bounding box center [626, 216] width 301 height 44
click at [543, 246] on input "OUD AMEER" at bounding box center [532, 256] width 194 height 23
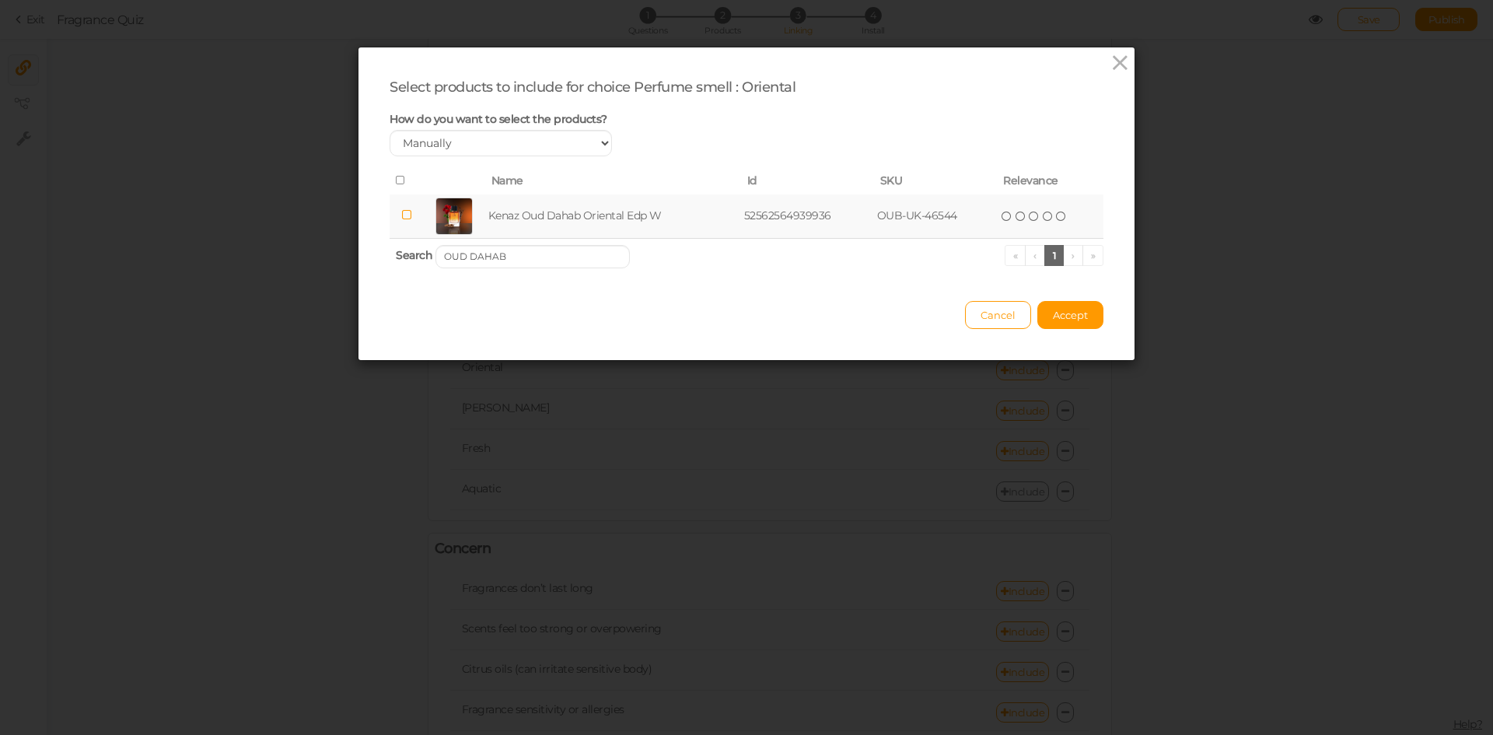
click at [550, 215] on td "Kenaz Oud Dahab Oriental Edp W" at bounding box center [613, 216] width 256 height 44
click at [552, 252] on input "OUD DAHAB" at bounding box center [532, 256] width 194 height 23
click at [543, 214] on td "Kenaz Oud [PERSON_NAME] Oriental Edp W" at bounding box center [628, 216] width 303 height 44
click at [506, 257] on input "OUD [PERSON_NAME]" at bounding box center [532, 256] width 194 height 23
click at [550, 211] on td "Kenaz Oud [PERSON_NAME] Oriental Edp M" at bounding box center [627, 216] width 300 height 44
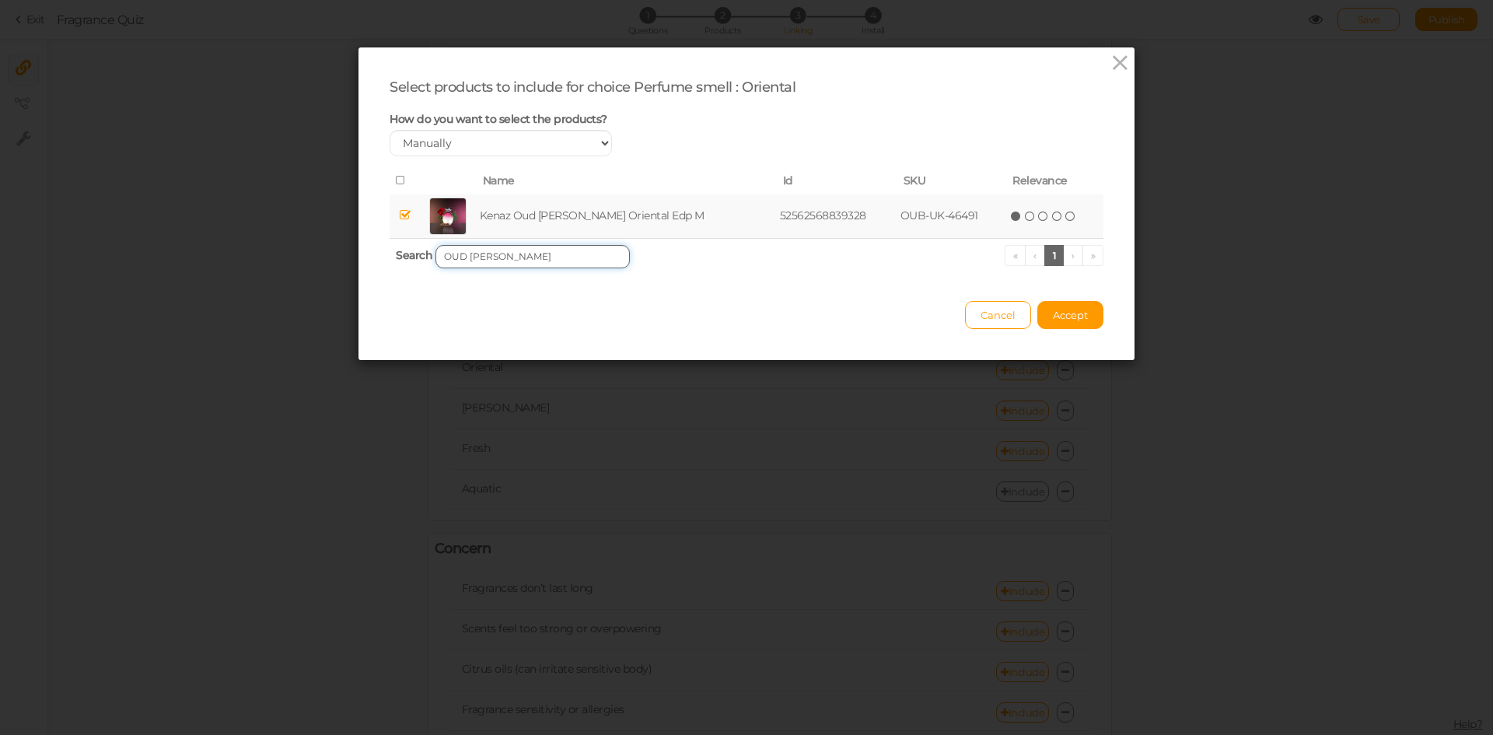
click at [505, 260] on input "OUD [PERSON_NAME]" at bounding box center [532, 256] width 194 height 23
type input "REGALE"
click at [540, 216] on td "Kenaz Regale French Edp M" at bounding box center [605, 216] width 227 height 44
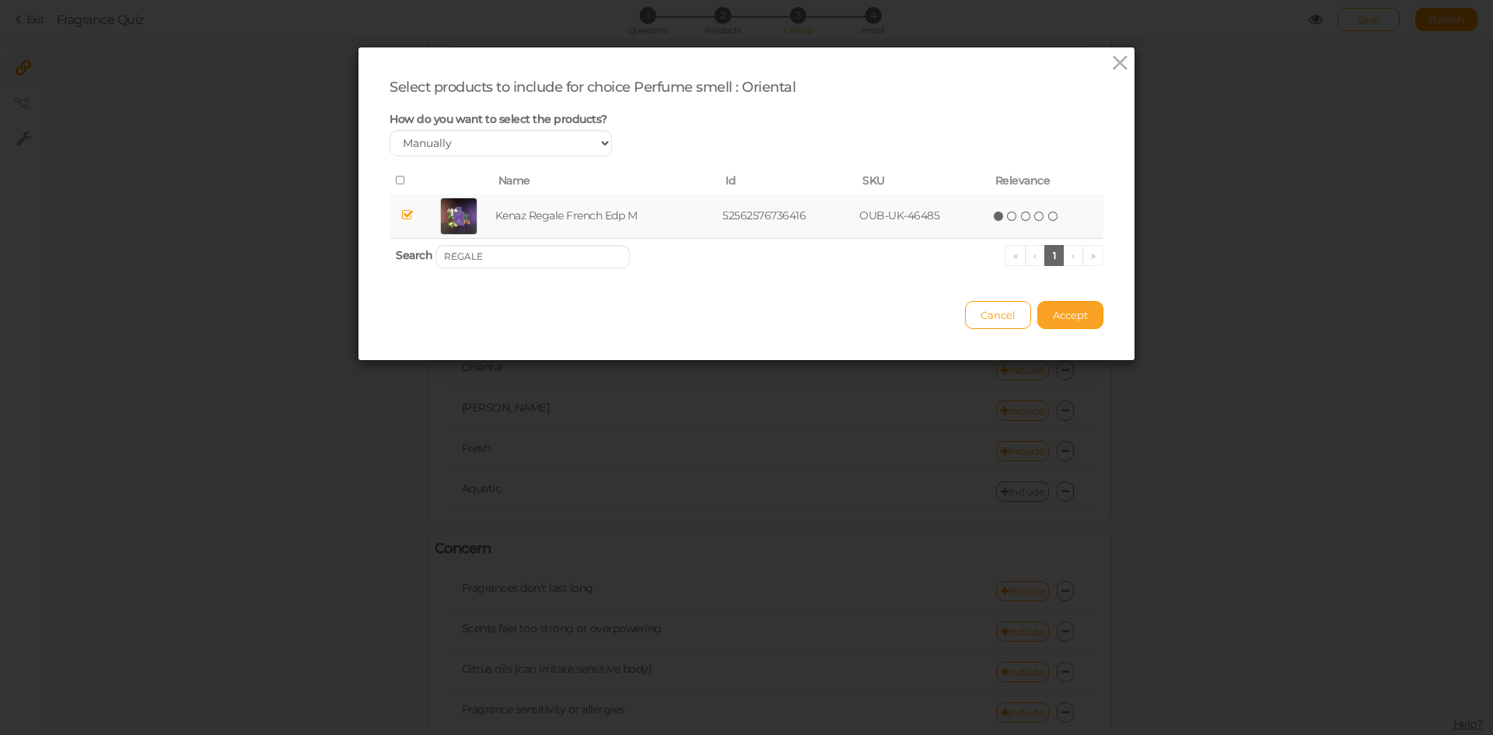
click at [1054, 314] on span "Accept" at bounding box center [1070, 315] width 35 height 12
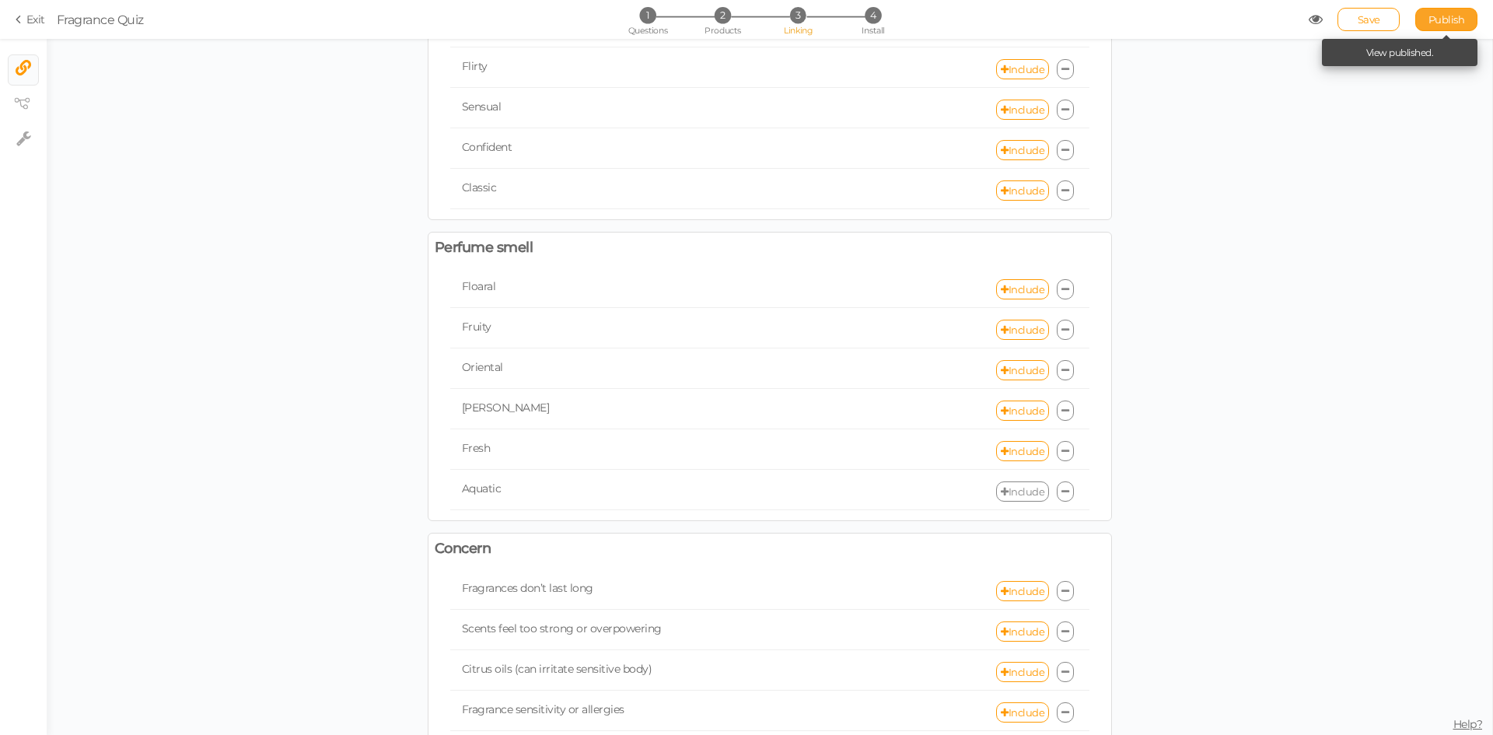
click at [1451, 18] on span "Publish" at bounding box center [1446, 19] width 37 height 12
click at [647, 19] on span "1" at bounding box center [647, 15] width 16 height 16
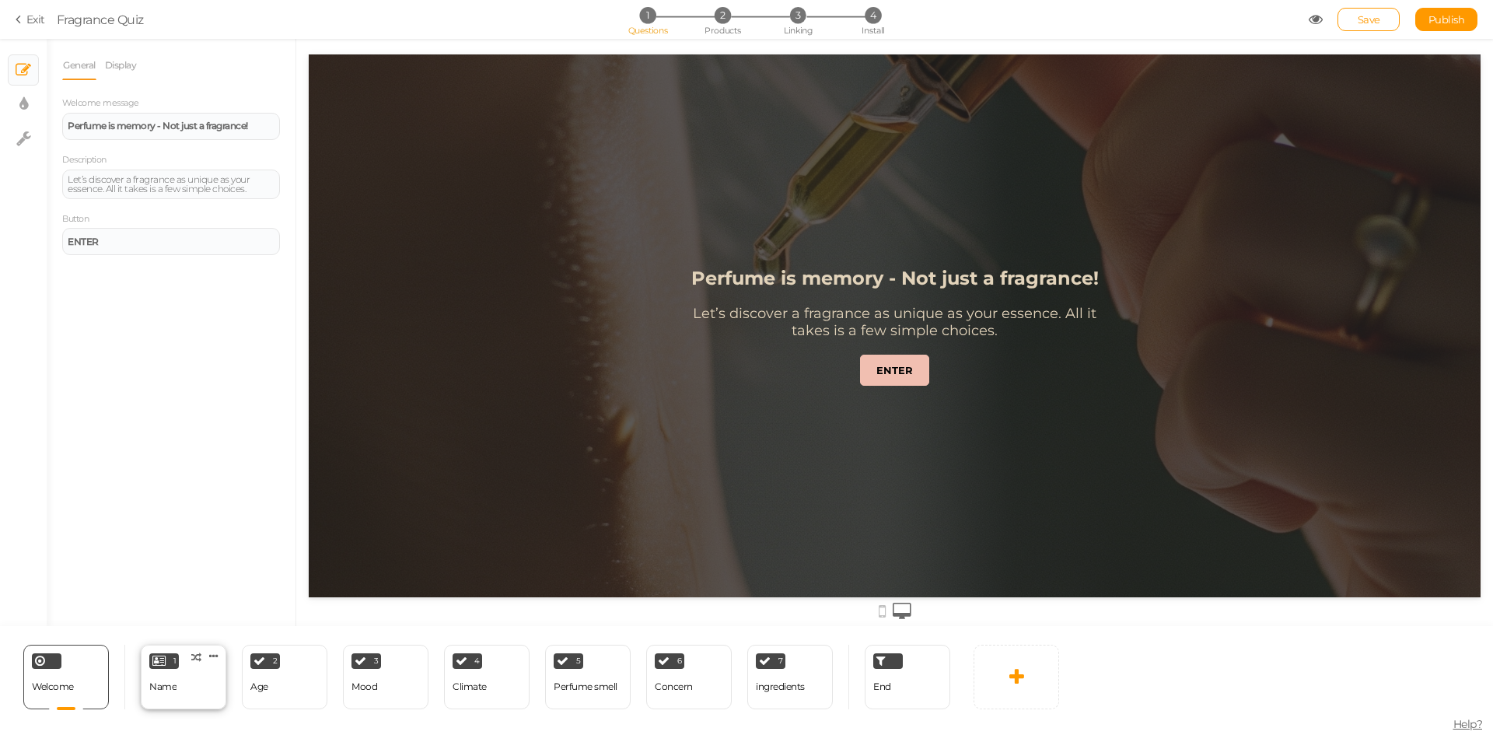
click at [198, 693] on div "1 Name × Define the conditions to show this slide. Clone Change type Delete" at bounding box center [184, 676] width 86 height 65
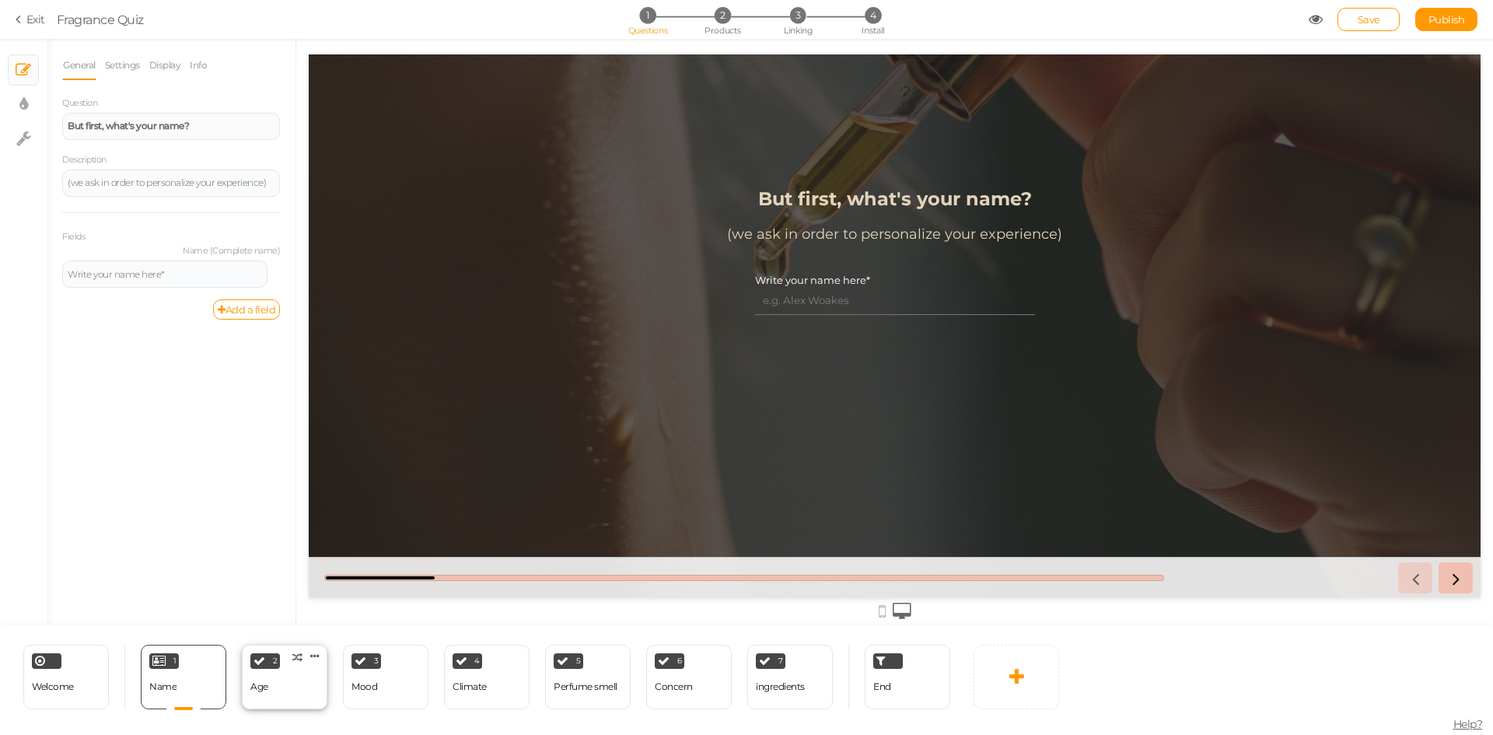
click at [283, 688] on div "2 Age × Define the conditions to show this slide. Clone Change type Delete" at bounding box center [285, 676] width 86 height 65
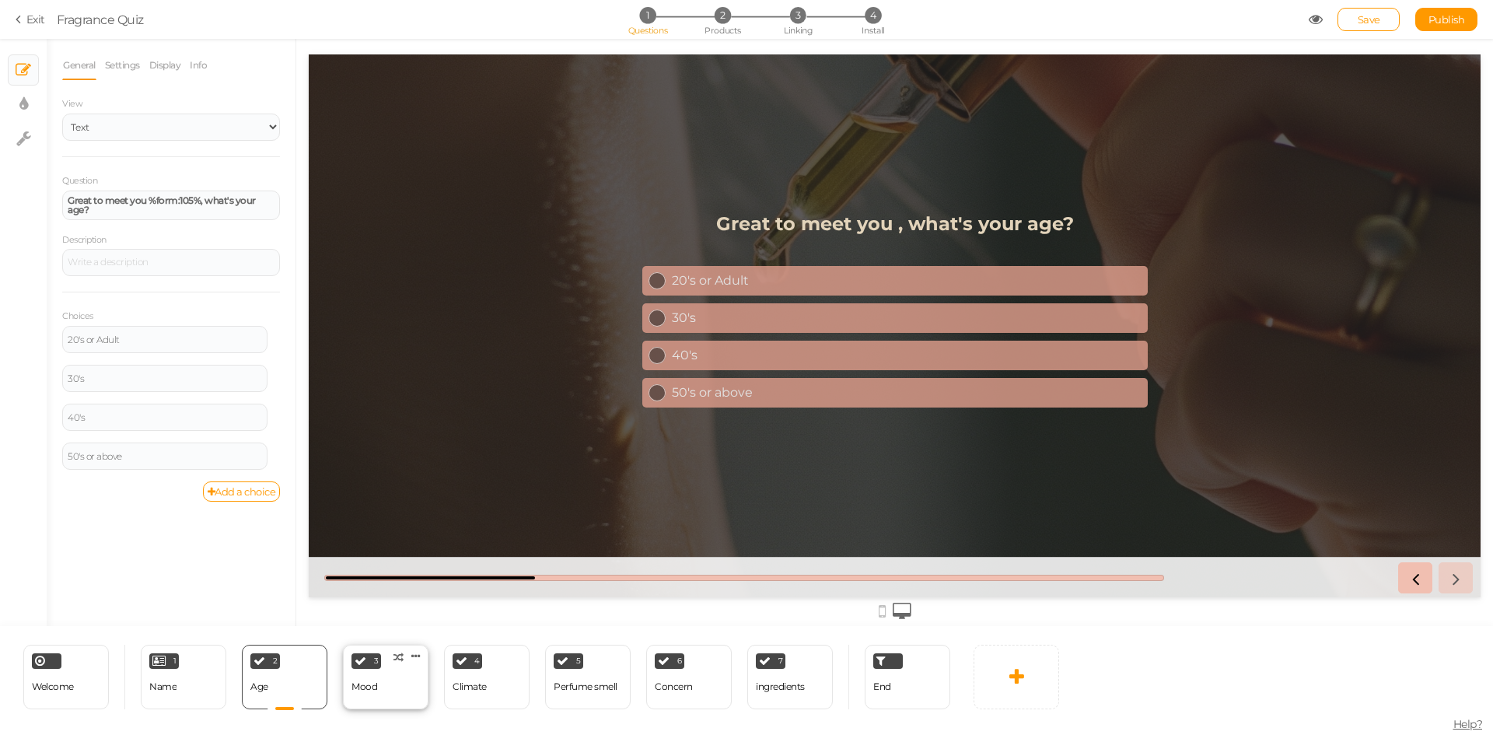
click at [375, 692] on div "Mood" at bounding box center [364, 686] width 26 height 27
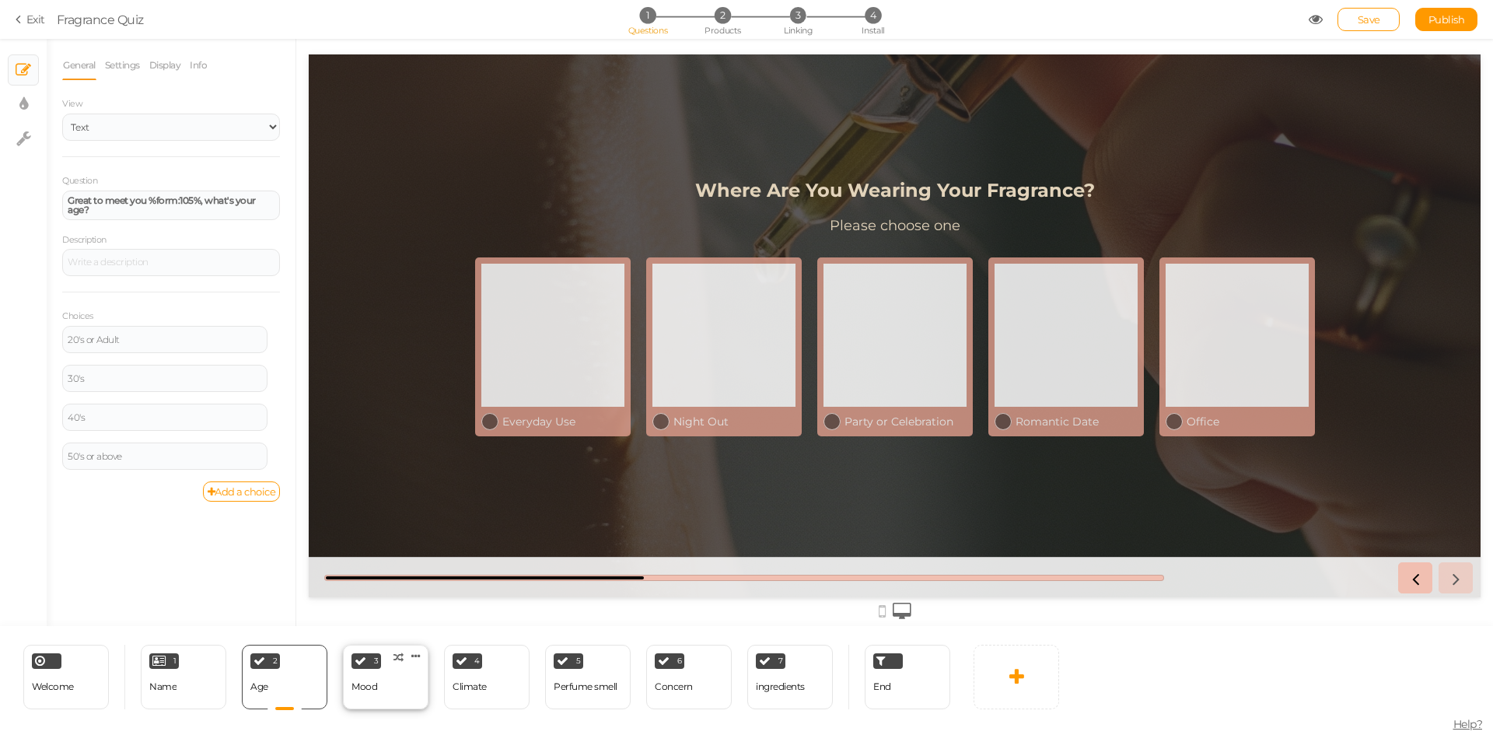
select select "2"
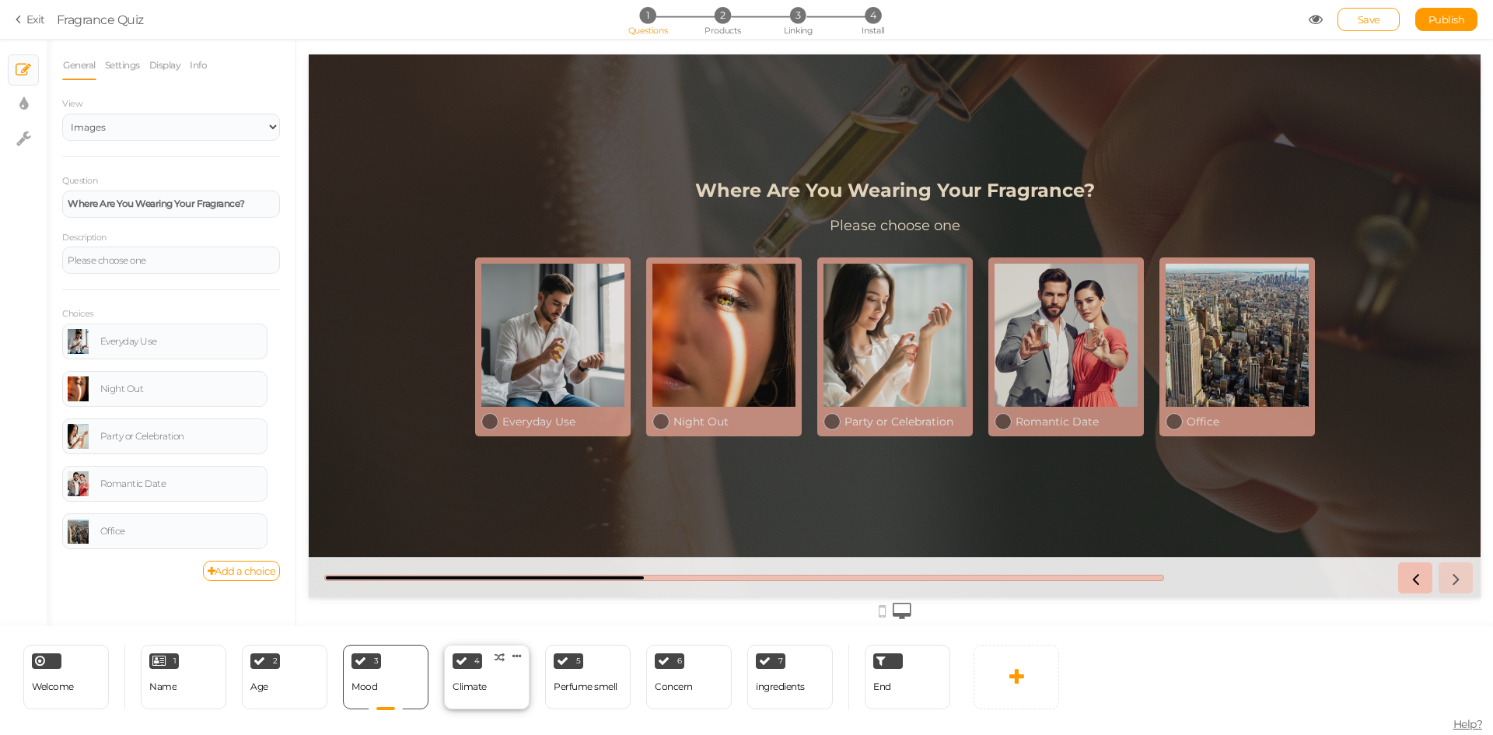
click at [503, 690] on div "4 Climate × Define the conditions to show this slide. Clone Change type Delete" at bounding box center [487, 676] width 86 height 65
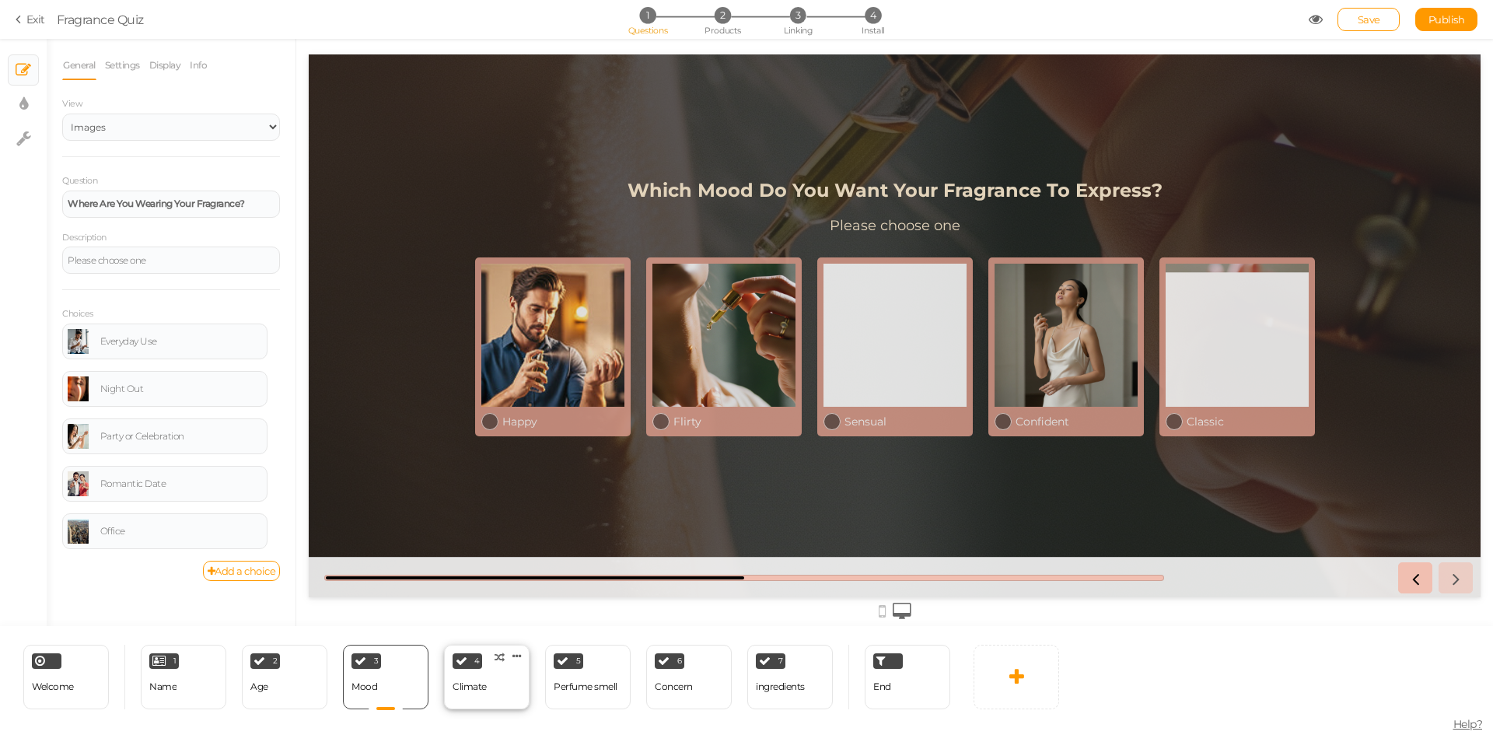
select select "2"
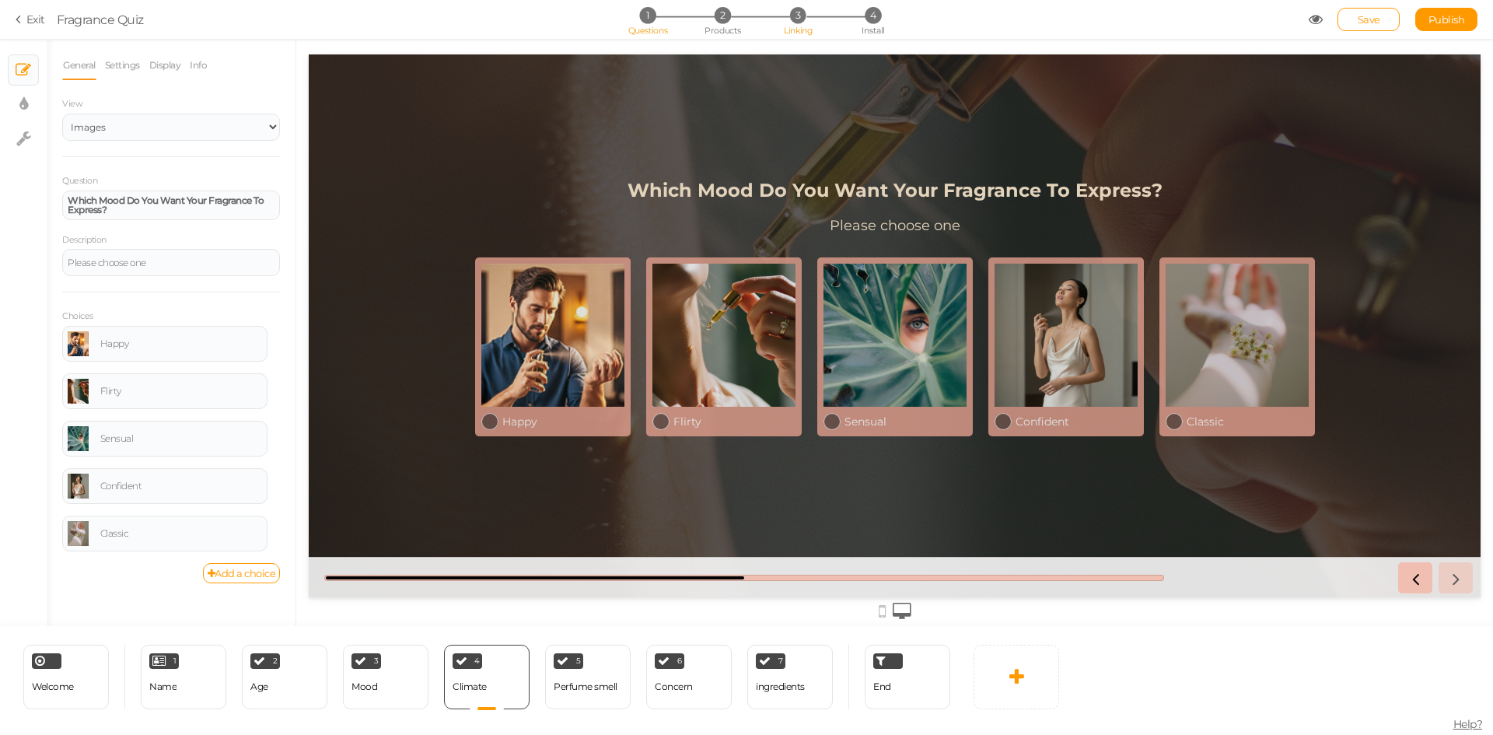
click at [802, 17] on span "3" at bounding box center [798, 15] width 16 height 16
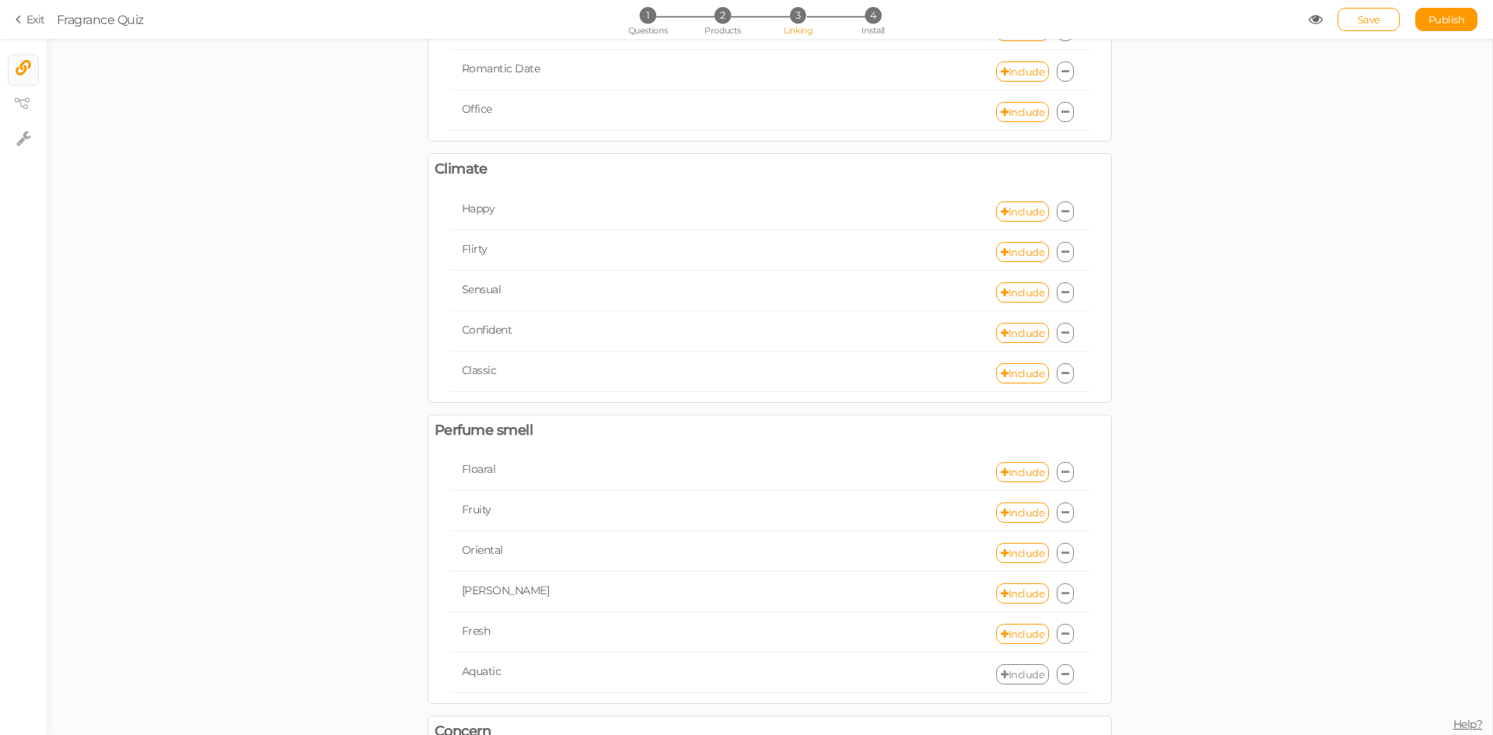
scroll to position [466, 0]
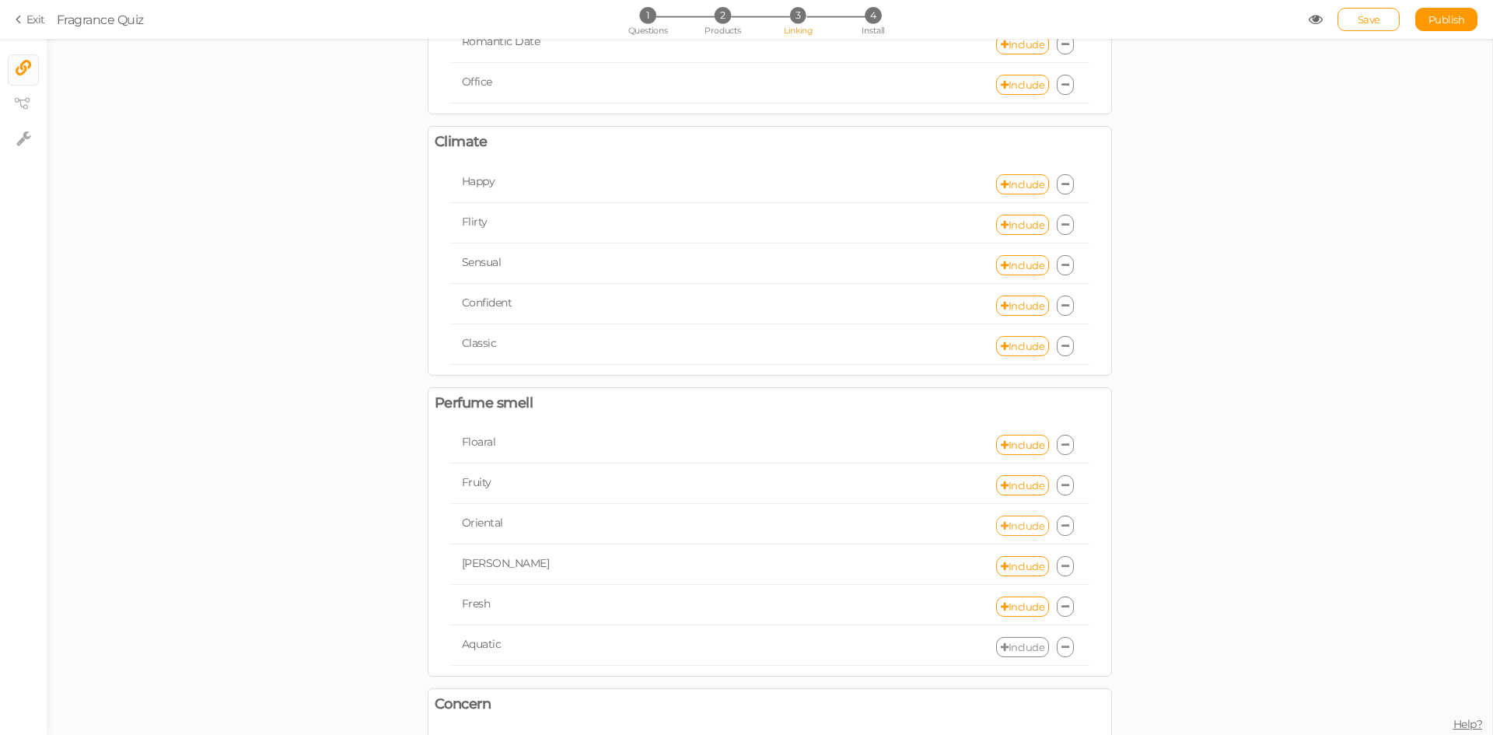
click at [1011, 529] on link "Include" at bounding box center [1022, 525] width 53 height 20
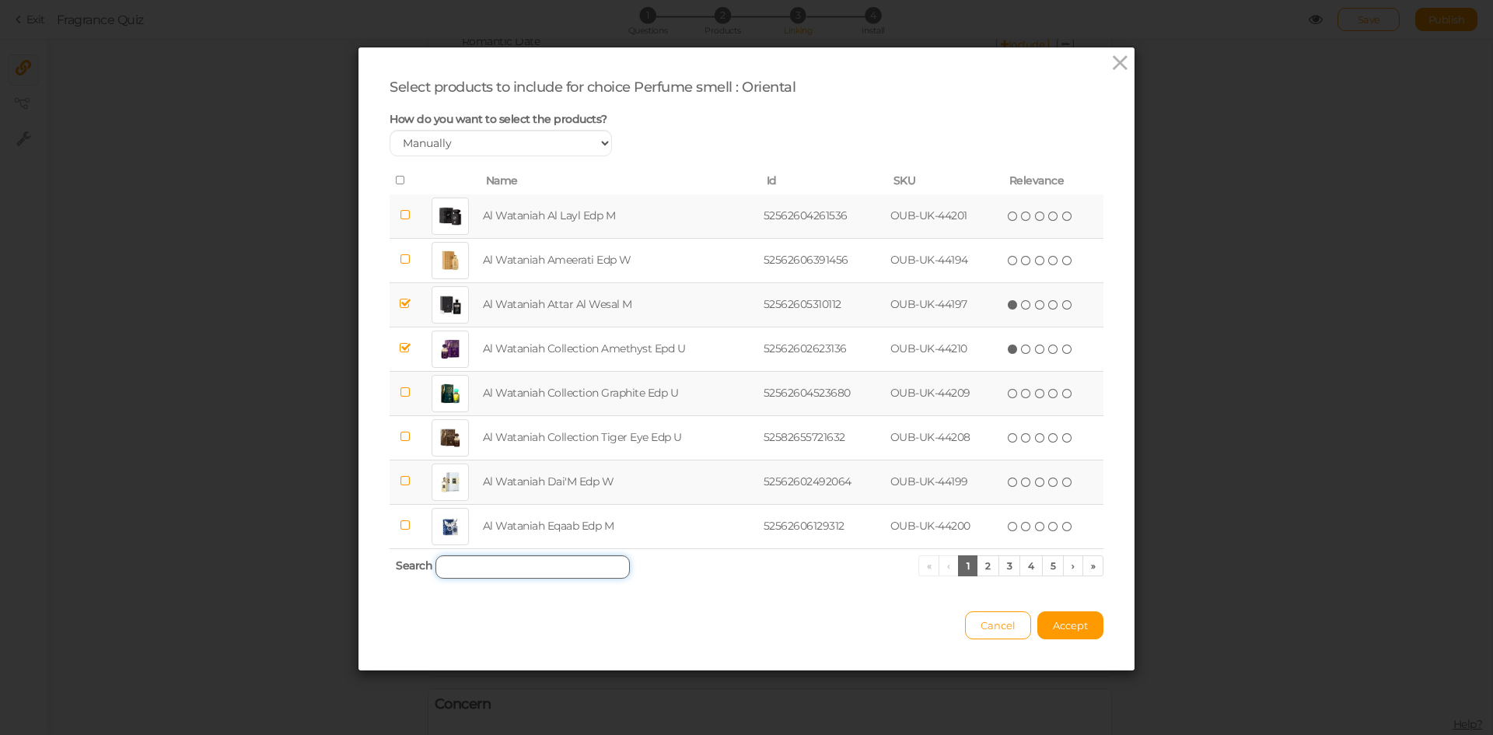
click at [562, 562] on input "search" at bounding box center [532, 566] width 194 height 23
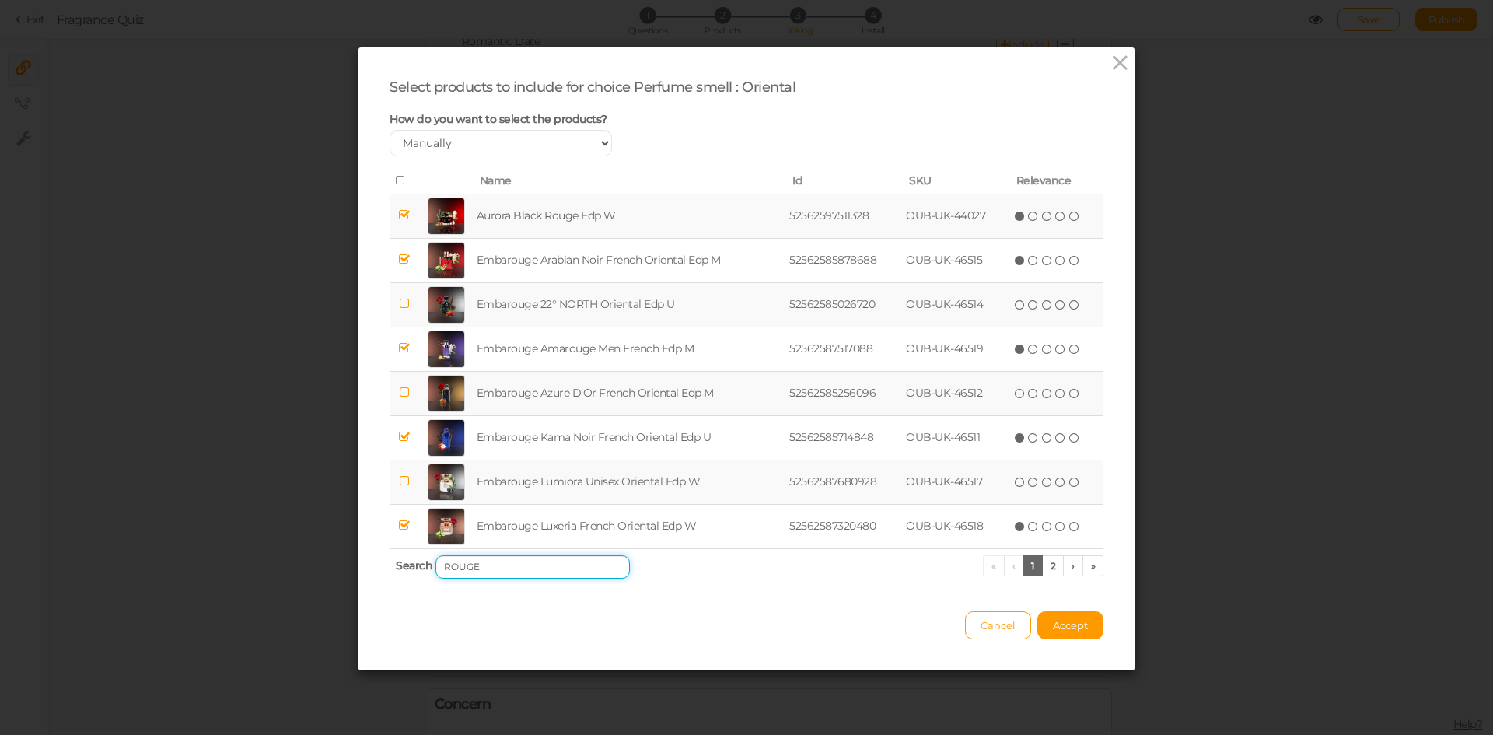
drag, startPoint x: 467, startPoint y: 561, endPoint x: 424, endPoint y: 557, distance: 43.8
click at [424, 557] on th "Search ROUGE « ‹ 1 2 › »" at bounding box center [746, 566] width 714 height 37
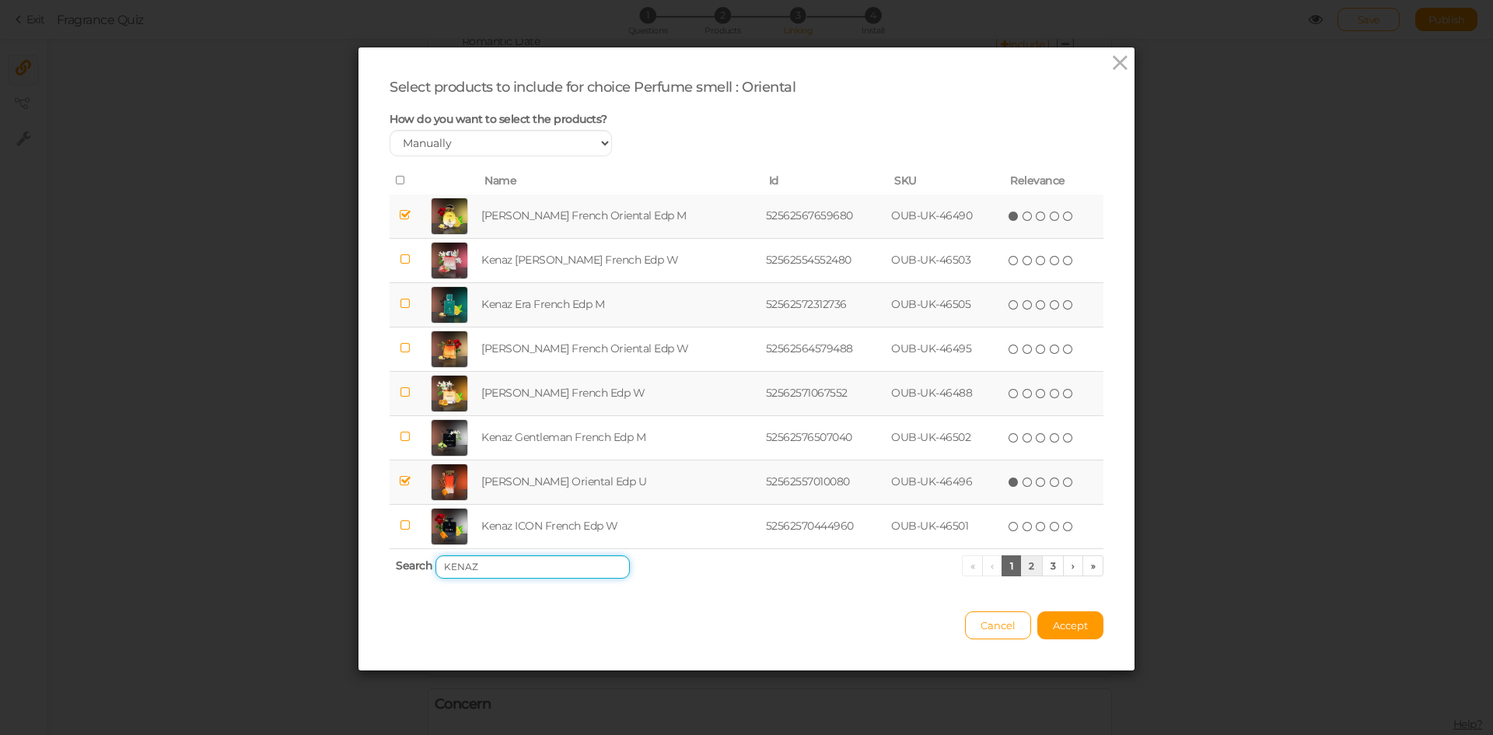
type input "KENAZ"
click at [1026, 570] on link "2" at bounding box center [1031, 565] width 23 height 21
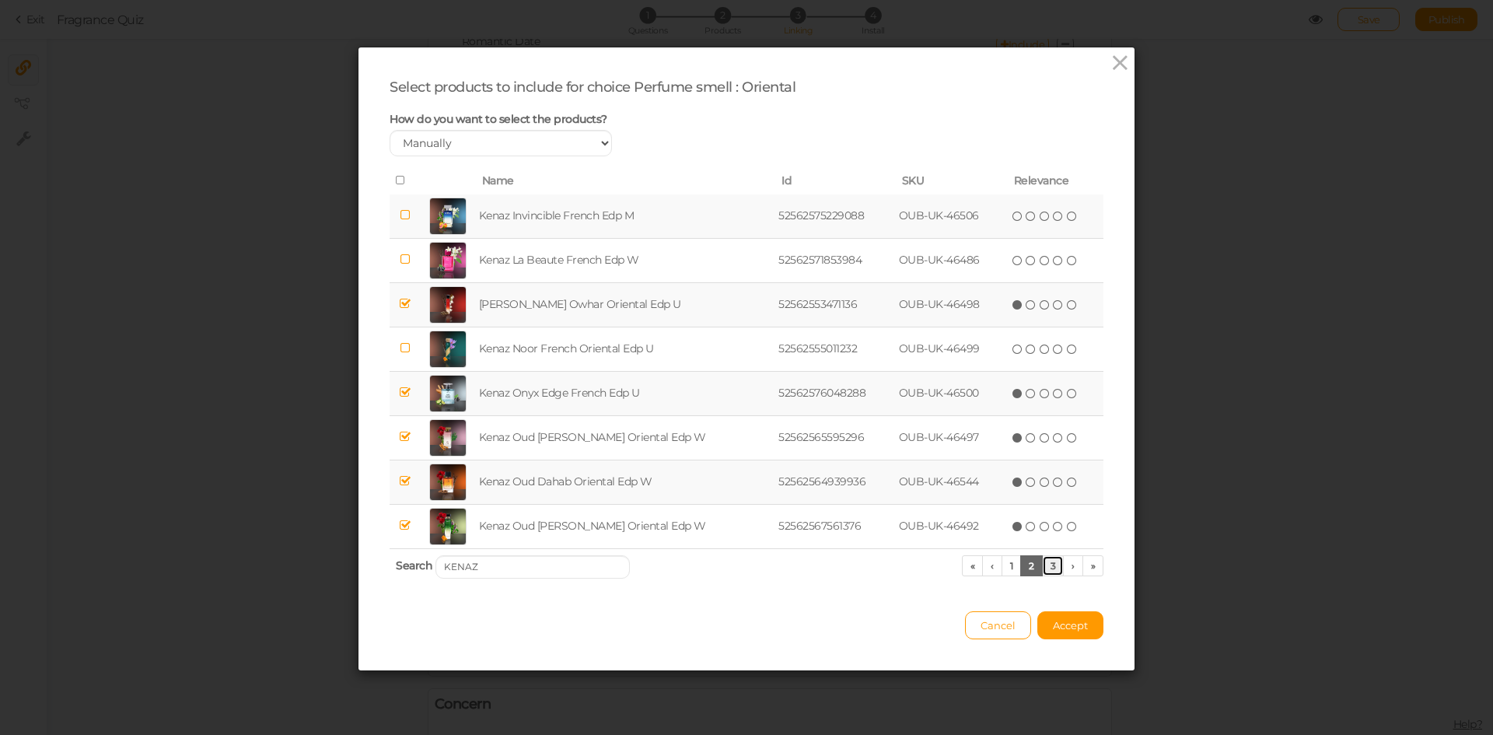
click at [1045, 570] on link "3" at bounding box center [1053, 565] width 23 height 21
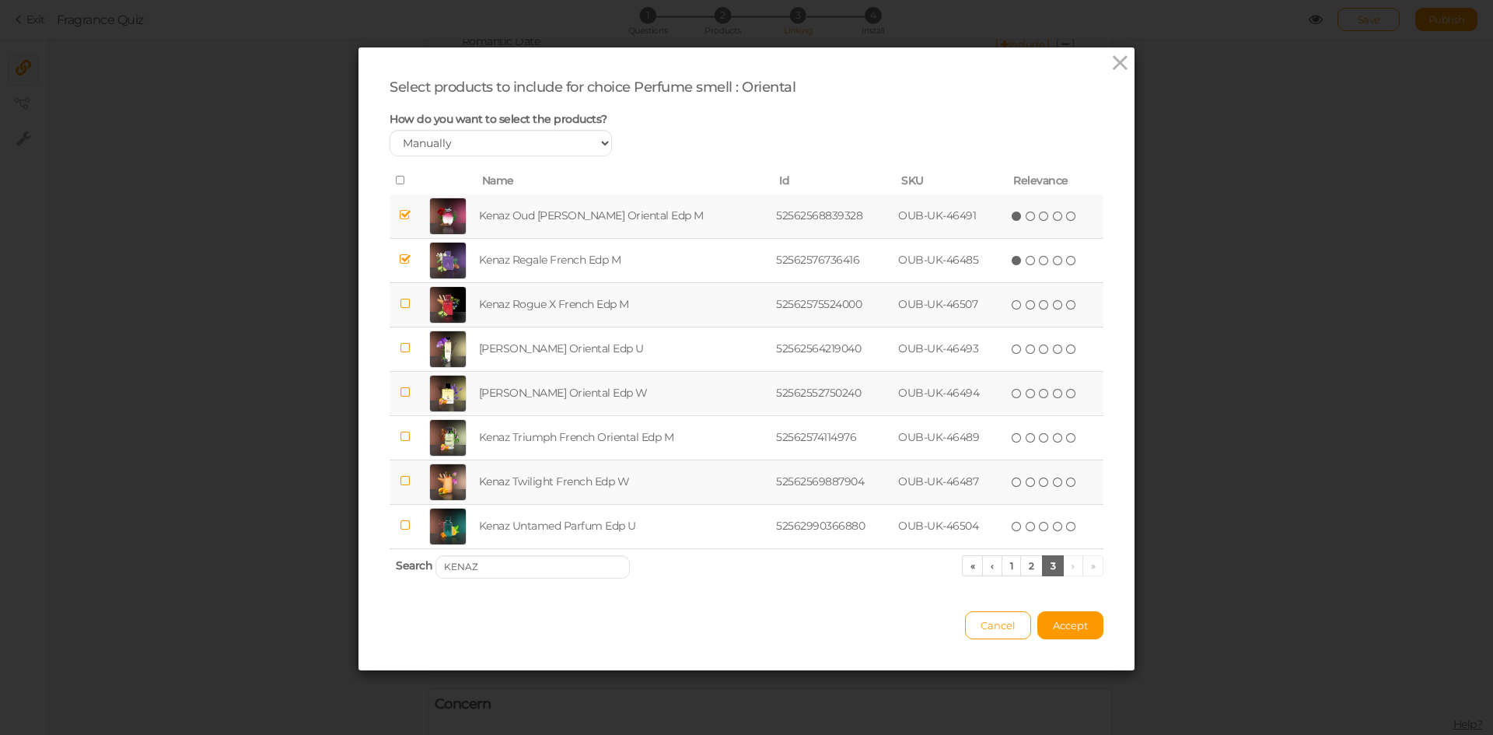
click at [497, 306] on td "Kenaz Rogue X French Edp M" at bounding box center [624, 304] width 297 height 44
click at [1067, 625] on span "Accept" at bounding box center [1070, 625] width 35 height 12
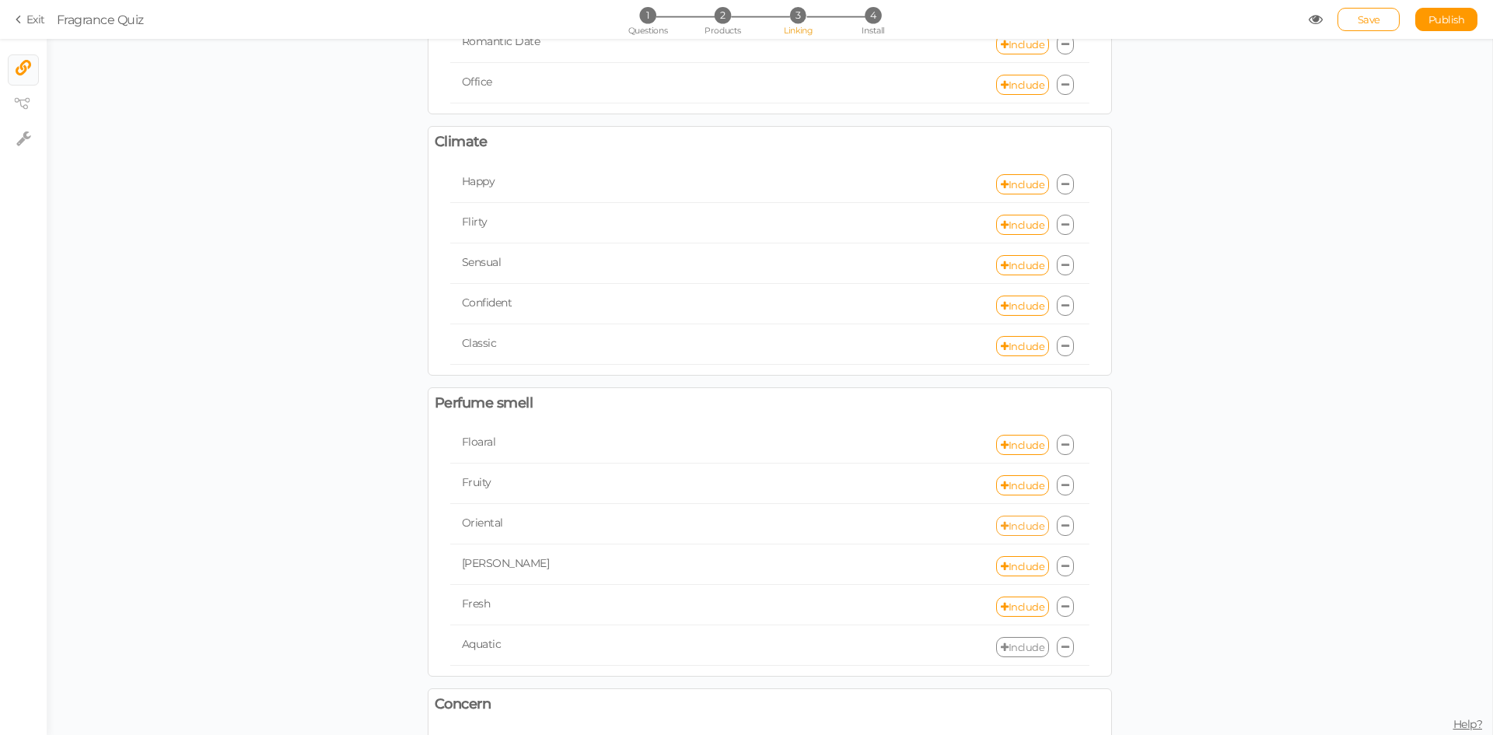
click at [1002, 531] on link "Include" at bounding box center [1022, 525] width 53 height 20
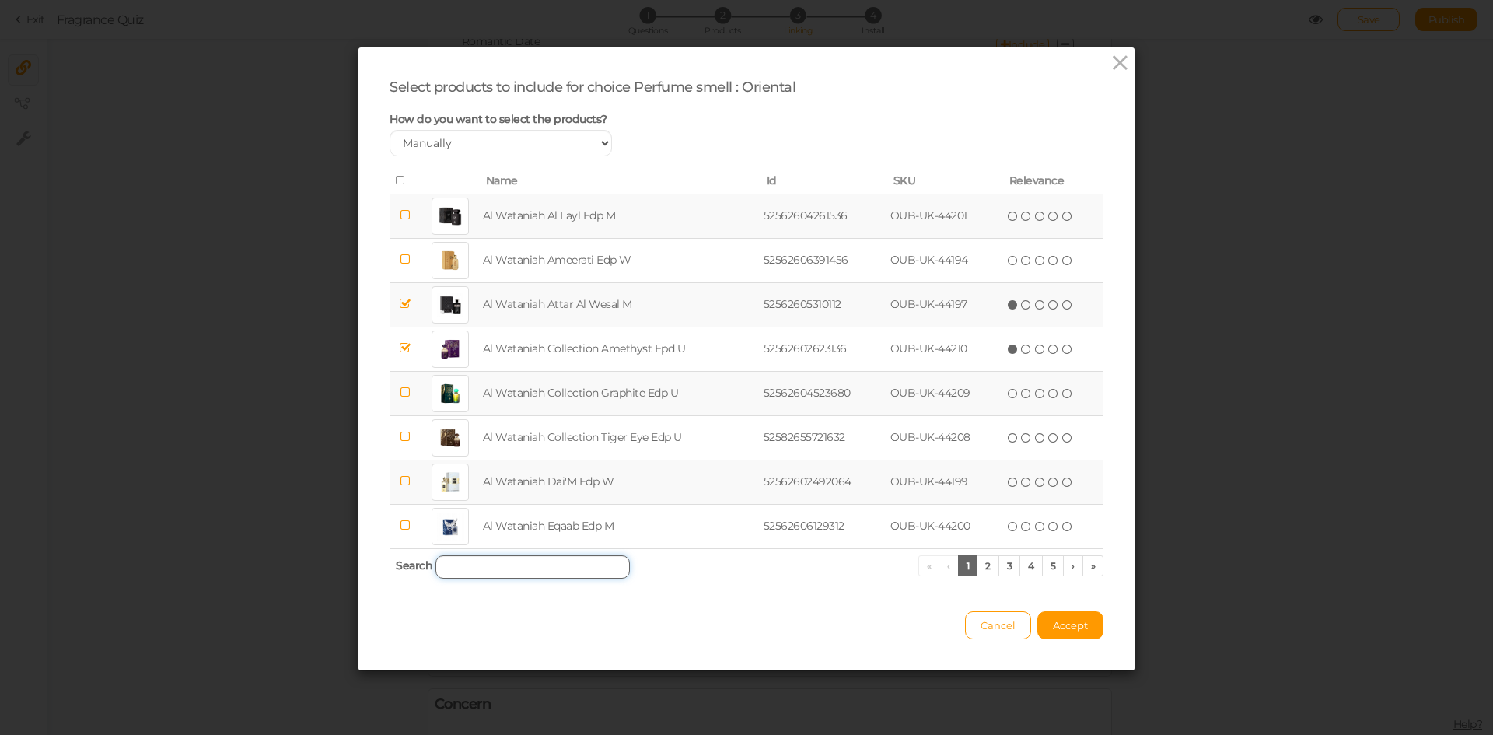
click at [561, 570] on input "search" at bounding box center [532, 566] width 194 height 23
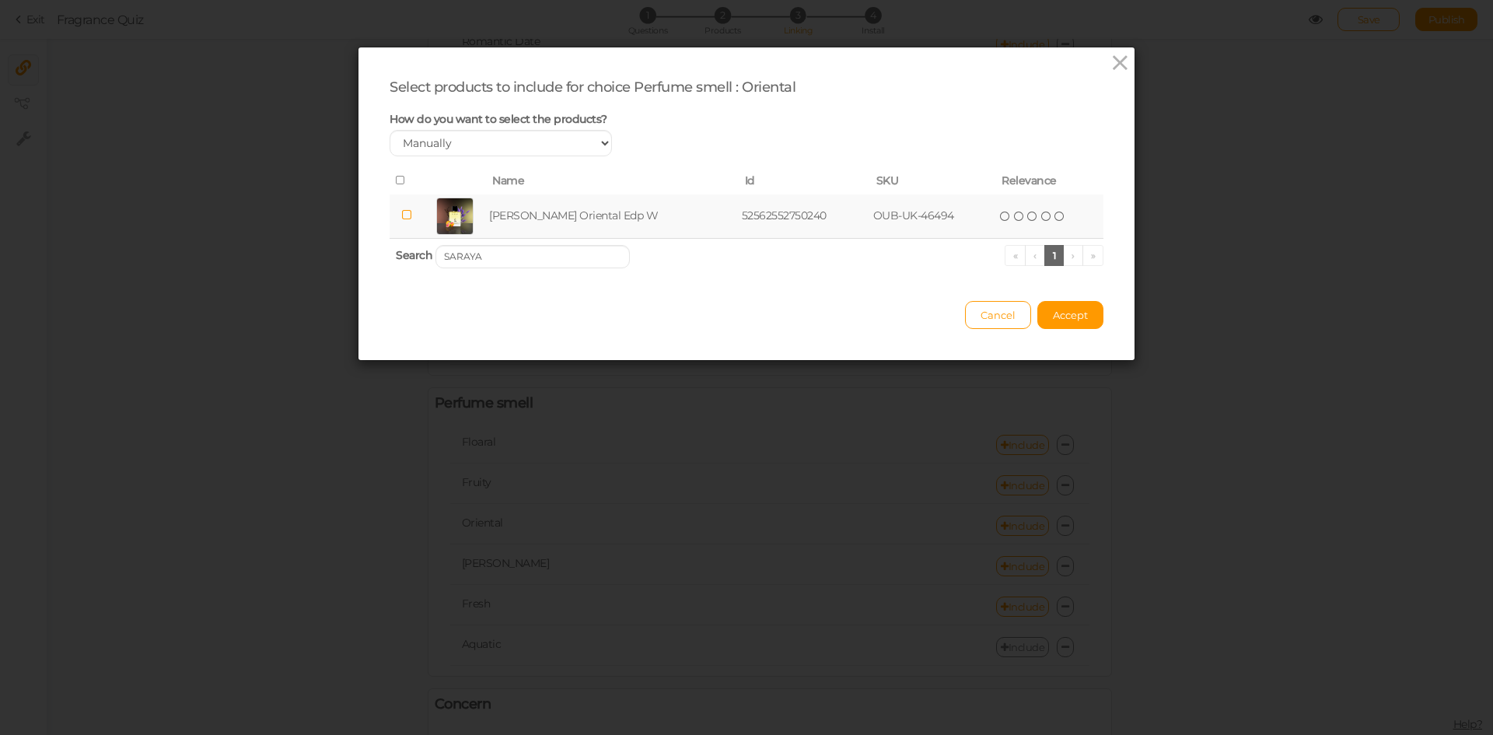
click at [563, 214] on td "[PERSON_NAME] Oriental Edp W" at bounding box center [612, 216] width 253 height 44
click at [515, 245] on input "SARAYA" at bounding box center [532, 256] width 194 height 23
click at [536, 219] on td "Kenaz Twilight French Edp W" at bounding box center [606, 216] width 234 height 44
click at [489, 263] on input "TWILIGHT" at bounding box center [532, 256] width 194 height 23
click at [556, 214] on td "[PERSON_NAME] French Edp W" at bounding box center [611, 216] width 249 height 44
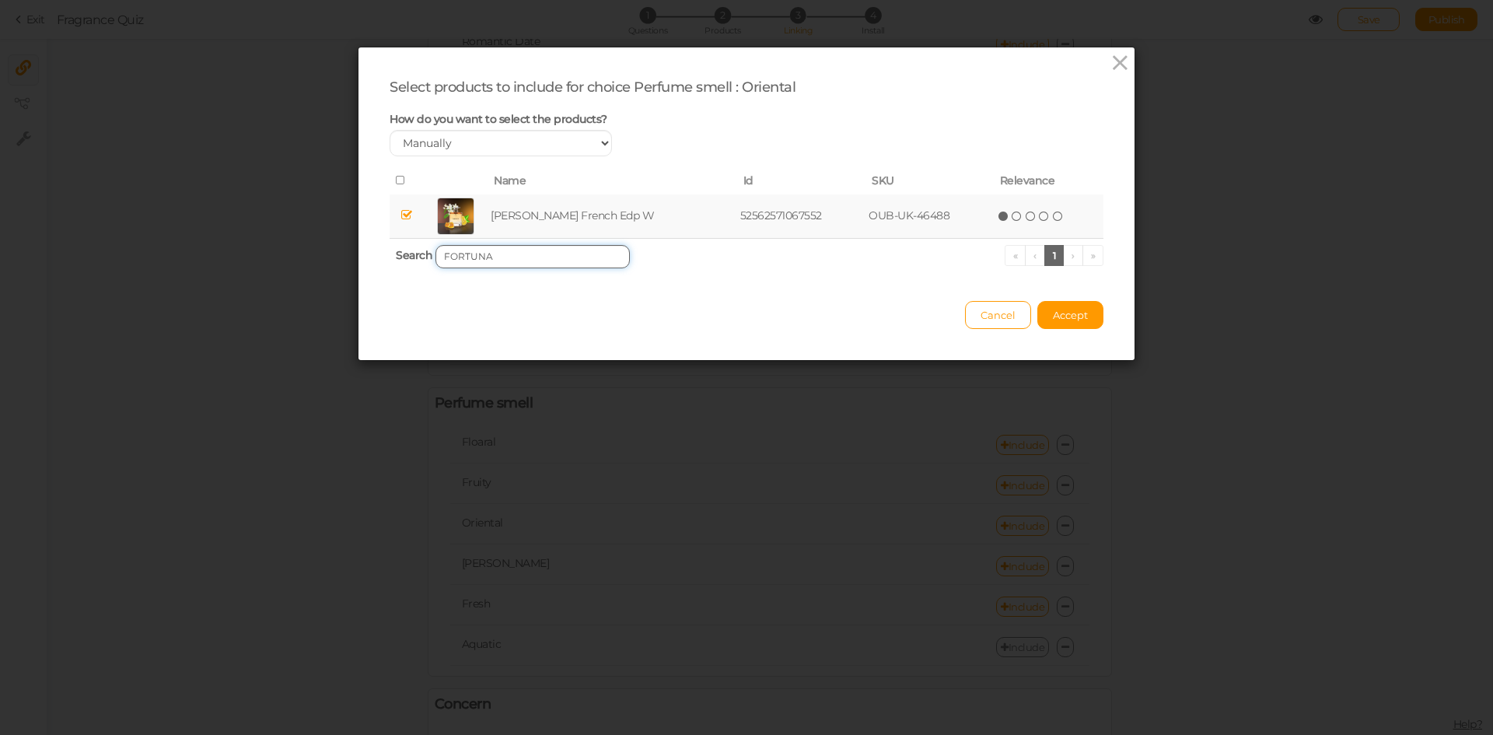
click at [589, 253] on input "FORTUNA" at bounding box center [532, 256] width 194 height 23
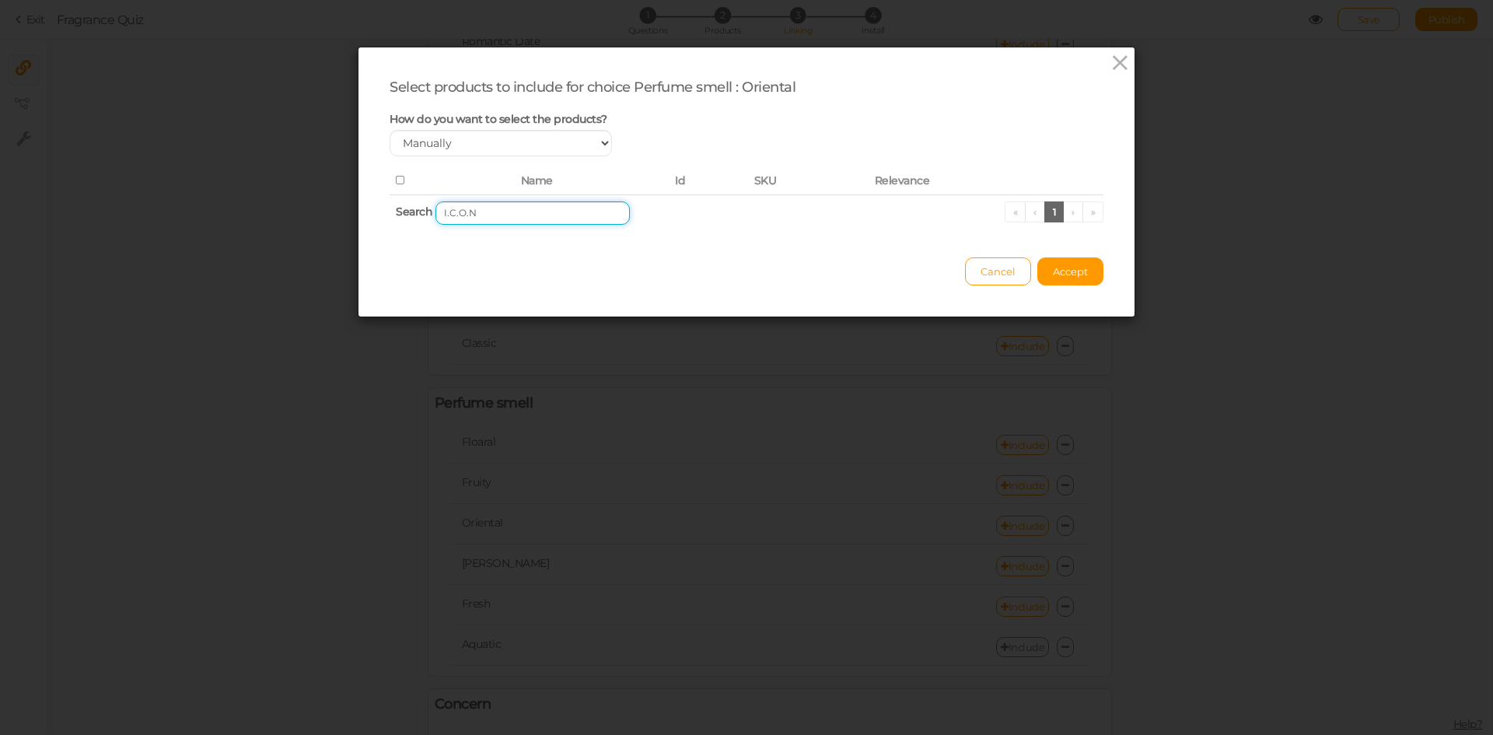
drag, startPoint x: 557, startPoint y: 208, endPoint x: 292, endPoint y: 183, distance: 267.1
click at [292, 183] on div "Select products to include for choice Perfume smell : Oriental How do you want …" at bounding box center [746, 367] width 1493 height 735
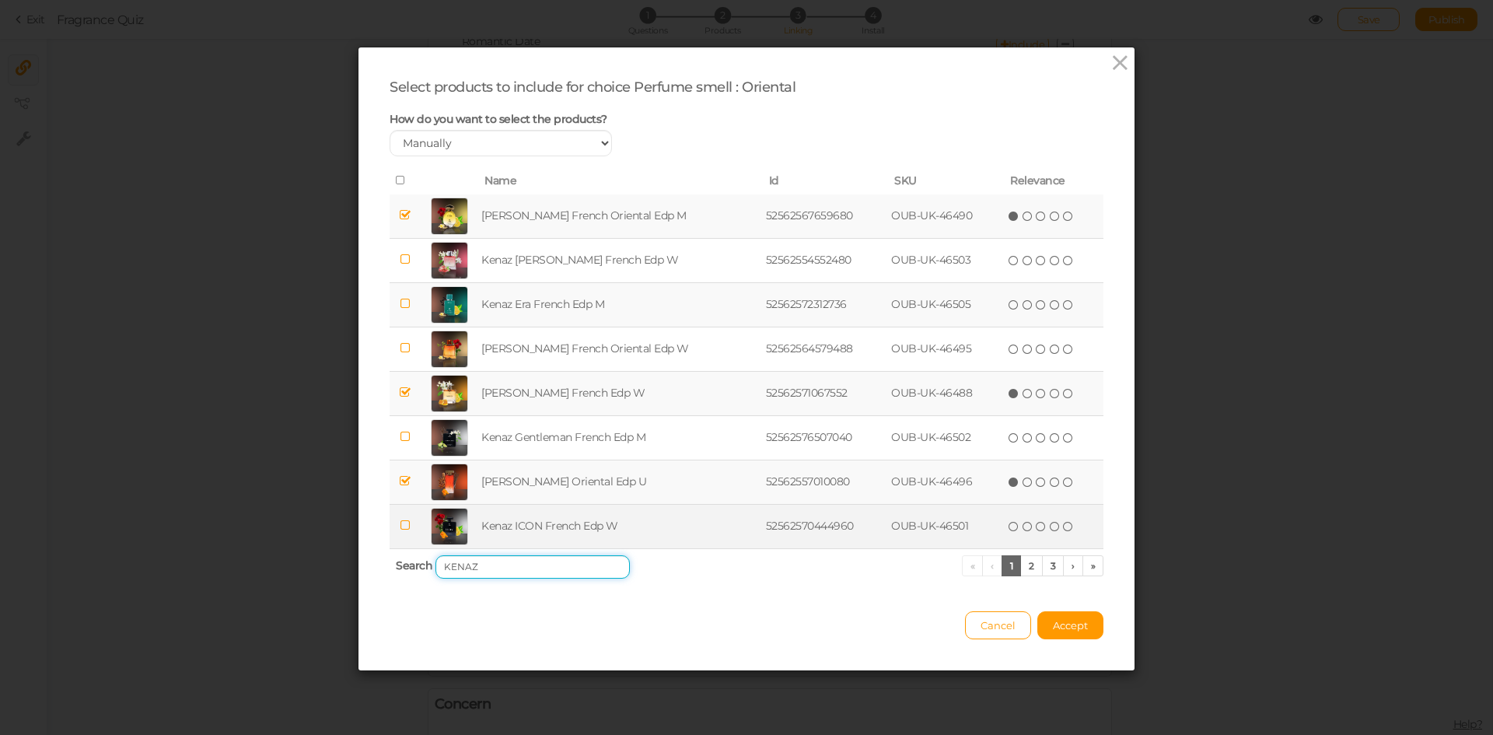
type input "KENAZ"
click at [597, 529] on td "Kenaz ICON French Edp W" at bounding box center [620, 526] width 284 height 44
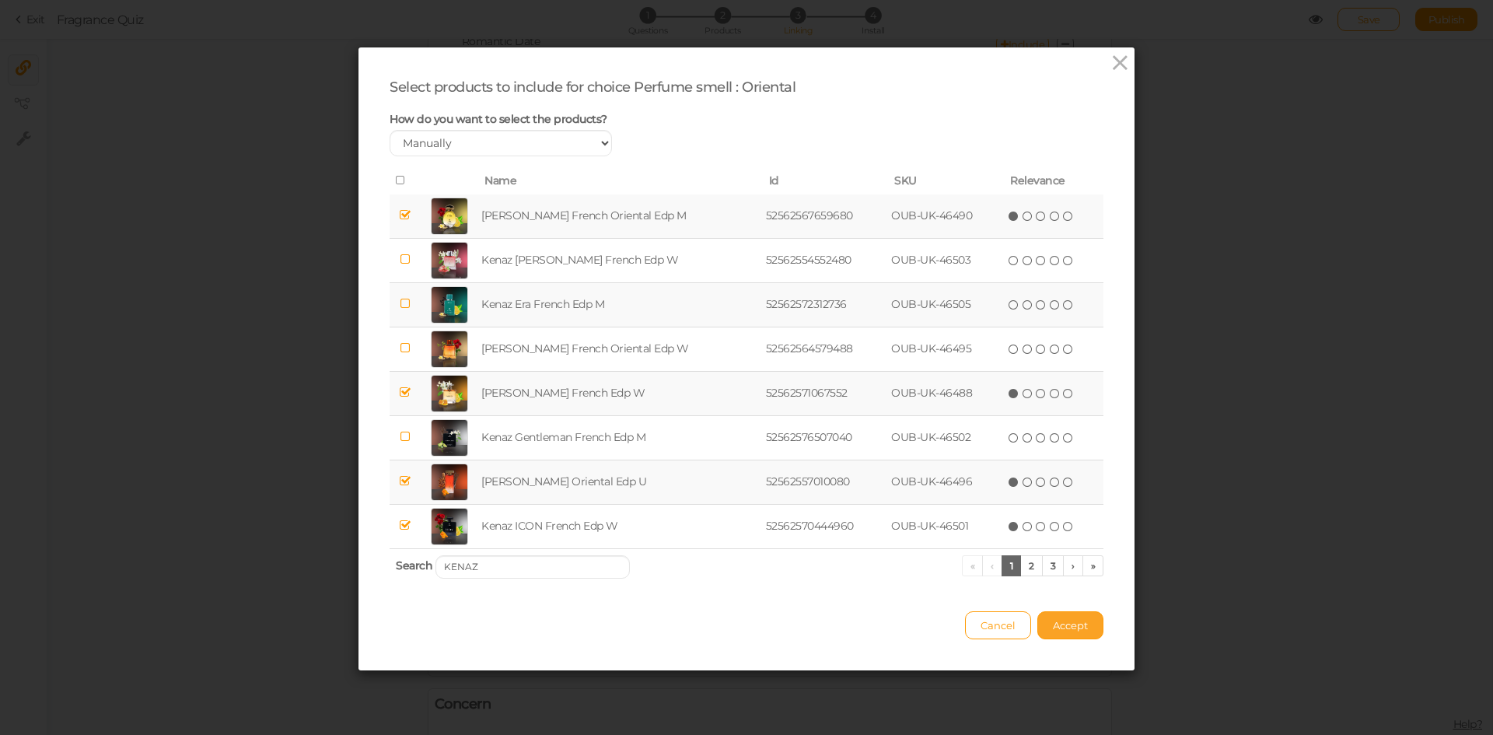
click at [1053, 627] on span "Accept" at bounding box center [1070, 625] width 35 height 12
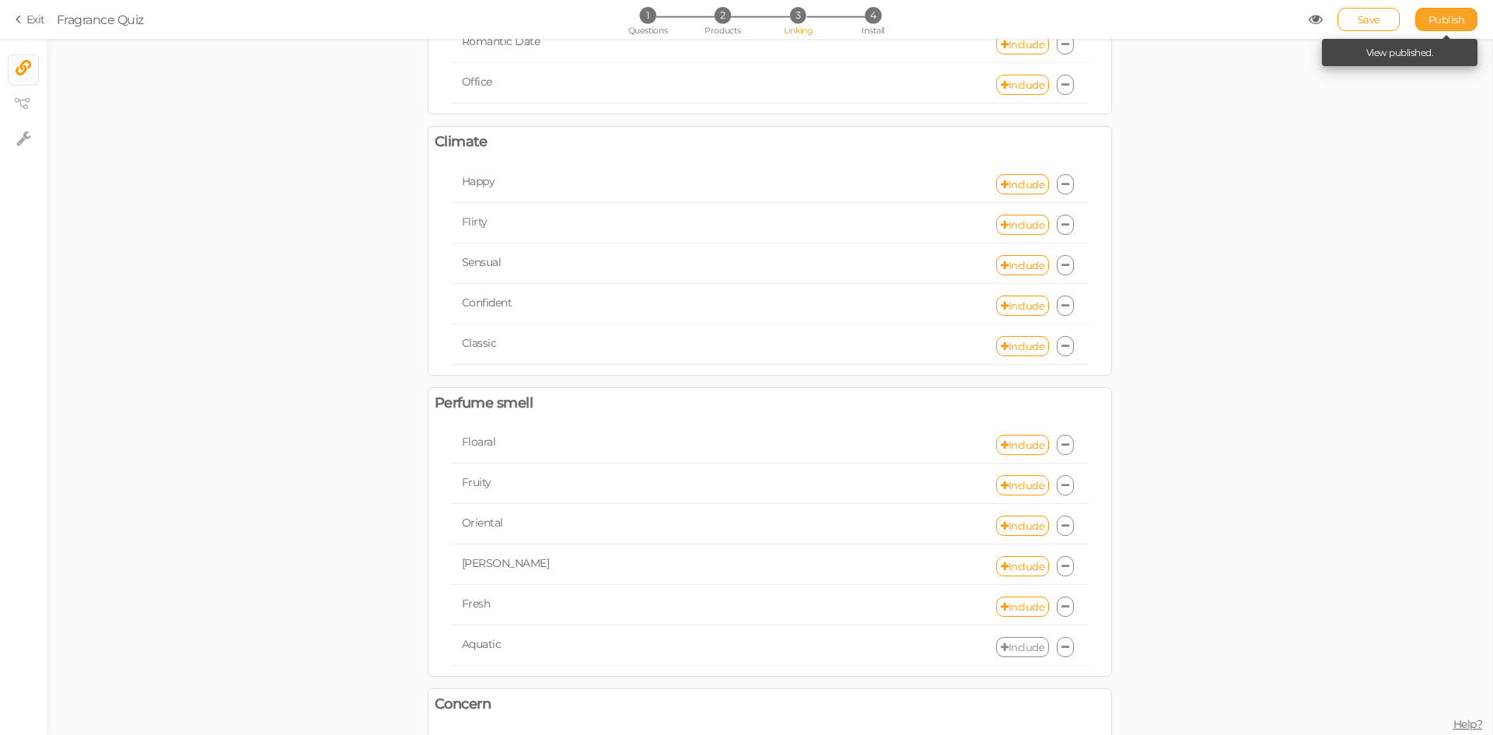
click at [1430, 19] on span "Publish" at bounding box center [1446, 19] width 37 height 12
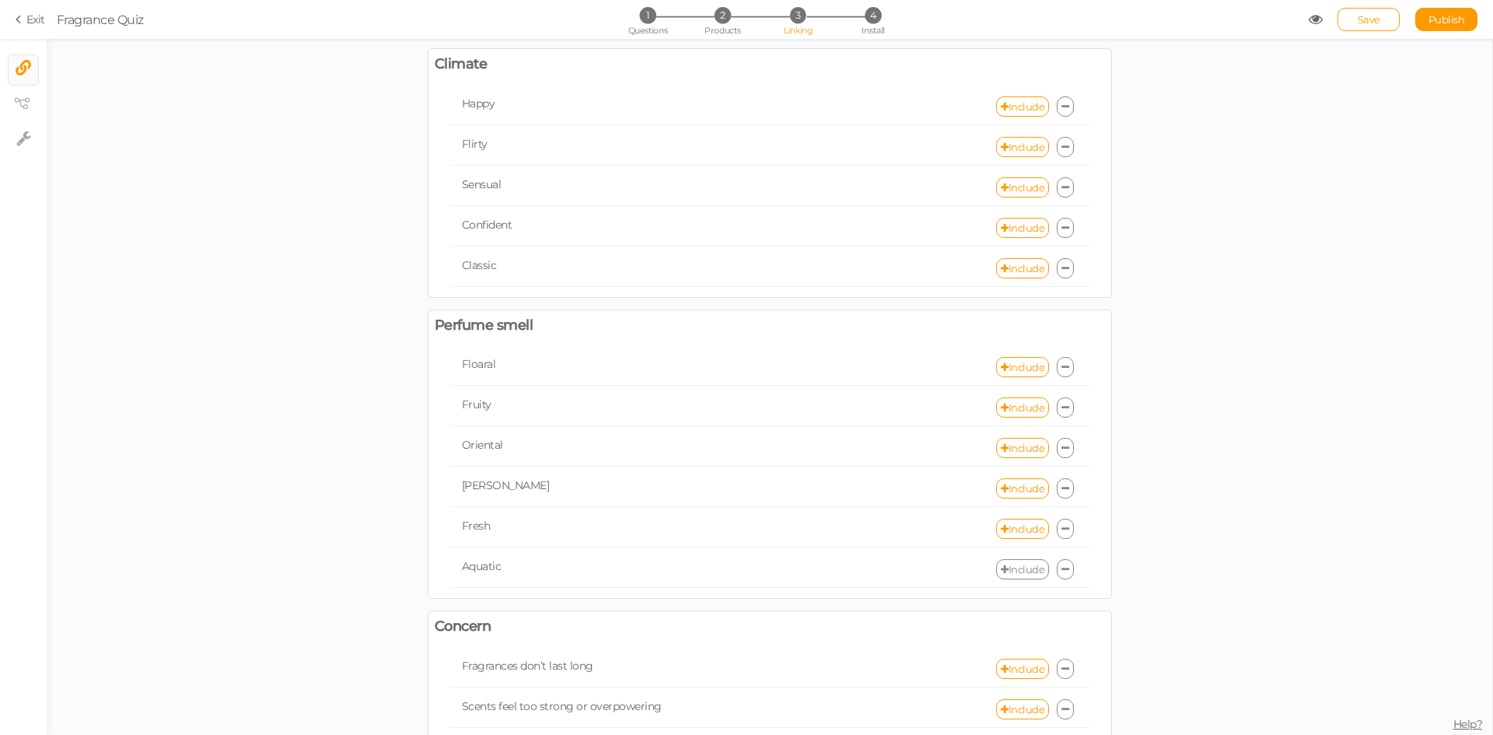
click at [1001, 573] on icon at bounding box center [1005, 569] width 8 height 10
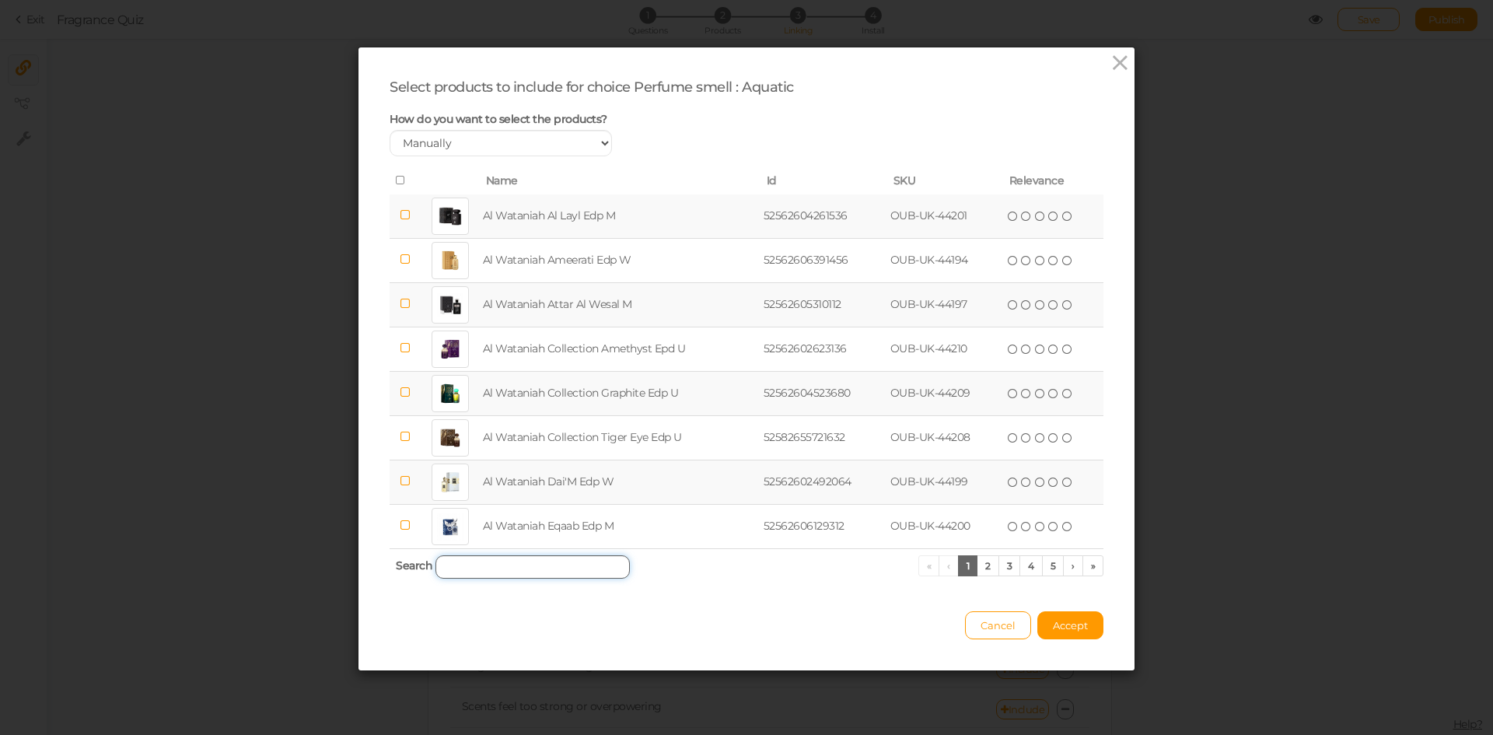
click at [492, 555] on input "search" at bounding box center [532, 566] width 194 height 23
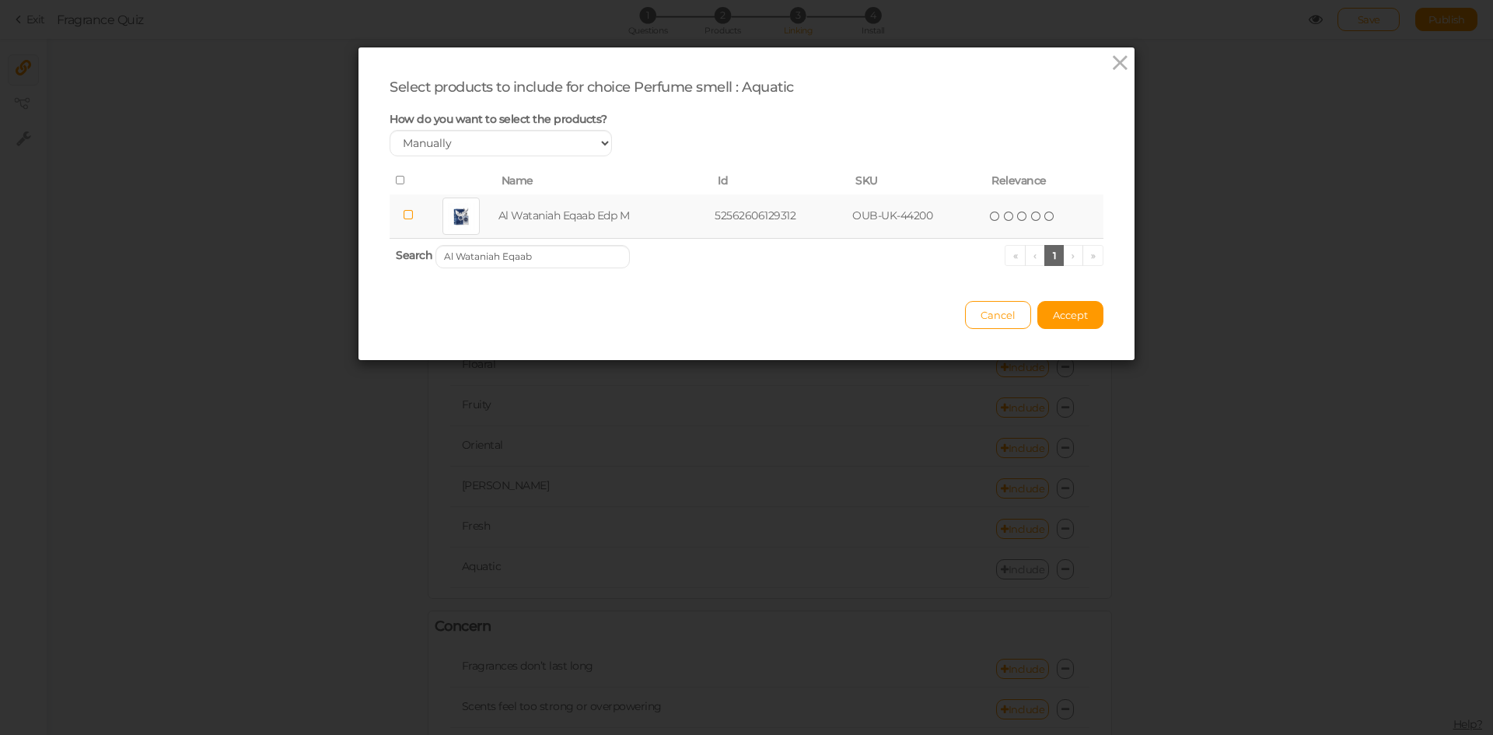
click at [528, 220] on td "Al Wataniah Eqaab Edp M" at bounding box center [603, 216] width 217 height 44
click at [548, 263] on input "Al Wataniah Eqaab" at bounding box center [532, 256] width 194 height 23
click at [554, 222] on td "Al Wataniah Lazuli Epd U" at bounding box center [602, 216] width 212 height 44
click at [533, 261] on input "Al Wataniah Lazuli" at bounding box center [532, 256] width 194 height 23
type input "Al Wataniah Shouq"
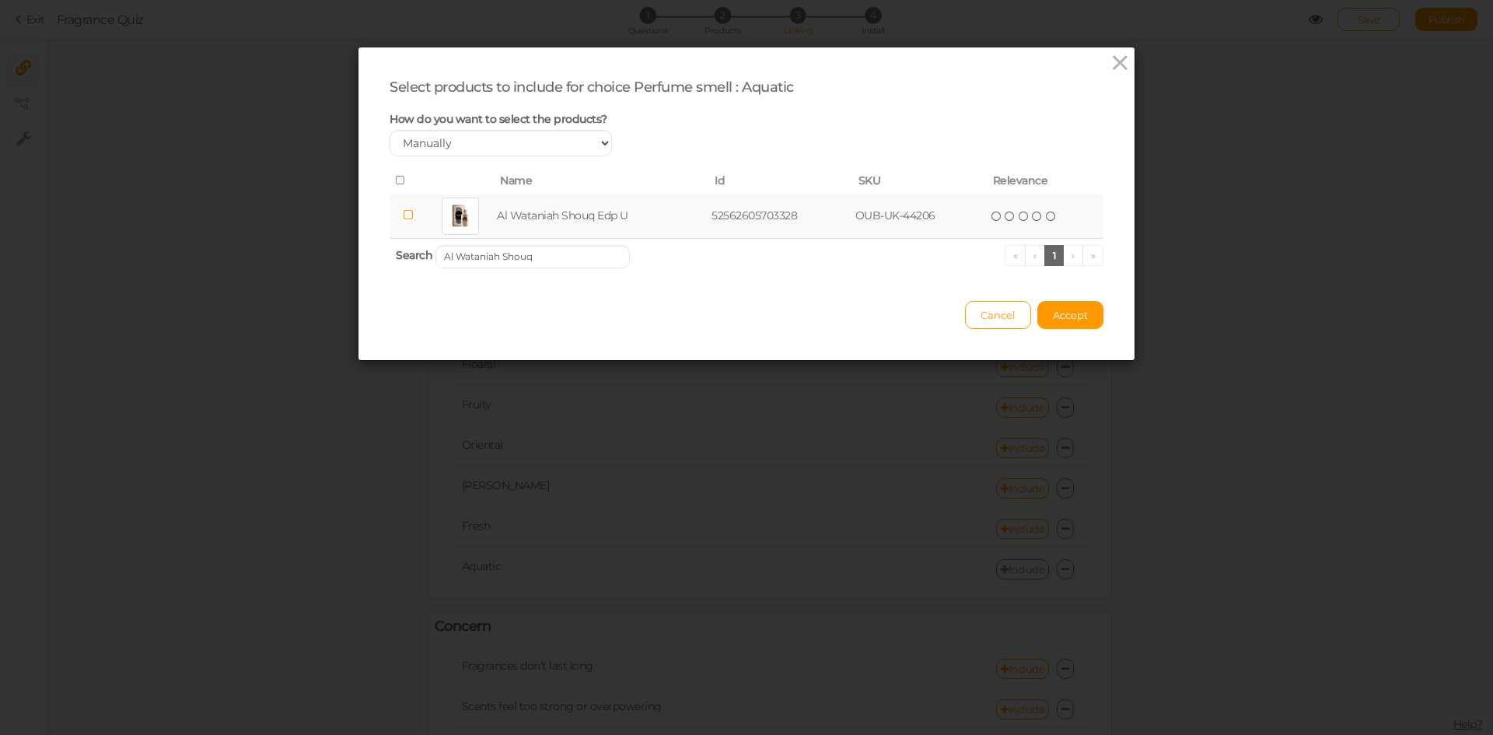
click at [543, 220] on td "Al Wataniah Shouq Edp U" at bounding box center [601, 216] width 215 height 44
click at [1064, 316] on span "Accept" at bounding box center [1070, 315] width 35 height 12
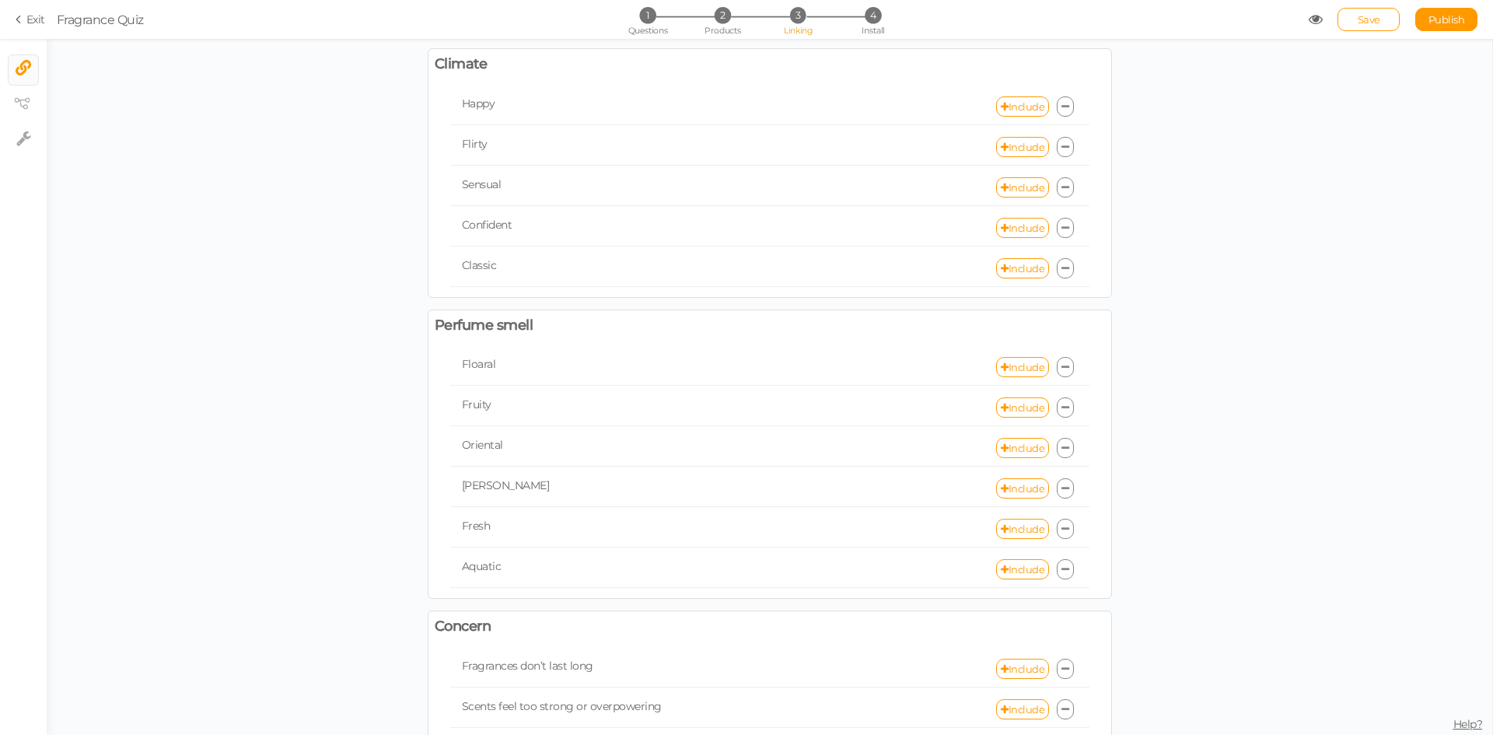
click at [1441, 31] on section "Exit Fragrance Quiz 1 Questions 2 Products 3 Linking 4 Install Save Publish Vie…" at bounding box center [746, 19] width 1493 height 39
click at [1441, 26] on link "Publish" at bounding box center [1446, 19] width 62 height 23
click at [1031, 564] on link "Include" at bounding box center [1022, 569] width 53 height 20
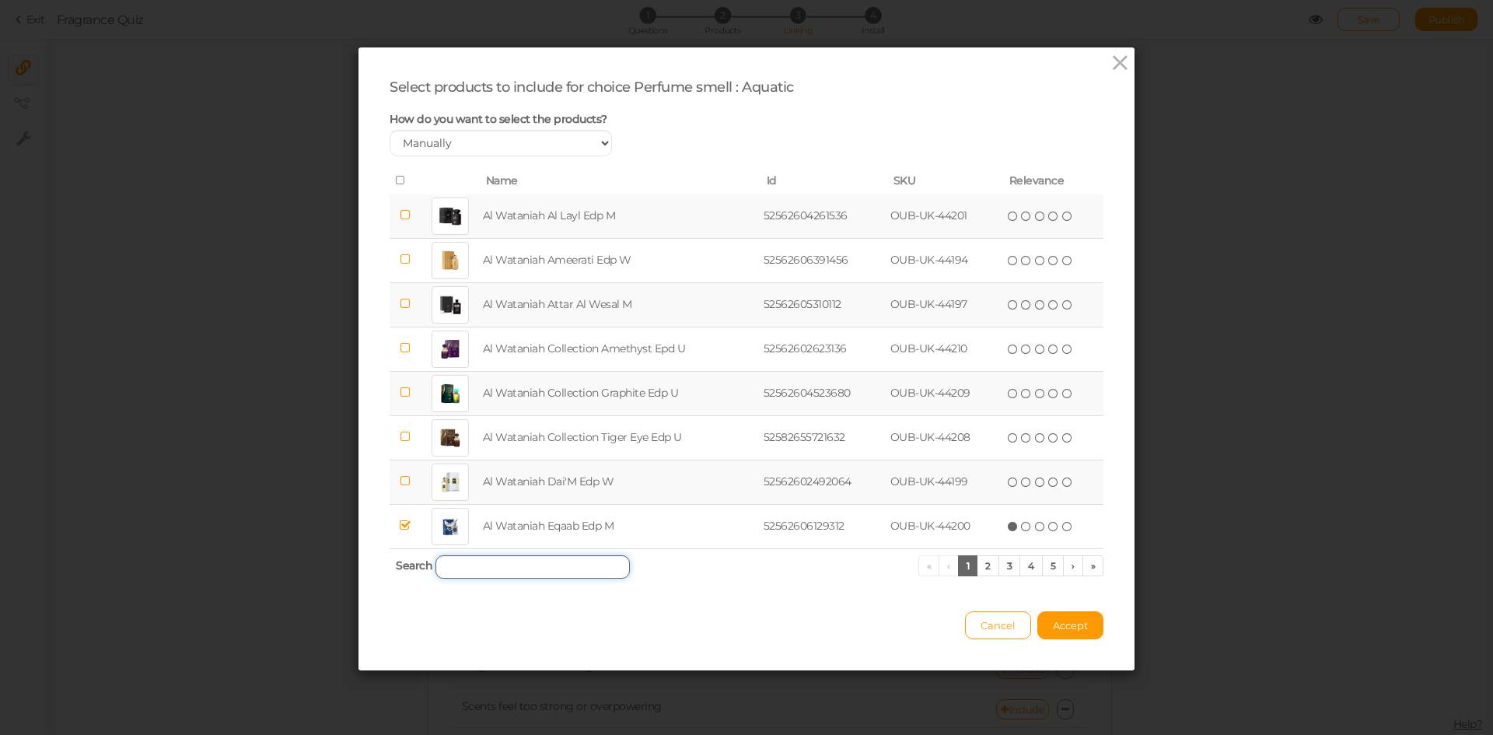
click at [504, 565] on input "search" at bounding box center [532, 566] width 194 height 23
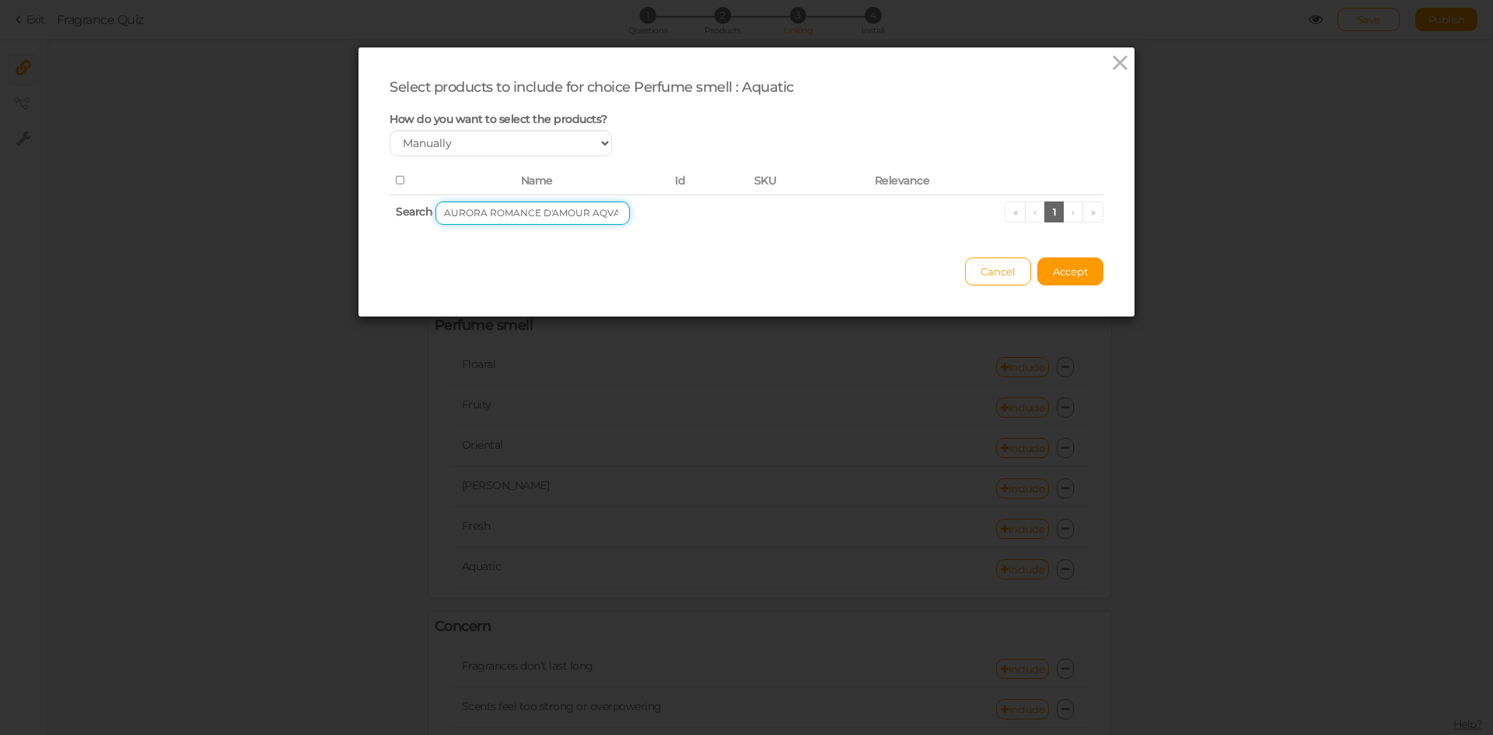
drag, startPoint x: 578, startPoint y: 212, endPoint x: 690, endPoint y: 214, distance: 112.0
click at [690, 214] on th "Search AURORA ROMANCE D'AMOUR AQVA « ‹ 1 › »" at bounding box center [746, 212] width 714 height 37
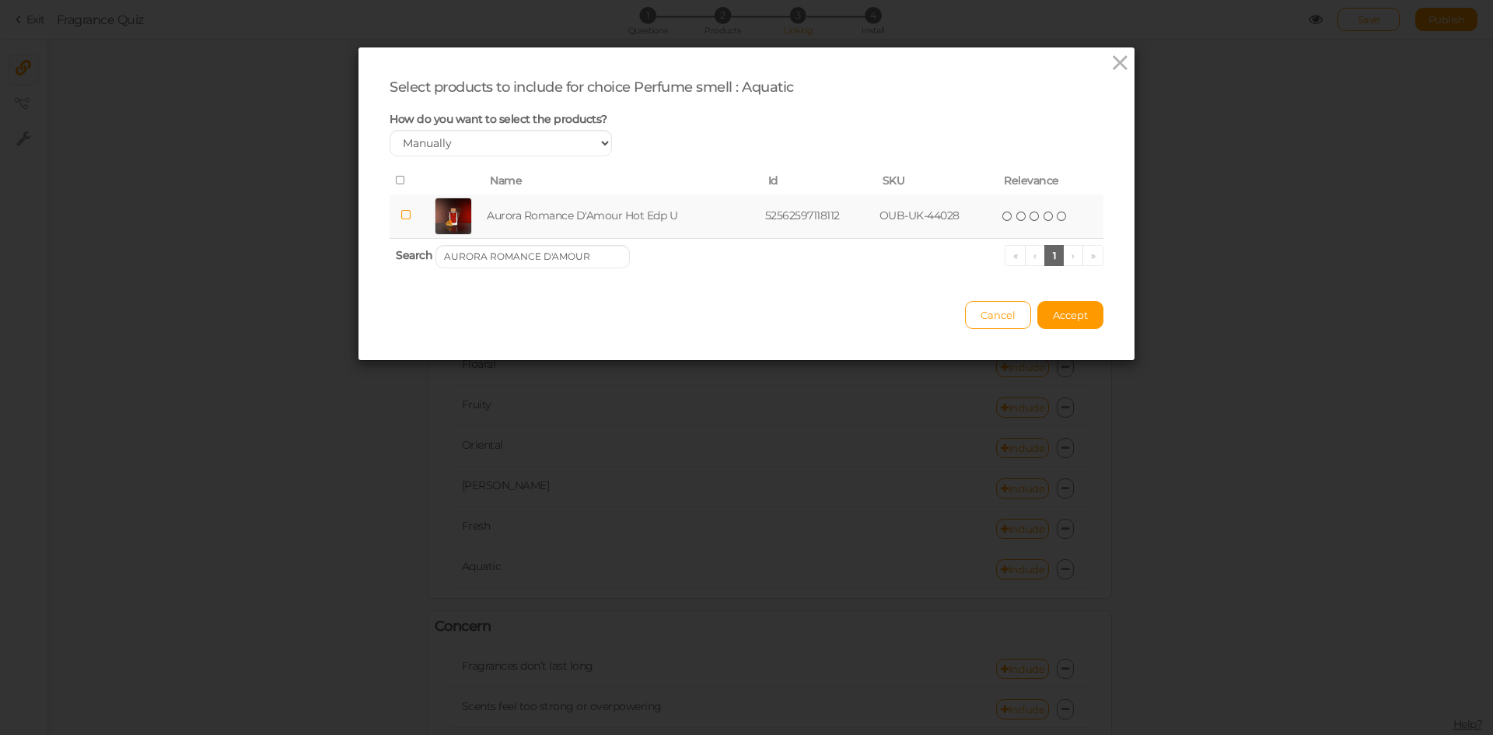
click at [557, 218] on td "Aurora Romance D'Amour Hot Edp U" at bounding box center [623, 216] width 278 height 44
click at [576, 250] on input "AURORA ROMANCE D'AMOUR" at bounding box center [532, 256] width 194 height 23
click at [595, 222] on td "[PERSON_NAME] Blue Cpo U" at bounding box center [608, 216] width 235 height 44
click at [568, 264] on input "SULTAN BLUE" at bounding box center [532, 256] width 194 height 23
click at [555, 222] on td "[PERSON_NAME] Blue Edp M" at bounding box center [612, 216] width 239 height 44
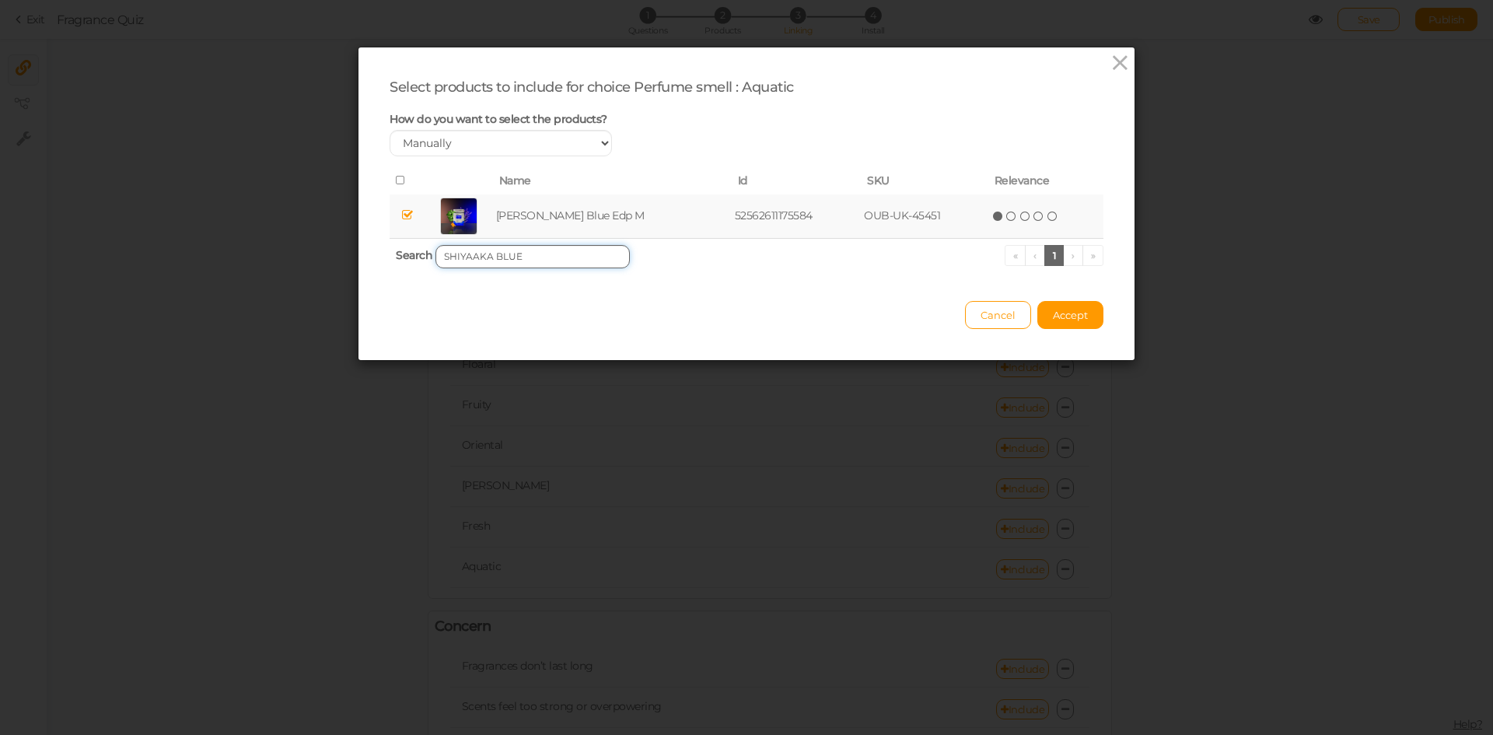
click at [545, 257] on input "SHIYAAKA BLUE" at bounding box center [532, 256] width 194 height 23
drag, startPoint x: 557, startPoint y: 238, endPoint x: 550, endPoint y: 217, distance: 22.1
click at [550, 217] on td "Aurora Romance D’ Amour Aqva Edp M" at bounding box center [621, 216] width 282 height 44
click at [556, 248] on input "AQVA" at bounding box center [532, 256] width 194 height 23
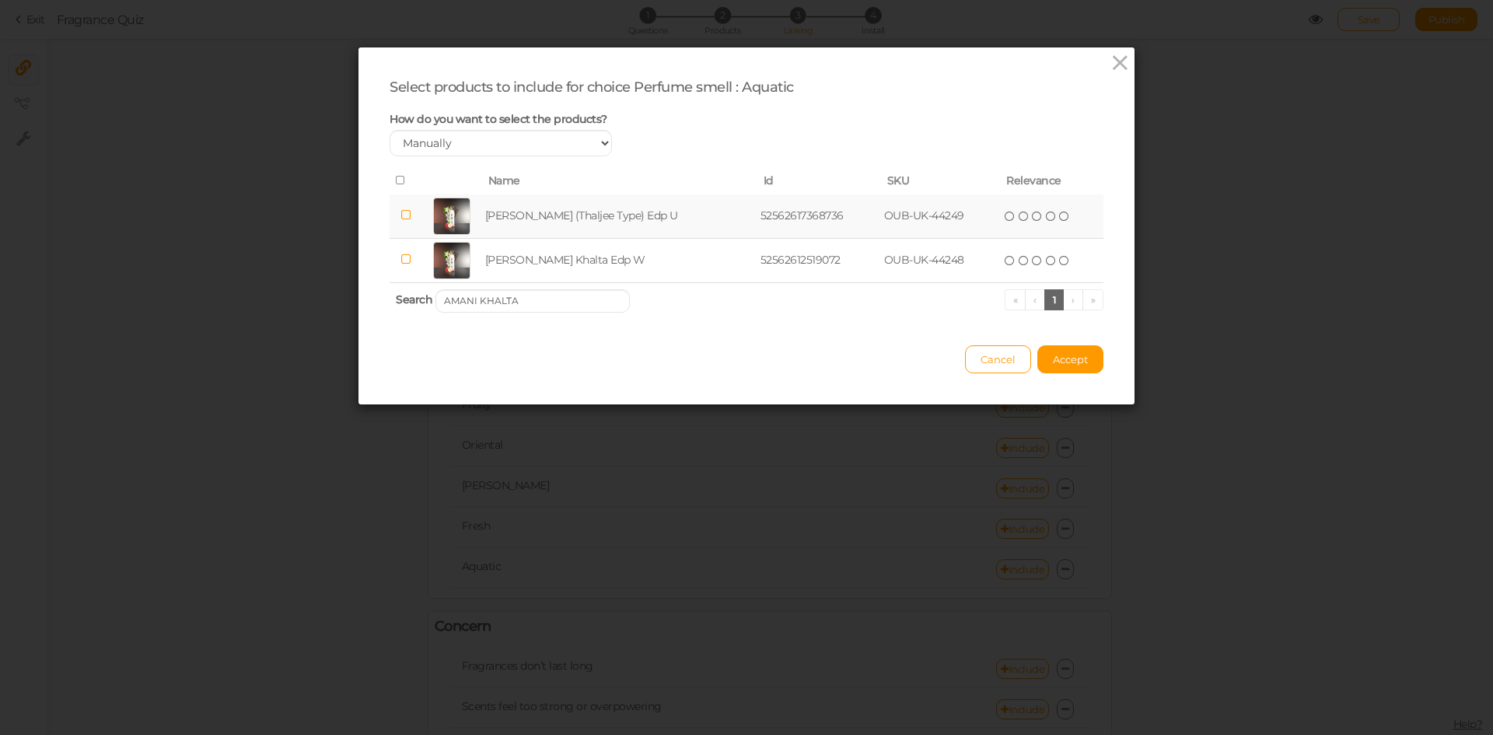
click at [551, 230] on td "[PERSON_NAME] (Thaljee Type) Edp U" at bounding box center [619, 216] width 275 height 44
click at [520, 298] on input "AMANI KHALTA" at bounding box center [532, 300] width 194 height 23
click at [538, 218] on td "[PERSON_NAME] Khalta (ThaljeeType) Edp U" at bounding box center [628, 216] width 302 height 44
click at [557, 296] on input "[PERSON_NAME] KHALTA" at bounding box center [532, 300] width 194 height 23
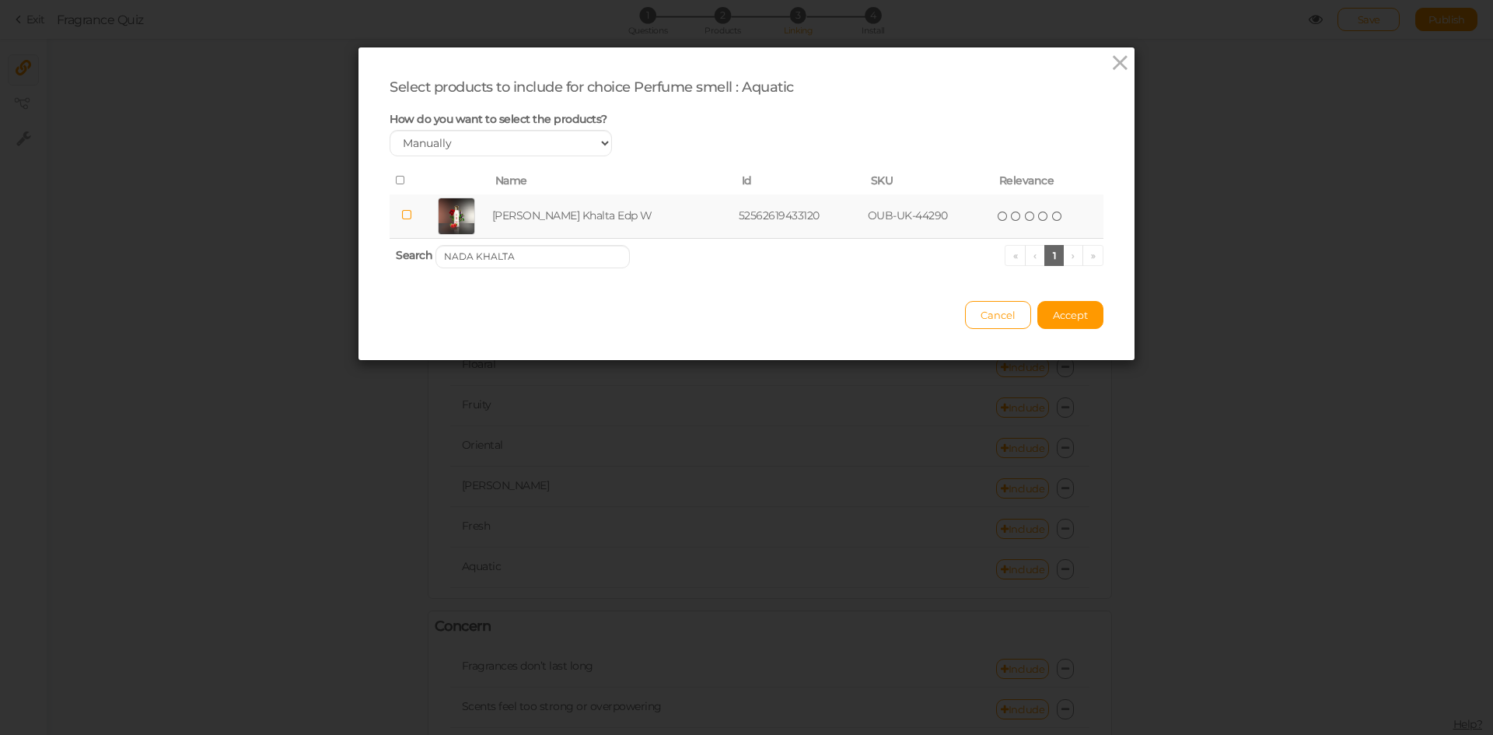
click at [550, 221] on td "[PERSON_NAME] Khalta Edp W" at bounding box center [612, 216] width 246 height 44
click at [523, 250] on input "NADA KHALTA" at bounding box center [532, 256] width 194 height 23
click at [562, 210] on td "[PERSON_NAME] Water Edp U" at bounding box center [609, 216] width 240 height 44
click at [558, 259] on input "[PERSON_NAME] WATER" at bounding box center [532, 256] width 194 height 23
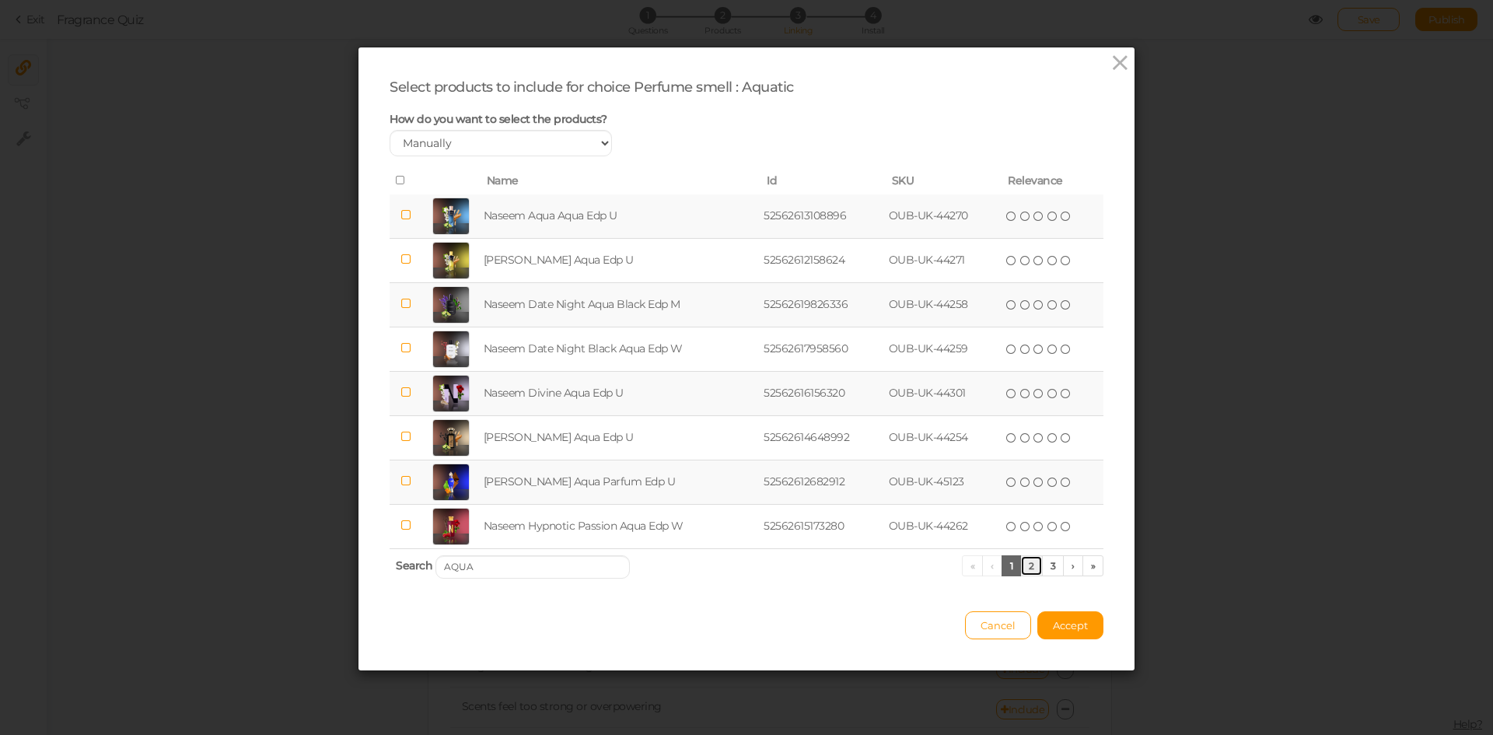
click at [1022, 567] on link "2" at bounding box center [1031, 565] width 23 height 21
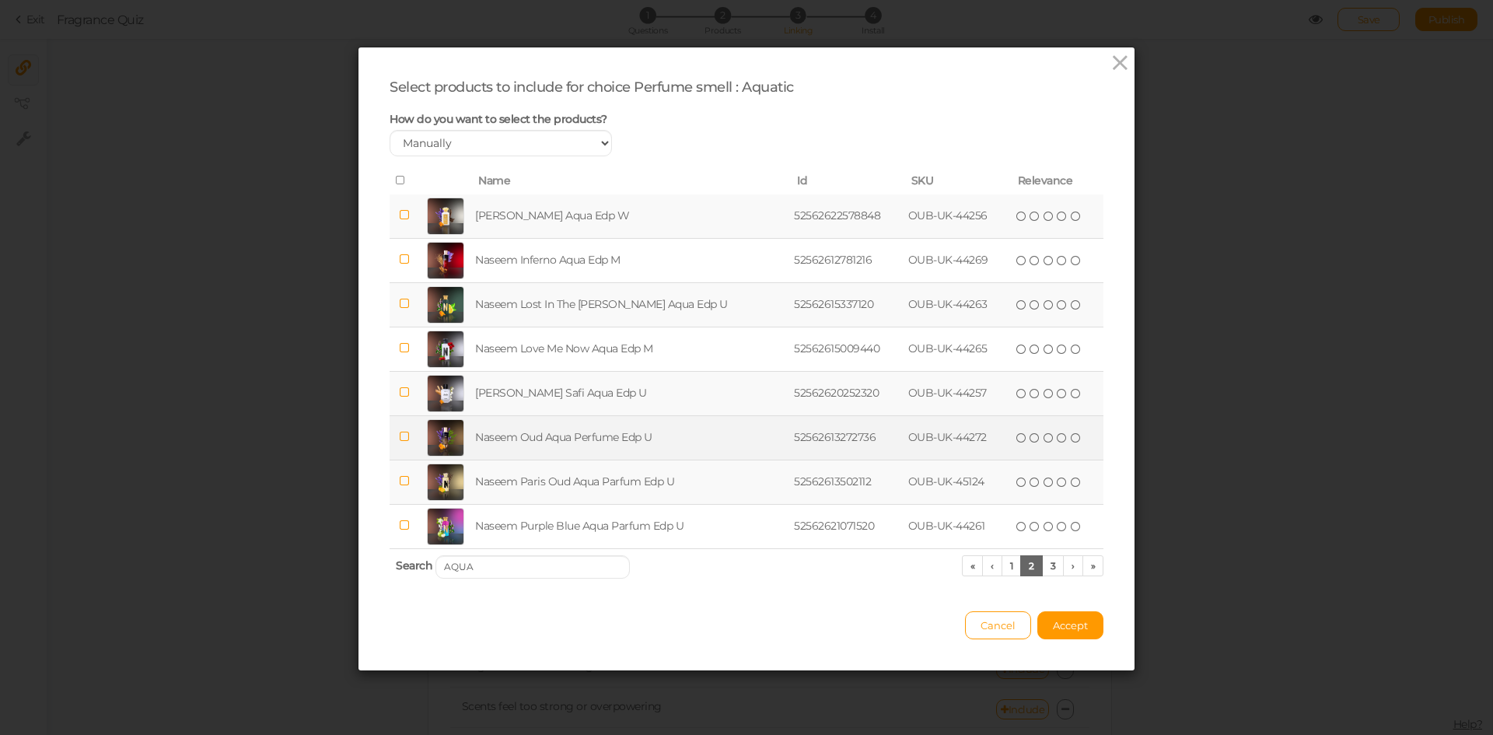
click at [592, 439] on td "Naseem Oud Aqua Perfume Edp U" at bounding box center [631, 437] width 319 height 44
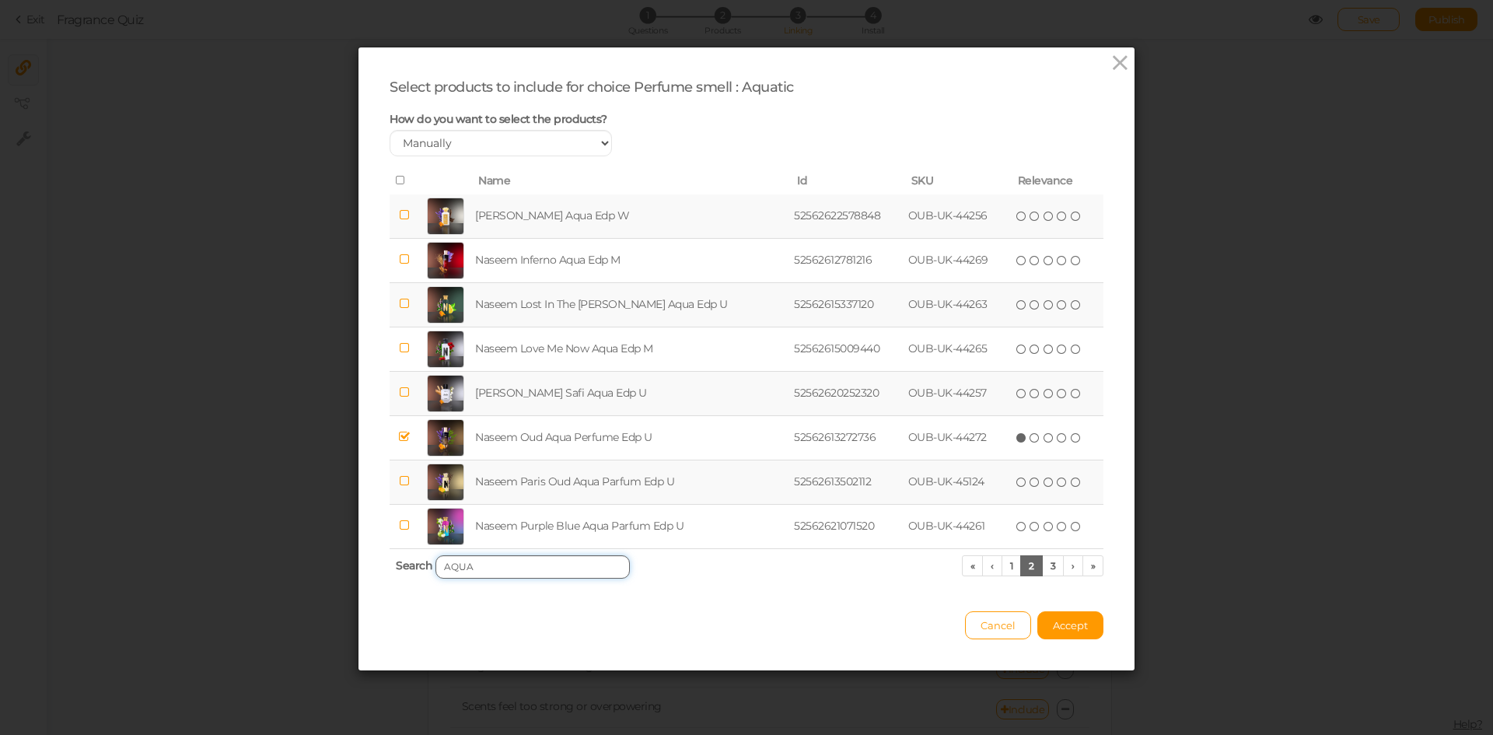
click at [487, 571] on input "AQUA" at bounding box center [532, 566] width 194 height 23
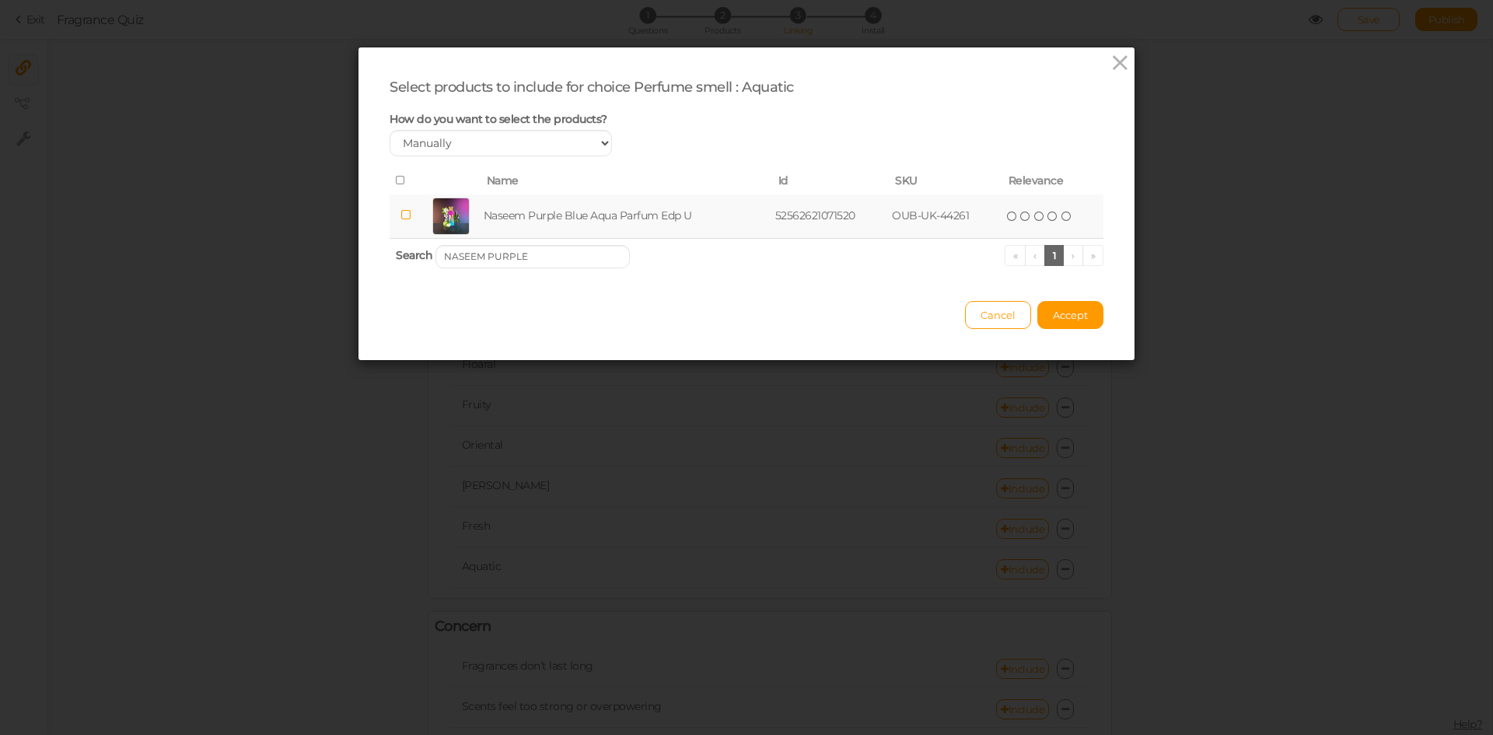
click at [539, 200] on td "Naseem Purple Blue Aqua Parfum Edp U" at bounding box center [626, 216] width 292 height 44
click at [547, 253] on input "NASEEM PURPLE" at bounding box center [532, 256] width 194 height 23
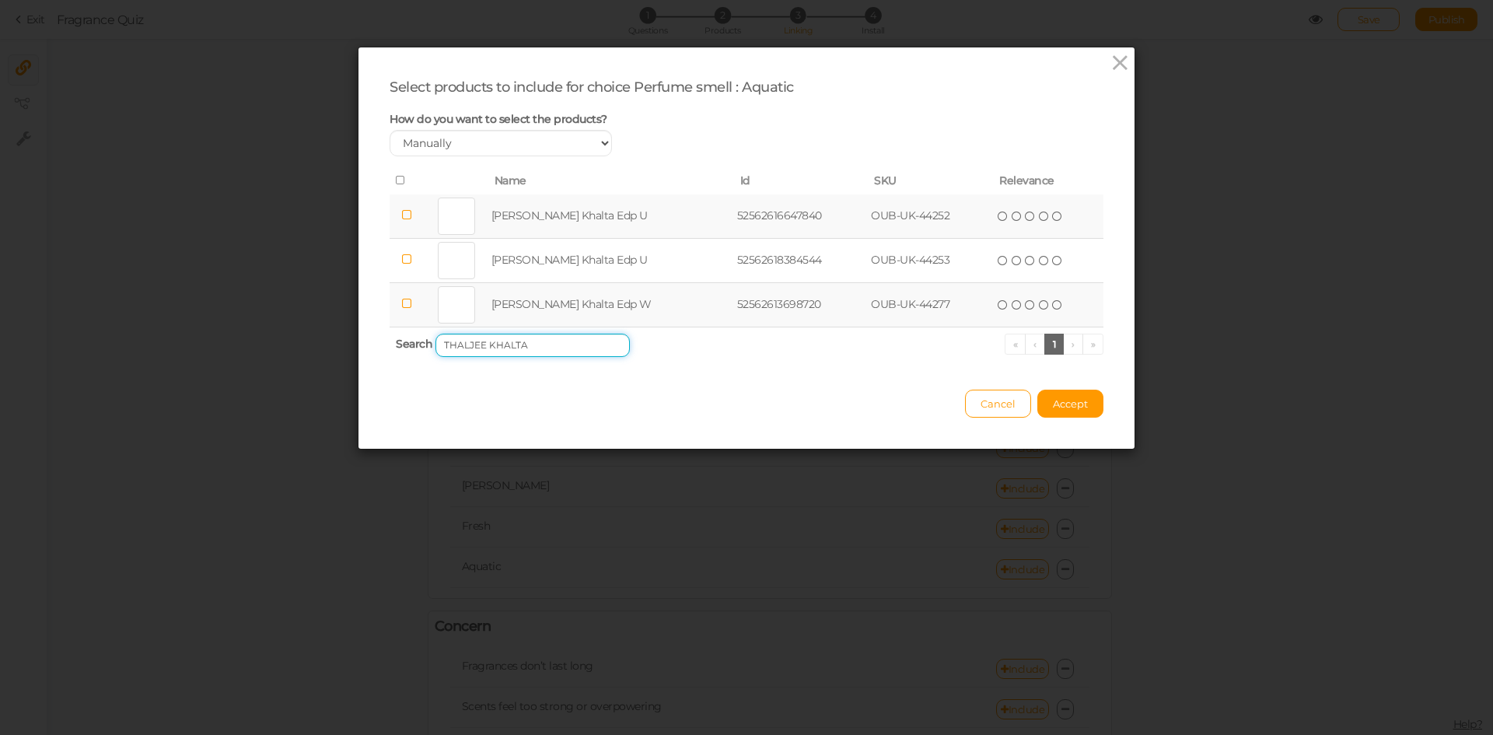
type input "THALJEE KHALTA"
click at [608, 218] on td "[PERSON_NAME] Khalta Edp U" at bounding box center [611, 216] width 246 height 44
click at [606, 260] on td "[PERSON_NAME] Khalta Edp U" at bounding box center [611, 260] width 246 height 44
click at [604, 299] on td "[PERSON_NAME] Khalta Edp W" at bounding box center [611, 304] width 246 height 44
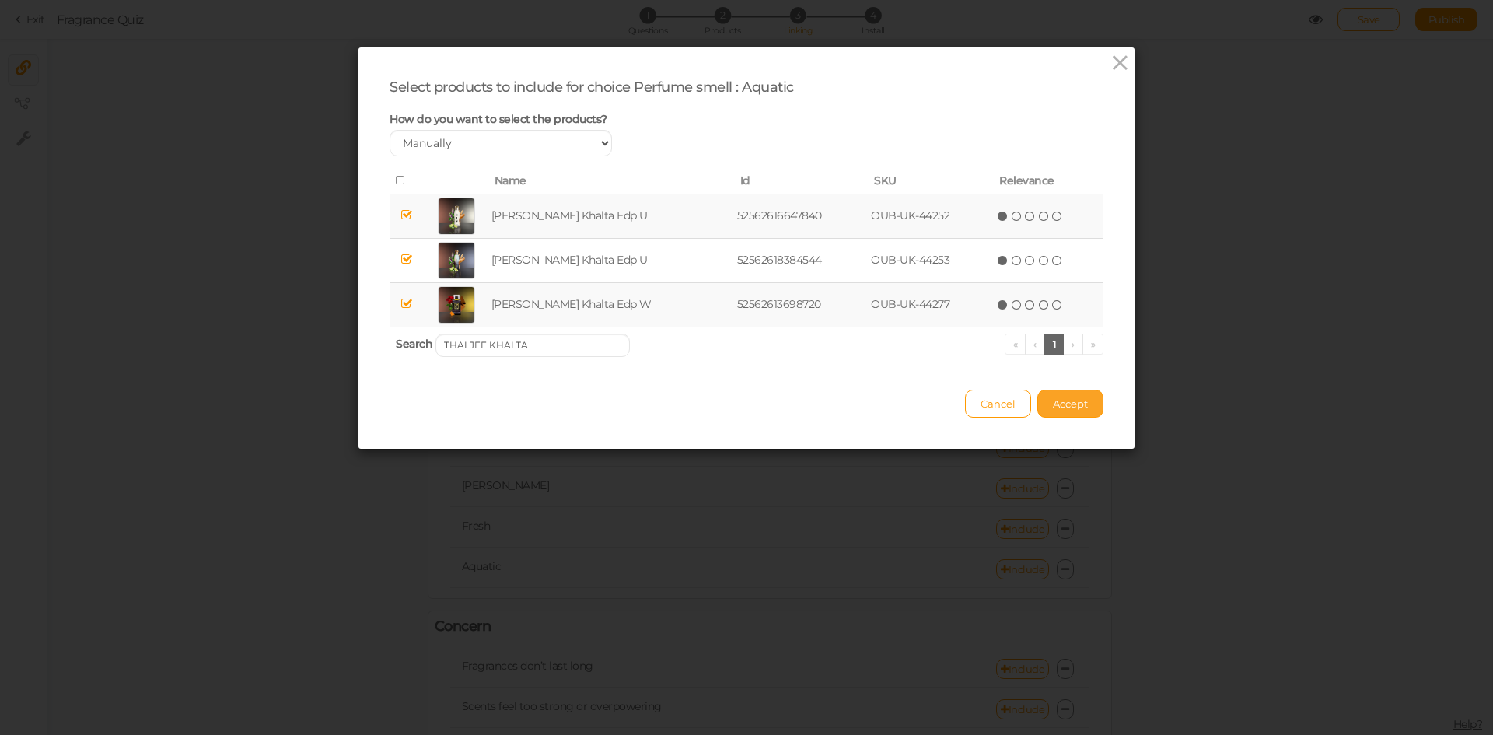
click at [1060, 395] on button "Accept" at bounding box center [1070, 403] width 66 height 28
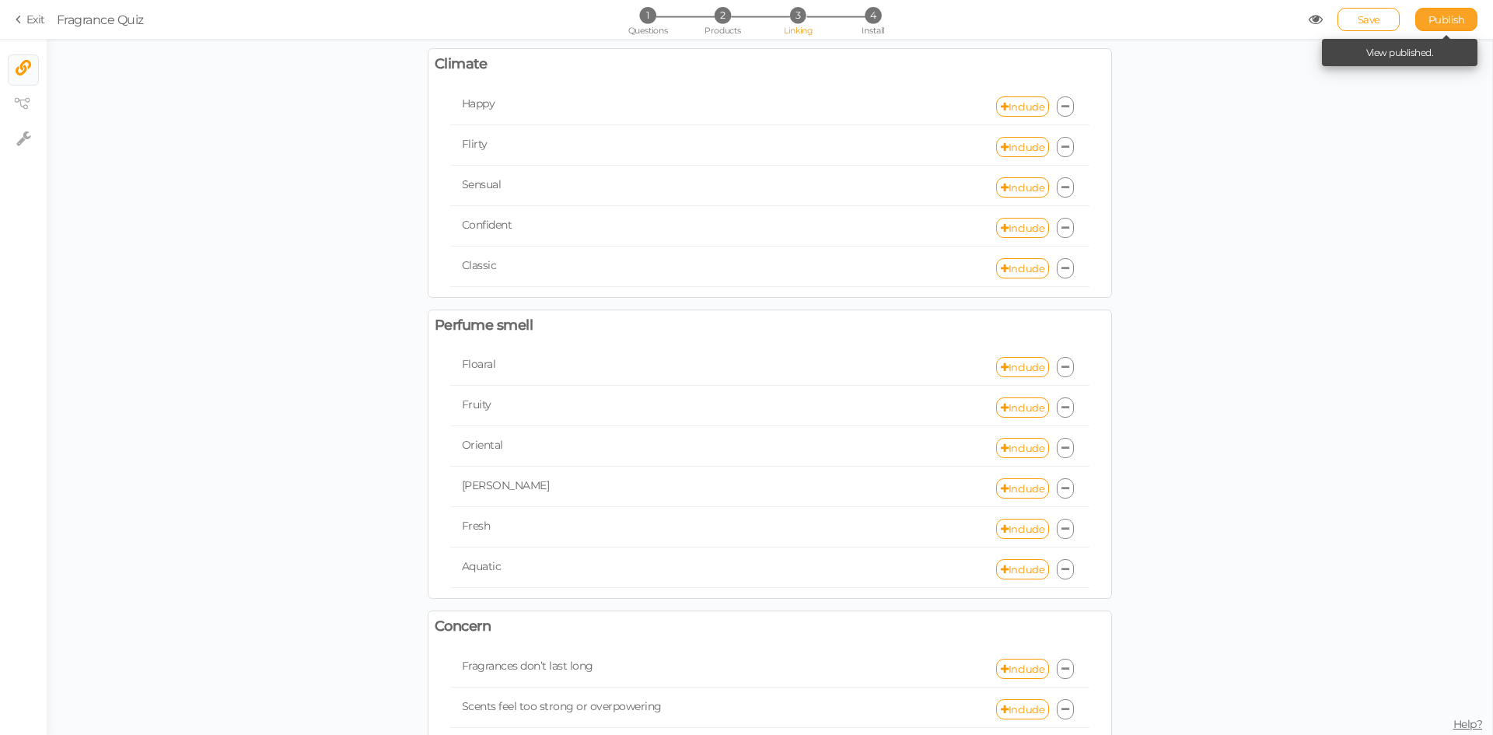
click at [1443, 19] on span "Publish" at bounding box center [1446, 19] width 37 height 12
click at [1027, 568] on link "Include" at bounding box center [1022, 569] width 53 height 20
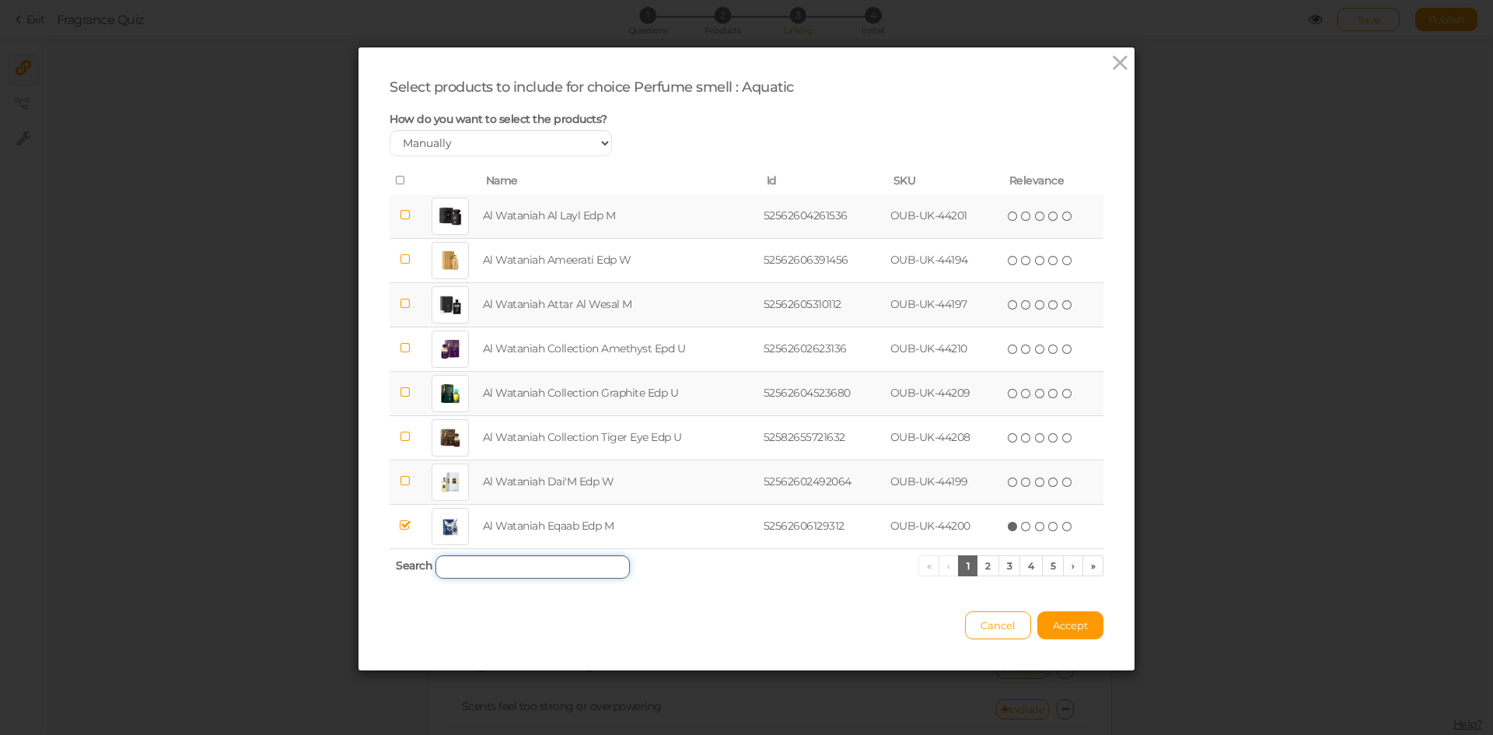
drag, startPoint x: 529, startPoint y: 561, endPoint x: 536, endPoint y: 567, distance: 8.3
click at [529, 561] on input "search" at bounding box center [532, 566] width 194 height 23
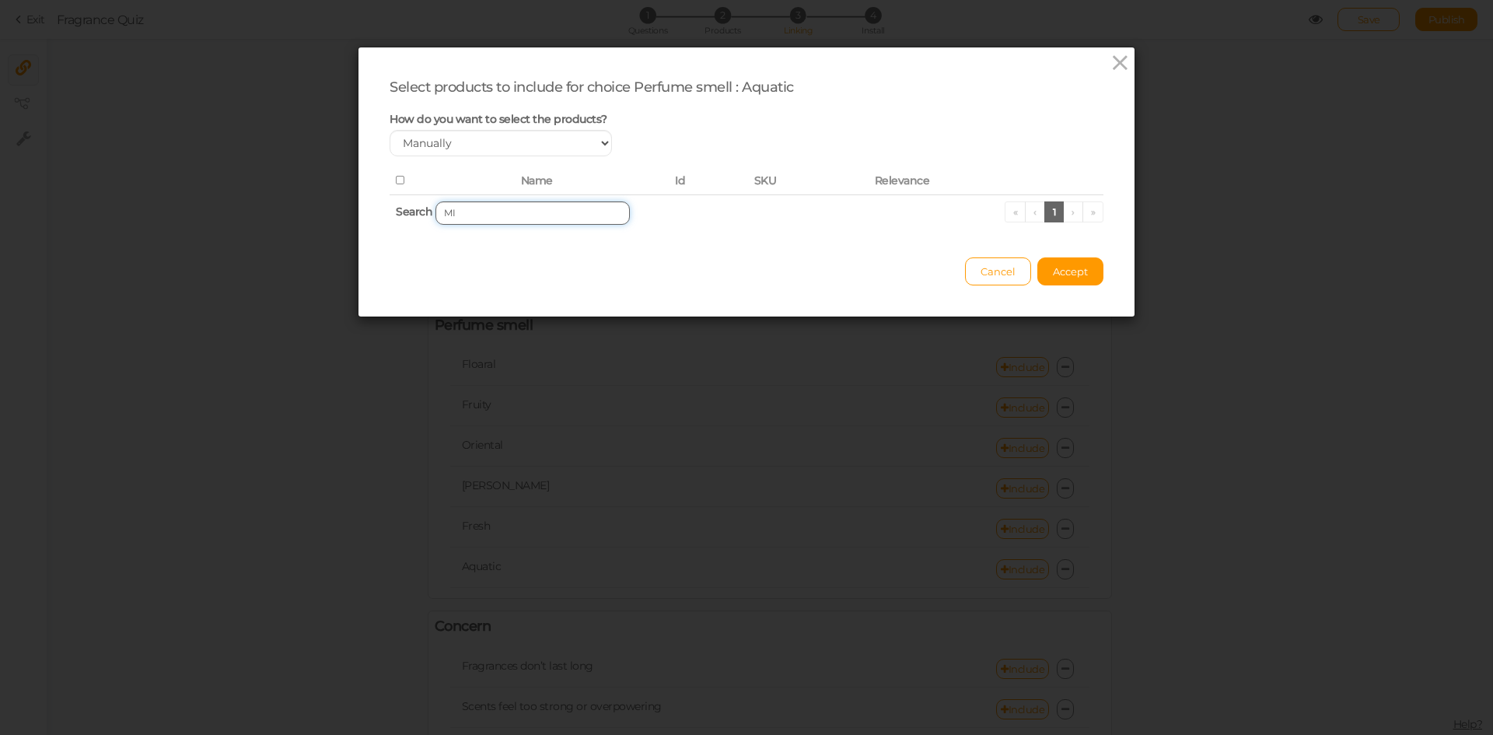
type input "M"
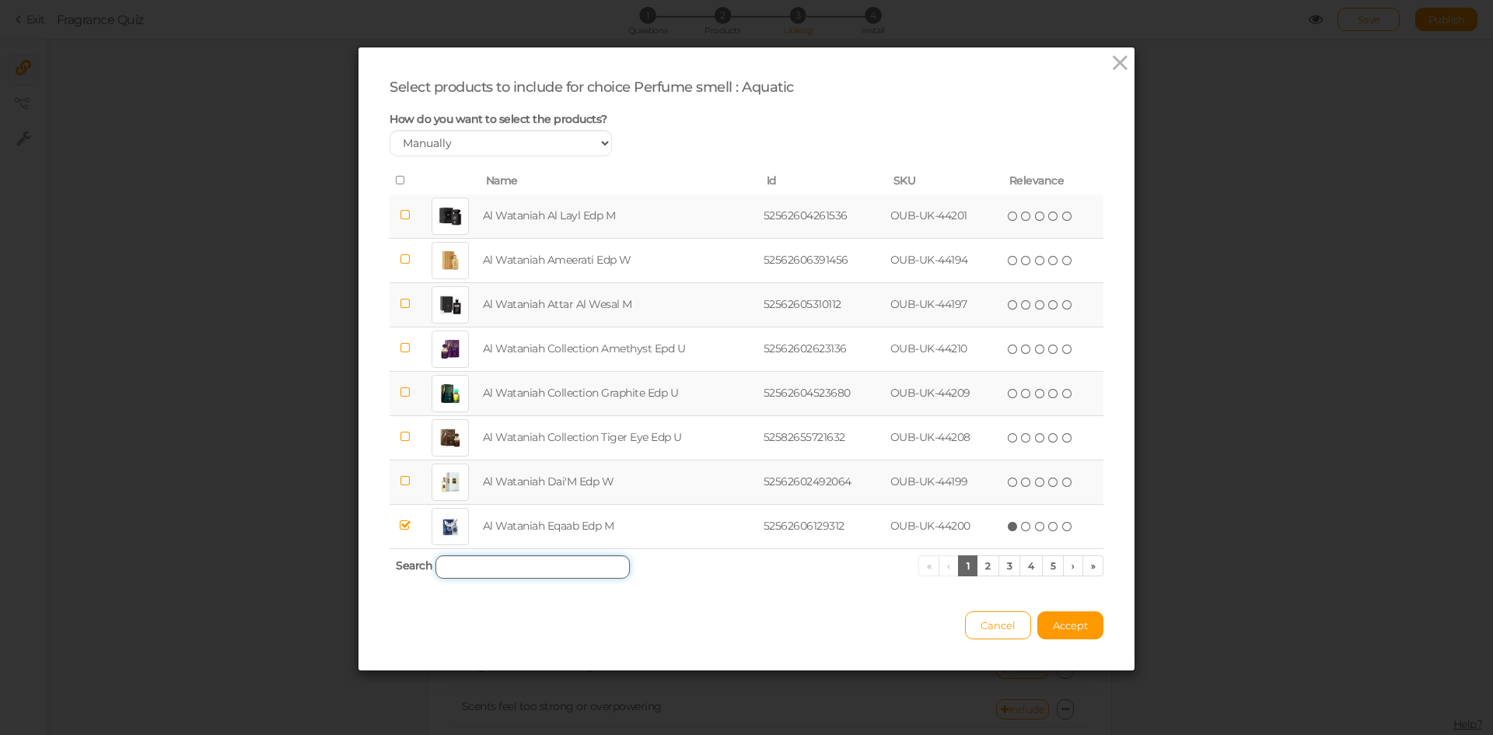
click at [491, 566] on input "search" at bounding box center [532, 566] width 194 height 23
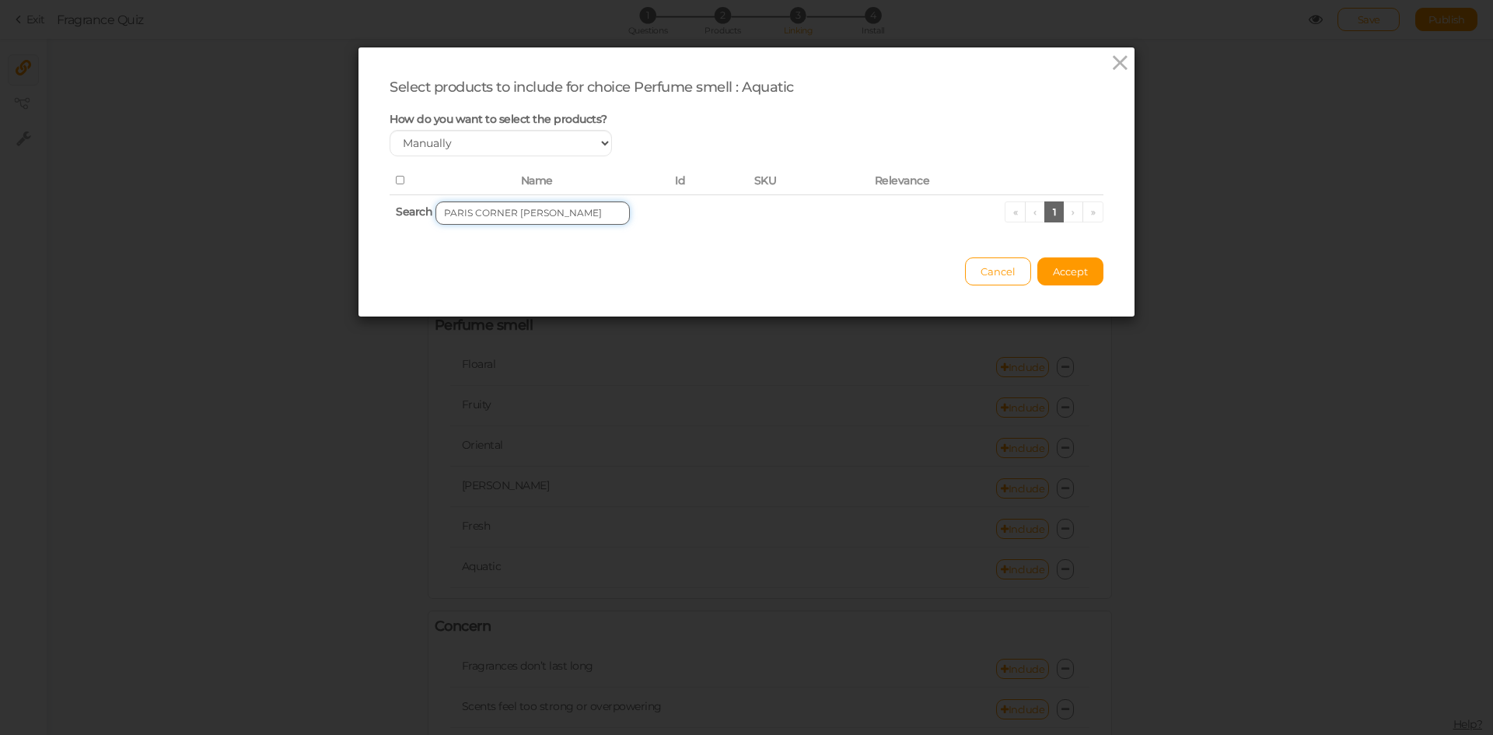
drag, startPoint x: 509, startPoint y: 215, endPoint x: 583, endPoint y: 215, distance: 73.9
click at [583, 215] on input "PARIS CORNER [PERSON_NAME]" at bounding box center [532, 212] width 194 height 23
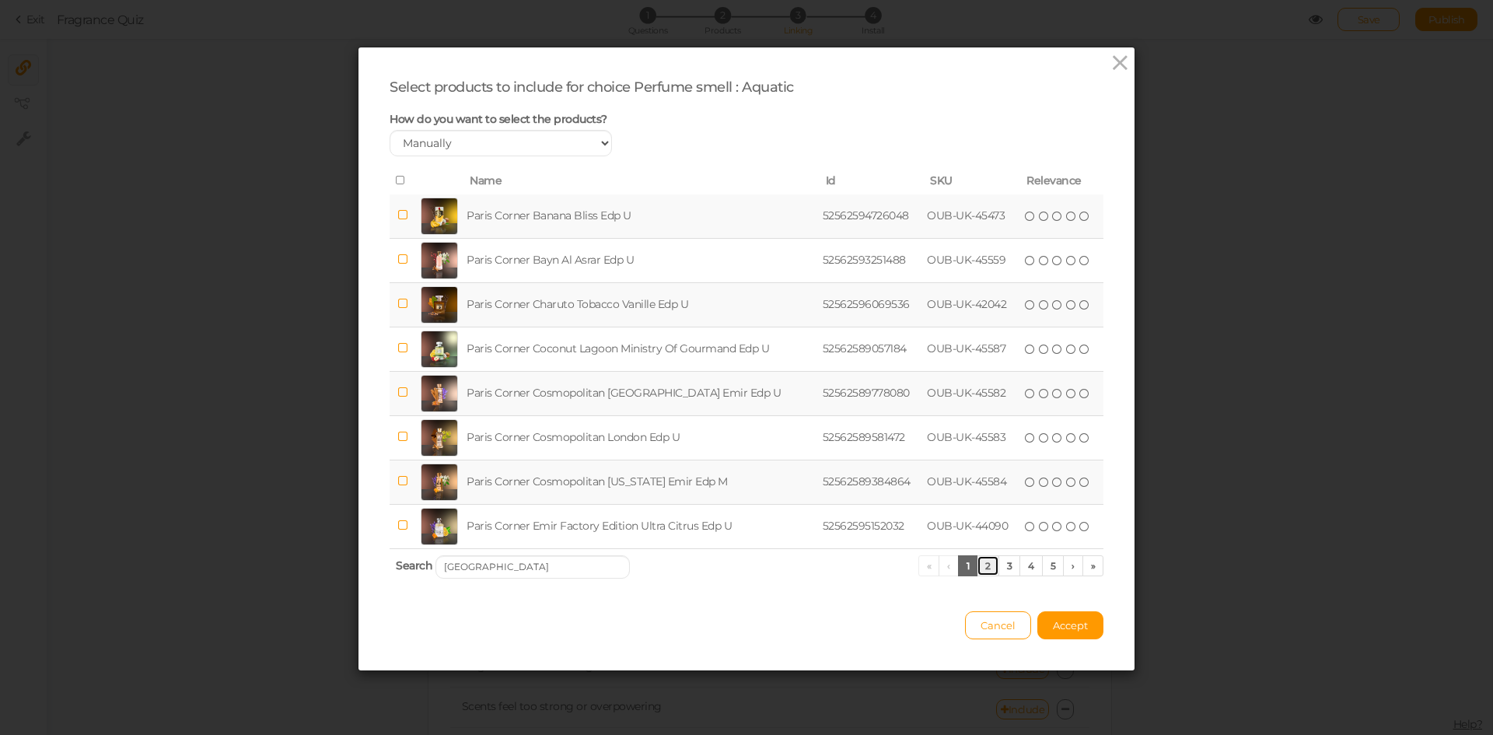
click at [988, 564] on link "2" at bounding box center [987, 565] width 23 height 21
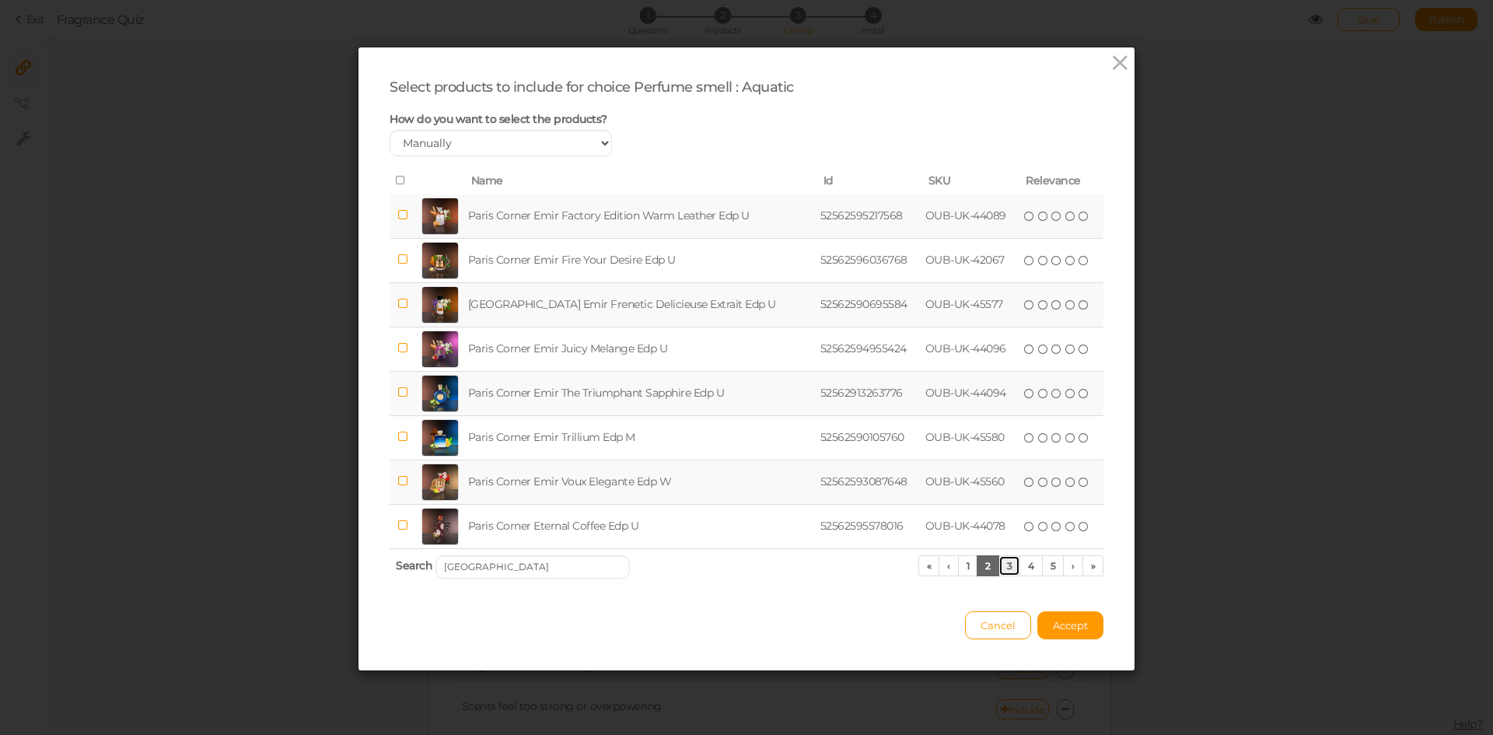
click at [998, 569] on link "3" at bounding box center [1009, 565] width 23 height 21
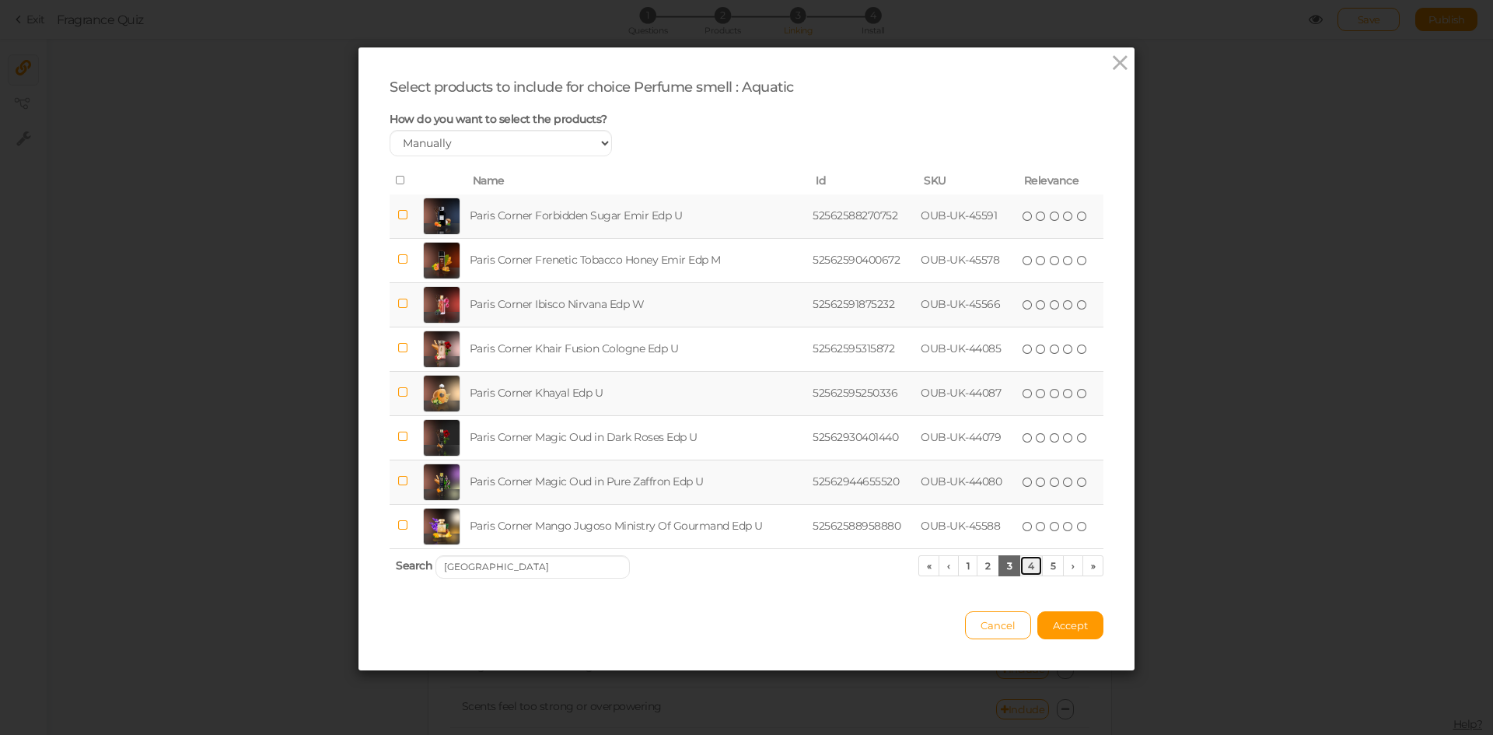
click at [1022, 568] on link "4" at bounding box center [1030, 565] width 23 height 21
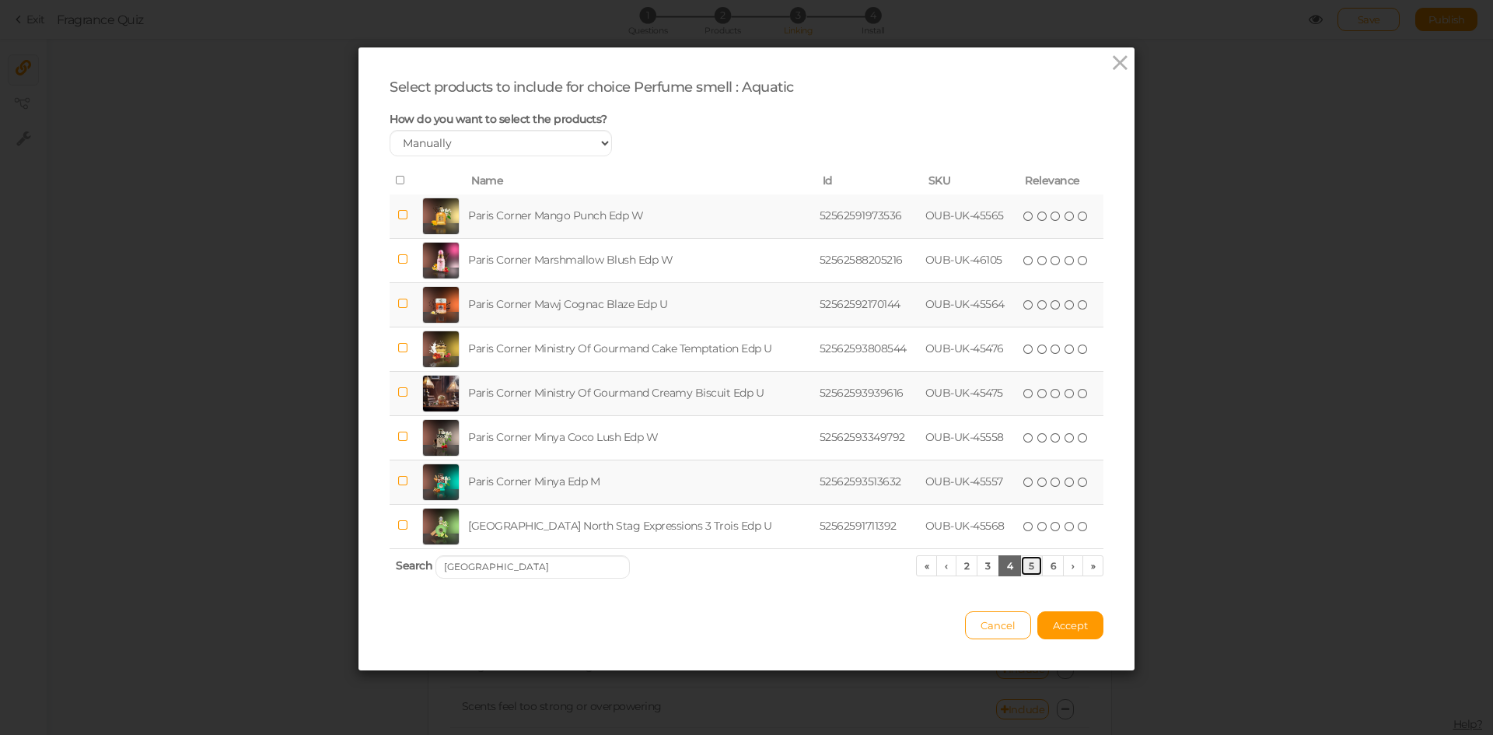
click at [1026, 561] on link "5" at bounding box center [1031, 565] width 23 height 21
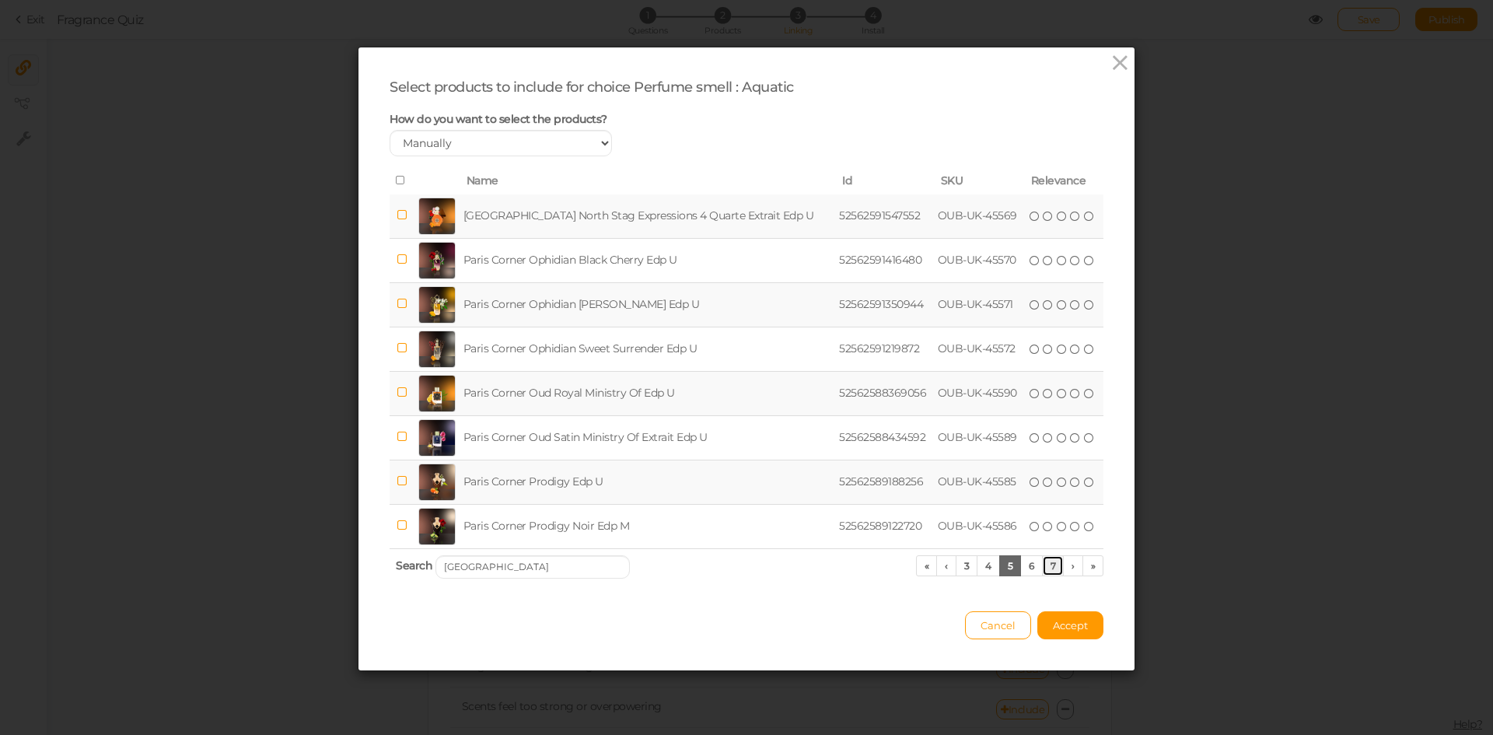
click at [1048, 561] on link "7" at bounding box center [1053, 565] width 23 height 21
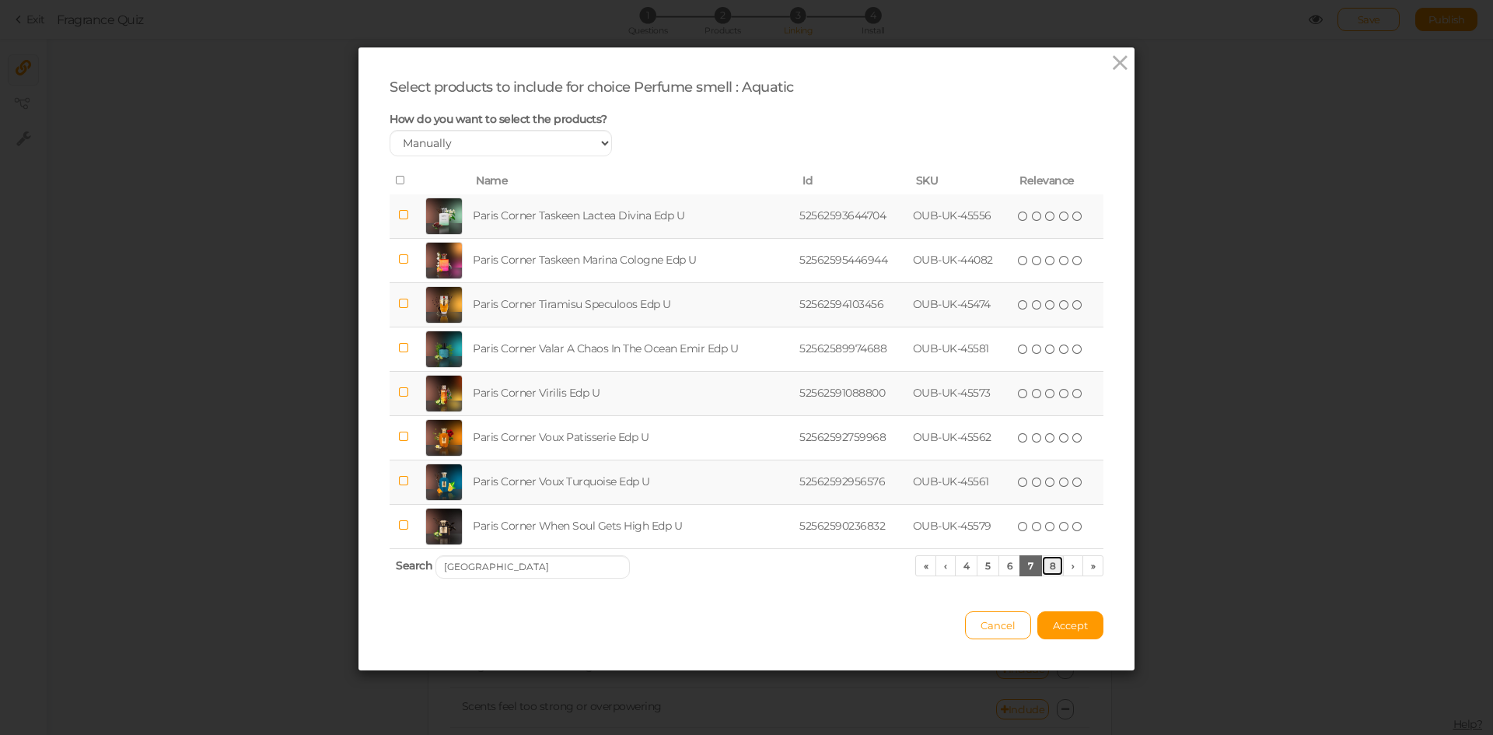
click at [1048, 567] on link "8" at bounding box center [1052, 565] width 23 height 21
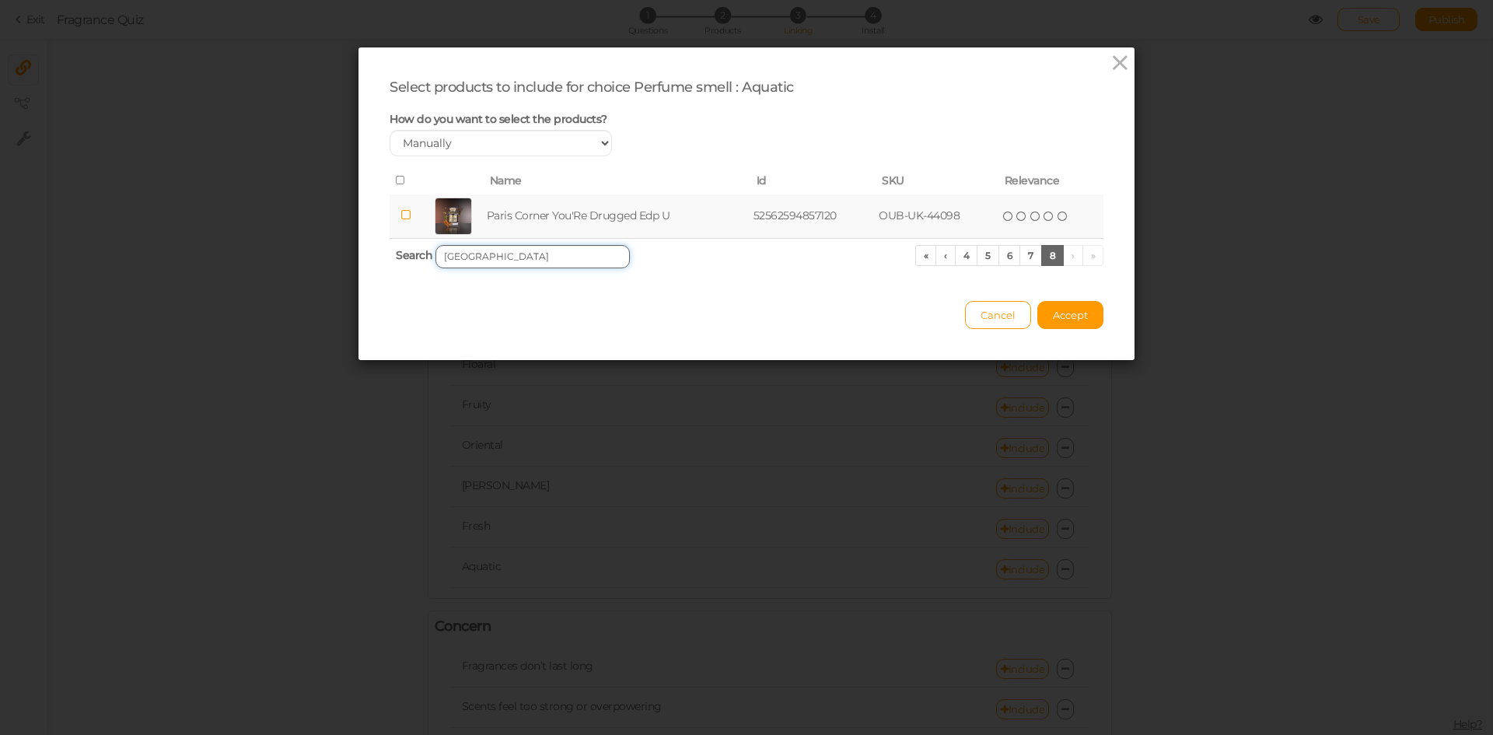
click at [520, 258] on input "[GEOGRAPHIC_DATA]" at bounding box center [532, 256] width 194 height 23
click at [540, 210] on td "Paris Corner Taskeen Marina Cologne Edp U" at bounding box center [624, 216] width 297 height 44
click at [597, 256] on input "PARIS CORNER TASKEEN MARINA [GEOGRAPHIC_DATA]" at bounding box center [532, 256] width 194 height 23
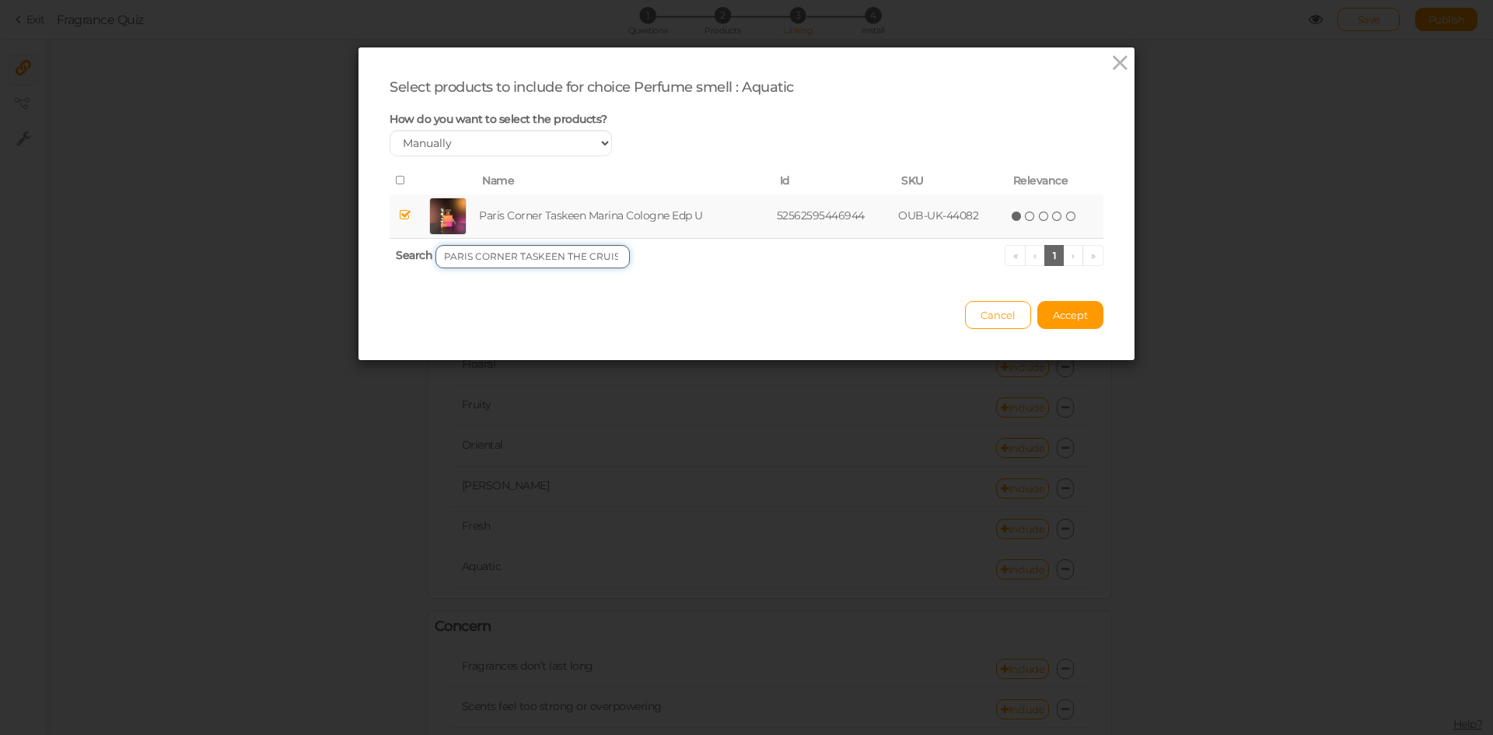
scroll to position [0, 103]
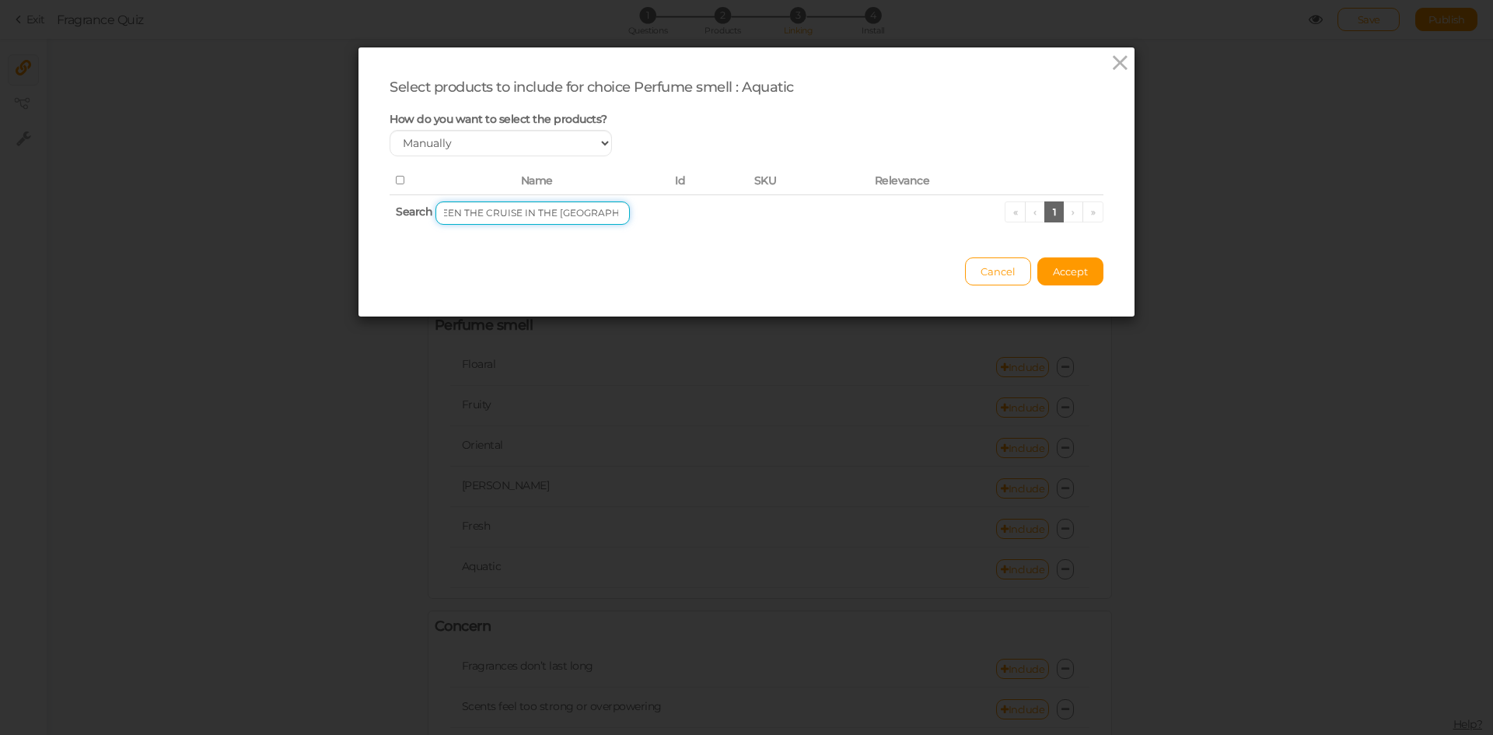
drag, startPoint x: 512, startPoint y: 213, endPoint x: 640, endPoint y: 219, distance: 128.4
click at [640, 219] on th "Search PARIS CORNER TASKEEN THE CRUISE IN THE OCEAN EMIR « ‹ 1 › »" at bounding box center [746, 212] width 714 height 37
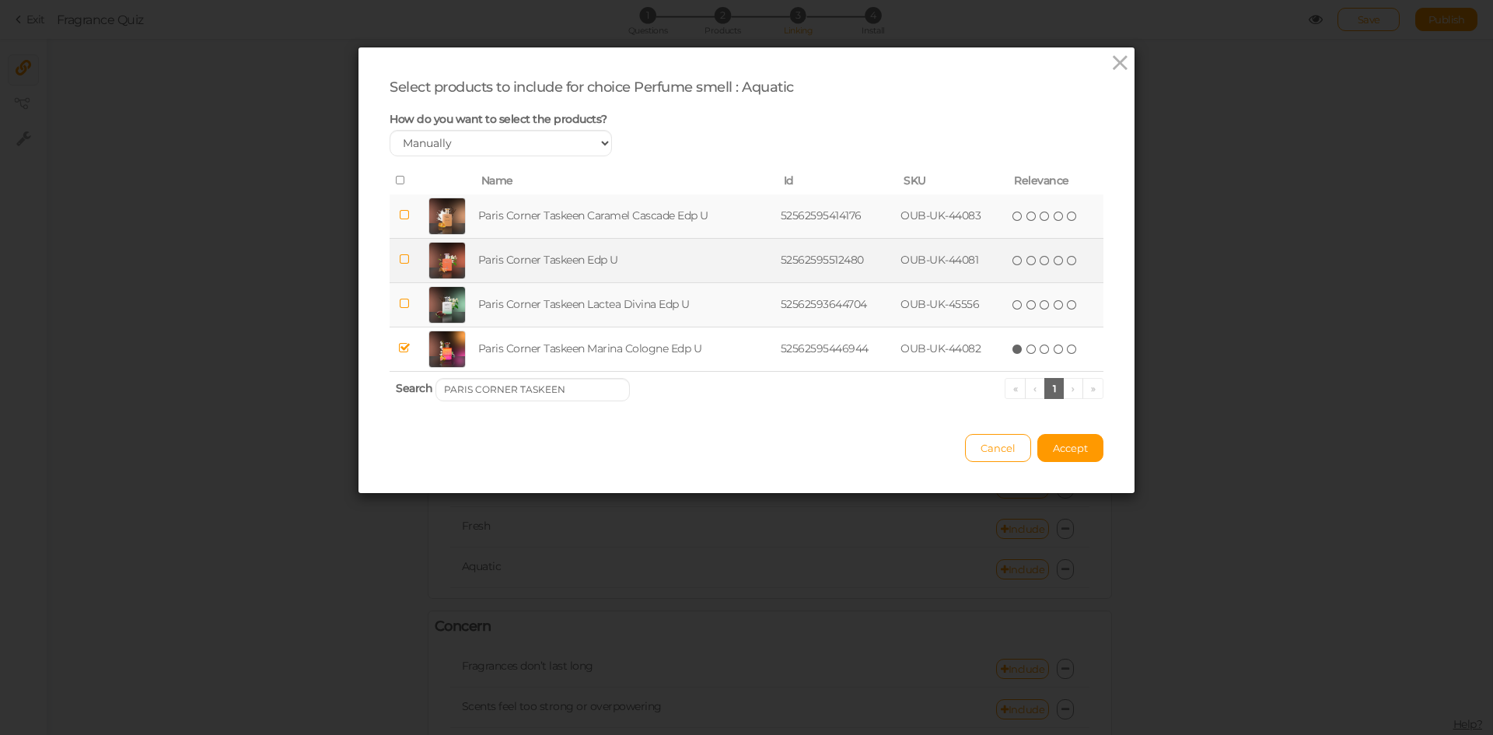
click at [602, 269] on td "Paris Corner Taskeen Edp U" at bounding box center [626, 260] width 302 height 44
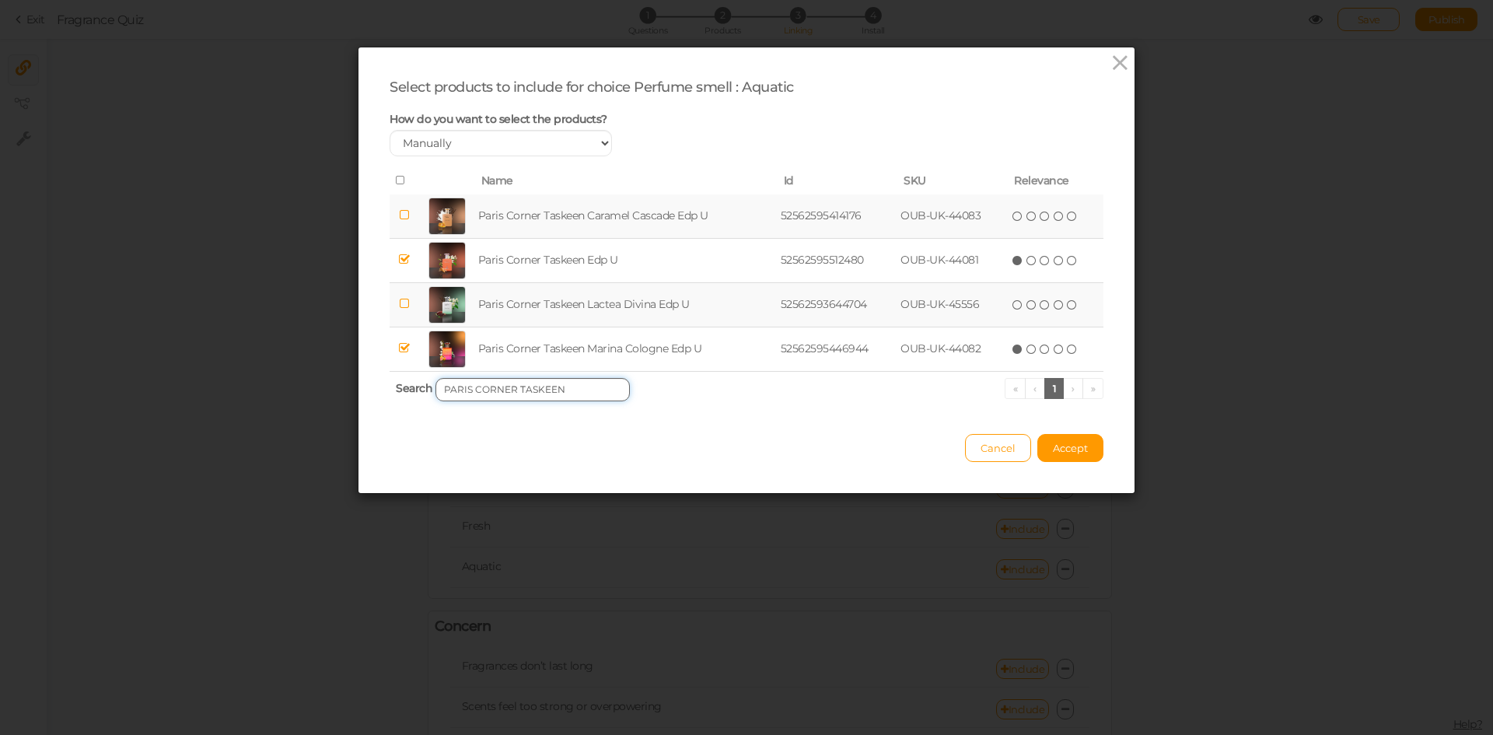
click at [579, 391] on input "PARIS CORNER TASKEEN" at bounding box center [532, 389] width 194 height 23
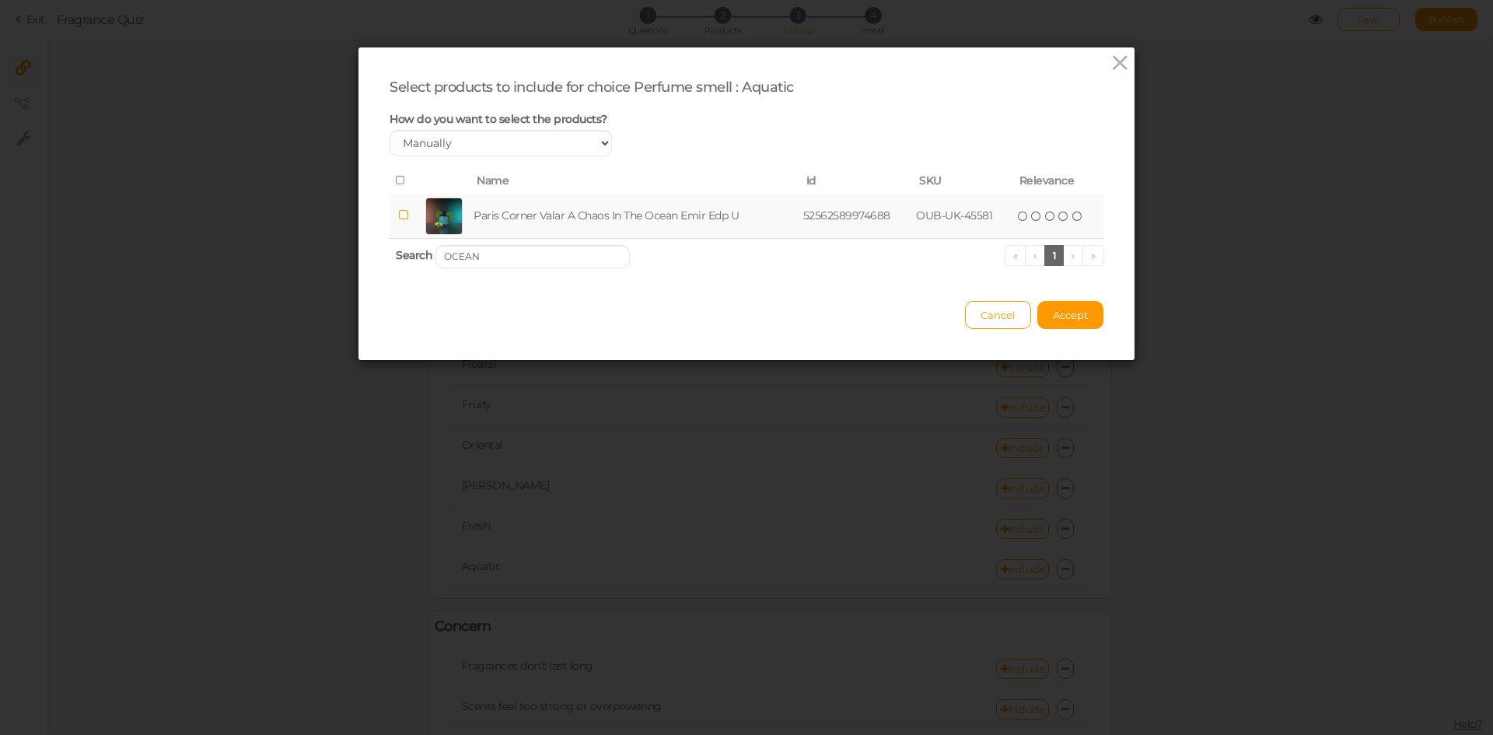
click at [581, 213] on td "Paris Corner Valar A Chaos In The Ocean Emir Edp U" at bounding box center [634, 216] width 329 height 44
click at [574, 256] on input "OCEAN" at bounding box center [532, 256] width 194 height 23
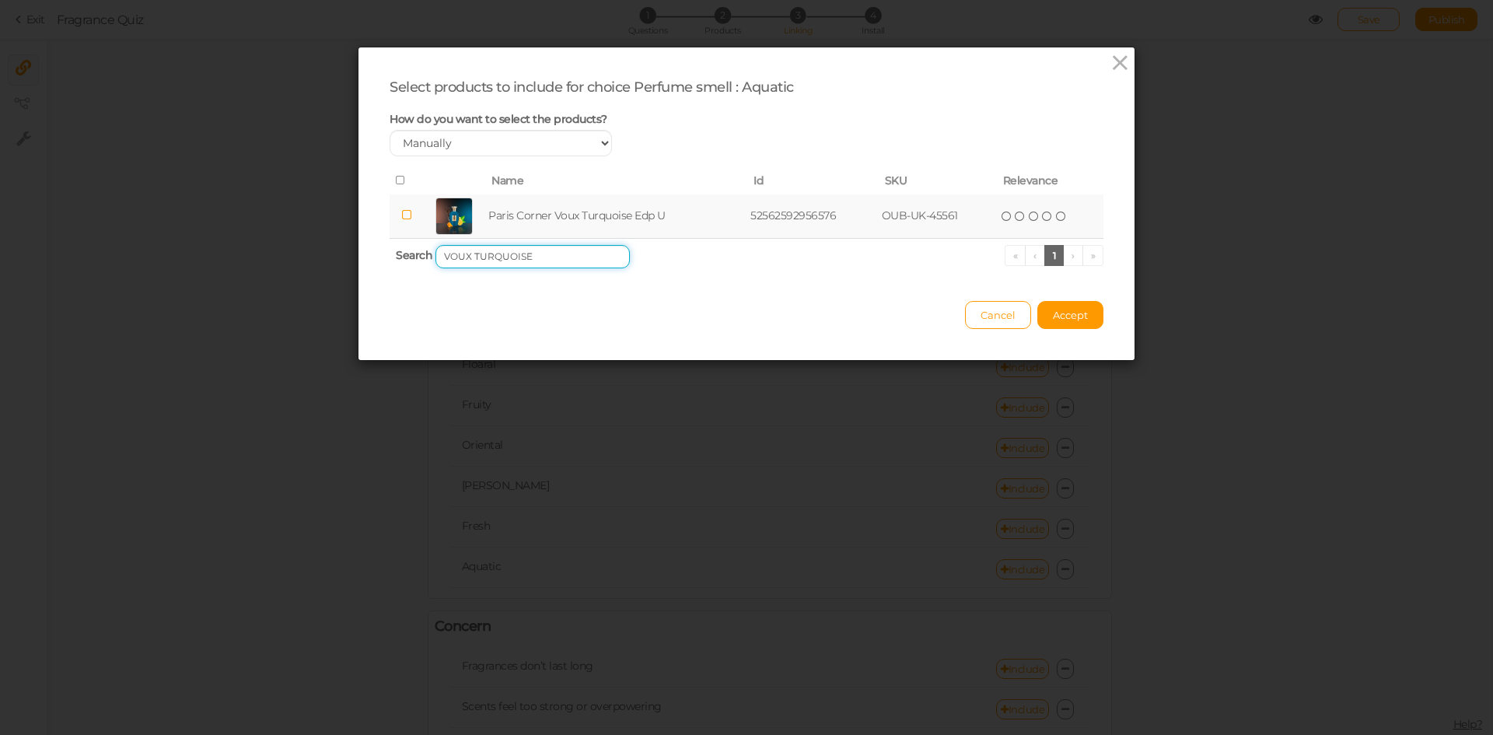
type input "VOUX TURQUOISE"
click at [564, 210] on td "Paris Corner Voux Turquoise Edp U" at bounding box center [616, 216] width 262 height 44
click at [1078, 316] on span "Accept" at bounding box center [1070, 315] width 35 height 12
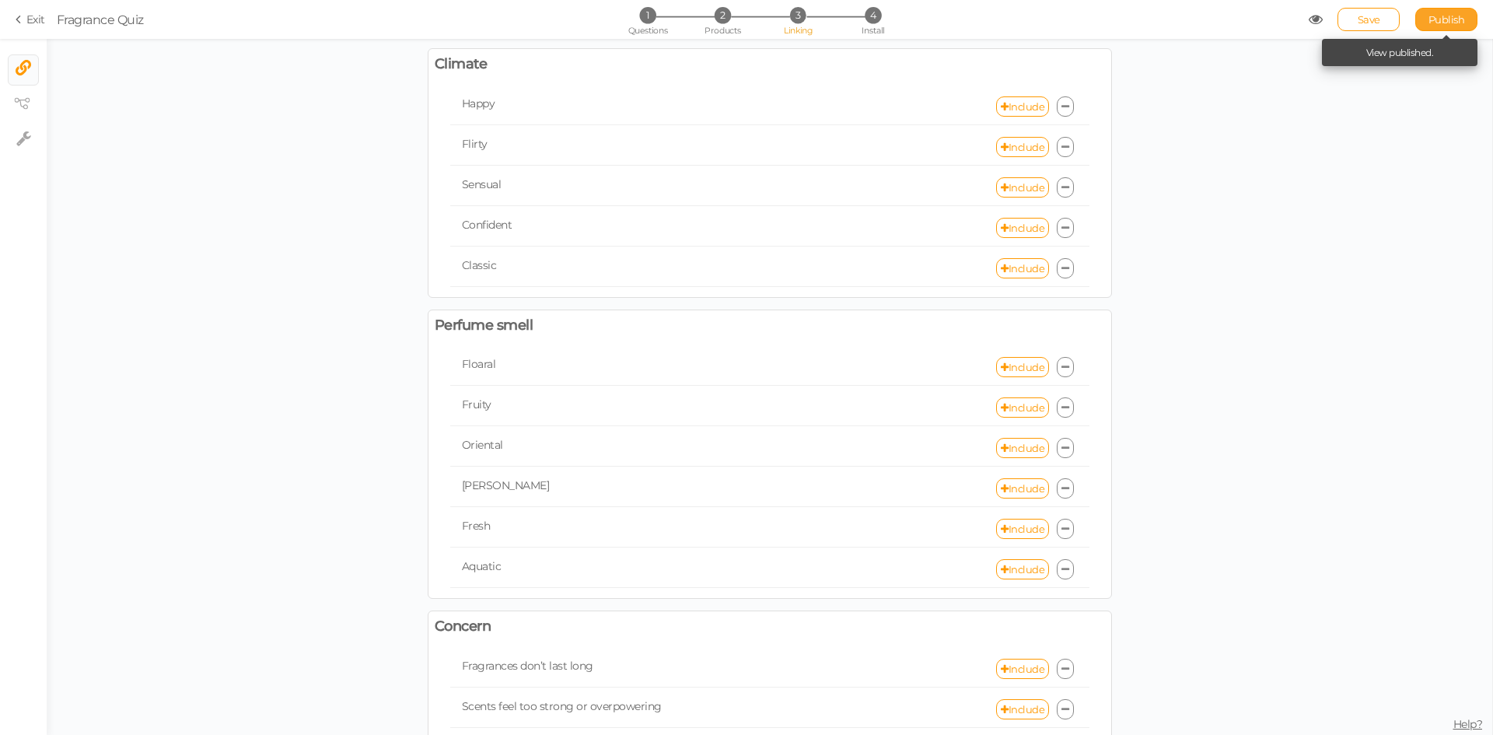
click at [1449, 20] on span "Publish" at bounding box center [1446, 19] width 37 height 12
click at [1009, 575] on link "Include" at bounding box center [1022, 569] width 53 height 20
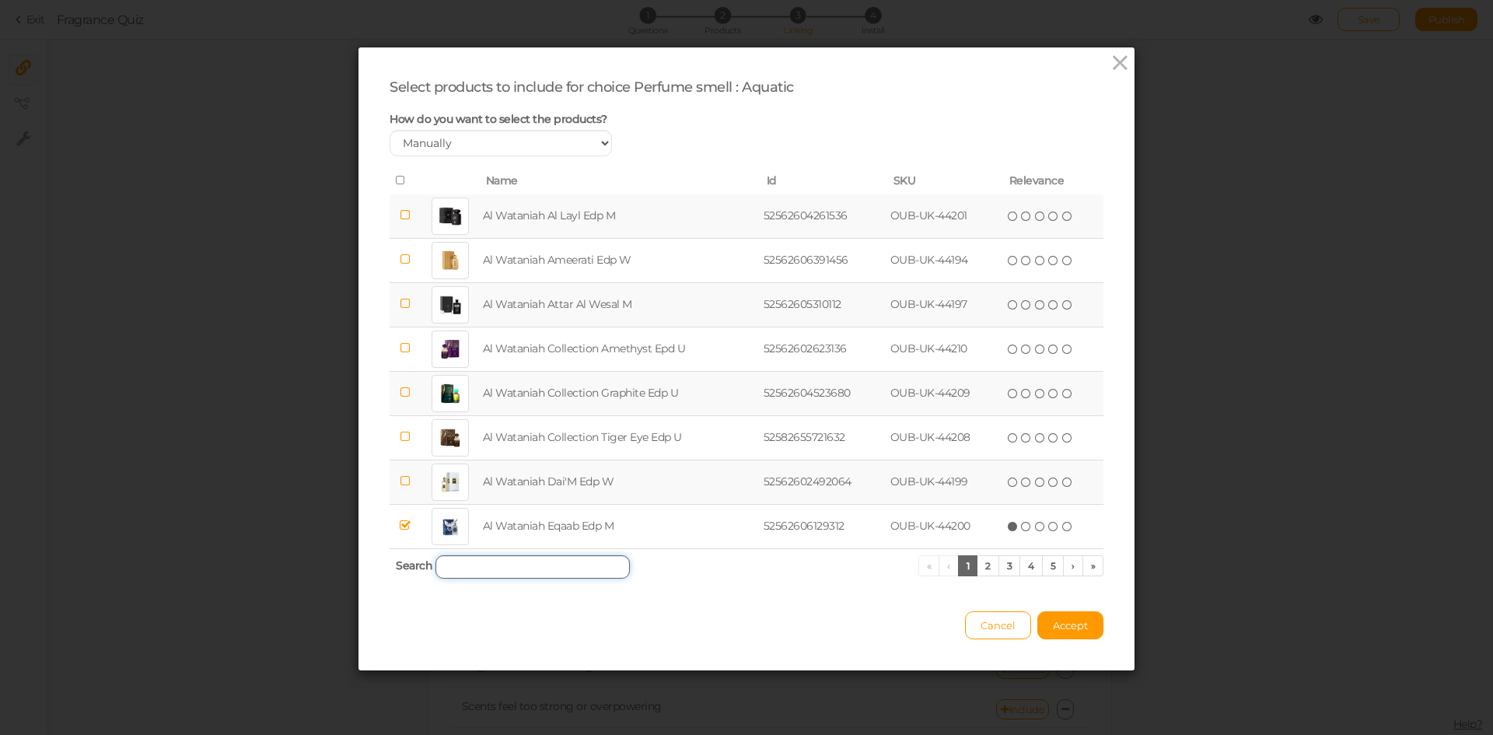
click at [512, 571] on input "search" at bounding box center [532, 566] width 194 height 23
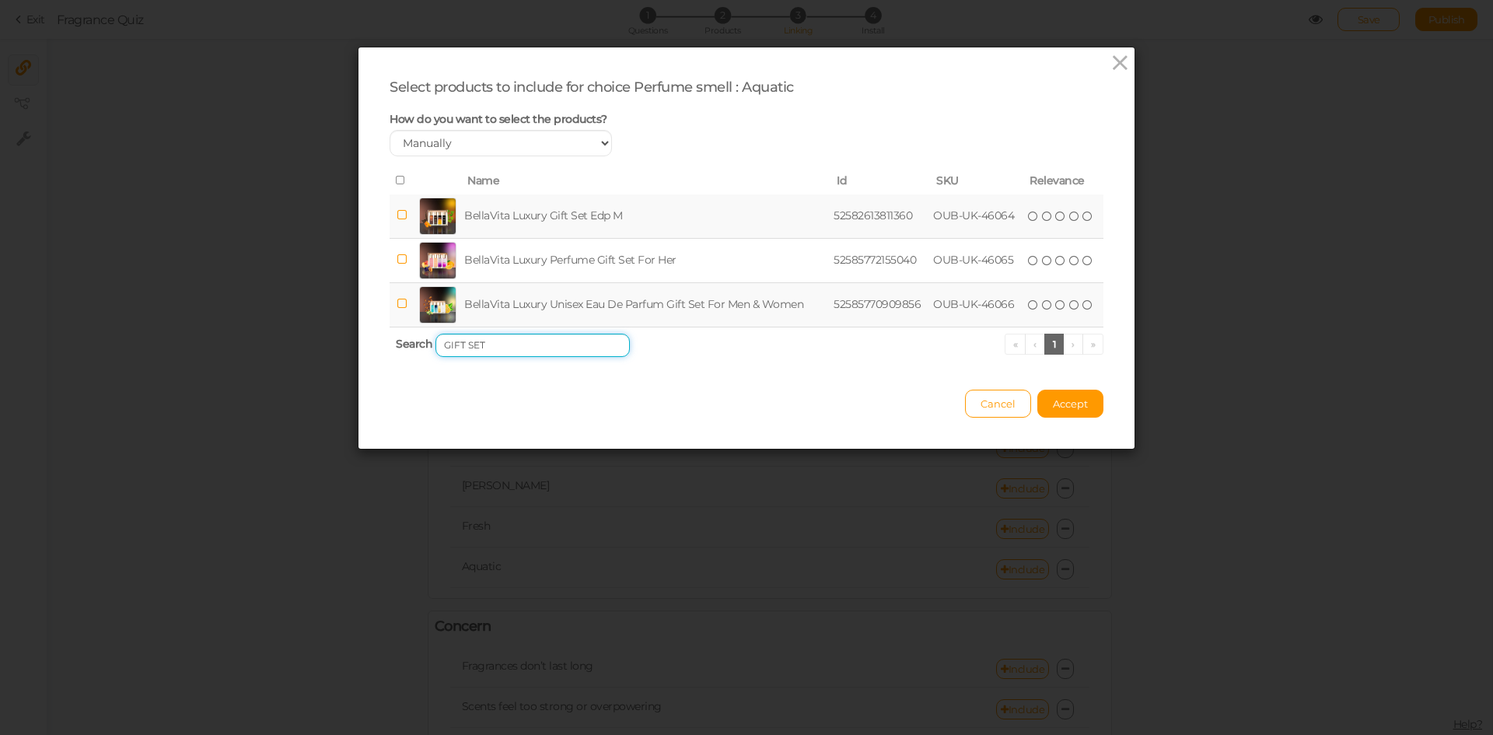
type input "GIFT SET"
click at [613, 298] on td "BellaVita Luxury Unisex Eau De Parfum Gift Set For Men & Women" at bounding box center [645, 304] width 369 height 44
click at [1069, 404] on span "Accept" at bounding box center [1070, 403] width 35 height 12
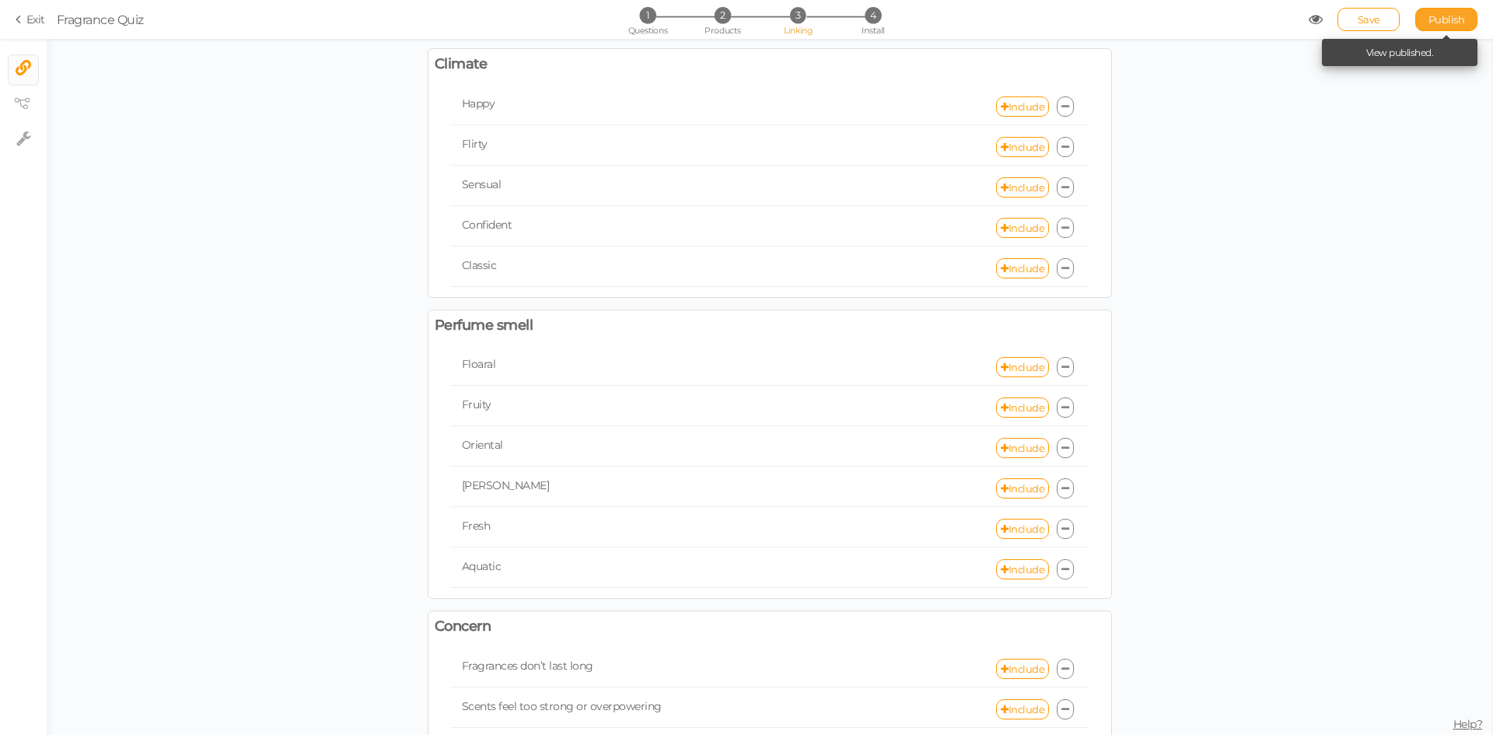
click at [1437, 17] on span "Publish" at bounding box center [1446, 19] width 37 height 12
click at [1021, 566] on link "Include" at bounding box center [1022, 569] width 53 height 20
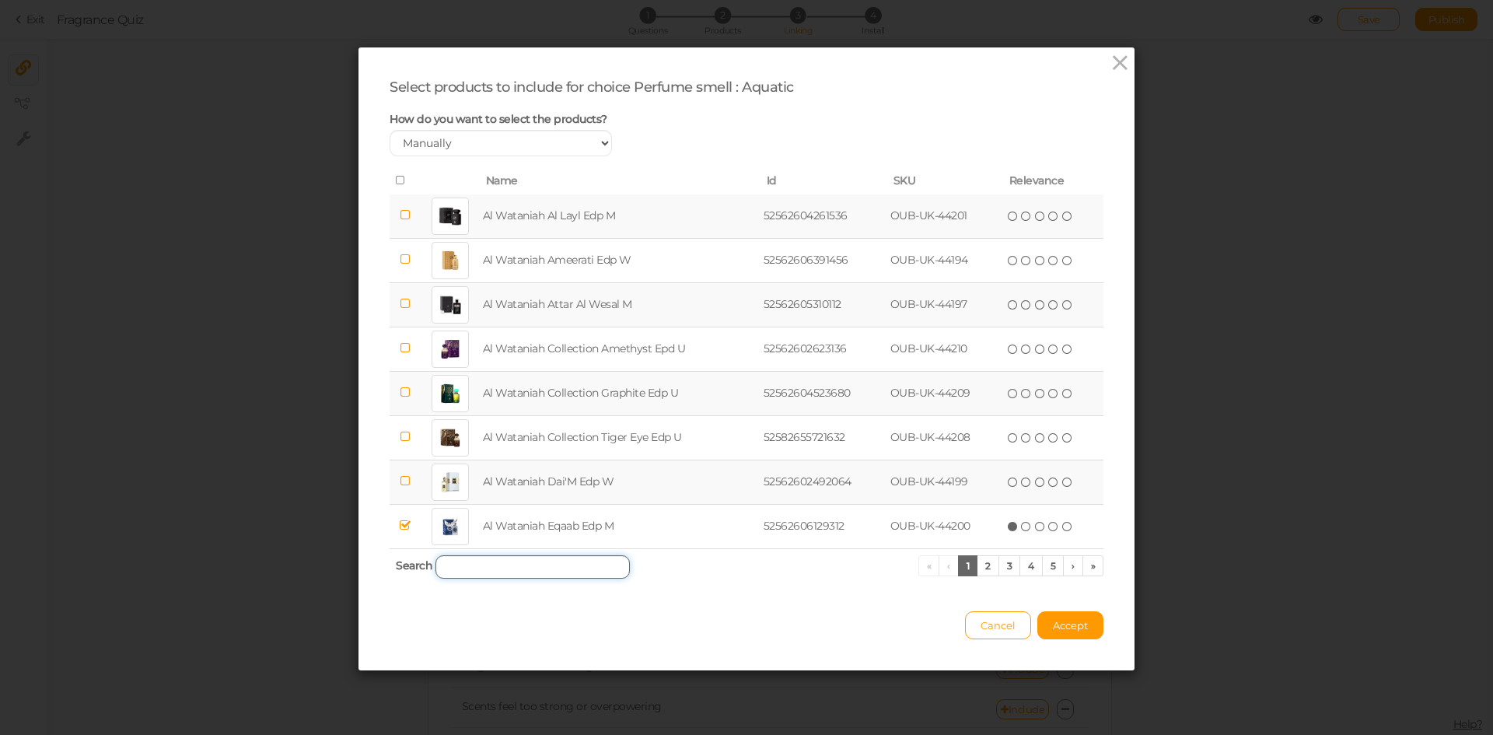
click at [521, 566] on input "search" at bounding box center [532, 566] width 194 height 23
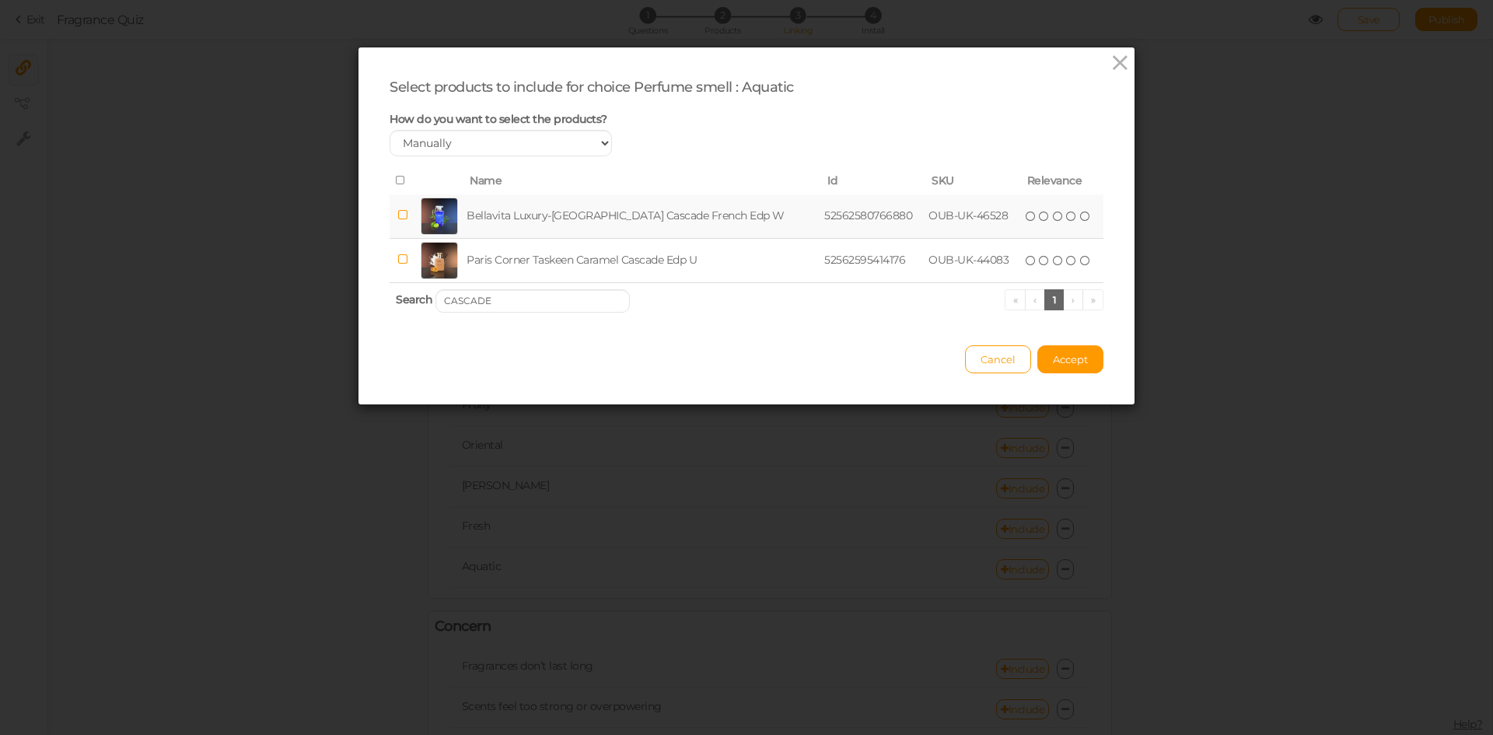
click at [543, 208] on td "Bellavita Luxury-[GEOGRAPHIC_DATA] Cascade French Edp W" at bounding box center [642, 216] width 358 height 44
click at [577, 301] on input "CASCADE" at bounding box center [532, 300] width 194 height 23
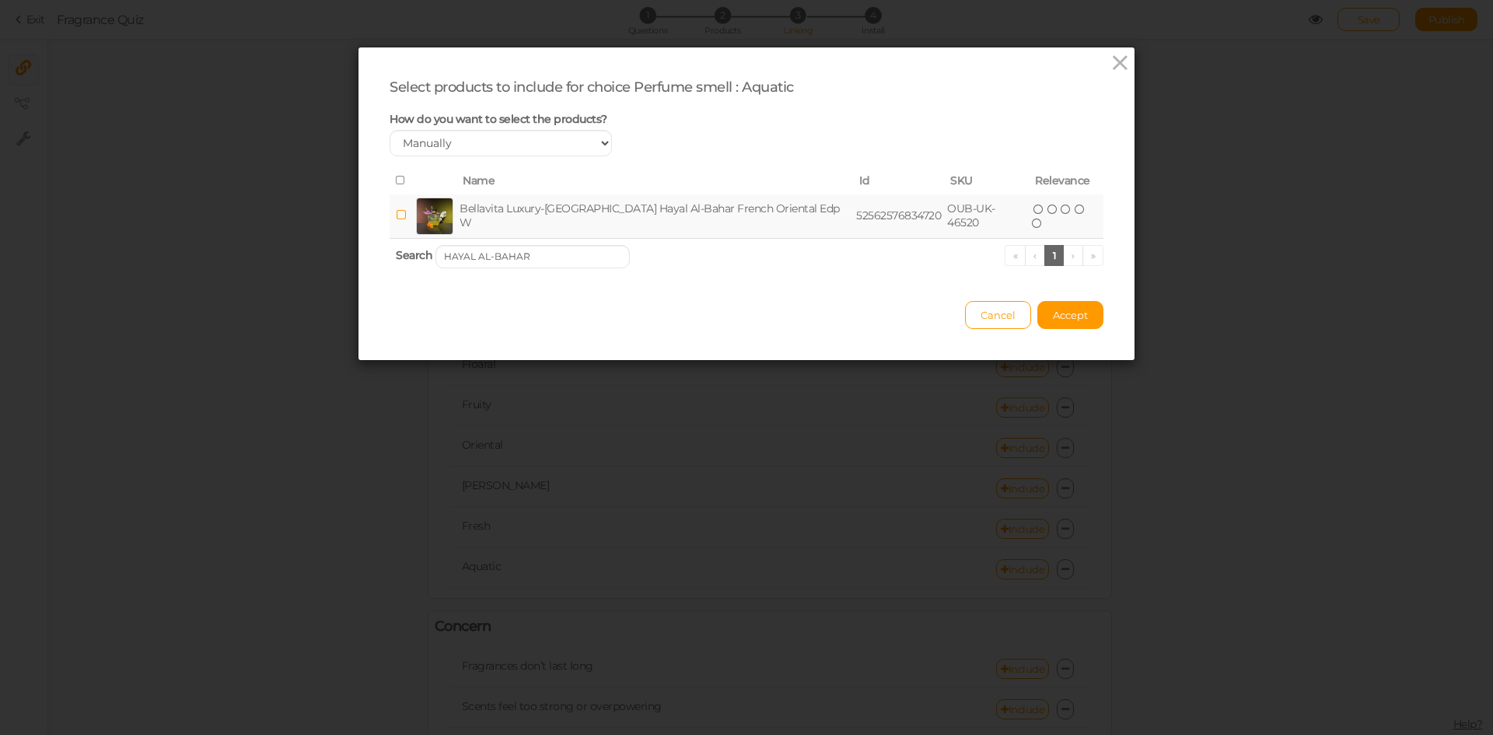
click at [591, 198] on td "Bellavita Luxury-[GEOGRAPHIC_DATA] Hayal Al-Bahar French Oriental Edp W" at bounding box center [654, 216] width 396 height 44
click at [522, 251] on input "HAYAL AL-BAHAR" at bounding box center [532, 256] width 194 height 23
type input "RARE"
click at [535, 210] on td "Bellavita Luxury-[GEOGRAPHIC_DATA] Rare lce French Edp M" at bounding box center [645, 216] width 360 height 44
click at [1067, 323] on button "Accept" at bounding box center [1070, 315] width 66 height 28
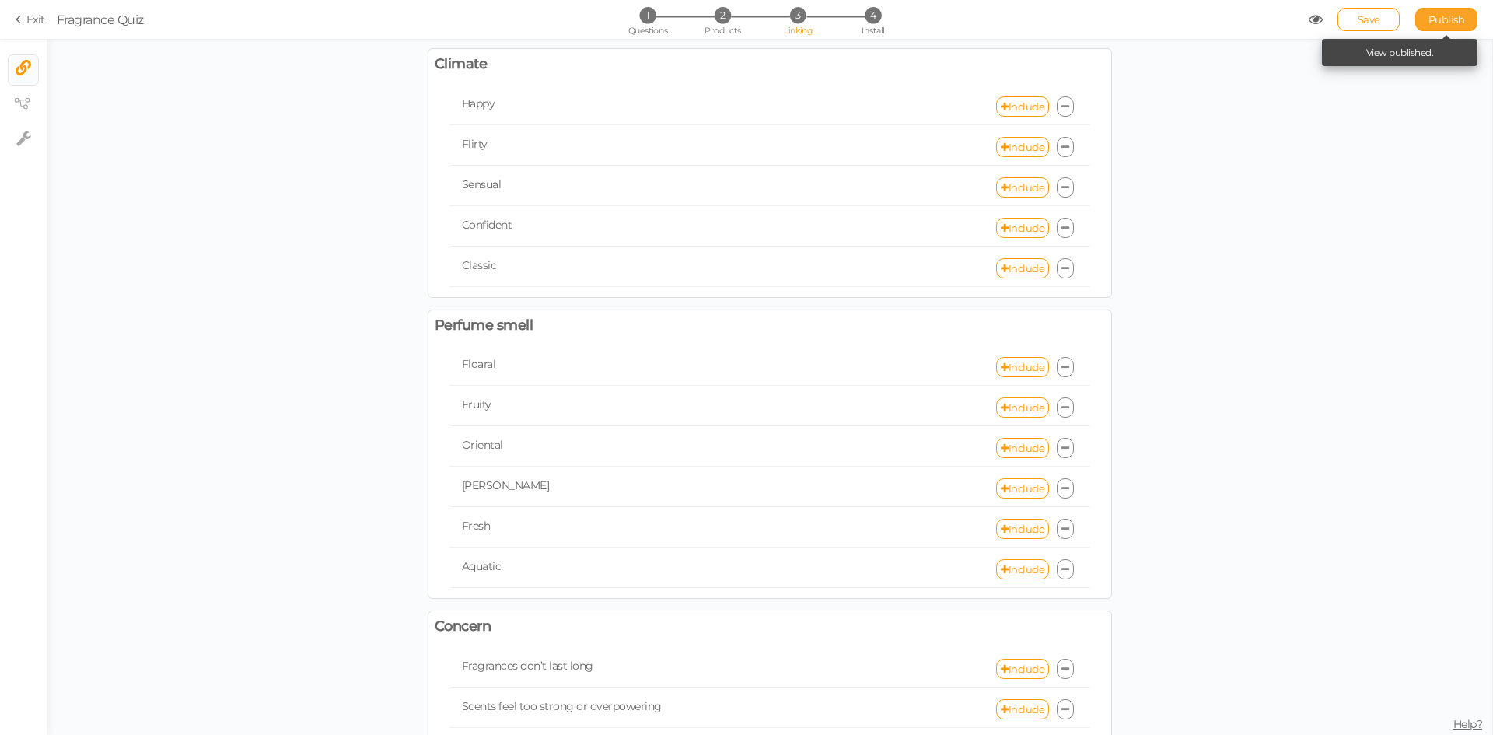
click at [1437, 15] on span "Publish" at bounding box center [1446, 19] width 37 height 12
click at [1015, 572] on link "Include" at bounding box center [1022, 569] width 53 height 20
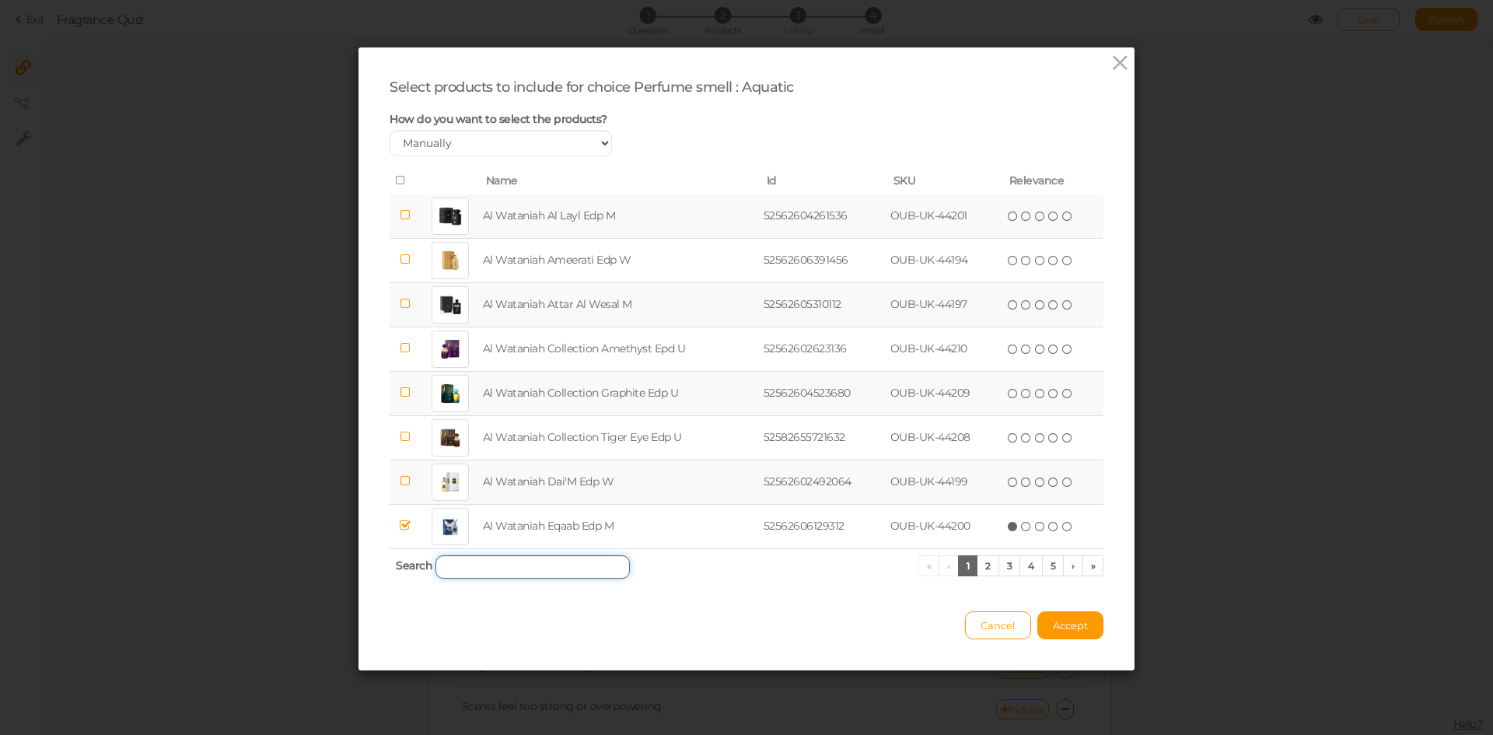
click at [539, 570] on input "search" at bounding box center [532, 566] width 194 height 23
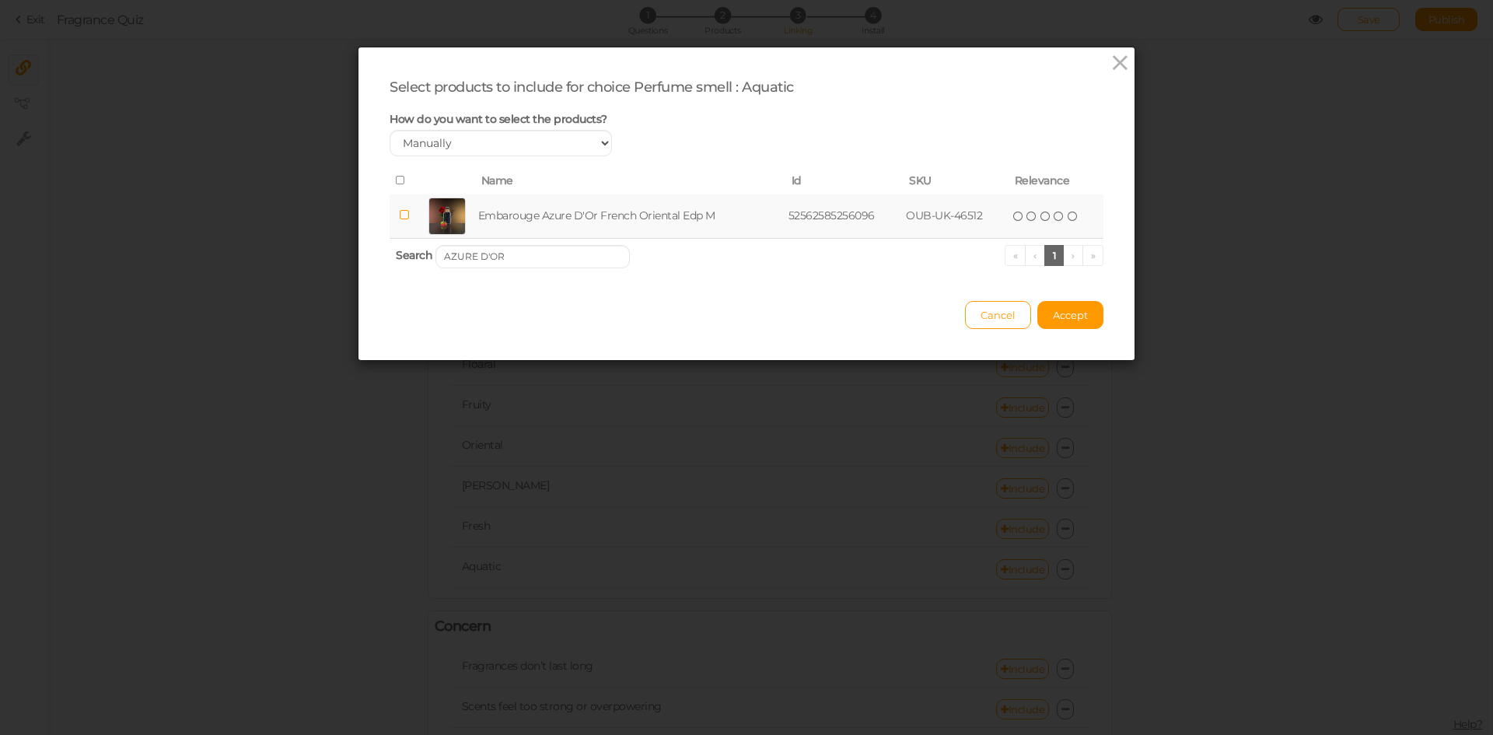
click at [557, 222] on td "Embarouge Azure D'Or French Oriental Edp M" at bounding box center [630, 216] width 310 height 44
click at [582, 254] on input "AZURE D'OR" at bounding box center [532, 256] width 194 height 23
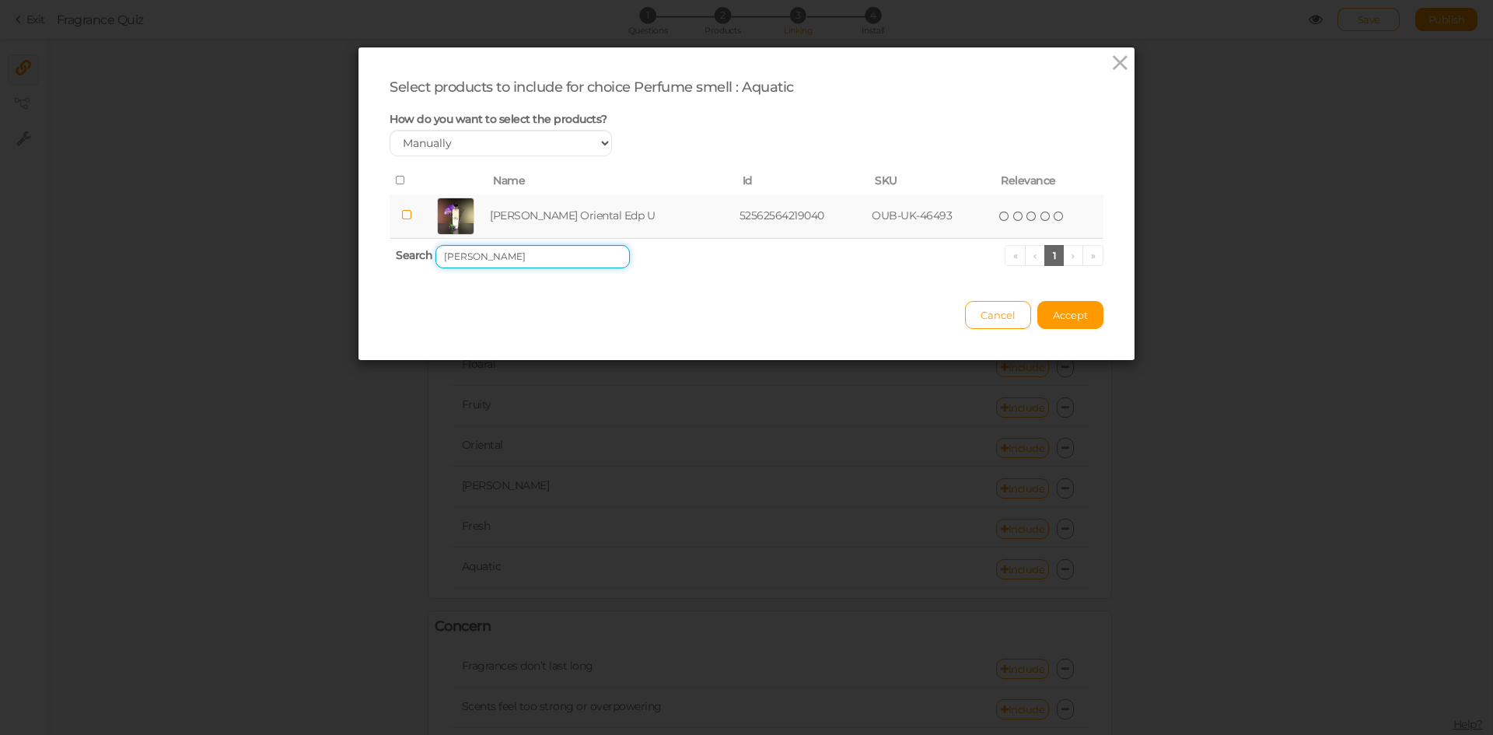
type input "[PERSON_NAME]"
click at [568, 211] on td "[PERSON_NAME] Oriental Edp U" at bounding box center [612, 216] width 250 height 44
click at [1053, 315] on span "Accept" at bounding box center [1070, 315] width 35 height 12
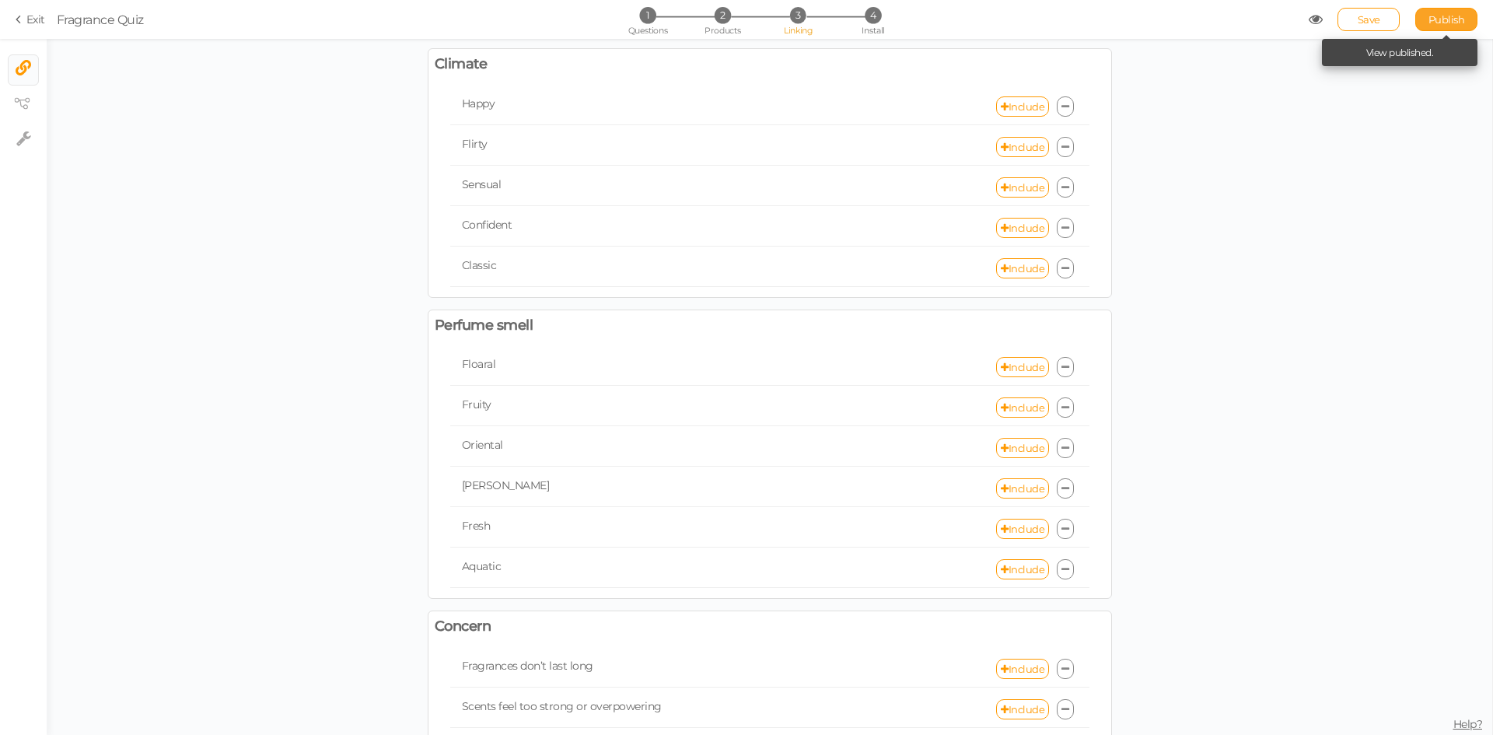
click at [1452, 16] on span "Publish" at bounding box center [1446, 19] width 37 height 12
click at [1437, 19] on span "Publish" at bounding box center [1446, 19] width 37 height 12
click at [1010, 521] on link "Include" at bounding box center [1022, 529] width 53 height 20
select select "expr"
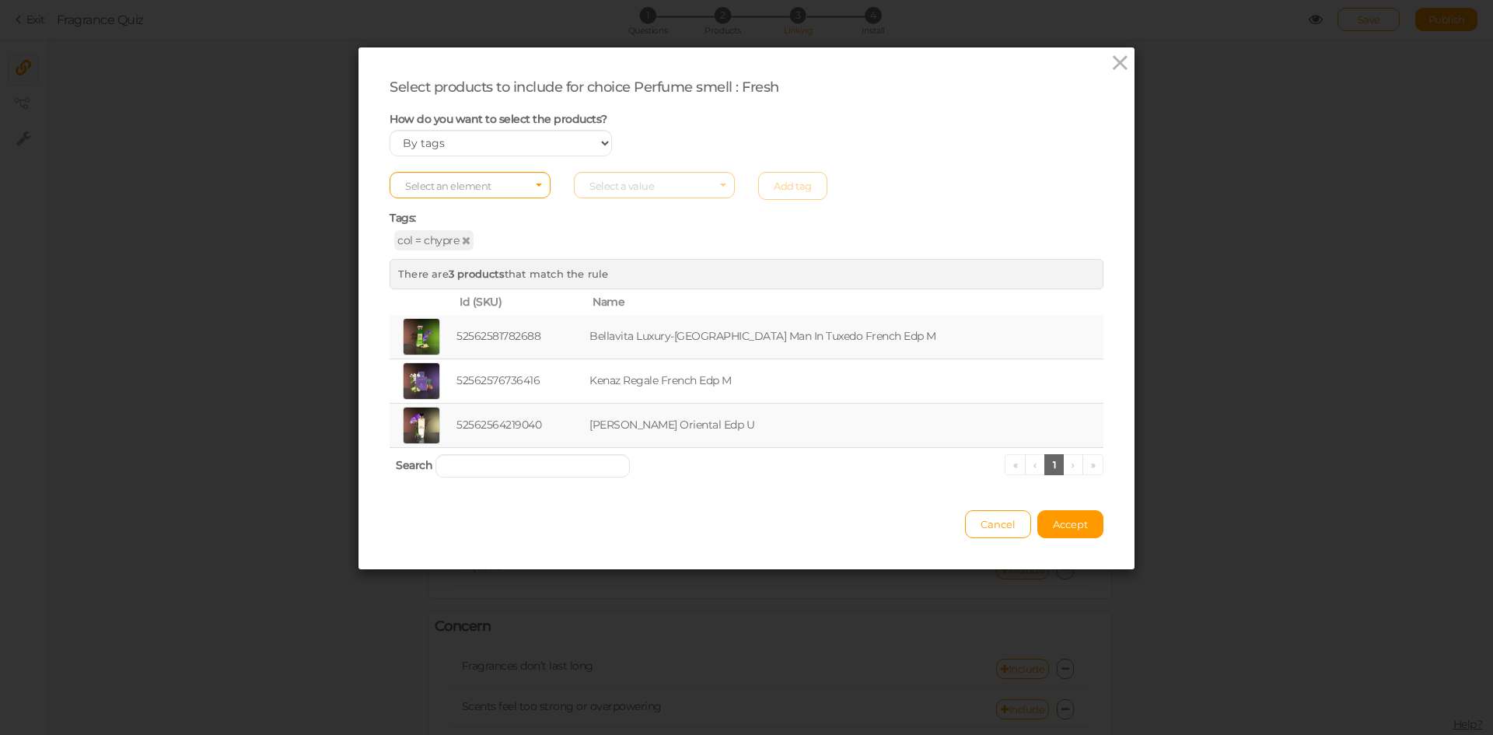
click at [453, 242] on span "col = chypre" at bounding box center [433, 240] width 79 height 20
click at [462, 243] on icon at bounding box center [466, 240] width 9 height 11
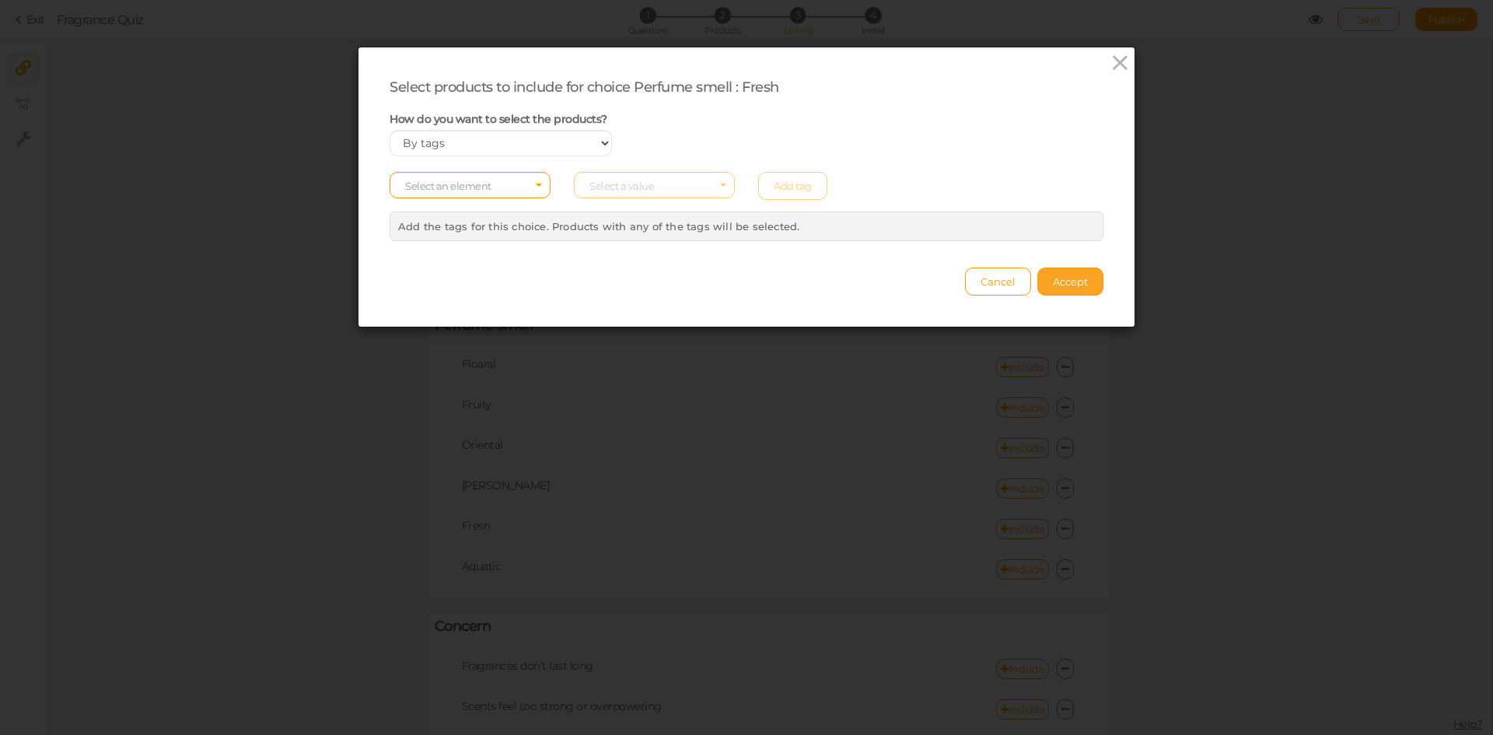
click at [1067, 280] on span "Accept" at bounding box center [1070, 281] width 35 height 12
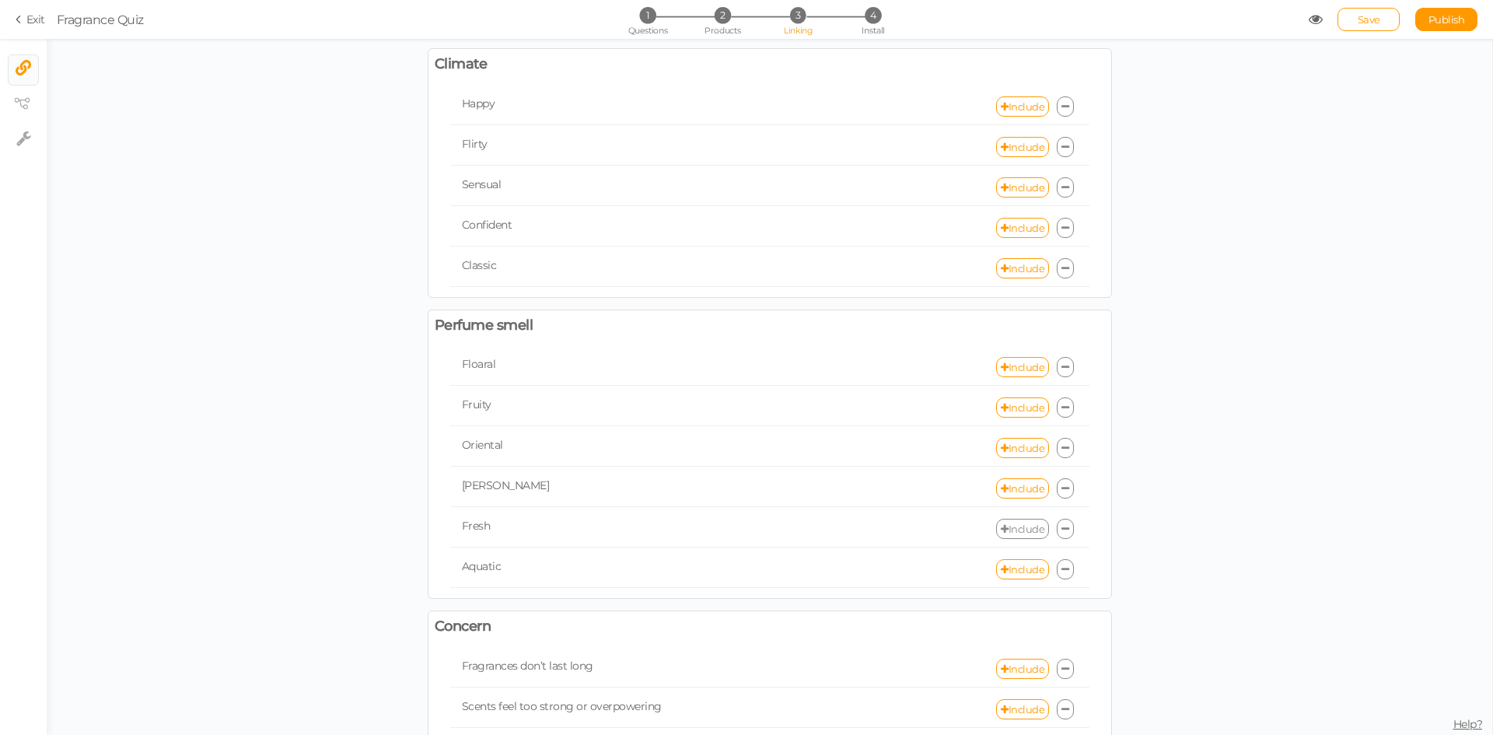
click at [1014, 524] on link "Include" at bounding box center [1022, 529] width 53 height 20
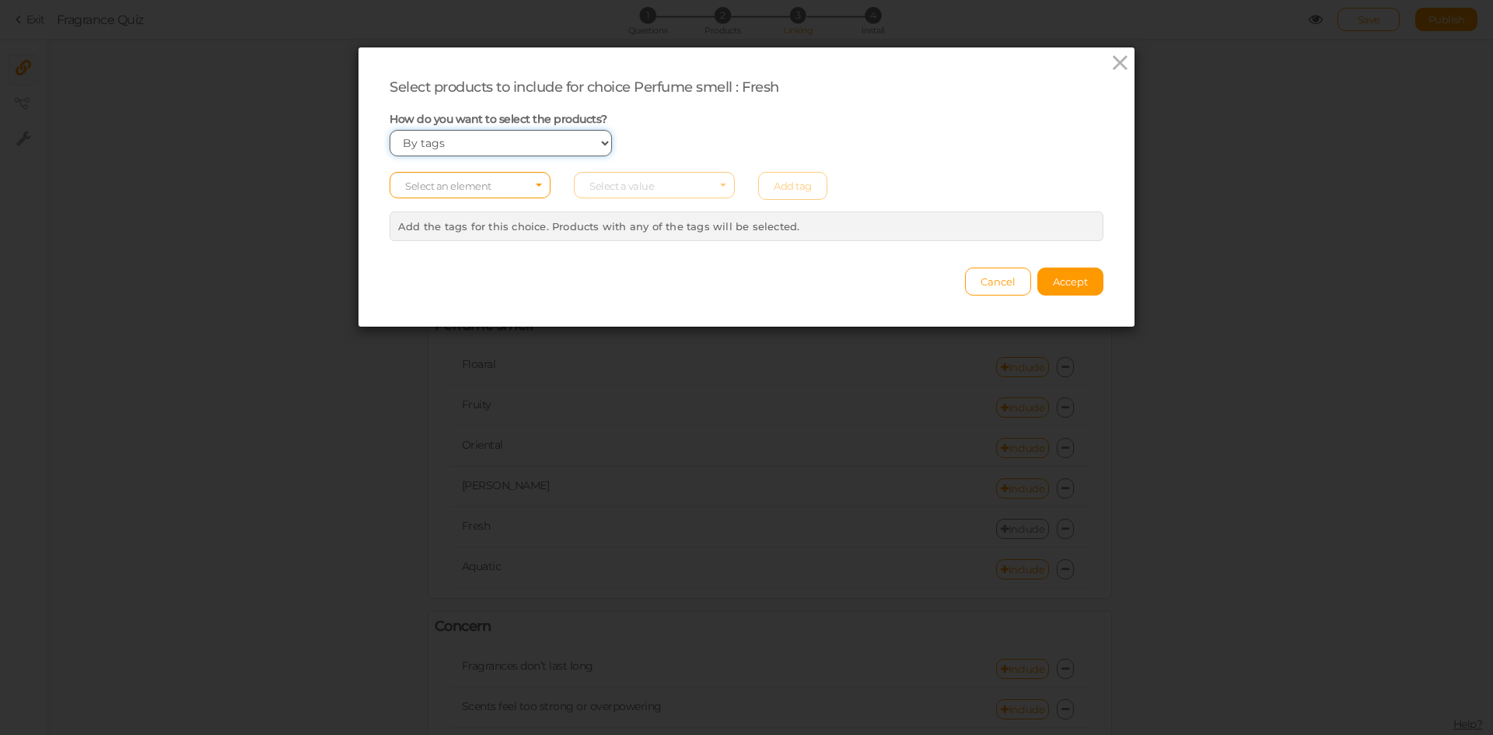
click at [479, 139] on select "Manually By tags By price" at bounding box center [500, 143] width 222 height 26
select select "manual"
click at [389, 130] on select "Manually By tags By price" at bounding box center [500, 143] width 222 height 26
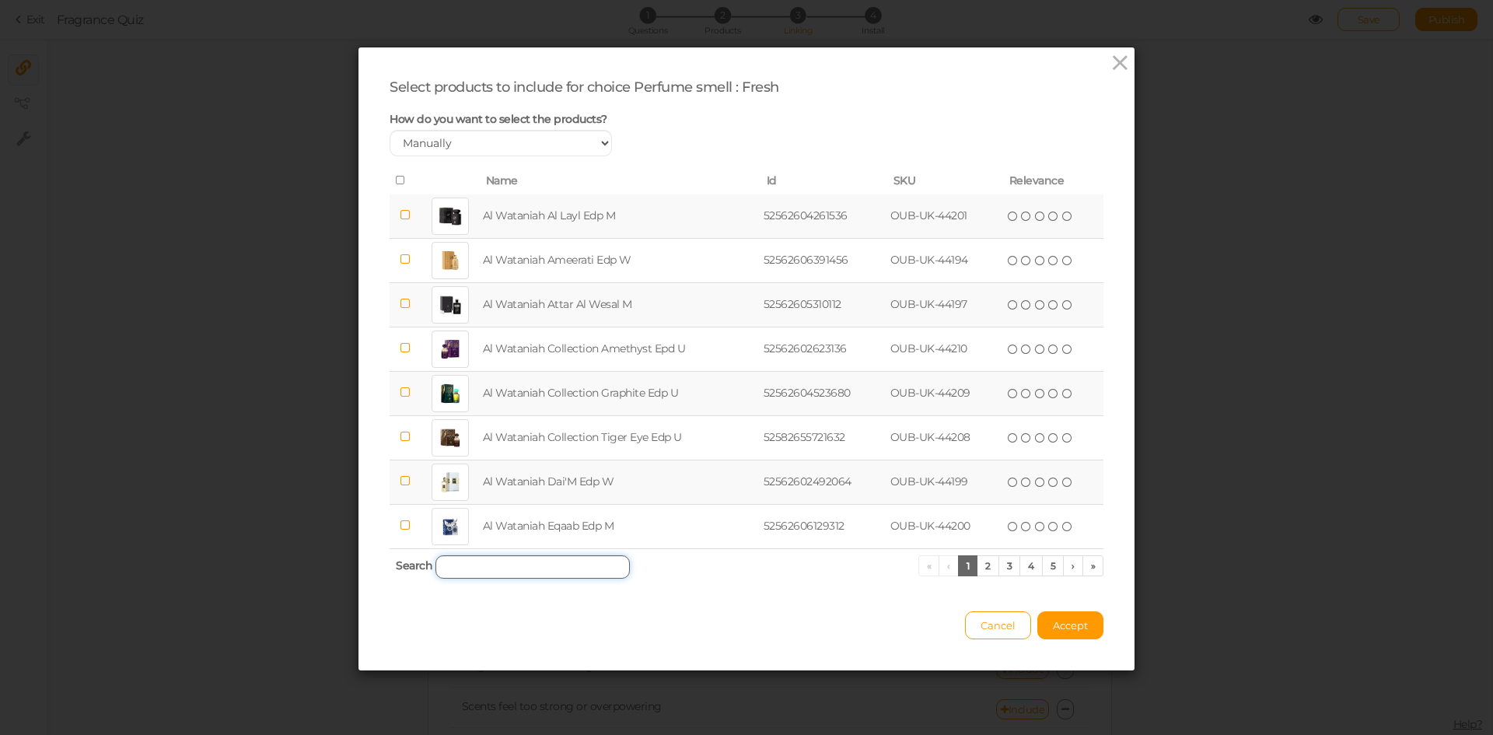
click at [495, 567] on input "search" at bounding box center [532, 566] width 194 height 23
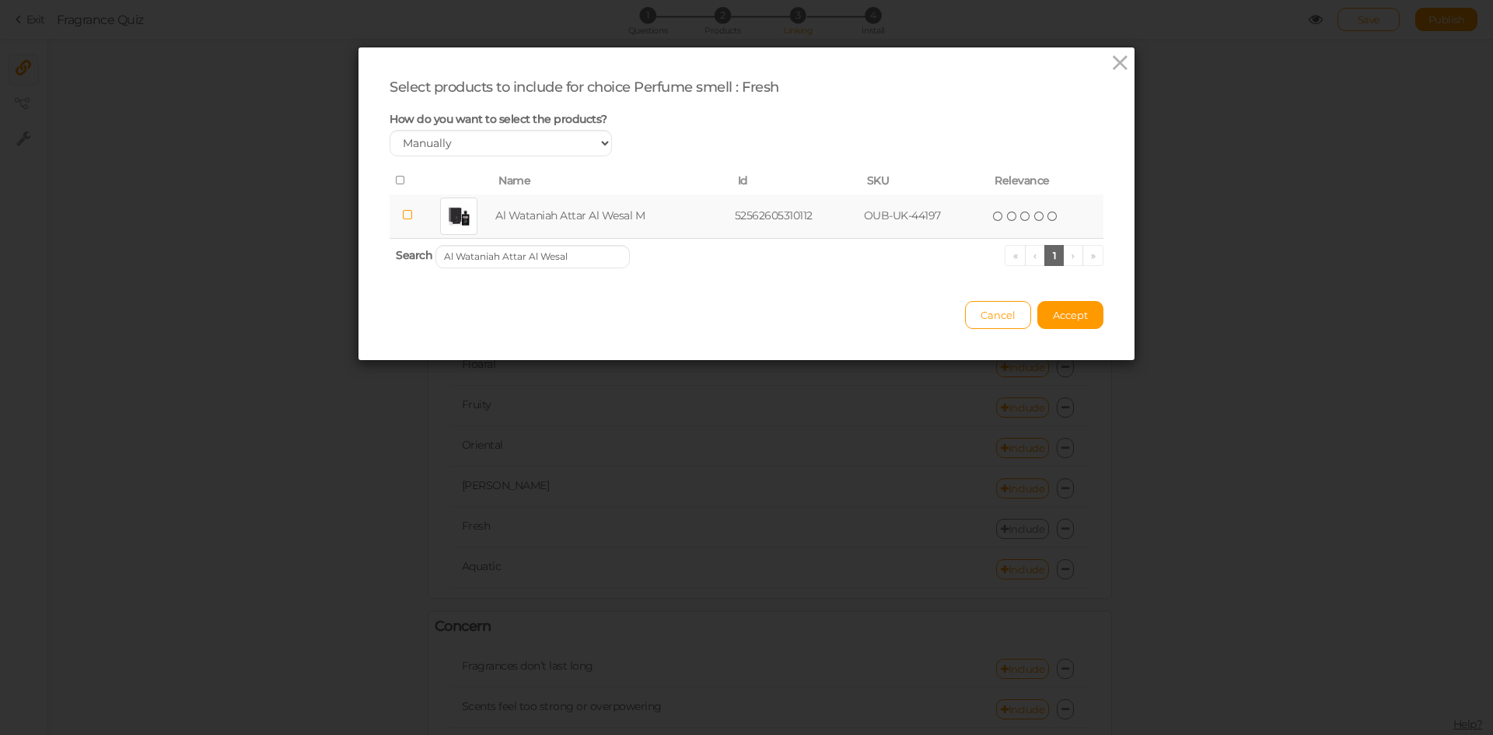
click at [530, 221] on td "Al Wataniah Attar Al Wesal M" at bounding box center [611, 216] width 239 height 44
click at [533, 253] on input "Al Wataniah Attar Al Wesal" at bounding box center [532, 256] width 194 height 23
click at [543, 211] on td "Al Wataniah Collection Graphite Edp U" at bounding box center [617, 216] width 275 height 44
click at [563, 258] on input "Al Wataniah Collection Graphite" at bounding box center [532, 256] width 194 height 23
click at [550, 223] on td "Al Wataniah Collection Tiger Eye Edp U" at bounding box center [621, 216] width 281 height 44
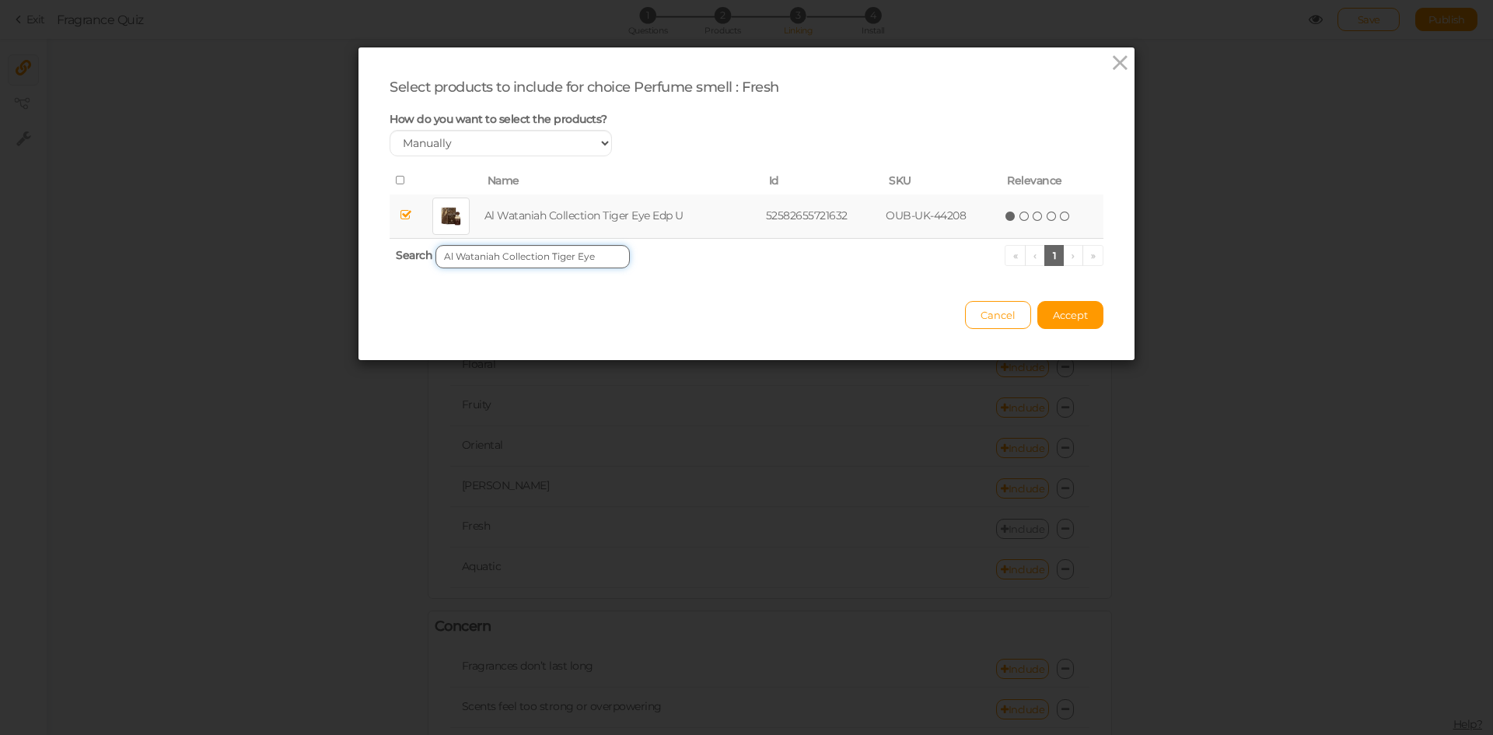
click at [549, 250] on input "Al Wataniah Collection Tiger Eye" at bounding box center [532, 256] width 194 height 23
type input "Al Wataniah Da"
click at [531, 211] on td "Al Wataniah Dai'M Edp W" at bounding box center [601, 216] width 215 height 44
click at [1053, 310] on span "Accept" at bounding box center [1070, 315] width 35 height 12
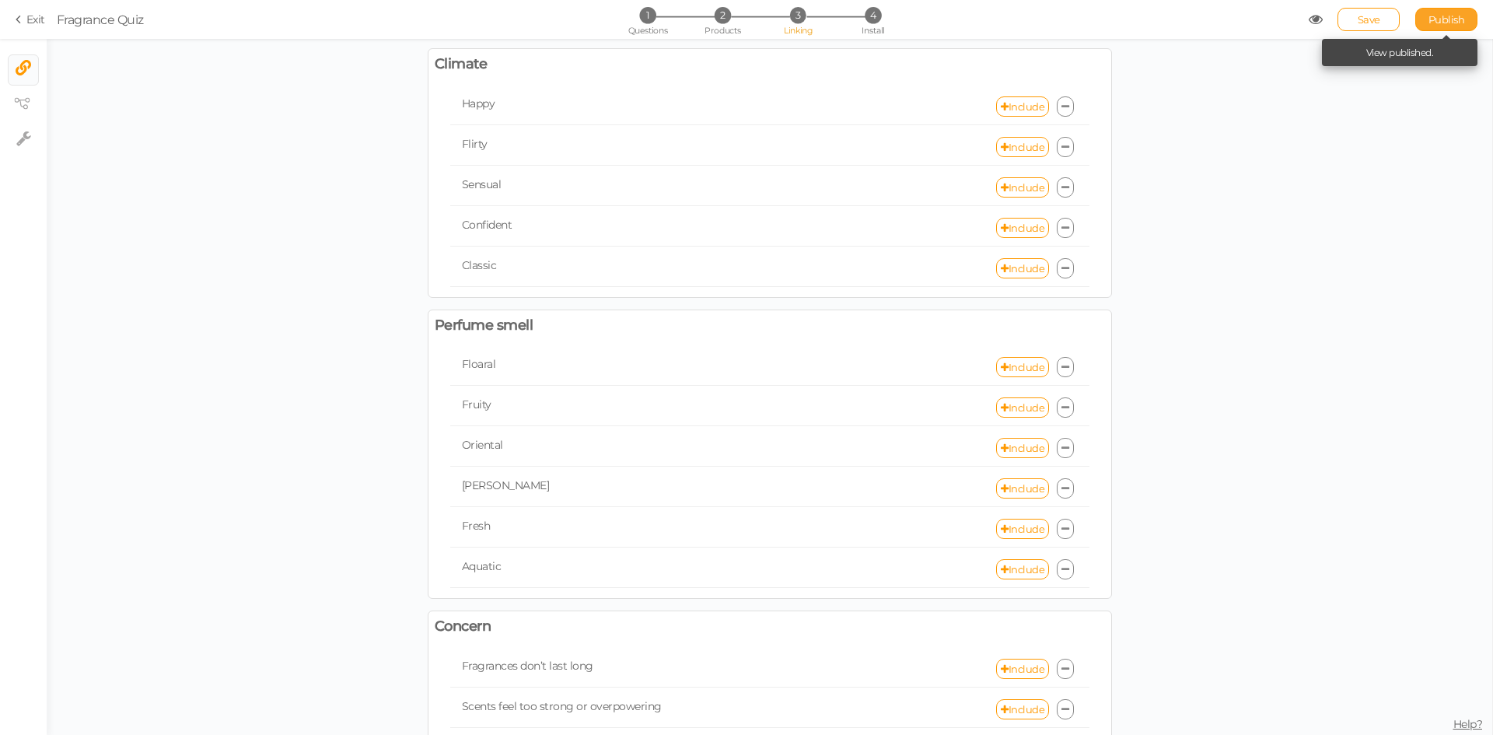
click at [1442, 18] on span "Publish" at bounding box center [1446, 19] width 37 height 12
click at [1006, 527] on link "Include" at bounding box center [1022, 529] width 53 height 20
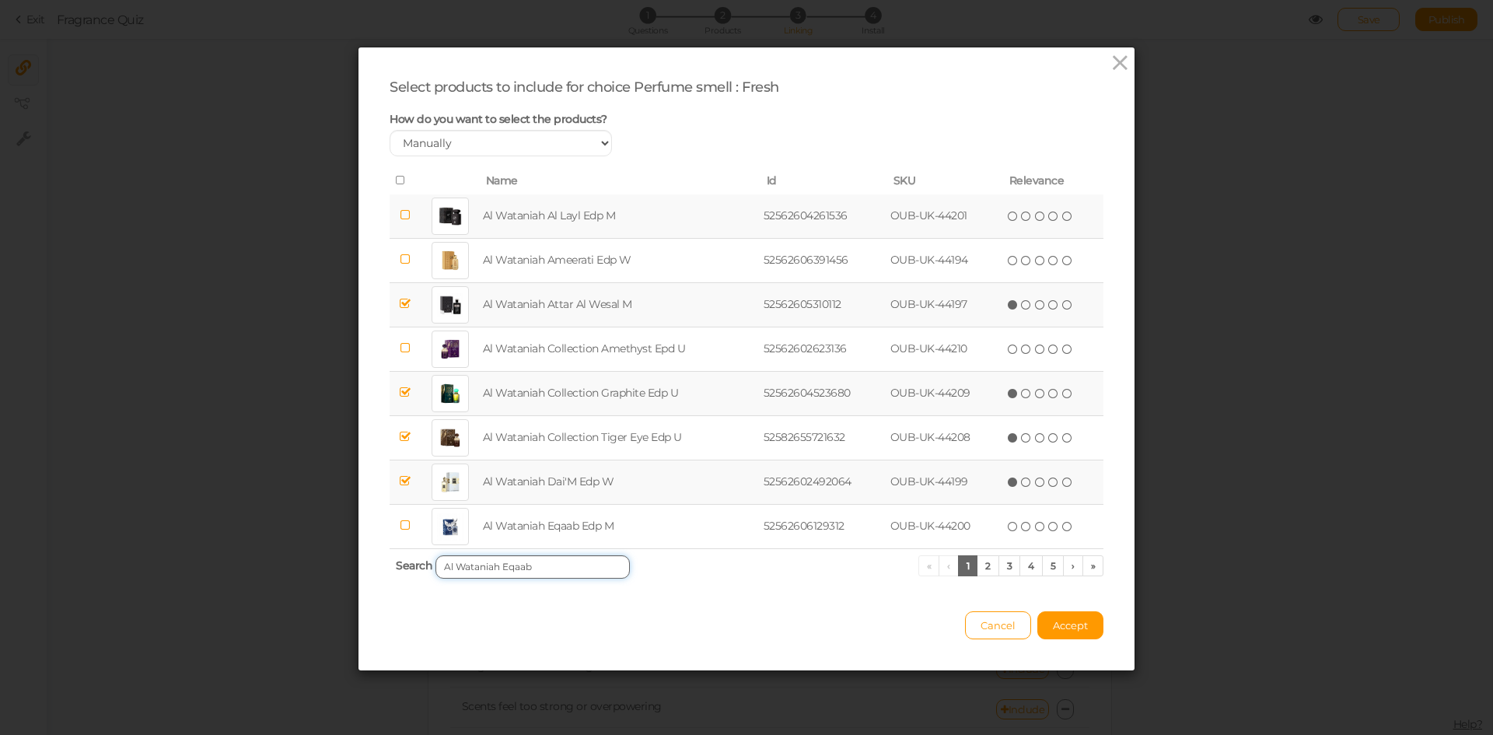
click at [528, 564] on input "Al Wataniah Eqaab" at bounding box center [532, 566] width 194 height 23
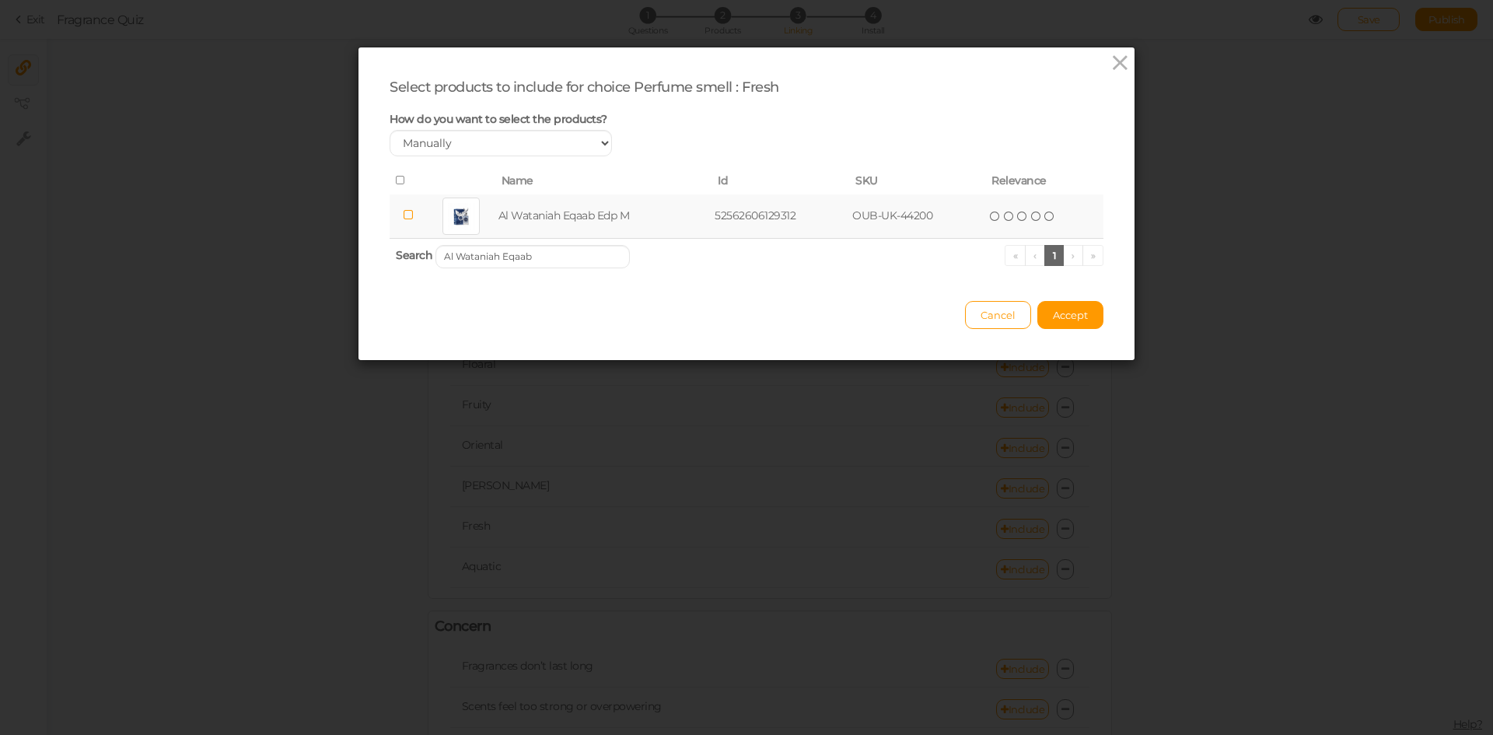
click at [556, 215] on td "Al Wataniah Eqaab Edp M" at bounding box center [603, 216] width 217 height 44
click at [543, 251] on input "Al Wataniah Eqaab" at bounding box center [532, 256] width 194 height 23
click at [568, 222] on td "Al Wataniah Kayaan Classic Edp U" at bounding box center [613, 216] width 257 height 44
click at [578, 261] on input "Al Wataniah Kayaan Classic" at bounding box center [532, 256] width 194 height 23
click at [591, 215] on td "Al Wataniah Kayaan Gold Edp M" at bounding box center [611, 216] width 249 height 44
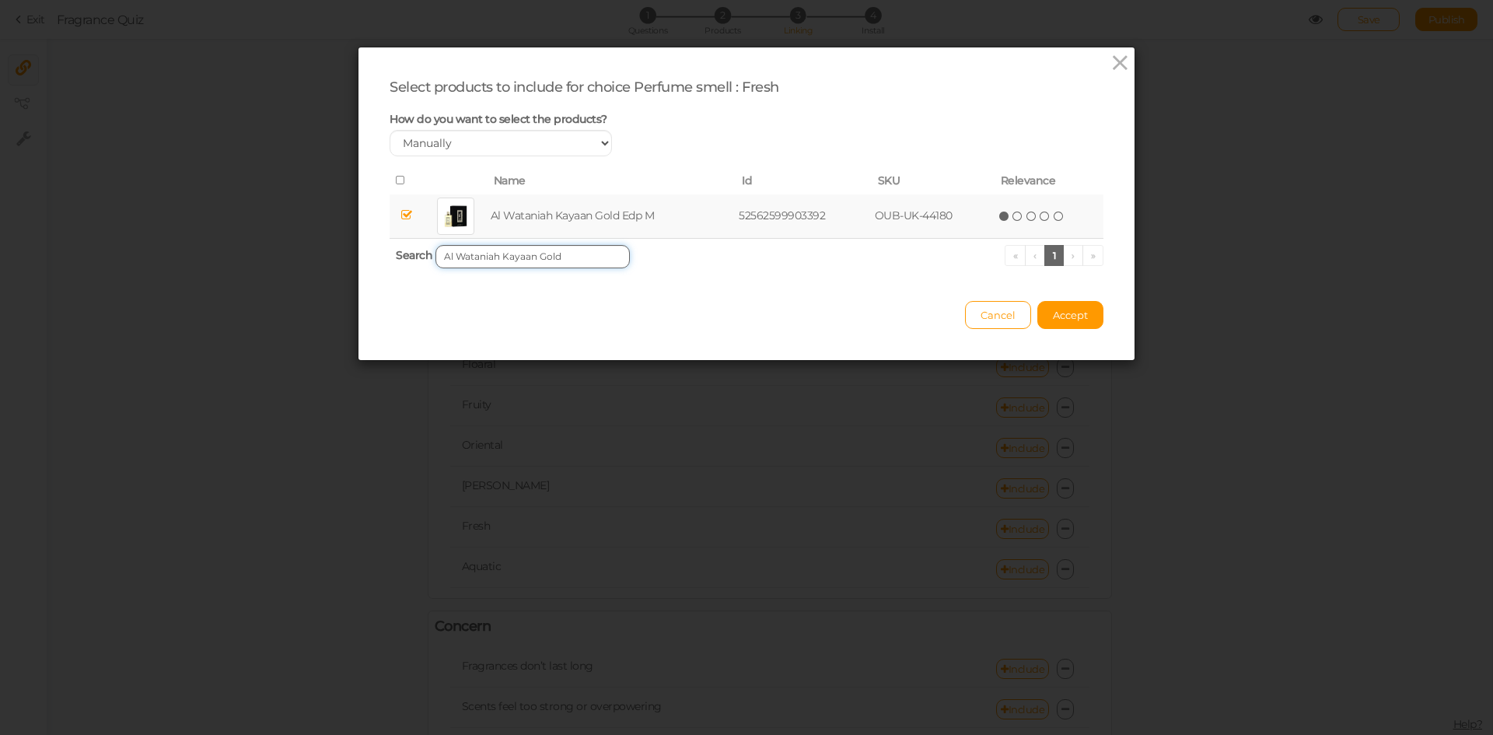
click at [572, 254] on input "Al Wataniah Kayaan Gold" at bounding box center [532, 256] width 194 height 23
click at [585, 215] on td "Al Wataniah Lazuli Epd U" at bounding box center [602, 216] width 212 height 44
click at [557, 261] on input "Al Wataniah Lazuli" at bounding box center [532, 256] width 194 height 23
click at [584, 210] on td "Al Wataniah Hayat Edp U" at bounding box center [601, 216] width 212 height 44
click at [567, 260] on input "Al Wataniah Hayat" at bounding box center [532, 256] width 194 height 23
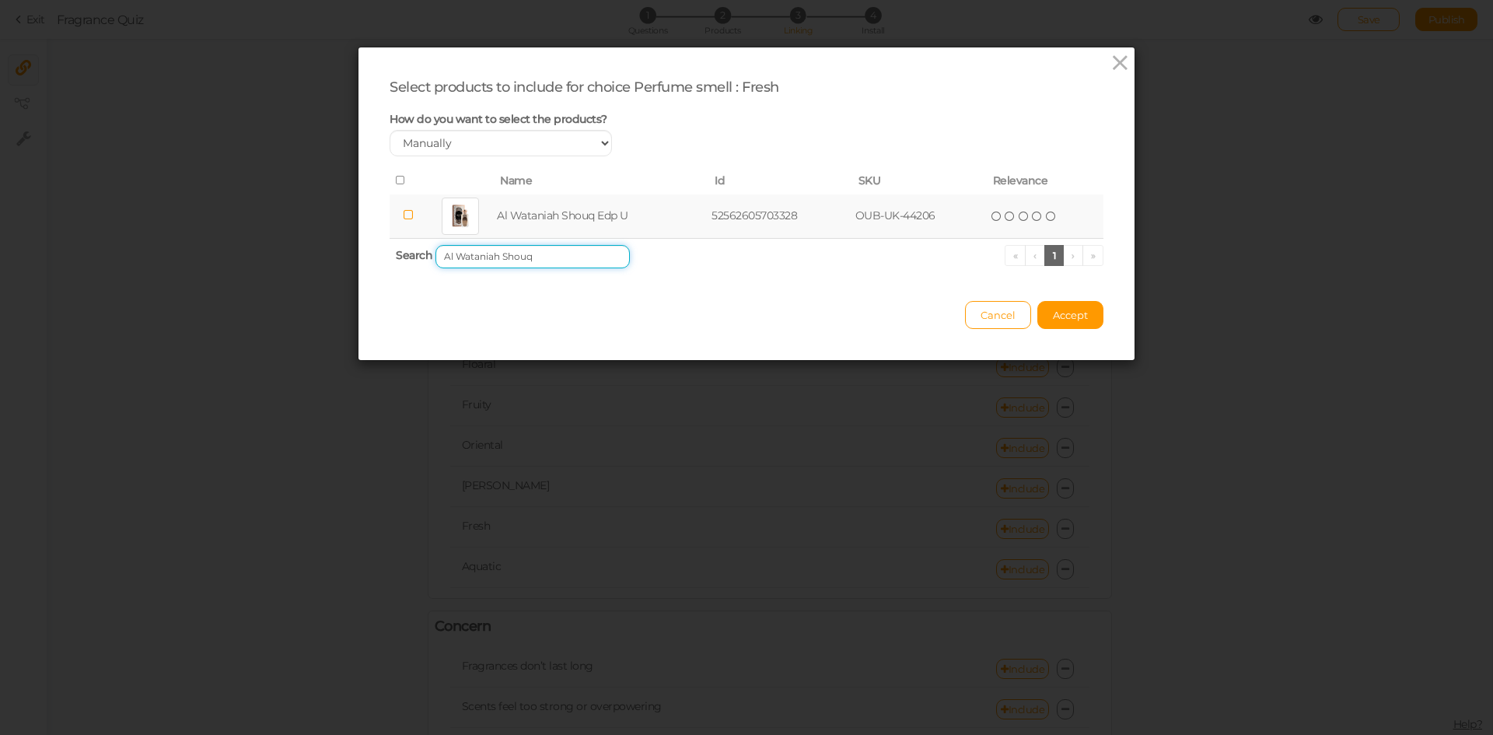
type input "Al Wataniah Shouq"
click at [575, 219] on td "Al Wataniah Shouq Edp U" at bounding box center [601, 216] width 215 height 44
click at [1083, 316] on button "Accept" at bounding box center [1070, 315] width 66 height 28
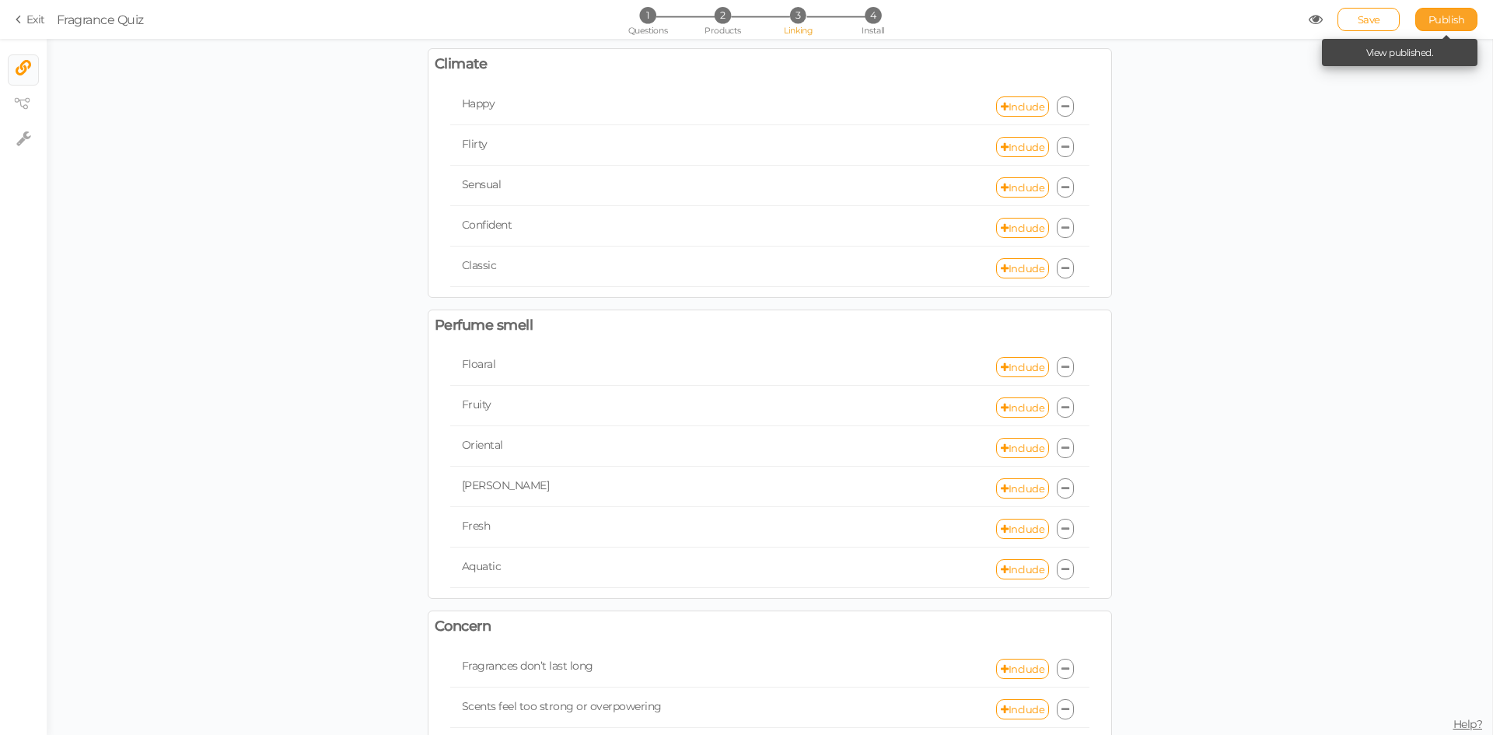
click at [1447, 18] on span "Publish" at bounding box center [1446, 19] width 37 height 12
click at [1011, 523] on link "Include" at bounding box center [1022, 529] width 53 height 20
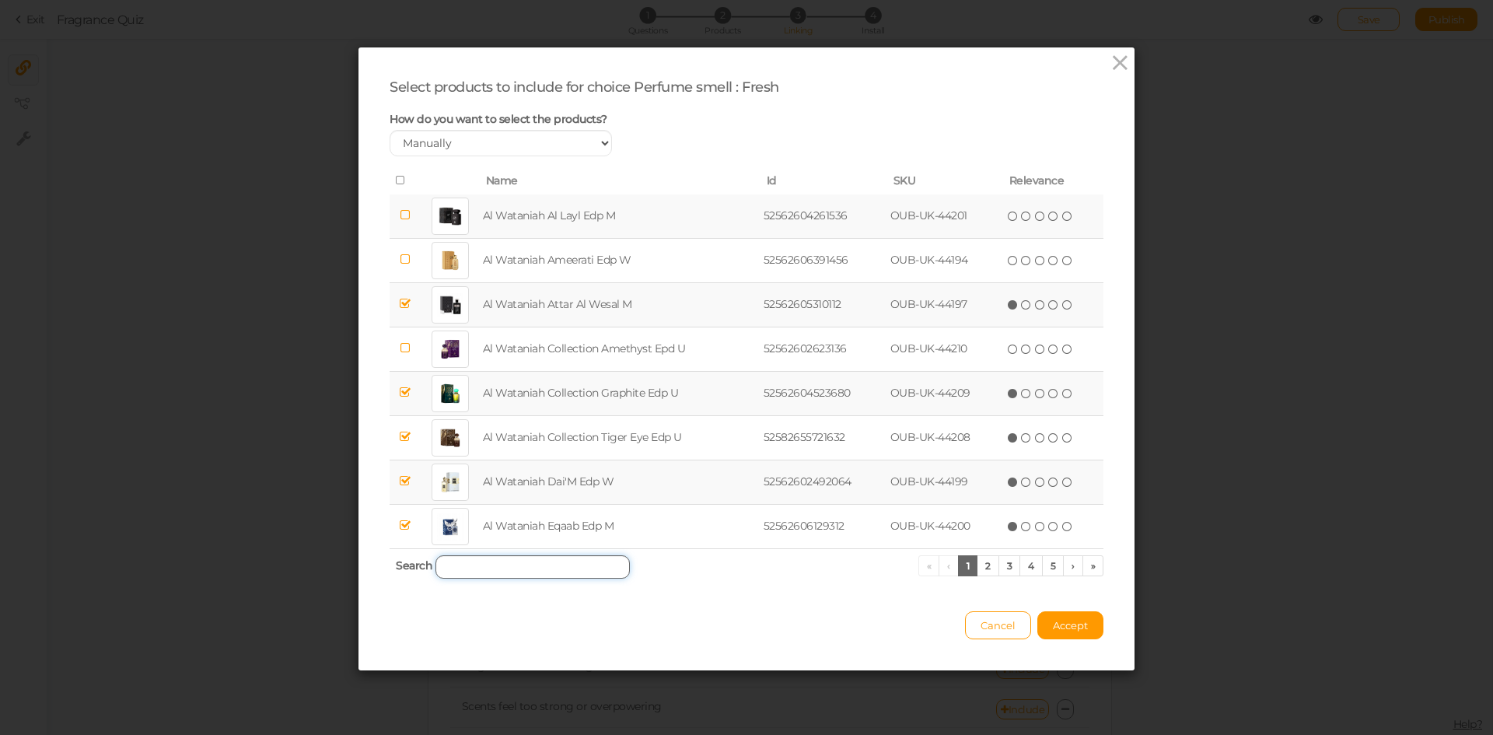
click at [526, 568] on input "search" at bounding box center [532, 566] width 194 height 23
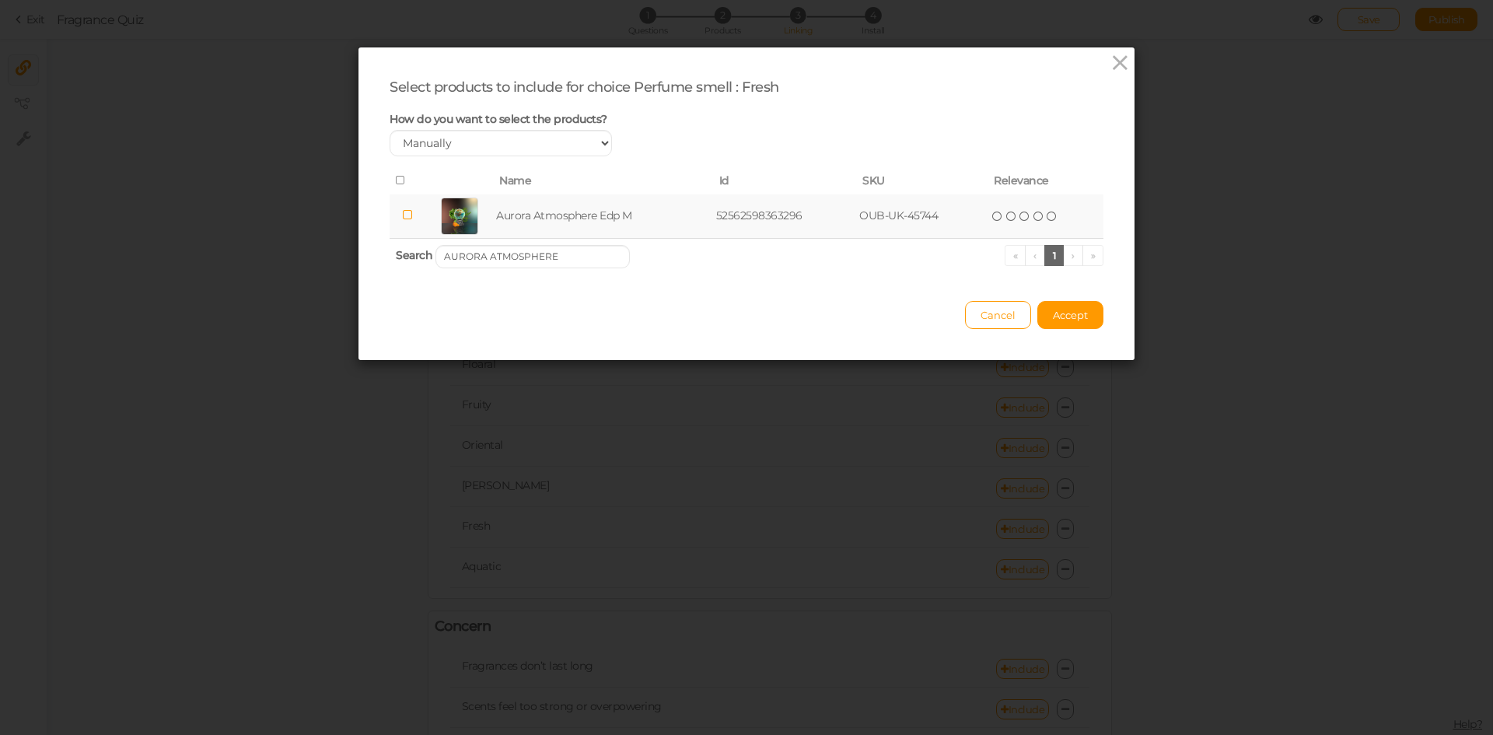
click at [510, 225] on td "Aurora Atmosphere Edp M" at bounding box center [603, 216] width 220 height 44
click at [568, 254] on input "AURORA ATMOSPHERE" at bounding box center [532, 256] width 194 height 23
click at [589, 212] on td "[PERSON_NAME] Ash Edp M" at bounding box center [607, 216] width 231 height 44
click at [564, 260] on input "[PERSON_NAME] ASH" at bounding box center [532, 256] width 194 height 23
click at [587, 208] on td "Aurora Iconic Inverse Edp M" at bounding box center [603, 216] width 225 height 44
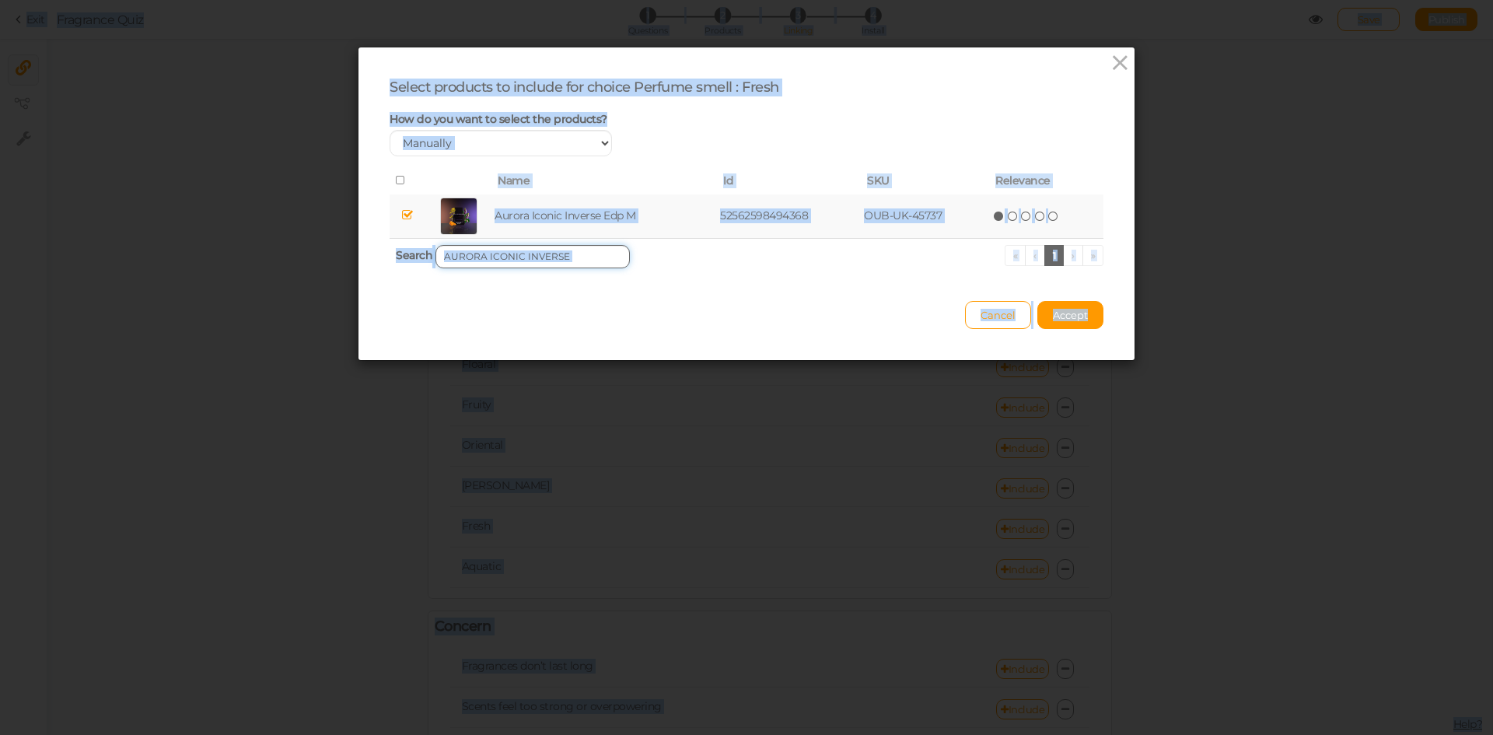
click at [579, 250] on input "AURORA ICONIC INVERSE" at bounding box center [532, 256] width 194 height 23
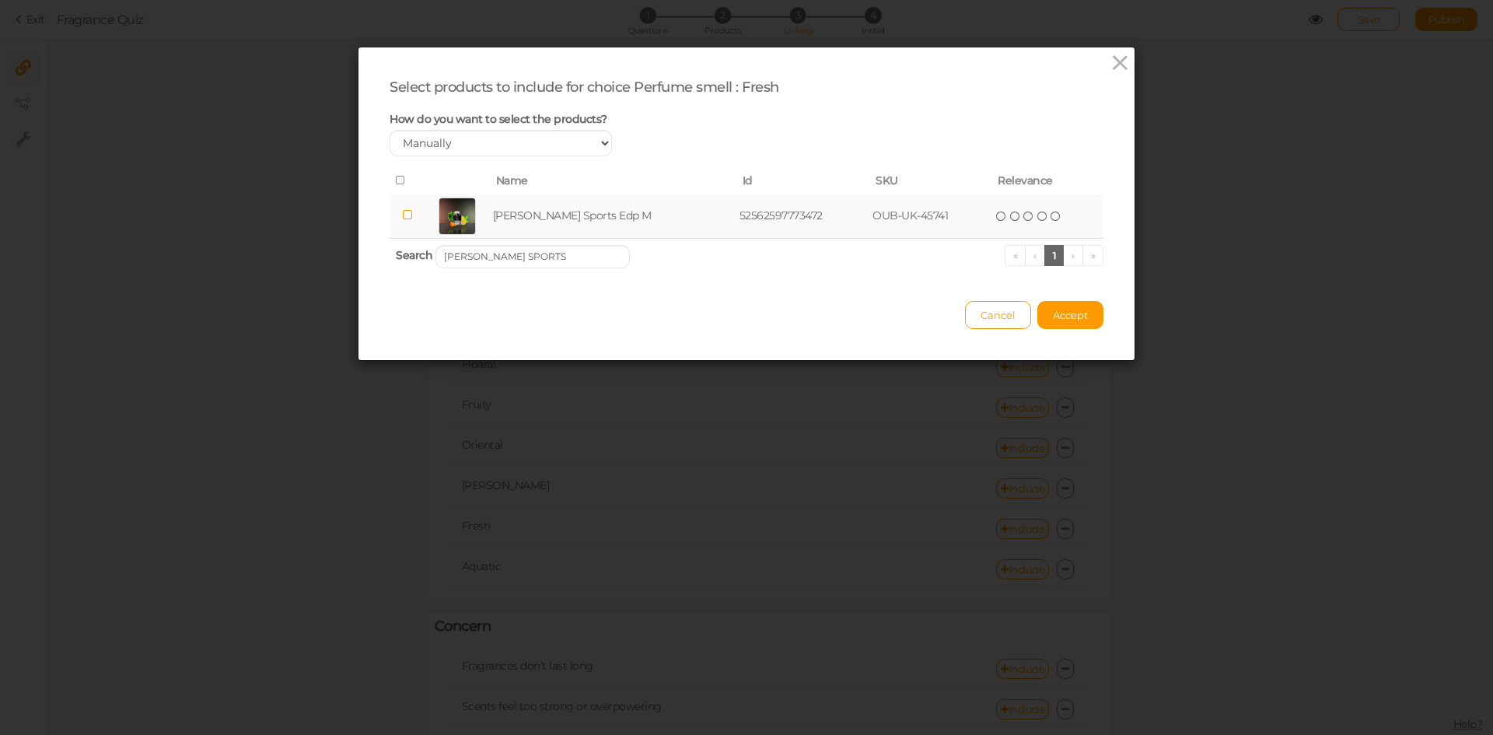
click at [588, 221] on td "[PERSON_NAME] Sports Edp M" at bounding box center [613, 216] width 246 height 44
click at [561, 253] on input "[PERSON_NAME] SPORTS" at bounding box center [532, 256] width 194 height 23
click at [592, 209] on td "Aurora Monument Pour Homme Edp M" at bounding box center [622, 216] width 284 height 44
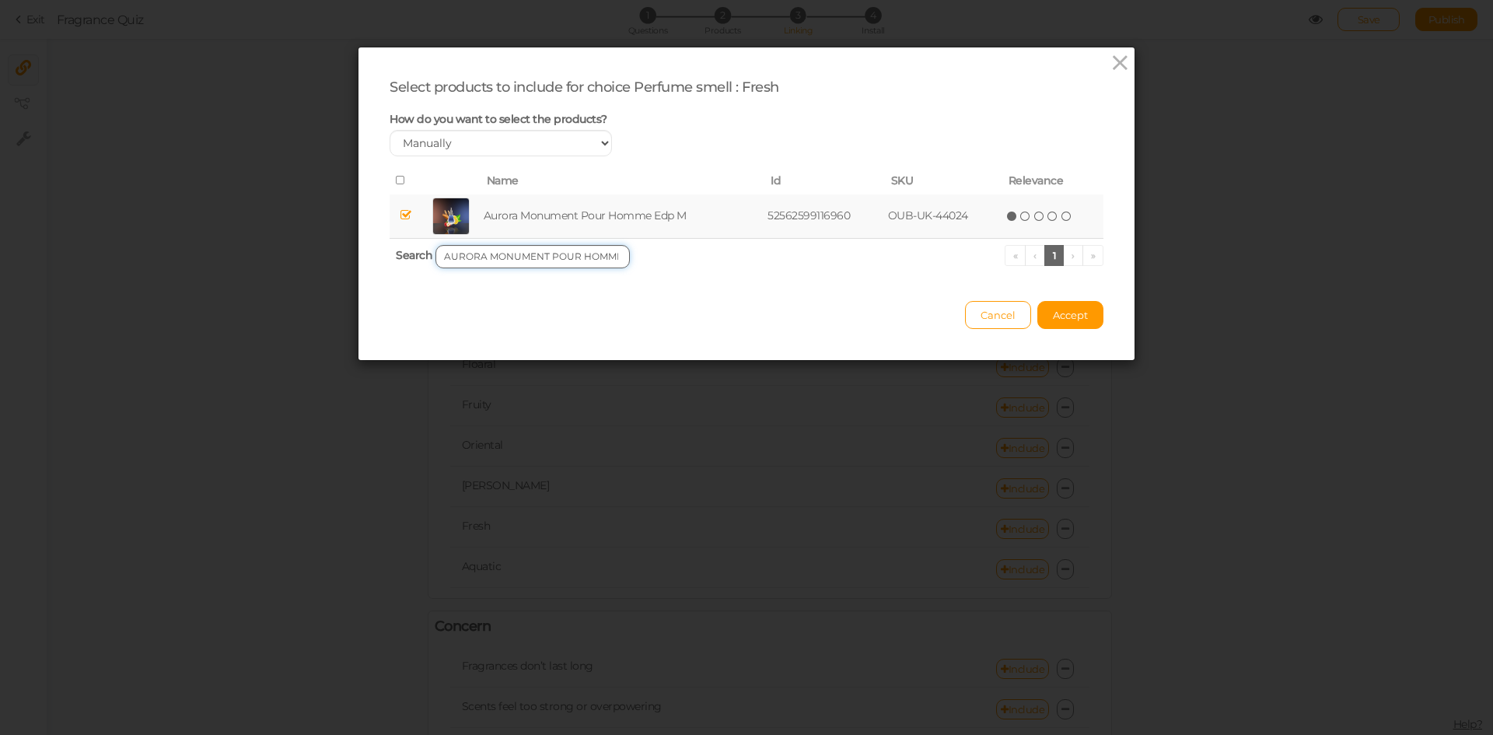
click at [609, 248] on input "AURORA MONUMENT POUR HOMME" at bounding box center [532, 256] width 194 height 23
type input "AURORA ROMANCE D'AMOU"
click at [603, 212] on td "Aurora Romance D'Amour Hot Edp U" at bounding box center [623, 216] width 278 height 44
click at [1061, 322] on button "Accept" at bounding box center [1070, 315] width 66 height 28
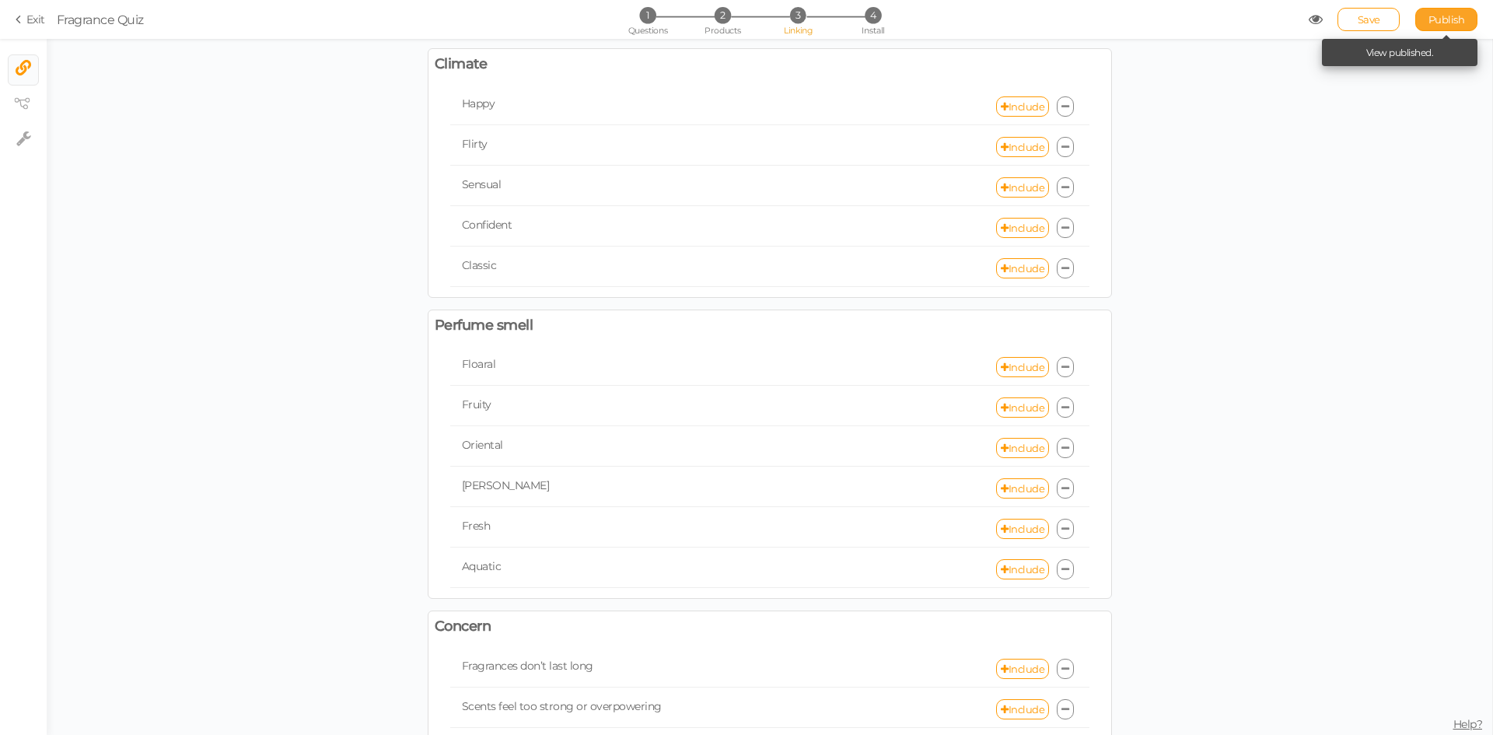
click at [1448, 13] on span "Publish" at bounding box center [1446, 19] width 37 height 12
click at [655, 11] on span "1" at bounding box center [647, 15] width 16 height 16
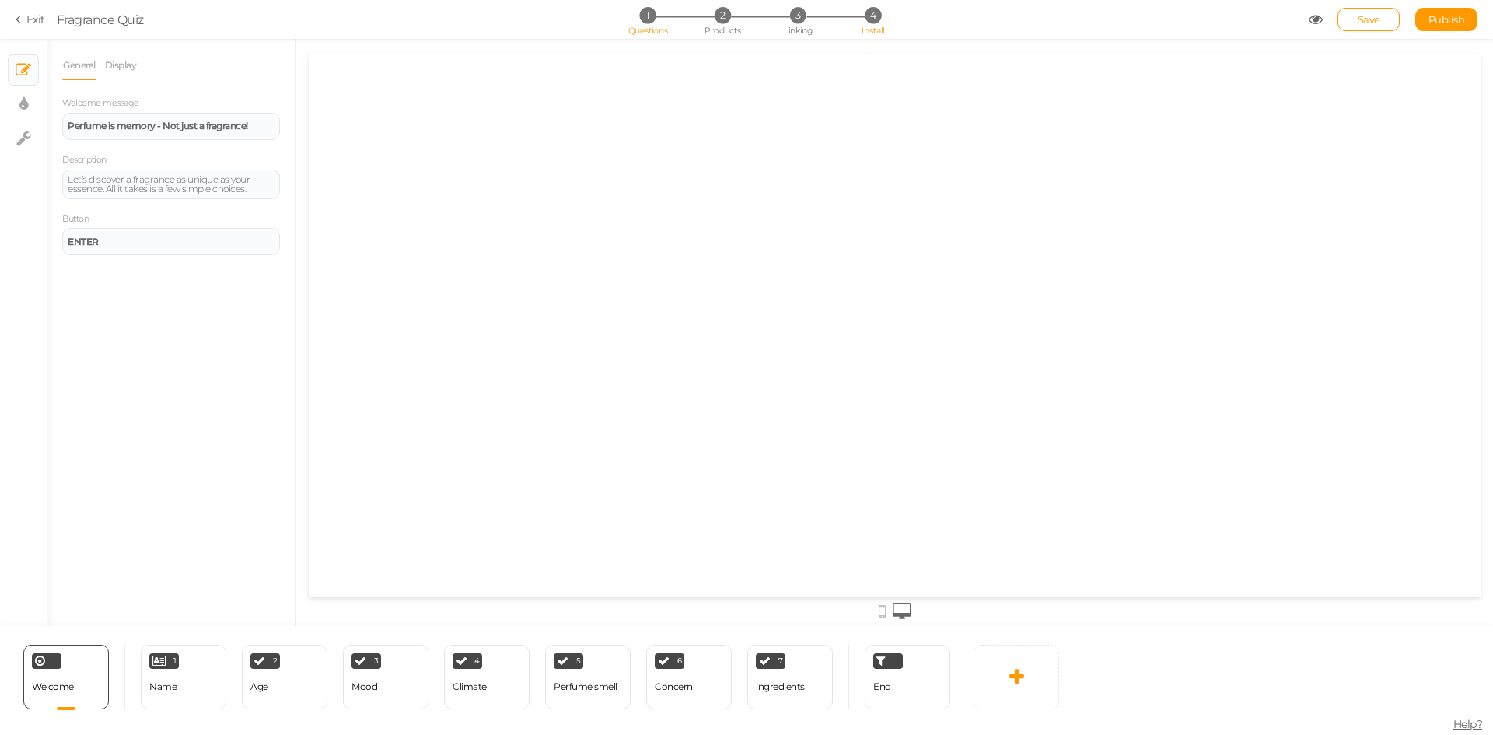
click at [866, 25] on span "Install" at bounding box center [872, 30] width 23 height 11
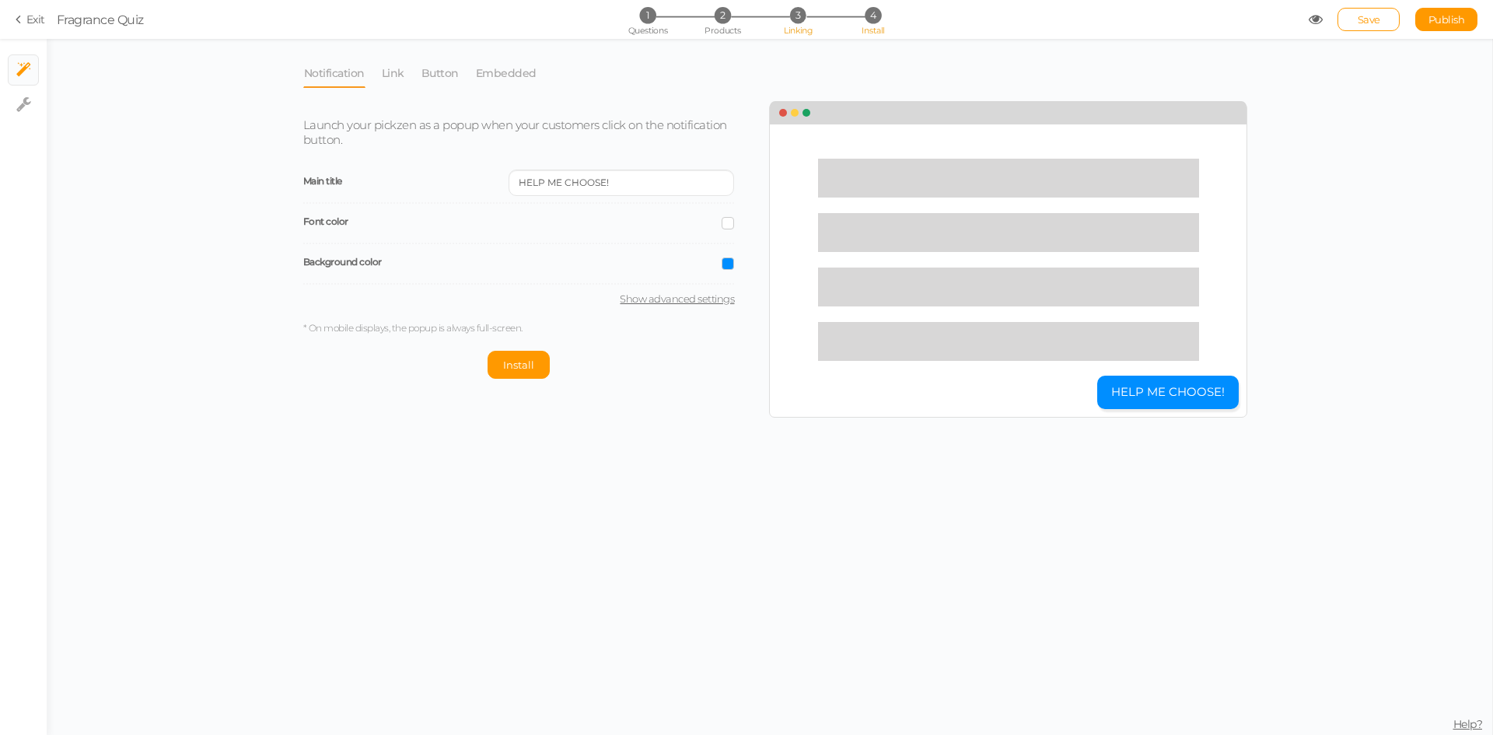
click at [791, 21] on span "3" at bounding box center [798, 15] width 16 height 16
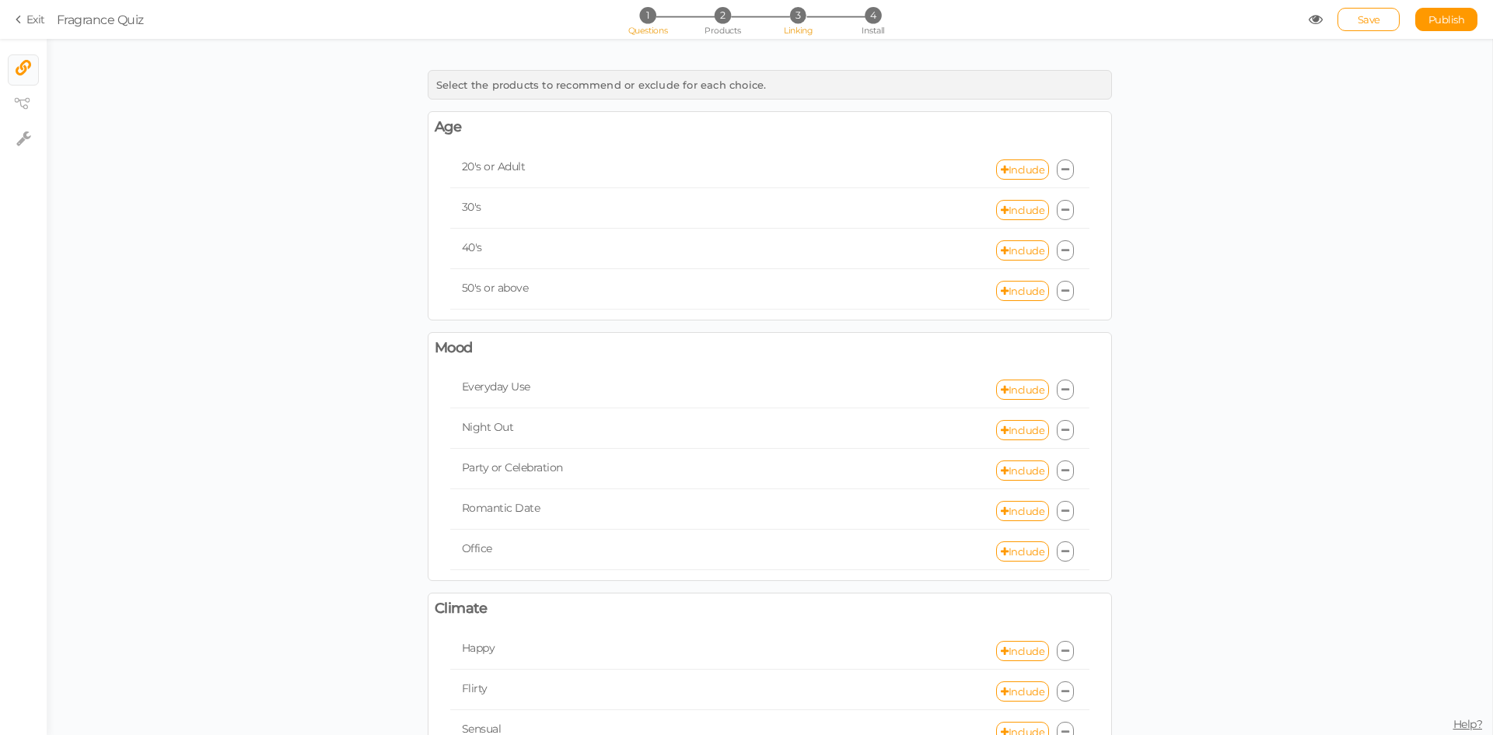
click at [643, 19] on span "1" at bounding box center [647, 15] width 16 height 16
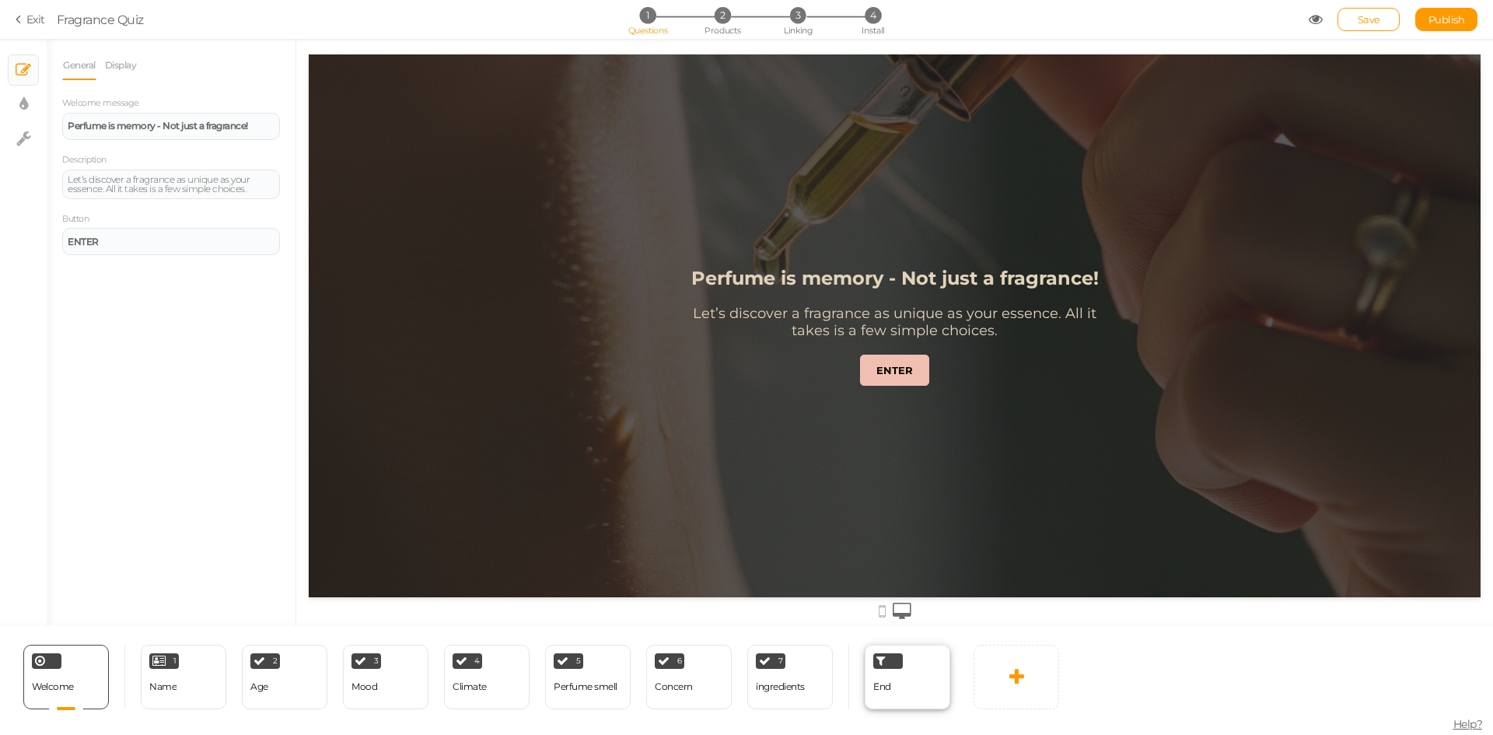
click at [889, 683] on span "End" at bounding box center [882, 686] width 18 height 12
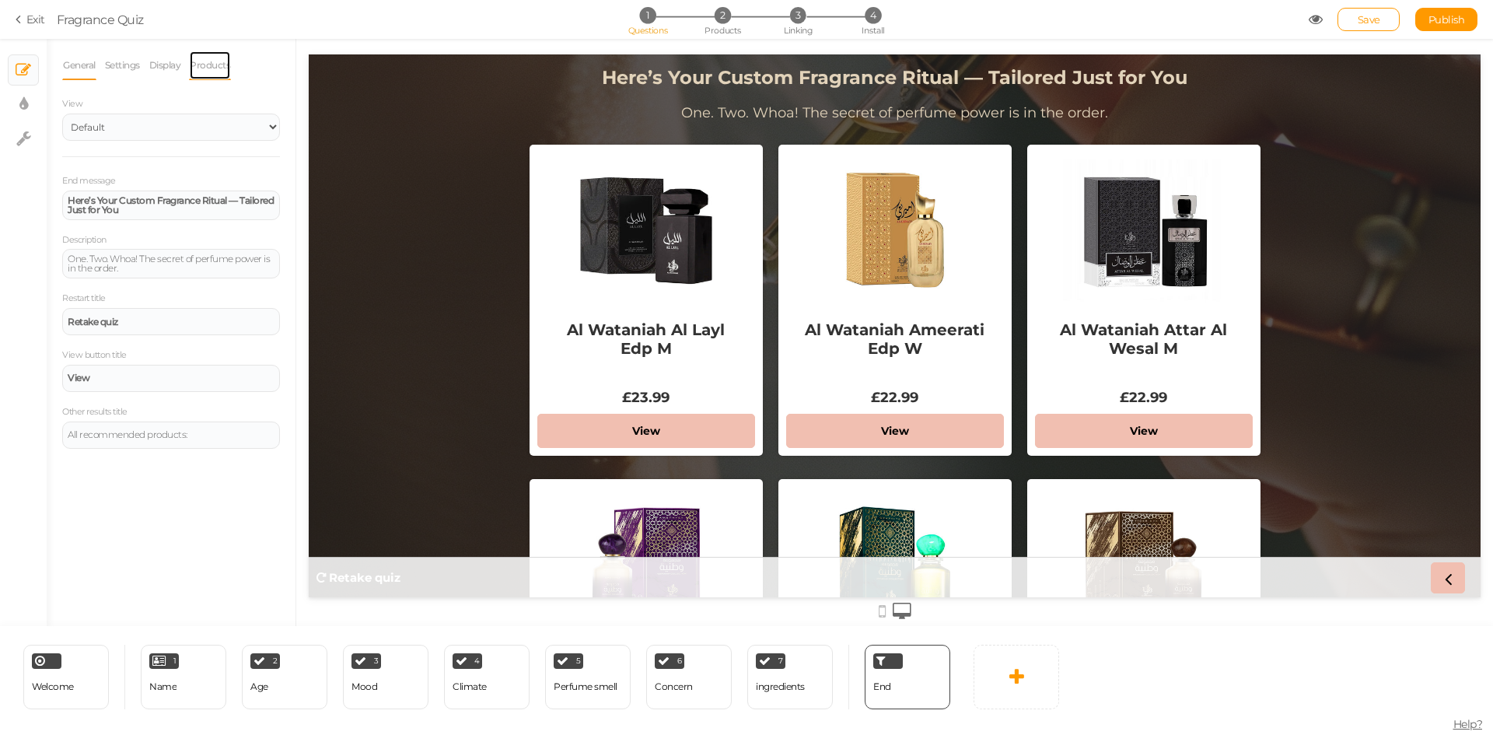
click at [208, 68] on link "Products" at bounding box center [210, 66] width 42 height 30
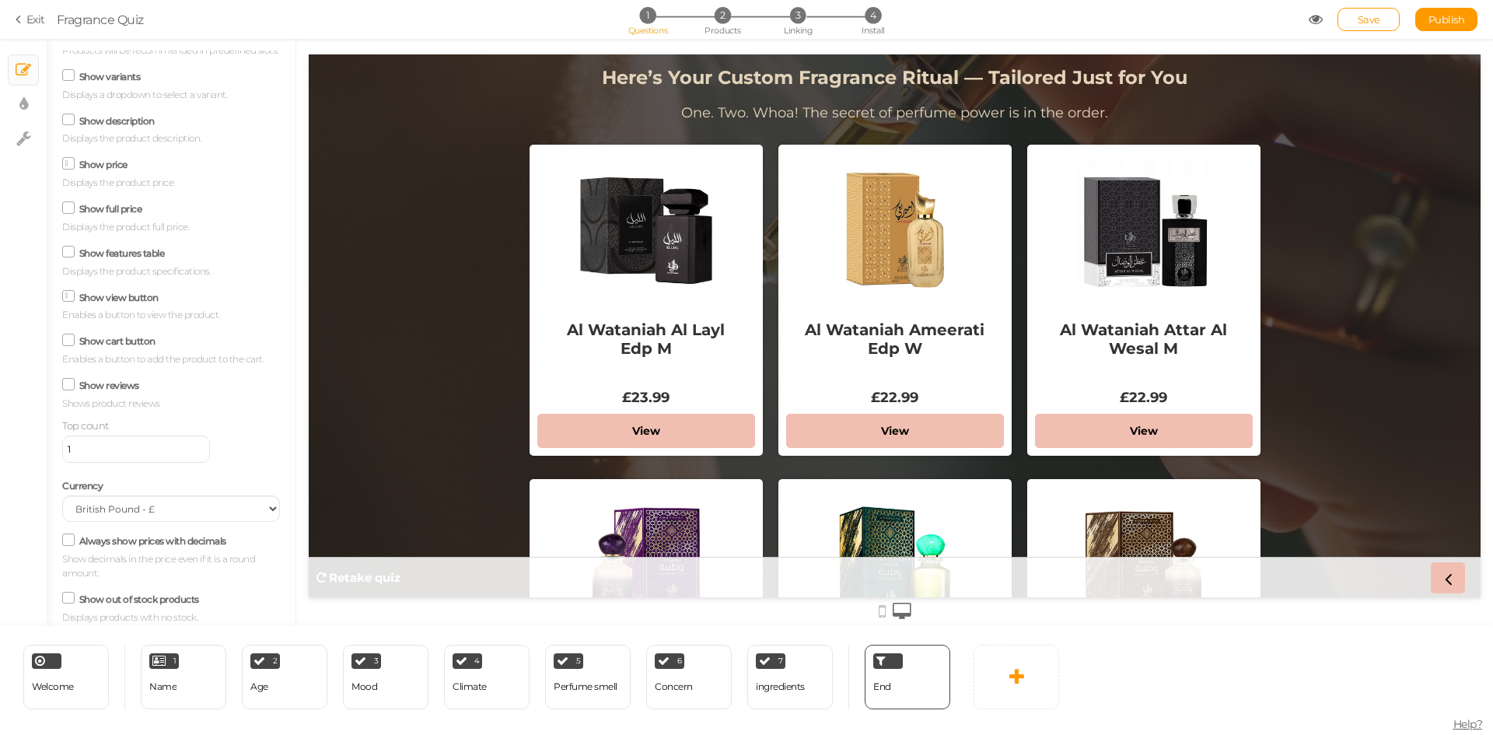
scroll to position [173, 0]
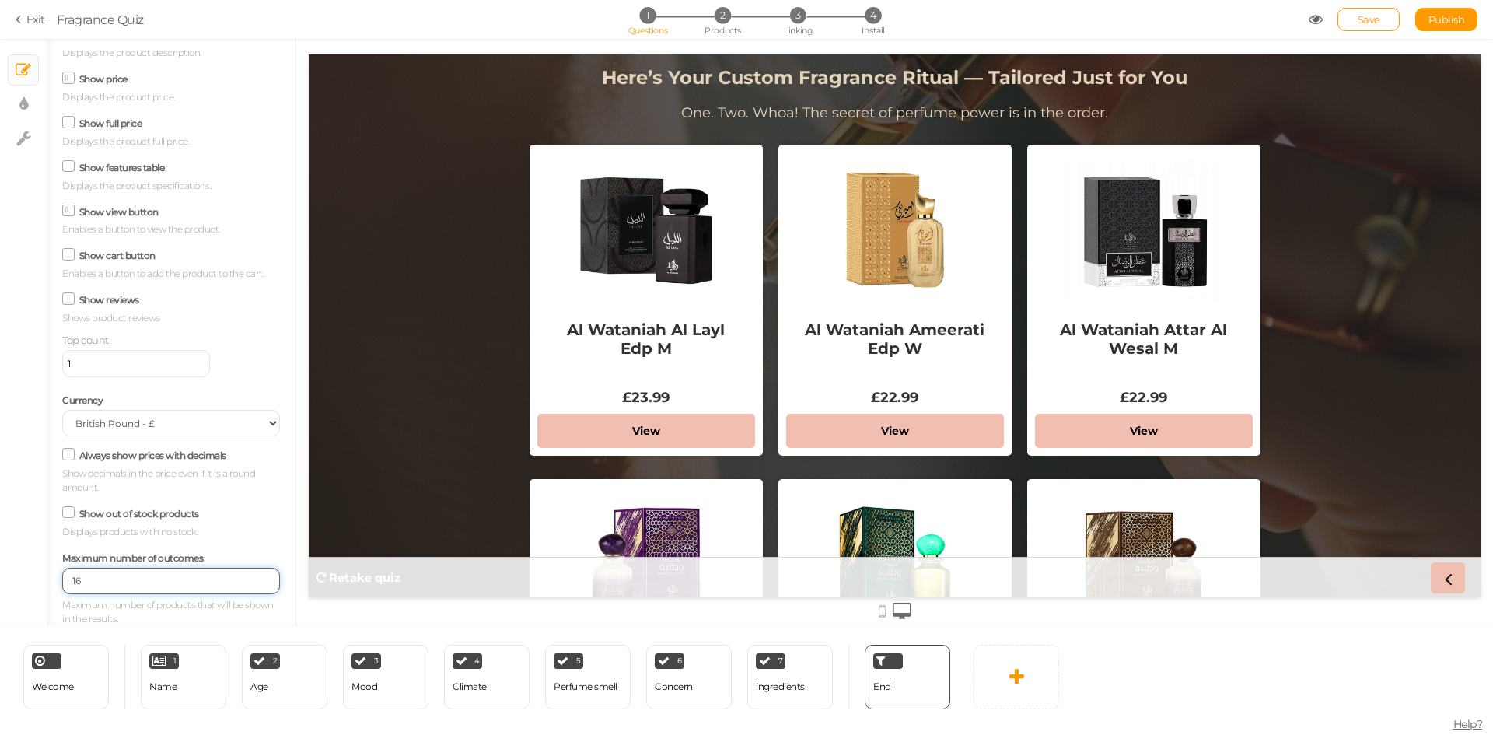
click at [251, 575] on input "16" at bounding box center [171, 581] width 218 height 26
click at [251, 575] on input "17" at bounding box center [171, 581] width 218 height 26
click at [251, 575] on input "18" at bounding box center [171, 581] width 218 height 26
click at [251, 575] on input "19" at bounding box center [171, 581] width 218 height 26
type input "20"
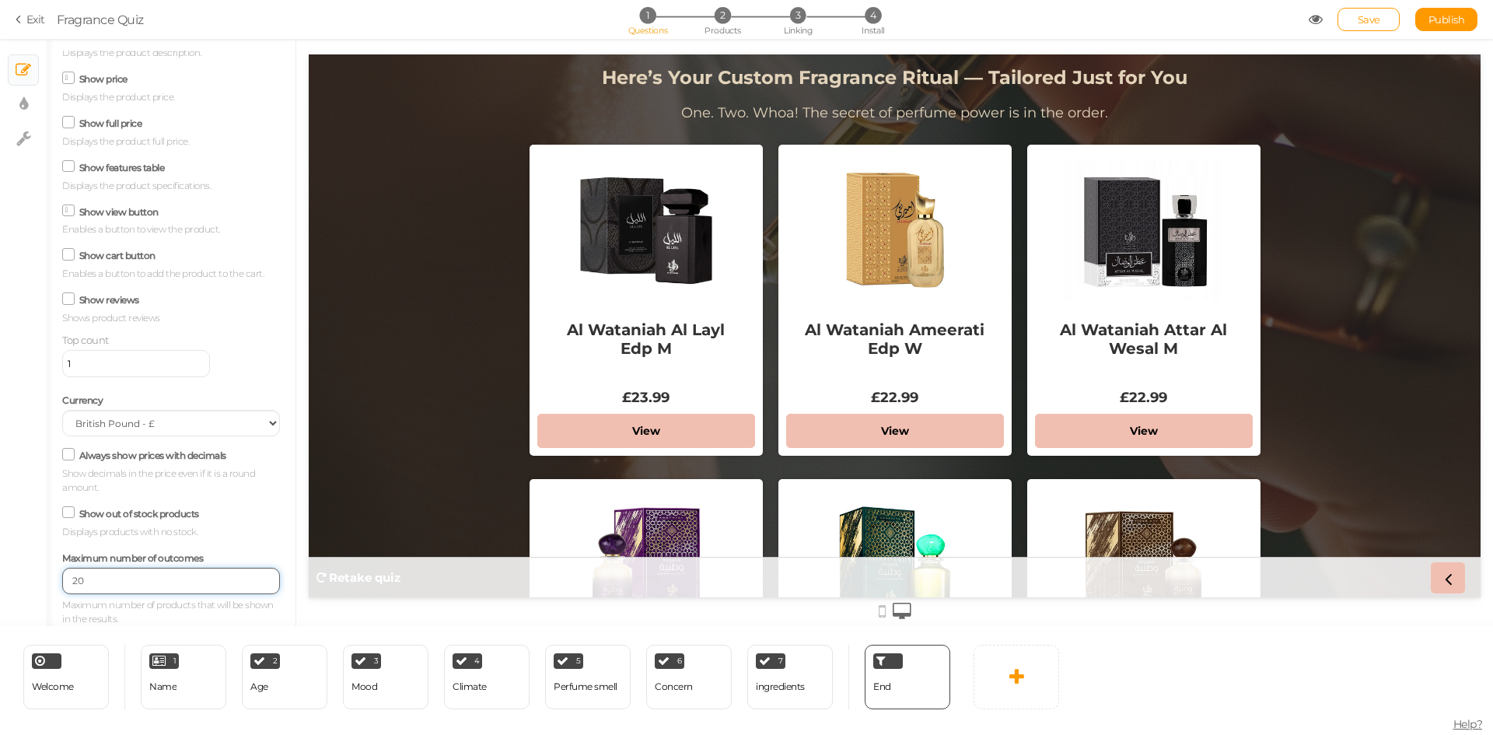
click at [251, 575] on input "20" at bounding box center [171, 581] width 218 height 26
click at [1434, 16] on span "Publish" at bounding box center [1446, 19] width 37 height 12
click at [1361, 7] on section "Exit Fragrance Quiz 1 Questions 2 Products 3 Linking 4 Install Save Publish Vie…" at bounding box center [746, 19] width 1493 height 39
click at [1370, 19] on span "Save" at bounding box center [1368, 19] width 23 height 12
click at [1452, 27] on link "Publish" at bounding box center [1446, 19] width 62 height 23
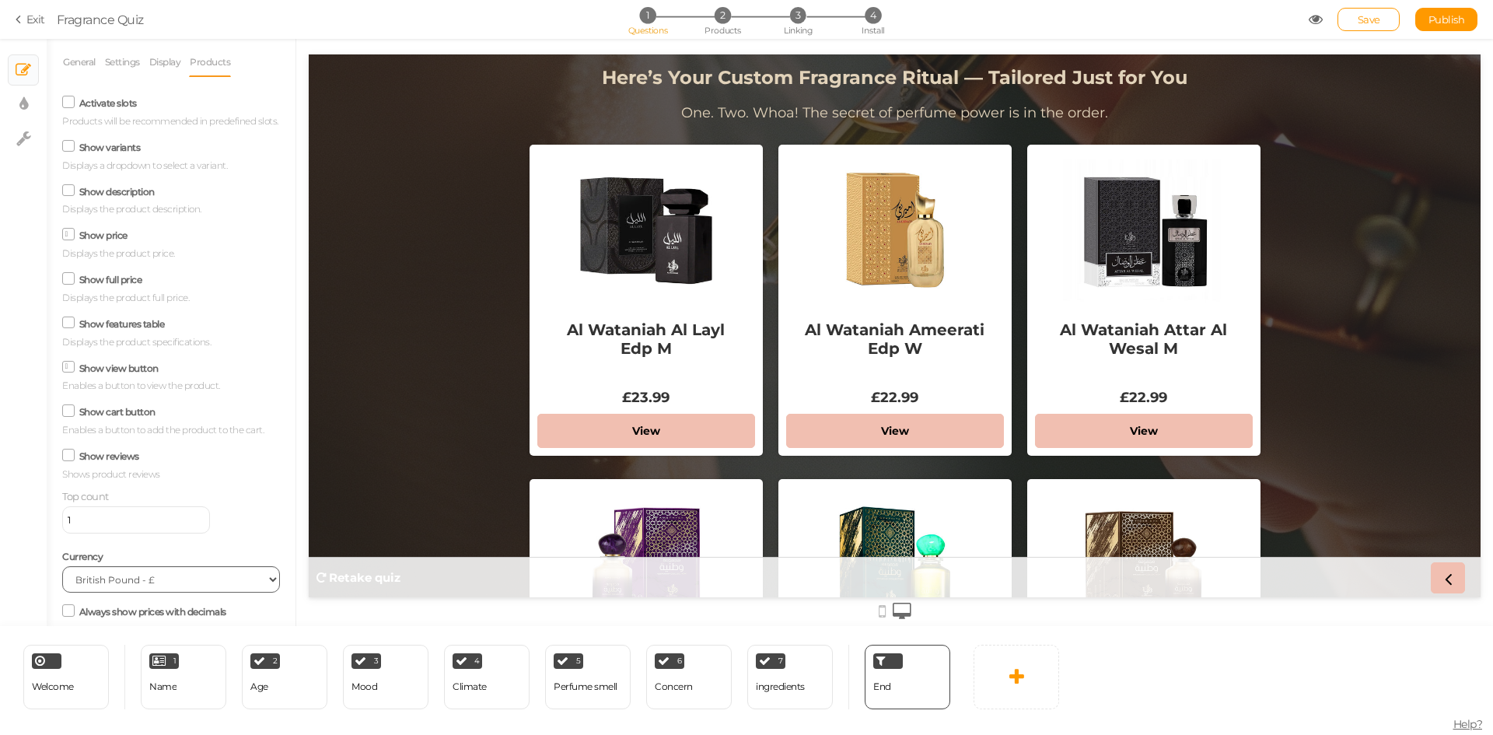
scroll to position [0, 0]
click at [158, 69] on link "Display" at bounding box center [164, 66] width 33 height 30
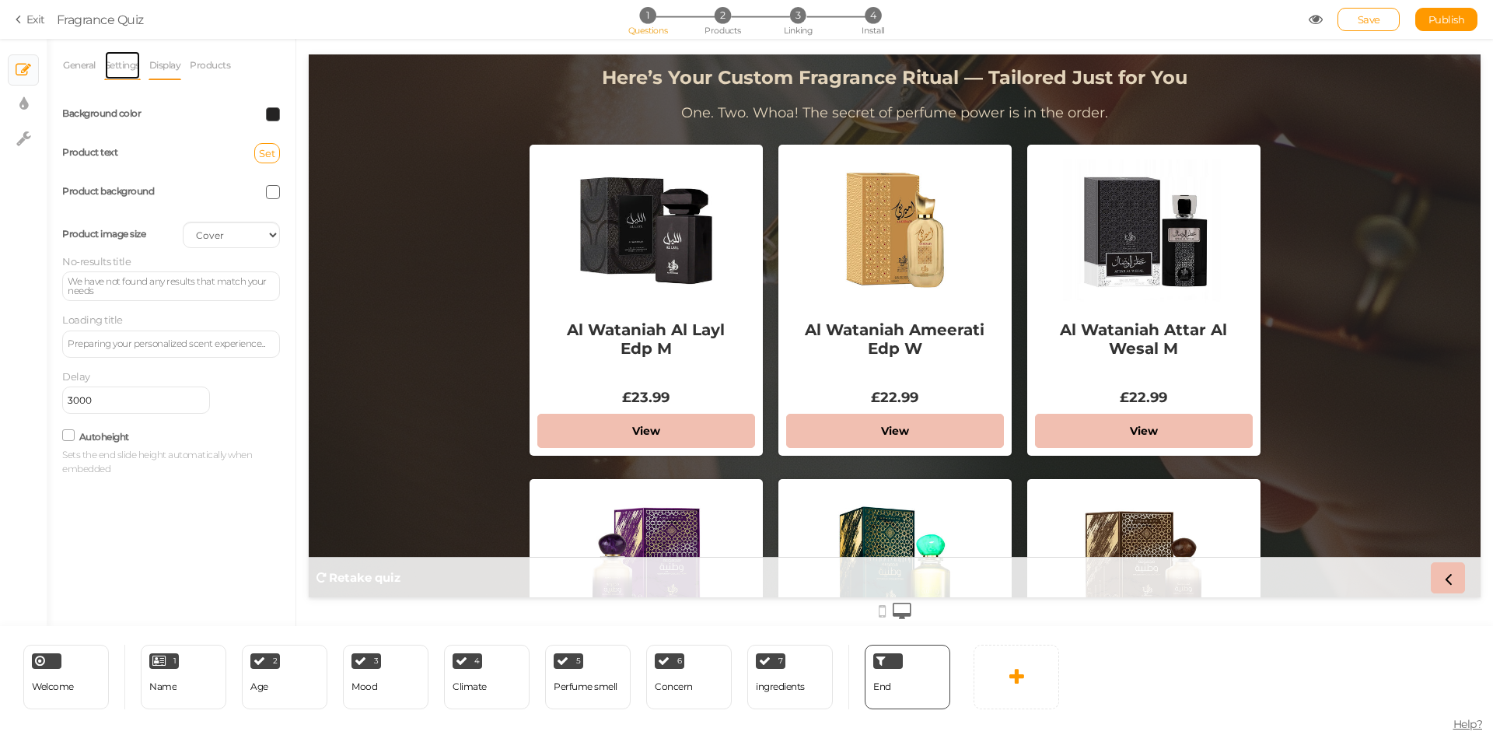
click at [129, 56] on link "Settings" at bounding box center [122, 66] width 37 height 30
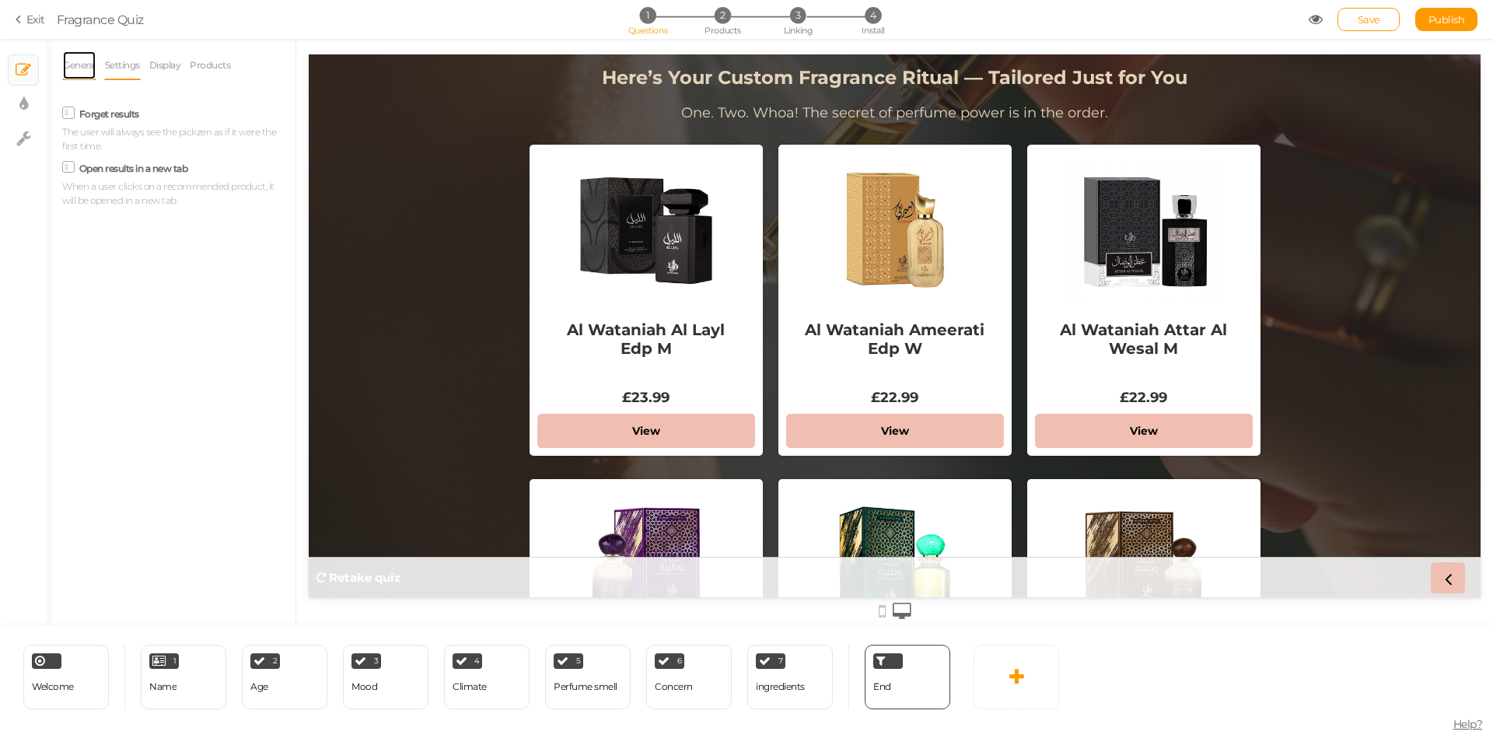
click at [79, 68] on link "General" at bounding box center [79, 66] width 34 height 30
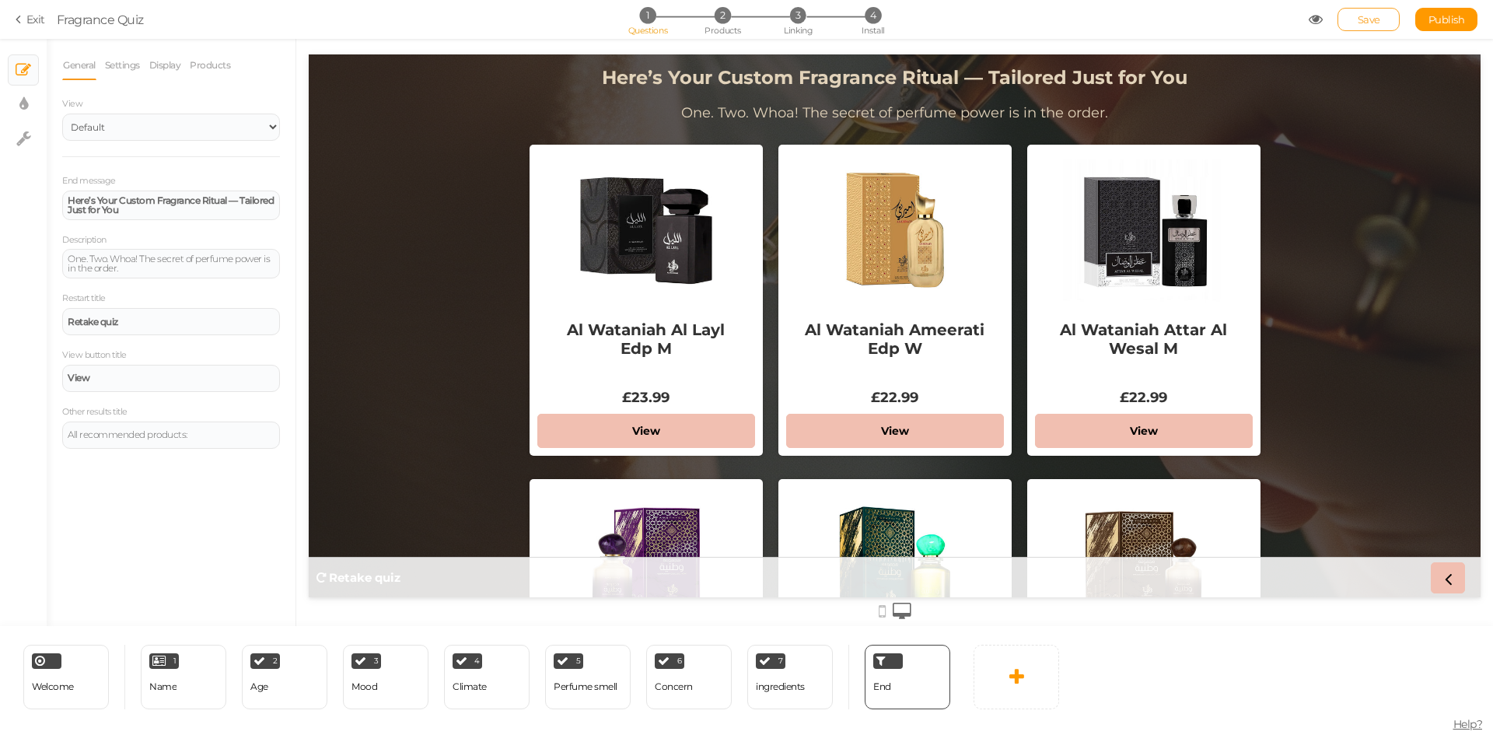
click at [1349, 16] on link "Save" at bounding box center [1368, 19] width 62 height 23
click at [1448, 25] on span "Publish" at bounding box center [1446, 19] width 37 height 12
click at [1430, 18] on span "Publish" at bounding box center [1446, 19] width 37 height 12
click at [278, 702] on div "2 Age × Define the conditions to show this slide. Clone Change type Delete" at bounding box center [285, 676] width 86 height 65
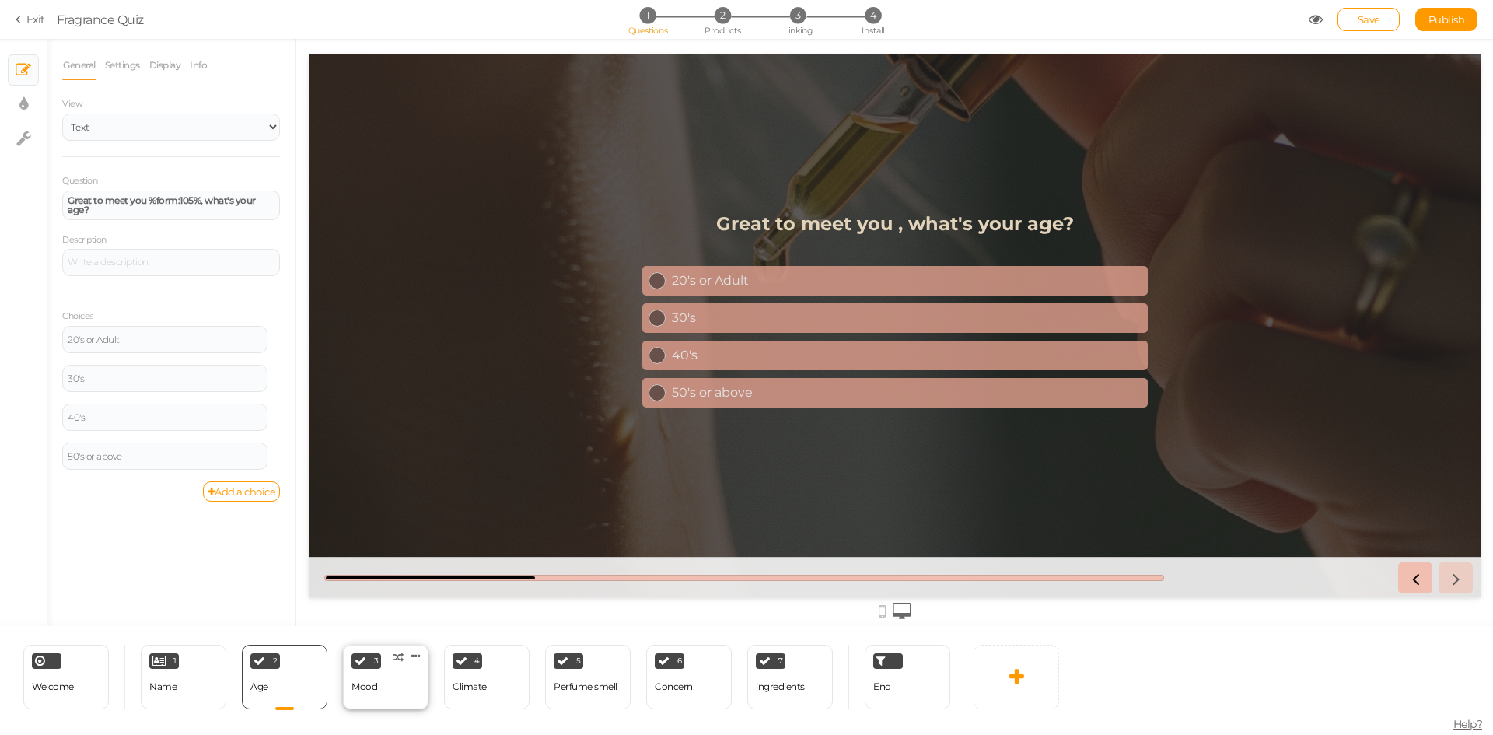
click at [396, 696] on div "3 Mood × Define the conditions to show this slide. Clone Change type Delete" at bounding box center [386, 676] width 86 height 65
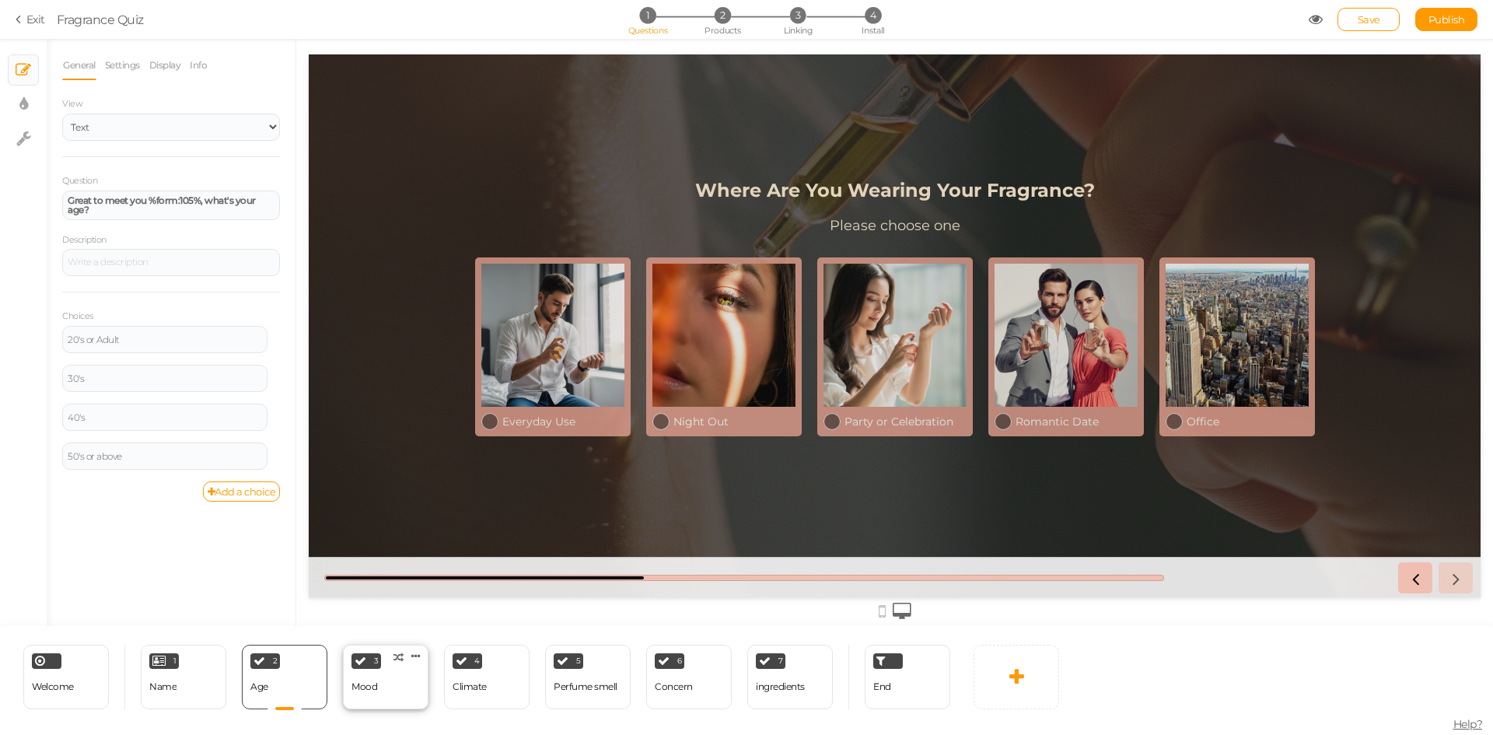
select select "2"
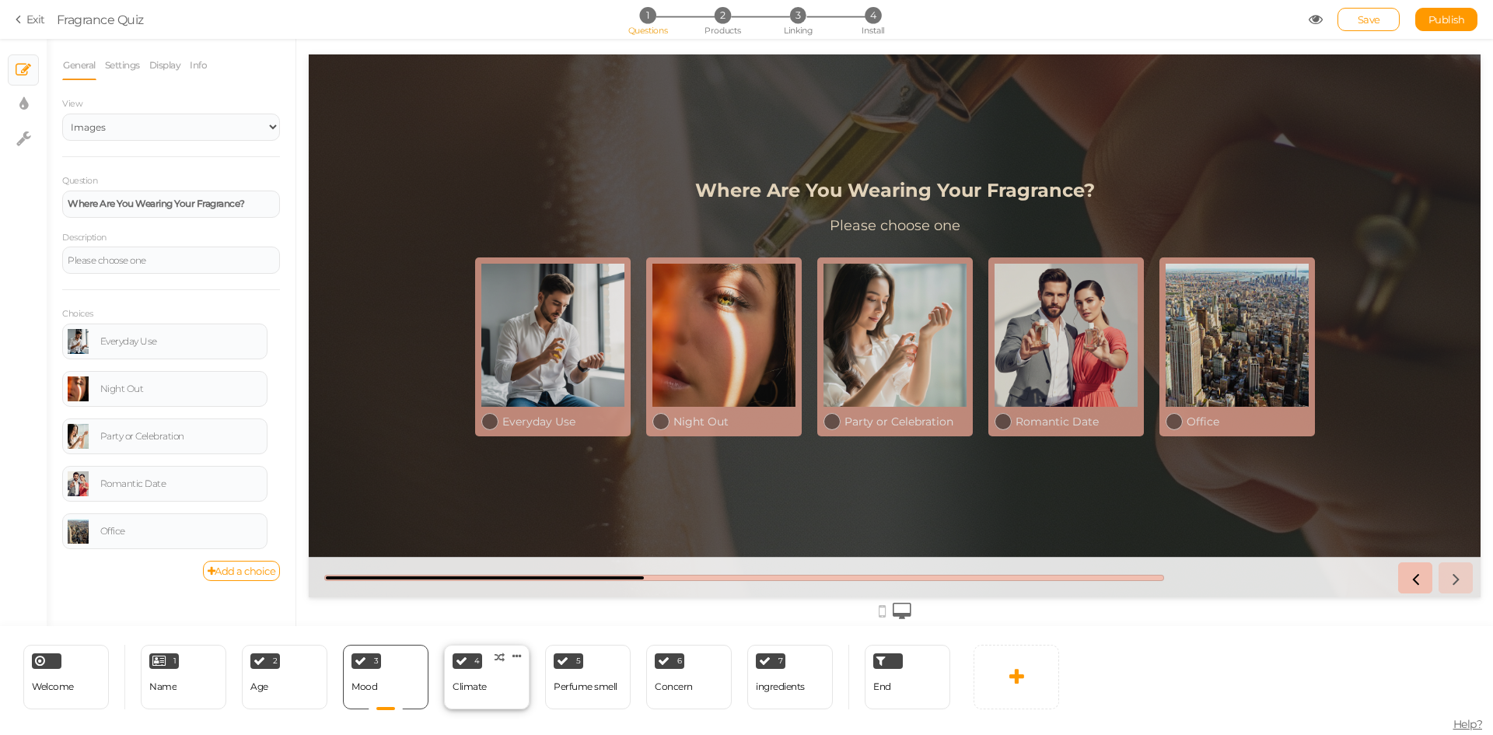
click at [489, 695] on div "4 Climate × Define the conditions to show this slide. Clone Change type Delete" at bounding box center [487, 676] width 86 height 65
select select "2"
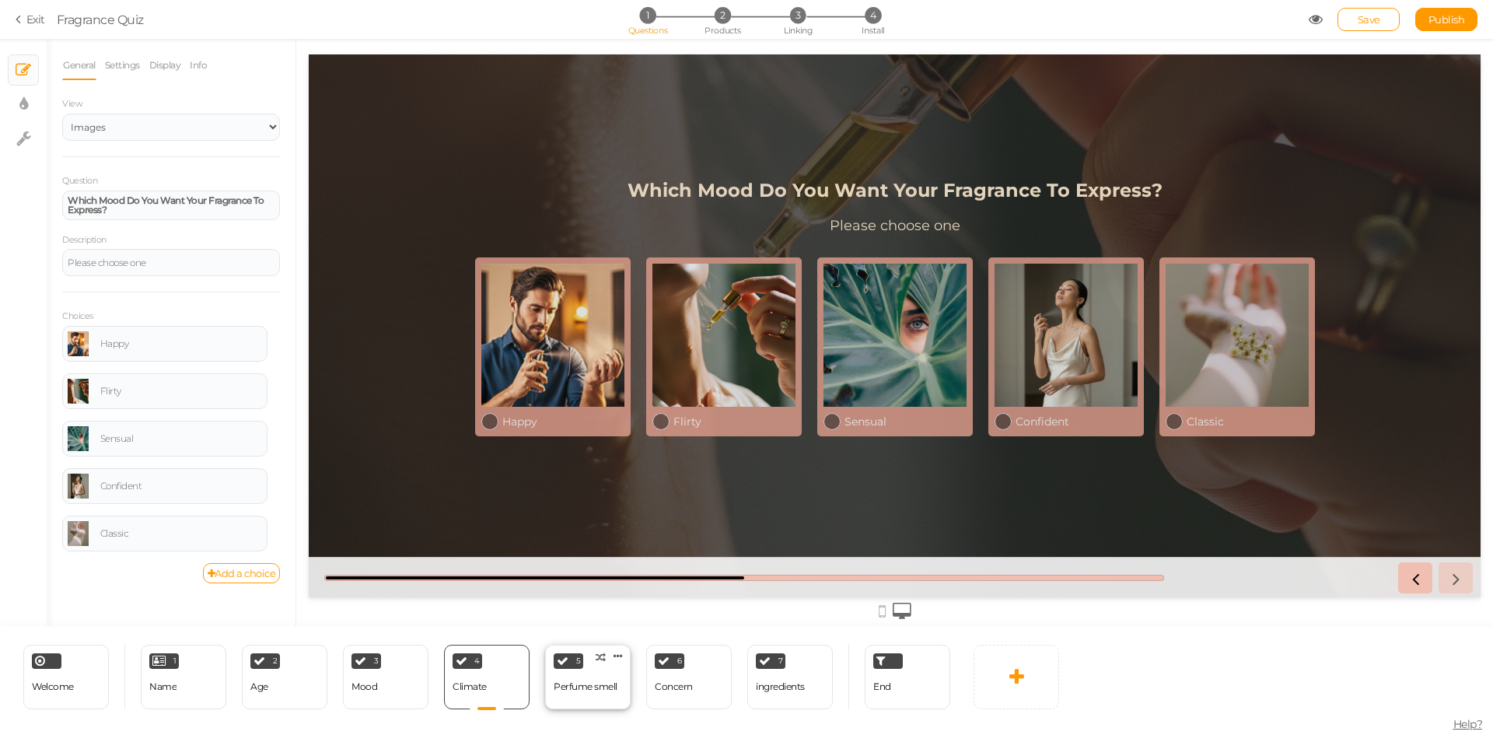
click at [612, 692] on div "Perfume smell" at bounding box center [586, 686] width 64 height 27
select select "2"
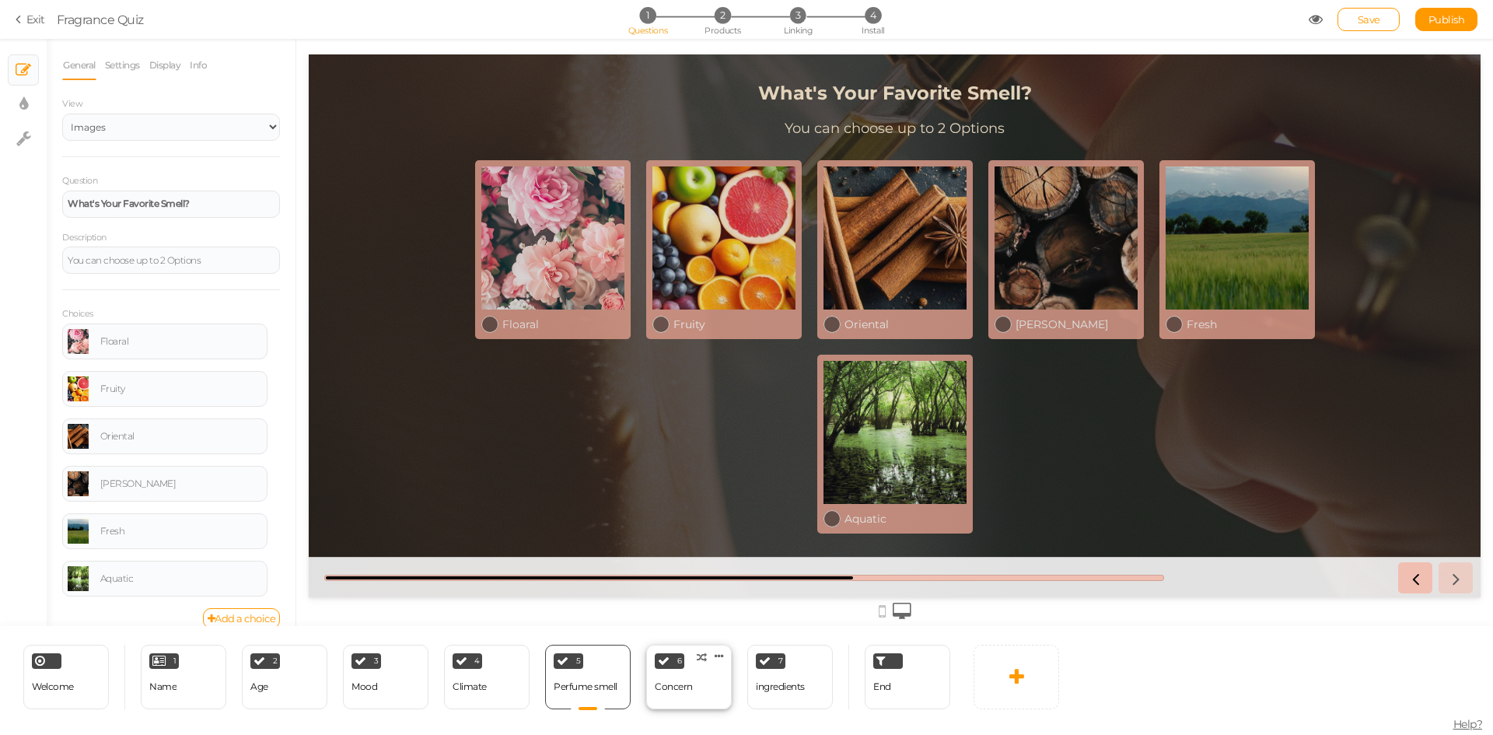
click at [696, 691] on div "6 Concern × Define the conditions to show this slide. Clone Change type Delete" at bounding box center [689, 676] width 86 height 65
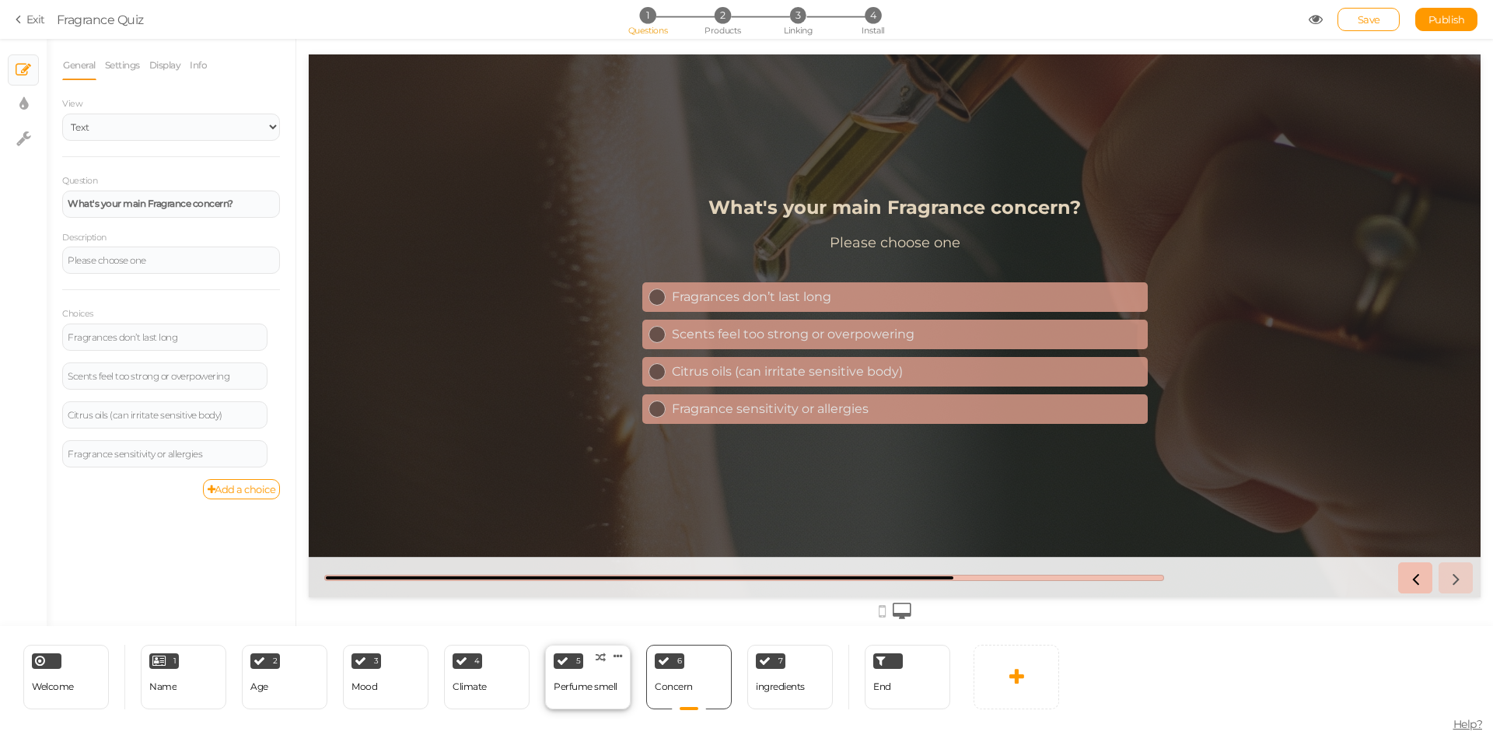
click at [580, 696] on div "Perfume smell" at bounding box center [586, 686] width 64 height 27
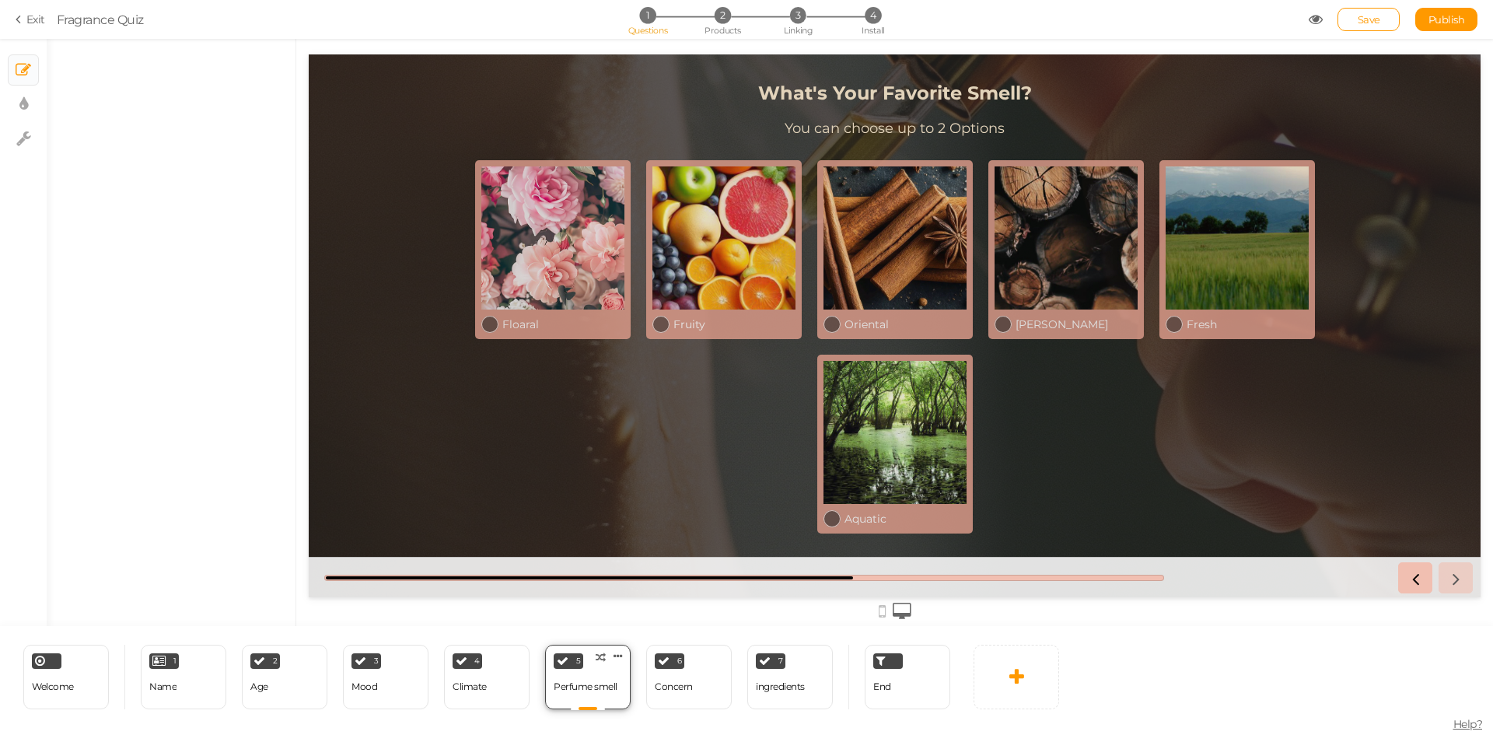
select select "2"
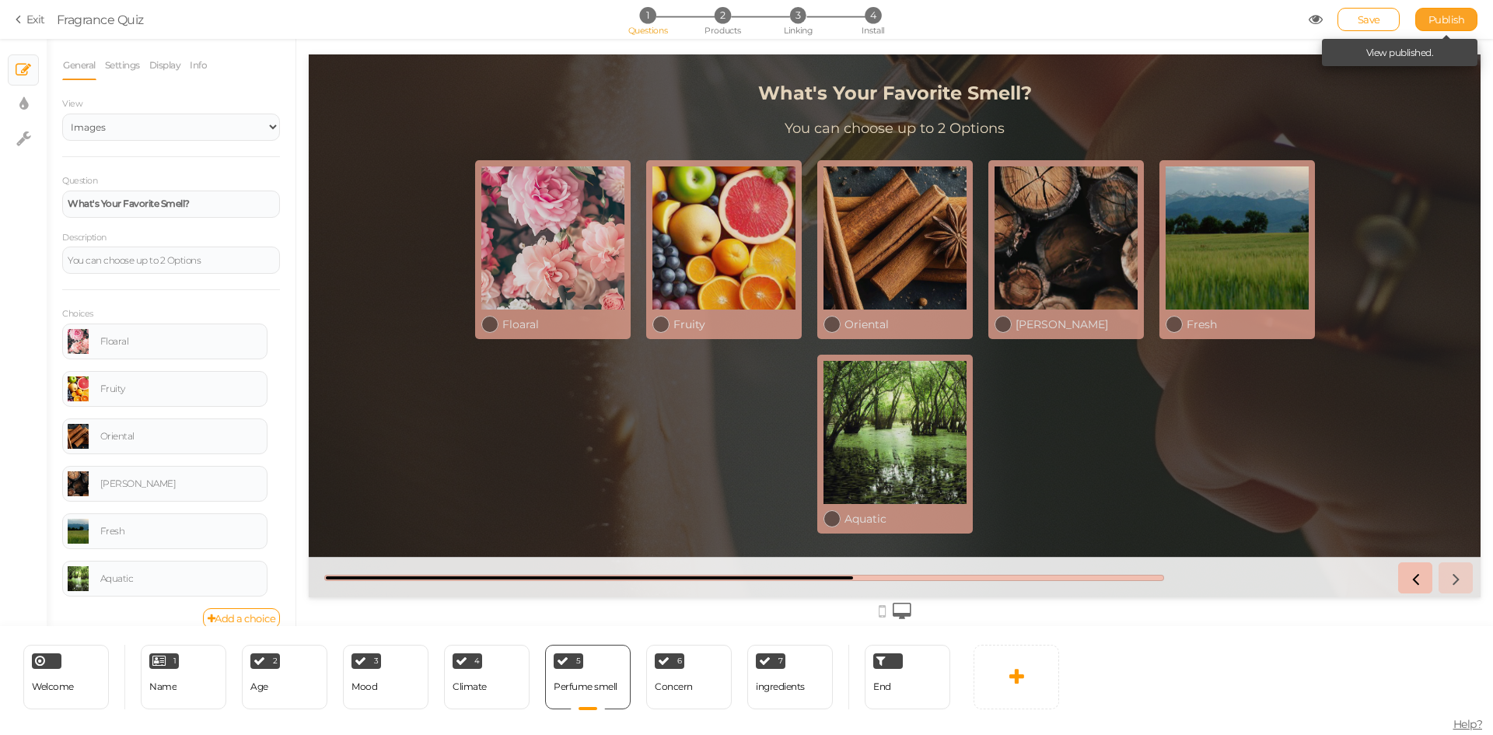
click at [1446, 22] on span "Publish" at bounding box center [1446, 19] width 37 height 12
click at [901, 693] on div "End" at bounding box center [907, 676] width 86 height 65
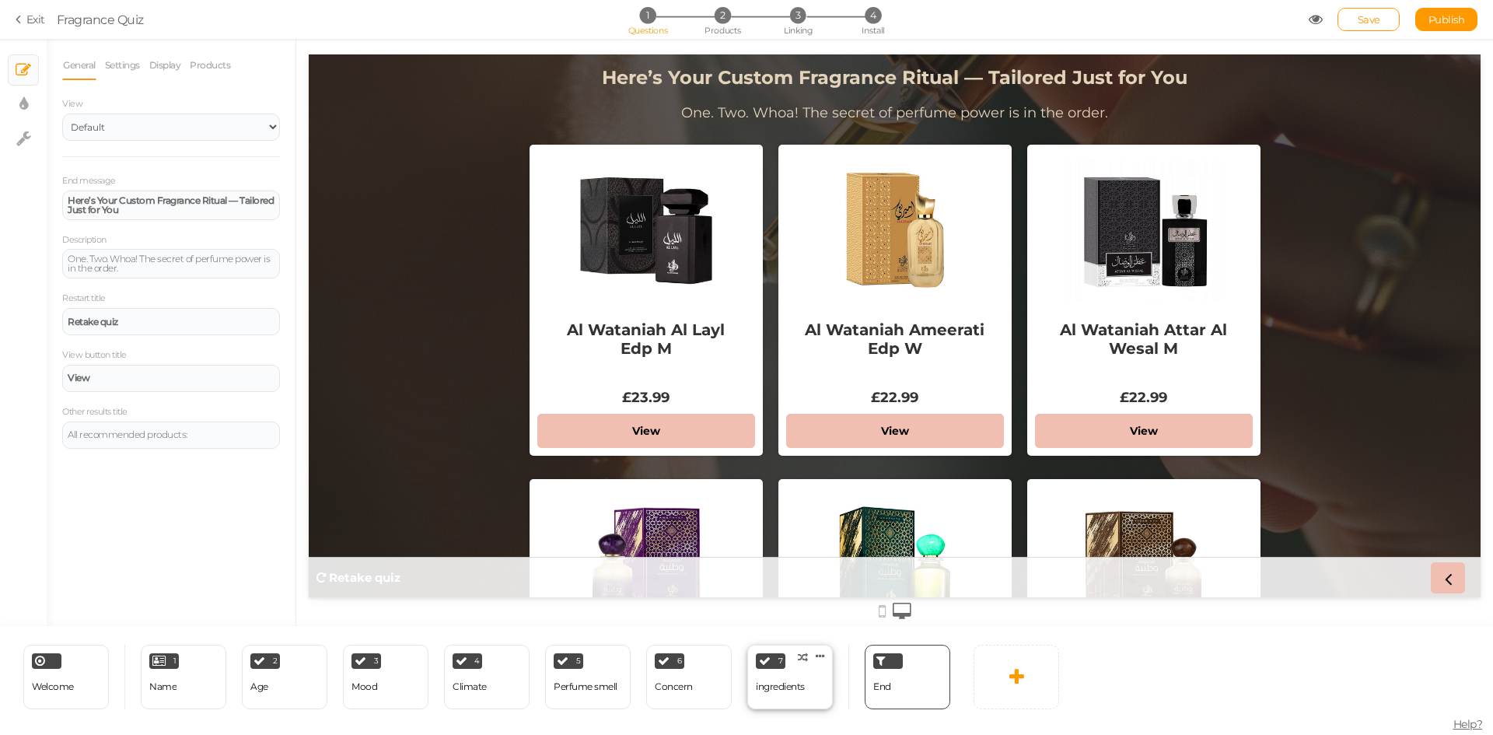
click at [813, 696] on div "7 ingredients × Define the conditions to show this slide. Clone Change type Del…" at bounding box center [790, 676] width 86 height 65
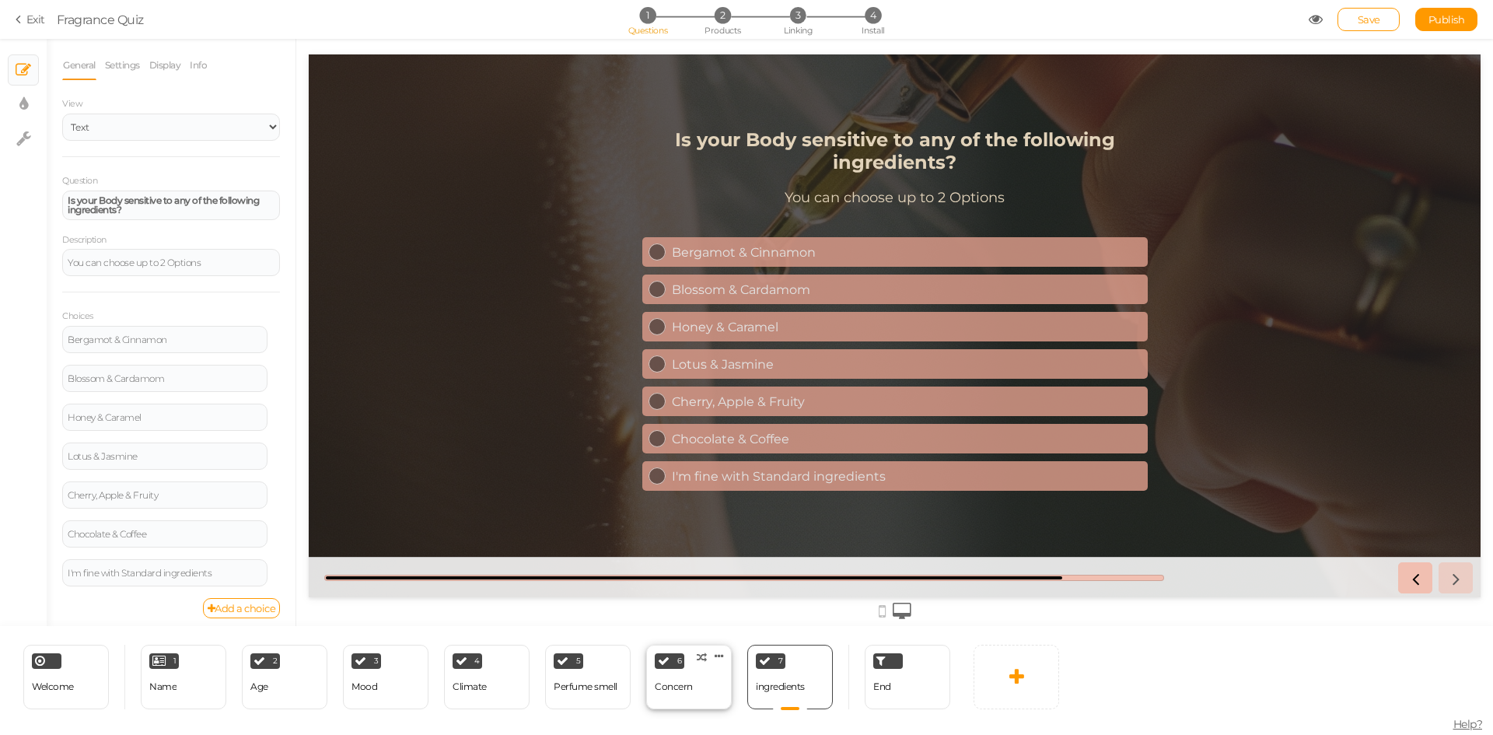
click at [683, 698] on div "Concern" at bounding box center [674, 686] width 38 height 27
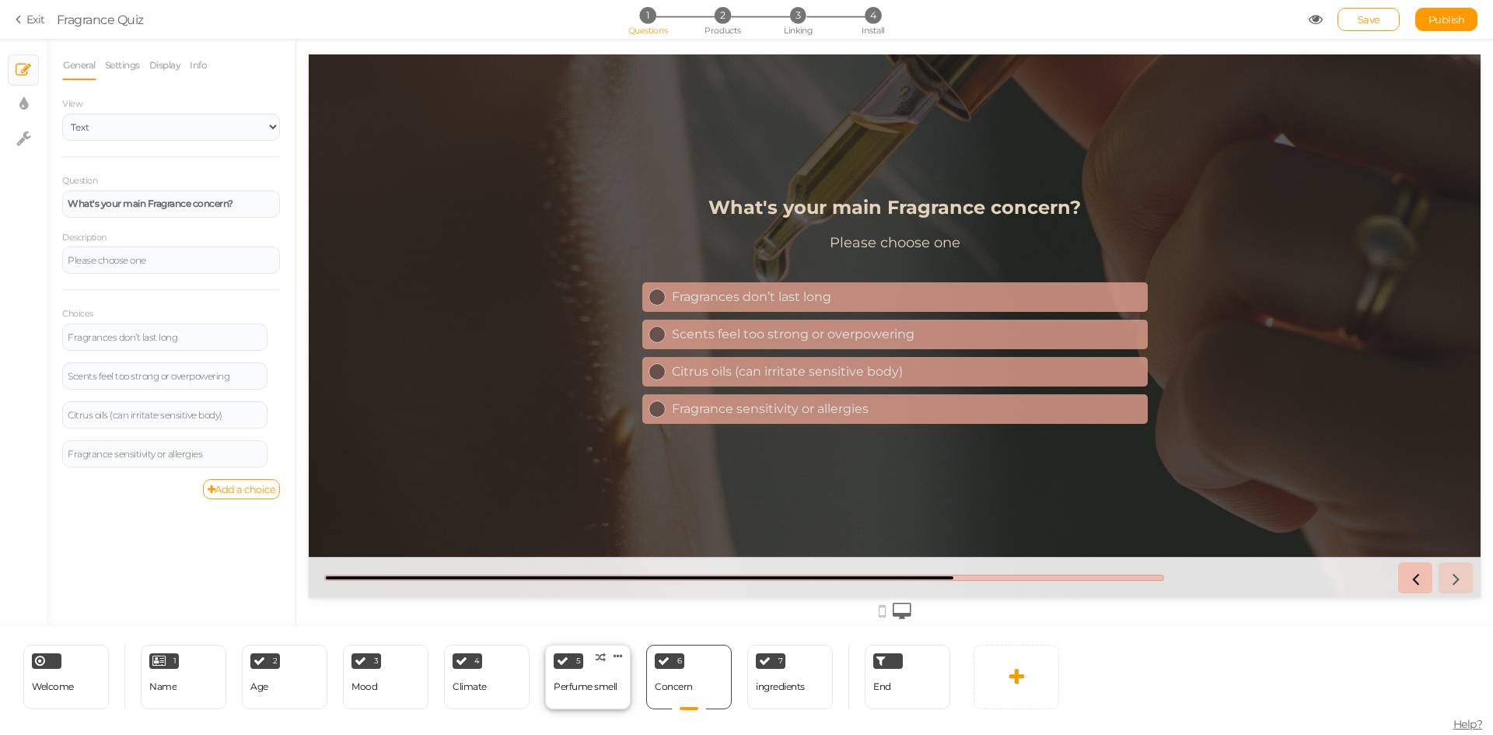
click at [596, 693] on div "Perfume smell" at bounding box center [586, 686] width 64 height 27
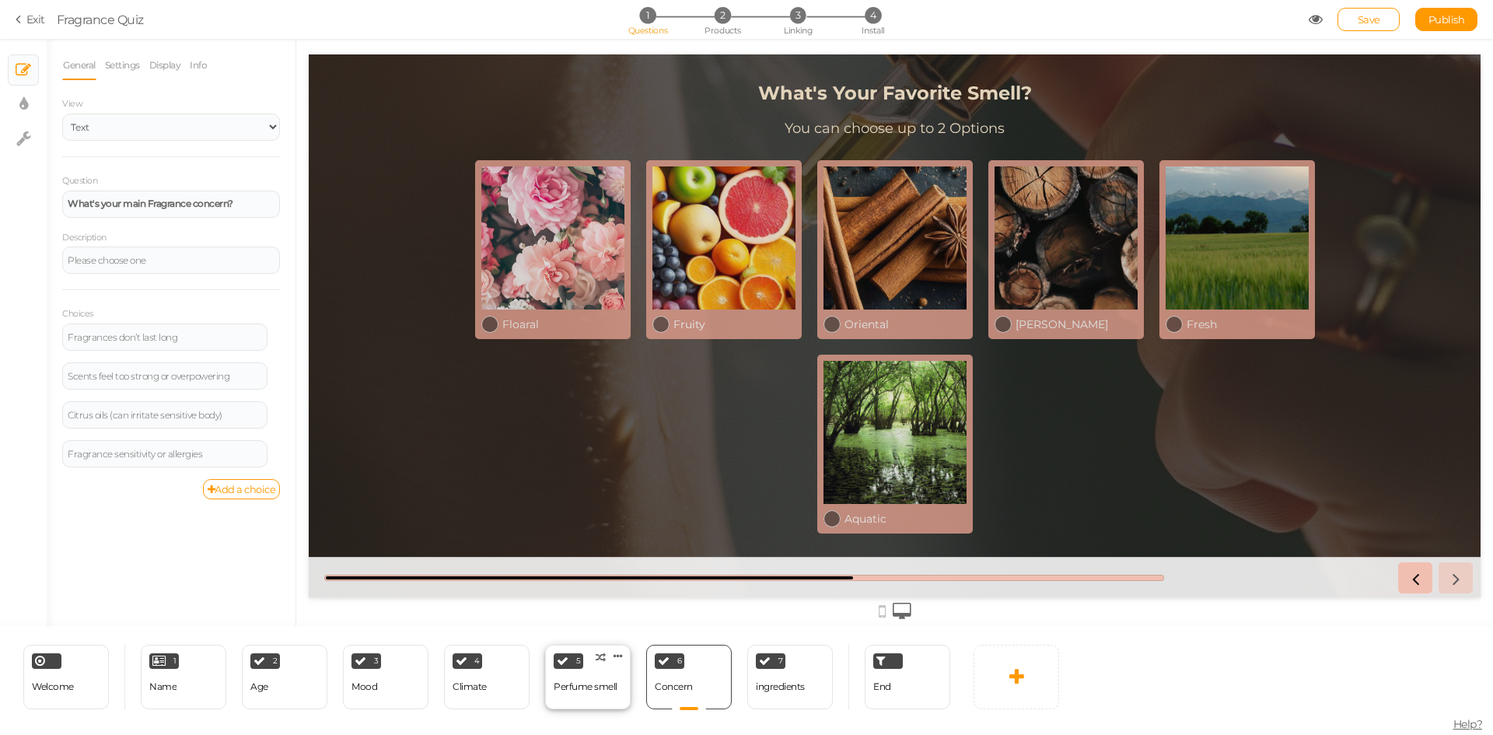
select select "2"
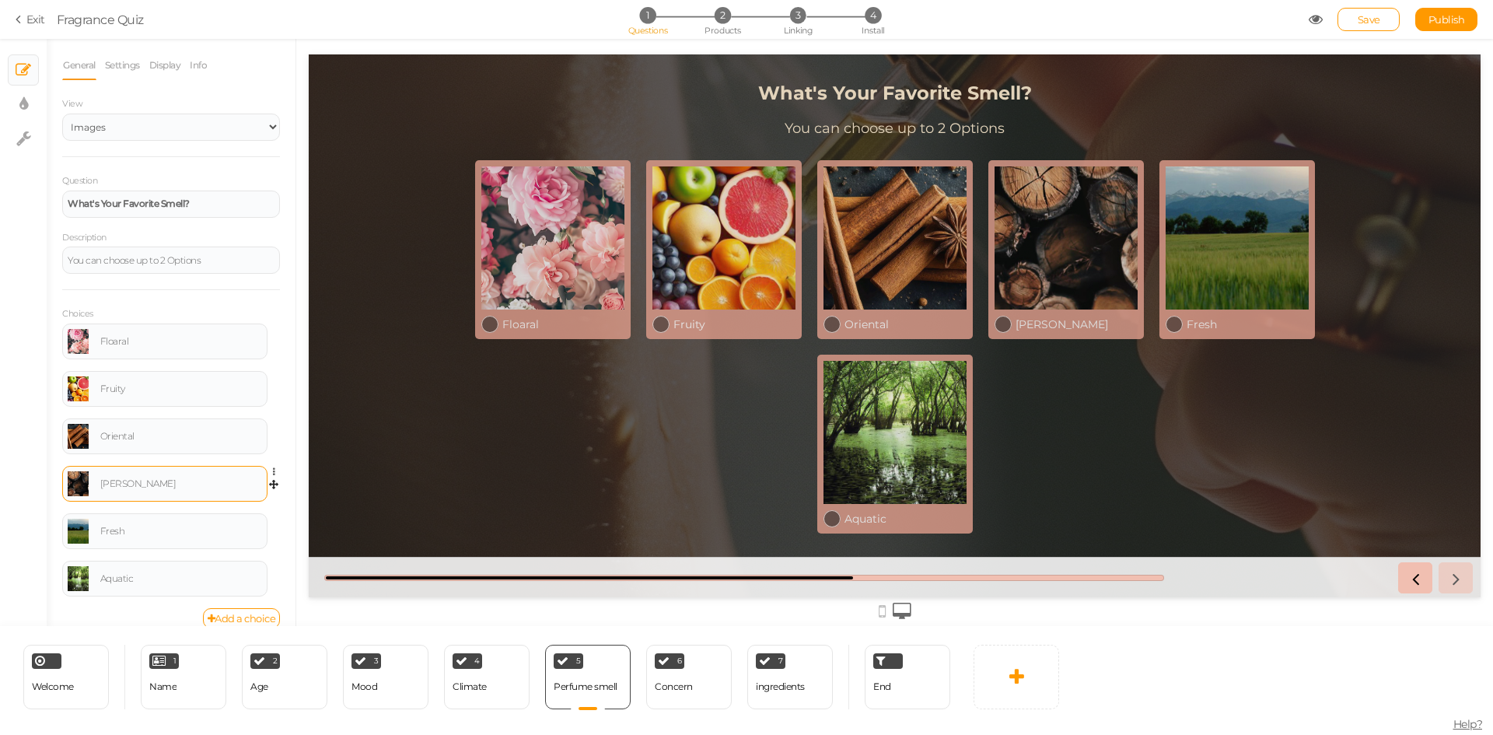
scroll to position [18, 0]
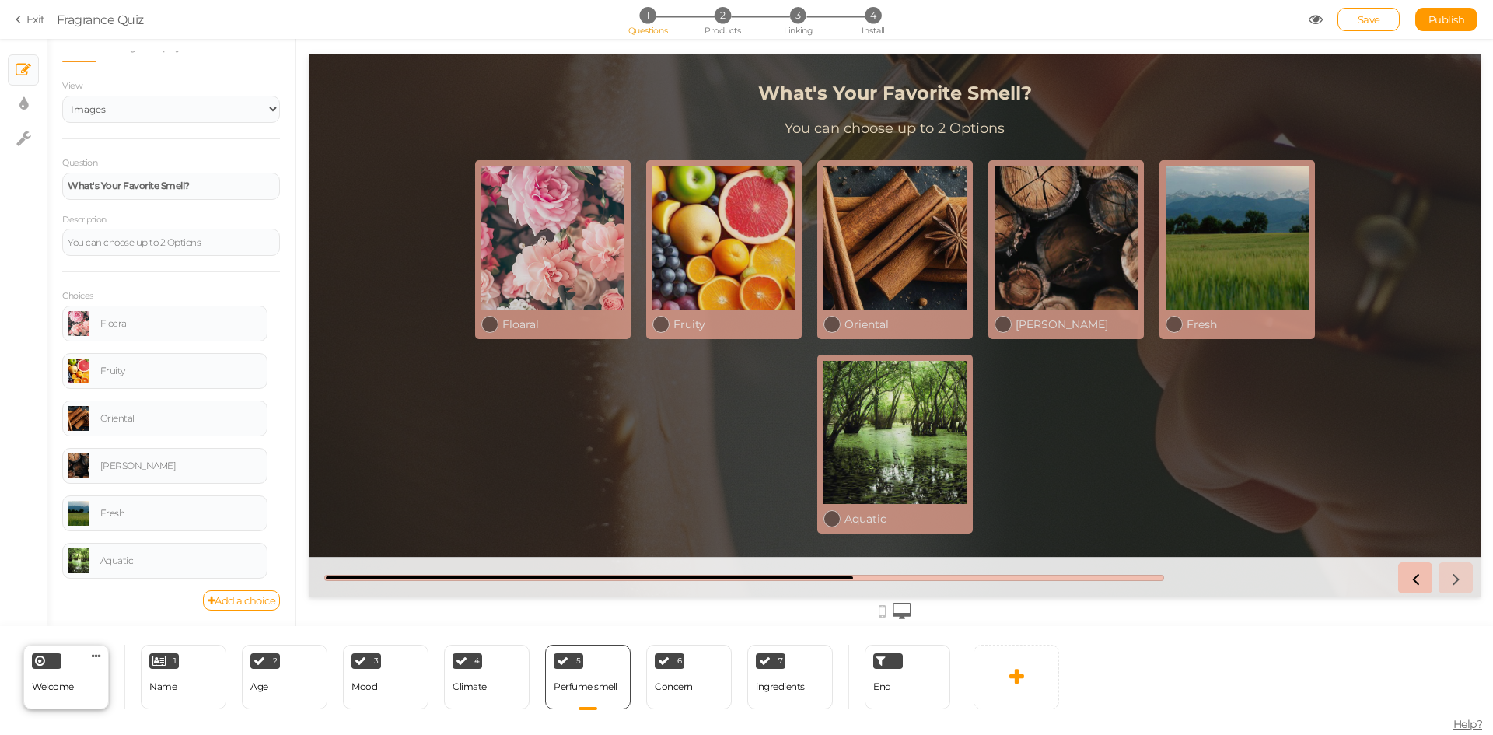
click at [75, 687] on div "Welcome Delete" at bounding box center [66, 676] width 86 height 65
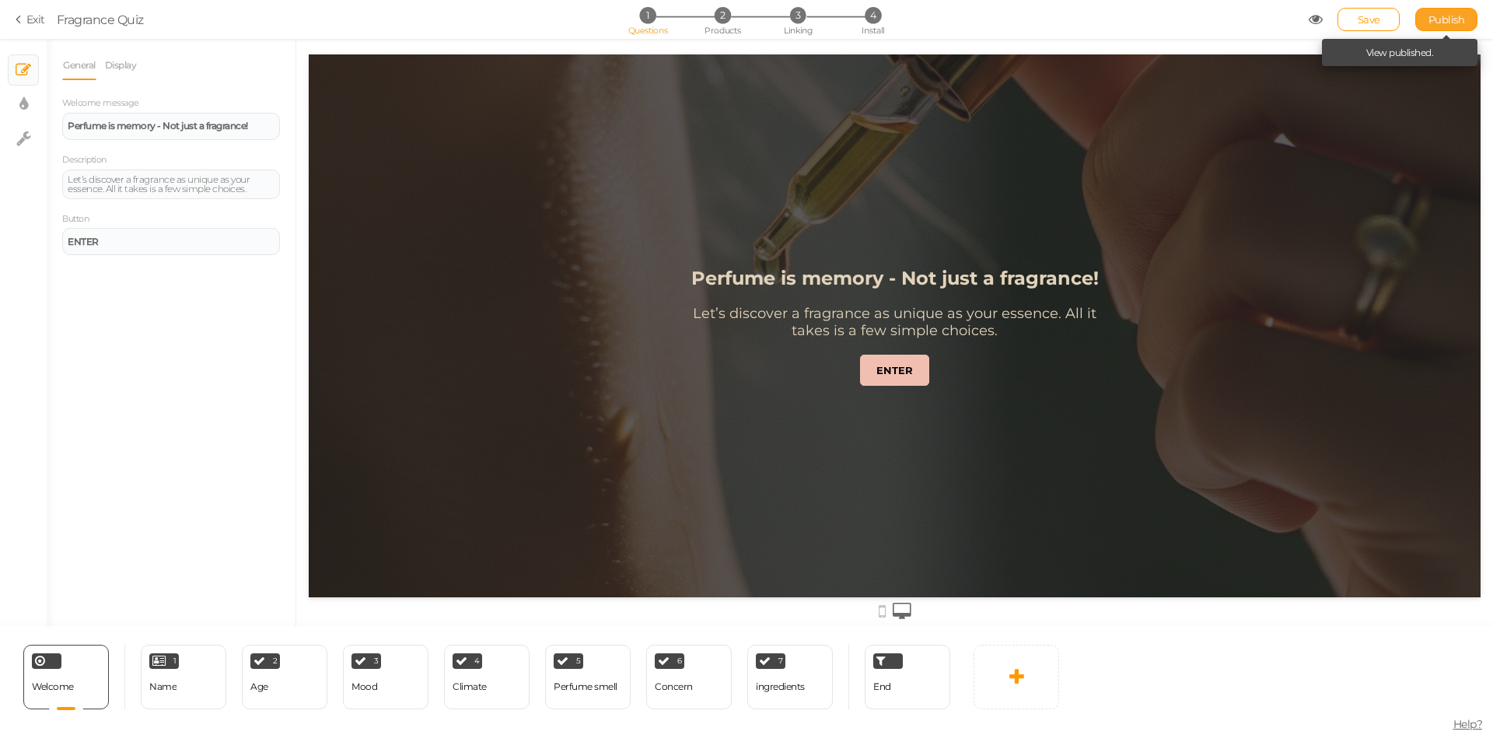
click at [1426, 23] on link "Publish" at bounding box center [1446, 19] width 62 height 23
click at [903, 697] on div "End" at bounding box center [907, 676] width 86 height 65
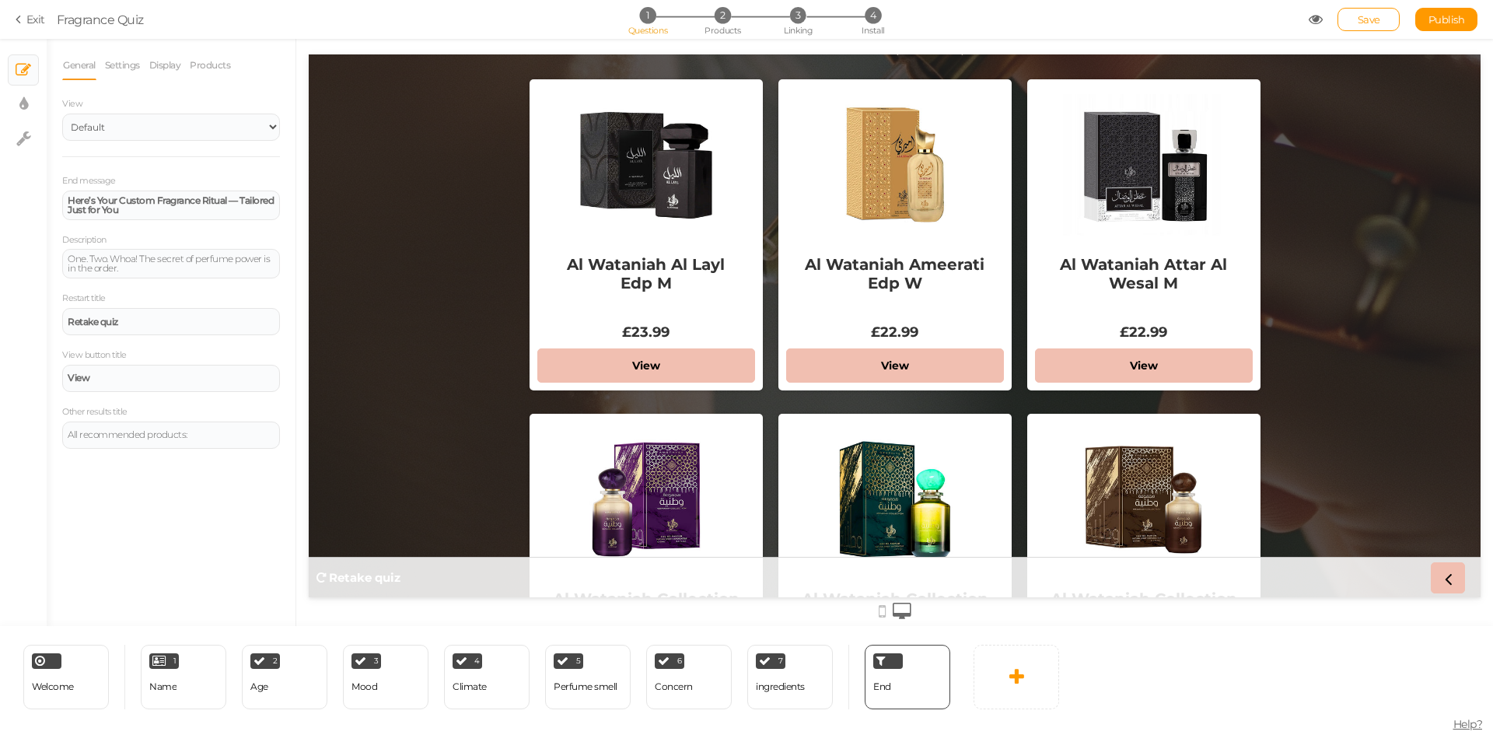
scroll to position [0, 0]
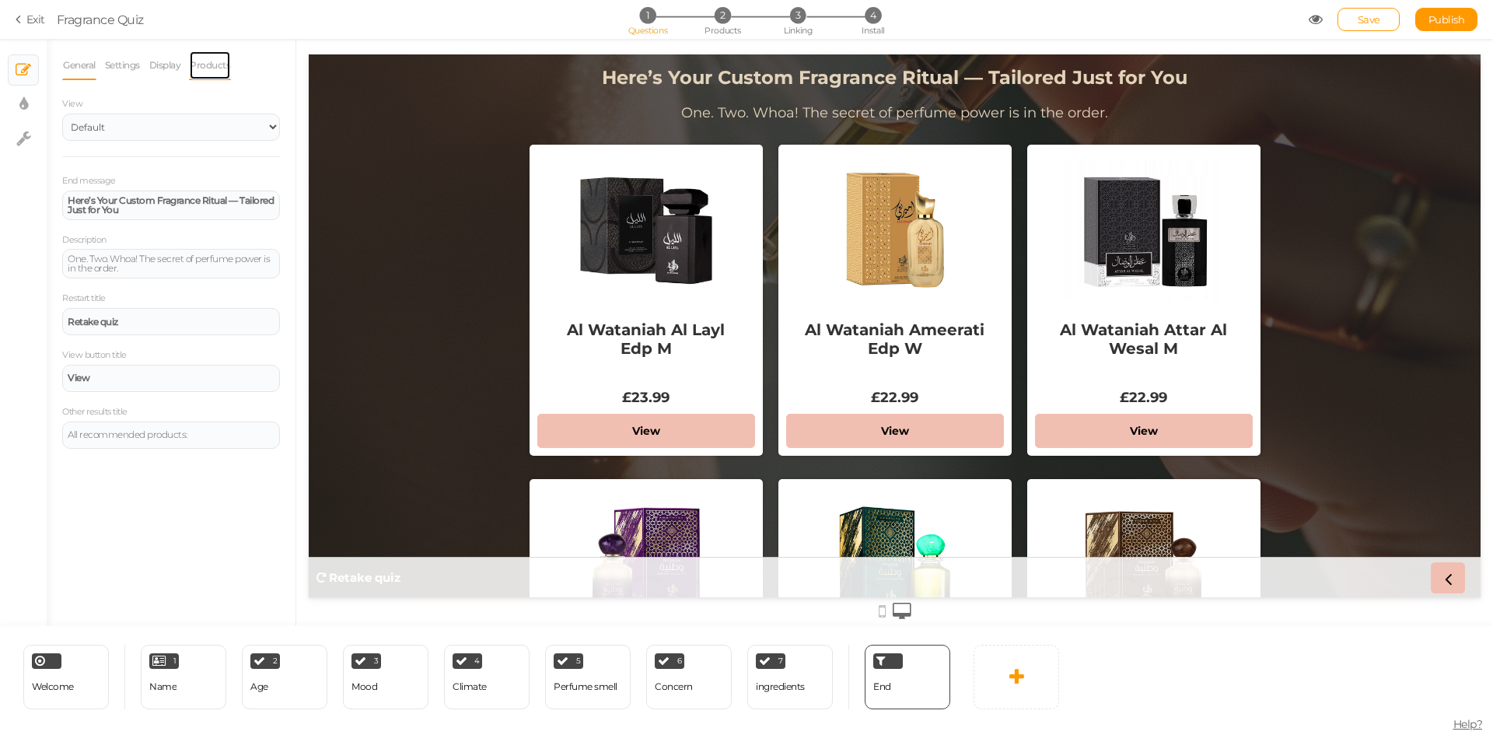
click at [217, 68] on link "Products" at bounding box center [210, 66] width 42 height 30
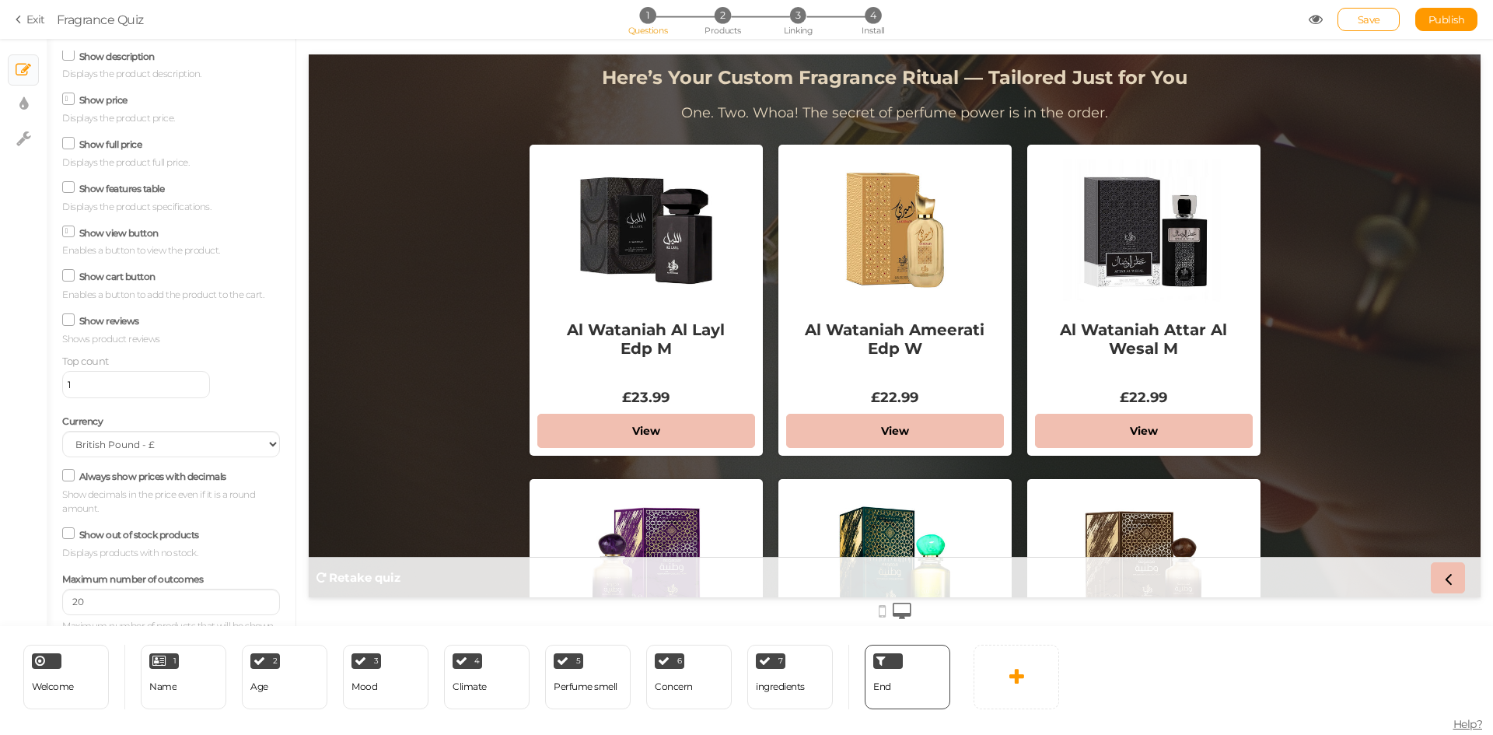
scroll to position [173, 0]
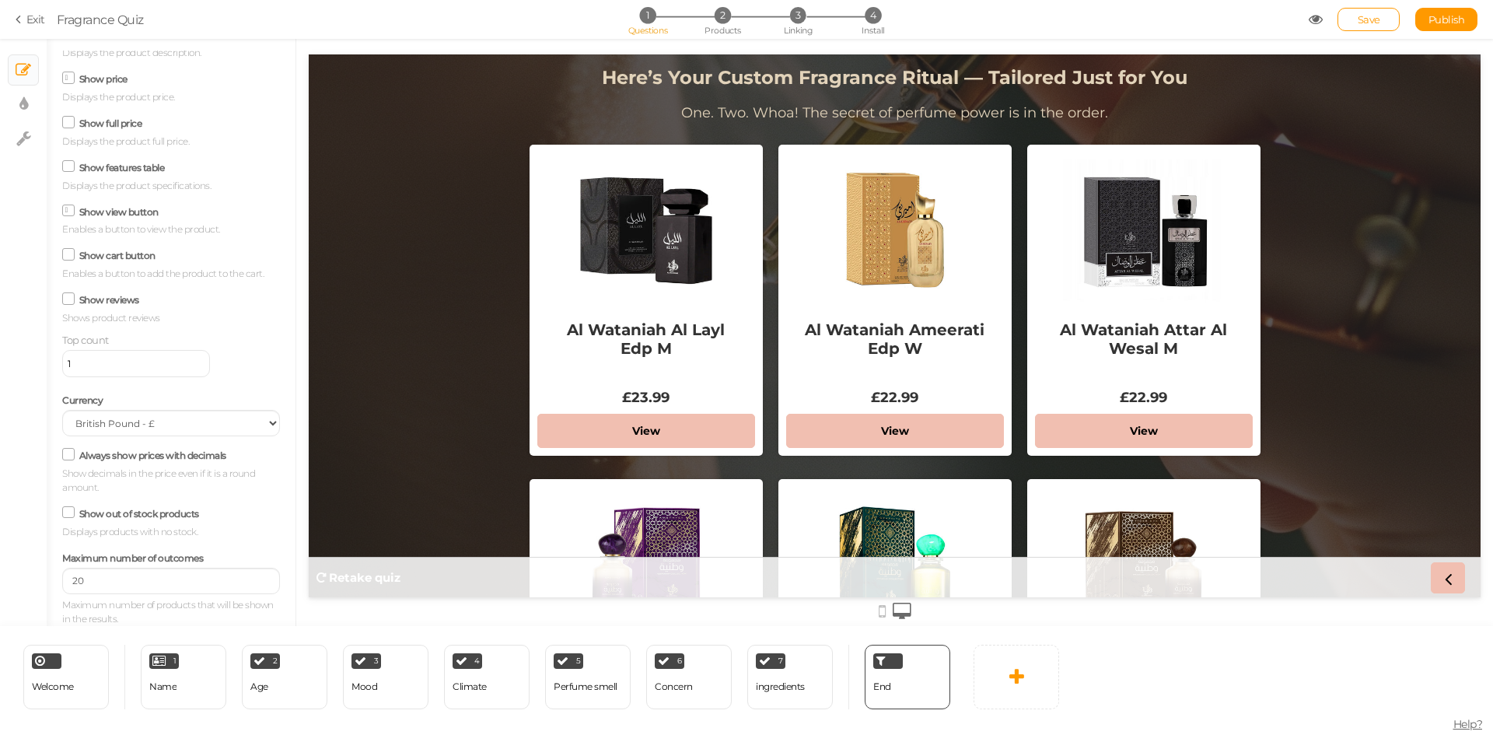
click at [68, 300] on icon at bounding box center [68, 299] width 21 height 8
click at [0, 0] on input "Show reviews" at bounding box center [0, 0] width 0 height 0
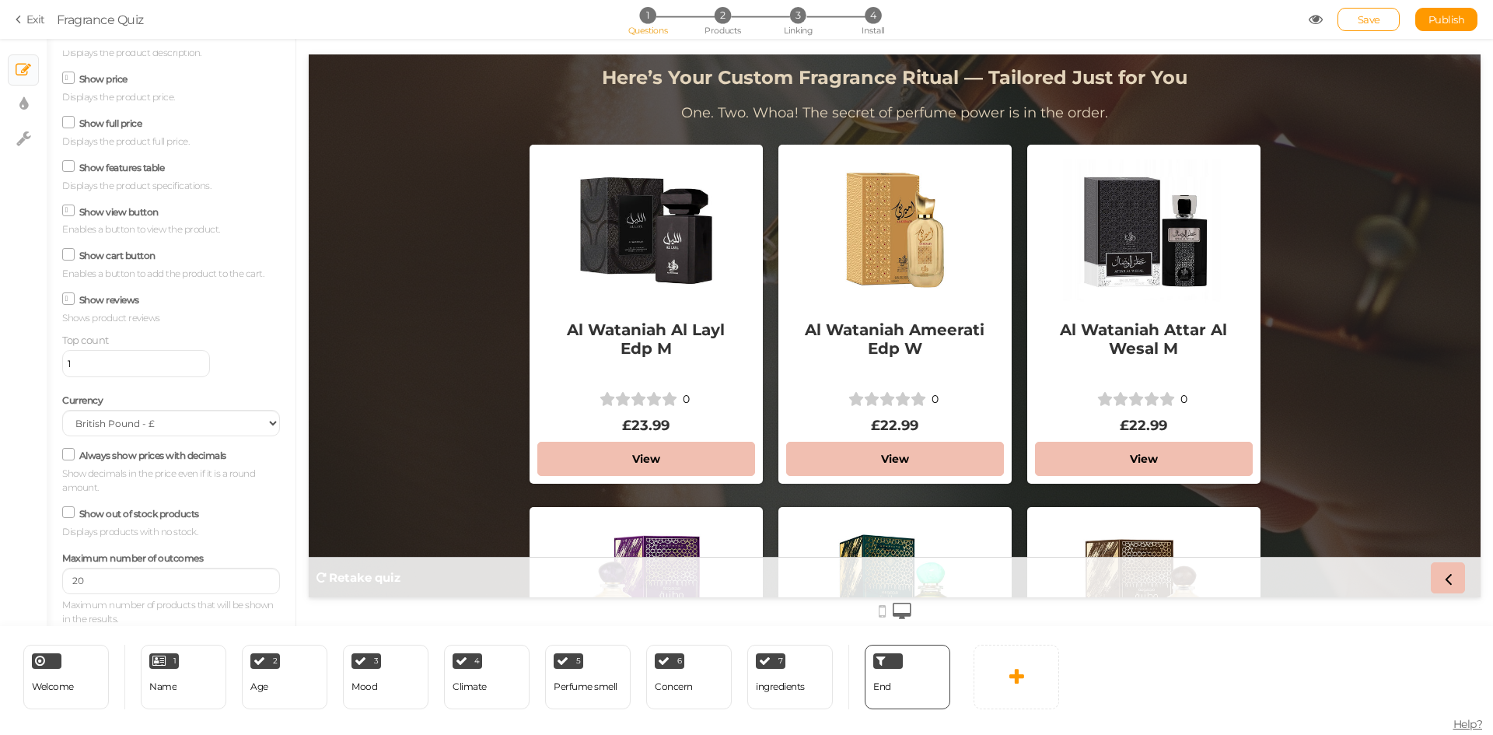
click at [68, 299] on icon at bounding box center [69, 299] width 8 height 0
click at [0, 0] on input "Show reviews" at bounding box center [0, 0] width 0 height 0
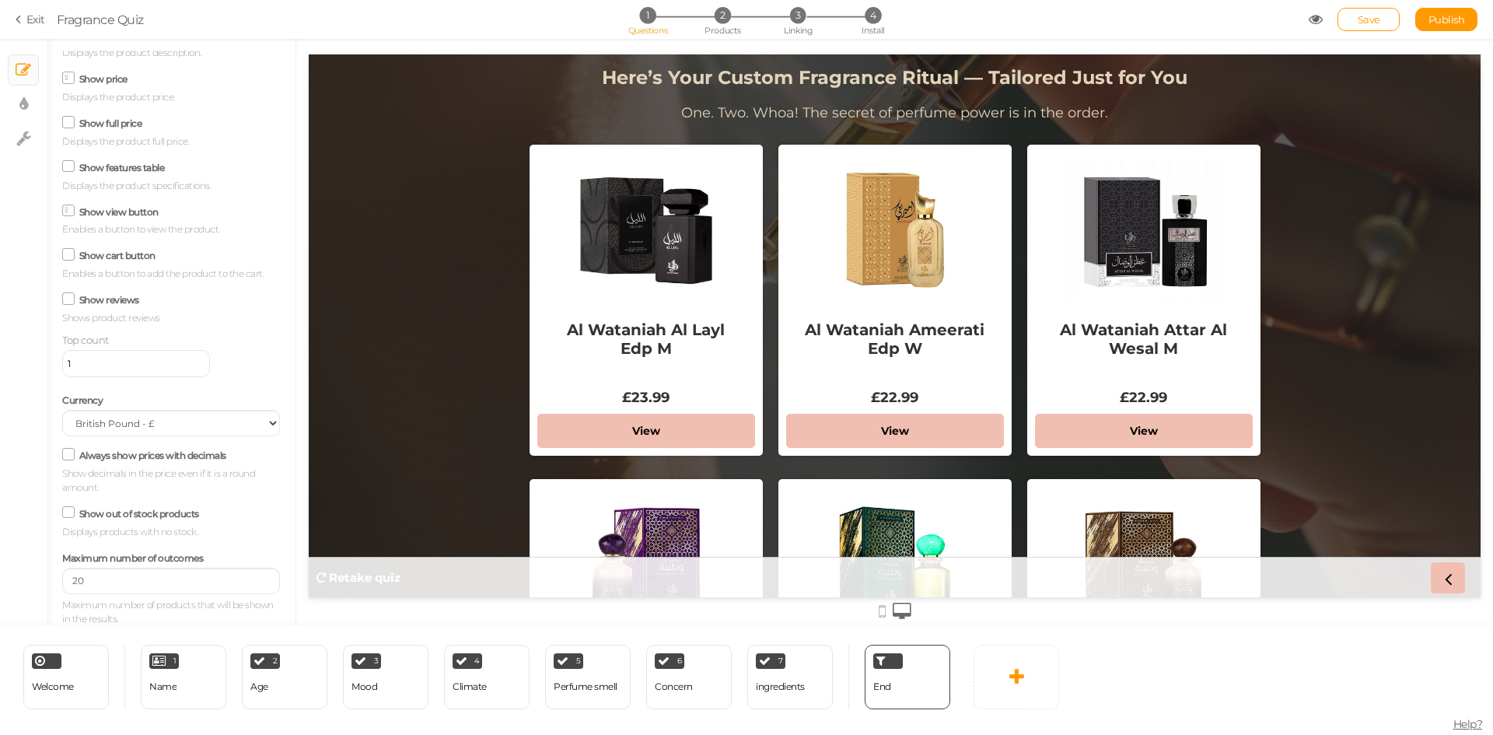
click at [68, 300] on icon at bounding box center [68, 299] width 21 height 8
click at [0, 0] on input "Show reviews" at bounding box center [0, 0] width 0 height 0
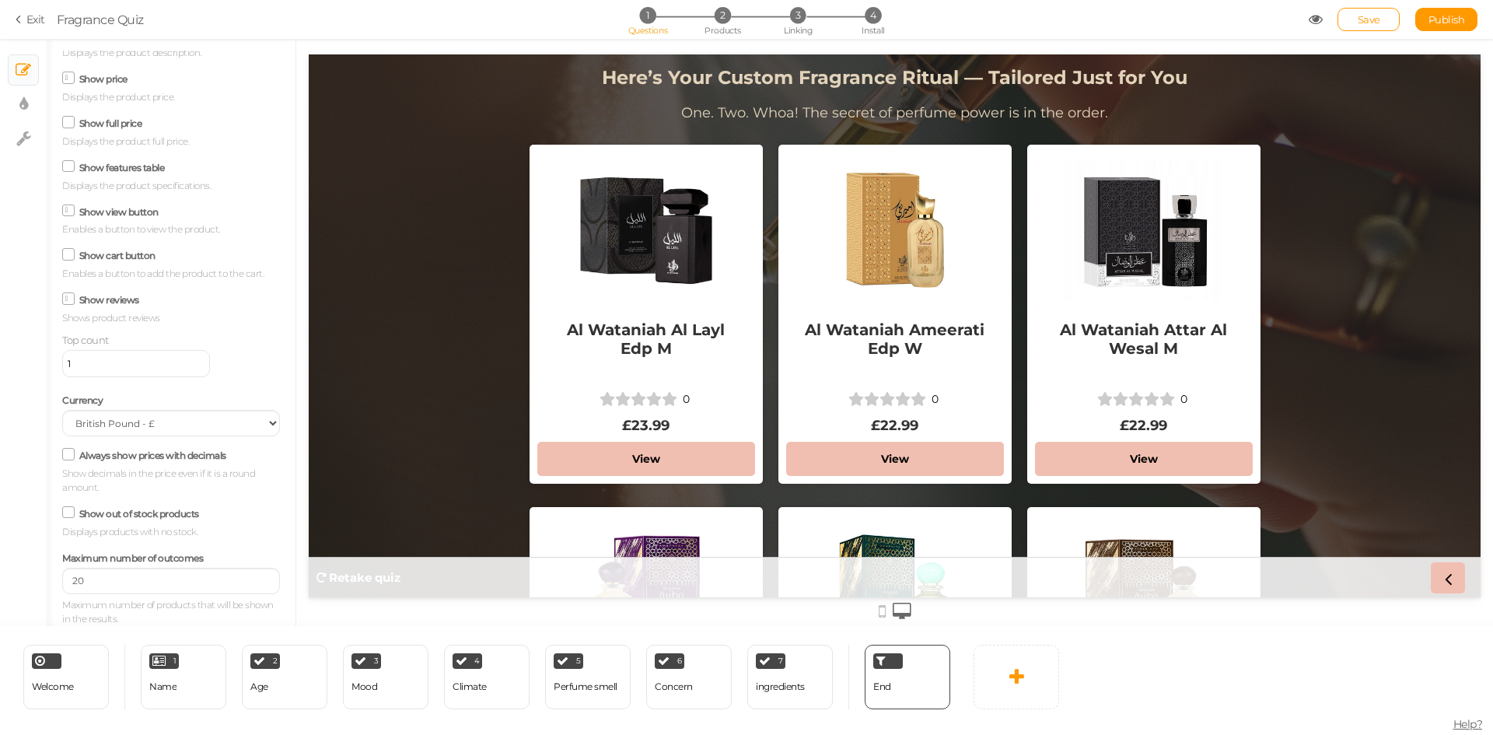
click at [68, 299] on icon at bounding box center [69, 299] width 8 height 0
click at [0, 0] on input "Show reviews" at bounding box center [0, 0] width 0 height 0
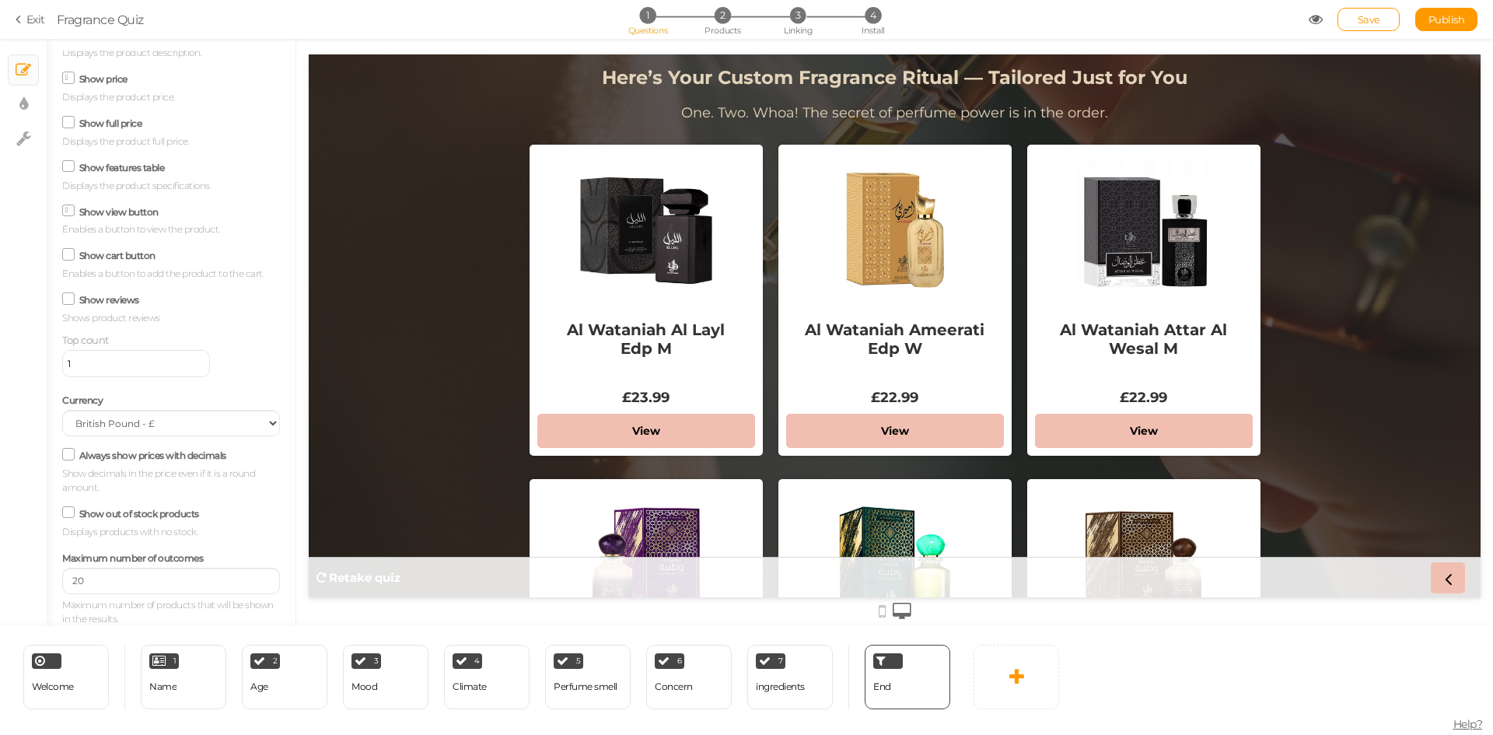
click at [68, 169] on icon at bounding box center [68, 166] width 21 height 8
click at [0, 0] on input "Show features table" at bounding box center [0, 0] width 0 height 0
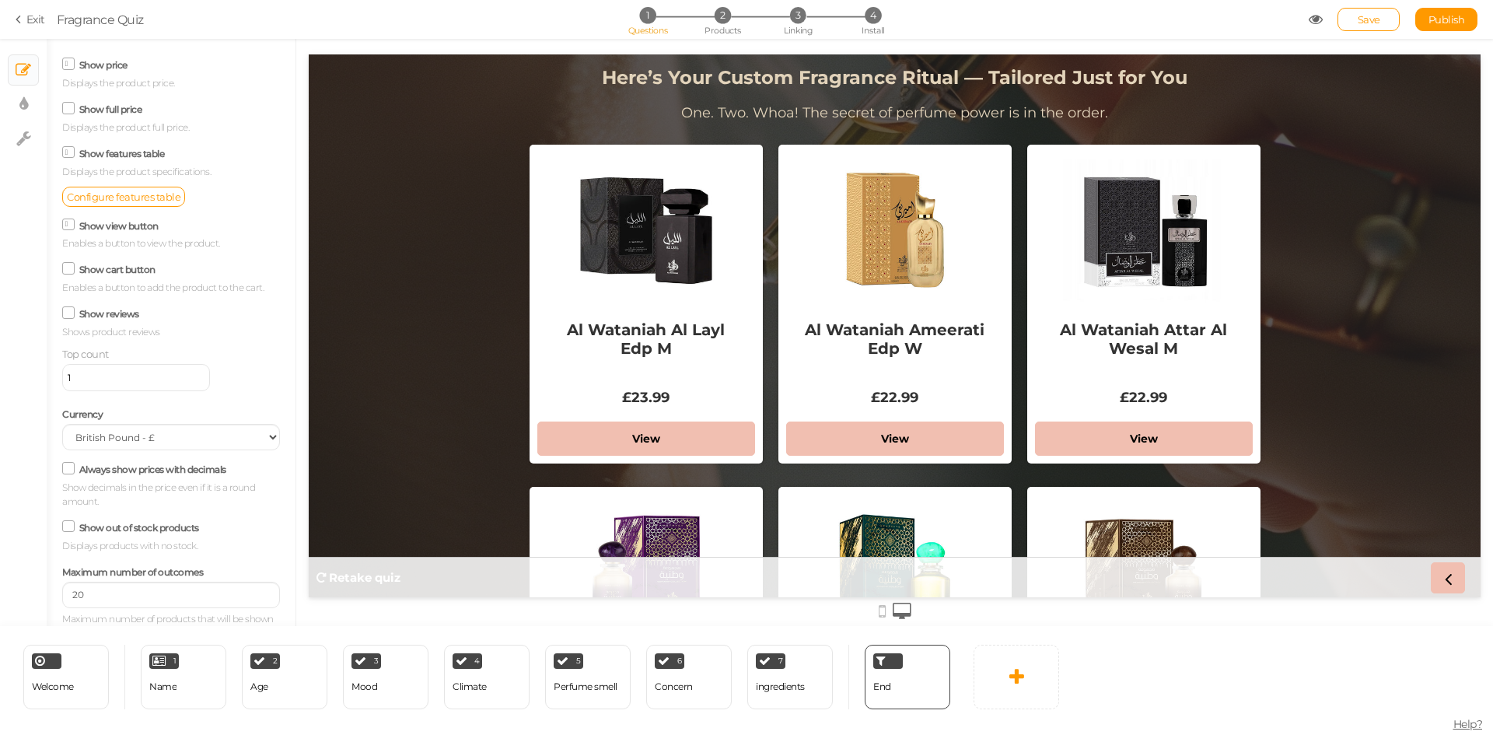
click at [68, 152] on icon at bounding box center [69, 152] width 8 height 0
click at [0, 0] on input "Show features table" at bounding box center [0, 0] width 0 height 0
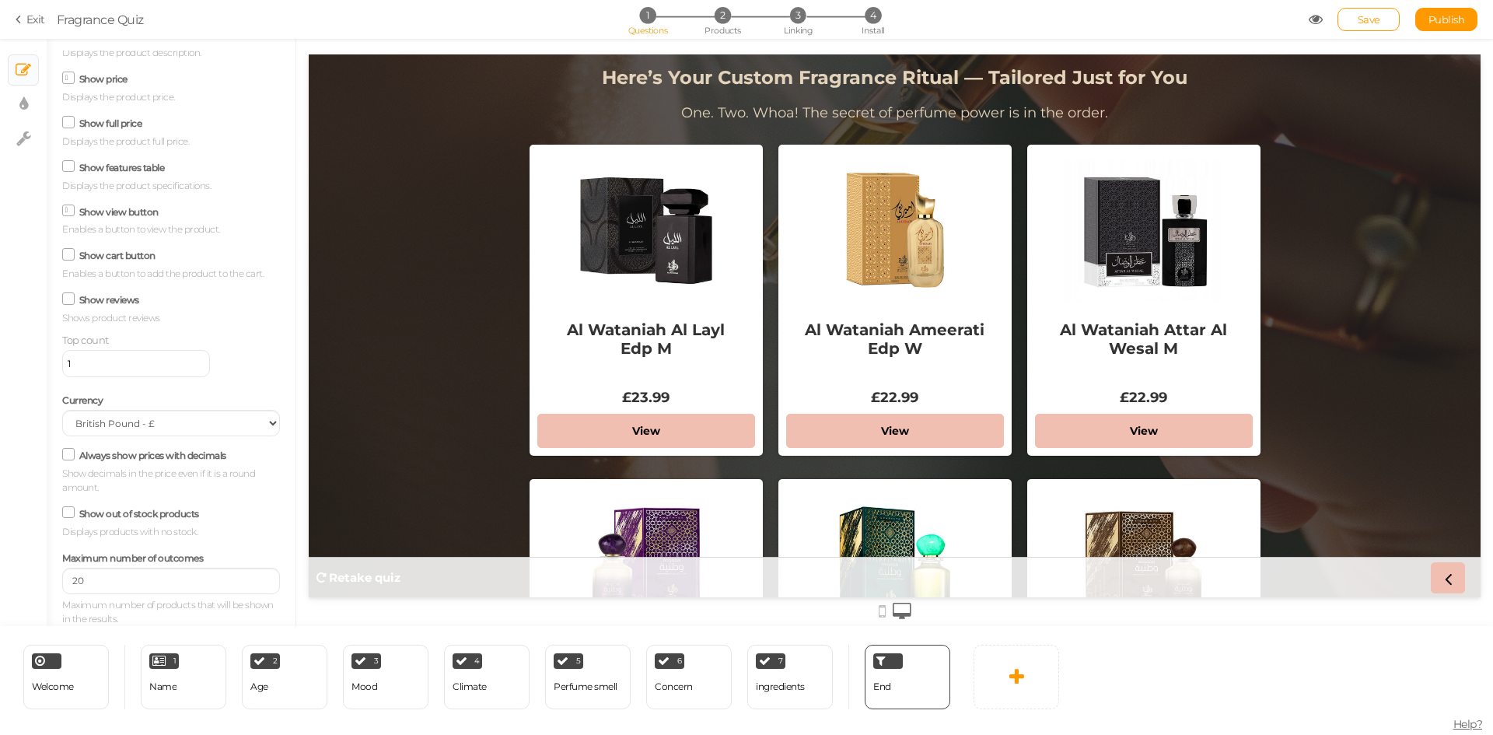
click at [68, 169] on icon at bounding box center [68, 166] width 21 height 8
click at [0, 0] on input "Show features table" at bounding box center [0, 0] width 0 height 0
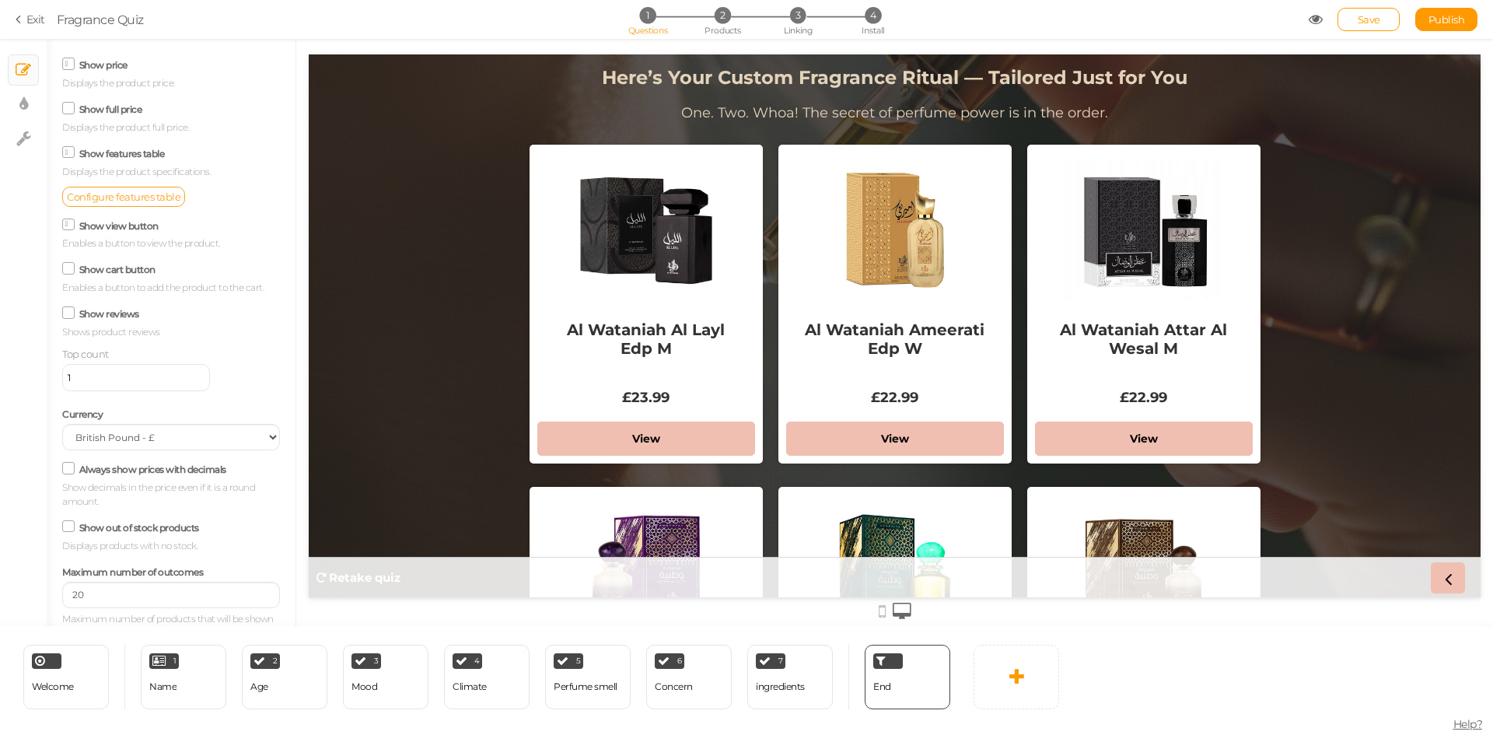
click at [107, 203] on span "Configure features table" at bounding box center [124, 196] width 114 height 12
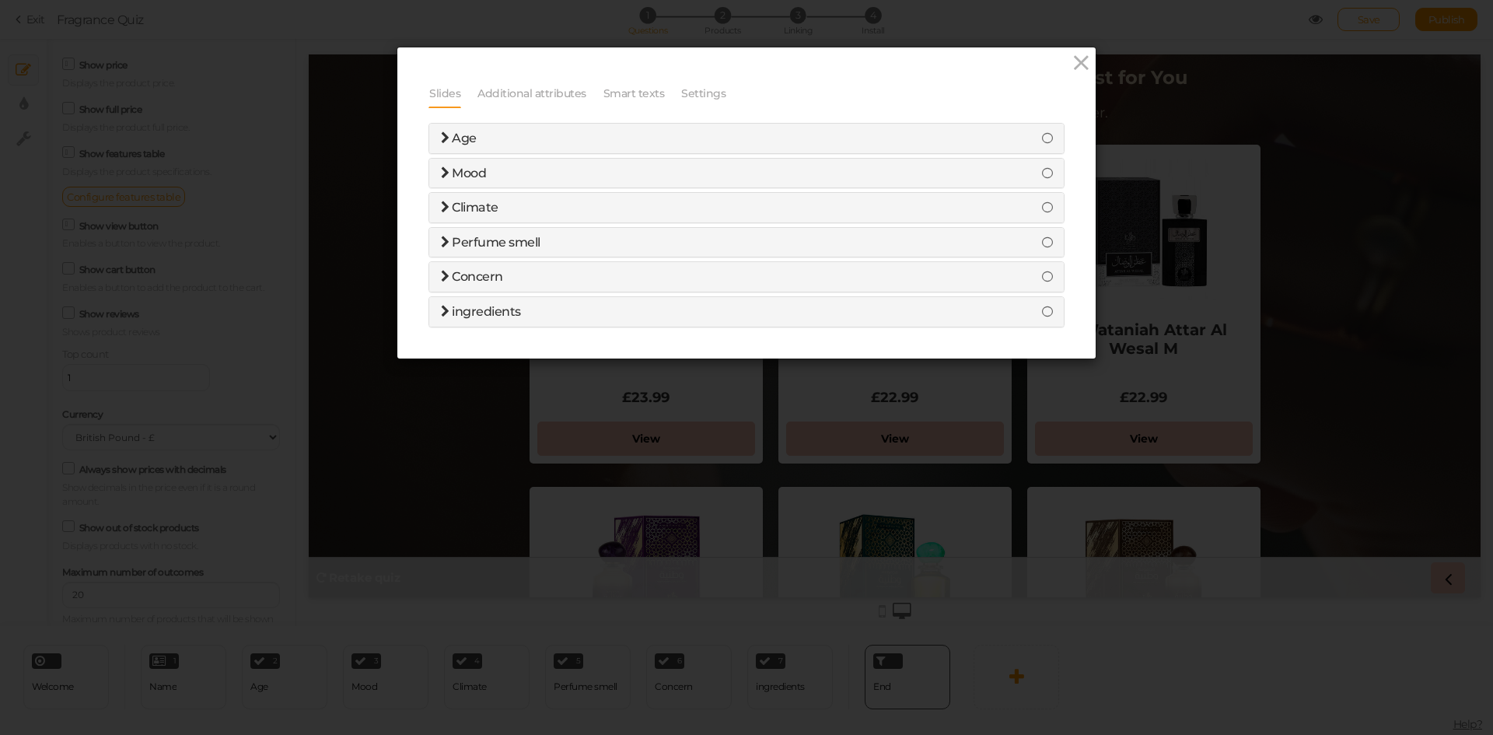
click at [530, 131] on h4 "Age" at bounding box center [746, 138] width 611 height 14
click at [441, 138] on icon at bounding box center [445, 137] width 9 height 12
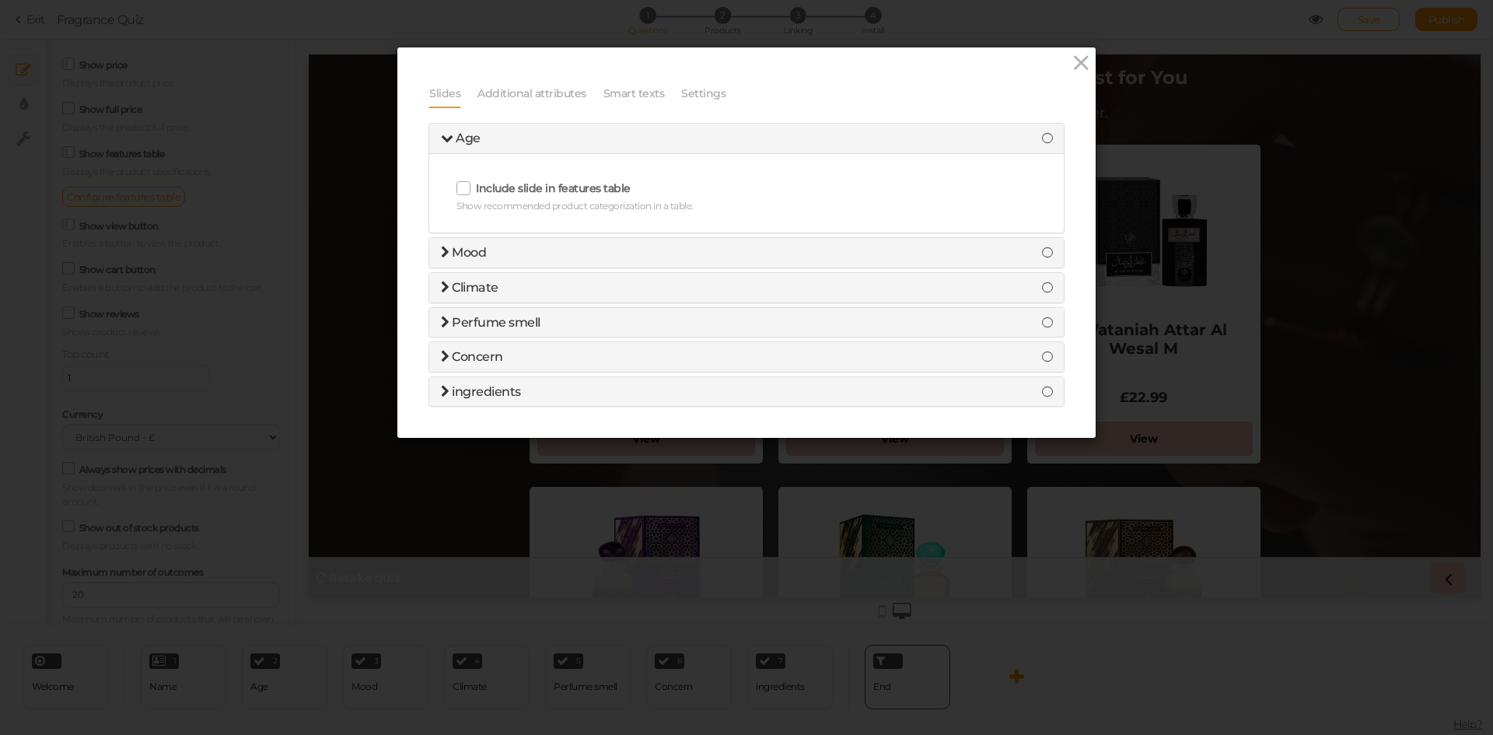
click at [473, 138] on span "Age" at bounding box center [468, 138] width 25 height 15
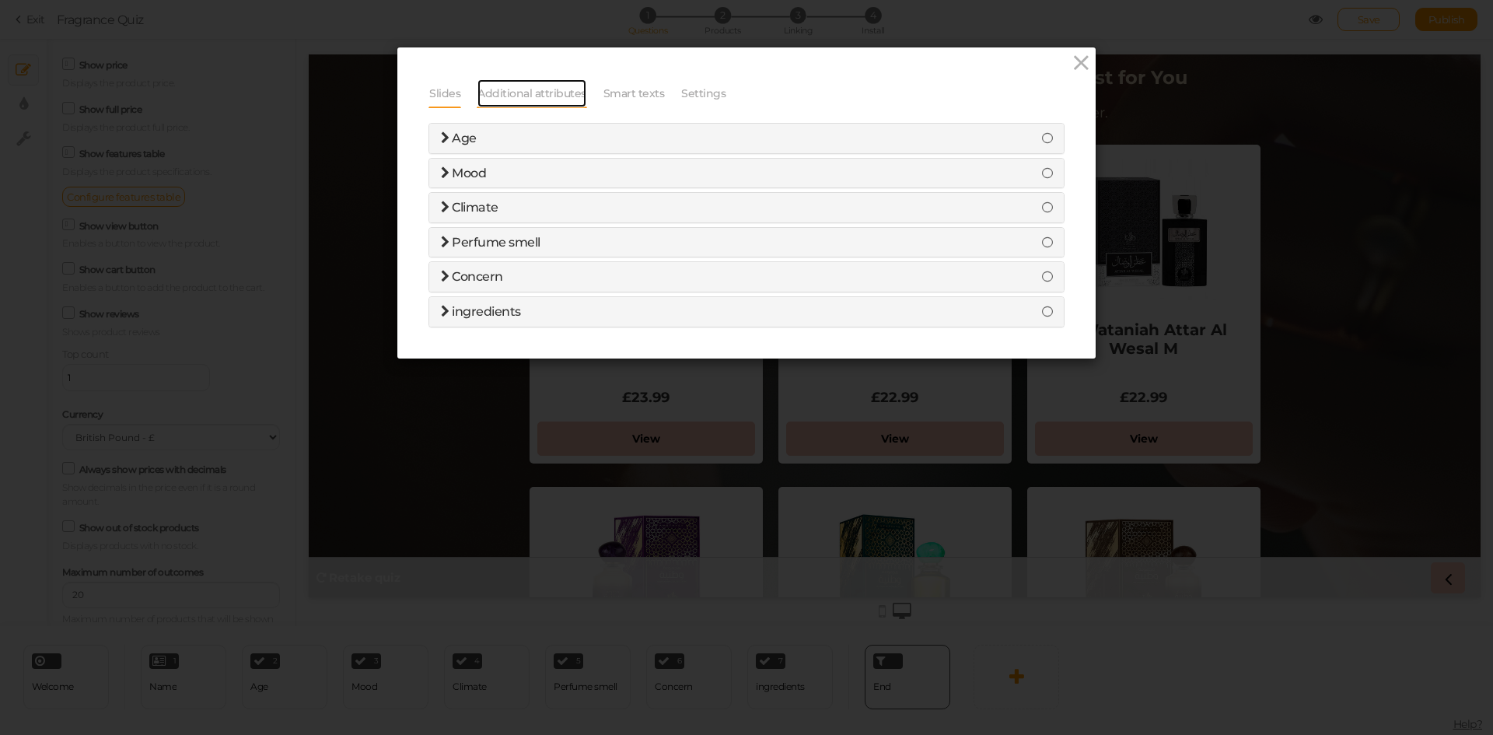
click at [523, 89] on link "Additional attributes" at bounding box center [532, 94] width 110 height 30
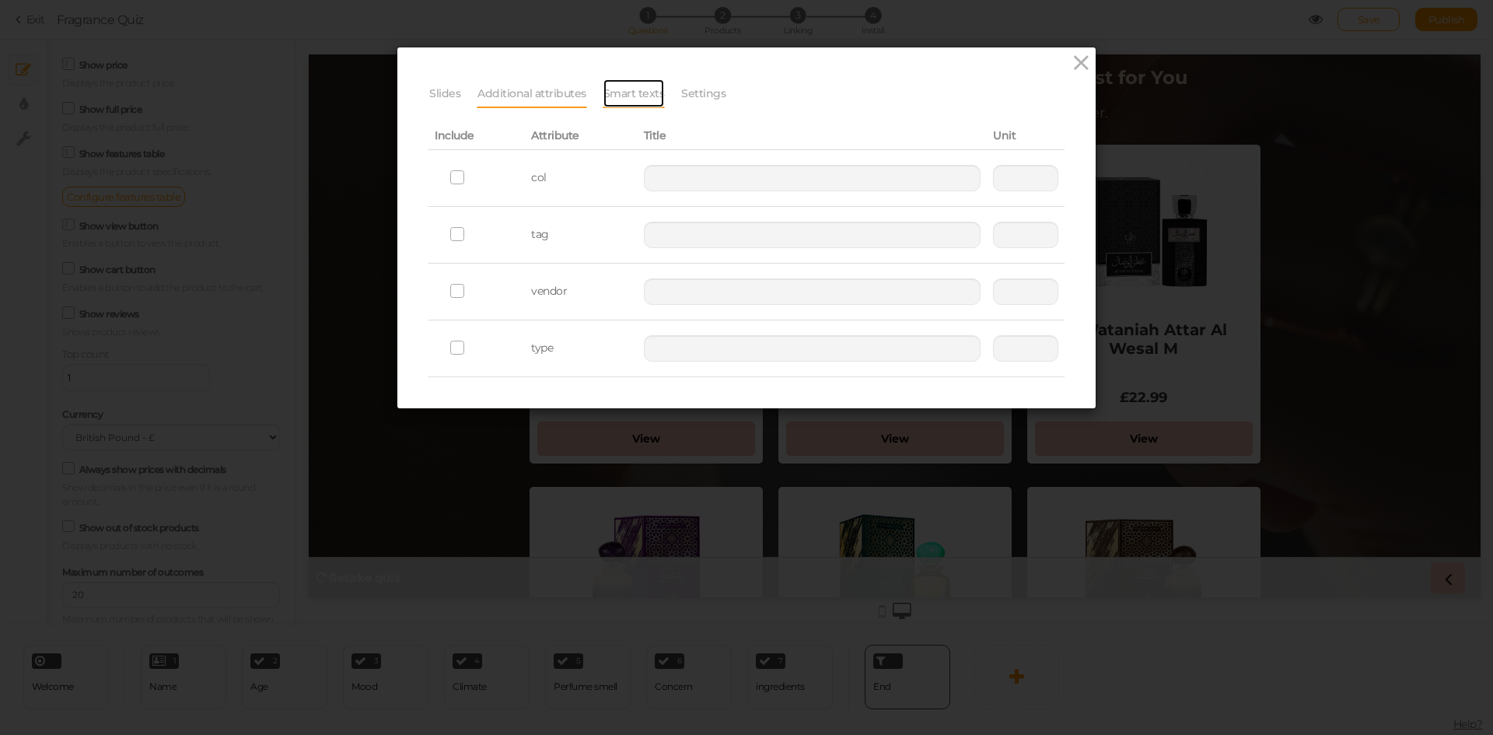
click at [620, 89] on link "Smart texts" at bounding box center [634, 94] width 63 height 30
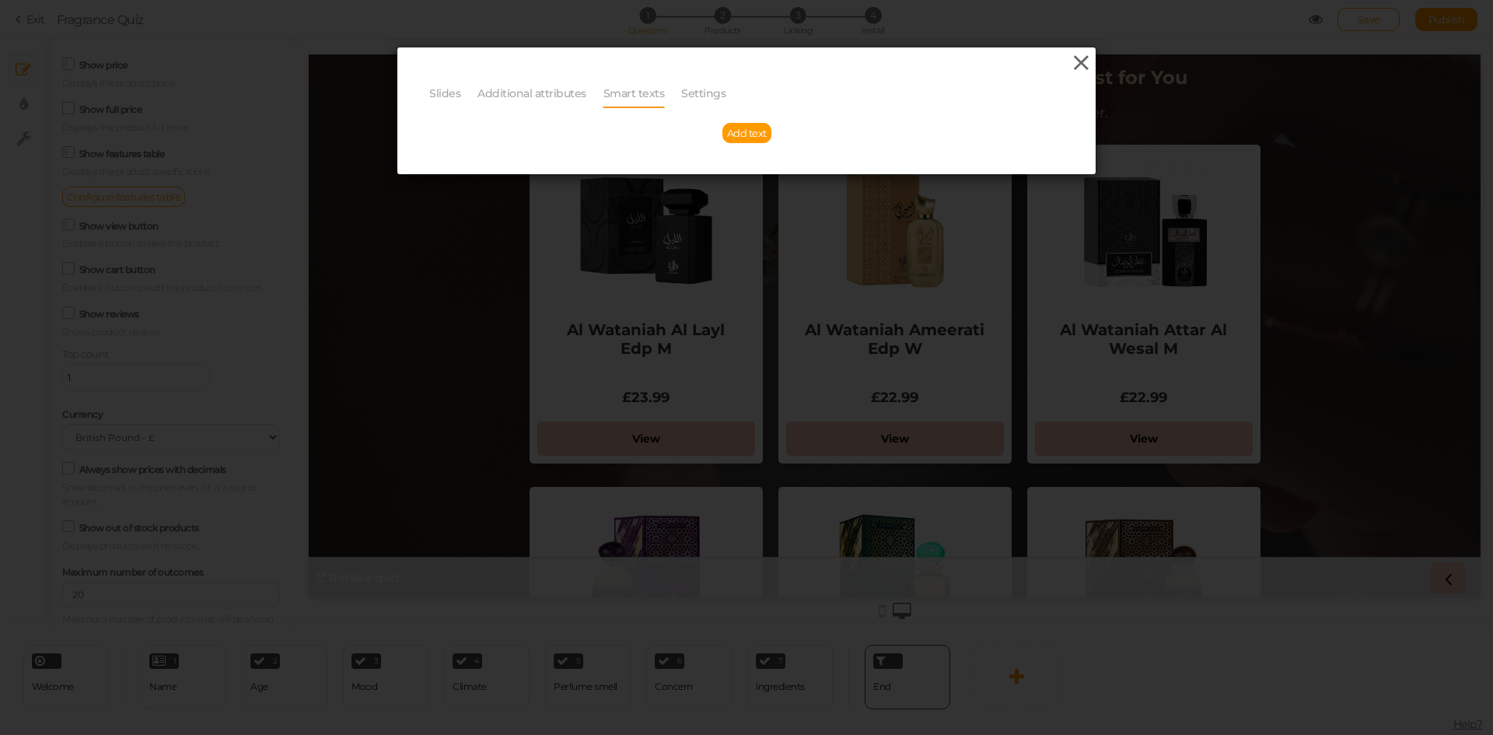
click at [1071, 59] on icon at bounding box center [1081, 62] width 23 height 23
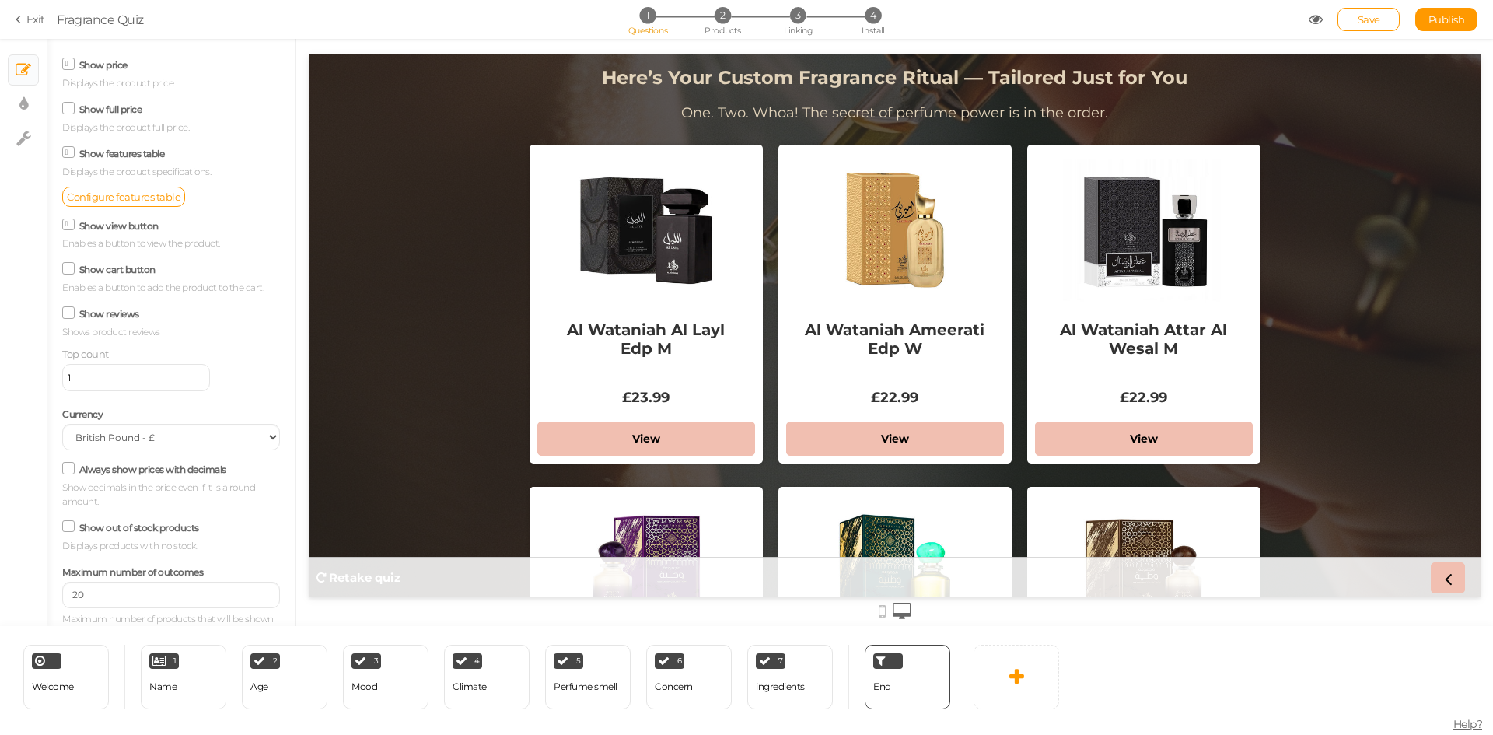
click at [68, 152] on icon at bounding box center [69, 152] width 8 height 0
click at [0, 0] on input "Show features table" at bounding box center [0, 0] width 0 height 0
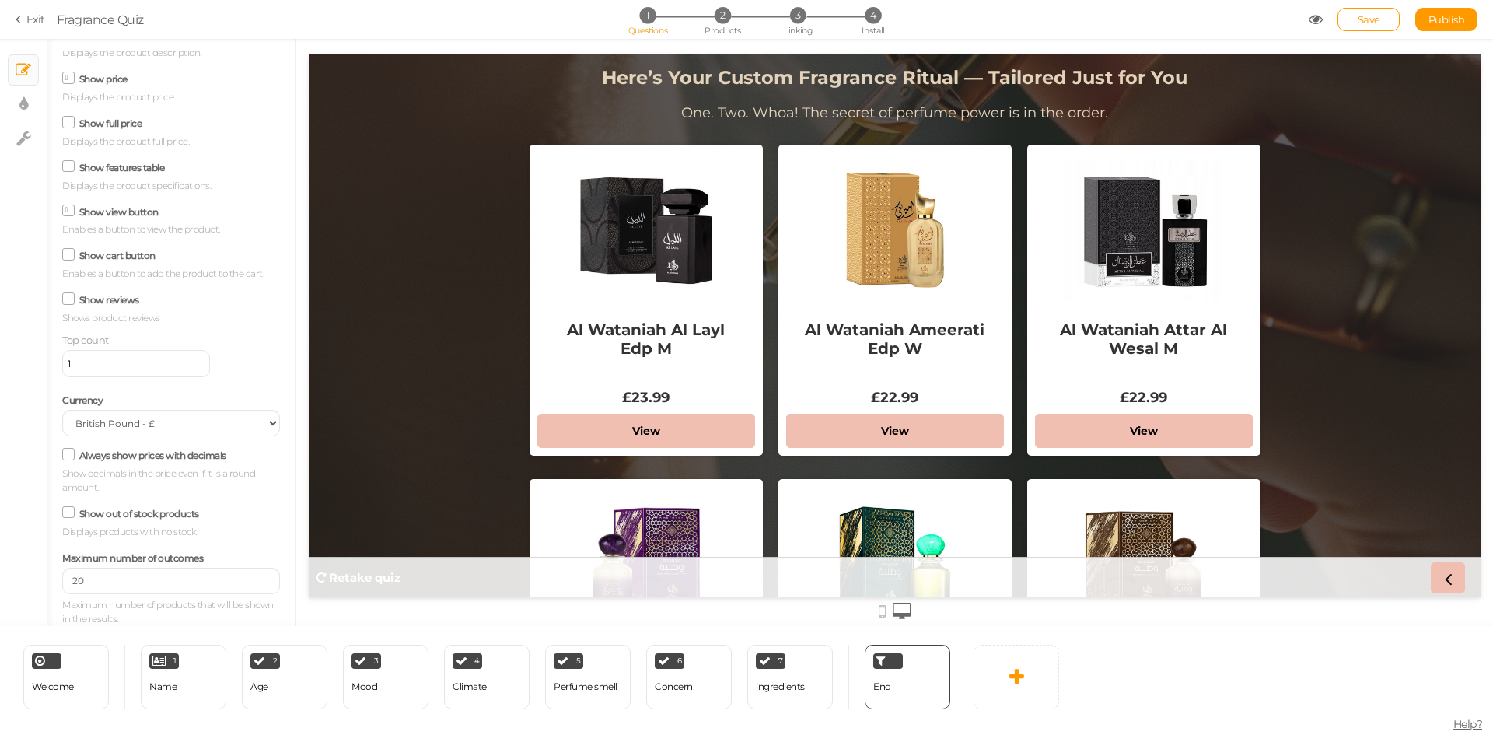
click at [71, 123] on icon at bounding box center [68, 122] width 21 height 8
click at [0, 0] on input "Show full price" at bounding box center [0, 0] width 0 height 0
click at [71, 122] on icon at bounding box center [69, 122] width 8 height 0
click at [0, 0] on input "Show full price" at bounding box center [0, 0] width 0 height 0
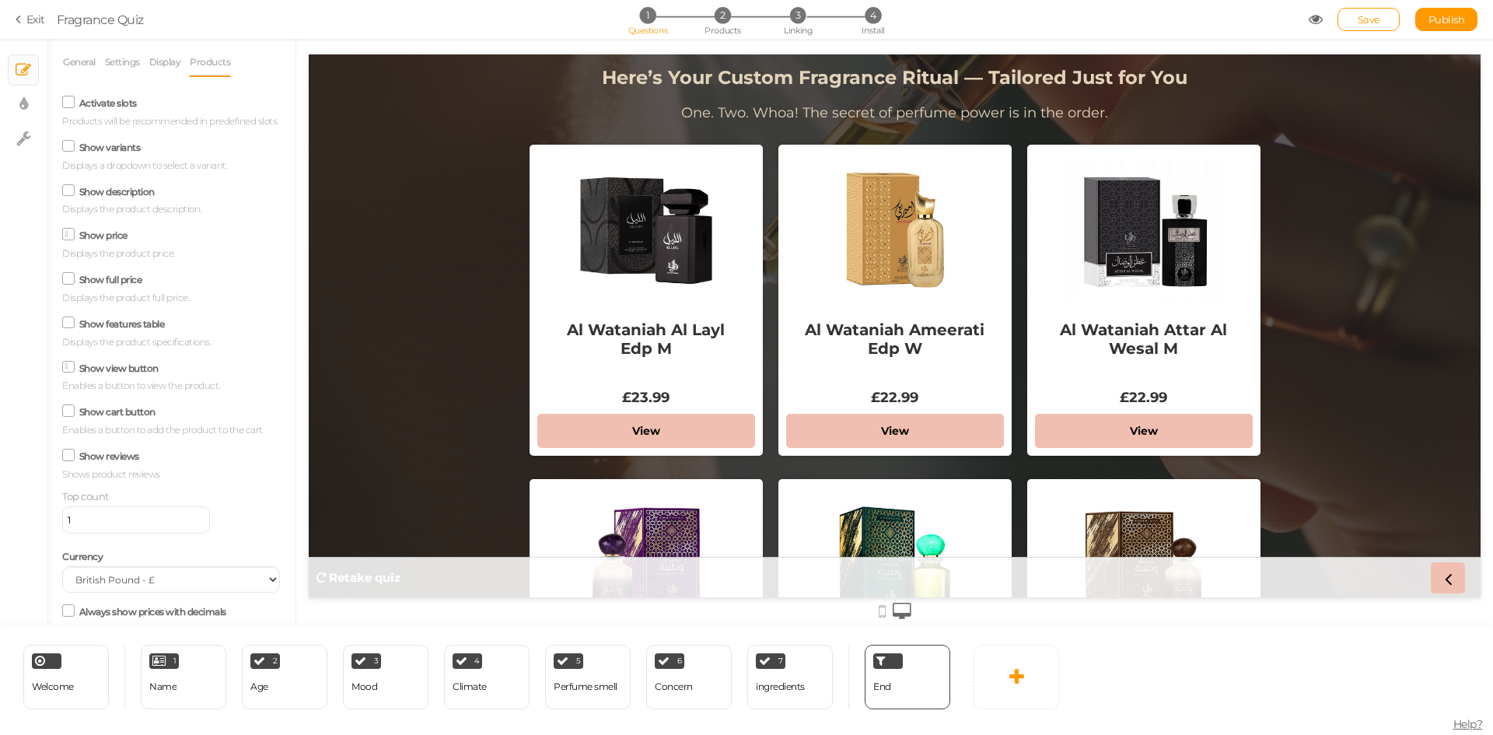
scroll to position [0, 0]
click at [65, 105] on icon at bounding box center [68, 105] width 21 height 8
click at [0, 0] on input "Activate slots" at bounding box center [0, 0] width 0 height 0
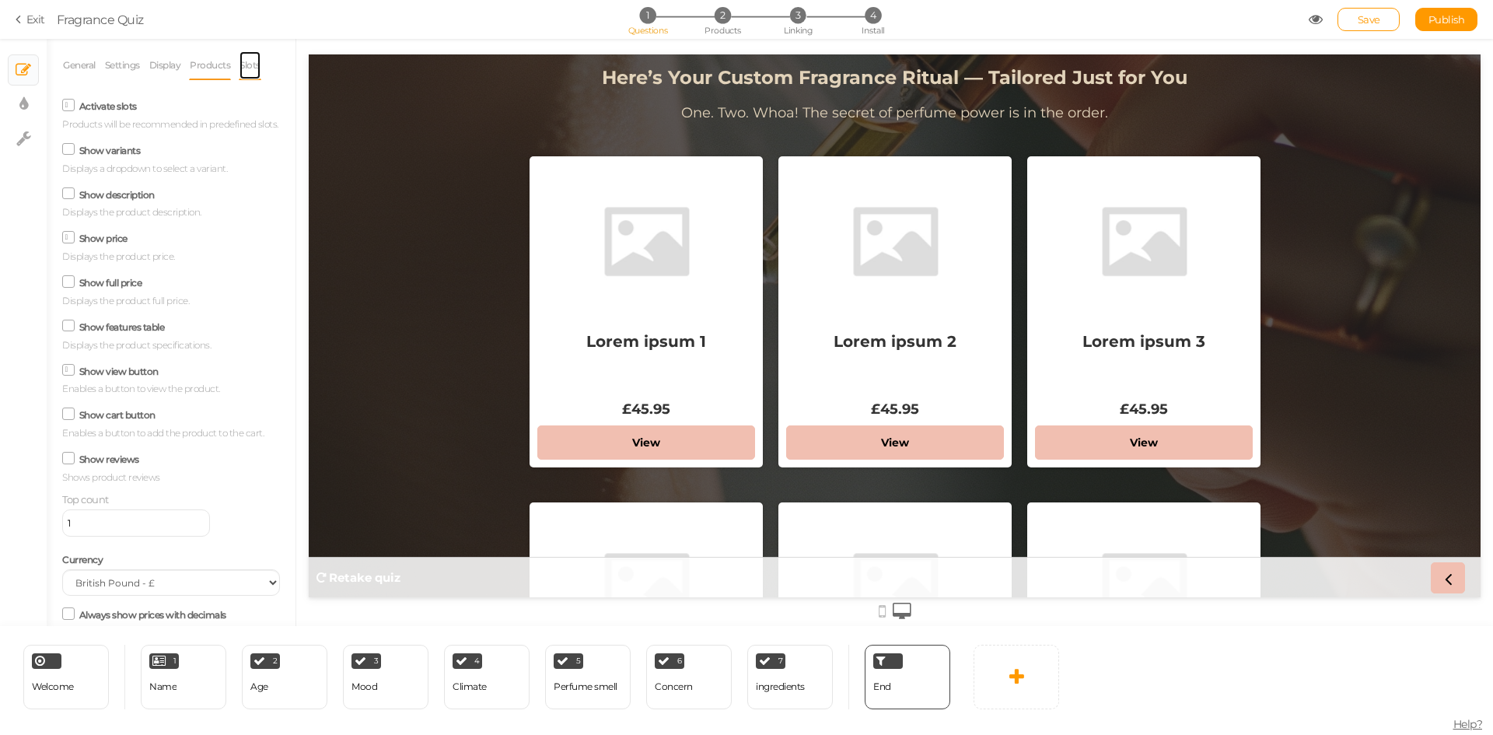
click at [239, 80] on link "Slots" at bounding box center [250, 66] width 23 height 30
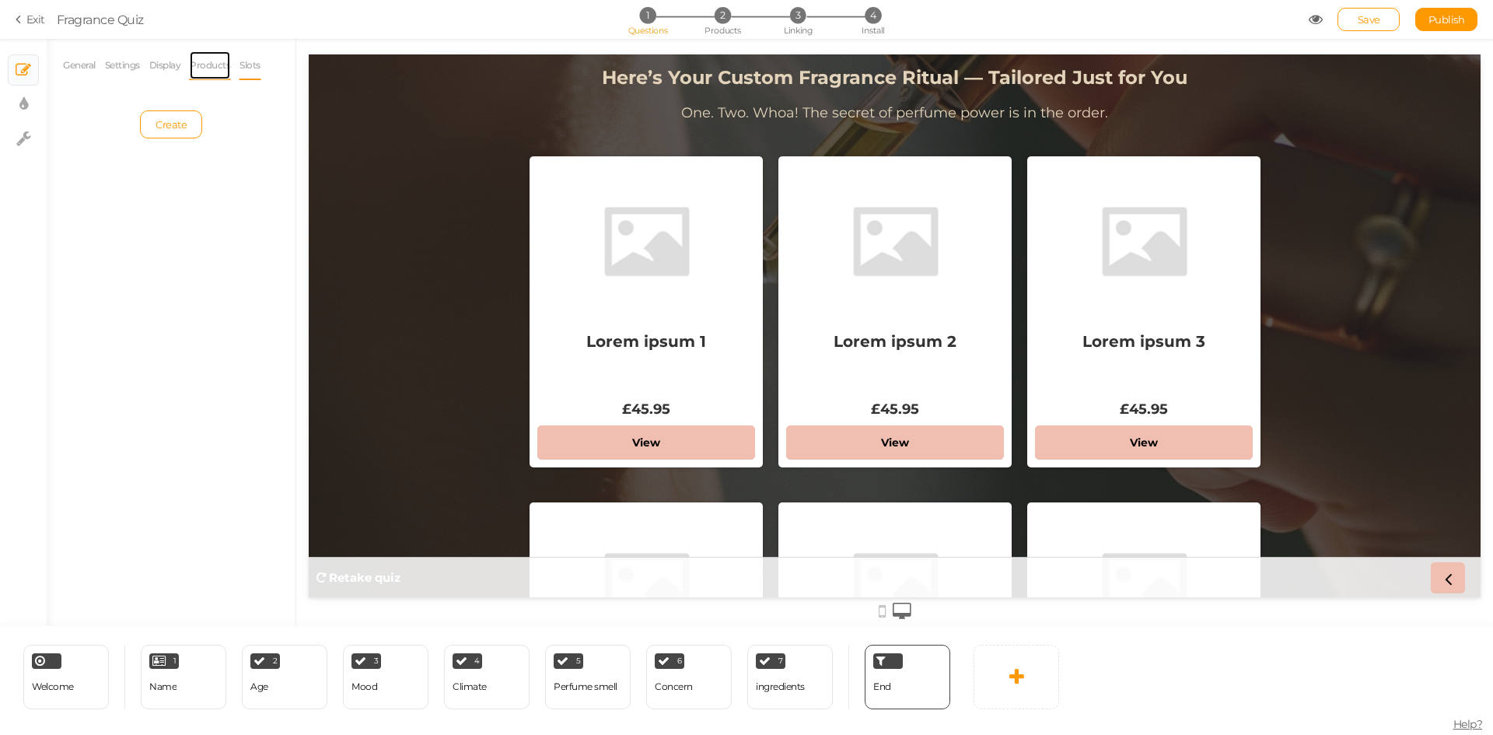
click at [217, 65] on link "Products" at bounding box center [210, 66] width 42 height 30
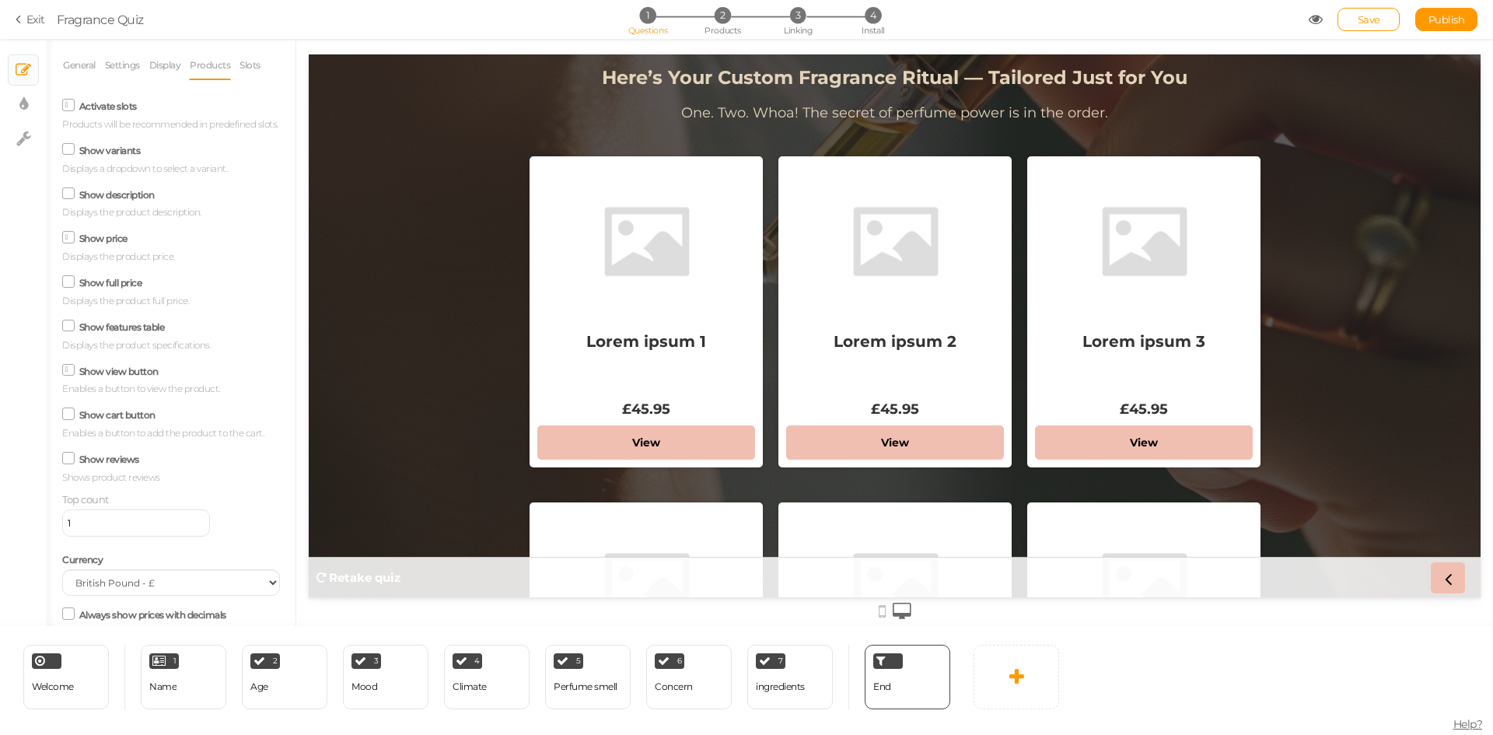
click at [69, 105] on icon at bounding box center [69, 105] width 8 height 0
click at [0, 0] on input "Activate slots" at bounding box center [0, 0] width 0 height 0
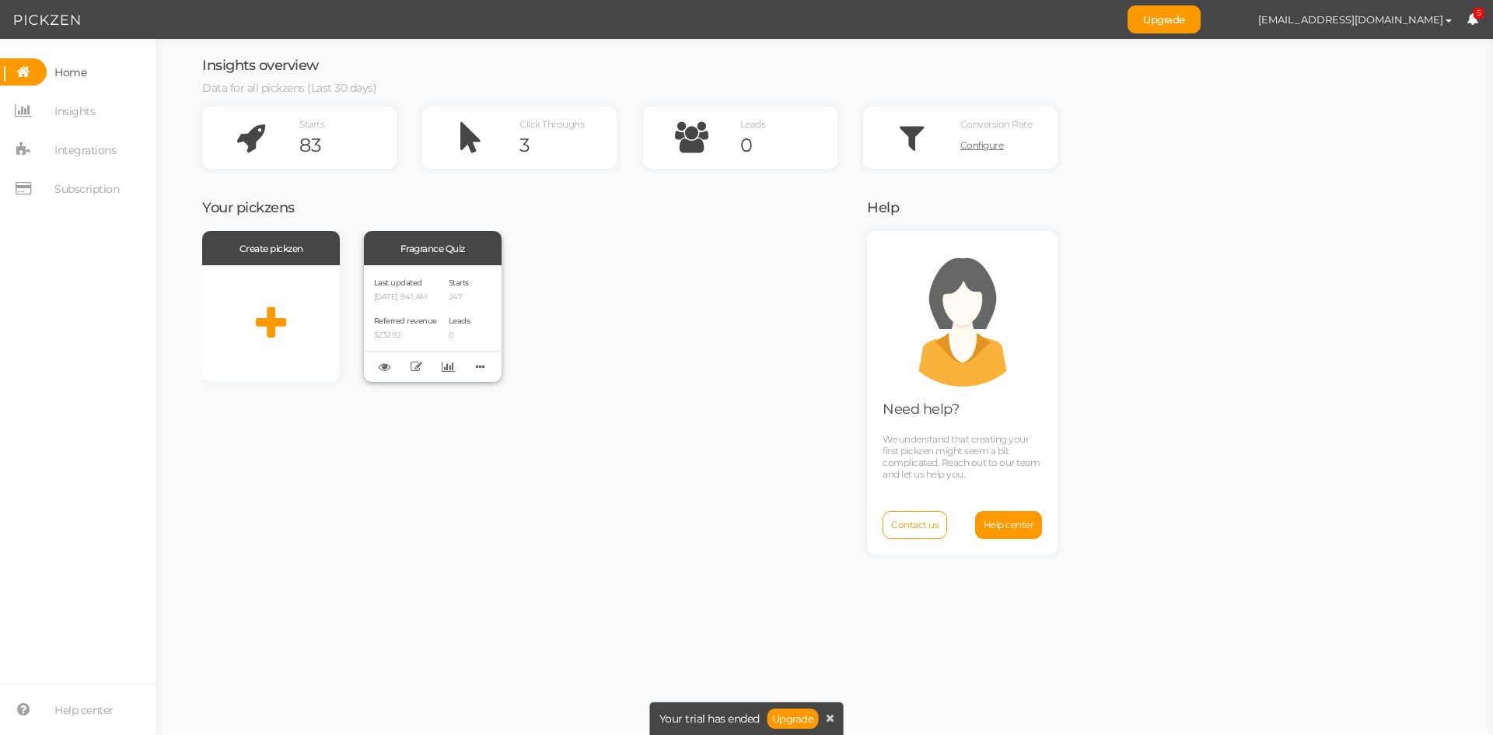
click at [412, 292] on p "09/03/2025 9:41 AM" at bounding box center [405, 297] width 63 height 10
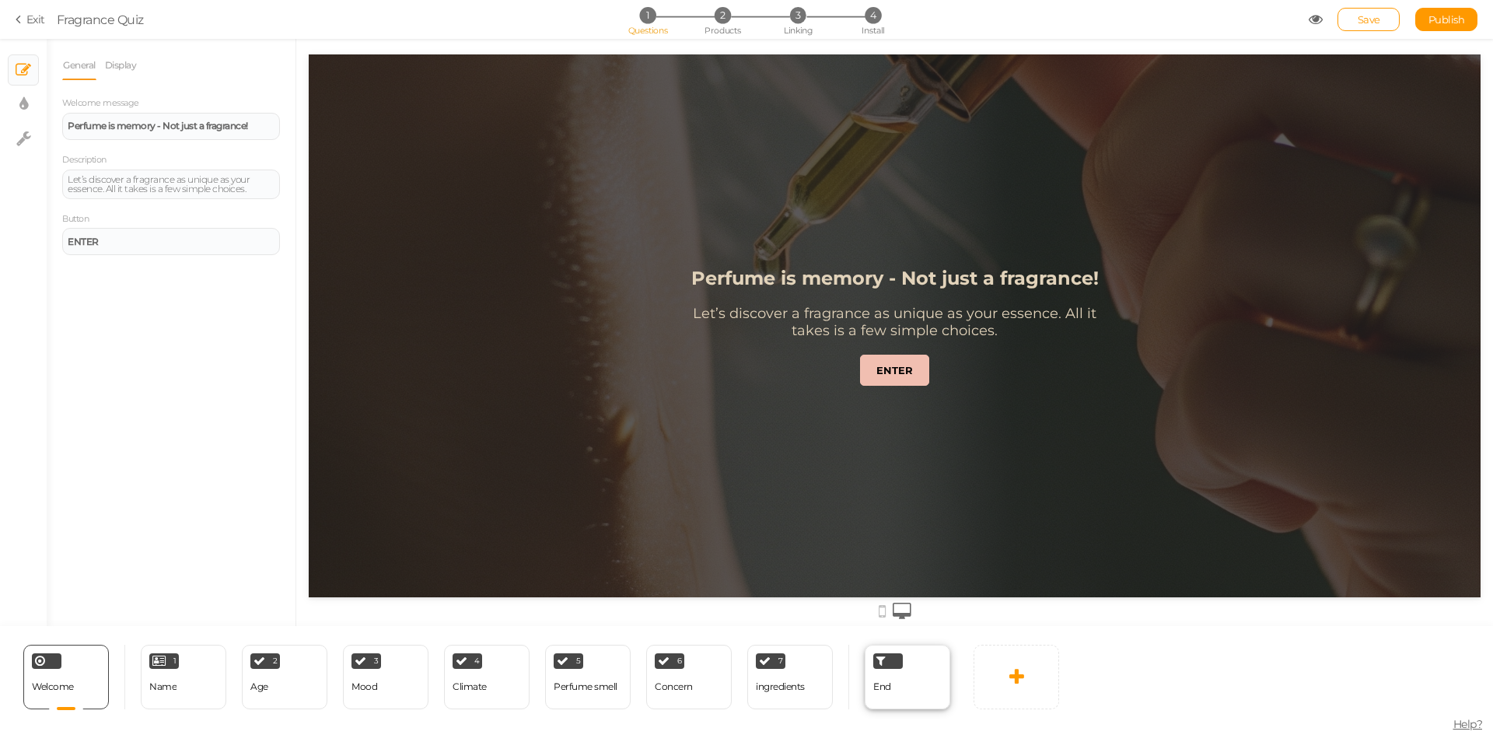
click at [895, 671] on div "End" at bounding box center [907, 676] width 86 height 65
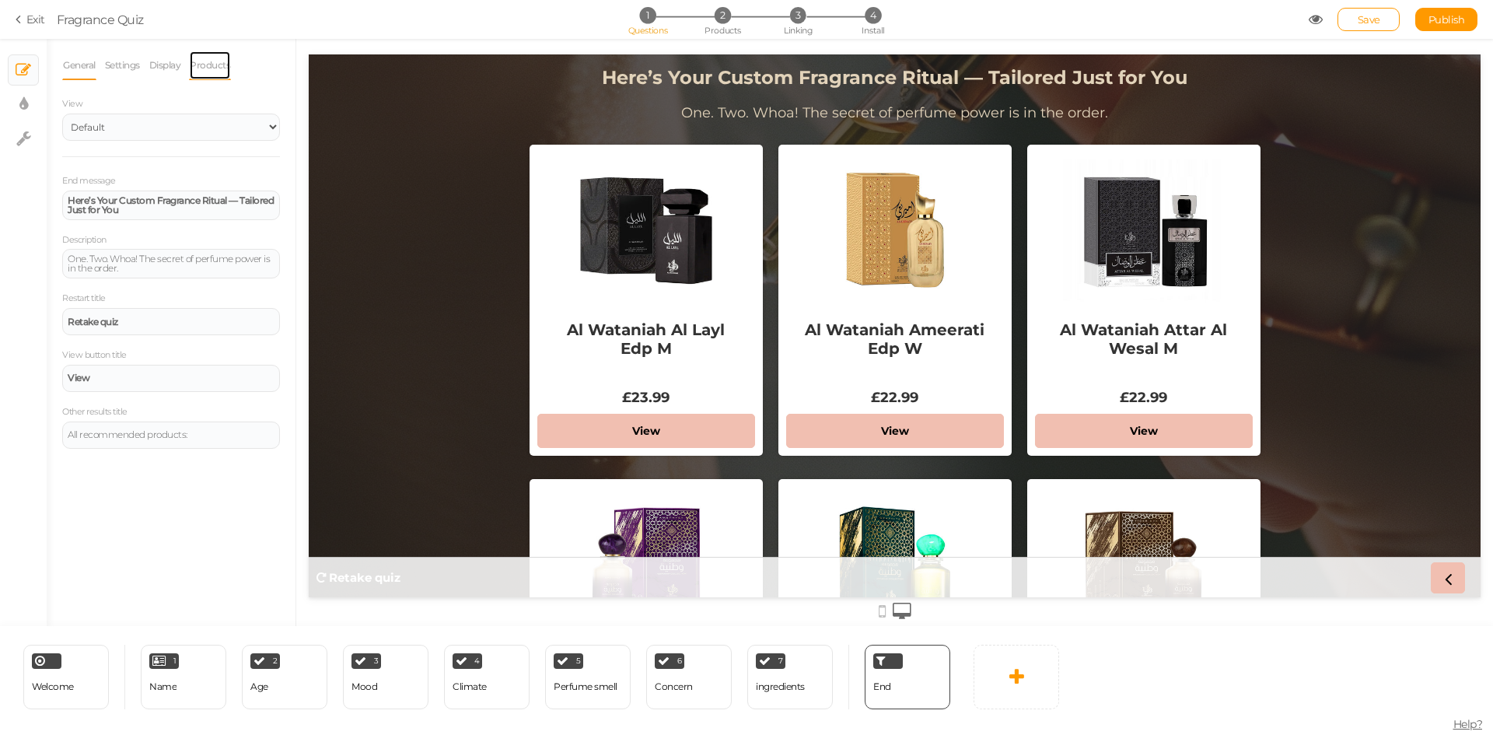
click at [220, 66] on link "Products" at bounding box center [210, 66] width 42 height 30
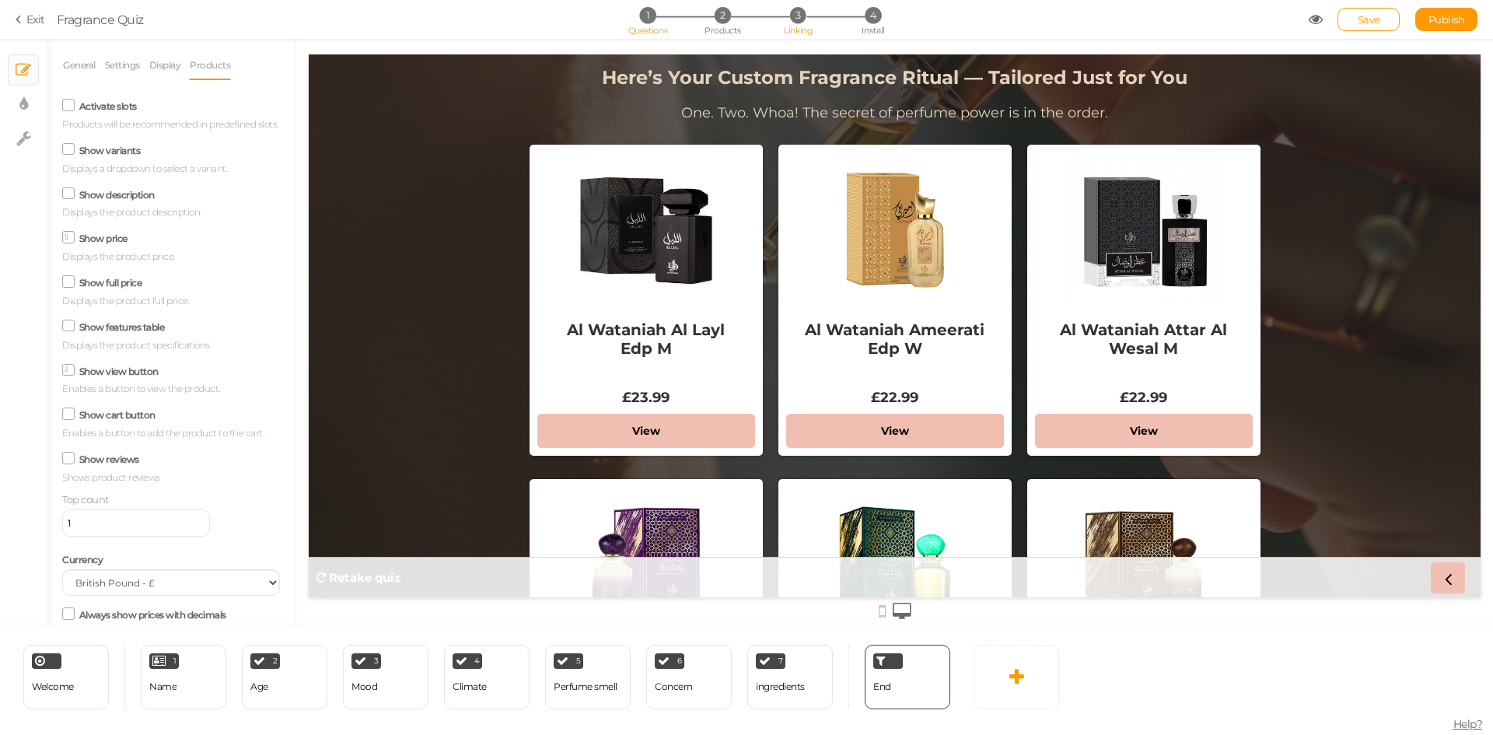
click at [798, 10] on span "3" at bounding box center [798, 15] width 16 height 16
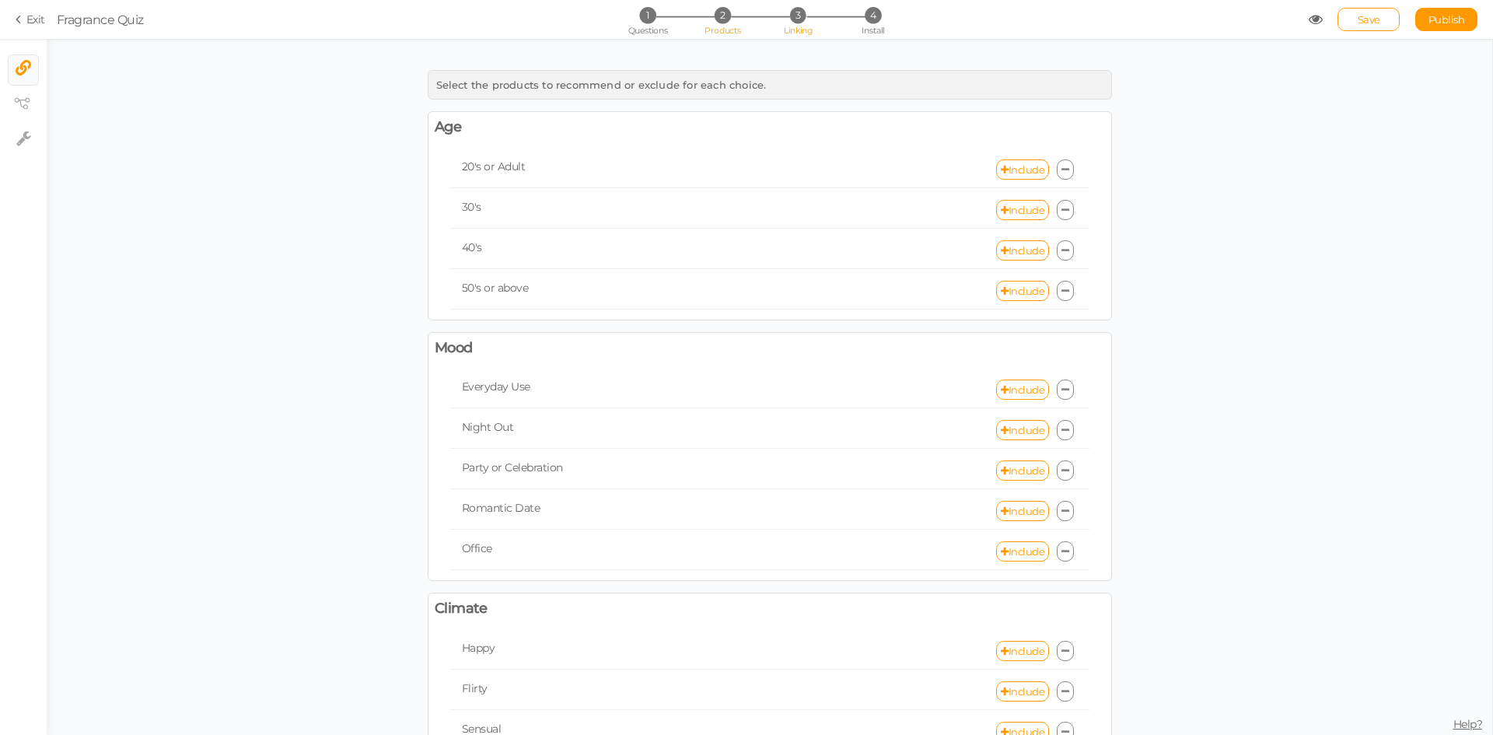
click at [744, 18] on li "2 Products" at bounding box center [722, 15] width 72 height 16
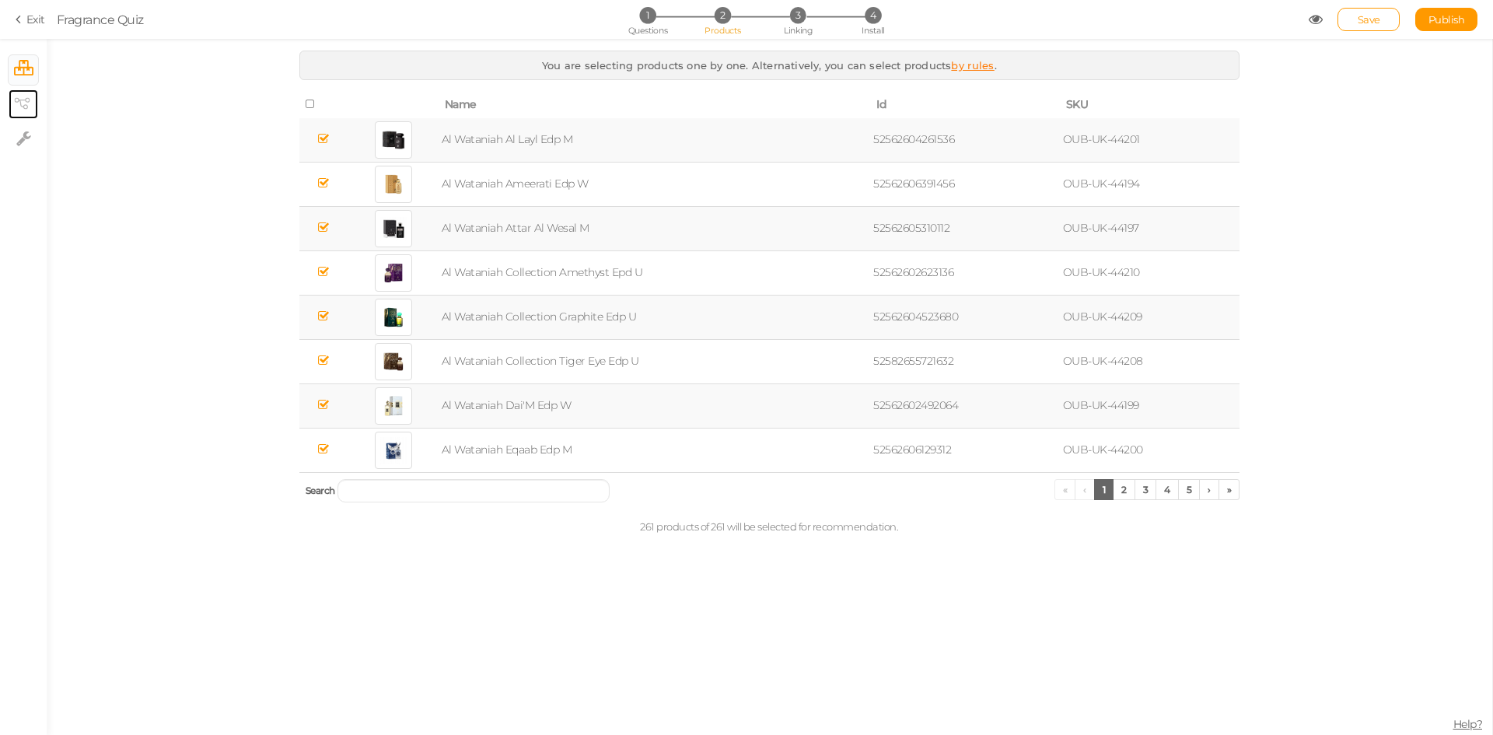
click at [36, 102] on link "× View tree" at bounding box center [24, 104] width 30 height 30
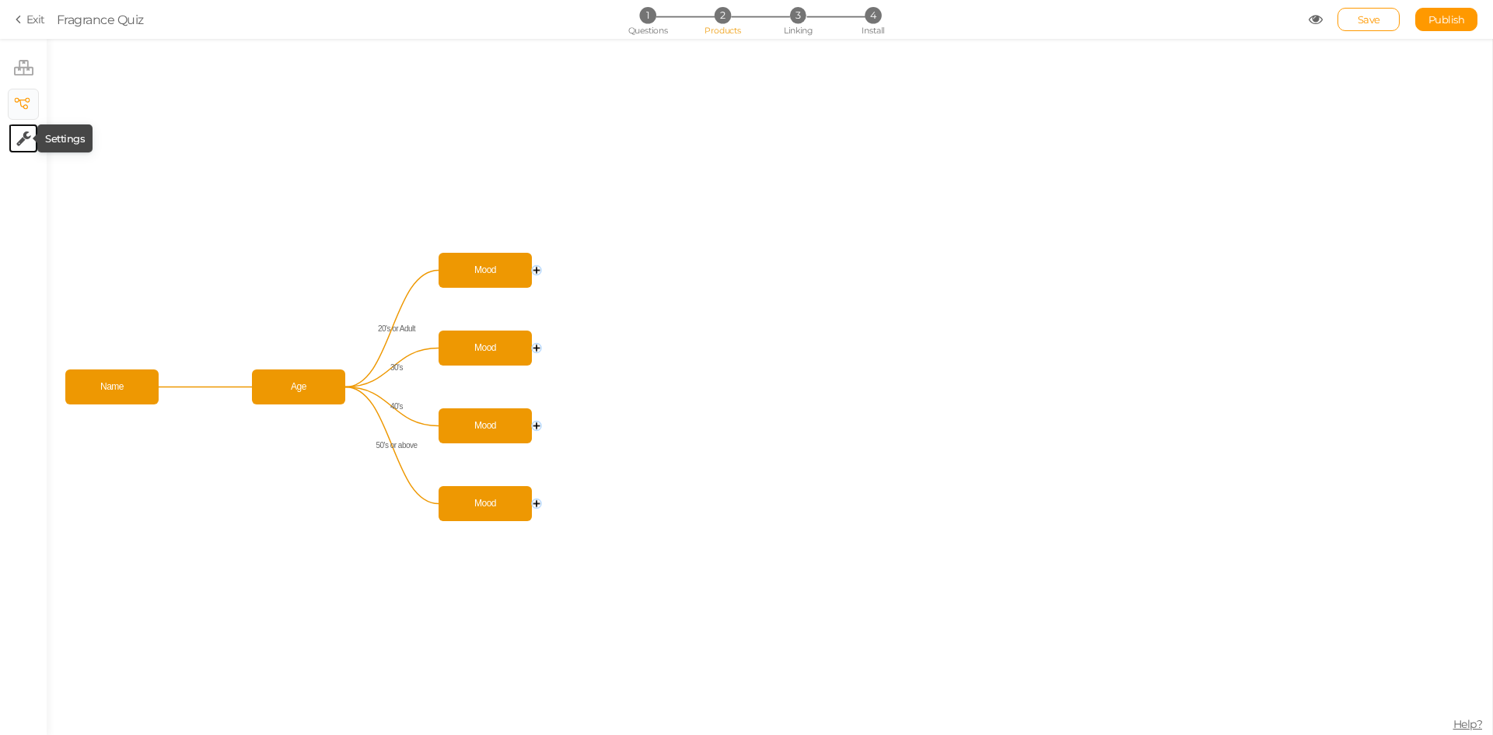
click at [26, 134] on icon at bounding box center [23, 139] width 15 height 16
select select "en"
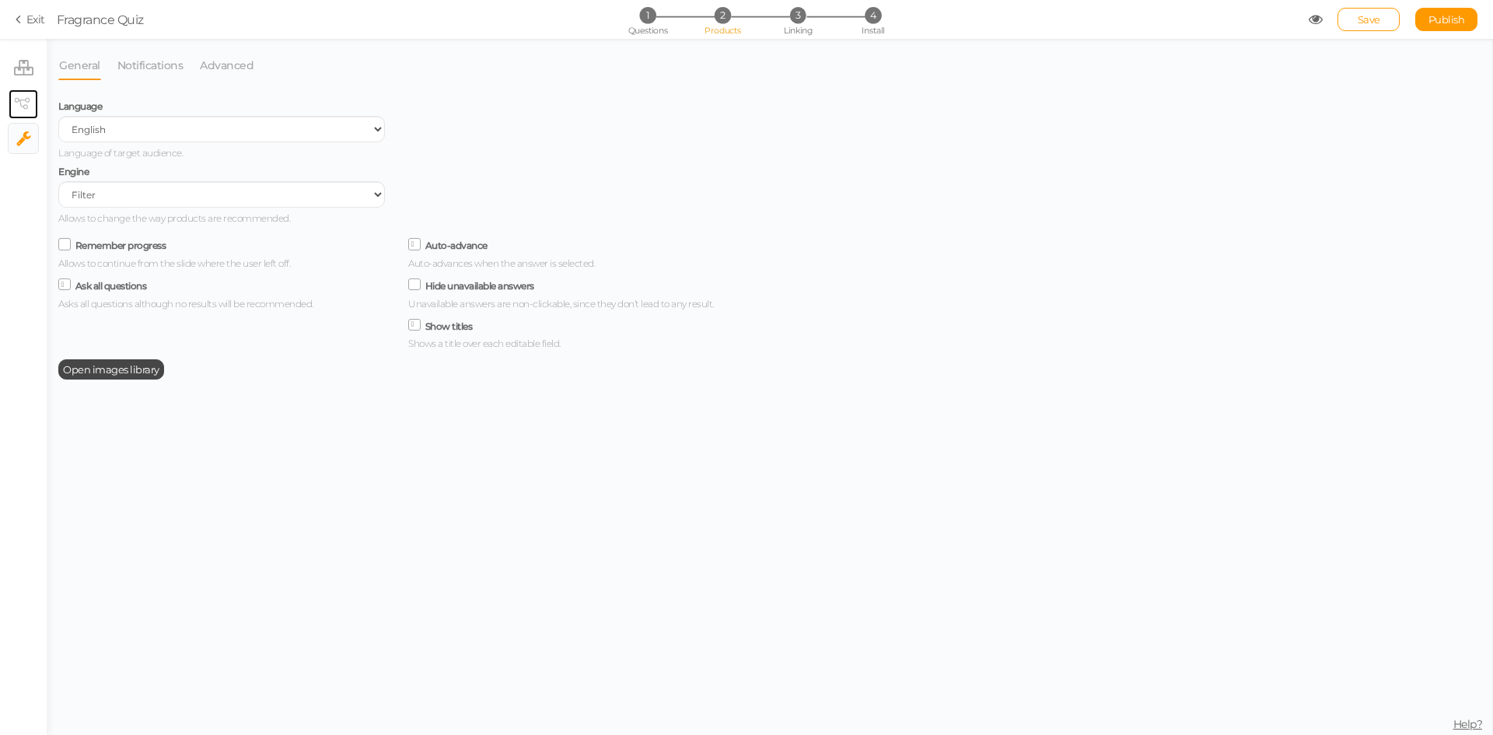
click at [26, 103] on icon at bounding box center [22, 104] width 16 height 12
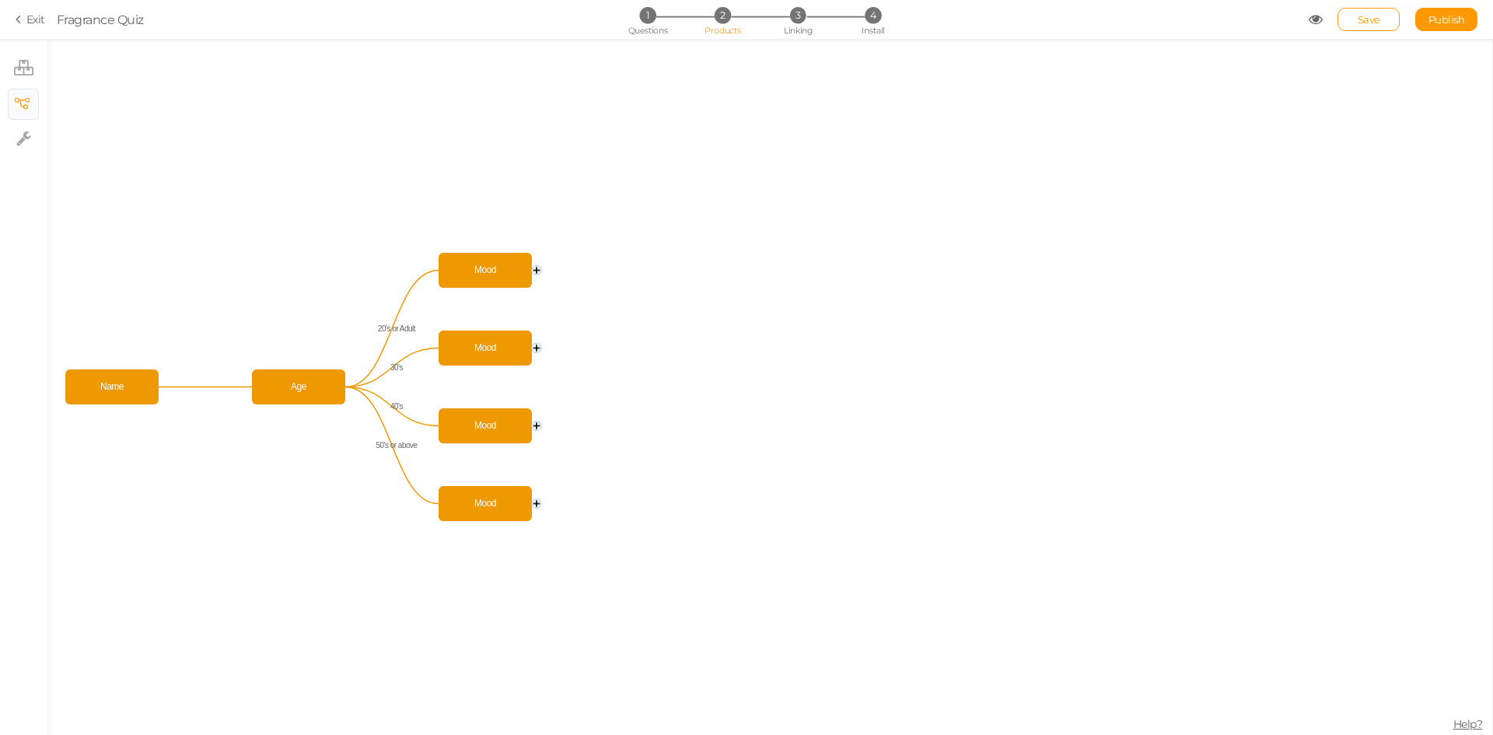
click at [539, 271] on circle at bounding box center [536, 270] width 9 height 9
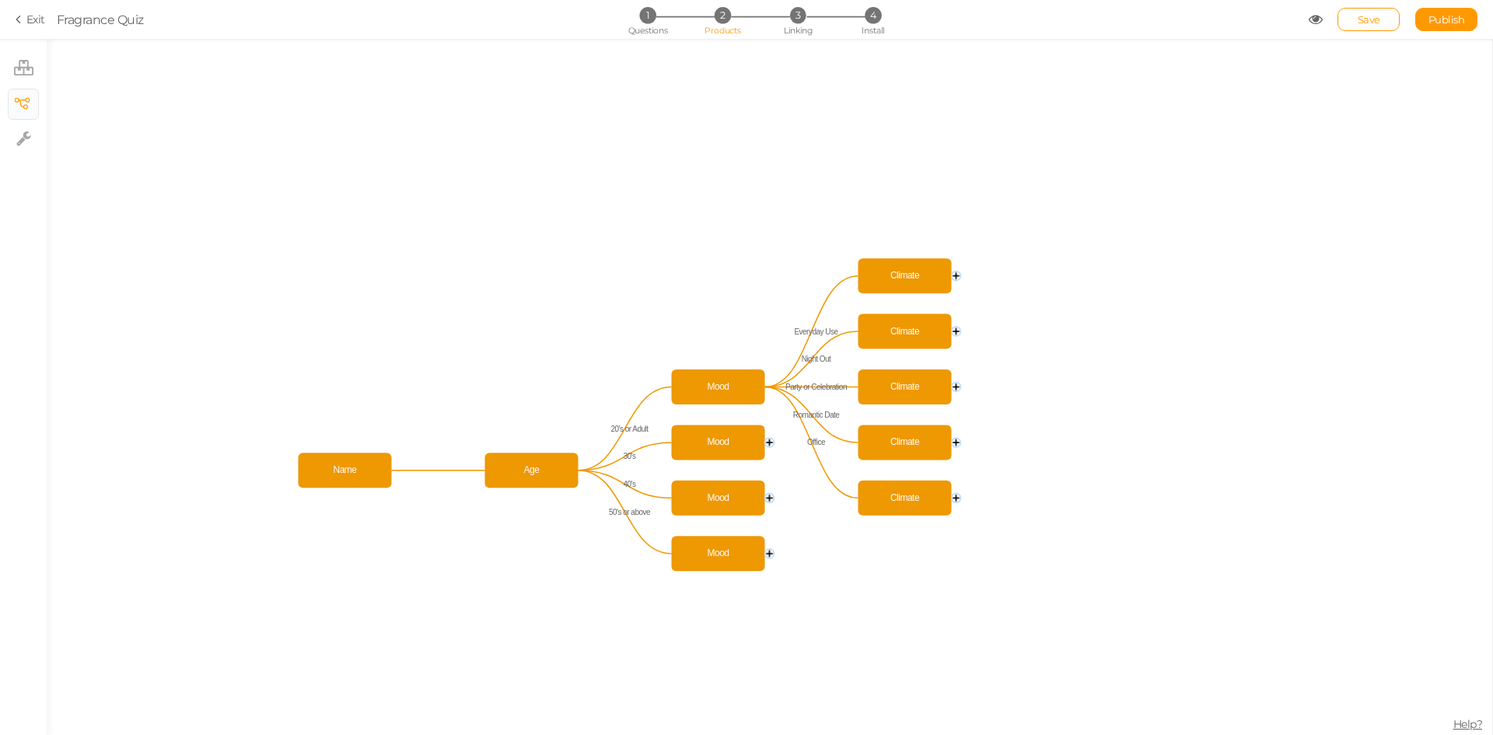
click at [960, 274] on circle at bounding box center [956, 275] width 9 height 9
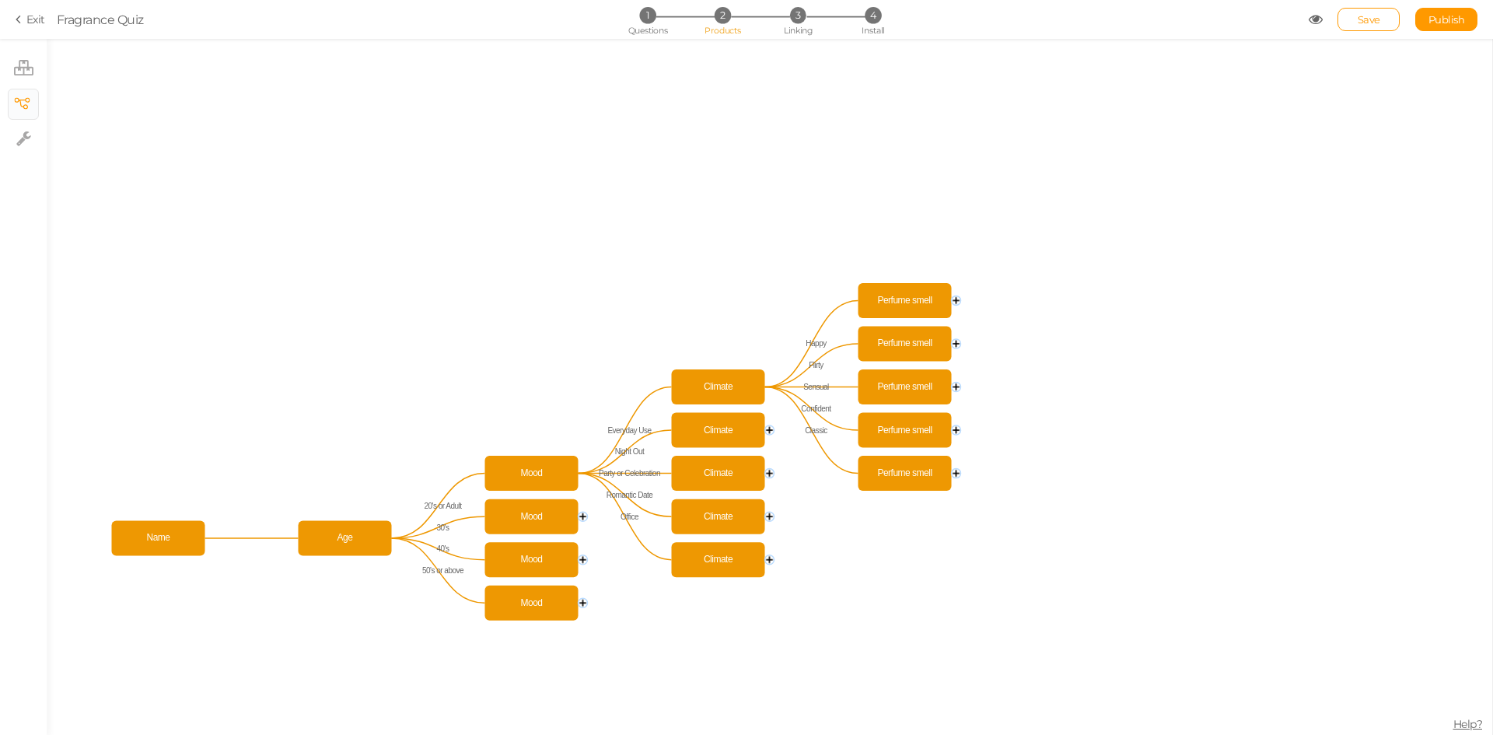
click at [959, 298] on circle at bounding box center [956, 299] width 9 height 9
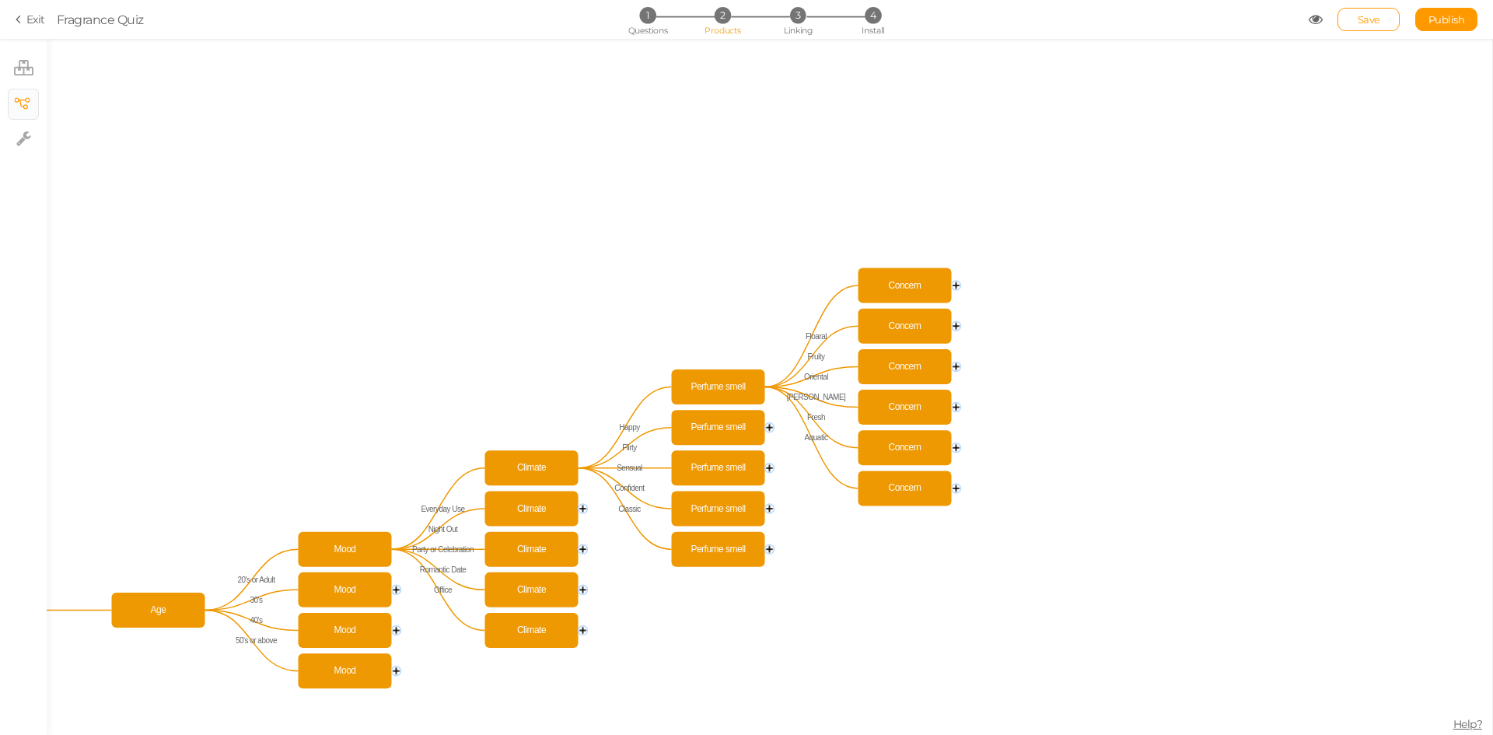
click at [958, 288] on circle at bounding box center [956, 285] width 9 height 9
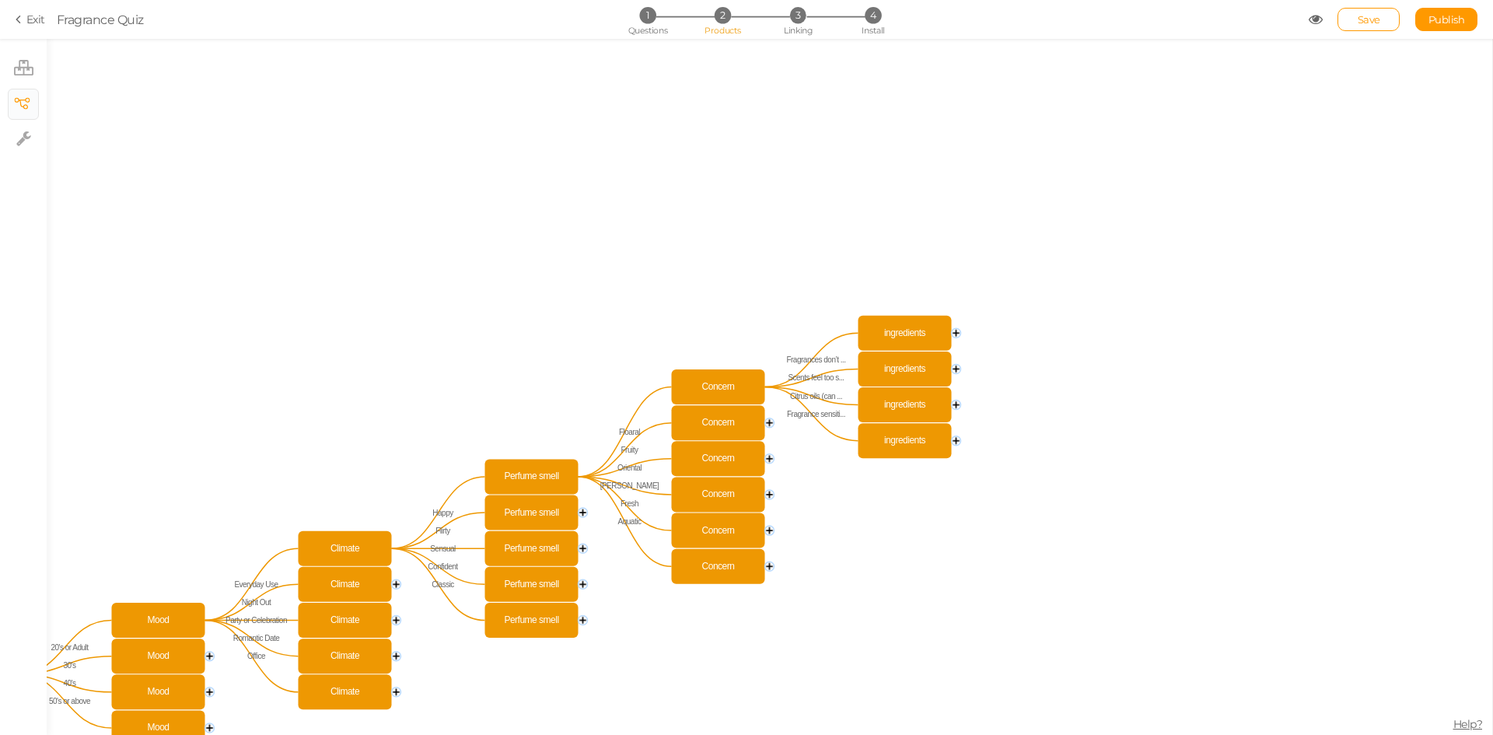
click at [962, 326] on icon "Mood Mood Mood Mood Age Name Fragrances don’t ... Scents feel too s... Citrus o…" at bounding box center [769, 387] width 1445 height 696
click at [956, 330] on circle at bounding box center [956, 332] width 9 height 9
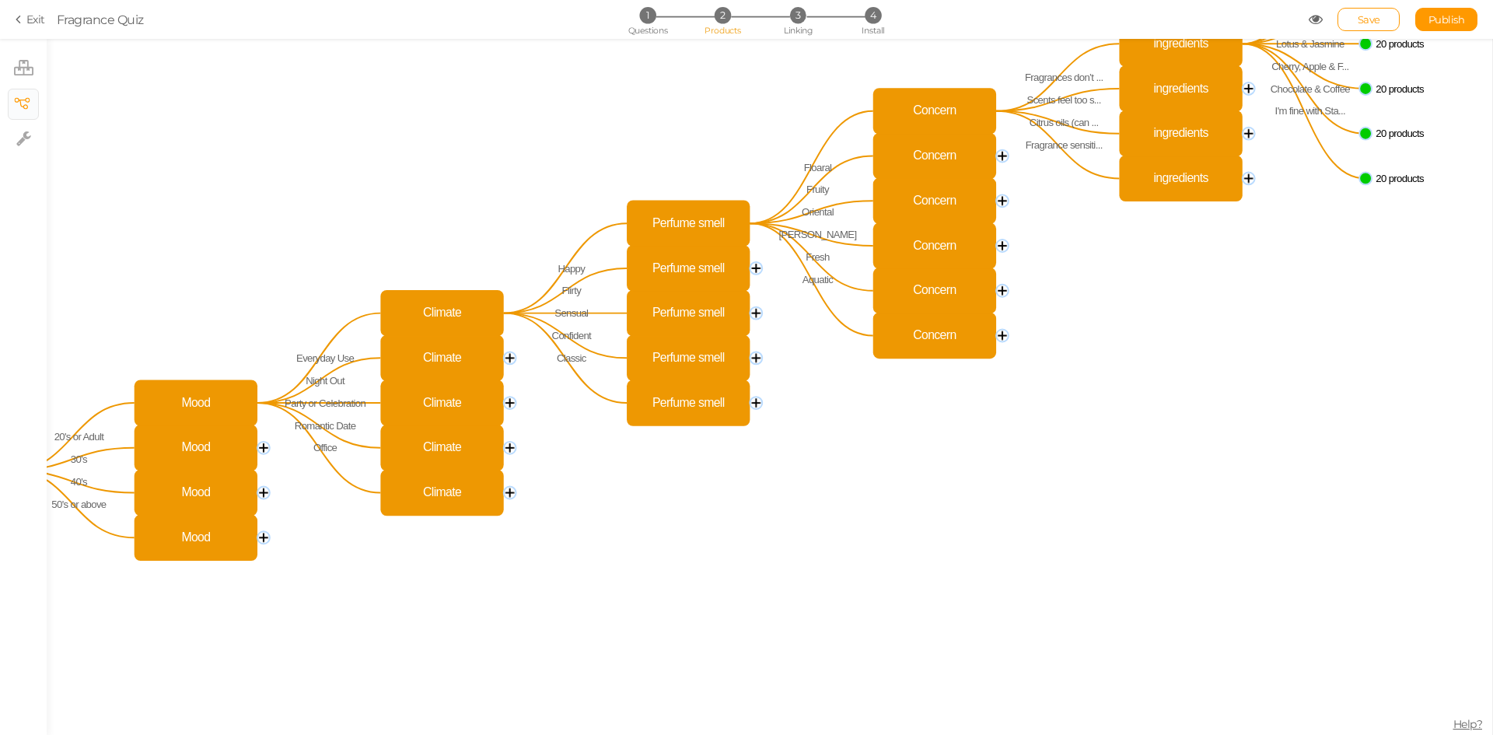
drag, startPoint x: 271, startPoint y: 546, endPoint x: 378, endPoint y: 229, distance: 334.8
click at [381, 218] on icon "Mood Mood Mood Mood Age Name Bergamot & Cinnamon Blossom & Cardamom Honey & Car…" at bounding box center [769, 387] width 1445 height 696
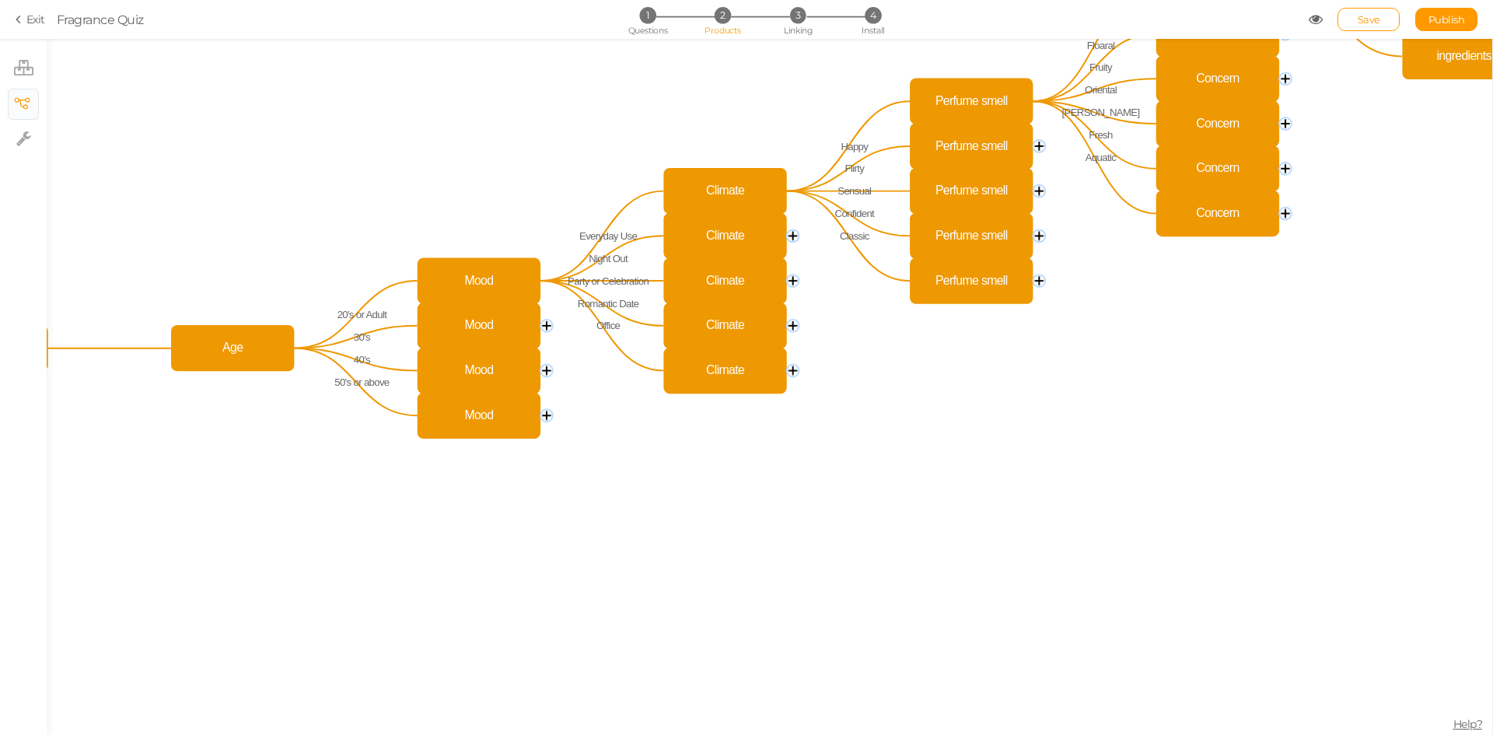
drag, startPoint x: 332, startPoint y: 594, endPoint x: 583, endPoint y: 536, distance: 257.8
click at [583, 536] on icon "Mood Mood Mood Mood Age Name Bergamot & Cinnamon Blossom & Cardamom Honey & Car…" at bounding box center [769, 387] width 1445 height 696
click at [553, 326] on circle at bounding box center [546, 326] width 12 height 12
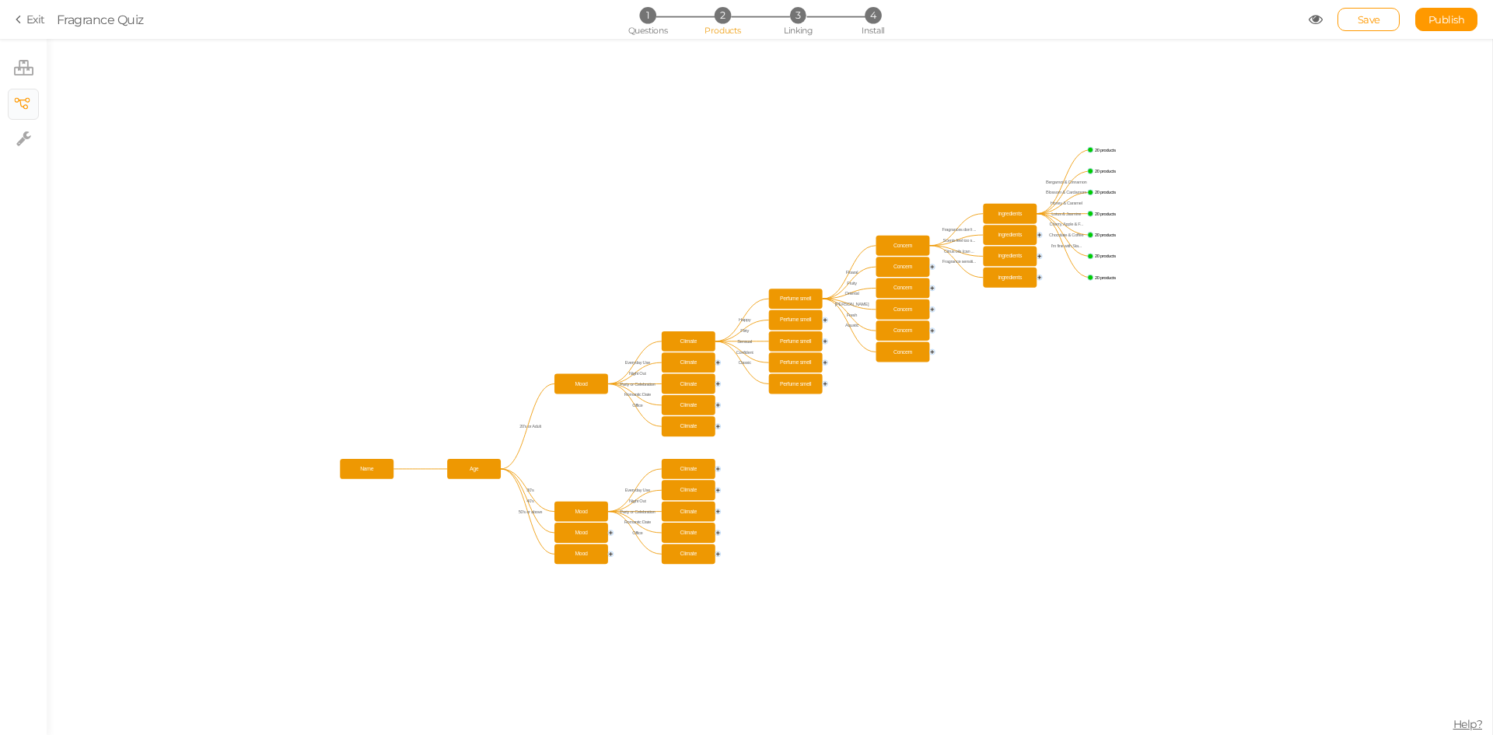
drag, startPoint x: 925, startPoint y: 286, endPoint x: 803, endPoint y: 456, distance: 208.9
click at [803, 456] on icon "Mood Mood Mood Mood Age Name Everyday Use Night Out Party or Celebration Romant…" at bounding box center [769, 387] width 1445 height 696
click at [23, 19] on icon at bounding box center [21, 19] width 11 height 14
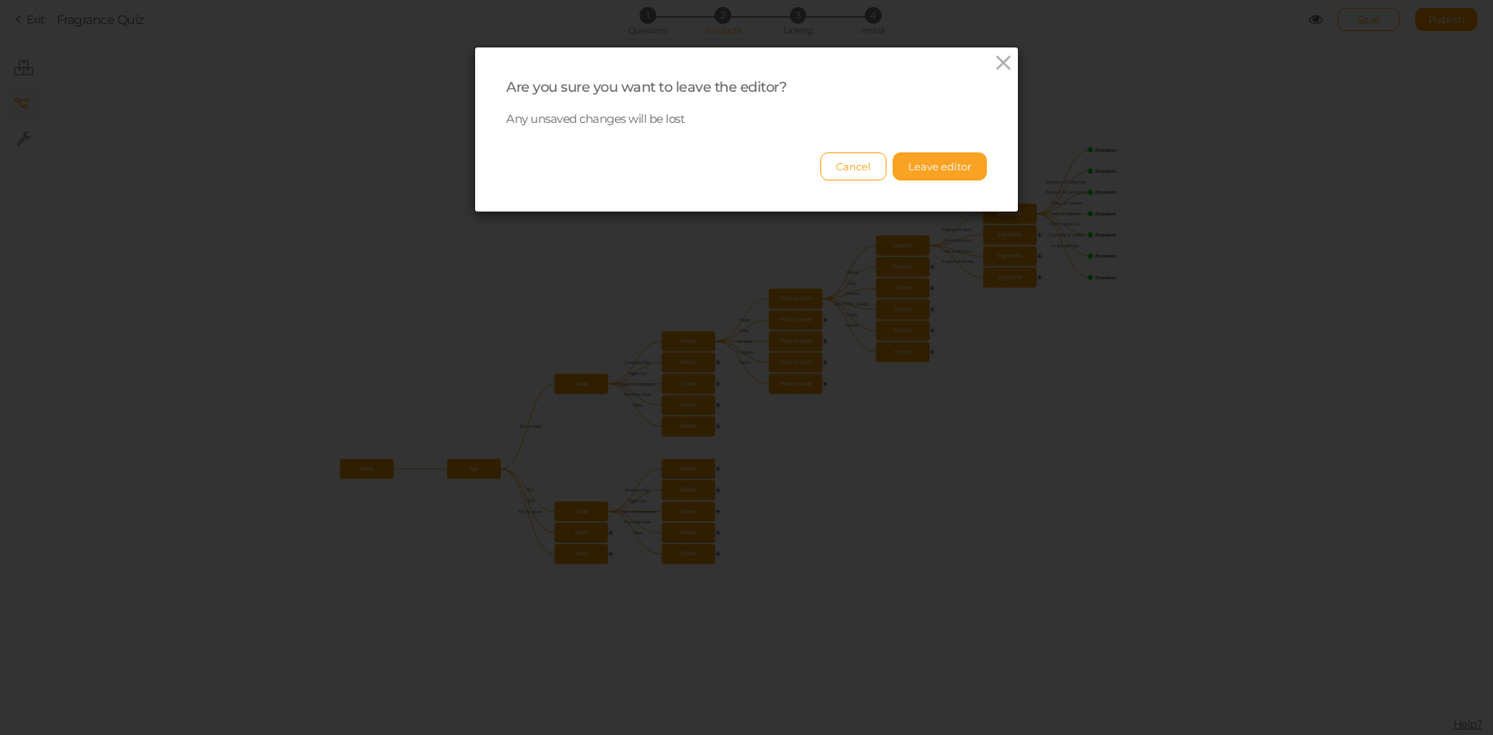
click at [924, 161] on button "Leave editor" at bounding box center [939, 166] width 94 height 28
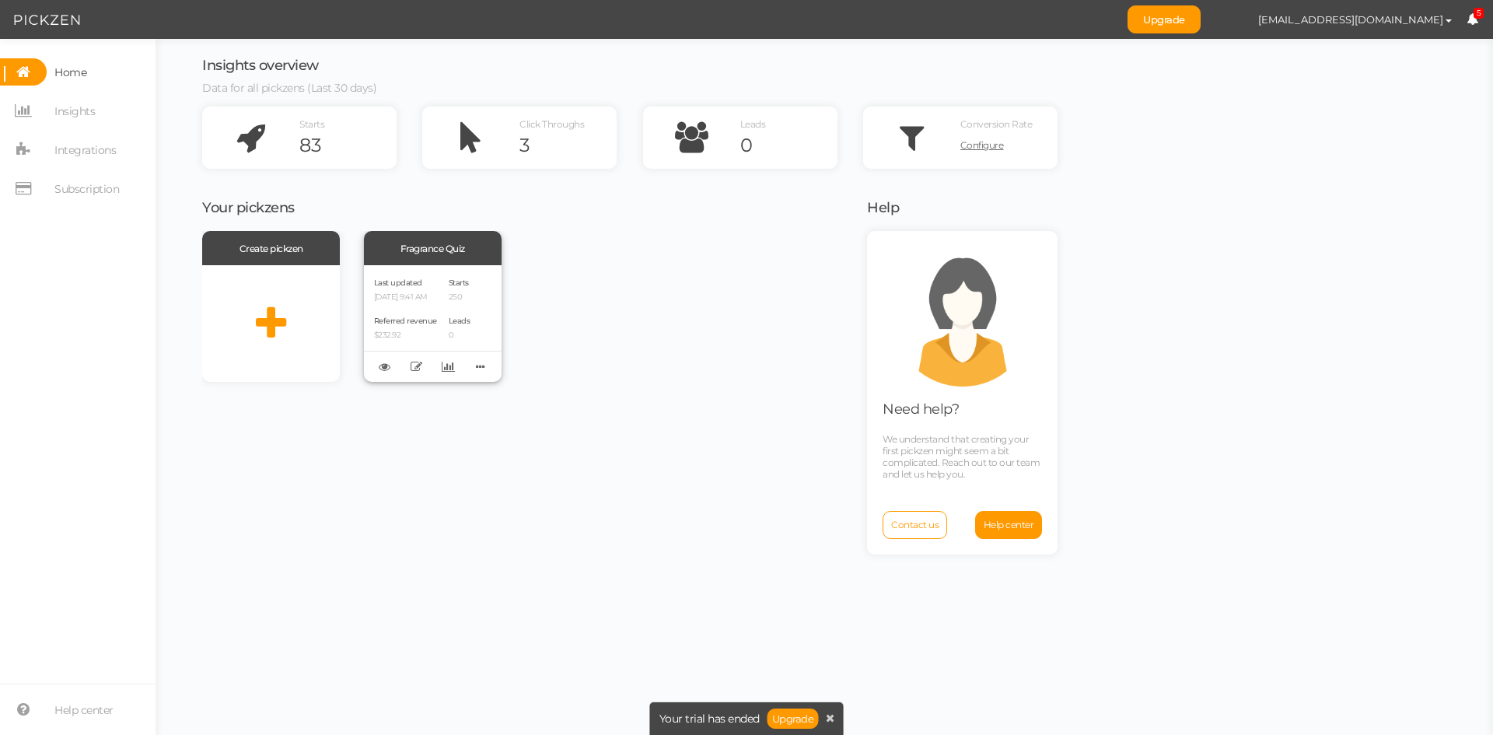
click at [441, 291] on div "Last updated 09/03/2025 9:41 AM Referred revenue $232.92 Starts 250 Leads 0" at bounding box center [433, 323] width 138 height 117
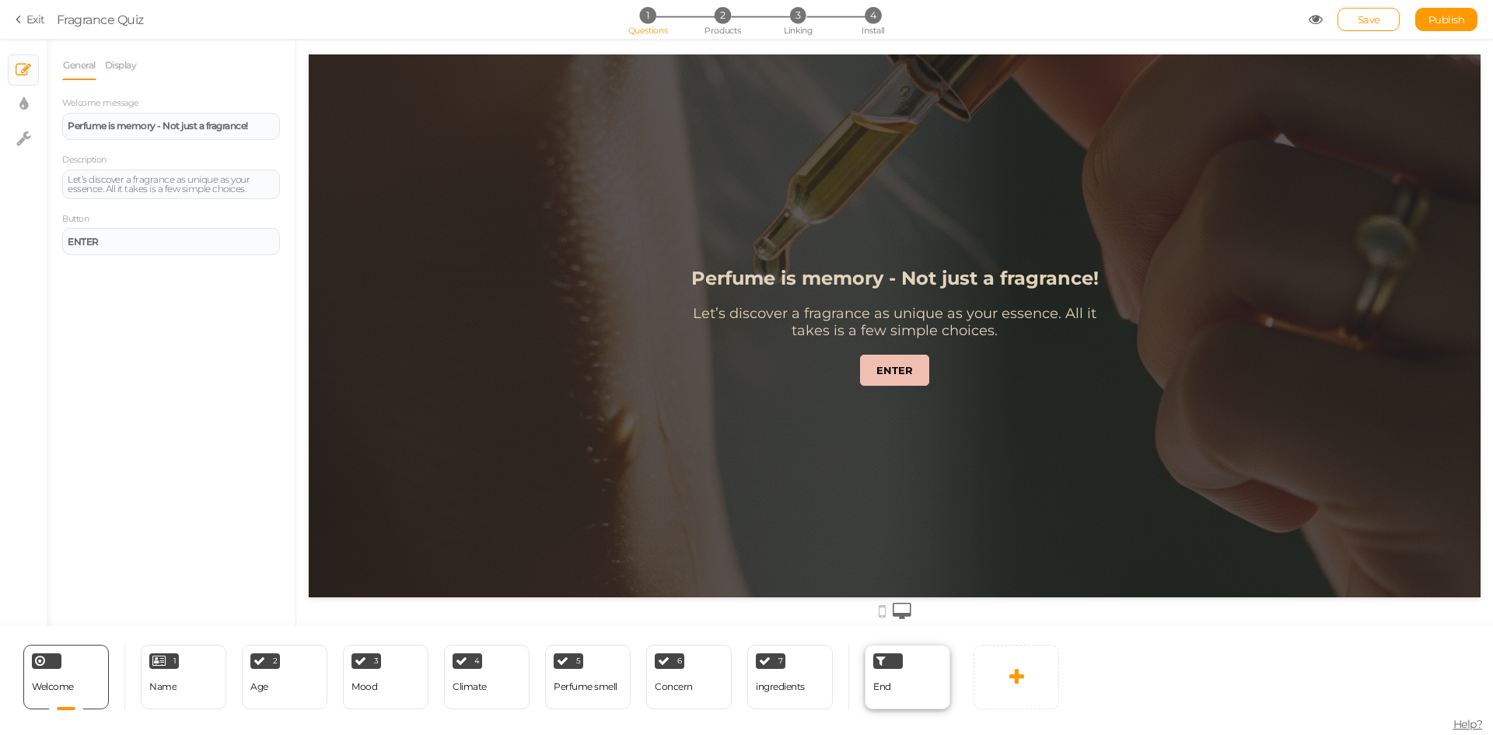
click at [922, 669] on div "End" at bounding box center [907, 676] width 86 height 65
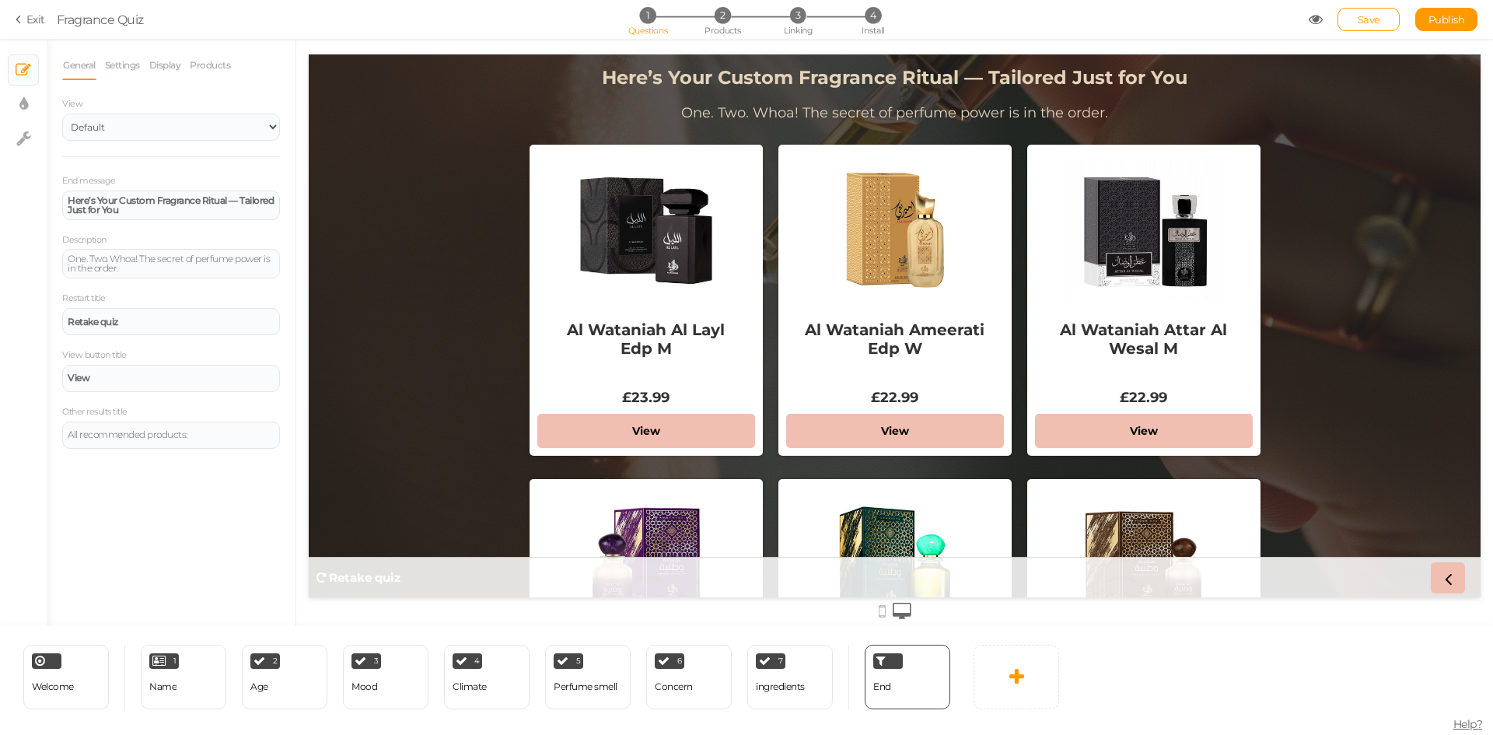
click at [747, 24] on div "1 Questions 2 Products 3 Linking 4 Install" at bounding box center [746, 21] width 326 height 28
click at [727, 26] on span "Products" at bounding box center [722, 30] width 37 height 11
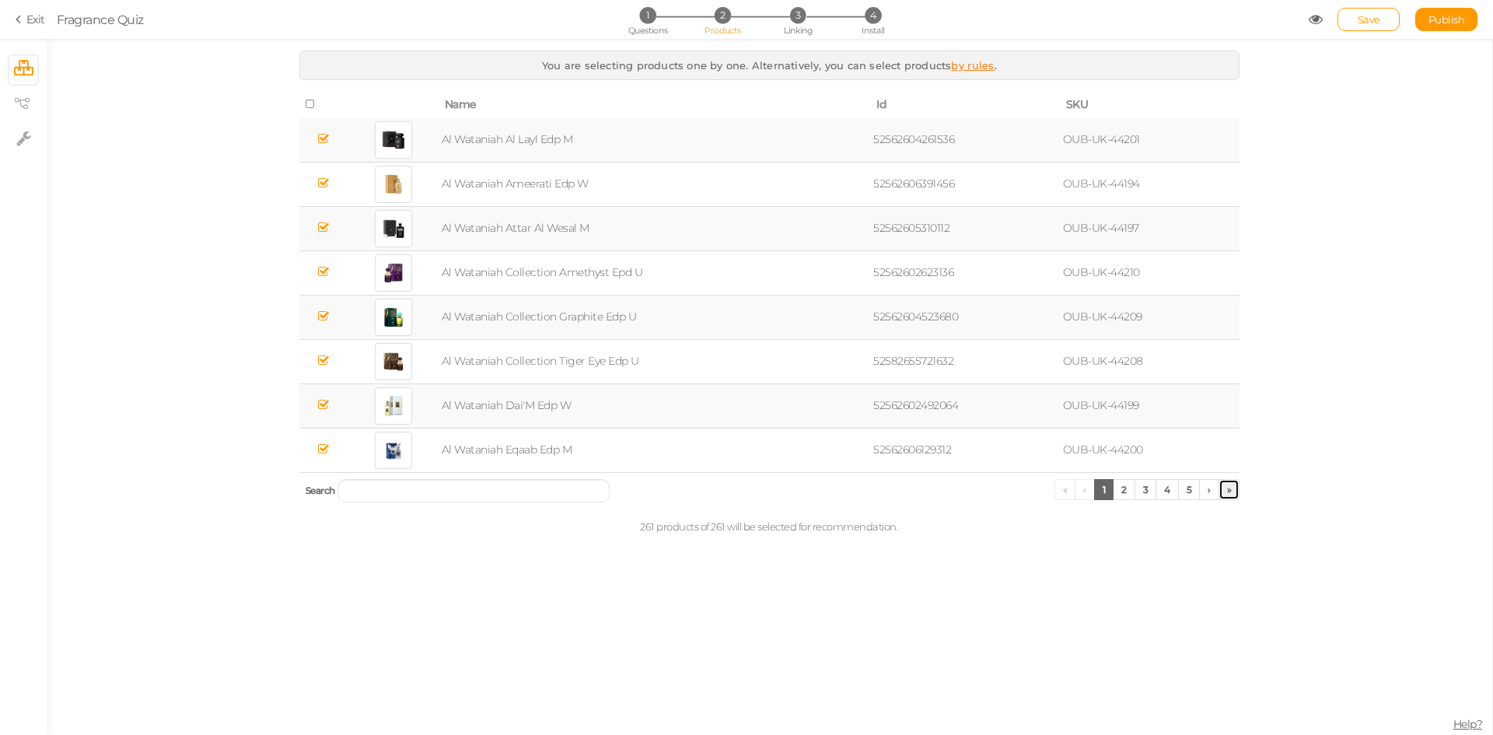
click at [1230, 487] on link "»" at bounding box center [1229, 489] width 22 height 21
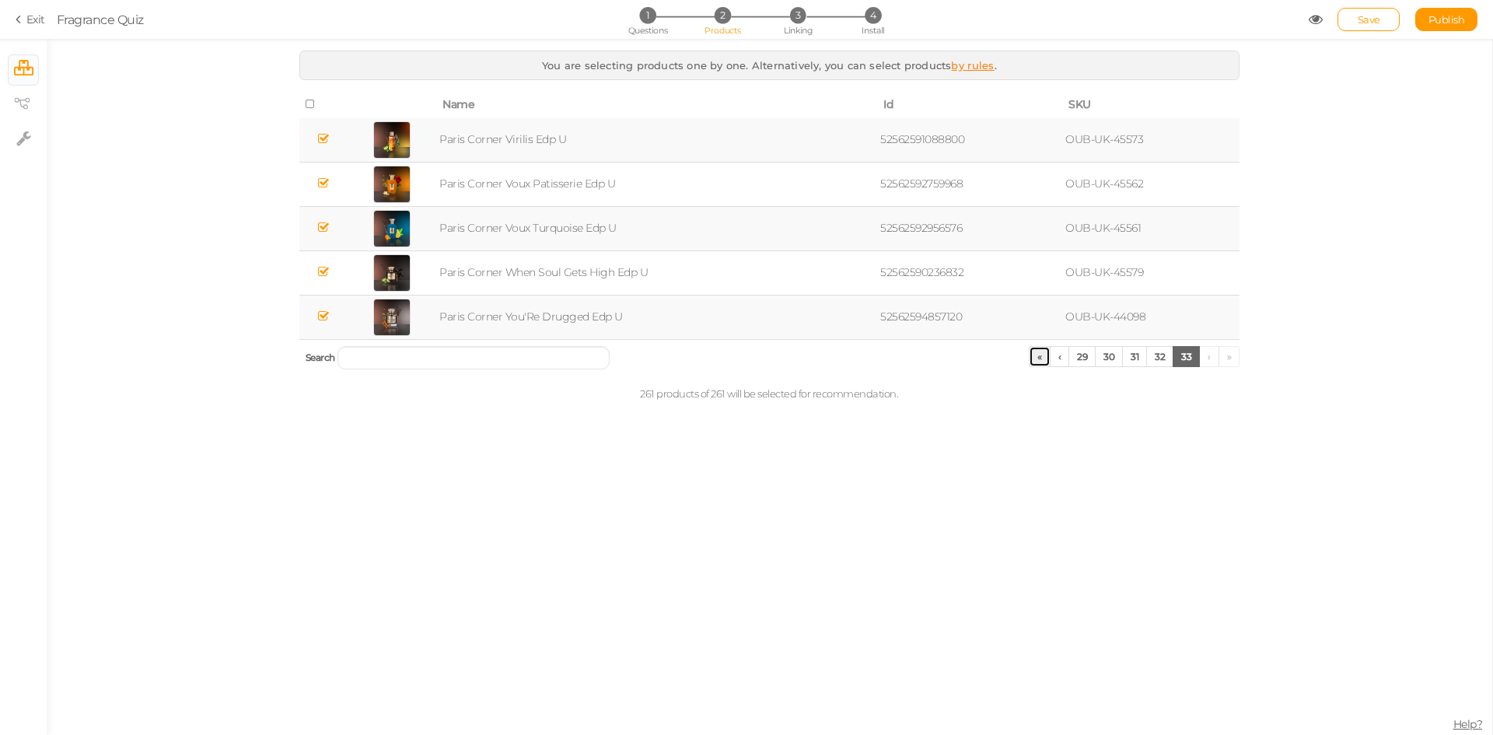
click at [1043, 353] on link "«" at bounding box center [1040, 356] width 22 height 21
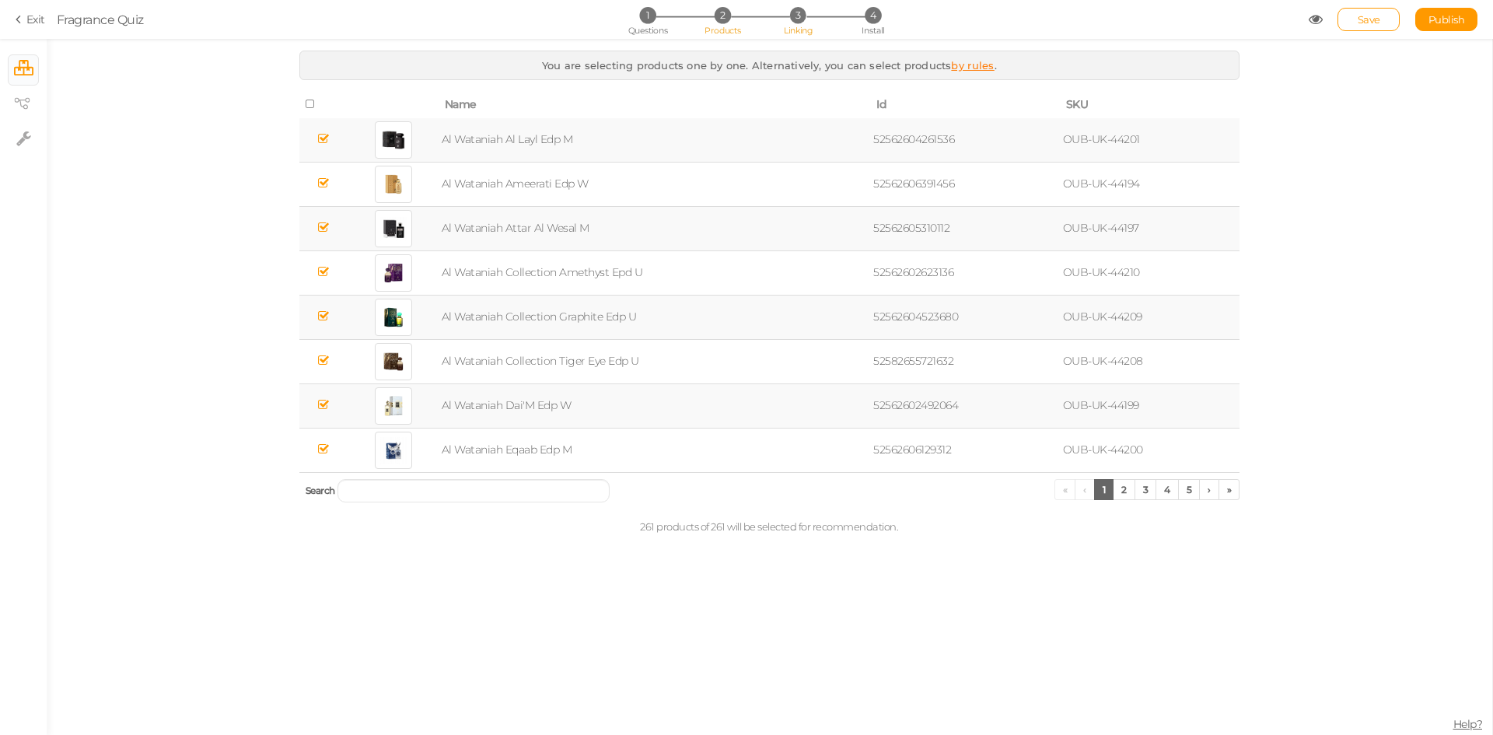
click at [802, 23] on li "3 Linking" at bounding box center [798, 15] width 72 height 16
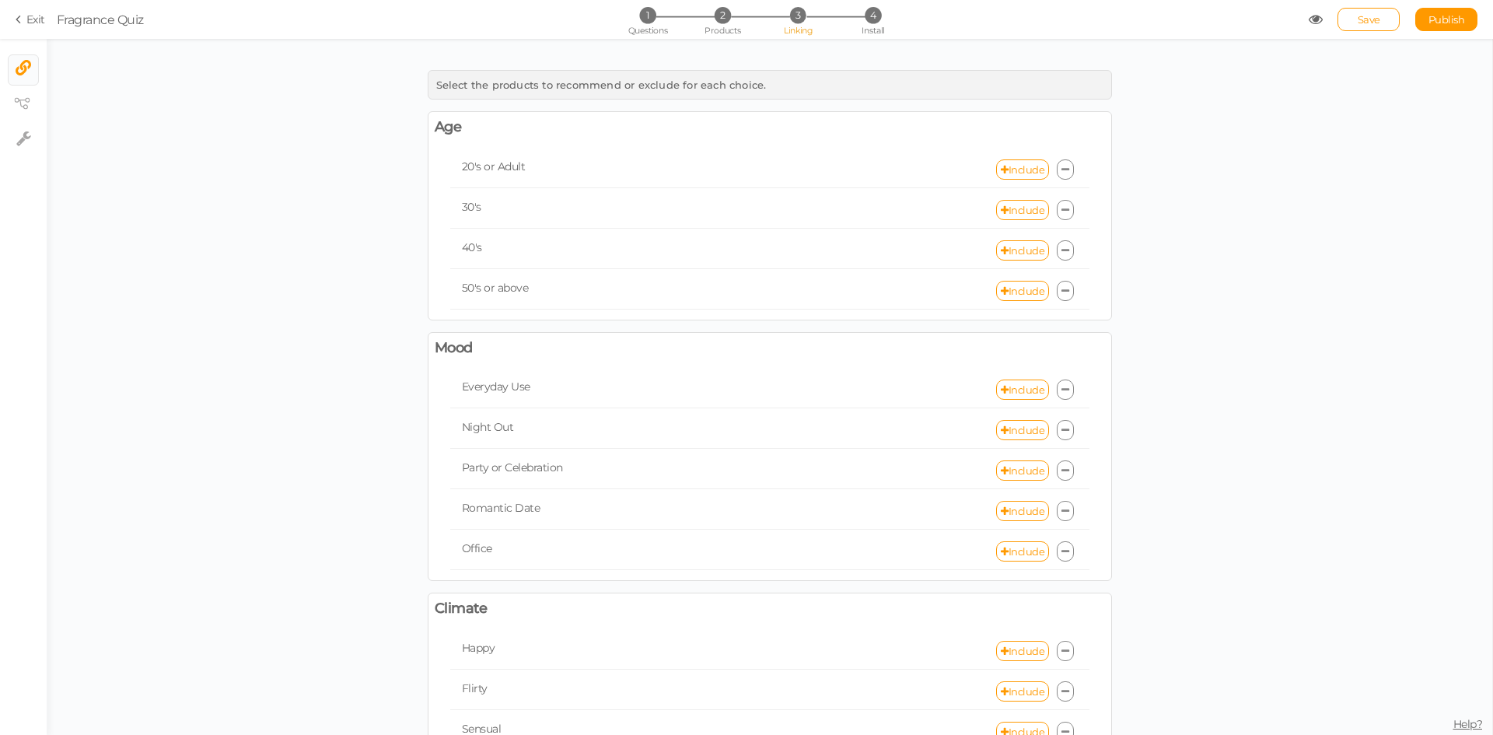
click at [37, 19] on link "Exit" at bounding box center [31, 20] width 30 height 16
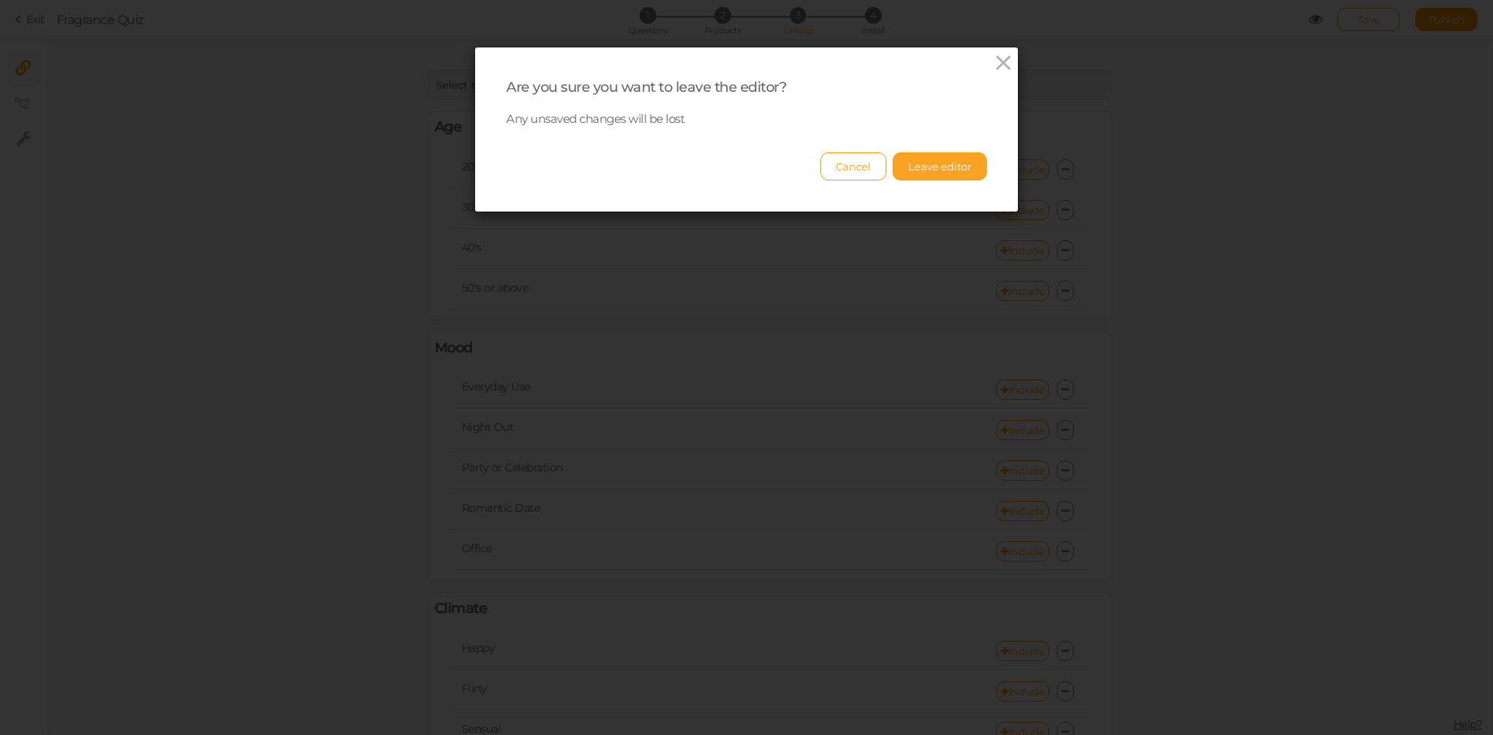
click at [904, 168] on button "Leave editor" at bounding box center [939, 166] width 94 height 28
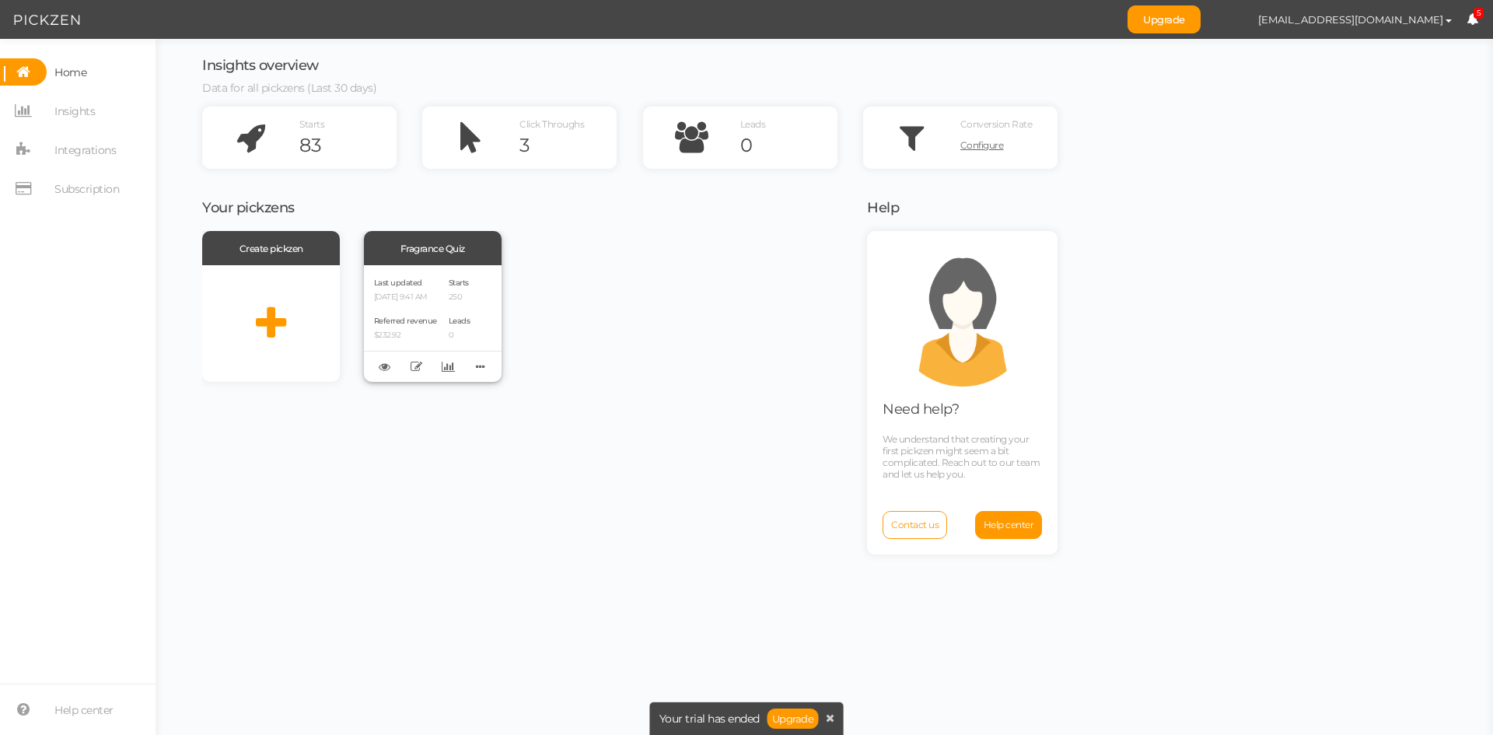
click at [428, 285] on div "Last updated 09/03/2025 9:41 AM" at bounding box center [405, 288] width 63 height 26
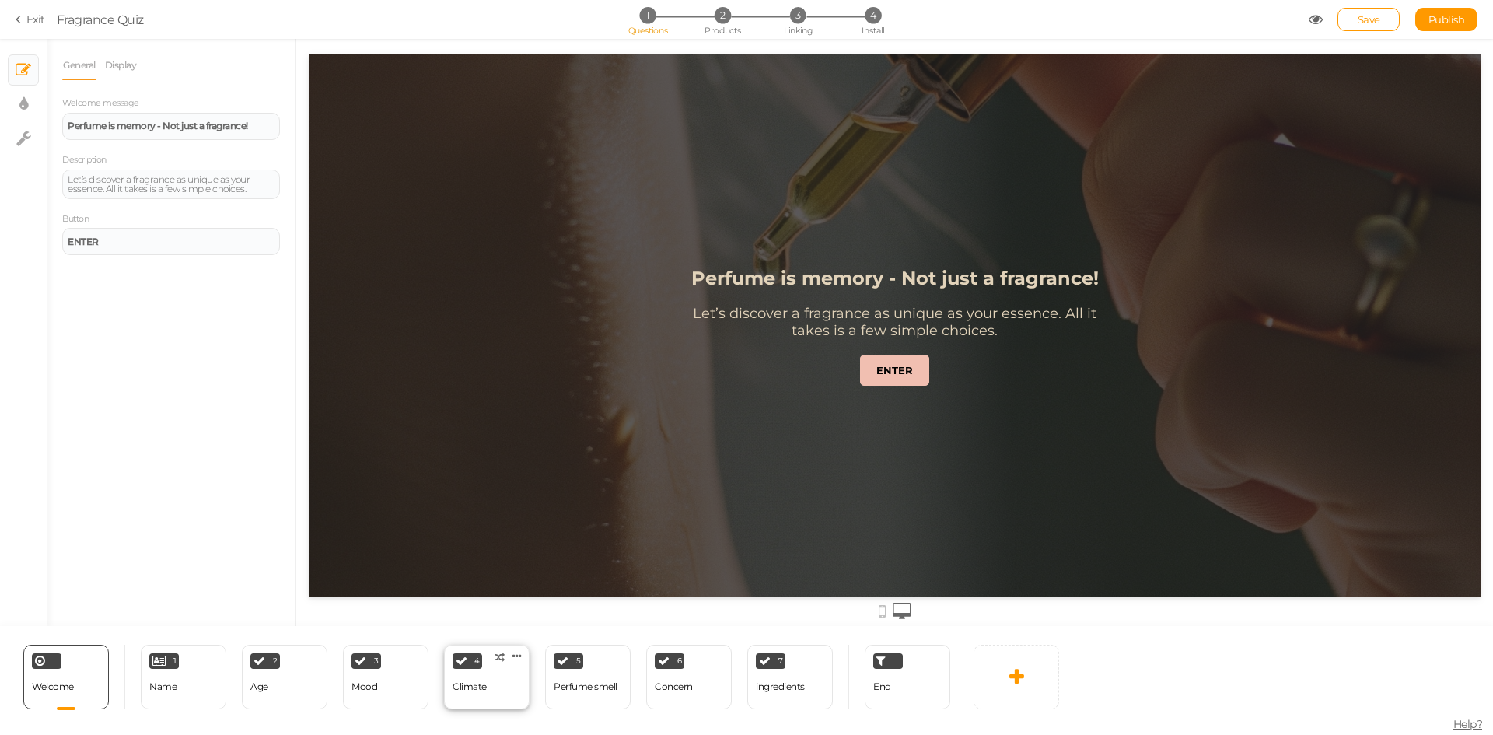
click at [482, 693] on div "Climate" at bounding box center [469, 686] width 34 height 27
select select "2"
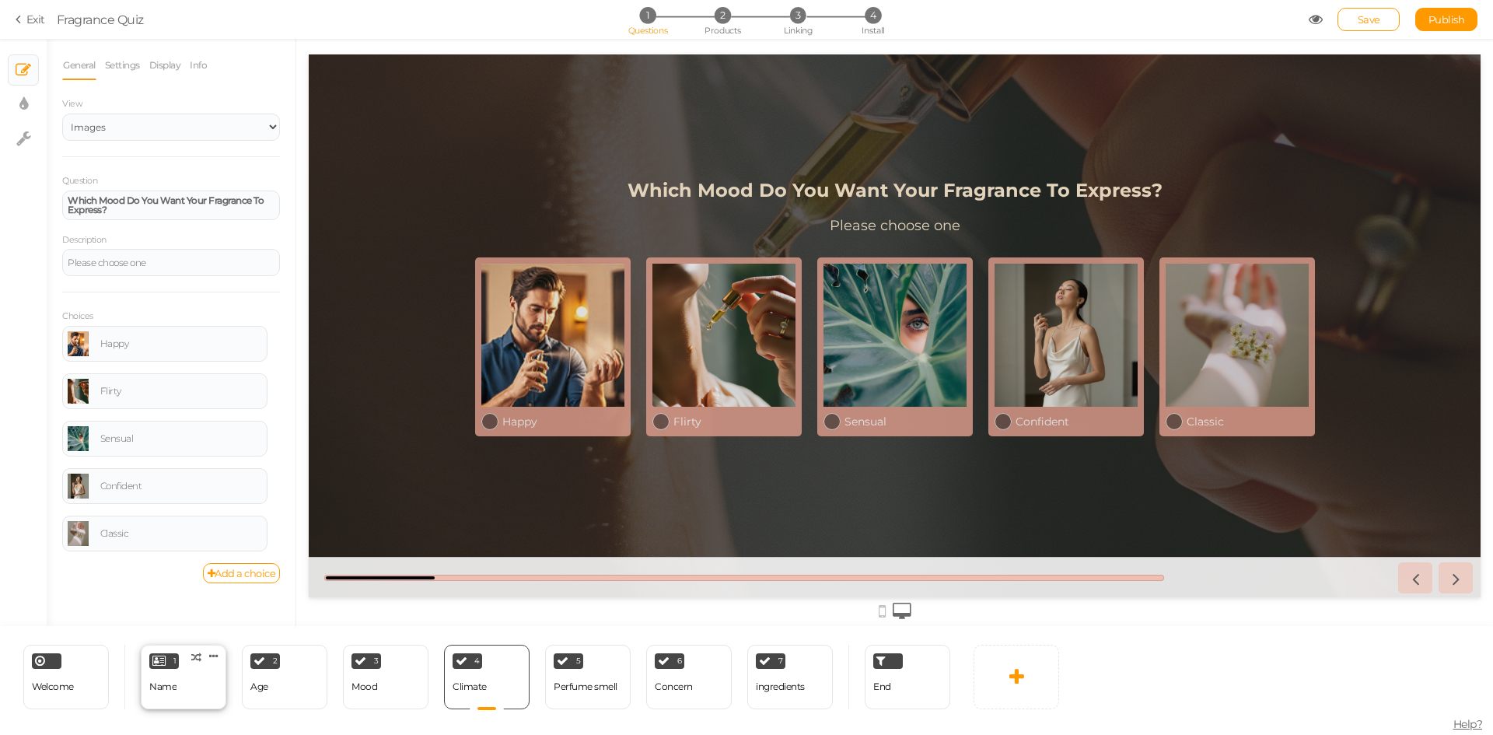
click at [183, 690] on div "1 Name × Define the conditions to show this slide. Clone Change type Delete" at bounding box center [184, 676] width 86 height 65
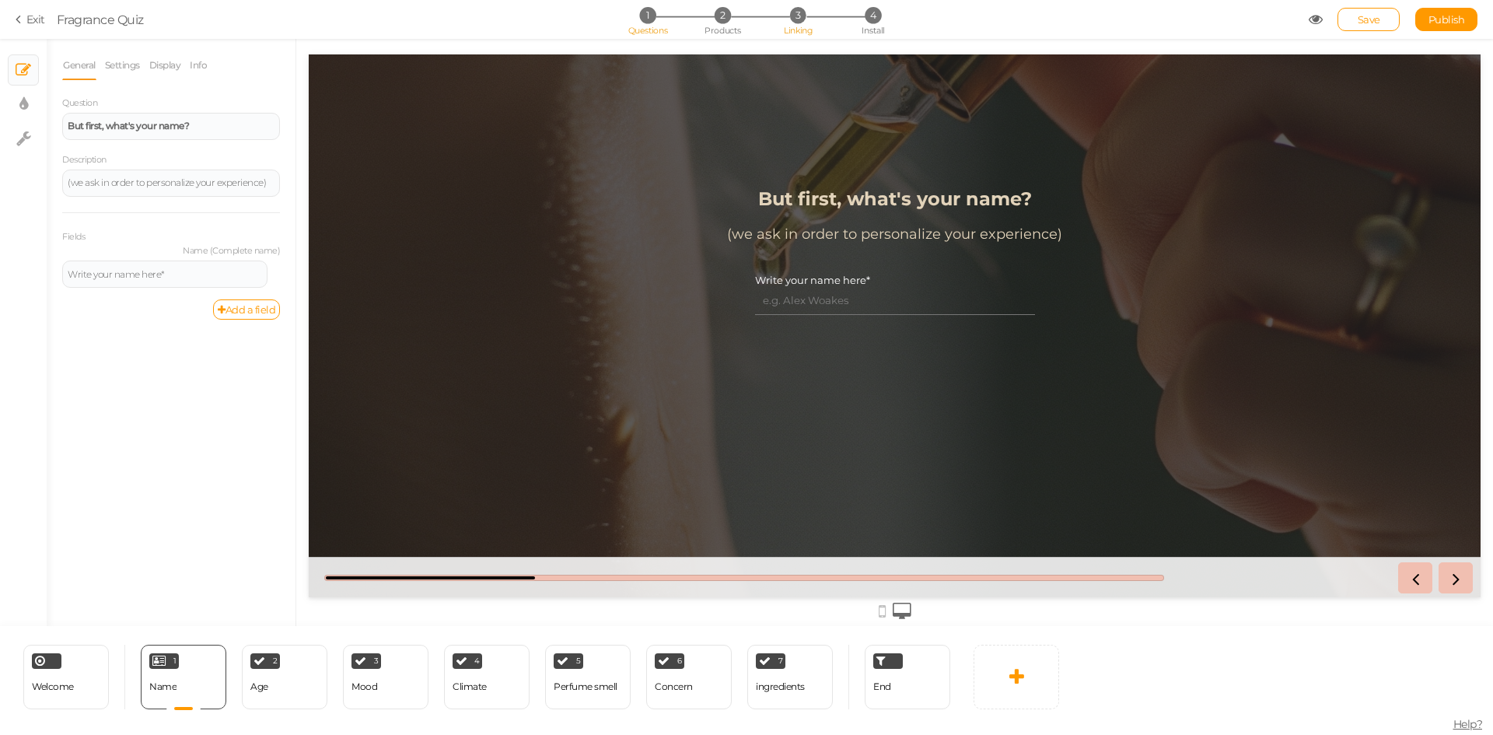
click at [795, 33] on span "Linking" at bounding box center [798, 30] width 28 height 11
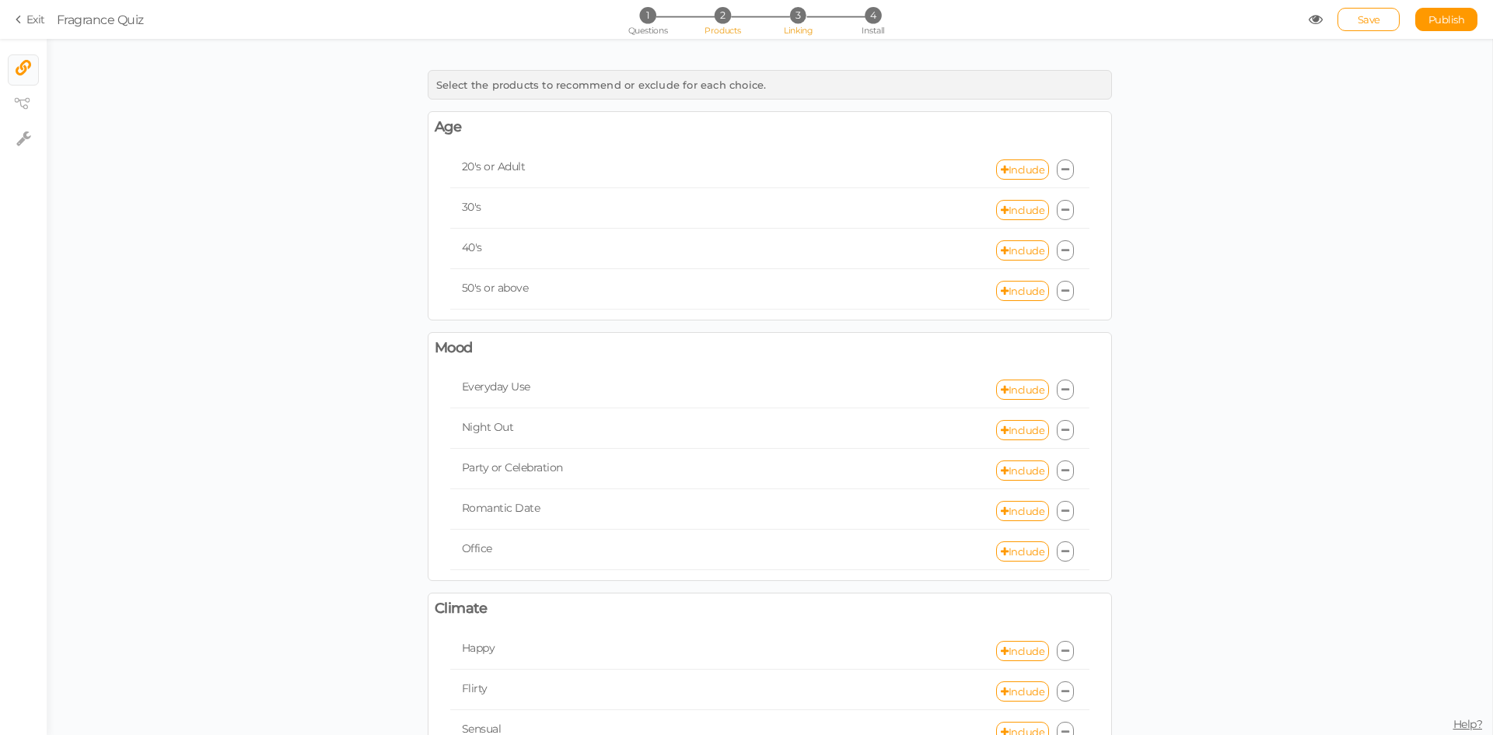
click at [724, 30] on span "Products" at bounding box center [722, 30] width 37 height 11
